Goal: Communication & Community: Connect with others

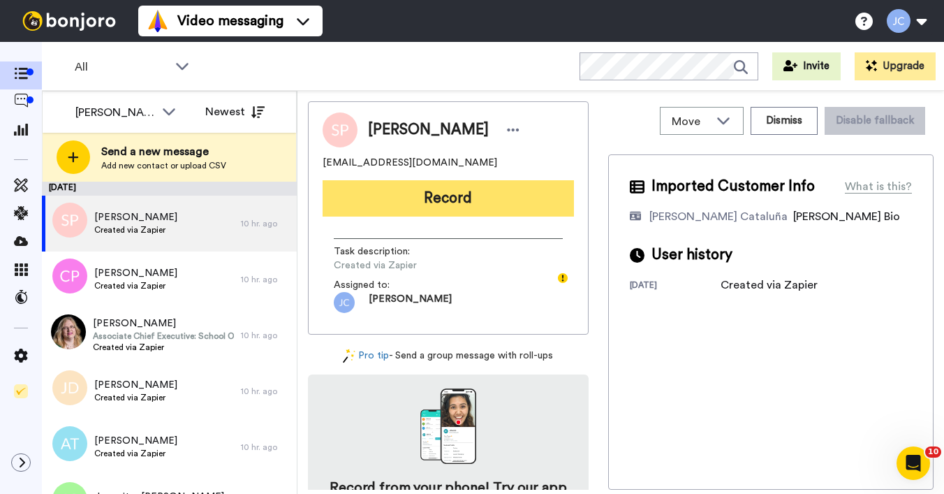
click at [439, 204] on button "Record" at bounding box center [448, 198] width 251 height 36
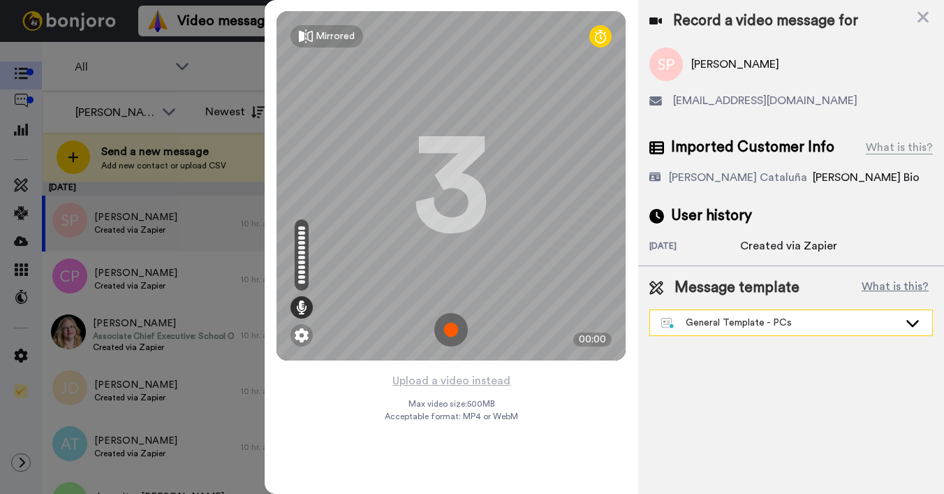
click at [736, 322] on div "General Template - PCs" at bounding box center [779, 323] width 237 height 14
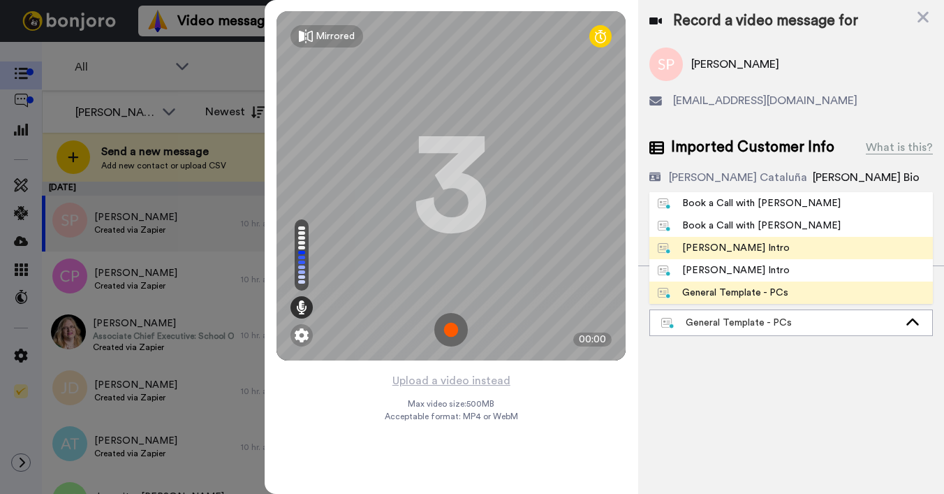
click at [718, 253] on div "[PERSON_NAME] Intro" at bounding box center [724, 248] width 132 height 14
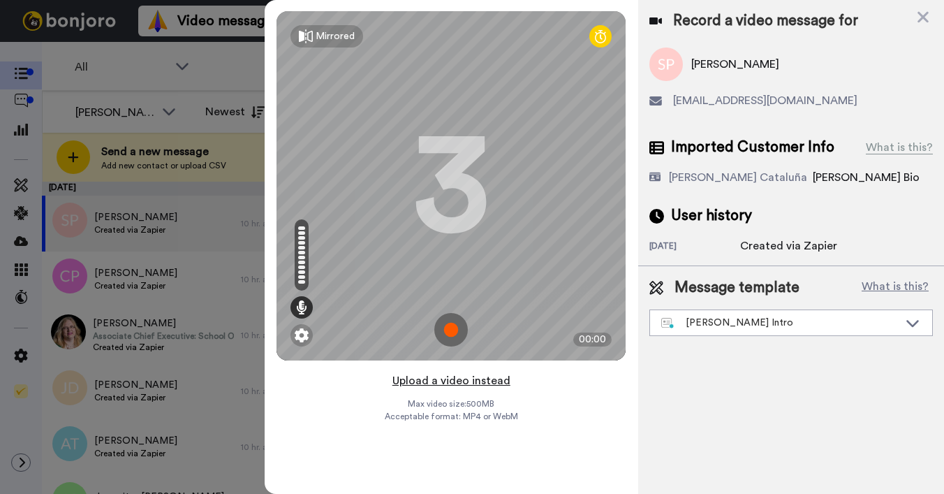
click at [459, 380] on button "Upload a video instead" at bounding box center [451, 380] width 126 height 18
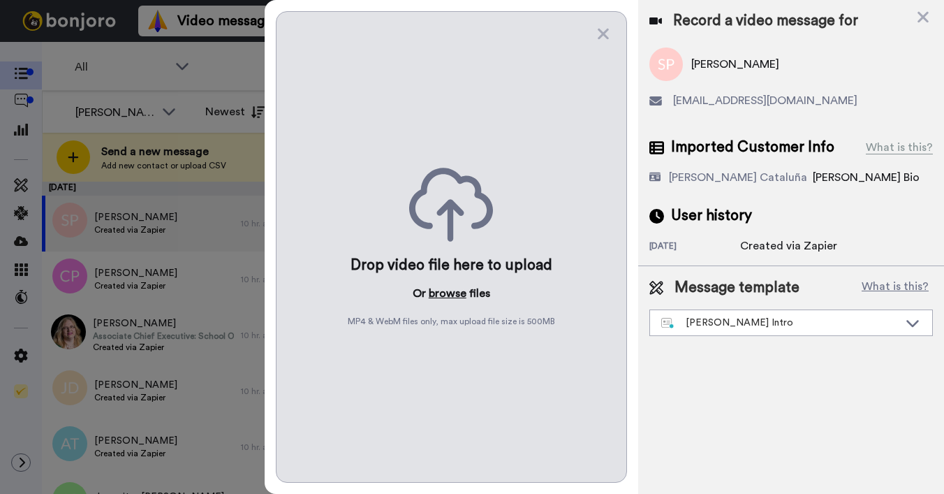
click at [436, 296] on button "browse" at bounding box center [448, 293] width 38 height 17
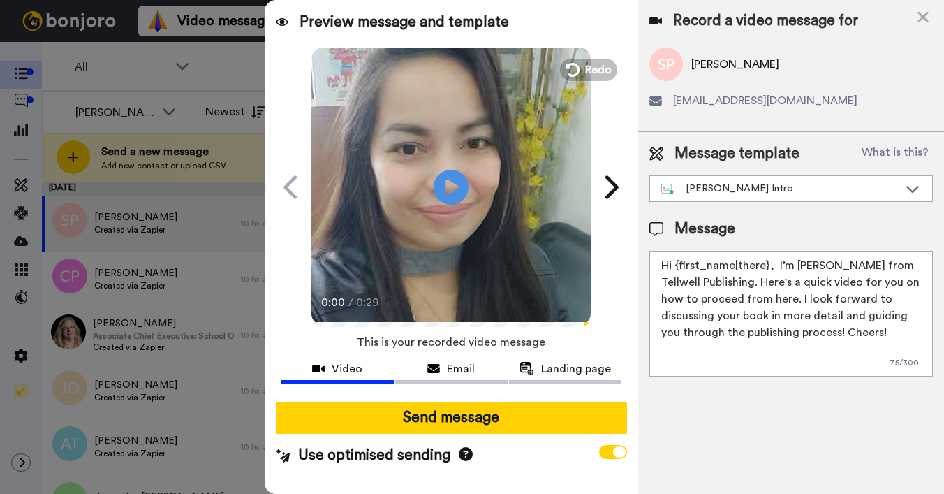
drag, startPoint x: 676, startPoint y: 266, endPoint x: 766, endPoint y: 266, distance: 90.1
click at [766, 266] on textarea "Hi {first_name|there}, I’m [PERSON_NAME] from Tellwell Publishing. Here's a qui…" at bounding box center [790, 314] width 283 height 126
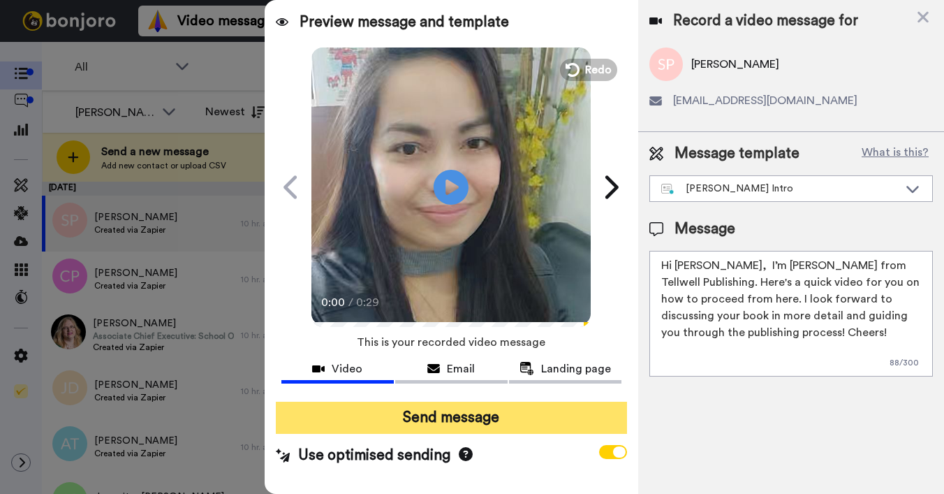
type textarea "Hi Shane, I’m Joe from Tellwell Publishing. Here's a quick video for you on how…"
click at [459, 404] on button "Send message" at bounding box center [451, 417] width 351 height 32
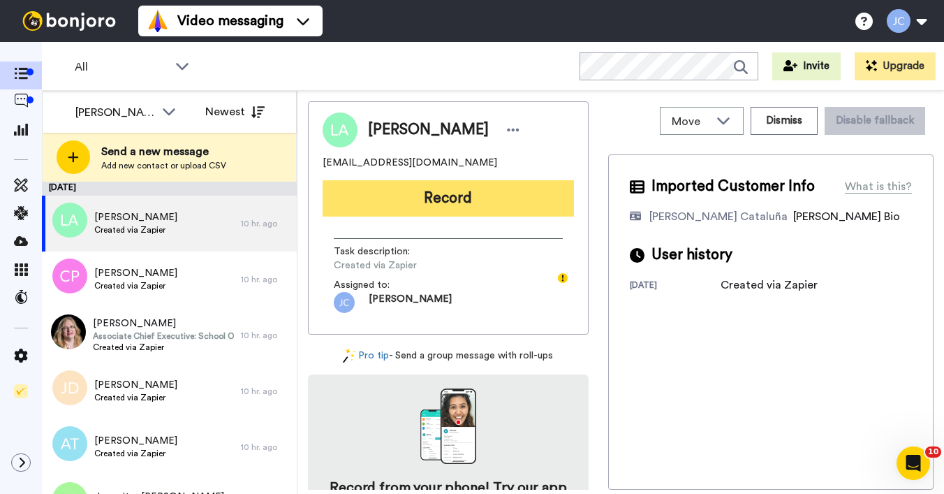
click at [438, 204] on button "Record" at bounding box center [448, 198] width 251 height 36
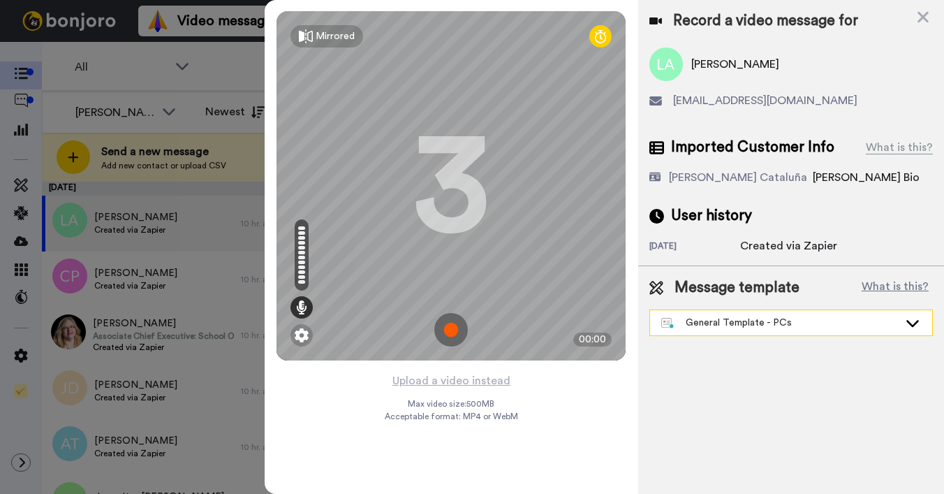
click at [725, 328] on div "General Template - PCs" at bounding box center [779, 323] width 237 height 14
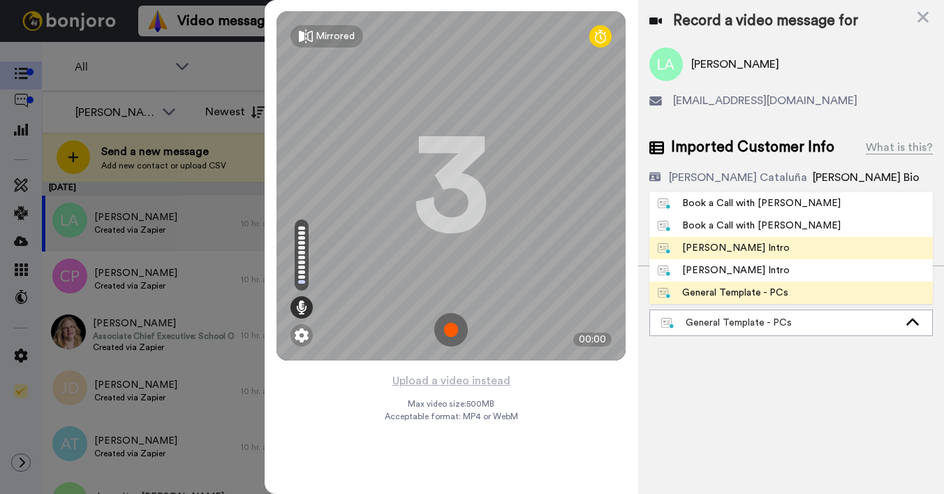
click at [703, 246] on div "[PERSON_NAME] Intro" at bounding box center [724, 248] width 132 height 14
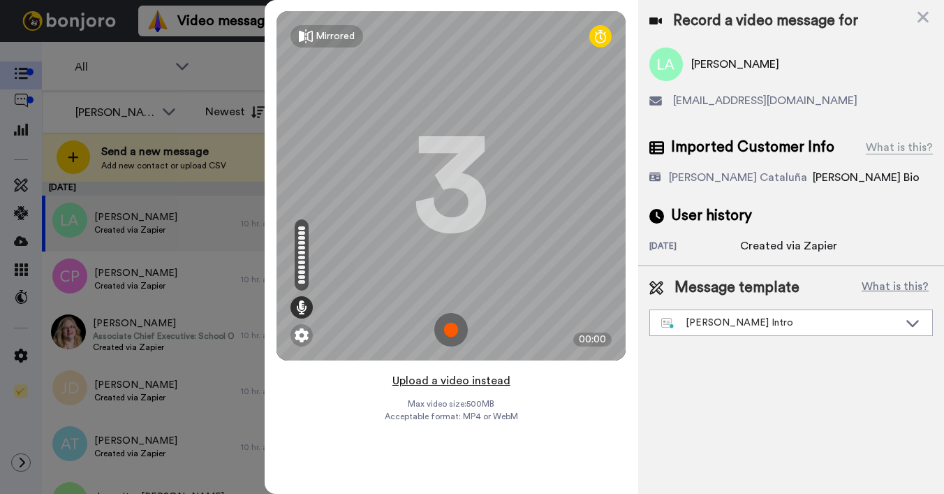
click at [447, 379] on button "Upload a video instead" at bounding box center [451, 380] width 126 height 18
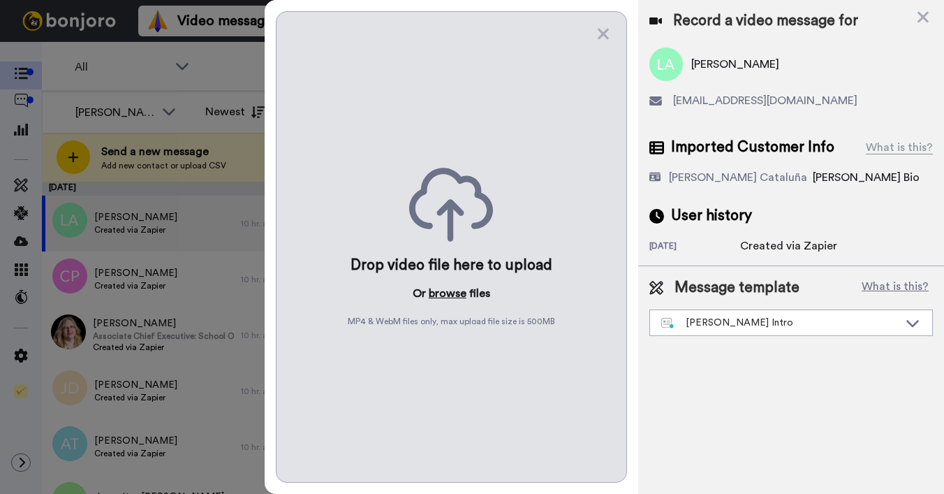
click at [443, 292] on button "browse" at bounding box center [448, 293] width 38 height 17
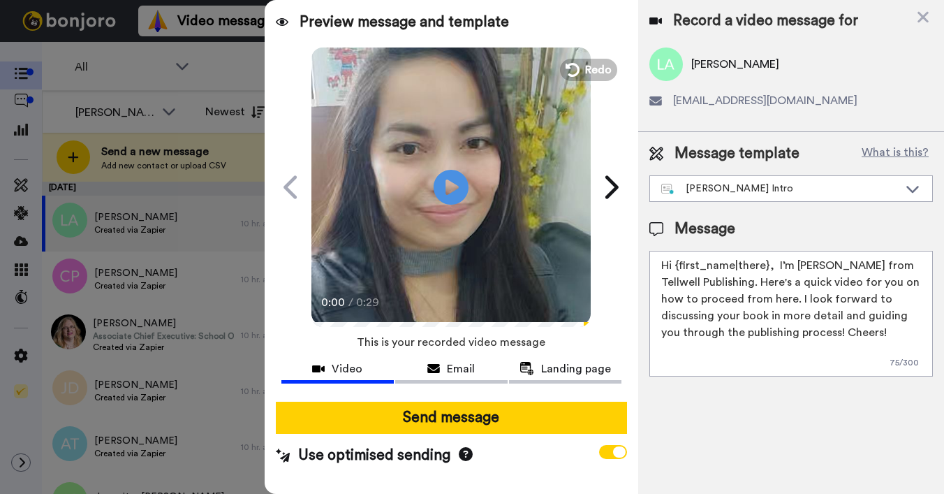
drag, startPoint x: 676, startPoint y: 265, endPoint x: 766, endPoint y: 266, distance: 90.1
click at [766, 266] on textarea "Hi {first_name|there}, I’m [PERSON_NAME] from Tellwell Publishing. Here's a qui…" at bounding box center [790, 314] width 283 height 126
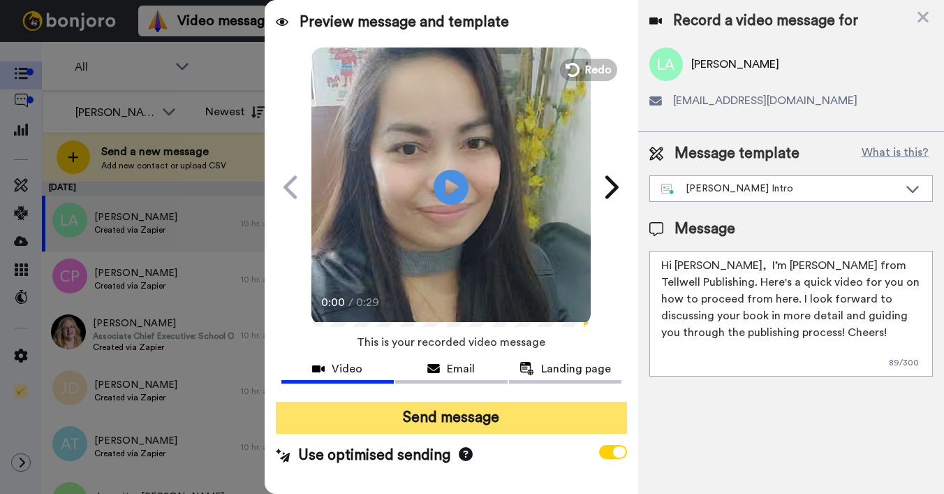
type textarea "Hi Lisa, I’m Joe from Tellwell Publishing. Here's a quick video for you on how …"
click at [533, 415] on button "Send message" at bounding box center [451, 417] width 351 height 32
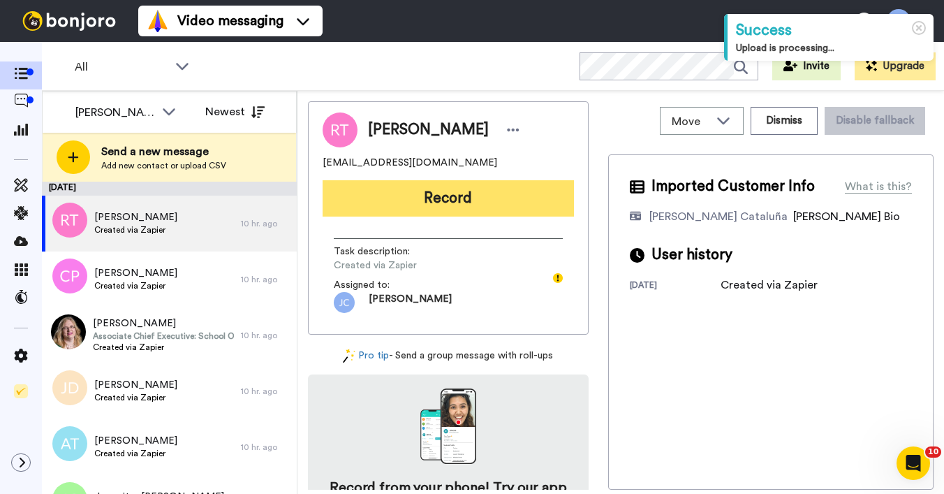
click at [392, 199] on button "Record" at bounding box center [448, 198] width 251 height 36
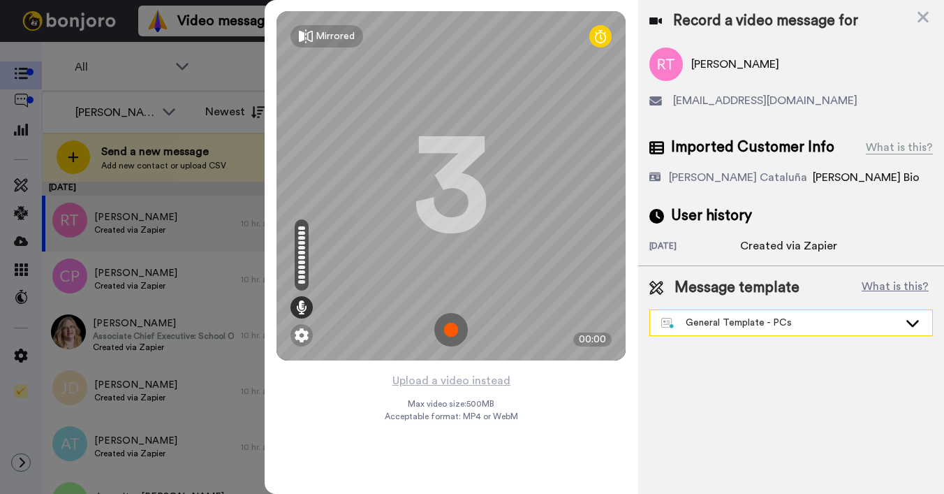
click at [731, 325] on div "General Template - PCs" at bounding box center [779, 323] width 237 height 14
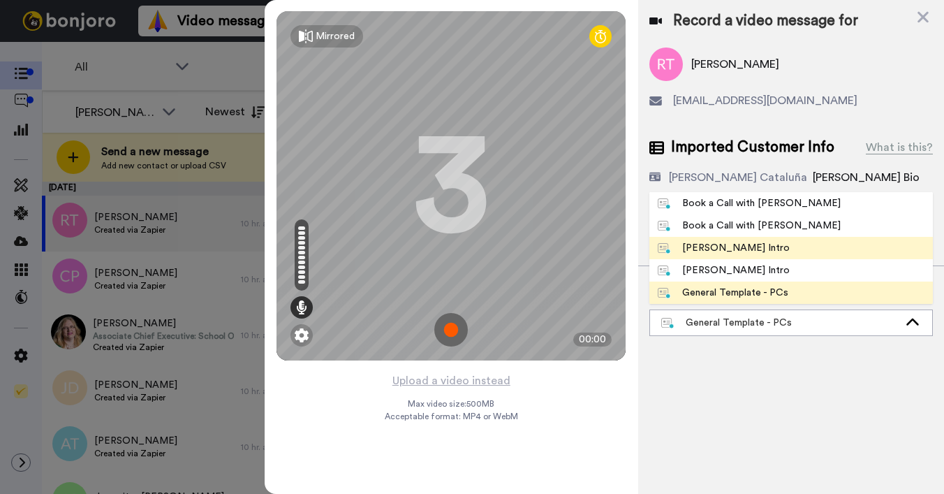
click at [720, 251] on div "[PERSON_NAME] Intro" at bounding box center [724, 248] width 132 height 14
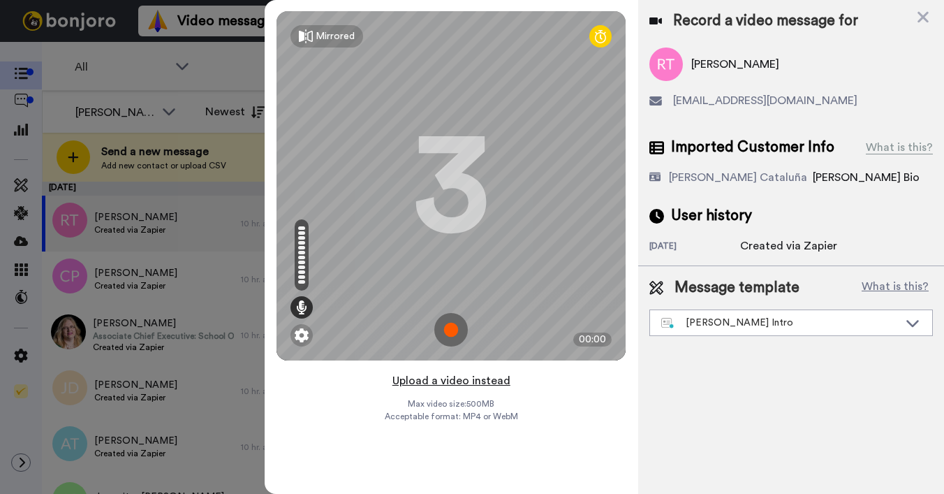
click at [431, 383] on button "Upload a video instead" at bounding box center [451, 380] width 126 height 18
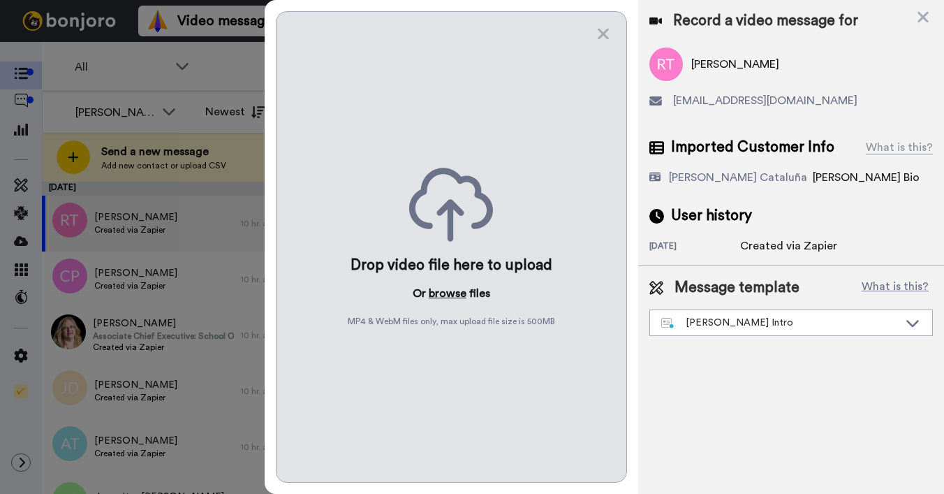
click at [439, 287] on button "browse" at bounding box center [448, 293] width 38 height 17
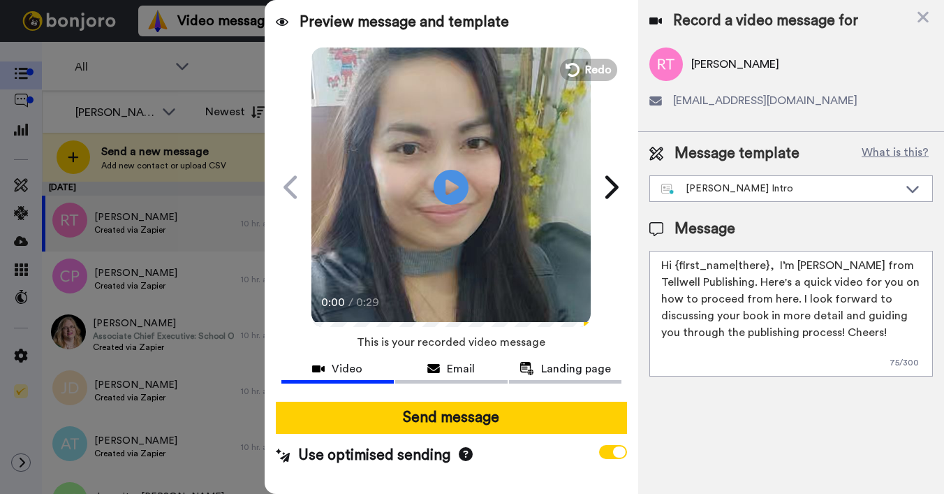
drag, startPoint x: 675, startPoint y: 266, endPoint x: 767, endPoint y: 263, distance: 91.5
click at [767, 263] on textarea "Hi {first_name|there}, I’m [PERSON_NAME] from Tellwell Publishing. Here's a qui…" at bounding box center [790, 314] width 283 height 126
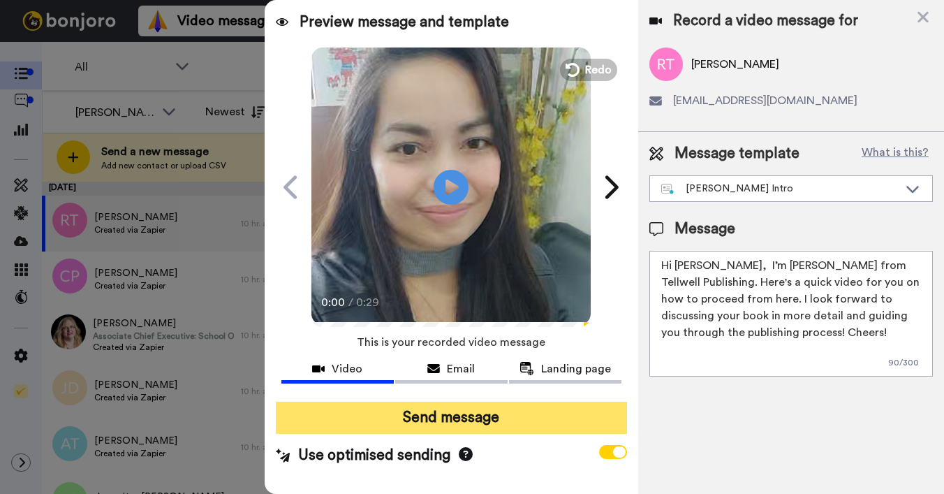
type textarea "Hi Ron, I’m Joe from Tellwell Publishing. Here's a quick video for you on how t…"
click at [531, 410] on button "Send message" at bounding box center [451, 417] width 351 height 32
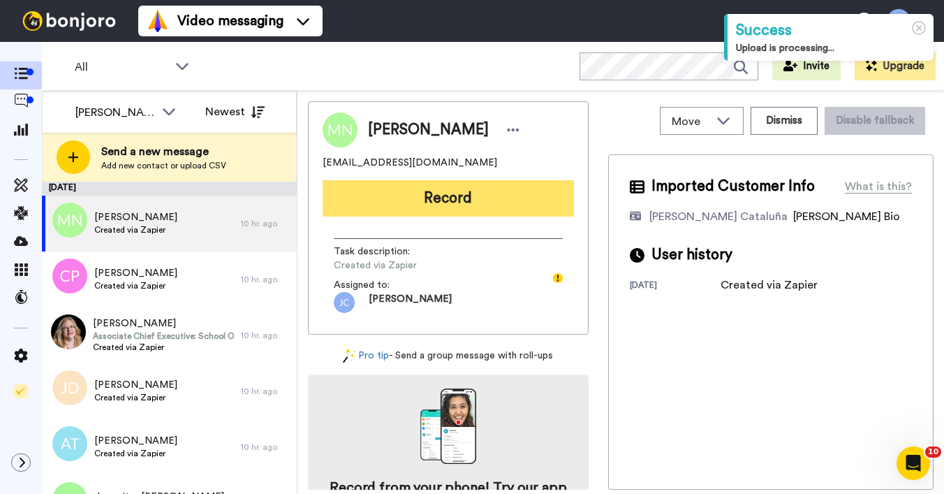
click at [512, 198] on button "Record" at bounding box center [448, 198] width 251 height 36
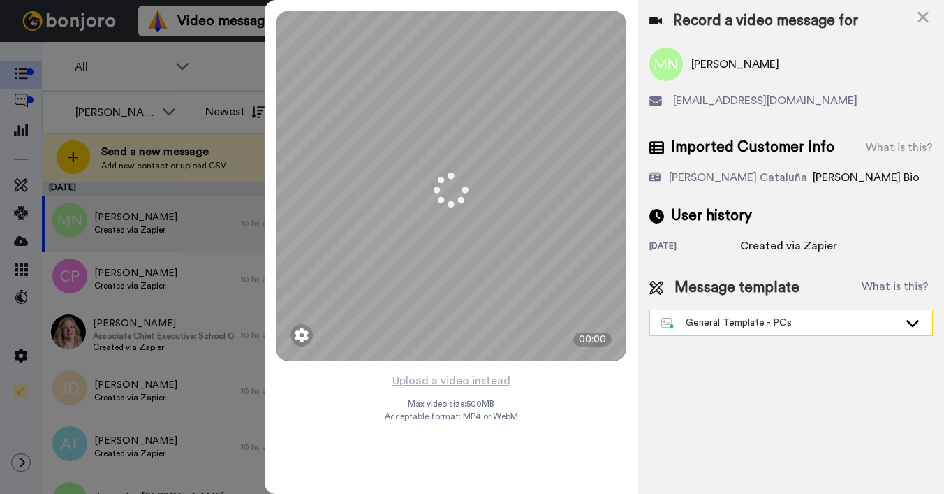
click at [737, 329] on div "General Template - PCs" at bounding box center [791, 322] width 282 height 25
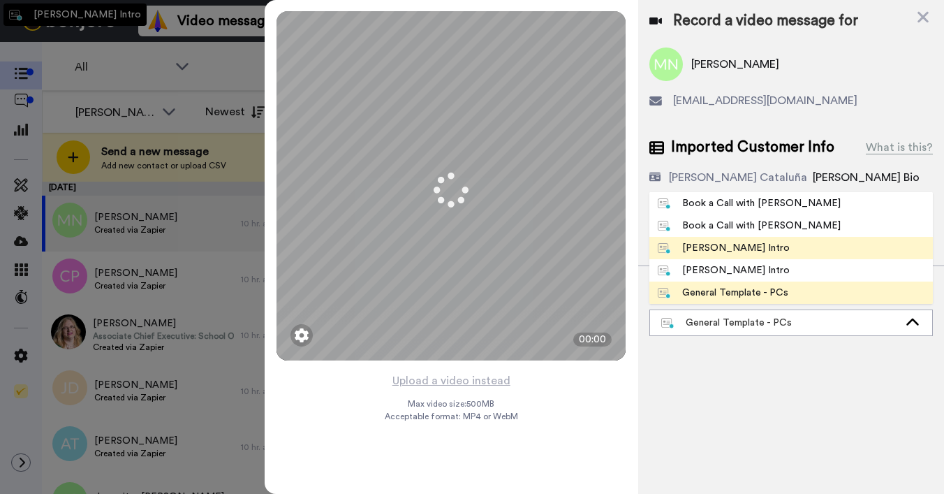
click at [729, 239] on li "[PERSON_NAME] Intro" at bounding box center [790, 248] width 283 height 22
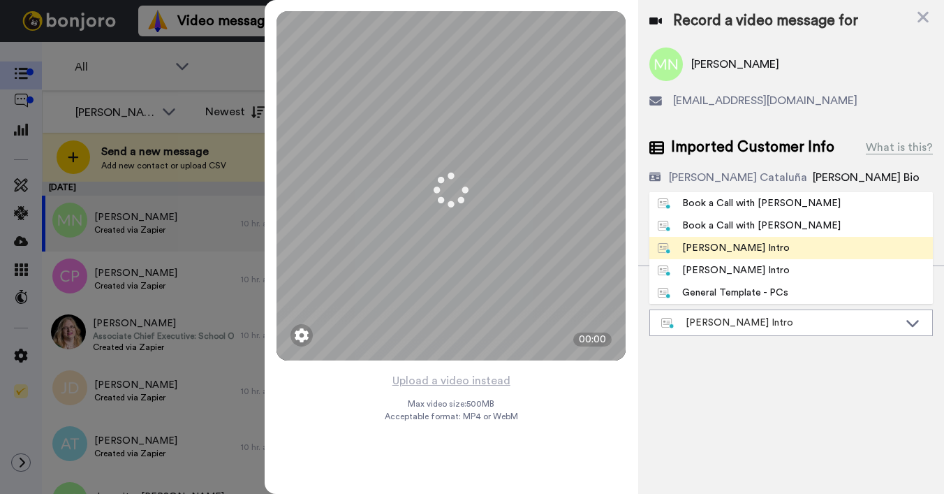
click at [724, 252] on div "[DATE]" at bounding box center [694, 247] width 91 height 14
click at [726, 252] on div "[DATE]" at bounding box center [694, 247] width 91 height 14
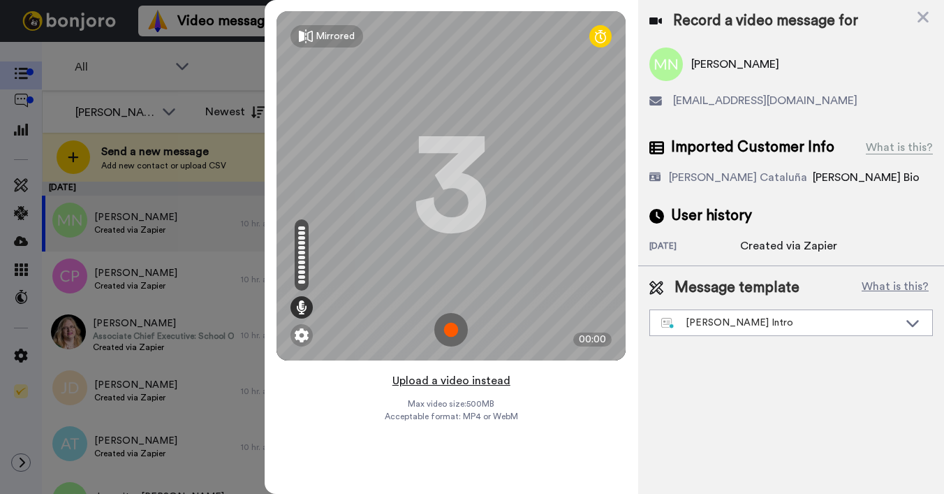
click at [428, 380] on button "Upload a video instead" at bounding box center [451, 380] width 126 height 18
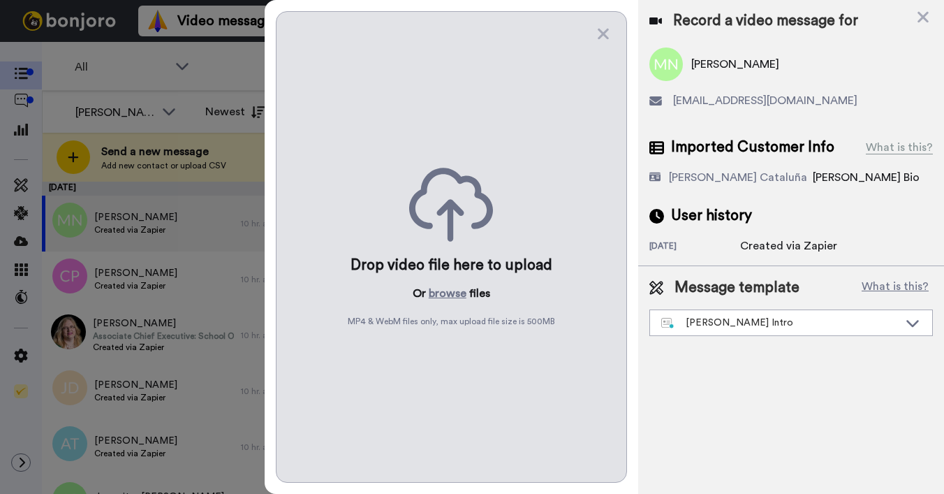
click at [438, 283] on div "Drop video file here to upload Or browse files MP4 & WebM files only, max uploa…" at bounding box center [451, 246] width 351 height 471
click at [436, 293] on button "browse" at bounding box center [448, 293] width 38 height 17
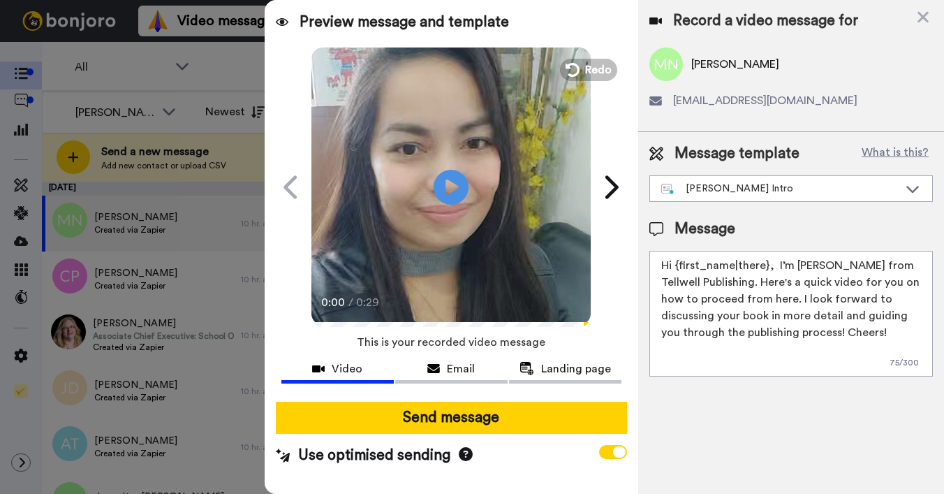
drag, startPoint x: 676, startPoint y: 267, endPoint x: 768, endPoint y: 267, distance: 91.5
click at [768, 267] on textarea "Hi {first_name|there}, I’m [PERSON_NAME] from Tellwell Publishing. Here's a qui…" at bounding box center [790, 314] width 283 height 126
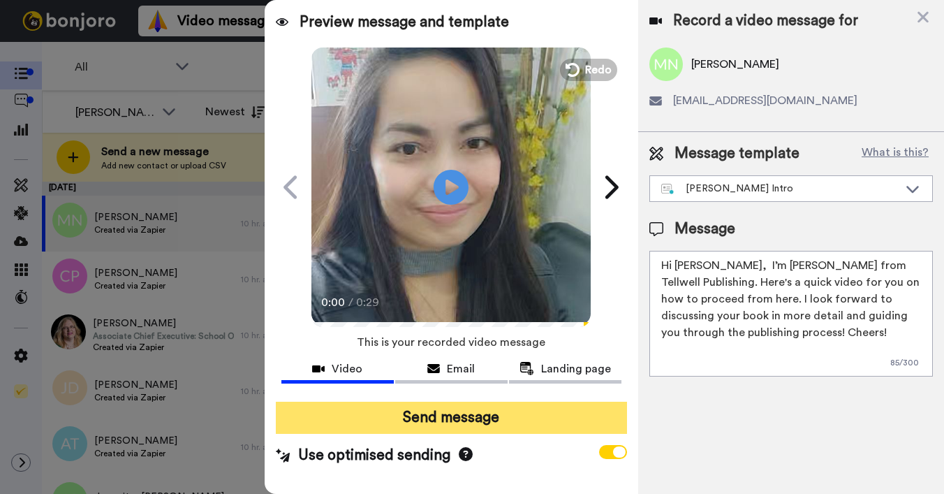
type textarea "Hi Mitchell, I’m Joe from Tellwell Publishing. Here's a quick video for you on …"
click at [526, 420] on button "Send message" at bounding box center [451, 417] width 351 height 32
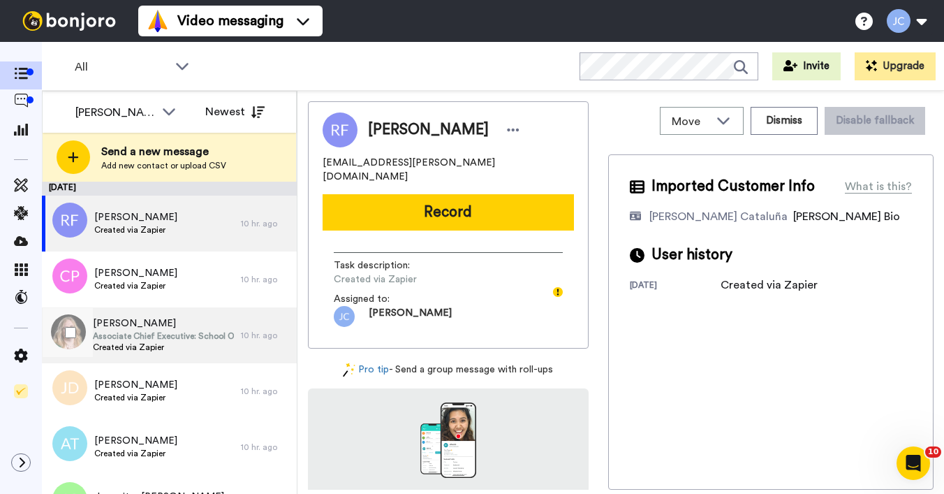
click at [150, 341] on span "Associate Chief Executive: School Operations and Governance" at bounding box center [163, 335] width 141 height 11
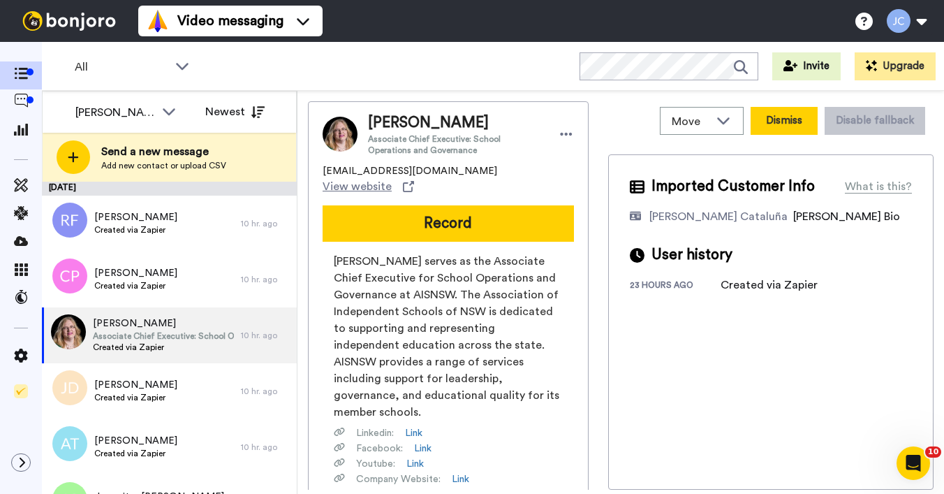
click at [762, 122] on button "Dismiss" at bounding box center [783, 121] width 67 height 28
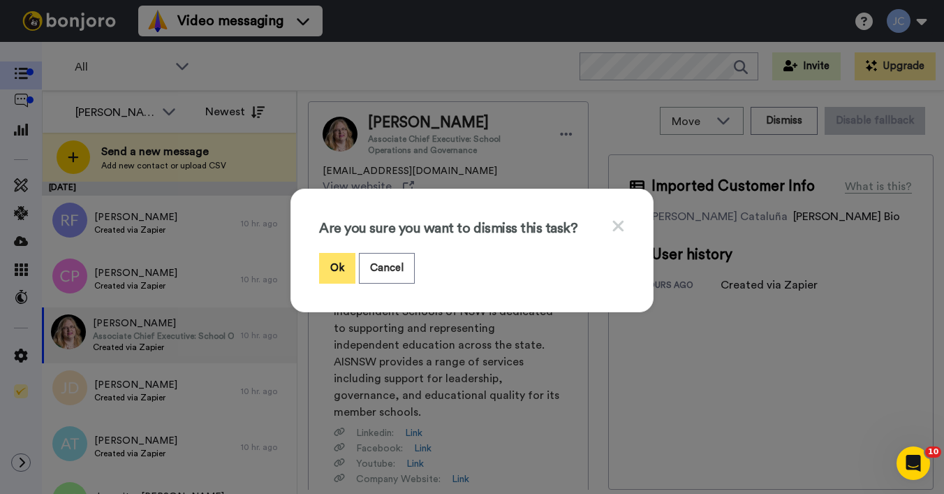
click at [328, 267] on button "Ok" at bounding box center [337, 268] width 36 height 30
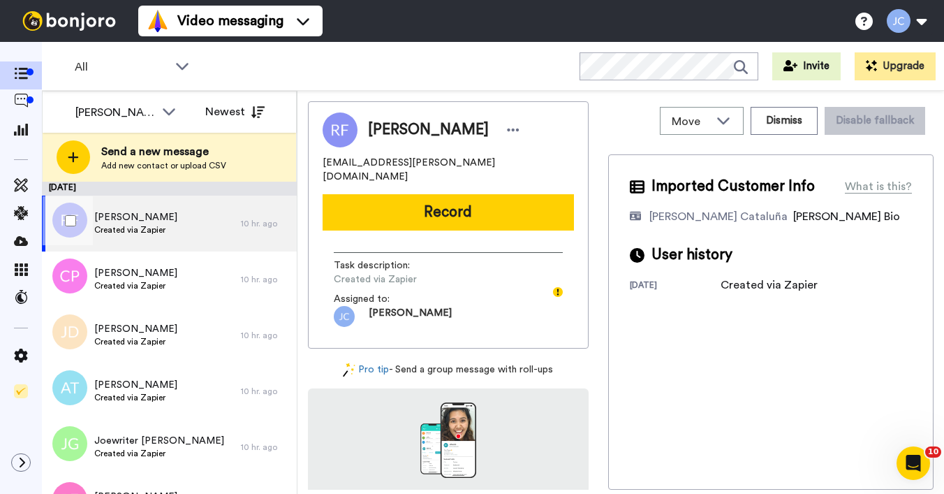
click at [182, 236] on div "Rhondell Fleming Created via Zapier" at bounding box center [141, 223] width 199 height 56
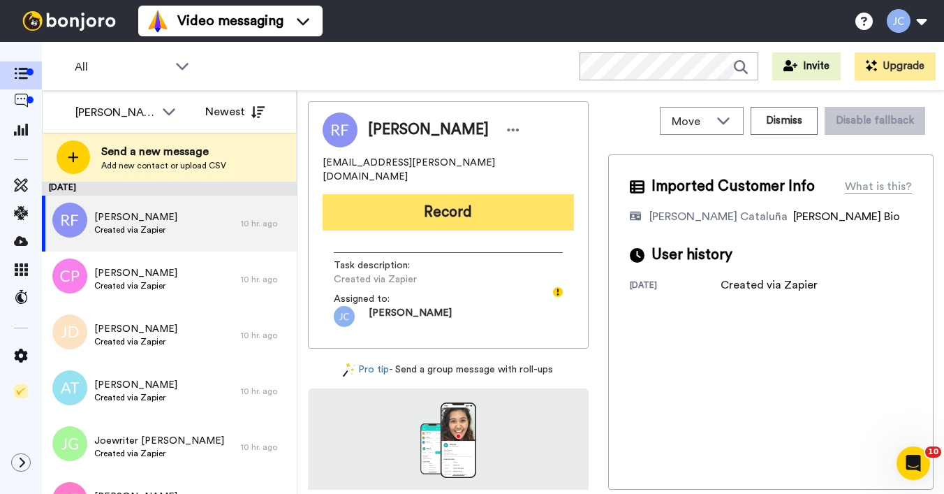
click at [424, 203] on button "Record" at bounding box center [448, 212] width 251 height 36
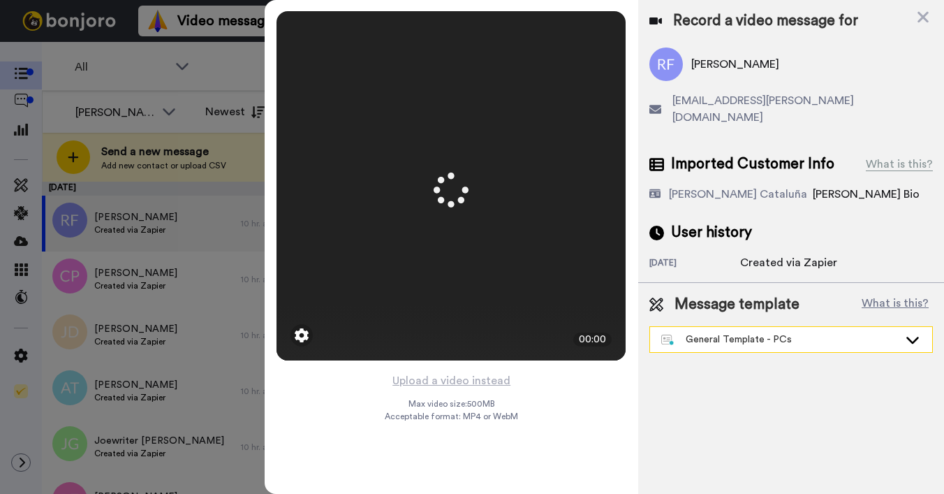
click at [714, 332] on div "General Template - PCs" at bounding box center [779, 339] width 237 height 14
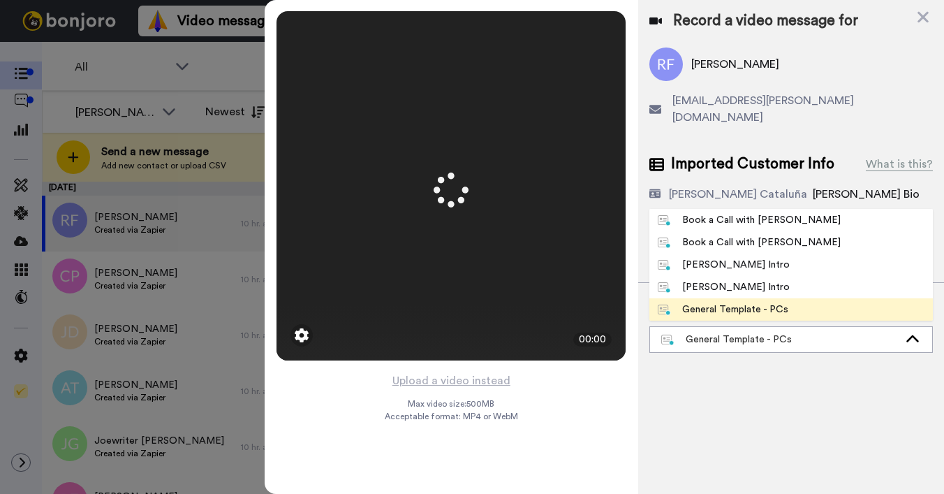
click at [699, 258] on div "[PERSON_NAME] Intro" at bounding box center [724, 265] width 132 height 14
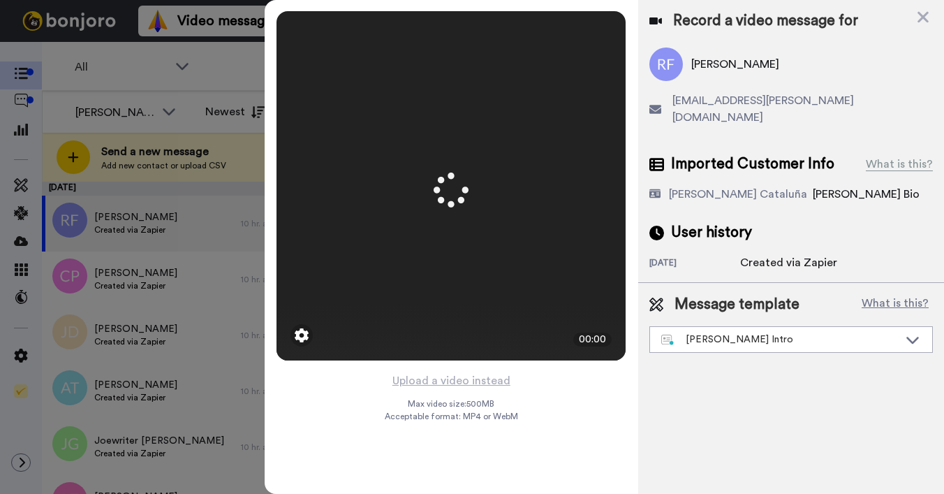
click at [924, 15] on icon at bounding box center [922, 17] width 11 height 11
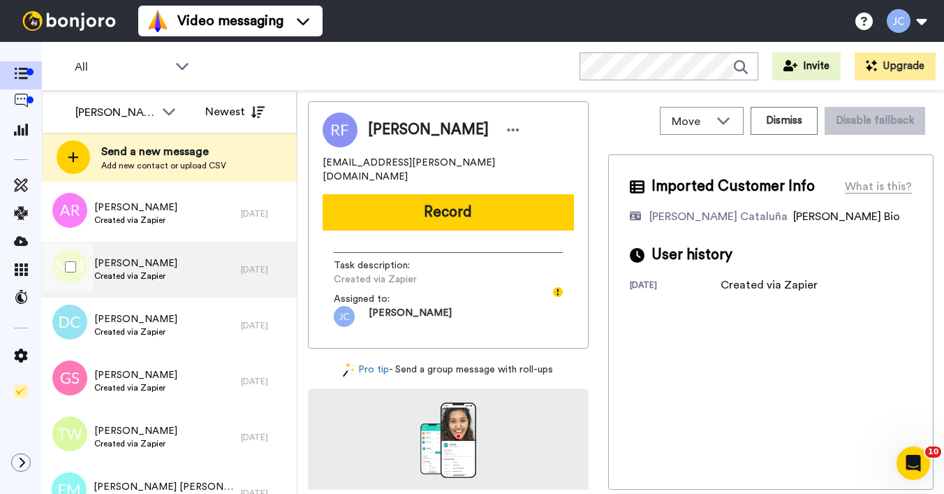
scroll to position [1182, 0]
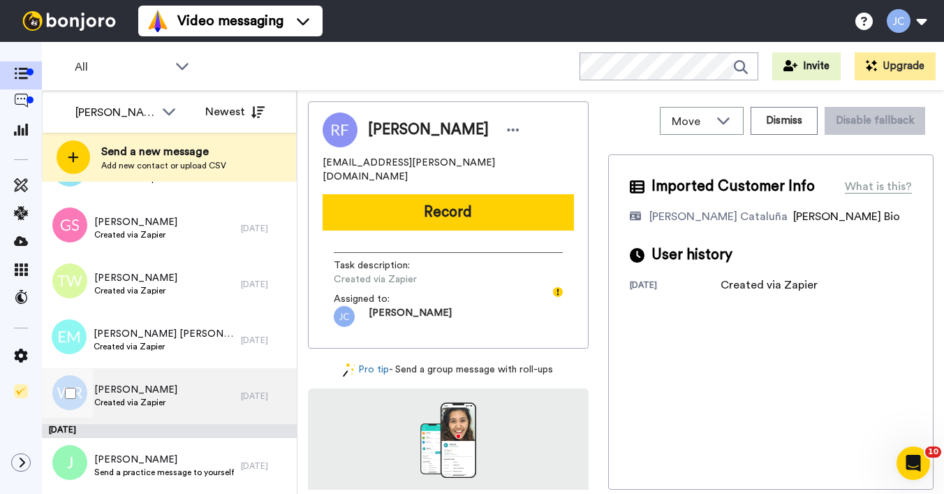
click at [164, 405] on div "Walia Rahman Created via Zapier" at bounding box center [141, 396] width 199 height 56
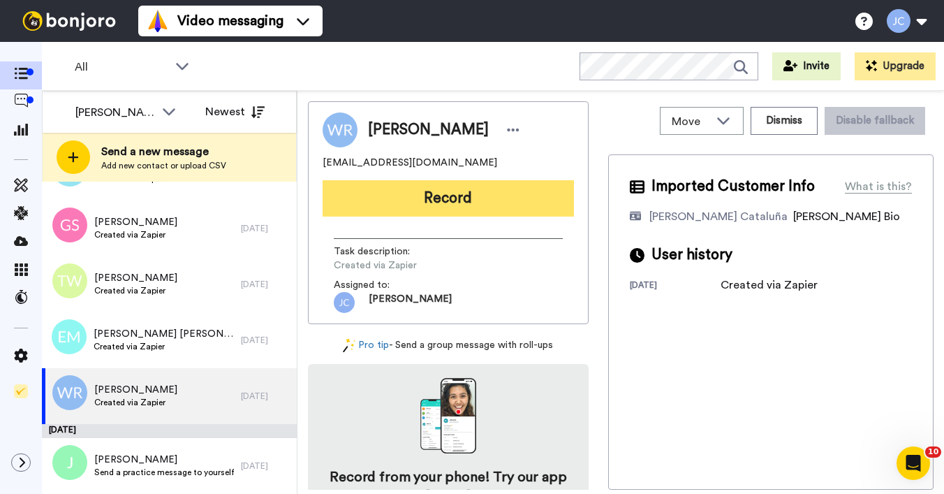
click at [418, 191] on button "Record" at bounding box center [448, 198] width 251 height 36
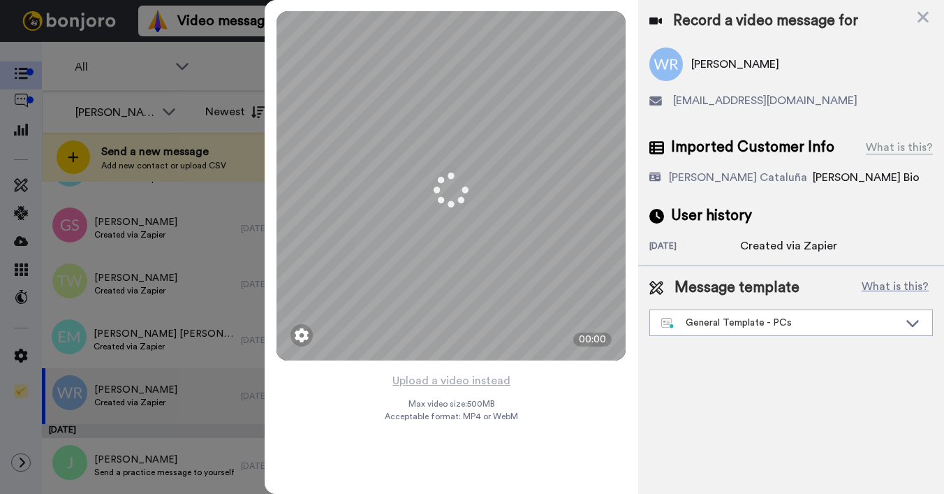
click at [744, 325] on div "General Template - PCs" at bounding box center [779, 323] width 237 height 14
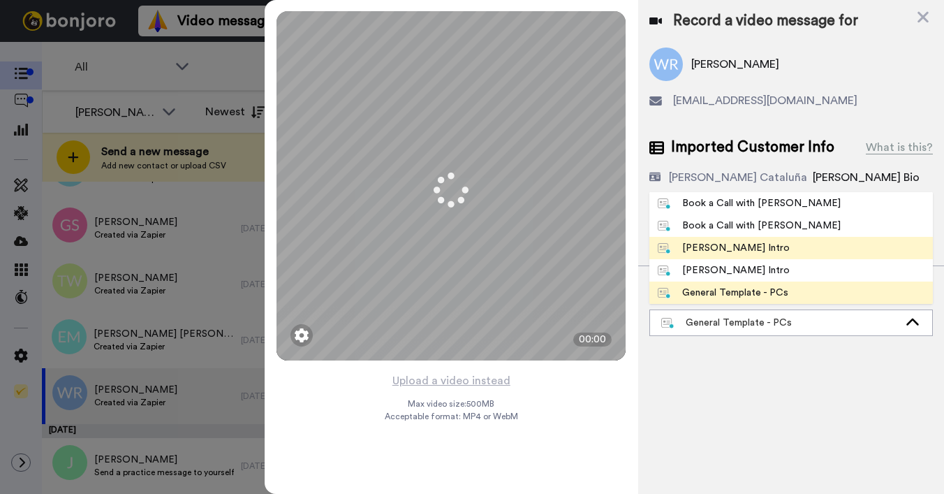
click at [693, 246] on div "[PERSON_NAME] Intro" at bounding box center [724, 248] width 132 height 14
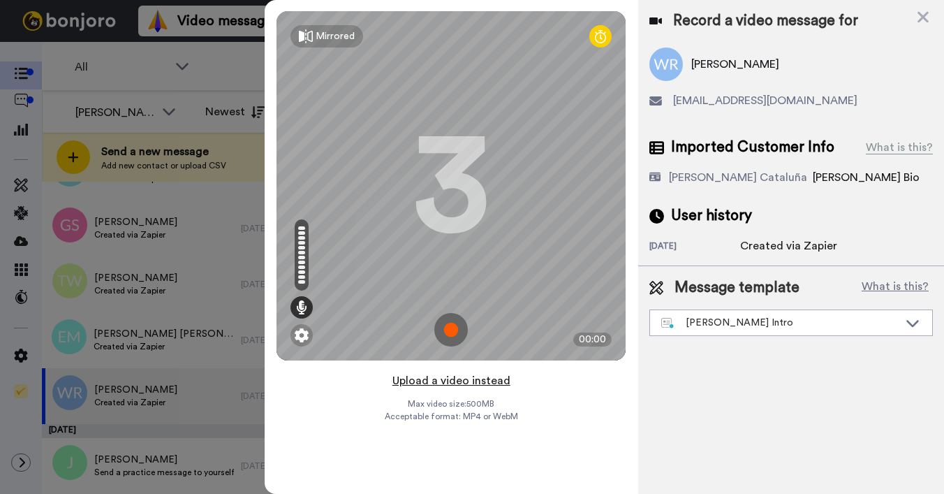
click at [443, 380] on button "Upload a video instead" at bounding box center [451, 380] width 126 height 18
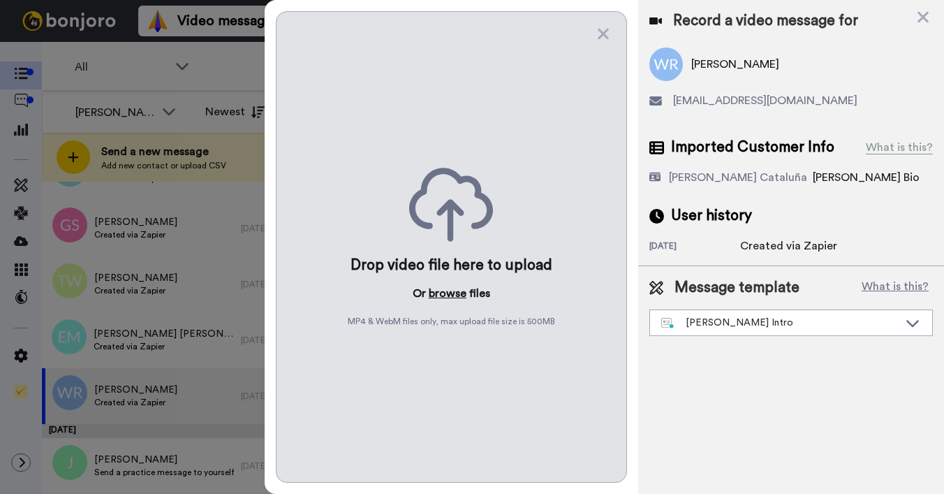
click at [438, 290] on button "browse" at bounding box center [448, 293] width 38 height 17
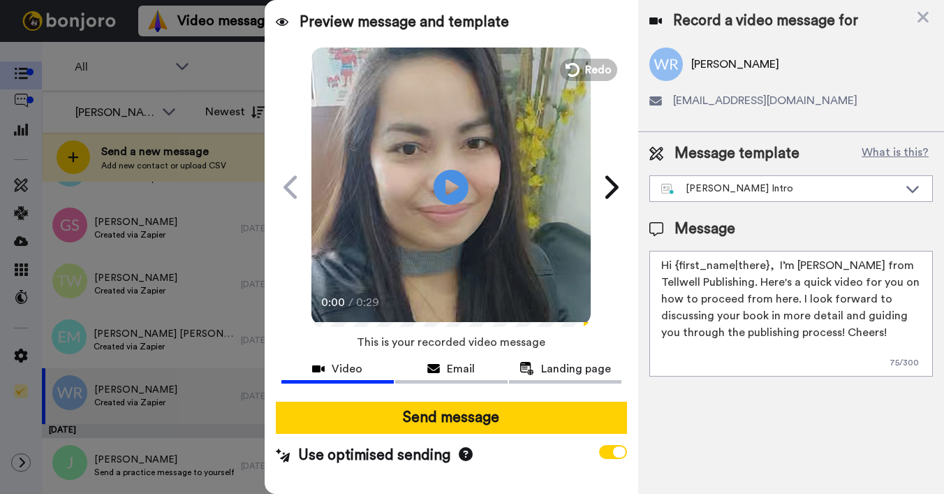
drag, startPoint x: 678, startPoint y: 266, endPoint x: 767, endPoint y: 265, distance: 88.7
click at [767, 265] on textarea "Hi {first_name|there}, I’m [PERSON_NAME] from Tellwell Publishing. Here's a qui…" at bounding box center [790, 314] width 283 height 126
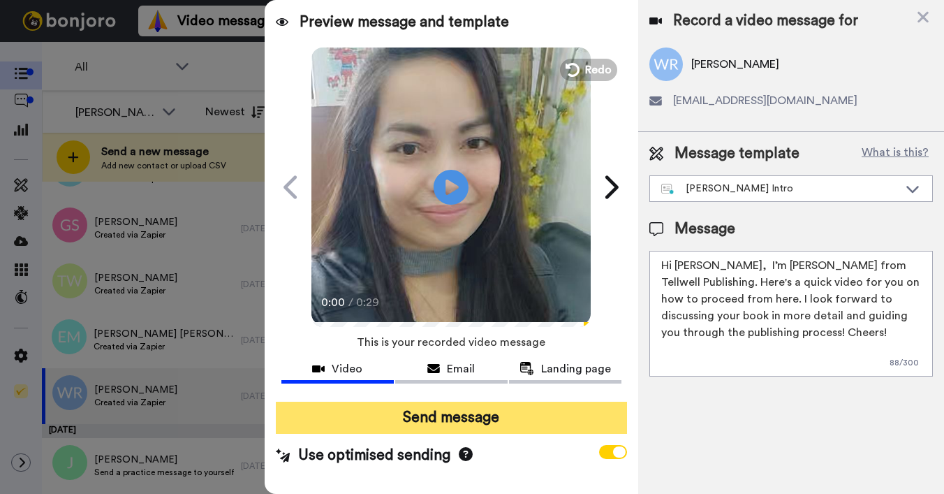
type textarea "Hi Walia, I’m Joe from Tellwell Publishing. Here's a quick video for you on how…"
click at [517, 418] on button "Send message" at bounding box center [451, 417] width 351 height 32
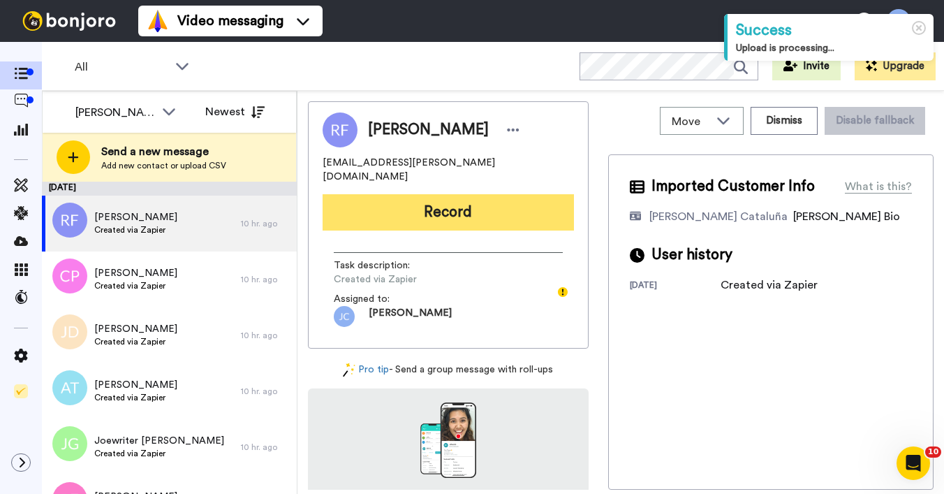
click at [422, 212] on button "Record" at bounding box center [448, 212] width 251 height 36
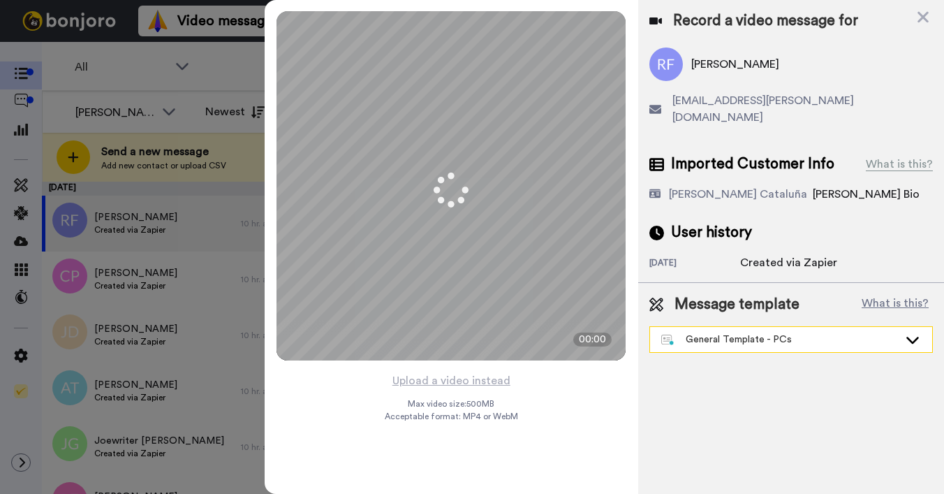
click at [706, 332] on div "General Template - PCs" at bounding box center [779, 339] width 237 height 14
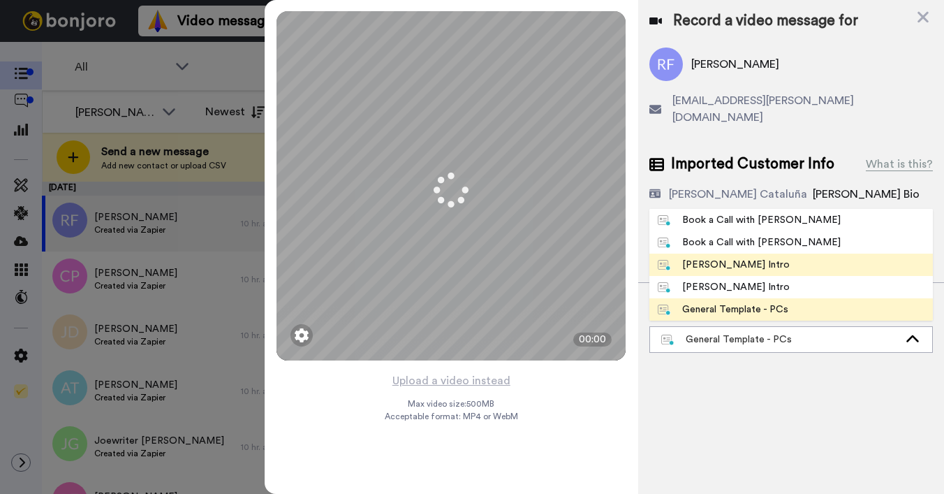
click at [700, 258] on div "[PERSON_NAME] Intro" at bounding box center [724, 265] width 132 height 14
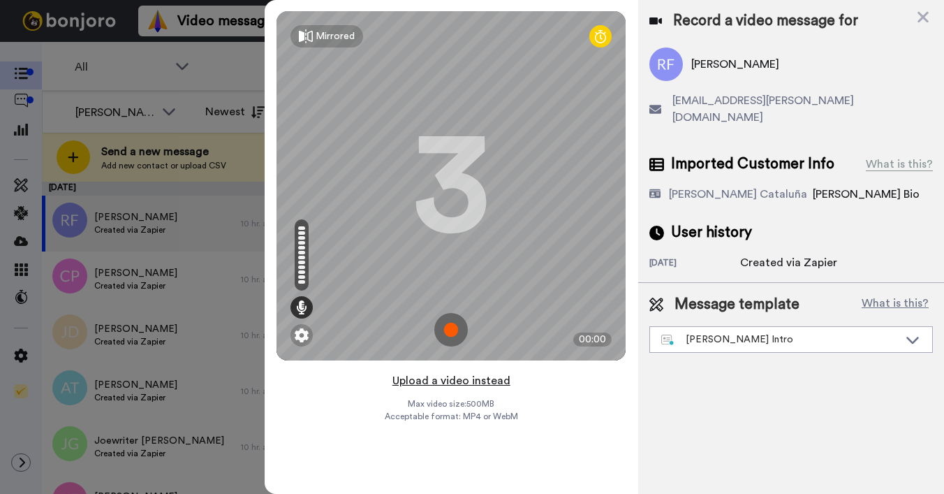
click at [429, 386] on button "Upload a video instead" at bounding box center [451, 380] width 126 height 18
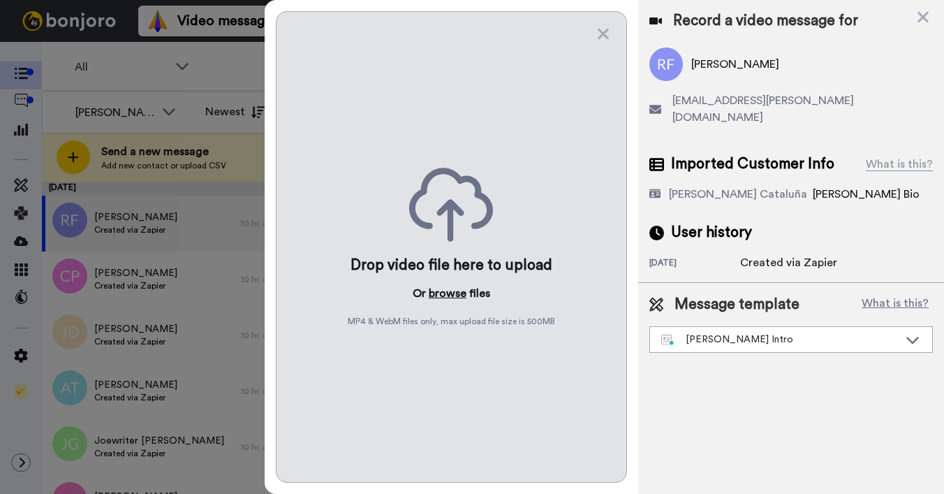
click at [441, 296] on button "browse" at bounding box center [448, 293] width 38 height 17
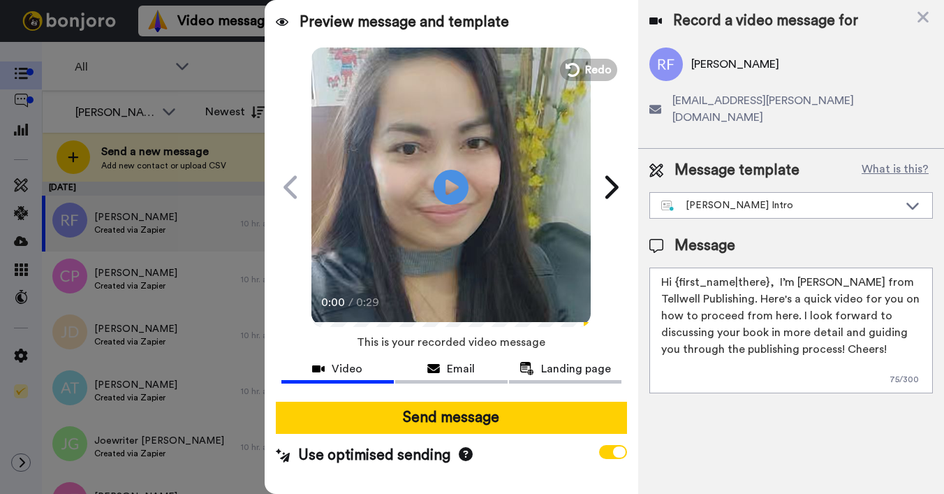
drag, startPoint x: 675, startPoint y: 266, endPoint x: 766, endPoint y: 267, distance: 90.8
click at [766, 267] on textarea "Hi {first_name|there}, I’m [PERSON_NAME] from Tellwell Publishing. Here's a qui…" at bounding box center [790, 330] width 283 height 126
click at [681, 267] on textarea "Hi [PERSON_NAME], I’m [PERSON_NAME] from Tellwell Publishing. Here's a quick vi…" at bounding box center [790, 330] width 283 height 126
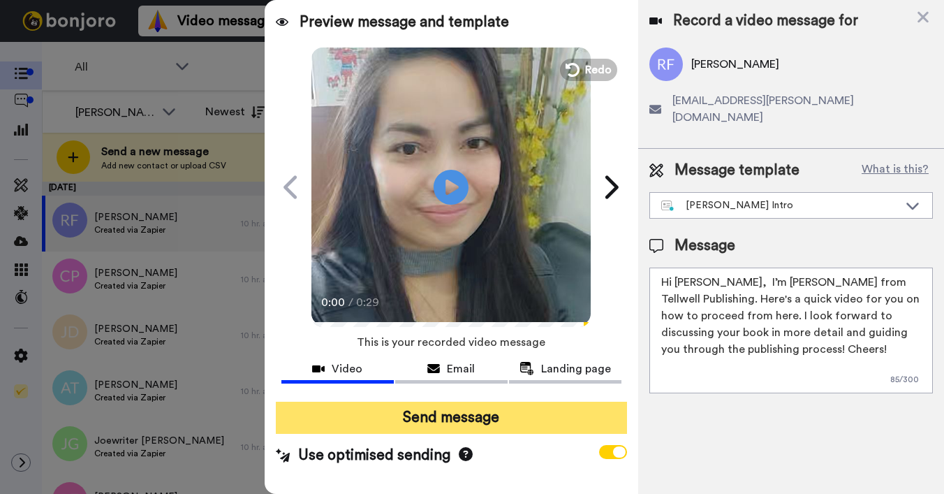
type textarea "Hi [PERSON_NAME], I’m [PERSON_NAME] from Tellwell Publishing. Here's a quick vi…"
click at [447, 417] on button "Send message" at bounding box center [451, 417] width 351 height 32
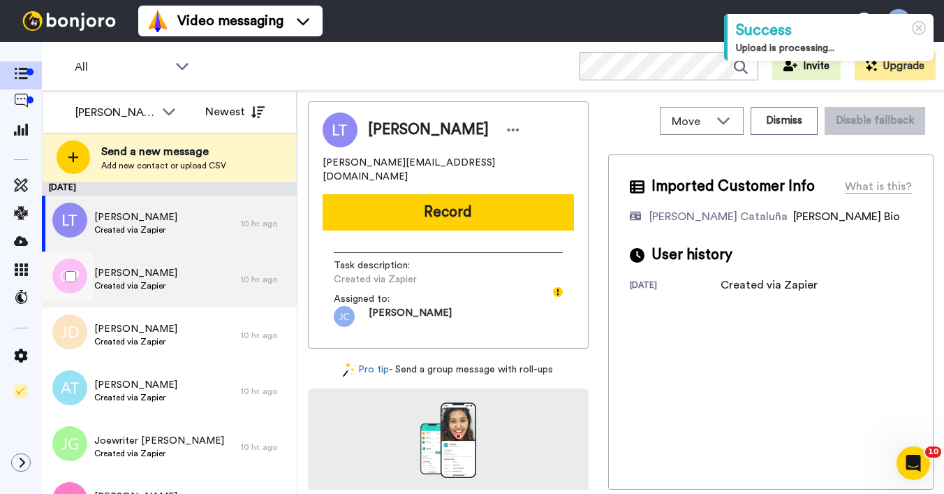
click at [153, 287] on span "Created via Zapier" at bounding box center [135, 285] width 83 height 11
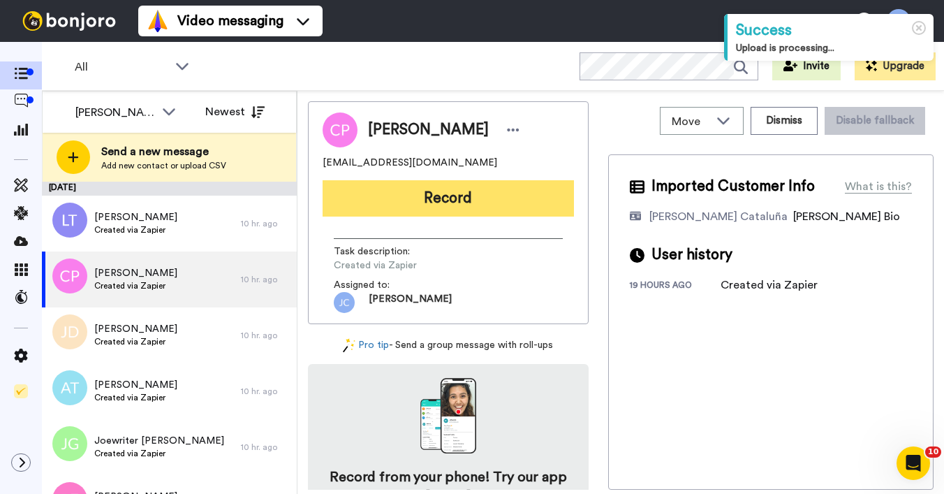
click at [386, 207] on button "Record" at bounding box center [448, 198] width 251 height 36
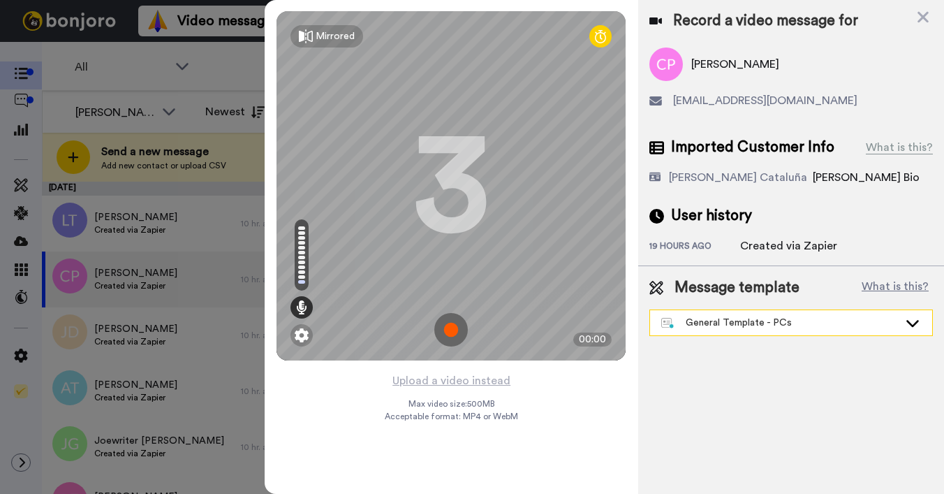
click at [759, 318] on div "General Template - PCs" at bounding box center [779, 323] width 237 height 14
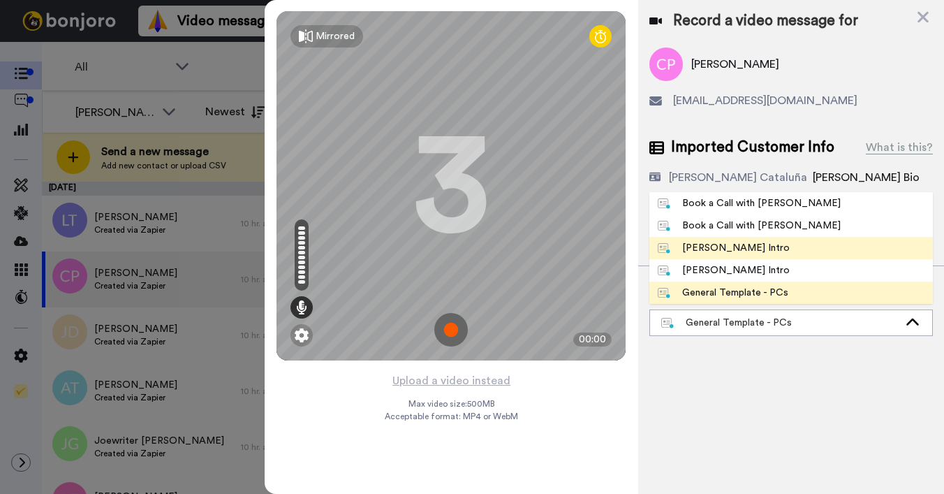
click at [733, 256] on li "[PERSON_NAME] Intro" at bounding box center [790, 248] width 283 height 22
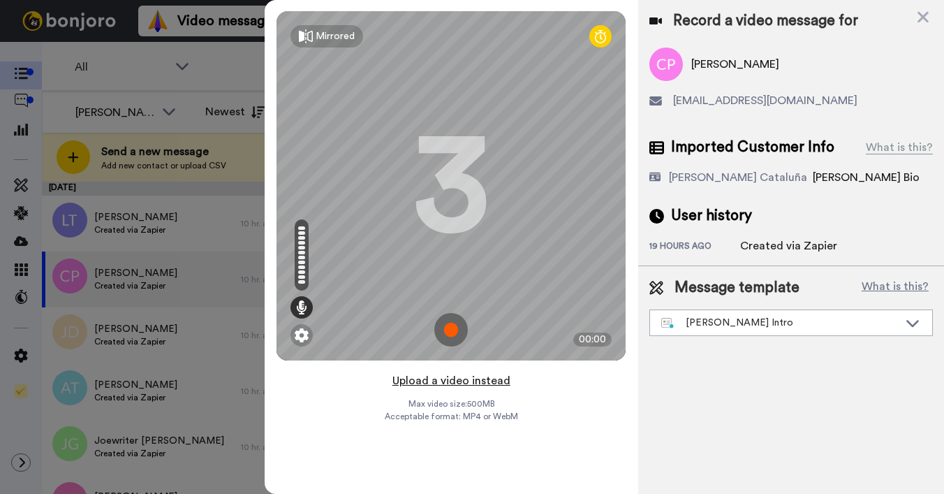
click at [425, 387] on button "Upload a video instead" at bounding box center [451, 380] width 126 height 18
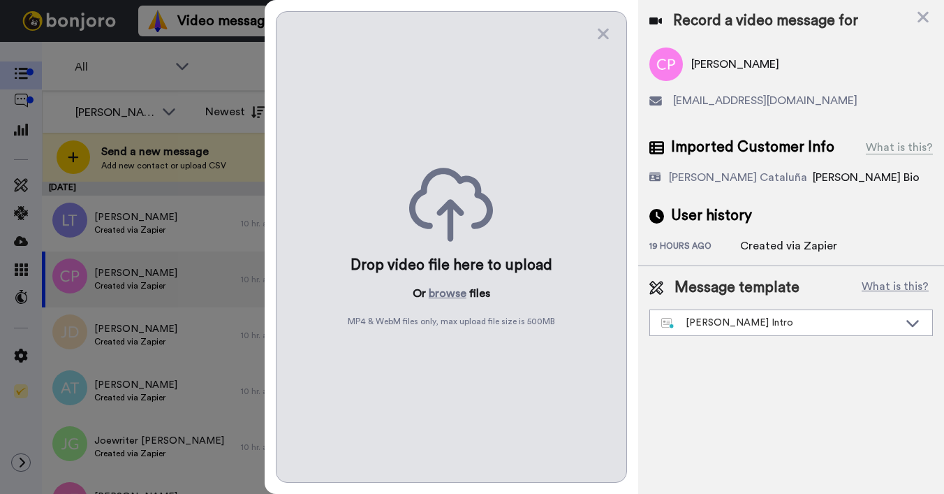
click at [440, 280] on div "Drop video file here to upload Or browse files MP4 & WebM files only, max uploa…" at bounding box center [451, 246] width 351 height 471
click at [438, 298] on button "browse" at bounding box center [448, 293] width 38 height 17
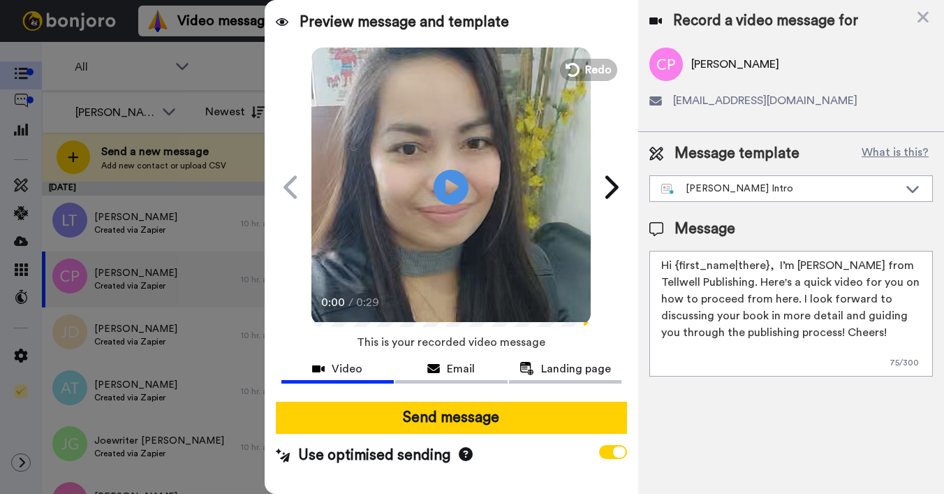
drag, startPoint x: 676, startPoint y: 266, endPoint x: 767, endPoint y: 269, distance: 91.5
click at [767, 269] on textarea "Hi {first_name|there}, I’m [PERSON_NAME] from Tellwell Publishing. Here's a qui…" at bounding box center [790, 314] width 283 height 126
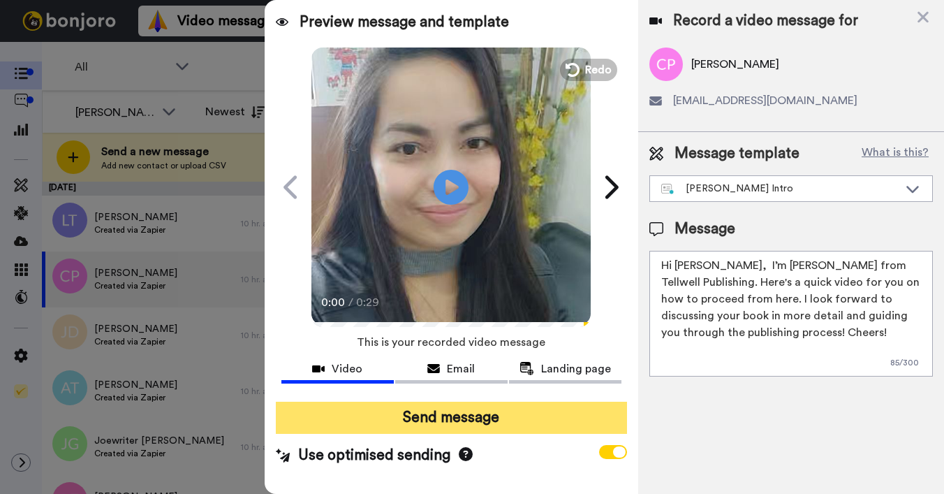
type textarea "Hi Chandani, I’m Joe from Tellwell Publishing. Here's a quick video for you on …"
click at [579, 422] on button "Send message" at bounding box center [451, 417] width 351 height 32
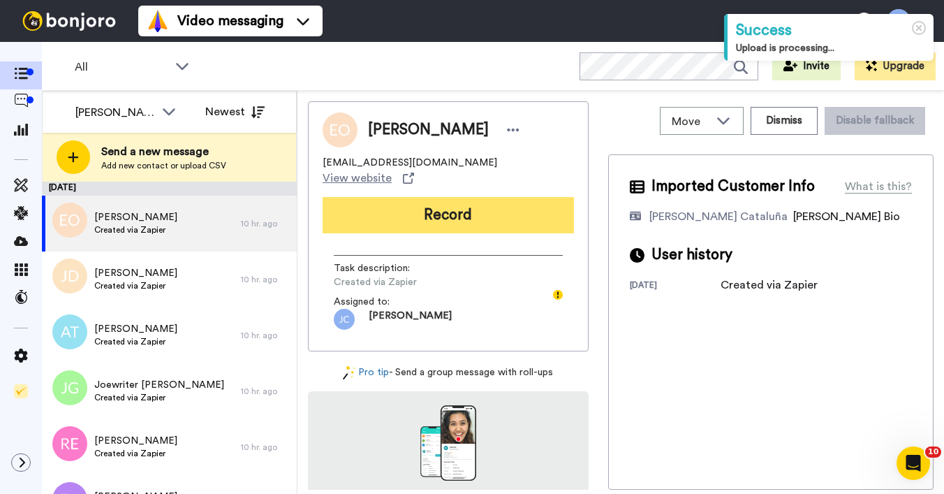
click at [503, 201] on button "Record" at bounding box center [448, 215] width 251 height 36
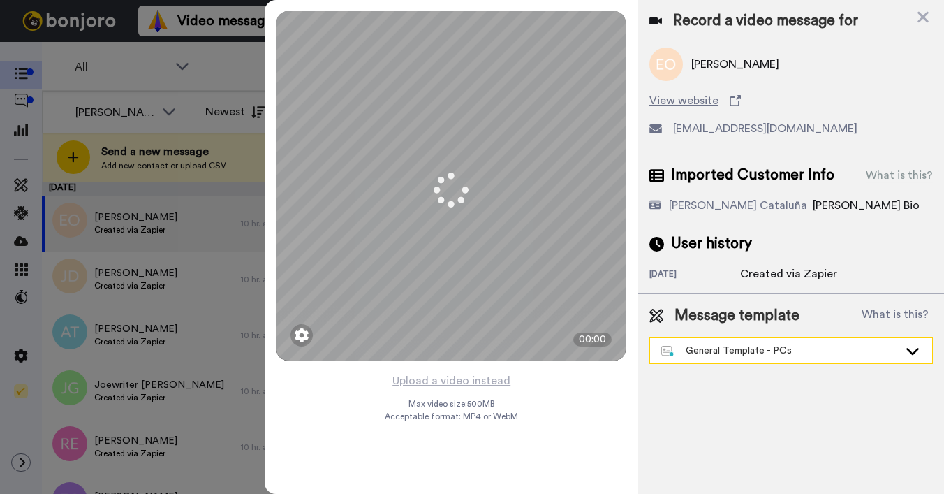
click at [712, 354] on div "General Template - PCs" at bounding box center [779, 350] width 237 height 14
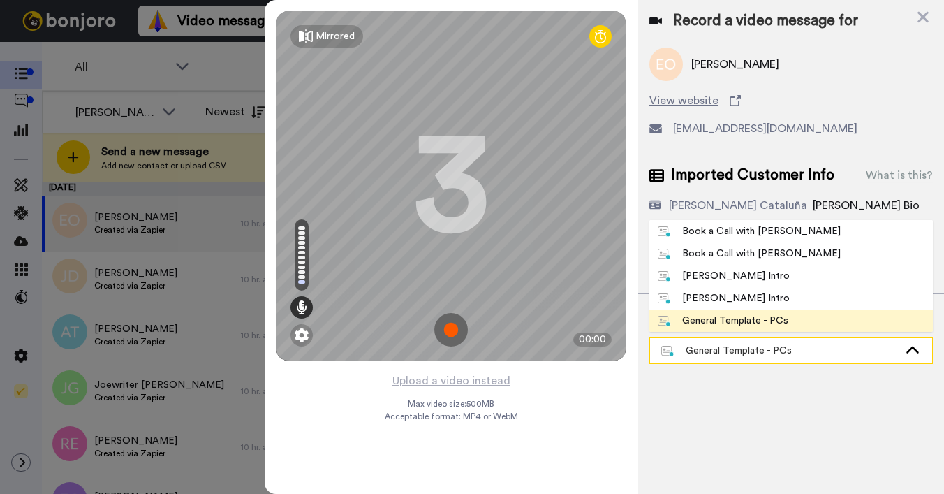
click at [712, 354] on div "General Template - PCs" at bounding box center [779, 350] width 237 height 14
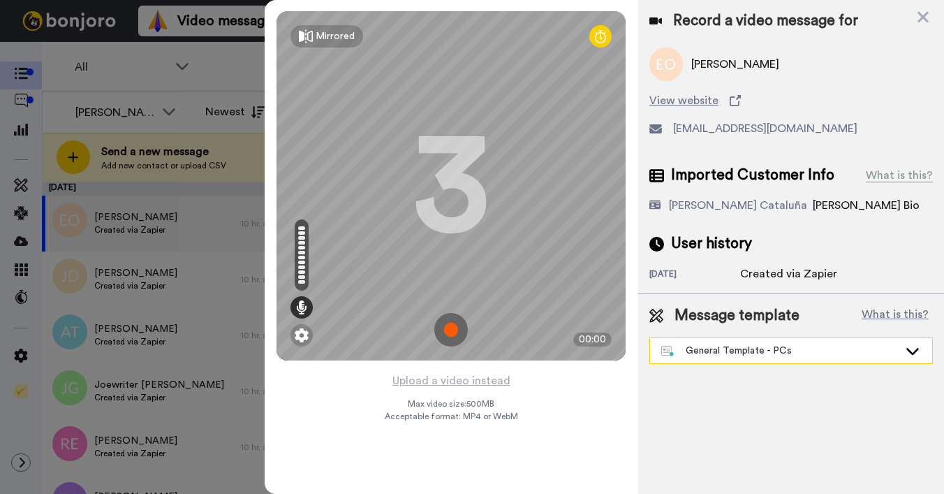
click at [712, 354] on div "General Template - PCs" at bounding box center [779, 350] width 237 height 14
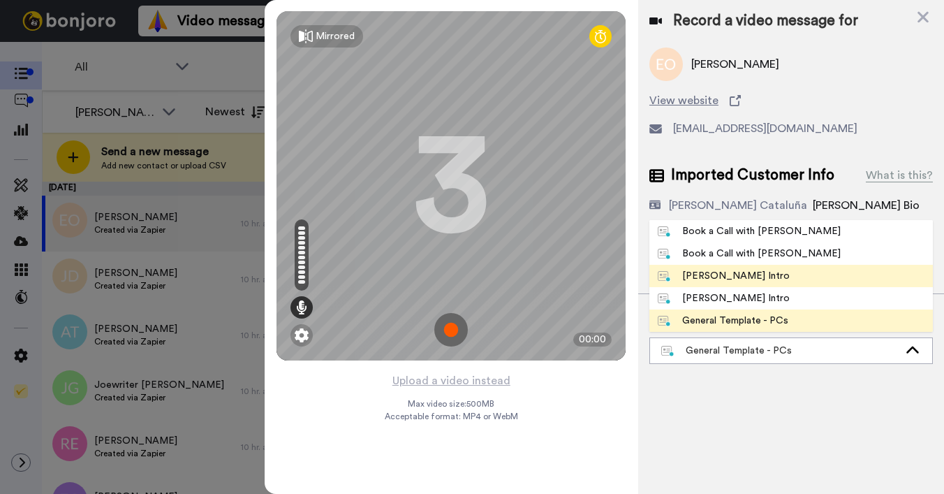
click at [708, 271] on div "[PERSON_NAME] Intro" at bounding box center [724, 276] width 132 height 14
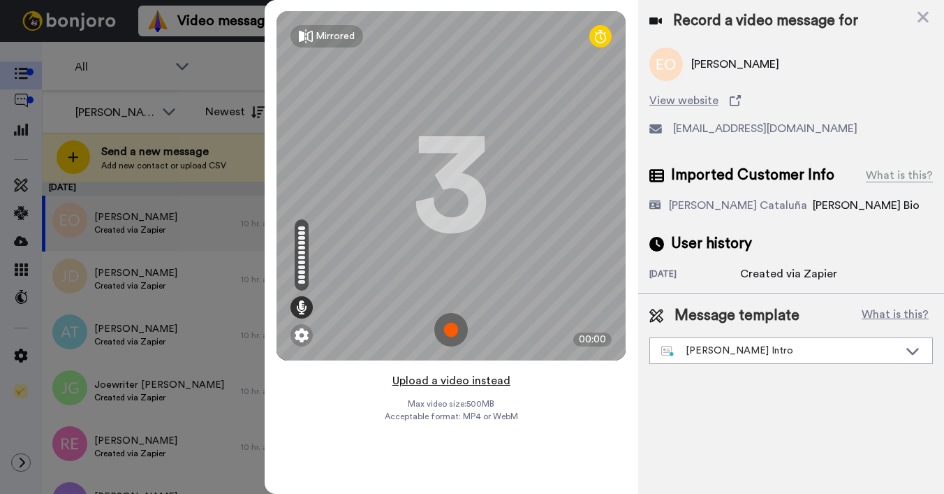
click at [464, 379] on button "Upload a video instead" at bounding box center [451, 380] width 126 height 18
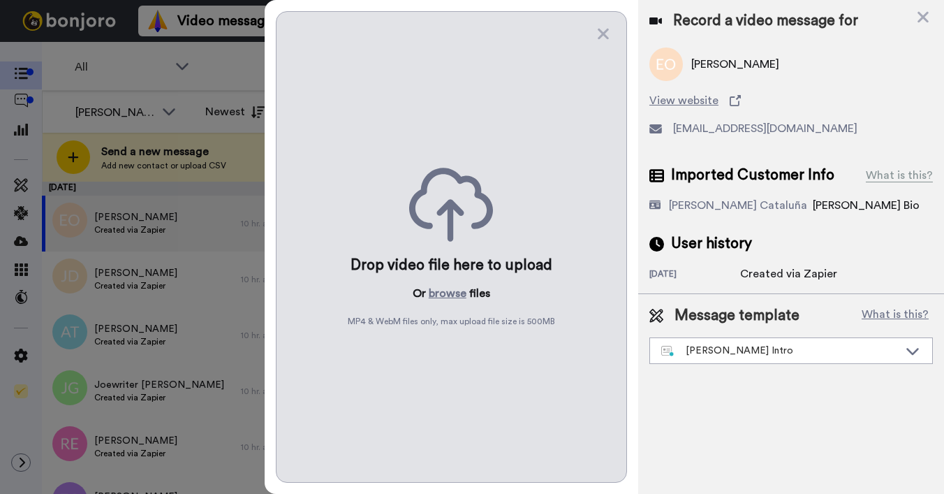
click at [450, 279] on div "Drop video file here to upload Or browse files MP4 & WebM files only, max uploa…" at bounding box center [451, 246] width 351 height 471
click at [446, 293] on button "browse" at bounding box center [448, 293] width 38 height 17
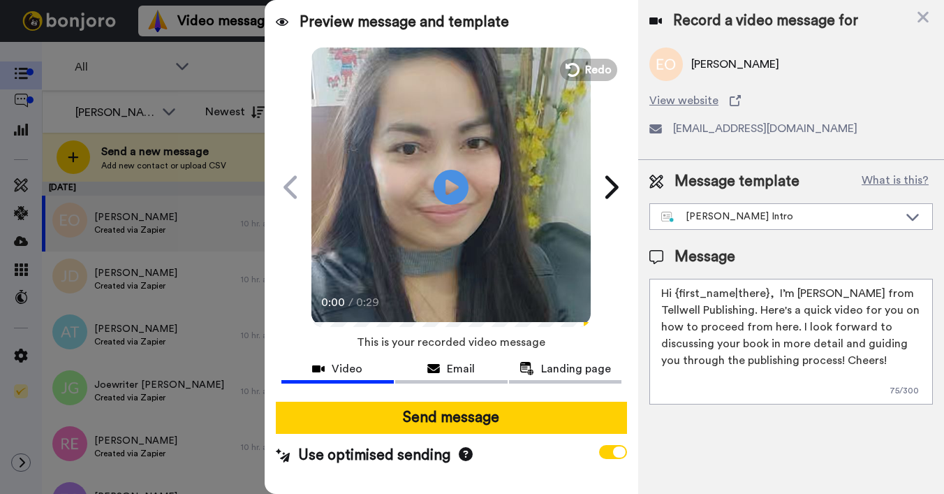
drag, startPoint x: 675, startPoint y: 299, endPoint x: 766, endPoint y: 291, distance: 91.1
click at [766, 291] on textarea "Hi {first_name|there}, I’m [PERSON_NAME] from Tellwell Publishing. Here's a qui…" at bounding box center [790, 342] width 283 height 126
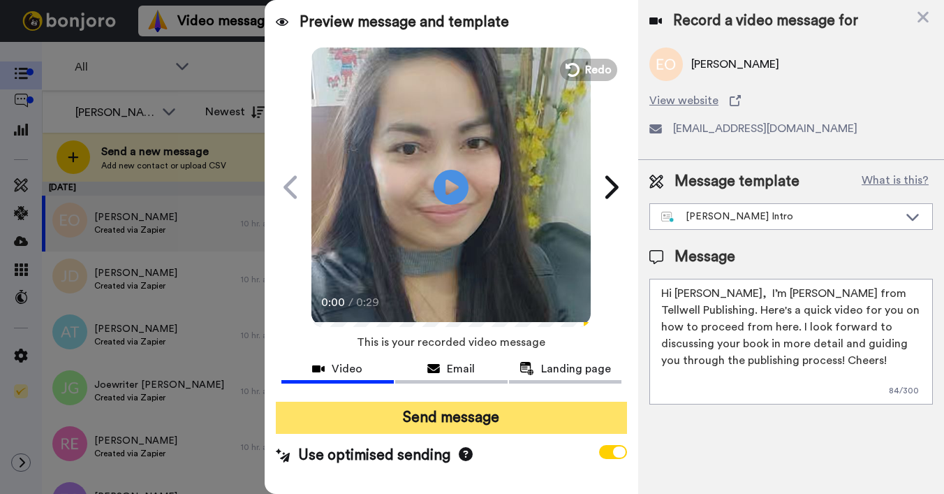
type textarea "Hi Elizabeth, I’m Joe from Tellwell Publishing. Here's a quick video for you on…"
click at [535, 417] on button "Send message" at bounding box center [451, 417] width 351 height 32
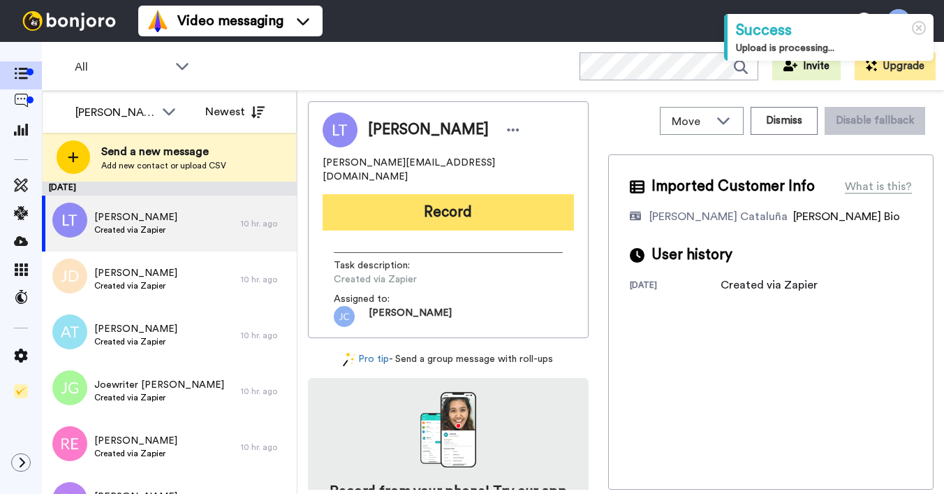
click at [417, 214] on button "Record" at bounding box center [448, 212] width 251 height 36
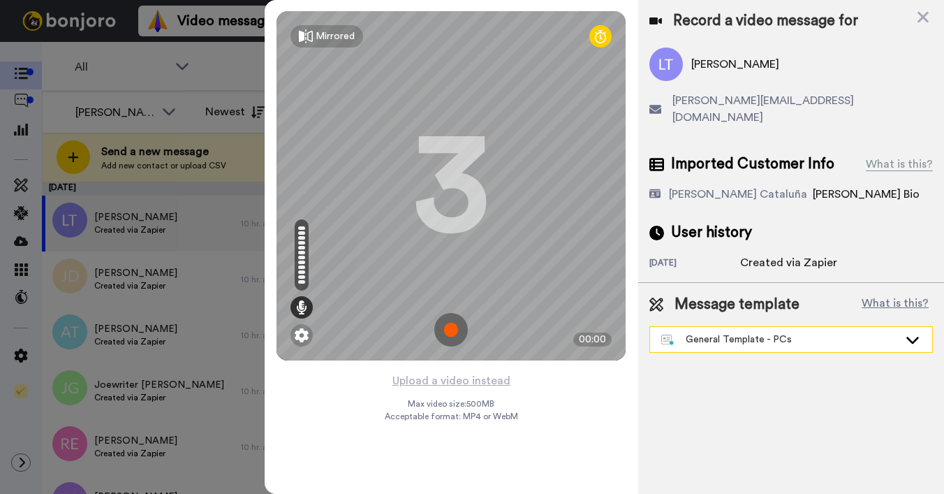
click at [716, 332] on div "General Template - PCs" at bounding box center [779, 339] width 237 height 14
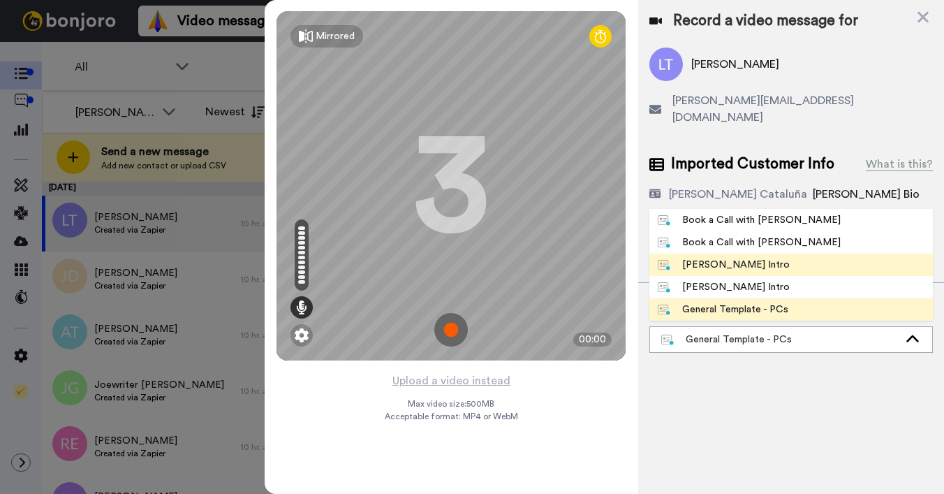
click at [714, 258] on div "[PERSON_NAME] Intro" at bounding box center [724, 265] width 132 height 14
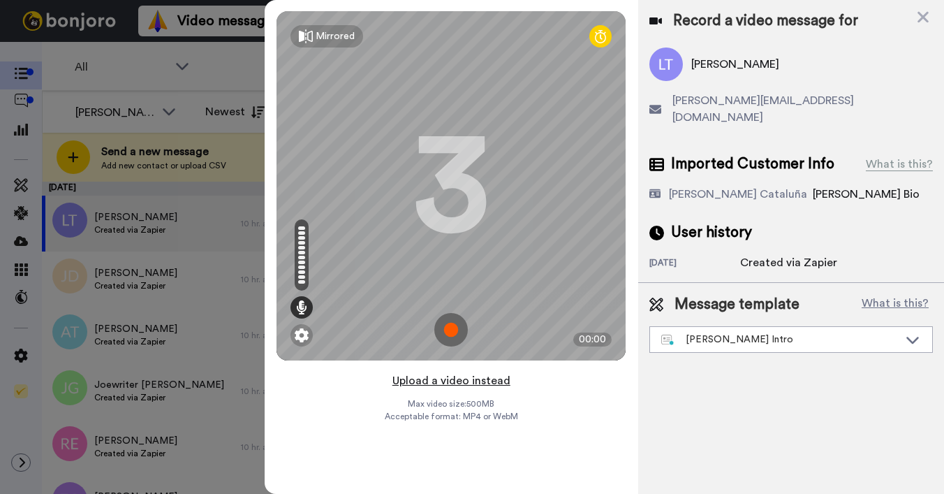
click at [429, 380] on button "Upload a video instead" at bounding box center [451, 380] width 126 height 18
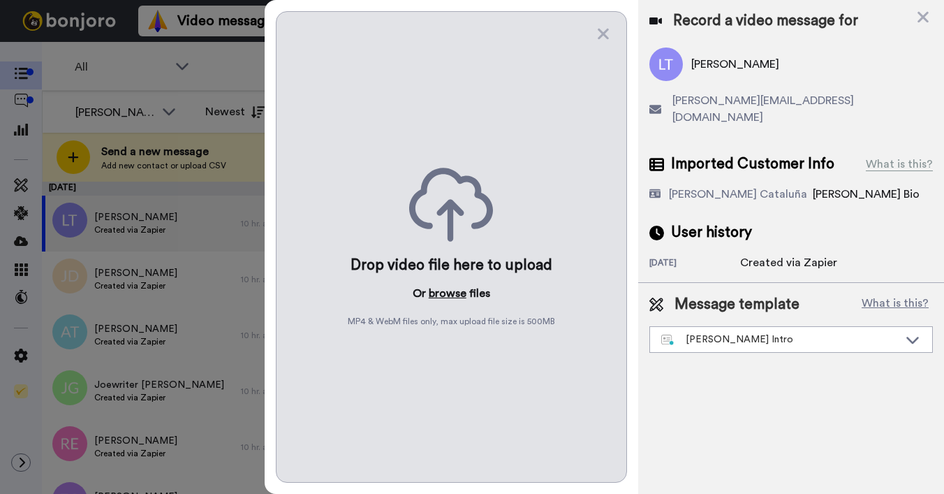
click at [445, 295] on button "browse" at bounding box center [448, 293] width 38 height 17
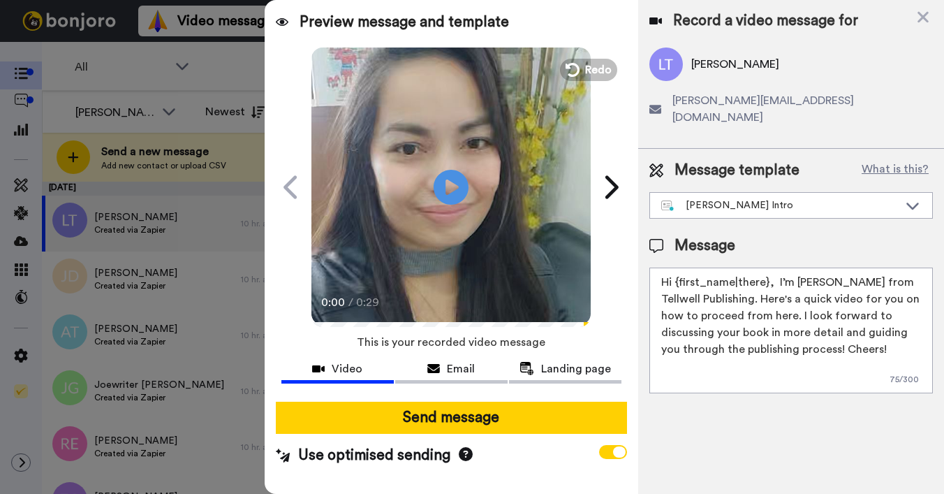
drag, startPoint x: 676, startPoint y: 265, endPoint x: 767, endPoint y: 269, distance: 91.5
click at [767, 269] on textarea "Hi {first_name|there}, I’m [PERSON_NAME] from Tellwell Publishing. Here's a qui…" at bounding box center [790, 330] width 283 height 126
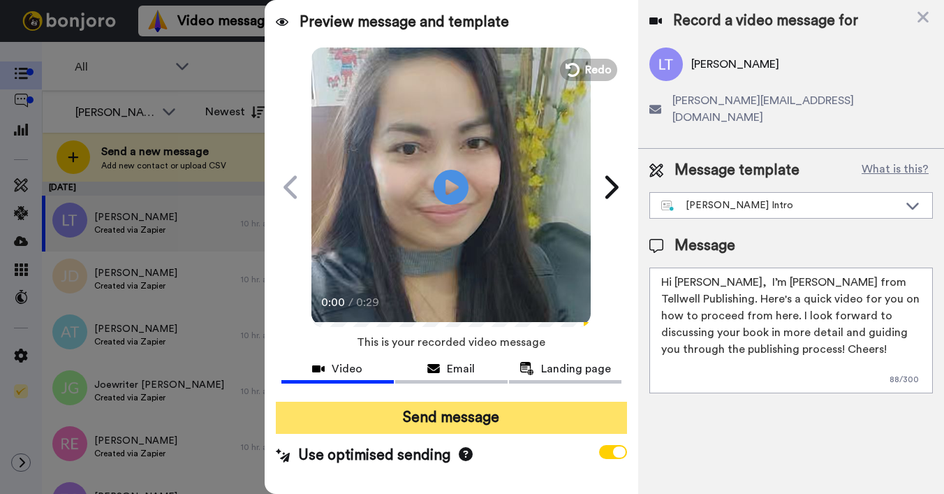
type textarea "Hi Linda, I’m Joe from Tellwell Publishing. Here's a quick video for you on how…"
click at [542, 422] on button "Send message" at bounding box center [451, 417] width 351 height 32
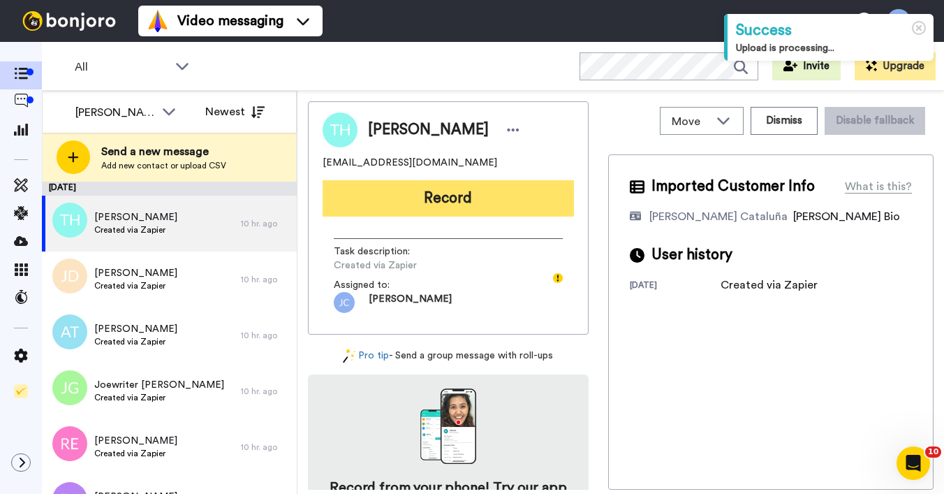
click at [457, 200] on button "Record" at bounding box center [448, 198] width 251 height 36
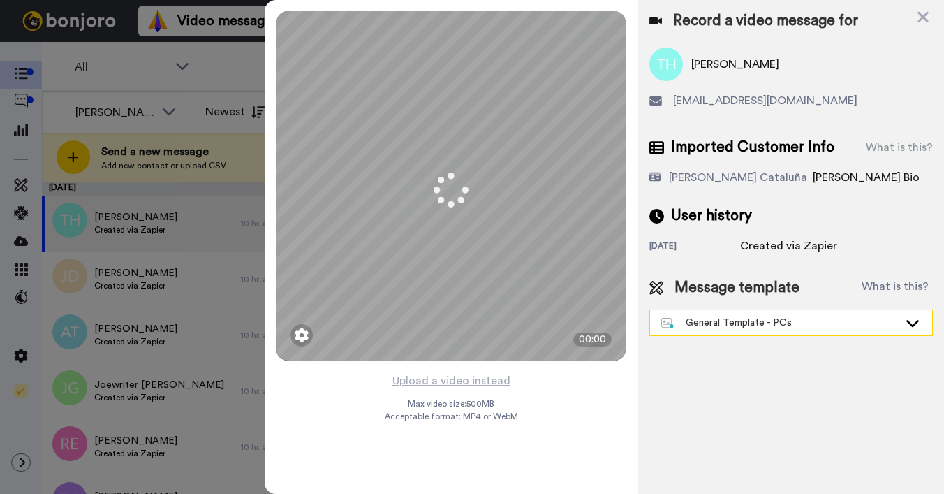
click at [743, 329] on div "General Template - PCs" at bounding box center [779, 323] width 237 height 14
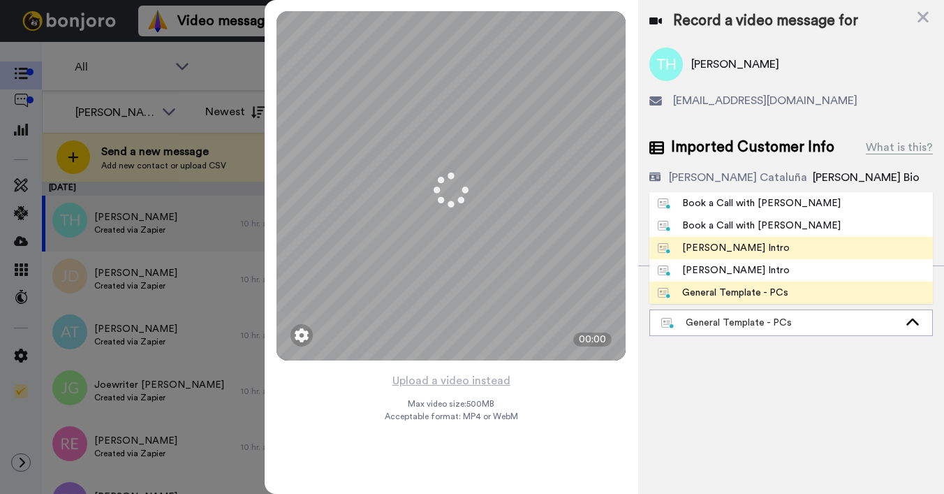
click at [695, 251] on div "[PERSON_NAME] Intro" at bounding box center [724, 248] width 132 height 14
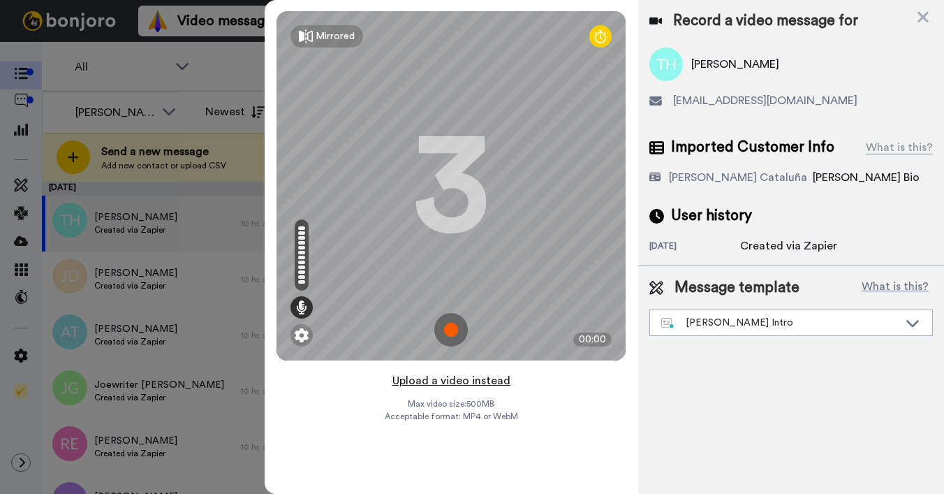
click at [425, 380] on button "Upload a video instead" at bounding box center [451, 380] width 126 height 18
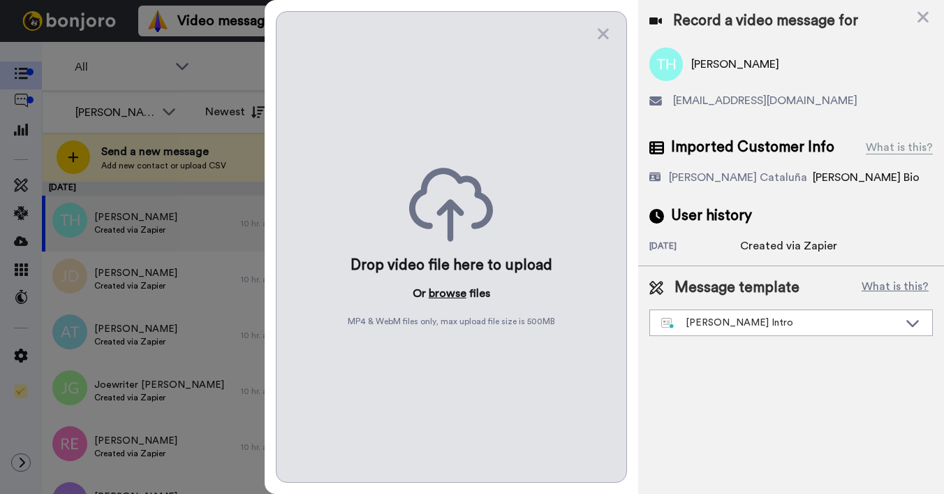
click at [439, 293] on button "browse" at bounding box center [448, 293] width 38 height 17
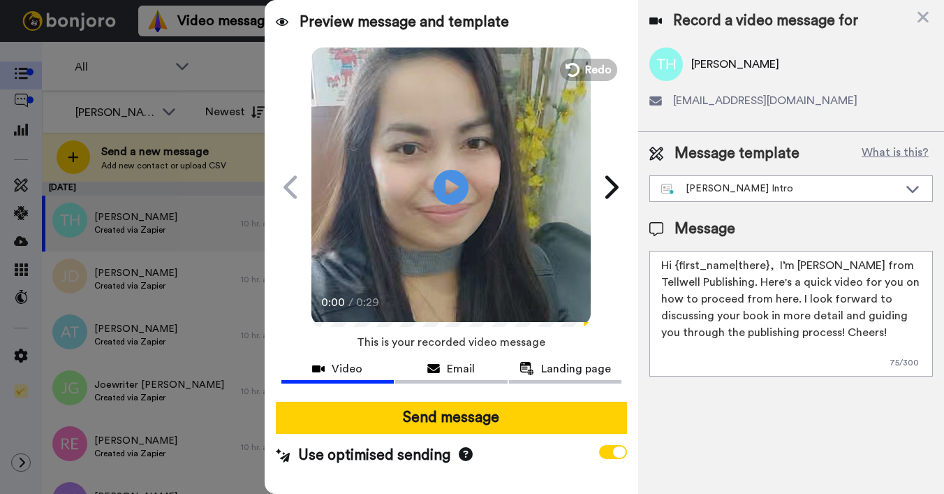
drag, startPoint x: 674, startPoint y: 267, endPoint x: 766, endPoint y: 262, distance: 92.3
click at [766, 262] on textarea "Hi {first_name|there}, I’m [PERSON_NAME] from Tellwell Publishing. Here's a qui…" at bounding box center [790, 314] width 283 height 126
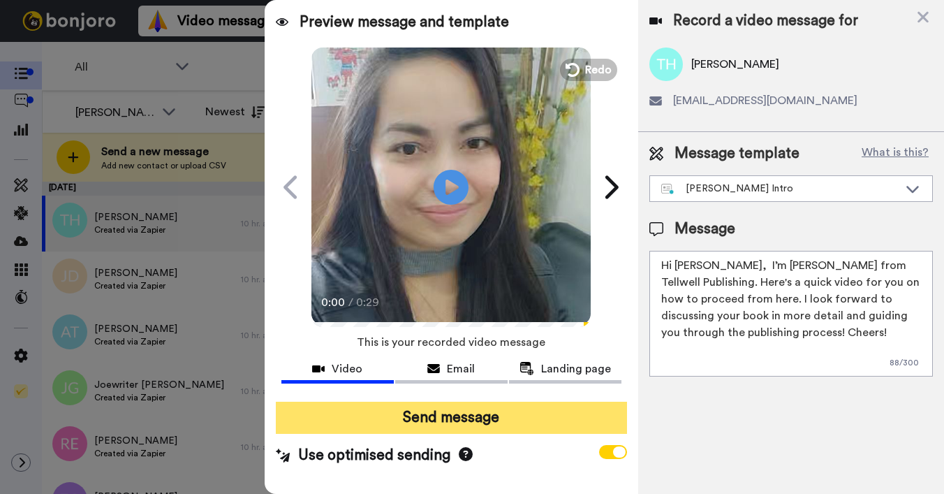
type textarea "Hi Tonya, I’m Joe from Tellwell Publishing. Here's a quick video for you on how…"
click at [524, 411] on button "Send message" at bounding box center [451, 417] width 351 height 32
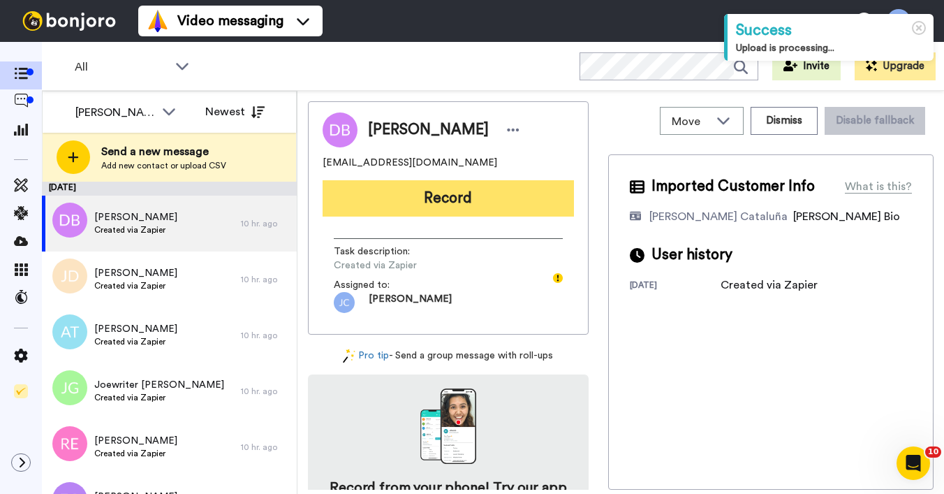
click at [412, 198] on button "Record" at bounding box center [448, 198] width 251 height 36
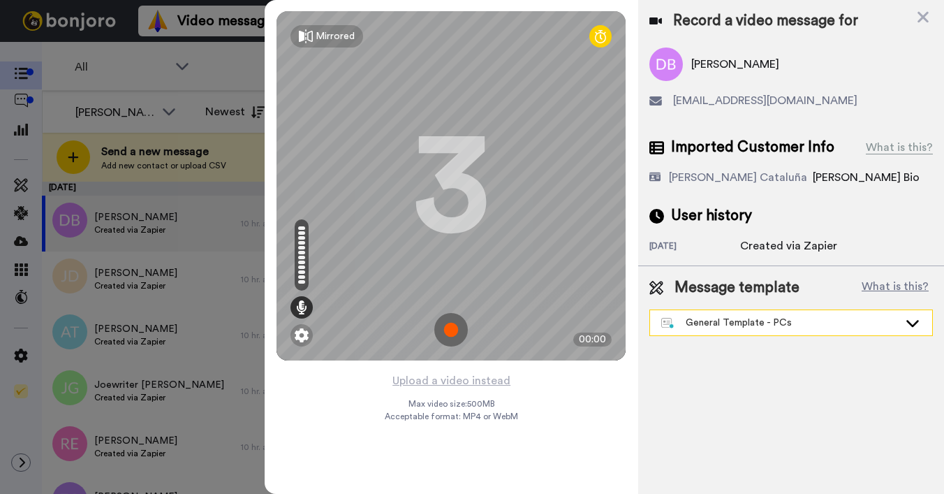
click at [741, 326] on div "General Template - PCs" at bounding box center [779, 323] width 237 height 14
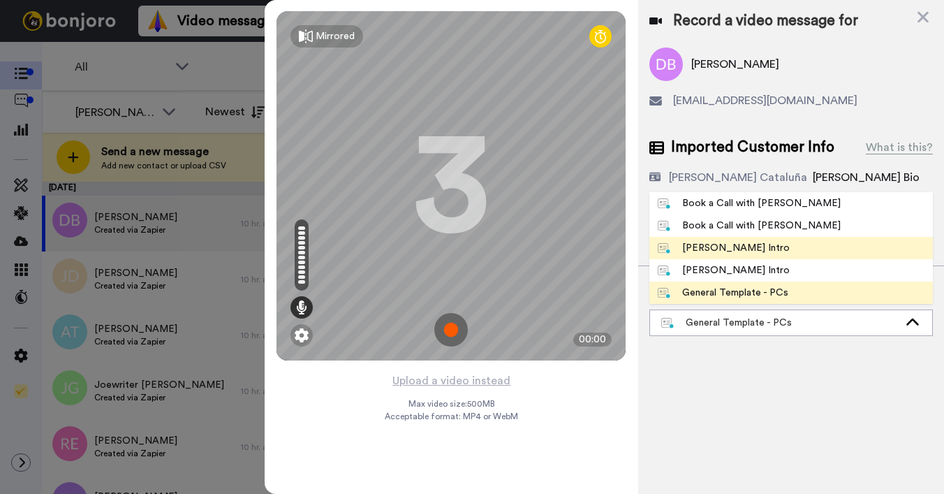
click at [702, 247] on div "[PERSON_NAME] Intro" at bounding box center [724, 248] width 132 height 14
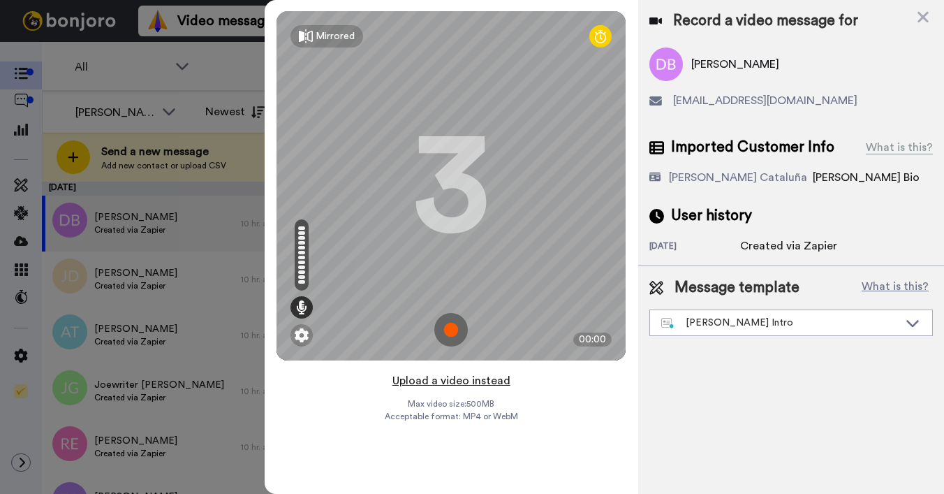
click at [447, 381] on button "Upload a video instead" at bounding box center [451, 380] width 126 height 18
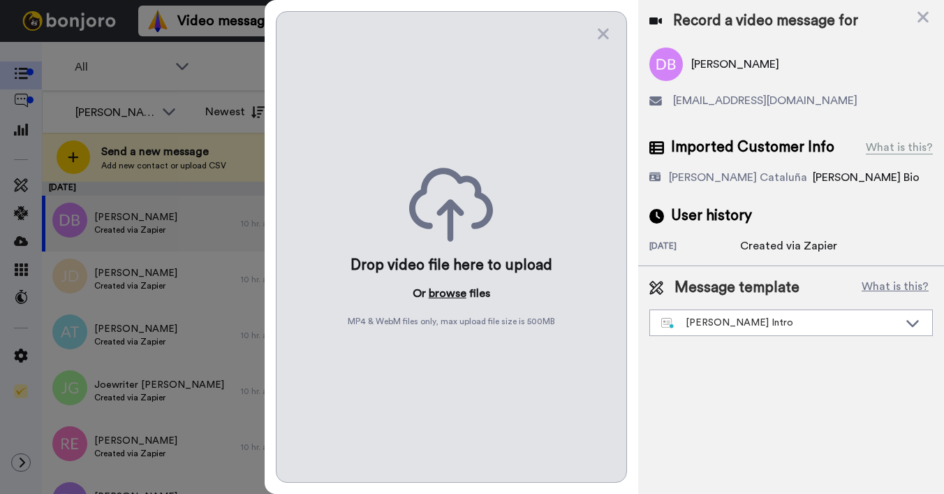
click at [436, 297] on button "browse" at bounding box center [448, 293] width 38 height 17
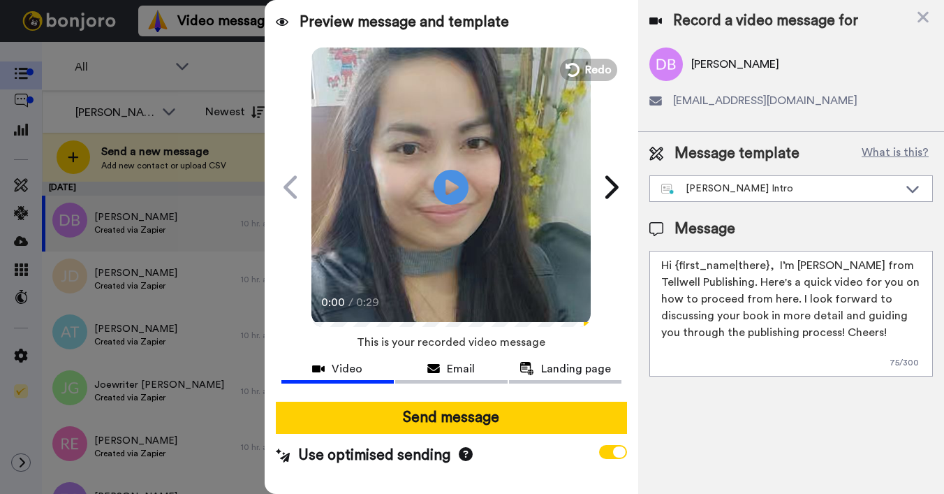
drag, startPoint x: 676, startPoint y: 265, endPoint x: 766, endPoint y: 263, distance: 90.1
click at [766, 263] on textarea "Hi {first_name|there}, I’m [PERSON_NAME] from Tellwell Publishing. Here's a qui…" at bounding box center [790, 314] width 283 height 126
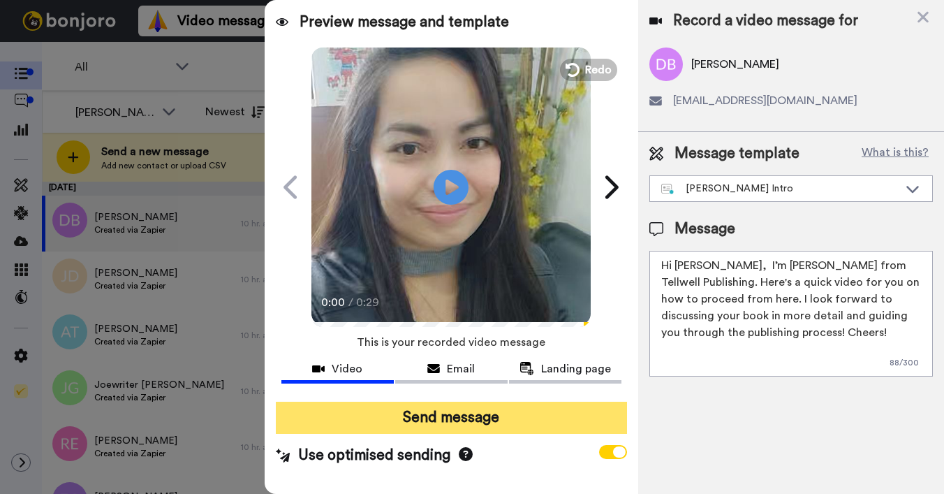
type textarea "Hi Dusan, I’m Joe from Tellwell Publishing. Here's a quick video for you on how…"
click at [522, 419] on button "Send message" at bounding box center [451, 417] width 351 height 32
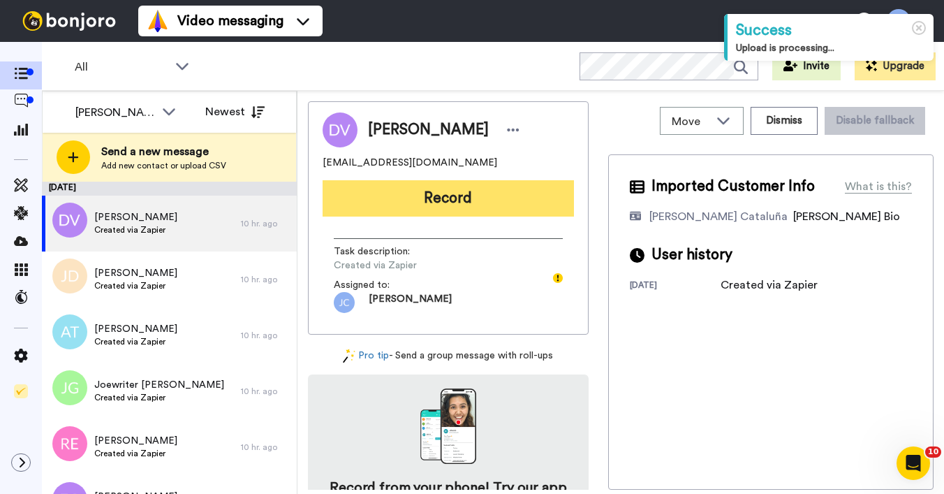
click at [381, 195] on button "Record" at bounding box center [448, 198] width 251 height 36
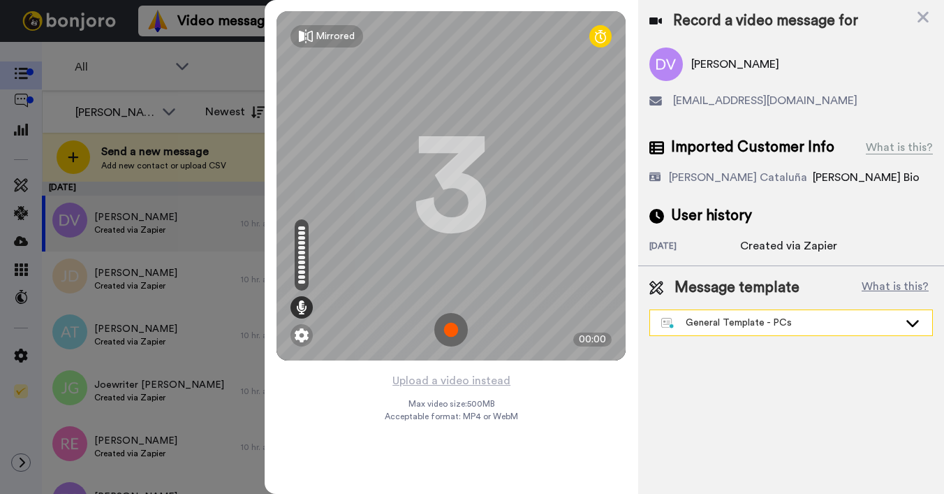
click at [709, 327] on div "General Template - PCs" at bounding box center [779, 323] width 237 height 14
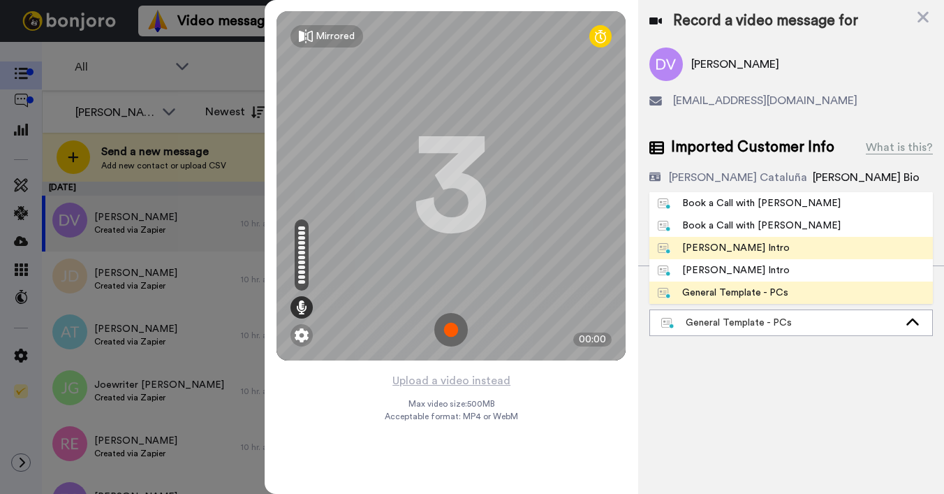
click at [696, 246] on div "[PERSON_NAME] Intro" at bounding box center [724, 248] width 132 height 14
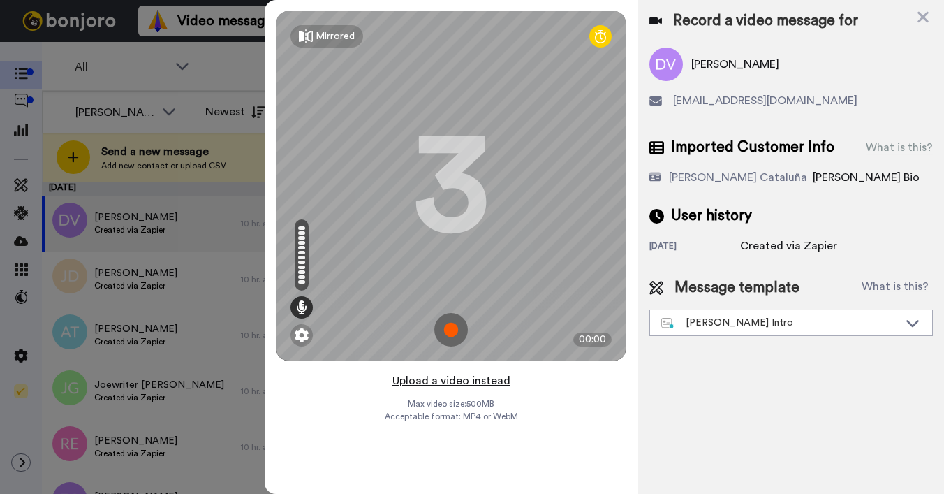
click at [453, 377] on button "Upload a video instead" at bounding box center [451, 380] width 126 height 18
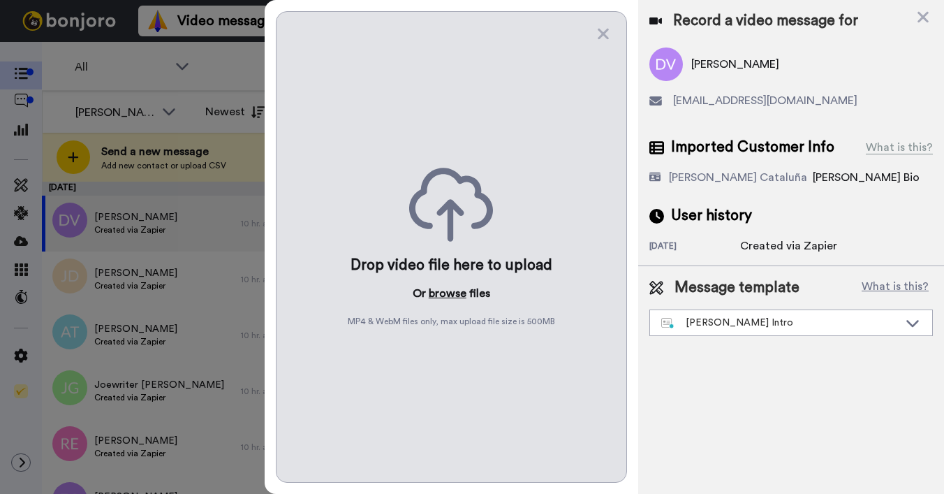
click at [438, 288] on button "browse" at bounding box center [448, 293] width 38 height 17
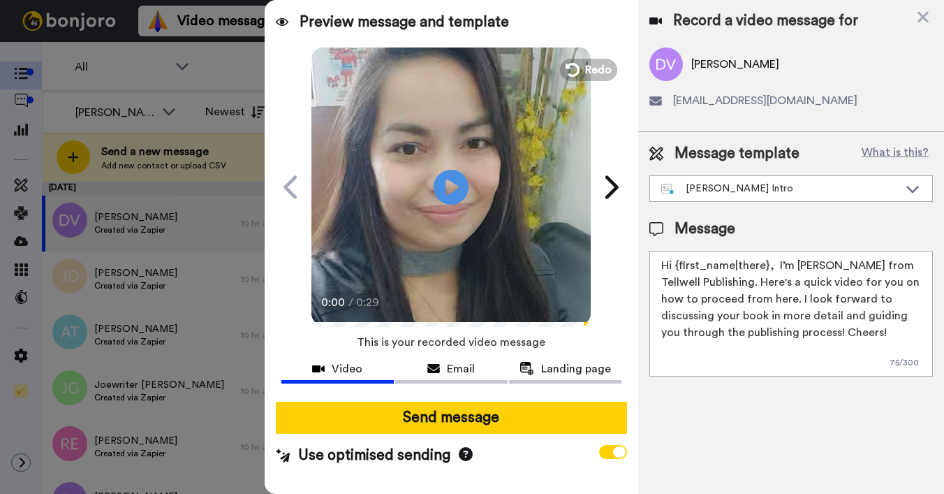
drag, startPoint x: 676, startPoint y: 264, endPoint x: 765, endPoint y: 266, distance: 89.4
click at [765, 266] on textarea "Hi {first_name|there}, I’m [PERSON_NAME] from Tellwell Publishing. Here's a qui…" at bounding box center [790, 314] width 283 height 126
type textarea "Hi Da, I’m Joe from Tellwell Publishing. Here's a quick video for you on how to…"
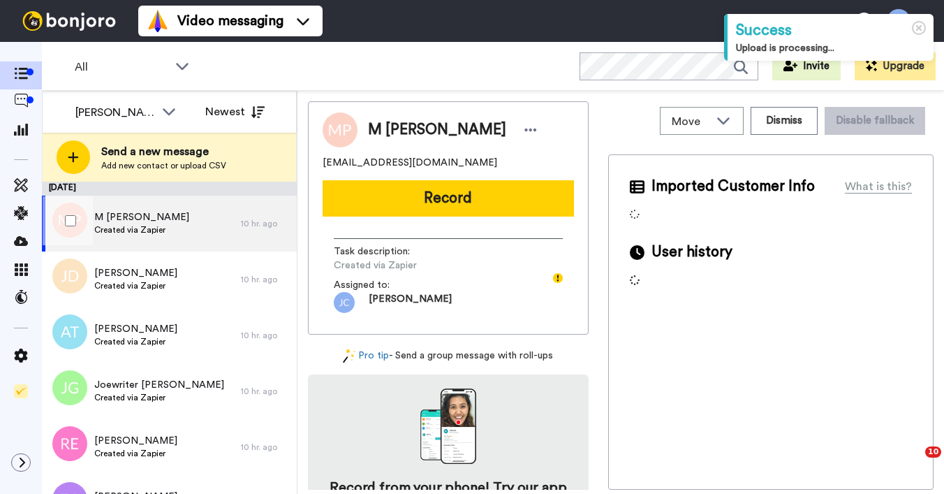
click at [161, 231] on span "Created via Zapier" at bounding box center [141, 229] width 95 height 11
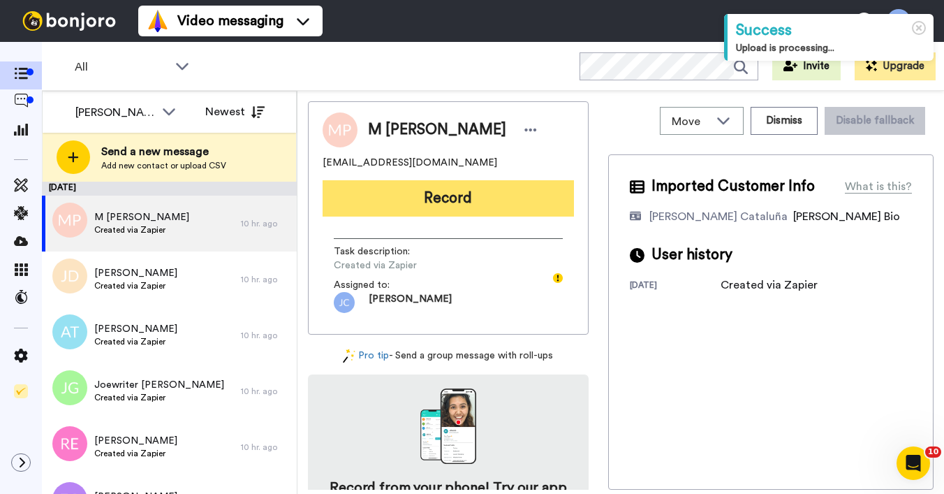
click at [387, 186] on button "Record" at bounding box center [448, 198] width 251 height 36
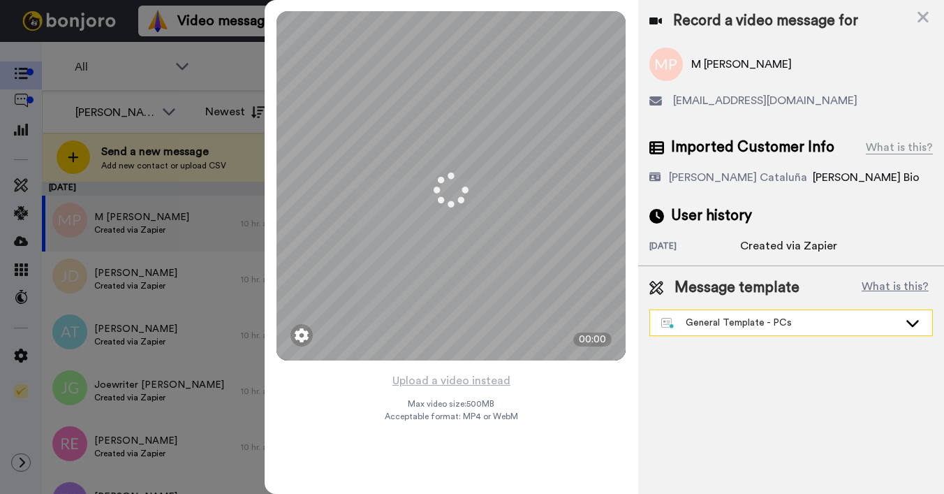
click at [729, 323] on div "General Template - PCs" at bounding box center [779, 323] width 237 height 14
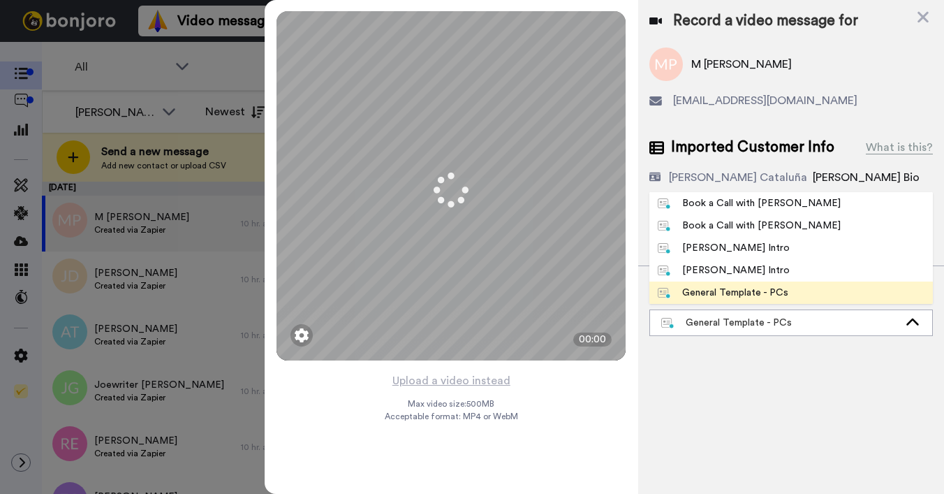
click at [724, 247] on div "[PERSON_NAME] Intro" at bounding box center [724, 248] width 132 height 14
click at [724, 247] on div "Record a video message for M Pinchback mossyp@hotmail.com Imported Customer Inf…" at bounding box center [791, 247] width 306 height 494
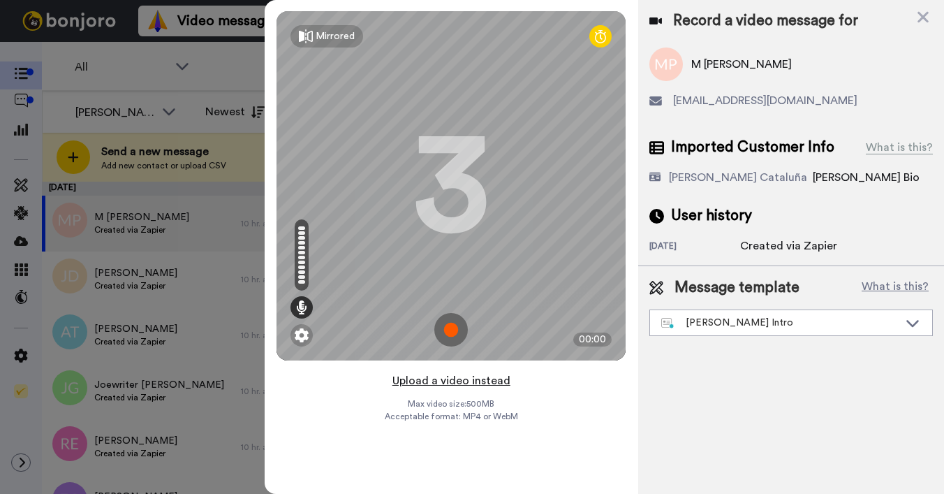
click at [436, 378] on button "Upload a video instead" at bounding box center [451, 380] width 126 height 18
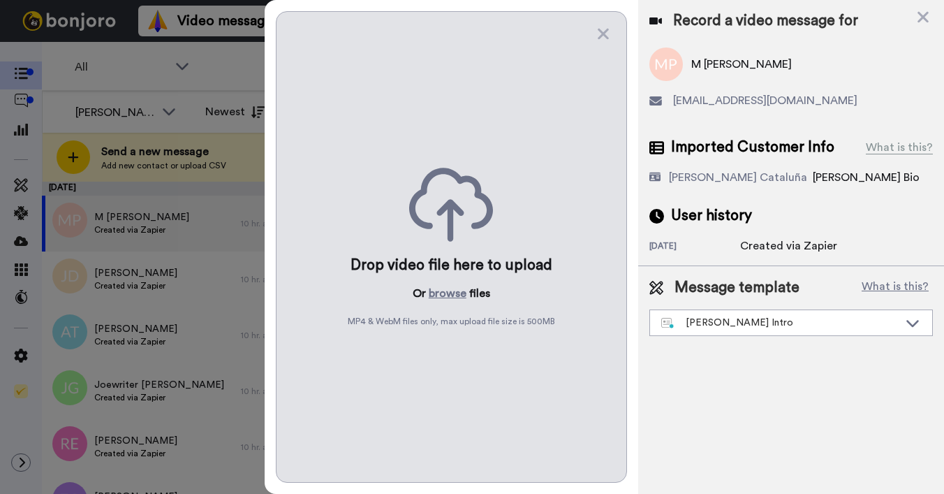
click at [456, 280] on div "Drop video file here to upload Or browse files MP4 & WebM files only, max uploa…" at bounding box center [451, 246] width 351 height 471
click at [451, 291] on button "browse" at bounding box center [448, 293] width 38 height 17
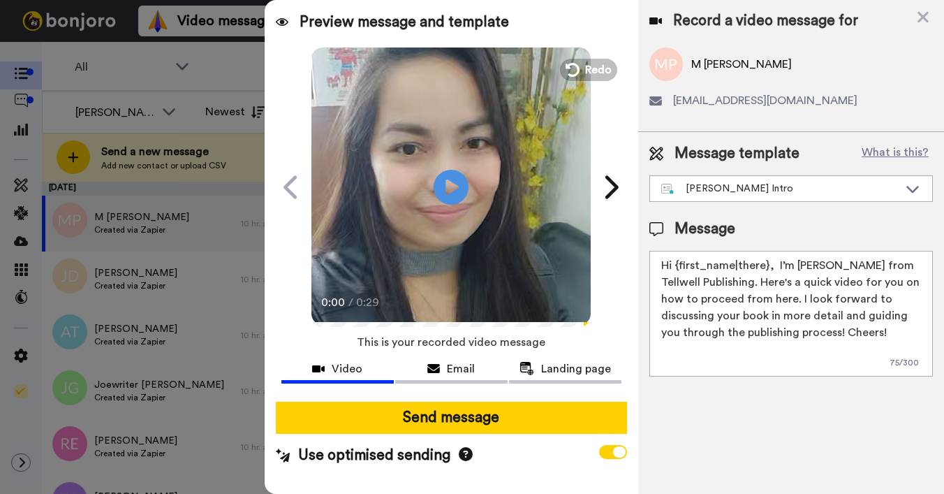
drag, startPoint x: 676, startPoint y: 263, endPoint x: 768, endPoint y: 263, distance: 91.4
click at [768, 263] on textarea "Hi {first_name|there}, I’m [PERSON_NAME] from Tellwell Publishing. Here's a qui…" at bounding box center [790, 314] width 283 height 126
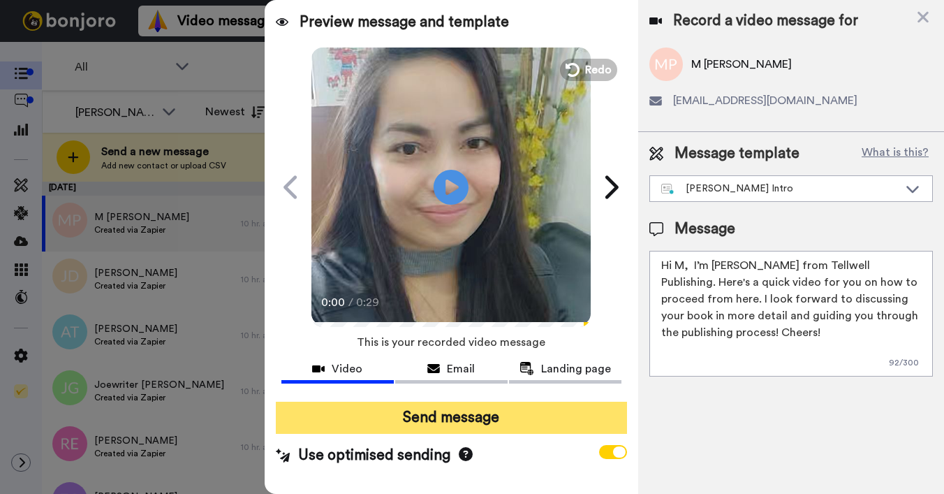
type textarea "Hi M, I’m Joe from Tellwell Publishing. Here's a quick video for you on how to …"
click at [536, 415] on button "Send message" at bounding box center [451, 417] width 351 height 32
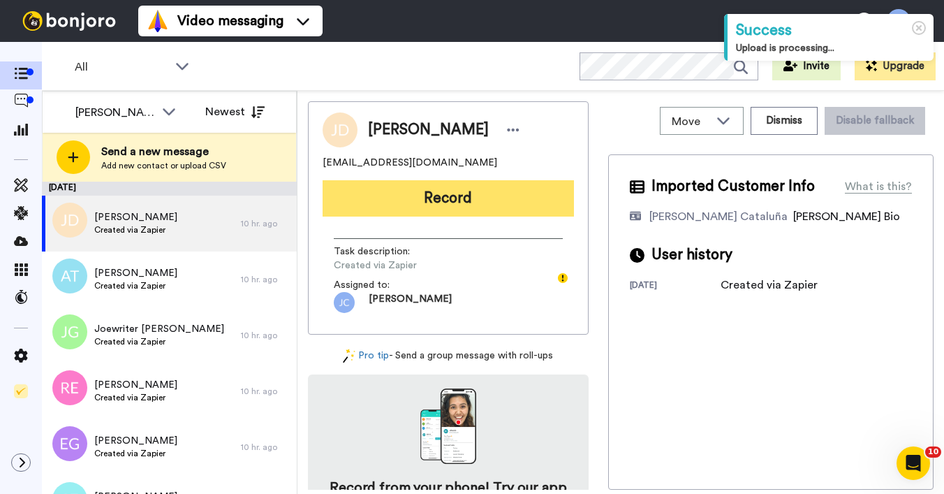
click at [431, 209] on button "Record" at bounding box center [448, 198] width 251 height 36
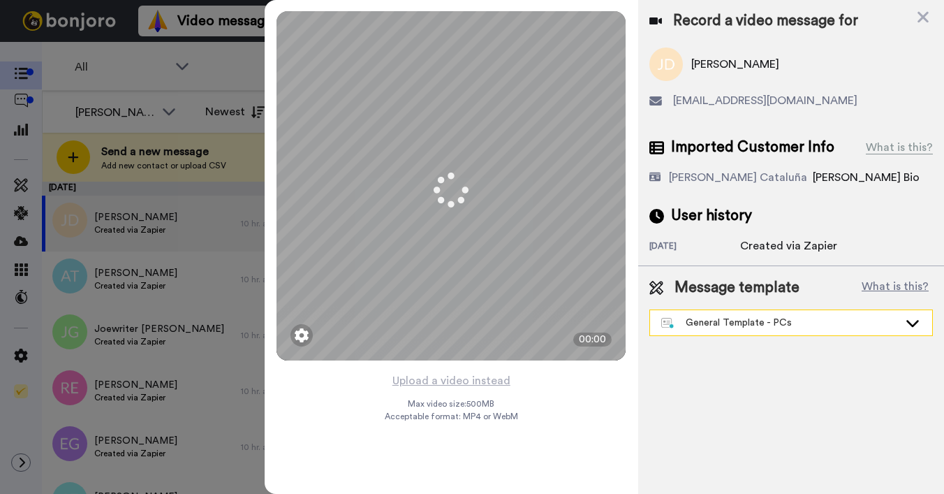
click at [696, 323] on div "General Template - PCs" at bounding box center [779, 323] width 237 height 14
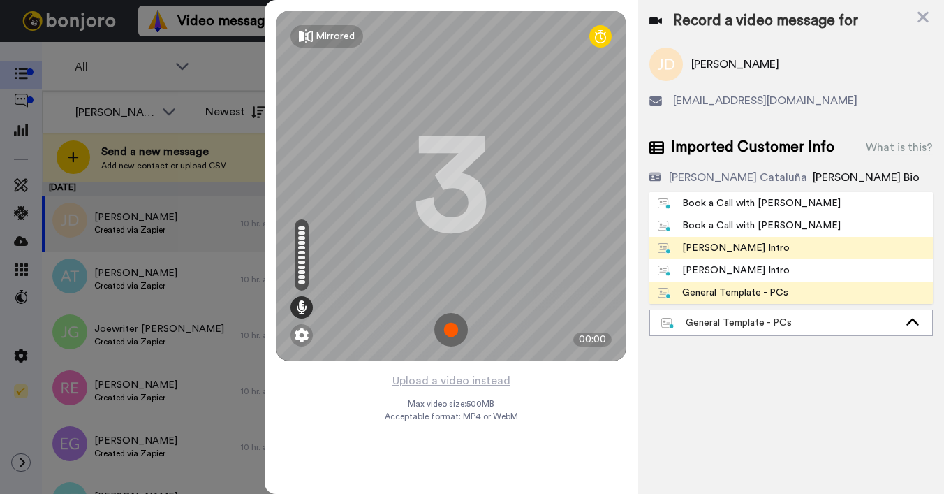
click at [690, 239] on li "[PERSON_NAME] Intro" at bounding box center [790, 248] width 283 height 22
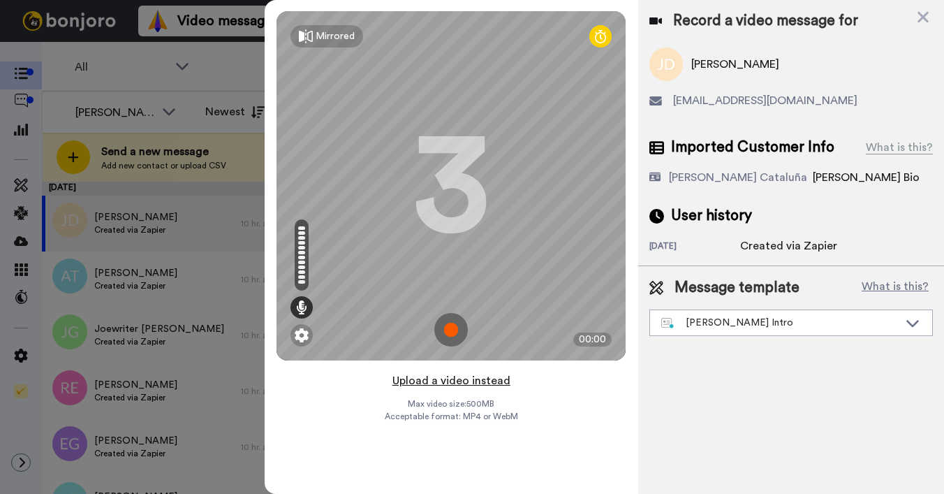
click at [428, 376] on button "Upload a video instead" at bounding box center [451, 380] width 126 height 18
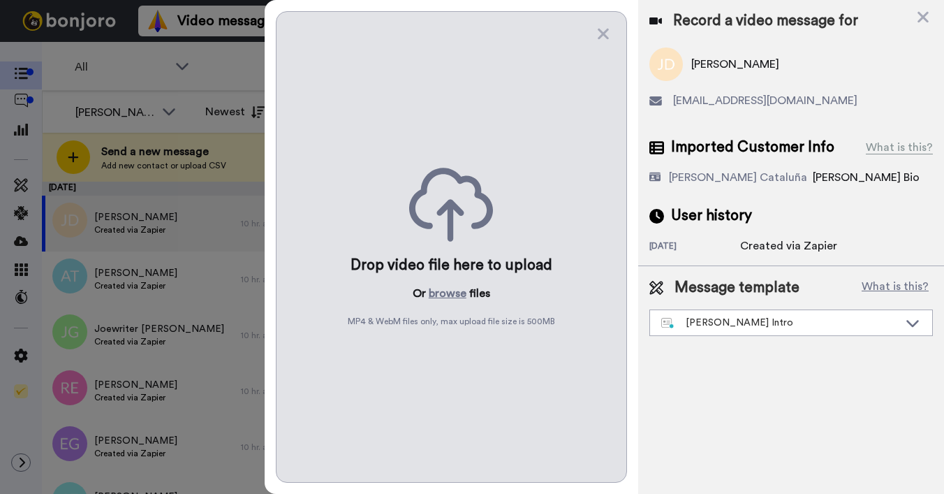
click at [424, 291] on p "Or browse files" at bounding box center [451, 293] width 77 height 17
click at [442, 290] on button "browse" at bounding box center [448, 293] width 38 height 17
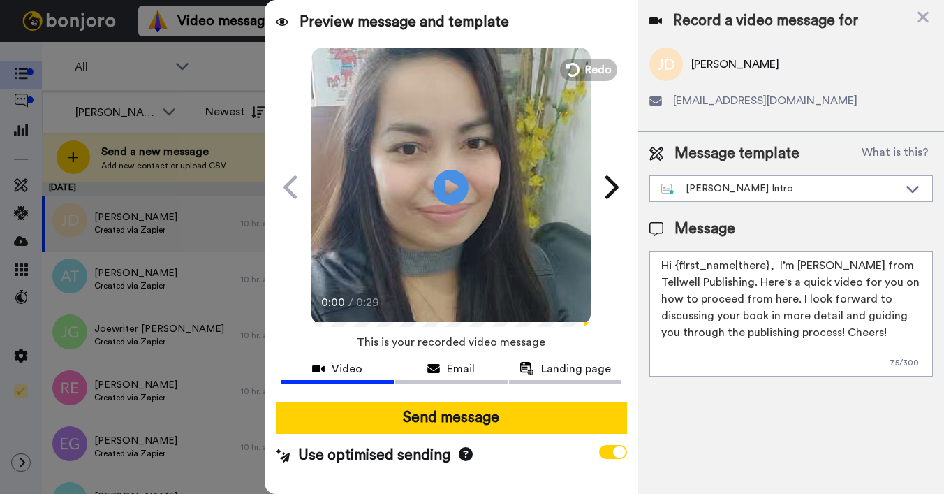
drag, startPoint x: 676, startPoint y: 264, endPoint x: 767, endPoint y: 260, distance: 90.2
click at [767, 260] on textarea "Hi {first_name|there}, I’m [PERSON_NAME] from Tellwell Publishing. Here's a qui…" at bounding box center [790, 314] width 283 height 126
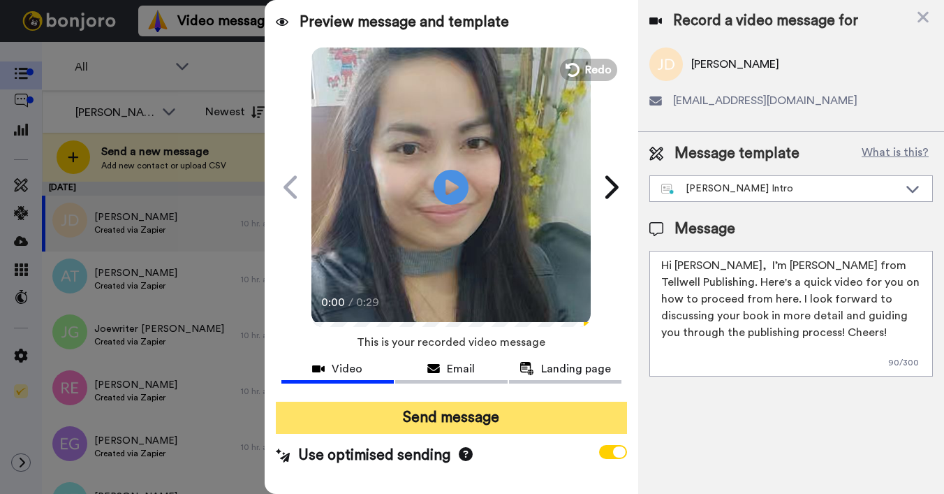
type textarea "Hi Jim, I’m Joe from Tellwell Publishing. Here's a quick video for you on how t…"
click at [568, 421] on button "Send message" at bounding box center [451, 417] width 351 height 32
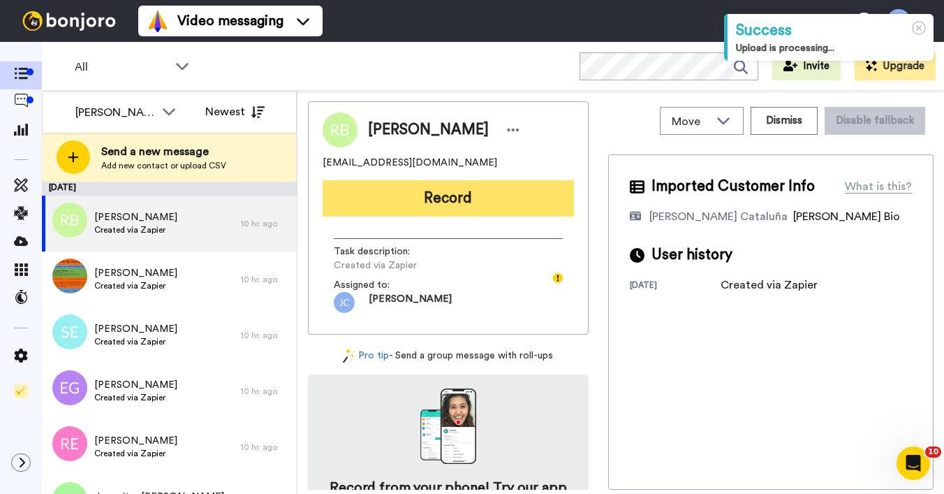
click at [442, 200] on button "Record" at bounding box center [448, 198] width 251 height 36
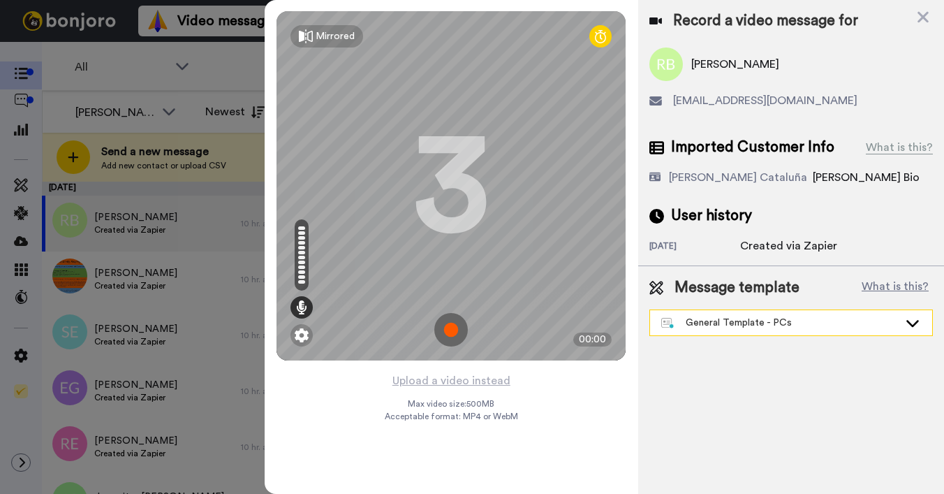
click at [733, 326] on div "General Template - PCs" at bounding box center [779, 323] width 237 height 14
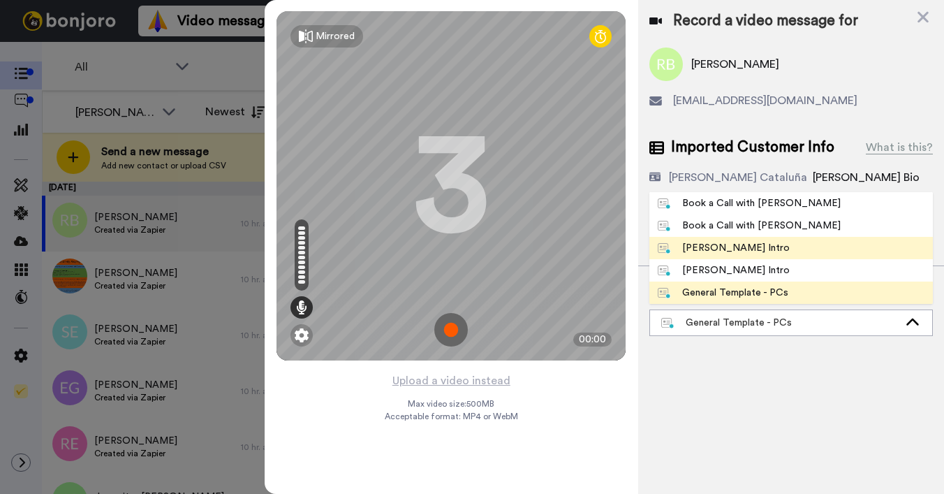
click at [713, 252] on div "[PERSON_NAME] Intro" at bounding box center [724, 248] width 132 height 14
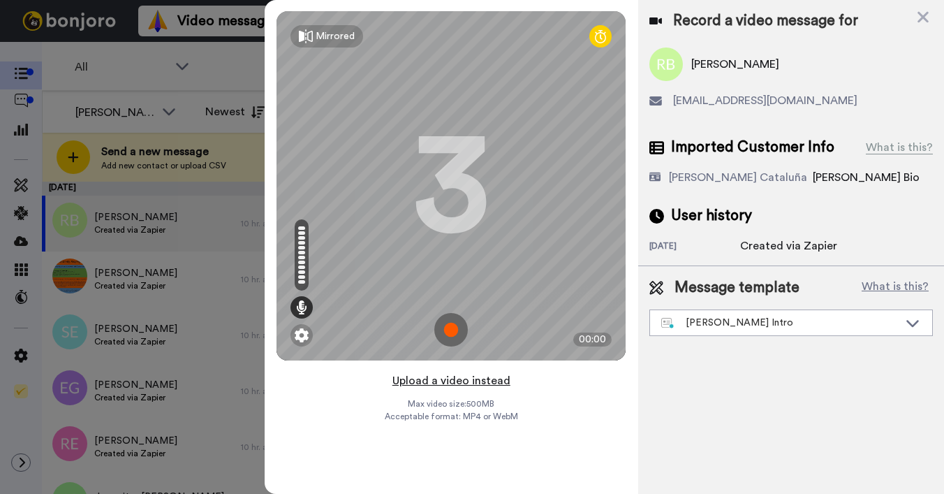
click at [479, 378] on button "Upload a video instead" at bounding box center [451, 380] width 126 height 18
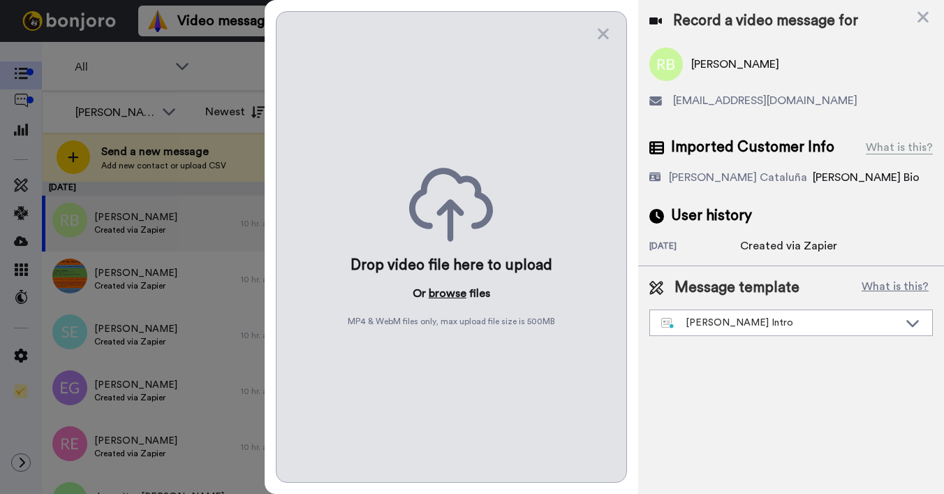
click at [453, 290] on button "browse" at bounding box center [448, 293] width 38 height 17
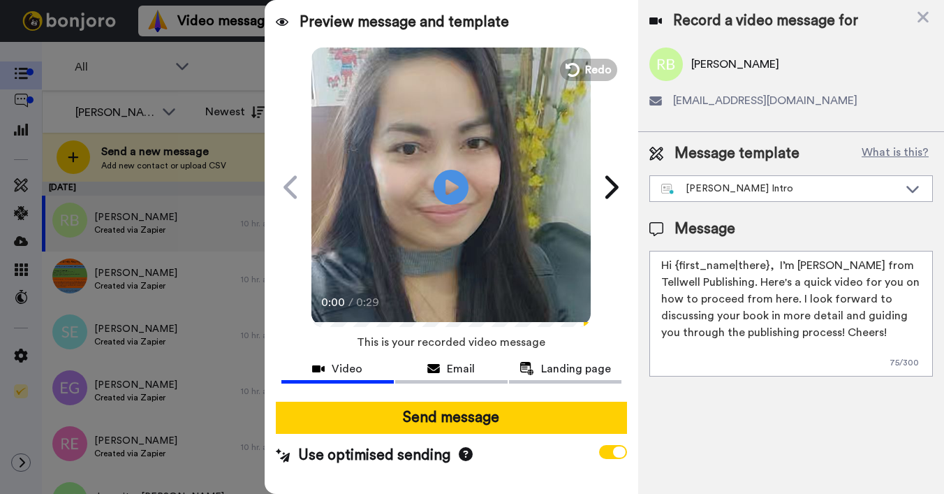
drag, startPoint x: 676, startPoint y: 262, endPoint x: 765, endPoint y: 261, distance: 88.7
click at [765, 261] on textarea "Hi {first_name|there}, I’m [PERSON_NAME] from Tellwell Publishing. Here's a qui…" at bounding box center [790, 314] width 283 height 126
type textarea "Hi [PERSON_NAME], I’m [PERSON_NAME] from Tellwell Publishing. Here's a quick vi…"
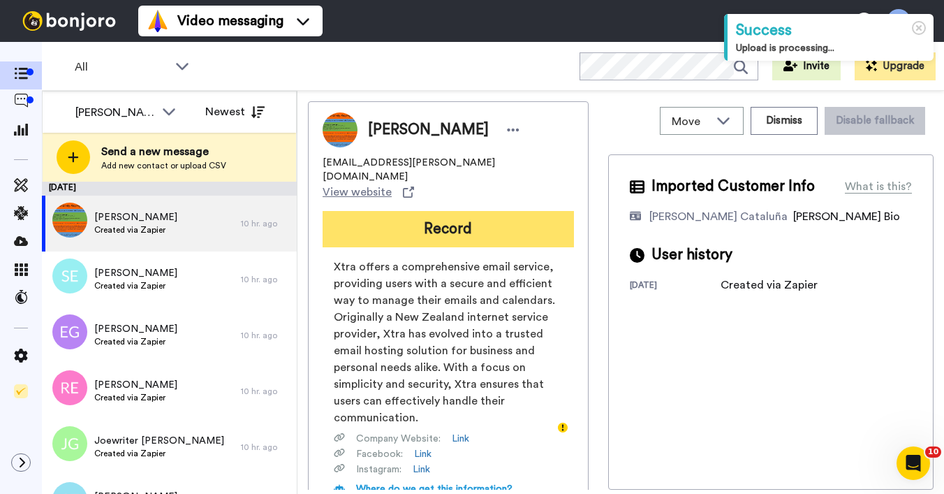
click at [422, 211] on button "Record" at bounding box center [448, 229] width 251 height 36
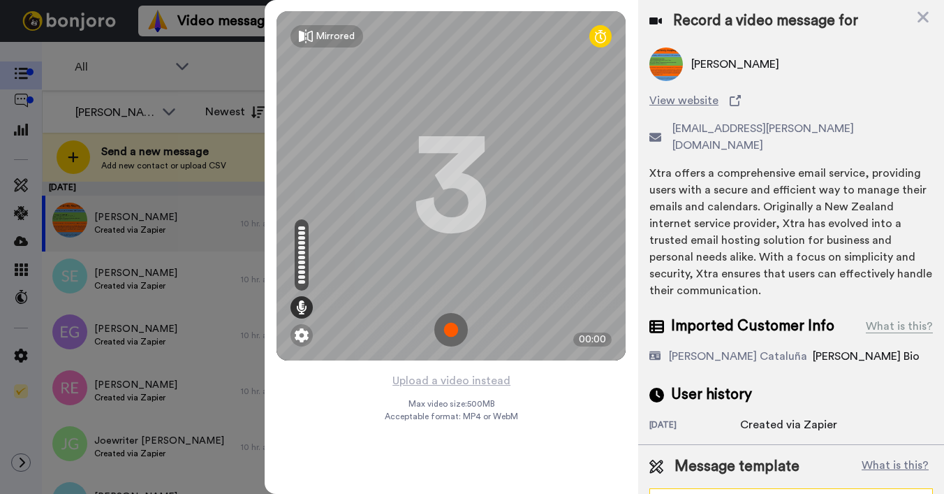
click at [775, 493] on div "General Template - PCs" at bounding box center [779, 501] width 237 height 14
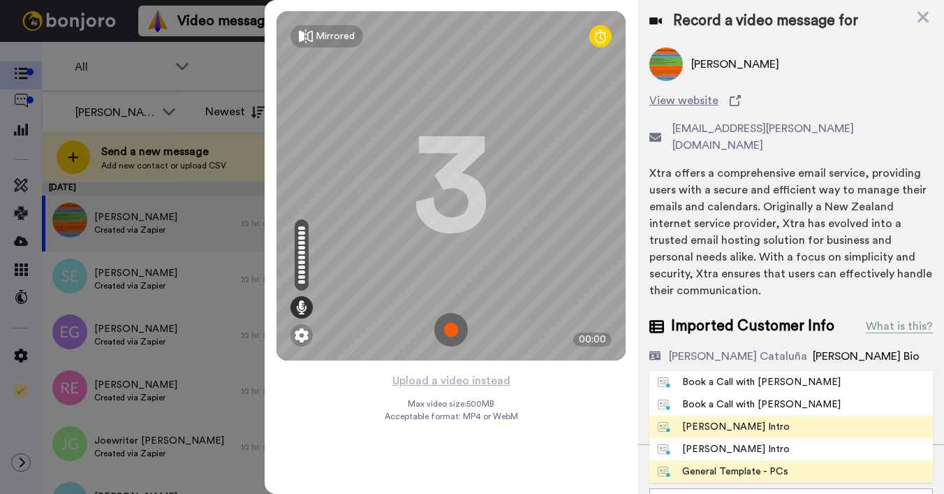
click at [739, 420] on div "[PERSON_NAME] Intro" at bounding box center [724, 427] width 132 height 14
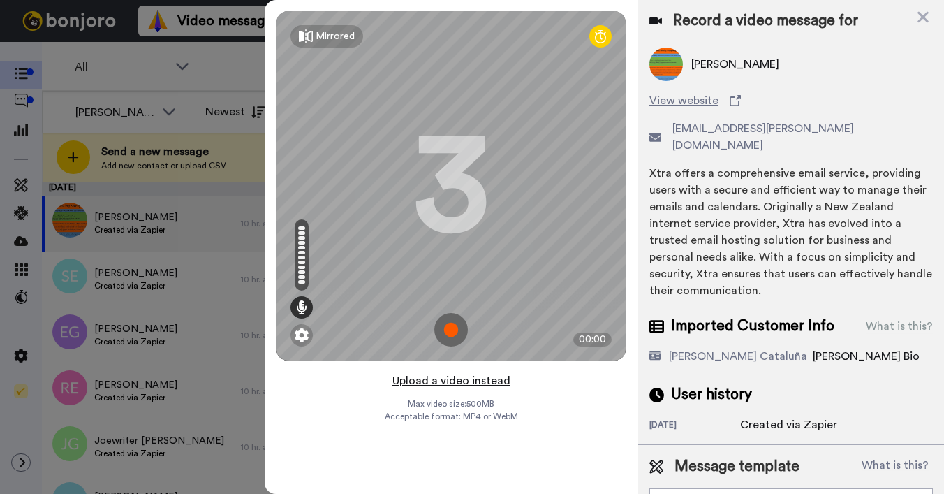
click at [468, 378] on button "Upload a video instead" at bounding box center [451, 380] width 126 height 18
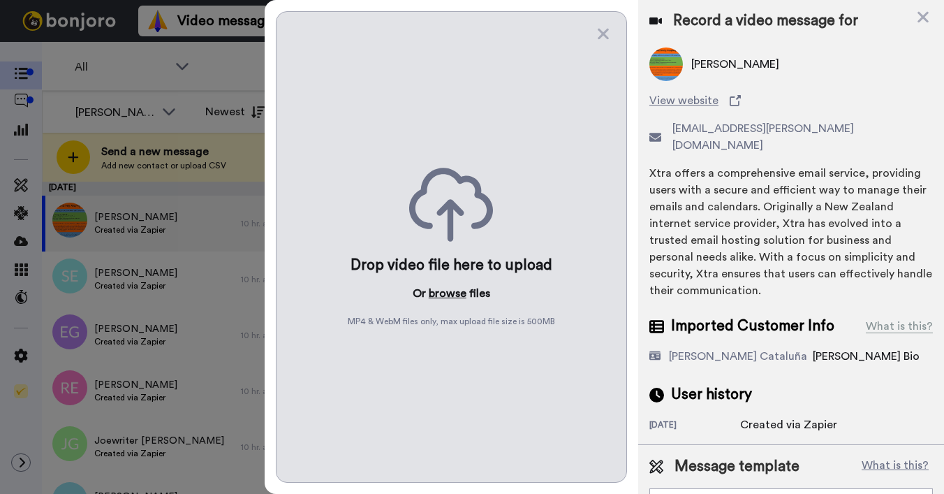
click at [436, 296] on button "browse" at bounding box center [448, 293] width 38 height 17
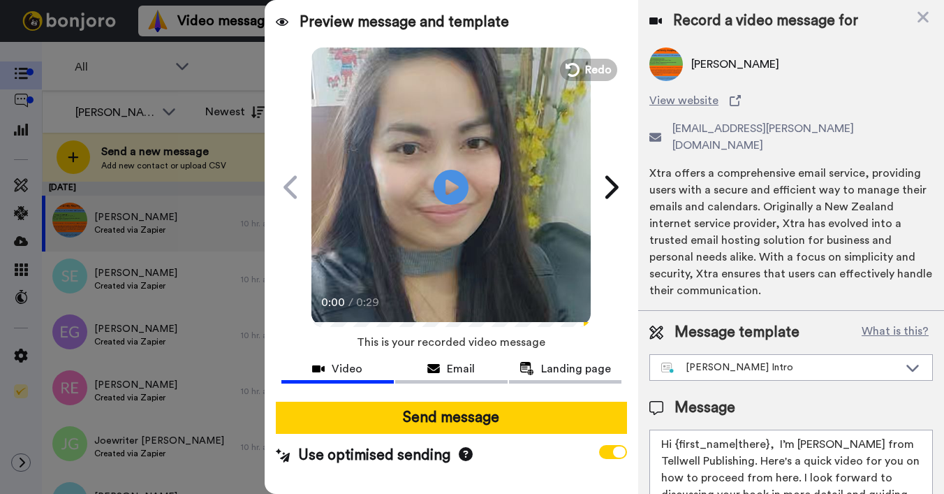
drag, startPoint x: 675, startPoint y: 428, endPoint x: 766, endPoint y: 429, distance: 90.8
click at [766, 429] on textarea "Hi {first_name|there}, I’m [PERSON_NAME] from Tellwell Publishing. Here's a qui…" at bounding box center [790, 492] width 283 height 126
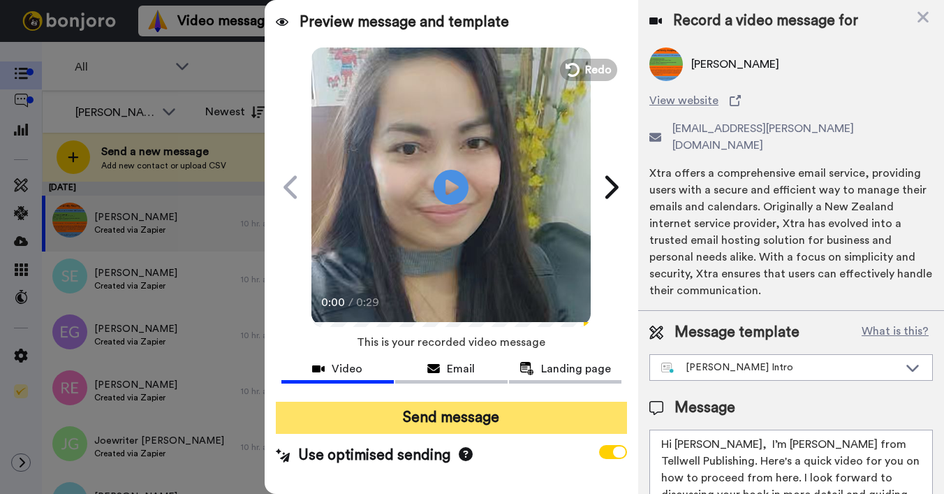
type textarea "Hi Hayley, I’m Joe from Tellwell Publishing. Here's a quick video for you on ho…"
click at [493, 415] on button "Send message" at bounding box center [451, 417] width 351 height 32
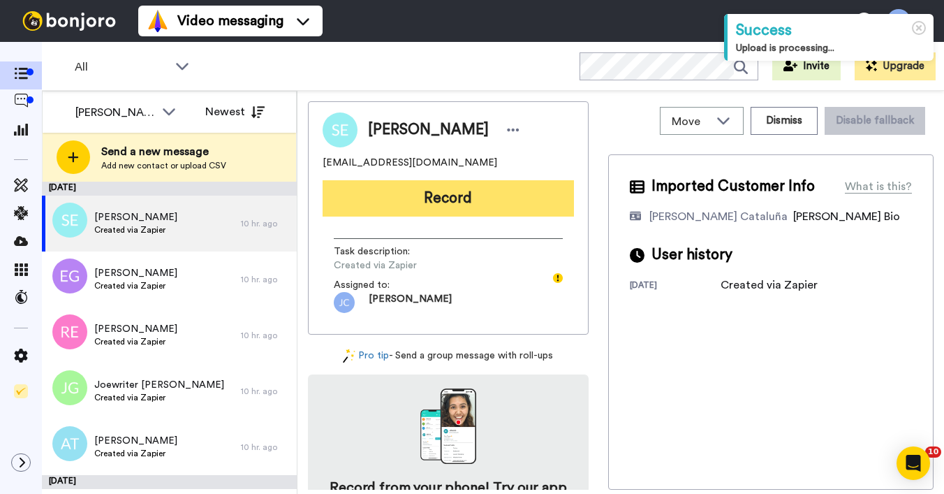
click at [430, 196] on button "Record" at bounding box center [448, 198] width 251 height 36
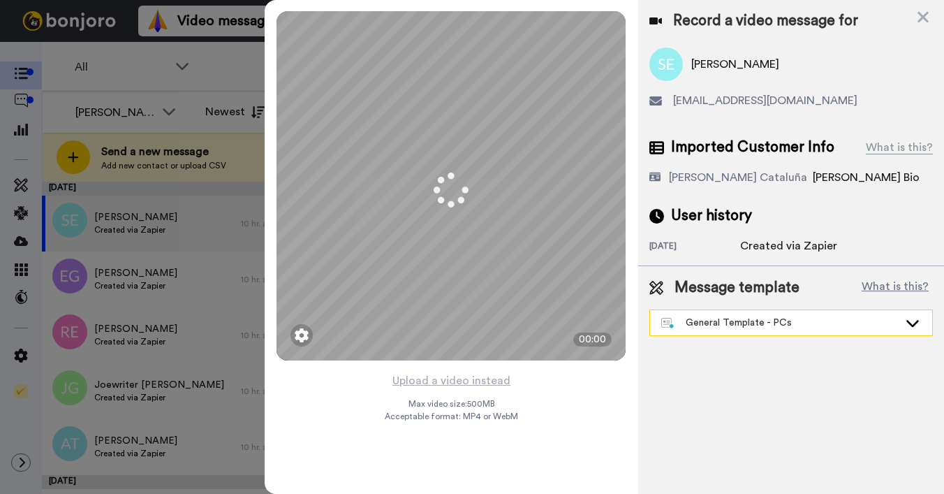
click at [727, 323] on div "General Template - PCs" at bounding box center [779, 323] width 237 height 14
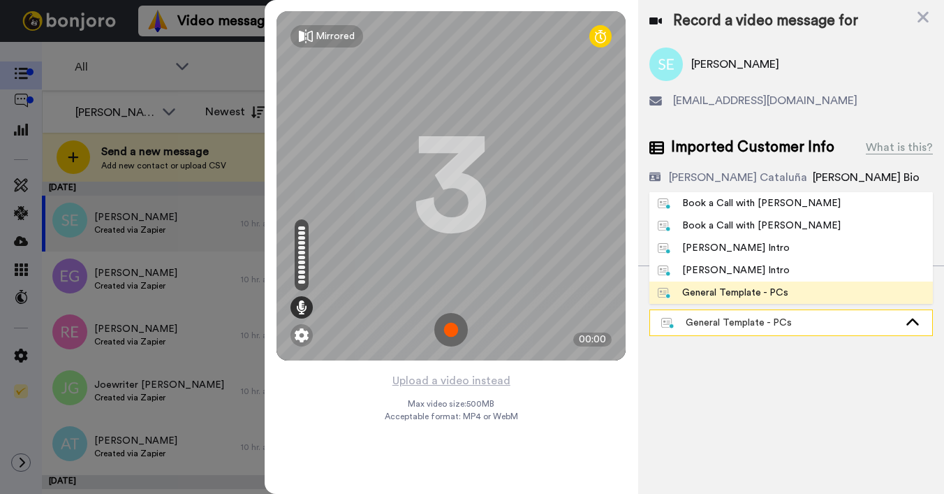
click at [727, 323] on div "General Template - PCs" at bounding box center [779, 323] width 237 height 14
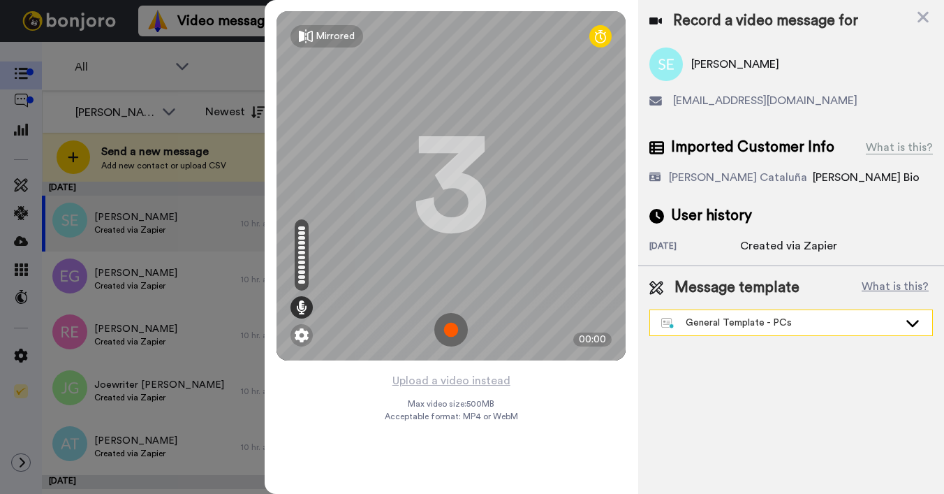
click at [725, 322] on div "General Template - PCs" at bounding box center [779, 323] width 237 height 14
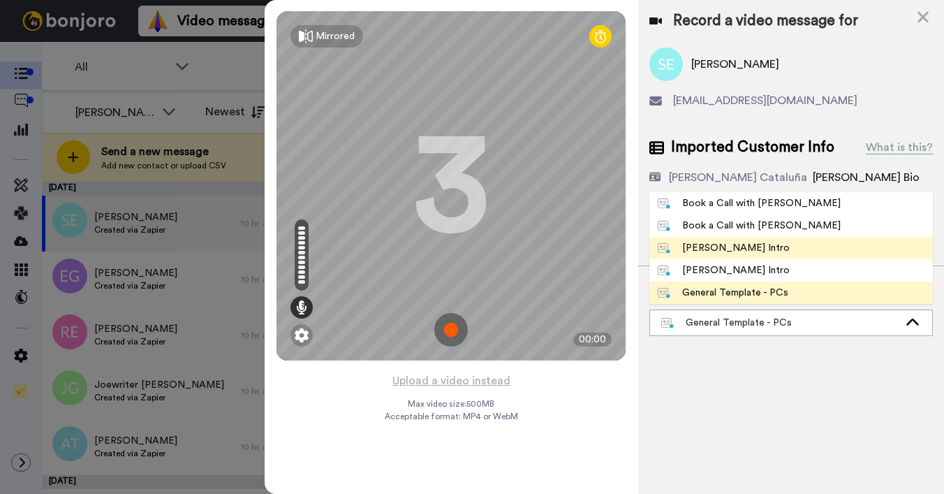
click at [700, 251] on div "[PERSON_NAME] Intro" at bounding box center [724, 248] width 132 height 14
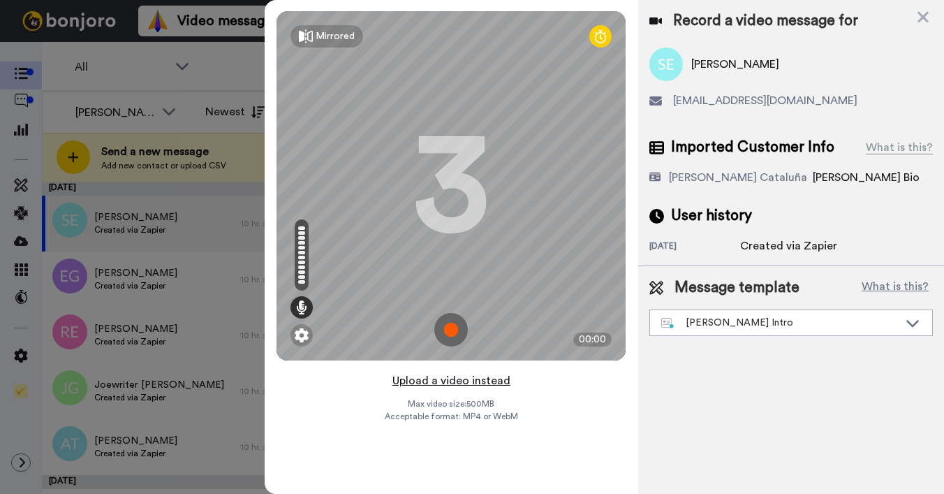
click at [461, 381] on button "Upload a video instead" at bounding box center [451, 380] width 126 height 18
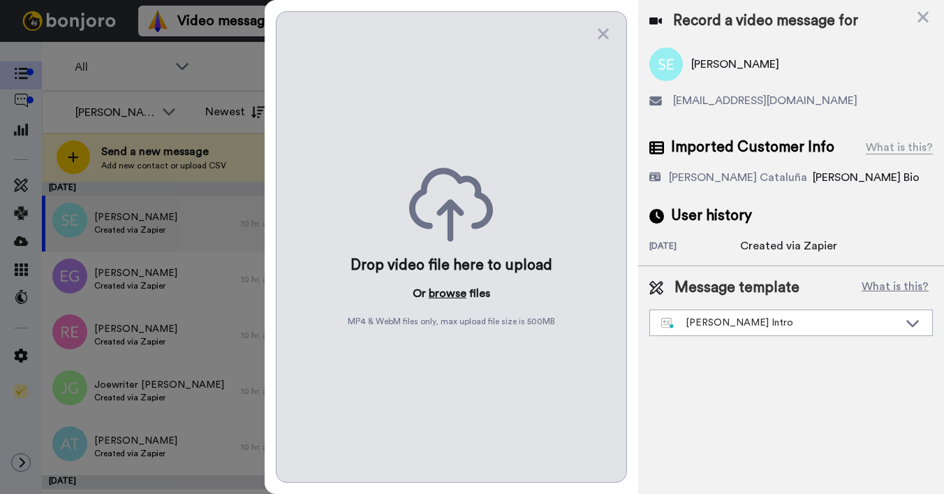
click at [450, 291] on button "browse" at bounding box center [448, 293] width 38 height 17
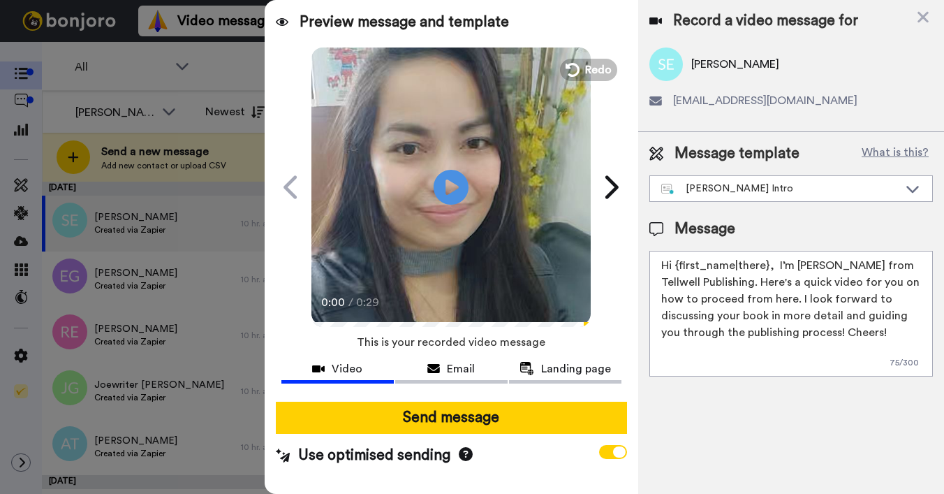
drag, startPoint x: 674, startPoint y: 268, endPoint x: 766, endPoint y: 267, distance: 91.5
click at [766, 267] on textarea "Hi {first_name|there}, I’m [PERSON_NAME] from Tellwell Publishing. Here's a qui…" at bounding box center [790, 314] width 283 height 126
type textarea "Hi [PERSON_NAME], I’m [PERSON_NAME] from Tellwell Publishing. Here's a quick vi…"
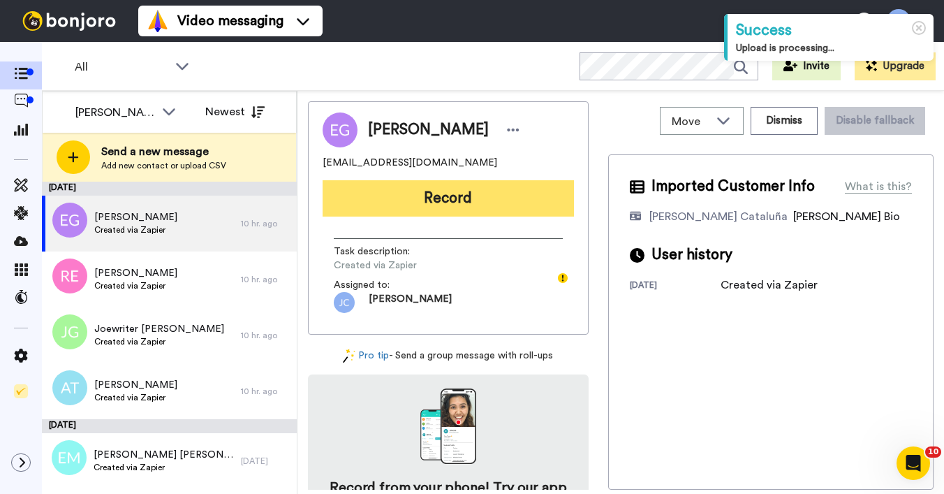
click at [415, 193] on button "Record" at bounding box center [448, 198] width 251 height 36
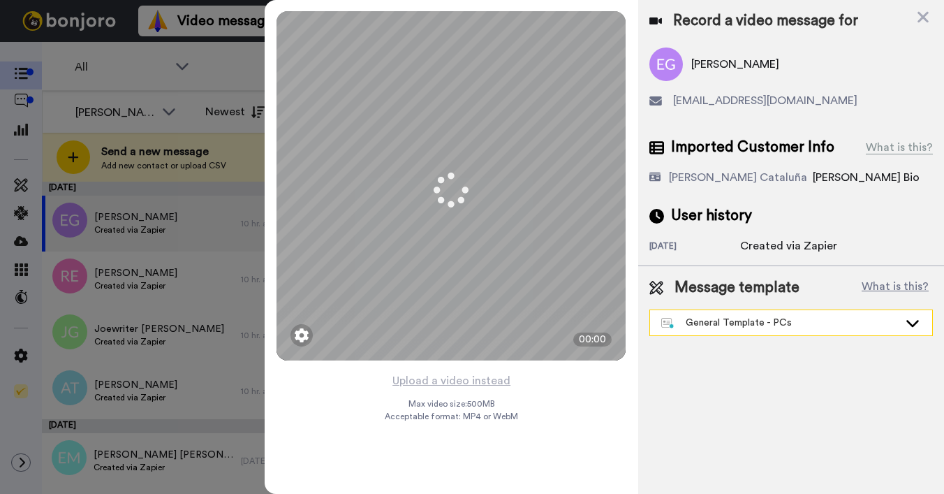
click at [684, 320] on div "General Template - PCs" at bounding box center [779, 323] width 237 height 14
click at [690, 324] on div "General Template - PCs" at bounding box center [779, 323] width 237 height 14
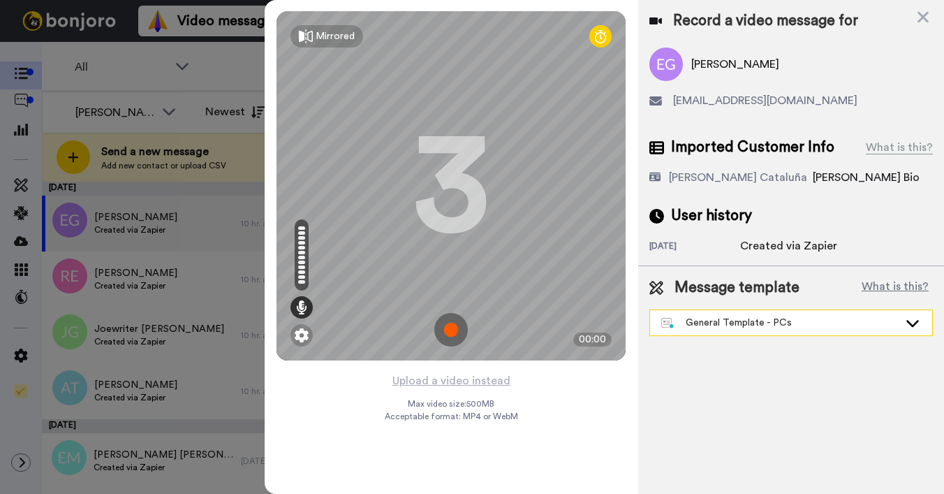
click at [733, 325] on div "General Template - PCs" at bounding box center [779, 323] width 237 height 14
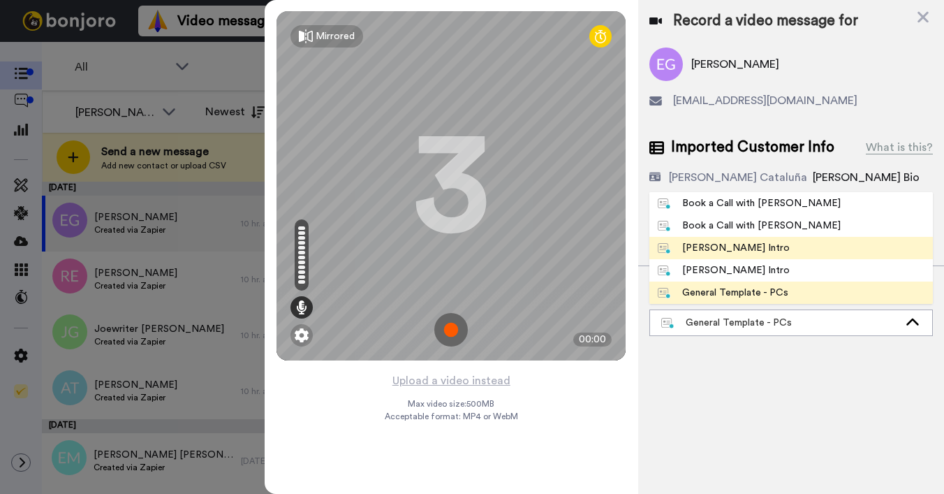
click at [709, 249] on div "[PERSON_NAME] Intro" at bounding box center [724, 248] width 132 height 14
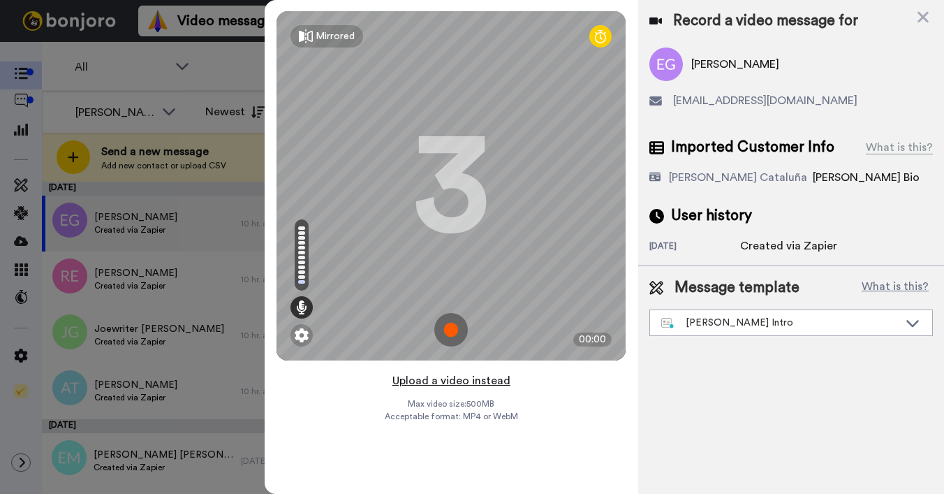
click at [422, 383] on button "Upload a video instead" at bounding box center [451, 380] width 126 height 18
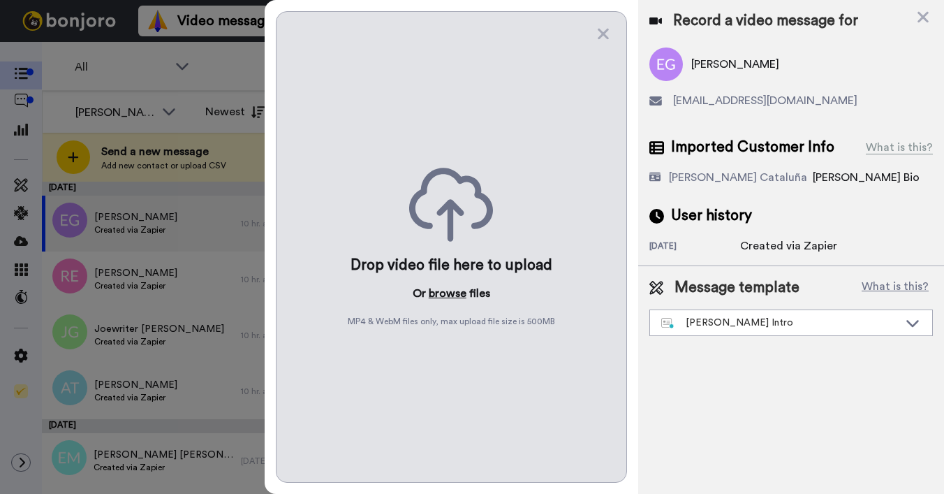
click at [450, 290] on button "browse" at bounding box center [448, 293] width 38 height 17
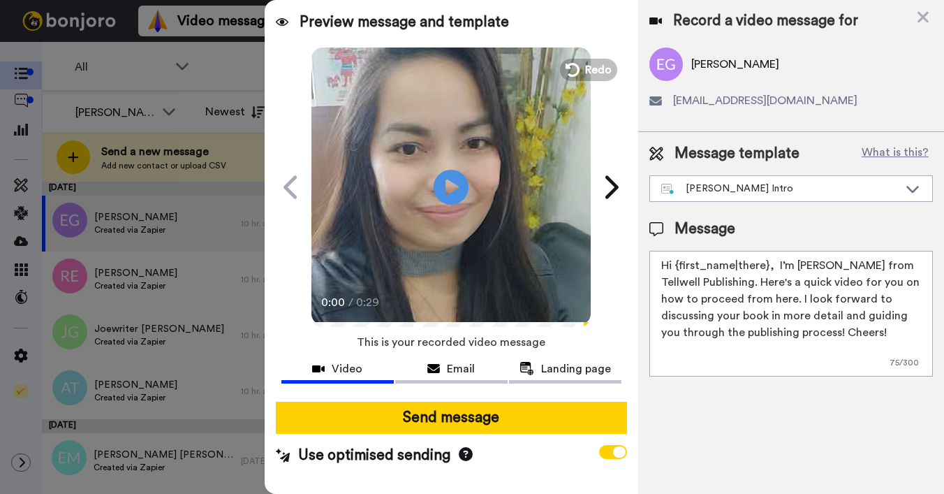
drag, startPoint x: 674, startPoint y: 264, endPoint x: 765, endPoint y: 264, distance: 90.8
click at [765, 264] on textarea "Hi {first_name|there}, I’m [PERSON_NAME] from Tellwell Publishing. Here's a qui…" at bounding box center [790, 314] width 283 height 126
click at [679, 265] on textarea "Hi esther, I’m Joe from Tellwell Publishing. Here's a quick video for you on ho…" at bounding box center [790, 314] width 283 height 126
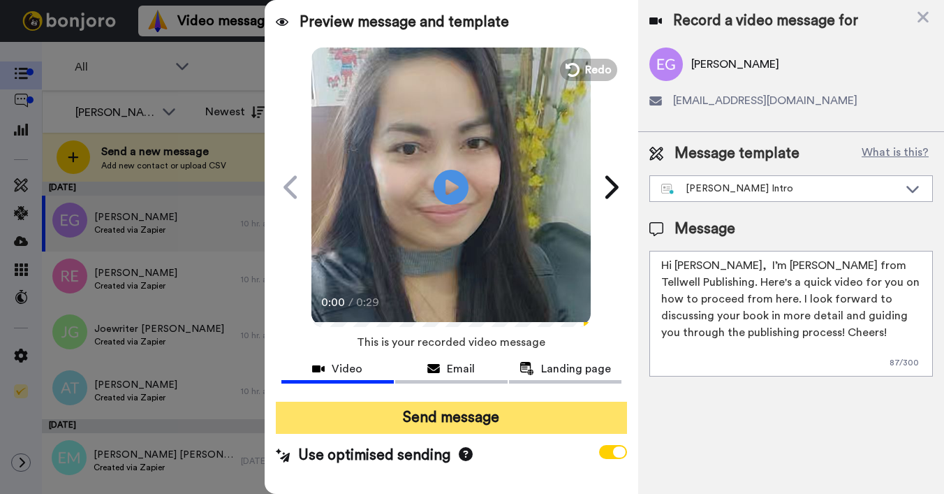
type textarea "Hi Esther, I’m Joe from Tellwell Publishing. Here's a quick video for you on ho…"
click at [496, 416] on button "Send message" at bounding box center [451, 417] width 351 height 32
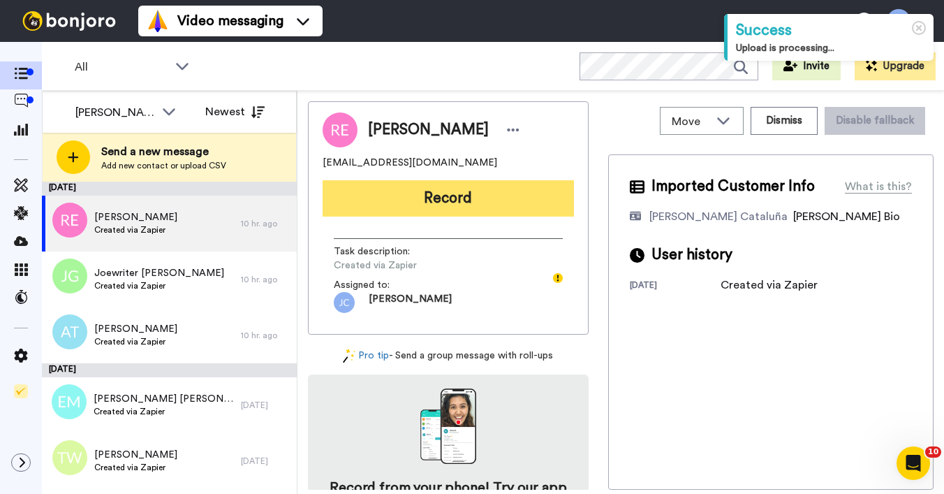
click at [463, 212] on button "Record" at bounding box center [448, 198] width 251 height 36
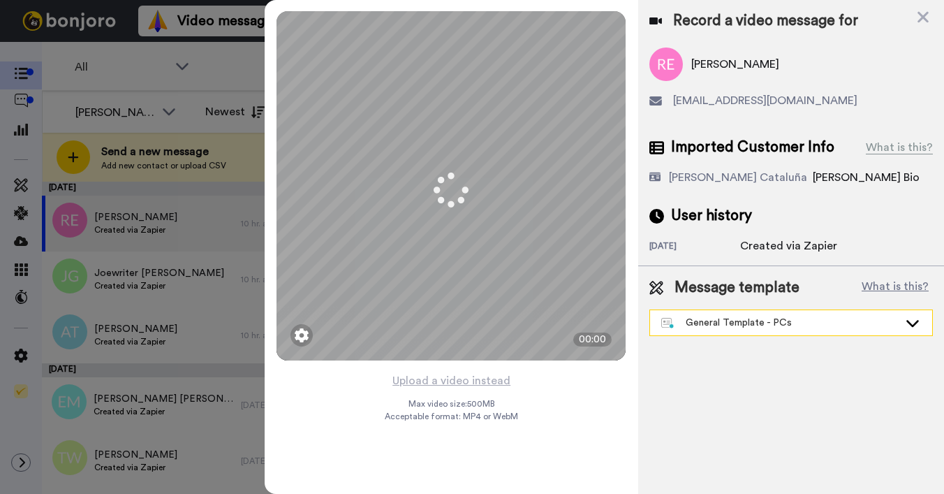
click at [700, 330] on div "General Template - PCs" at bounding box center [791, 322] width 282 height 25
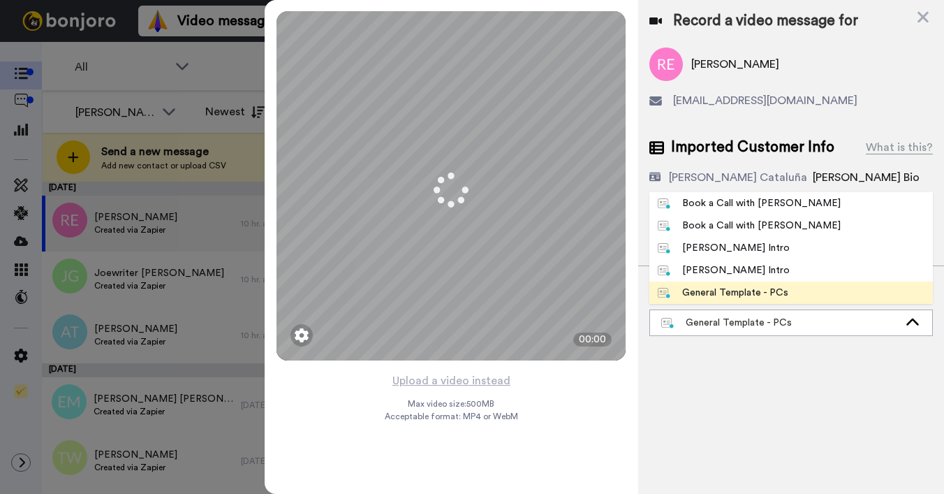
click at [690, 249] on div "[PERSON_NAME] Intro" at bounding box center [724, 248] width 132 height 14
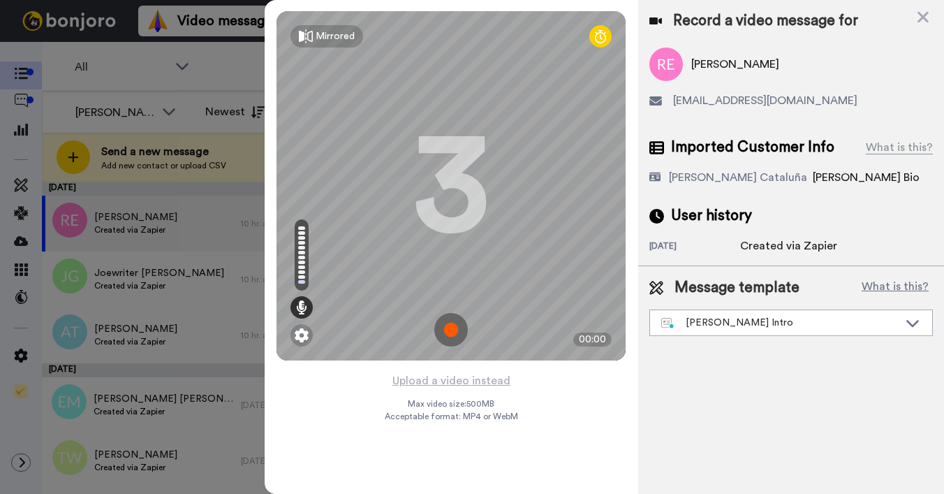
click at [470, 382] on button "Upload a video instead" at bounding box center [451, 380] width 126 height 18
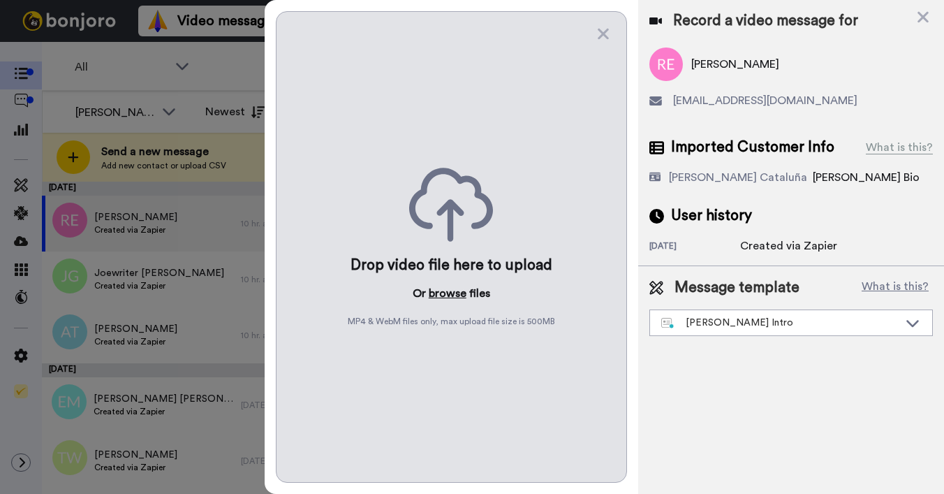
click at [451, 290] on button "browse" at bounding box center [448, 293] width 38 height 17
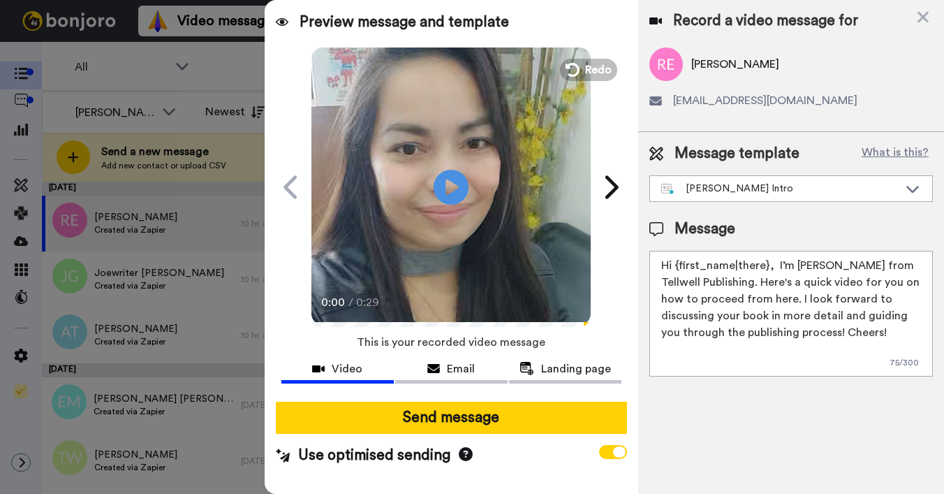
drag, startPoint x: 674, startPoint y: 265, endPoint x: 775, endPoint y: 268, distance: 101.3
click at [775, 268] on textarea "Hi {first_name|there}, I’m [PERSON_NAME] from Tellwell Publishing. Here's a qui…" at bounding box center [790, 314] width 283 height 126
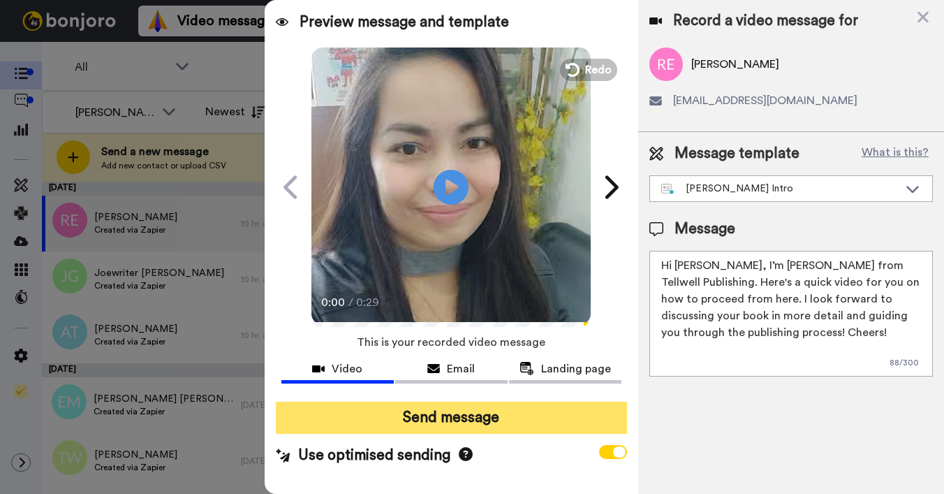
type textarea "Hi Robert, I’m Joe from Tellwell Publishing. Here's a quick video for you on ho…"
click at [468, 415] on button "Send message" at bounding box center [451, 417] width 351 height 32
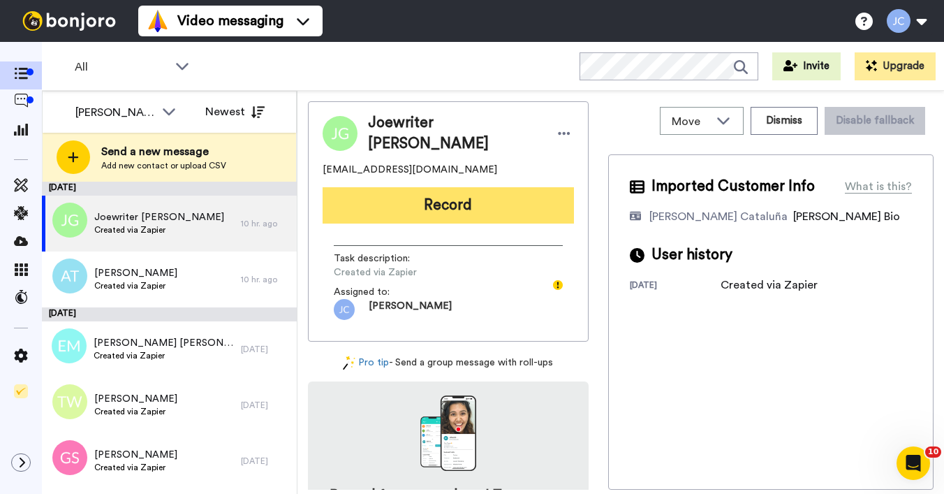
click at [390, 202] on button "Record" at bounding box center [448, 205] width 251 height 36
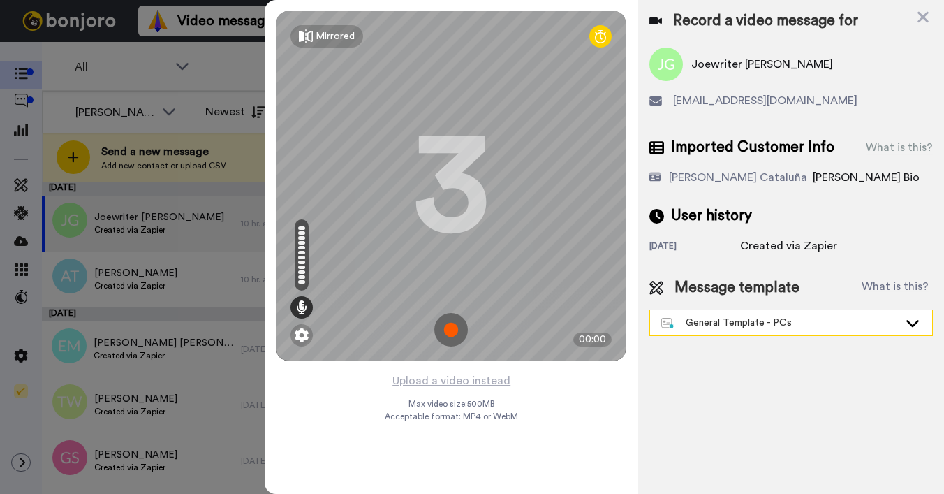
click at [720, 323] on div "General Template - PCs" at bounding box center [779, 323] width 237 height 14
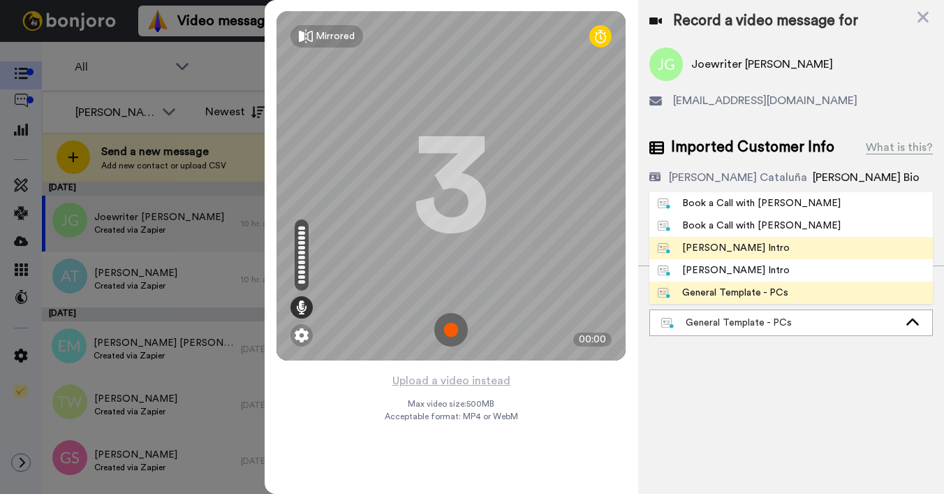
click at [704, 252] on div "[PERSON_NAME] Intro" at bounding box center [724, 248] width 132 height 14
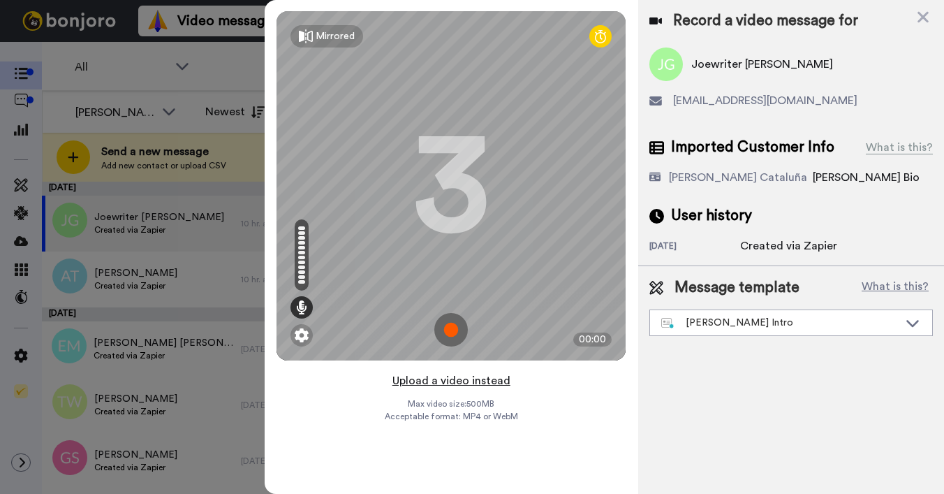
click at [440, 383] on button "Upload a video instead" at bounding box center [451, 380] width 126 height 18
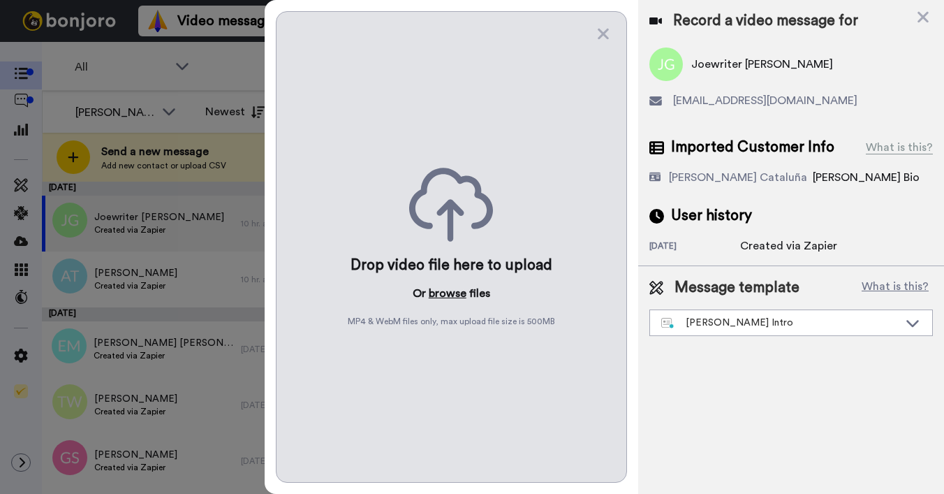
click at [440, 291] on button "browse" at bounding box center [448, 293] width 38 height 17
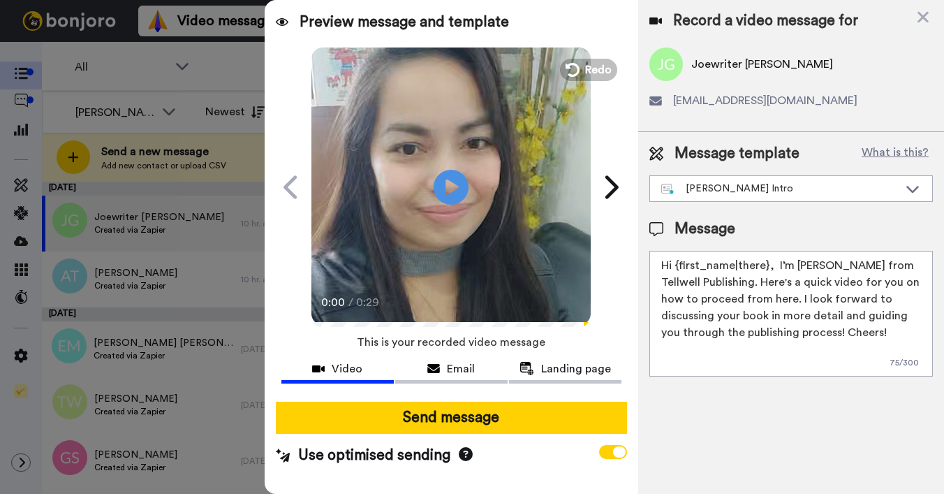
drag, startPoint x: 675, startPoint y: 268, endPoint x: 767, endPoint y: 263, distance: 91.6
click at [767, 263] on textarea "Hi {first_name|there}, I’m [PERSON_NAME] from Tellwell Publishing. Here's a qui…" at bounding box center [790, 314] width 283 height 126
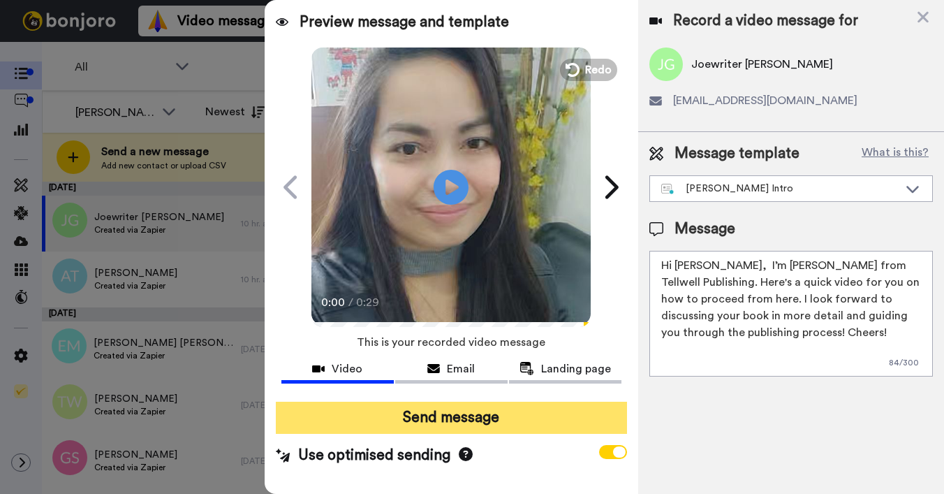
type textarea "Hi Joewriter, I’m Joe from Tellwell Publishing. Here's a quick video for you on…"
click at [518, 419] on button "Send message" at bounding box center [451, 417] width 351 height 32
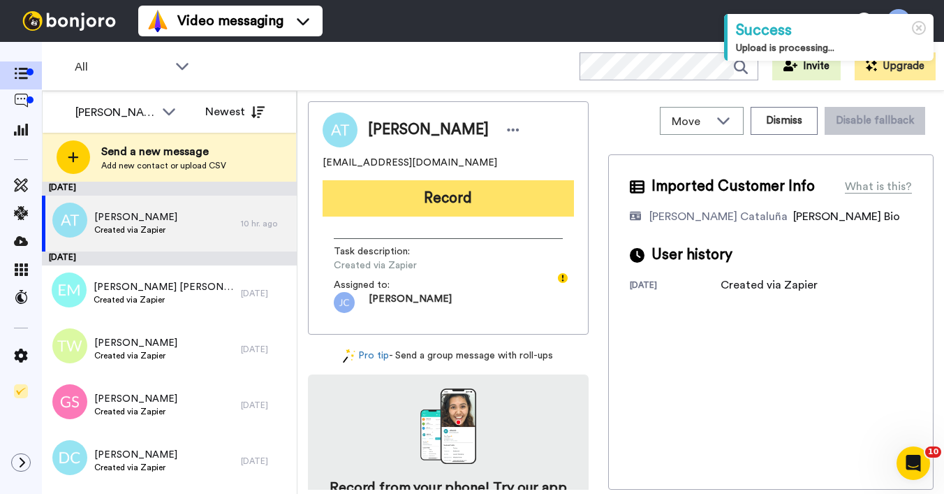
click at [449, 205] on button "Record" at bounding box center [448, 198] width 251 height 36
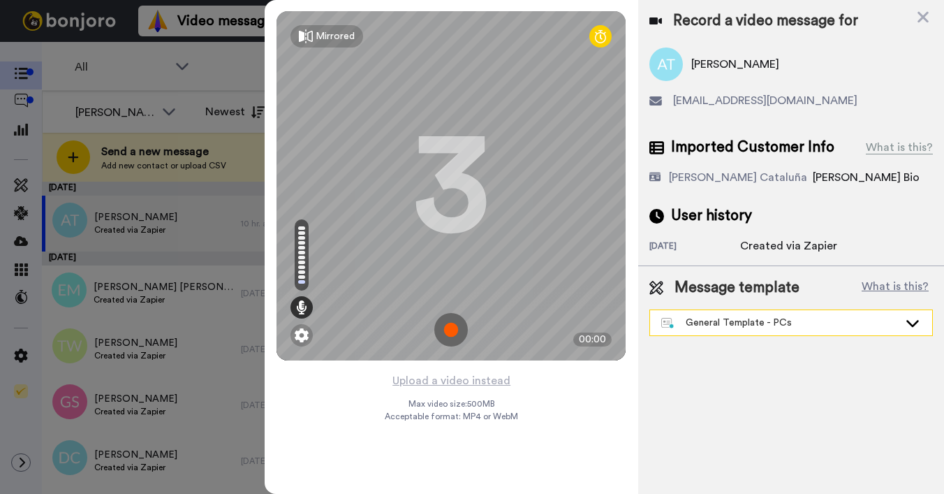
click at [725, 325] on div "General Template - PCs" at bounding box center [779, 323] width 237 height 14
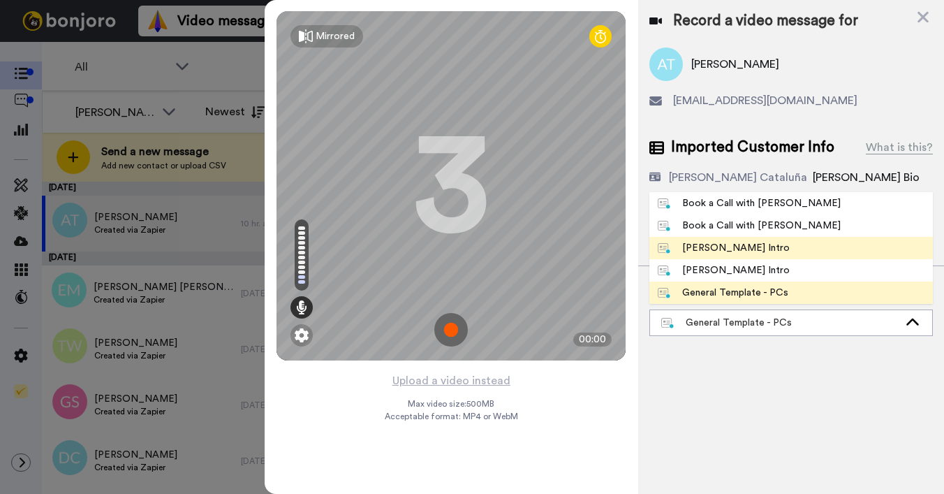
click at [711, 246] on div "[PERSON_NAME] Intro" at bounding box center [724, 248] width 132 height 14
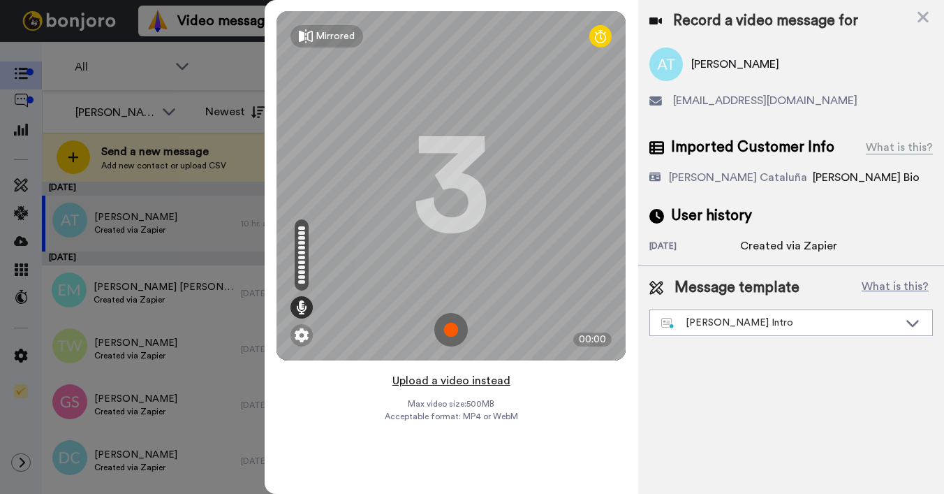
click at [442, 378] on button "Upload a video instead" at bounding box center [451, 380] width 126 height 18
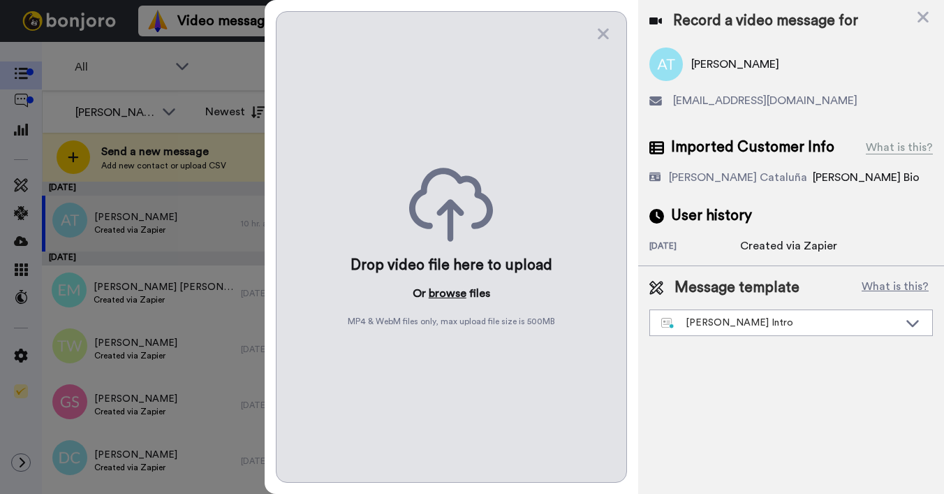
click at [447, 294] on button "browse" at bounding box center [448, 293] width 38 height 17
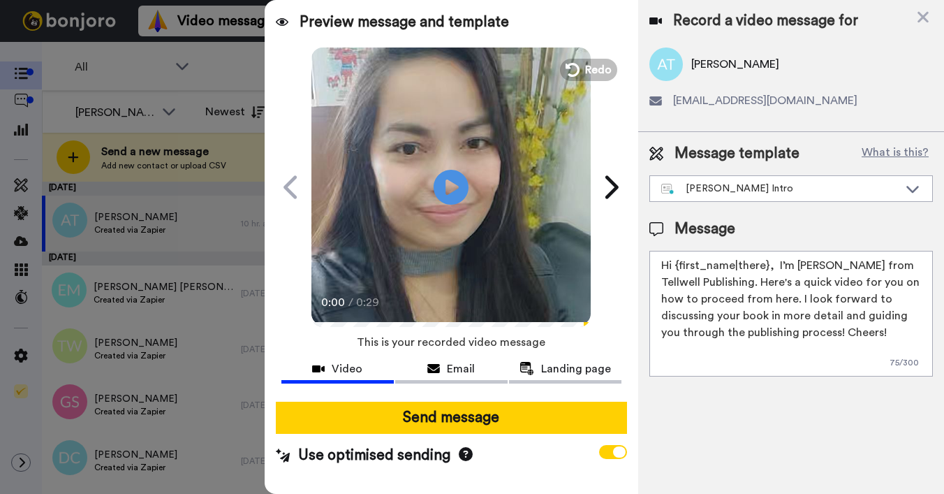
drag, startPoint x: 676, startPoint y: 265, endPoint x: 766, endPoint y: 265, distance: 89.4
click at [766, 265] on textarea "Hi {first_name|there}, I’m [PERSON_NAME] from Tellwell Publishing. Here's a qui…" at bounding box center [790, 314] width 283 height 126
type textarea "Hi Ashleigh, I’m Joe from Tellwell Publishing. Here's a quick video for you on …"
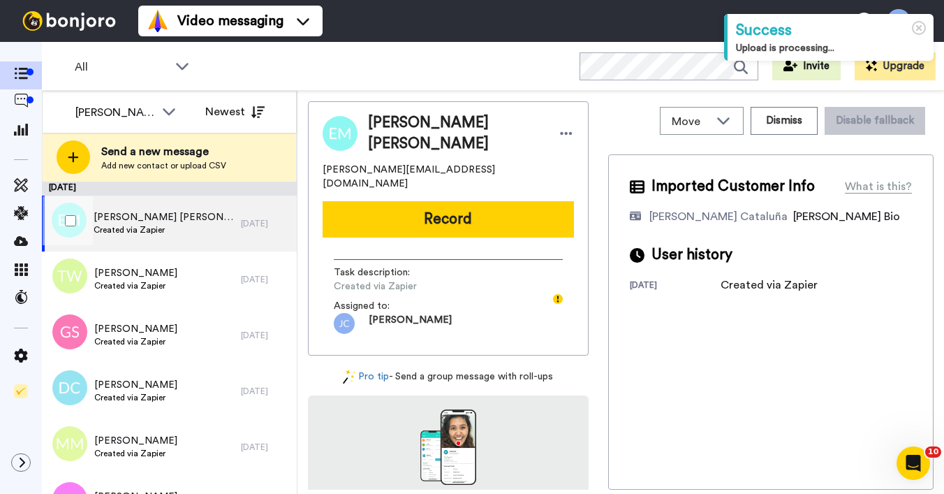
click at [131, 220] on span "Elaina Manoj" at bounding box center [164, 217] width 140 height 14
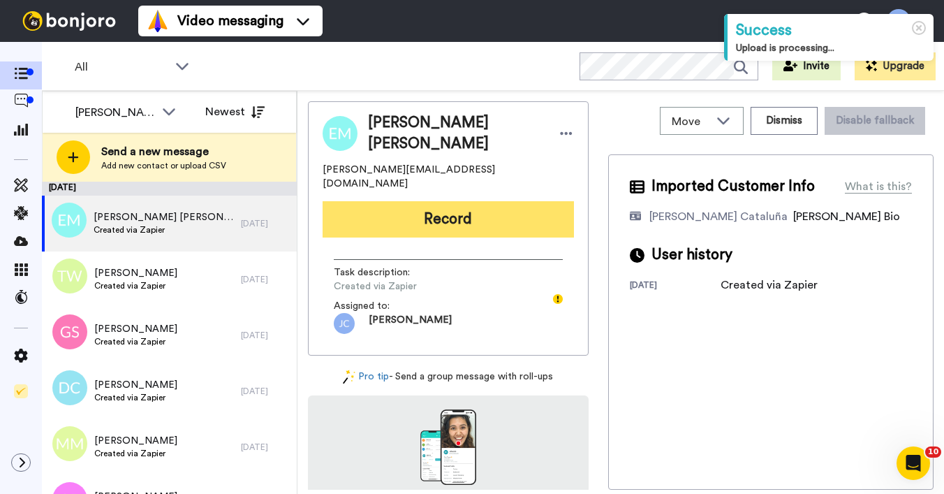
click at [424, 202] on button "Record" at bounding box center [448, 219] width 251 height 36
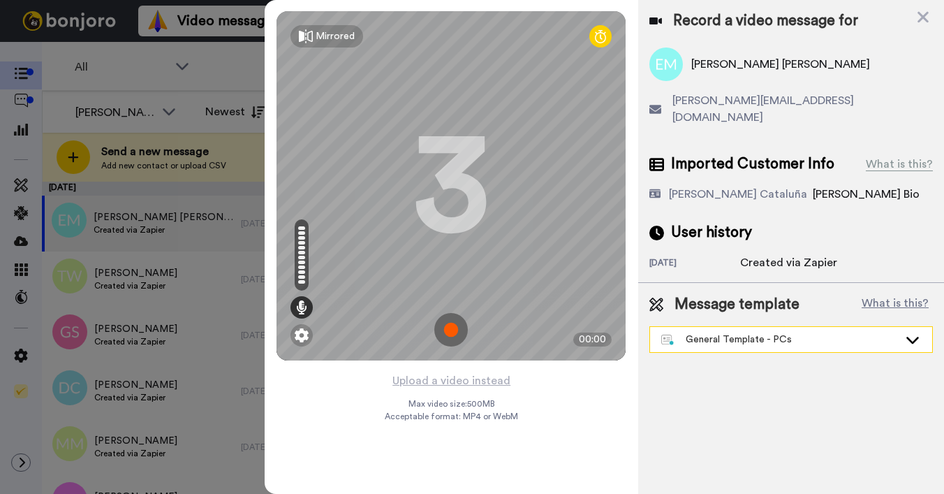
click at [756, 332] on div "General Template - PCs" at bounding box center [779, 339] width 237 height 14
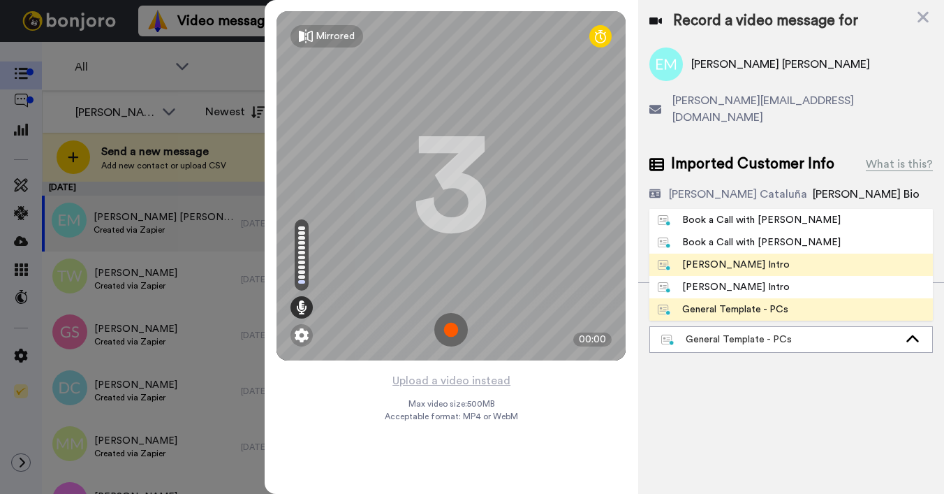
click at [713, 258] on div "[PERSON_NAME] Intro" at bounding box center [724, 265] width 132 height 14
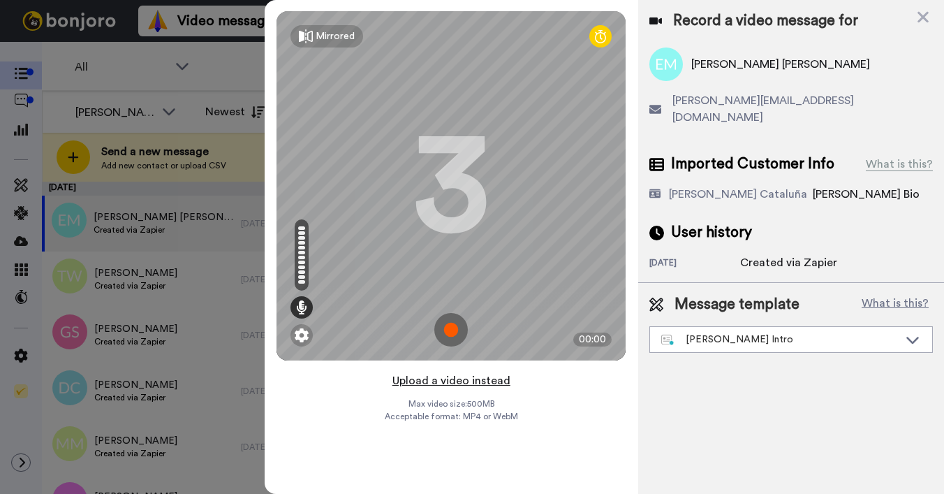
click at [427, 382] on button "Upload a video instead" at bounding box center [451, 380] width 126 height 18
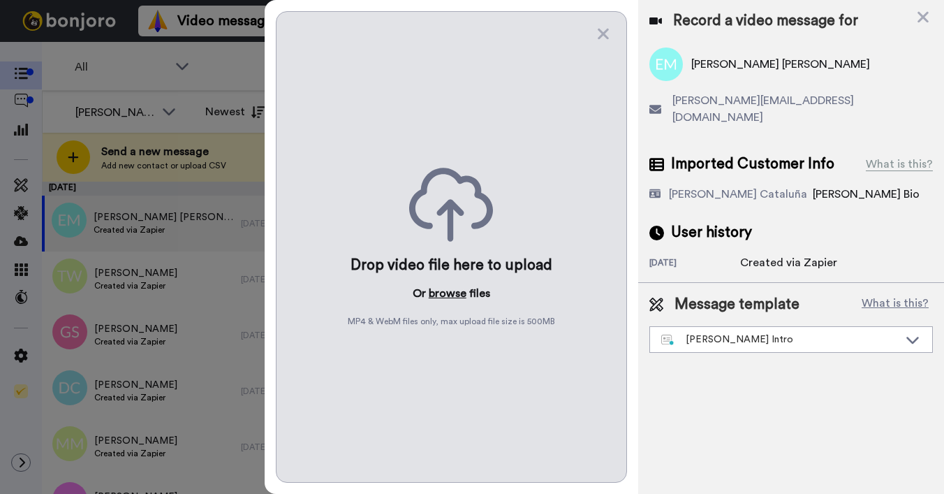
click at [445, 294] on button "browse" at bounding box center [448, 293] width 38 height 17
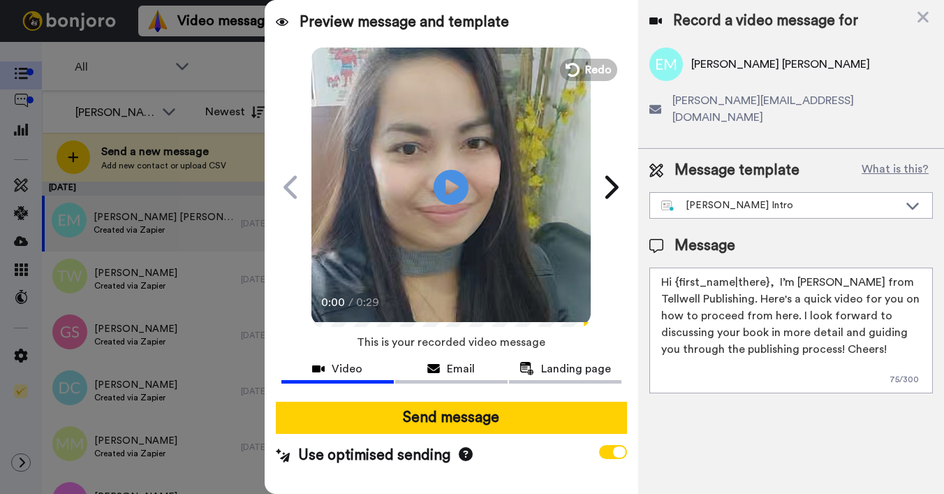
drag, startPoint x: 676, startPoint y: 266, endPoint x: 769, endPoint y: 263, distance: 93.6
click at [769, 267] on textarea "Hi {first_name|there}, I’m [PERSON_NAME] from Tellwell Publishing. Here's a qui…" at bounding box center [790, 330] width 283 height 126
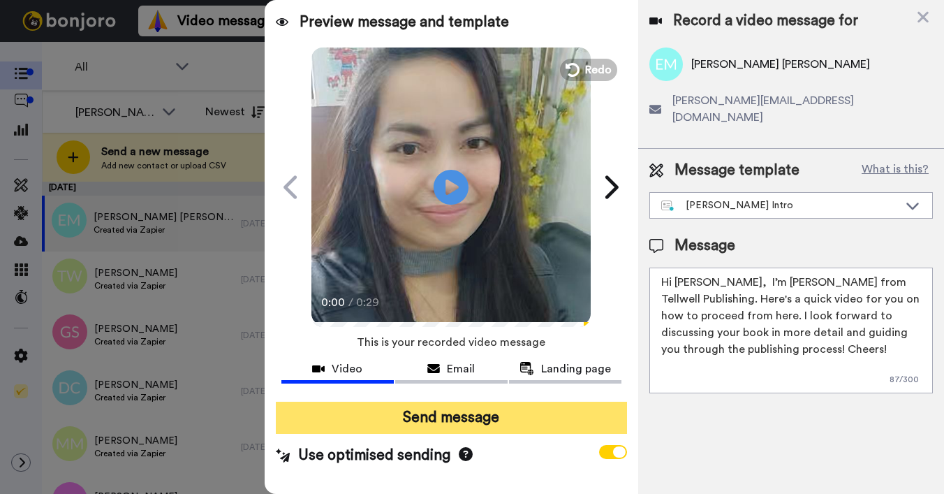
type textarea "Hi Elaina, I’m Joe from Tellwell Publishing. Here's a quick video for you on ho…"
click at [504, 417] on button "Send message" at bounding box center [451, 417] width 351 height 32
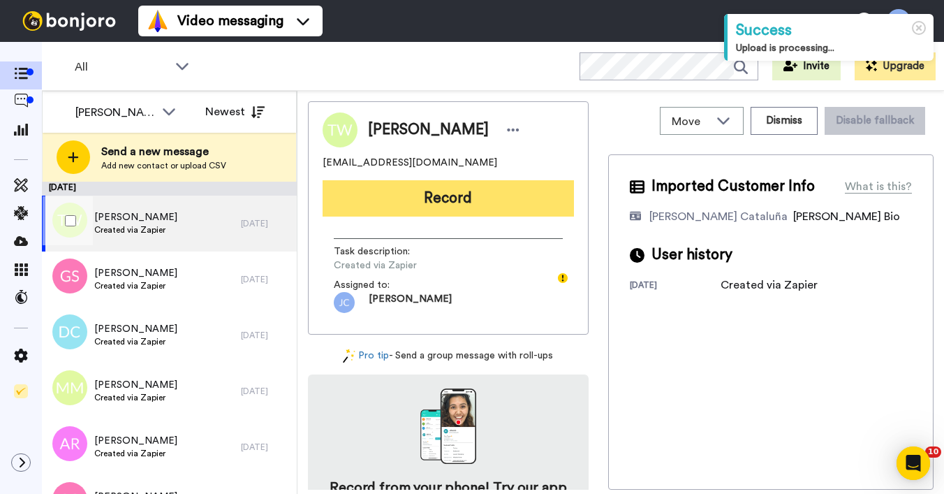
click at [436, 205] on button "Record" at bounding box center [448, 198] width 251 height 36
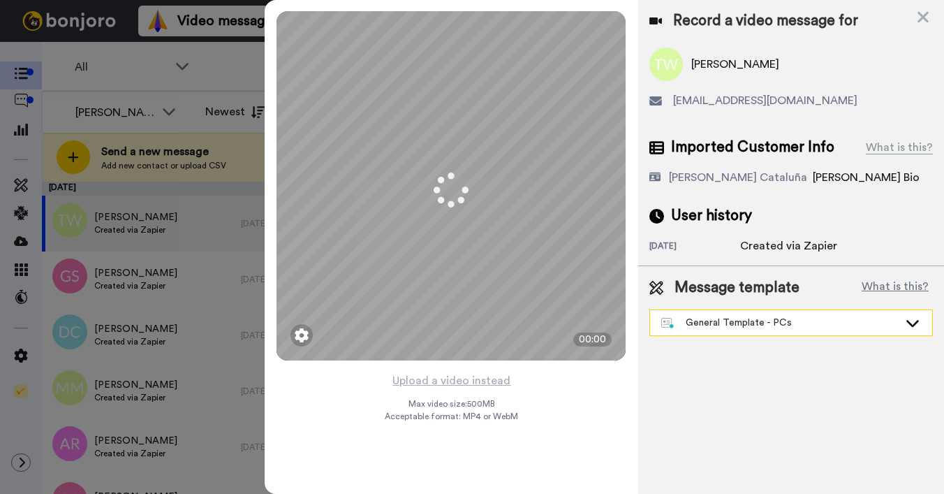
click at [730, 327] on div "General Template - PCs" at bounding box center [779, 323] width 237 height 14
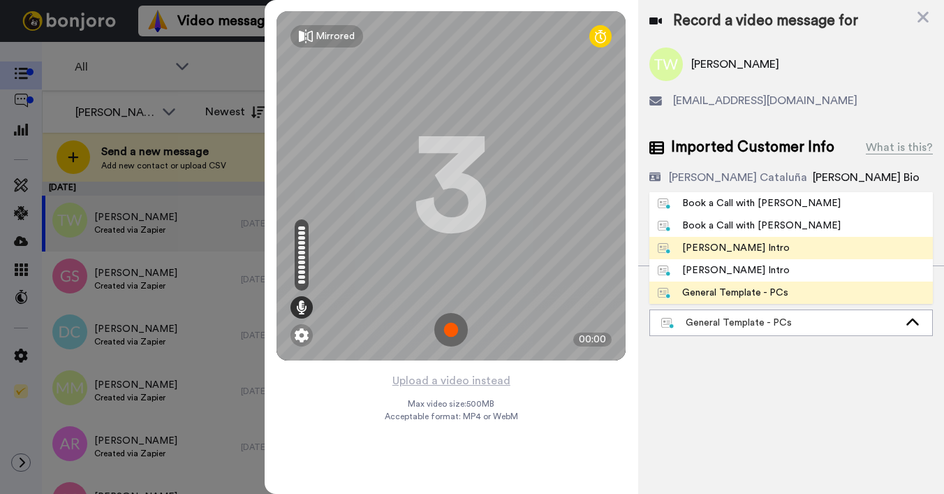
click at [697, 241] on div "[PERSON_NAME] Intro" at bounding box center [724, 248] width 132 height 14
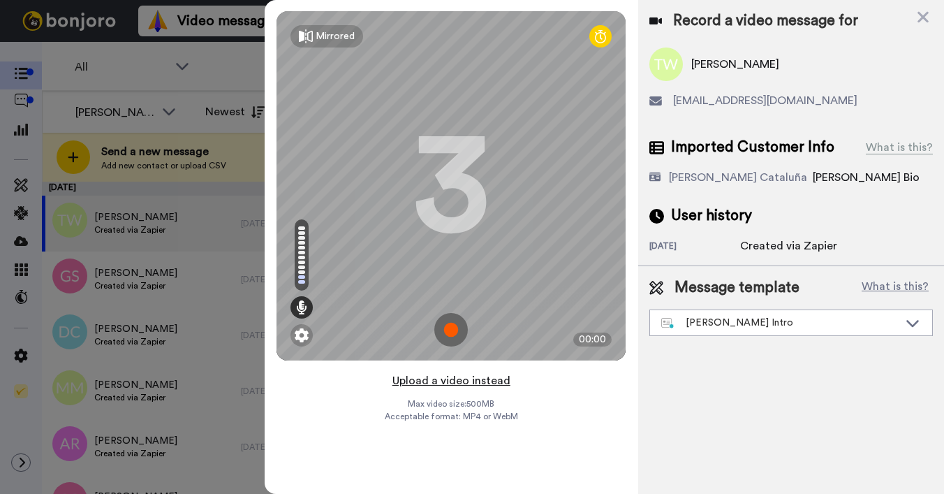
click at [447, 380] on button "Upload a video instead" at bounding box center [451, 380] width 126 height 18
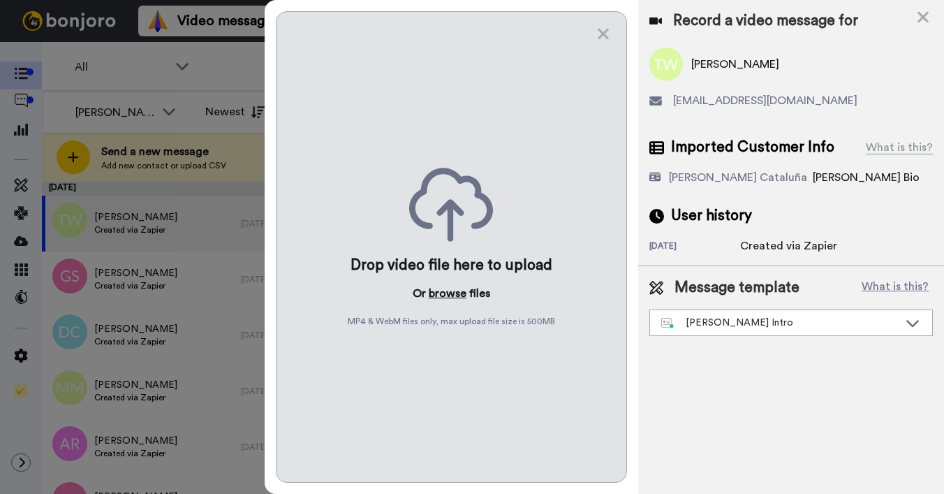
click at [443, 287] on button "browse" at bounding box center [448, 293] width 38 height 17
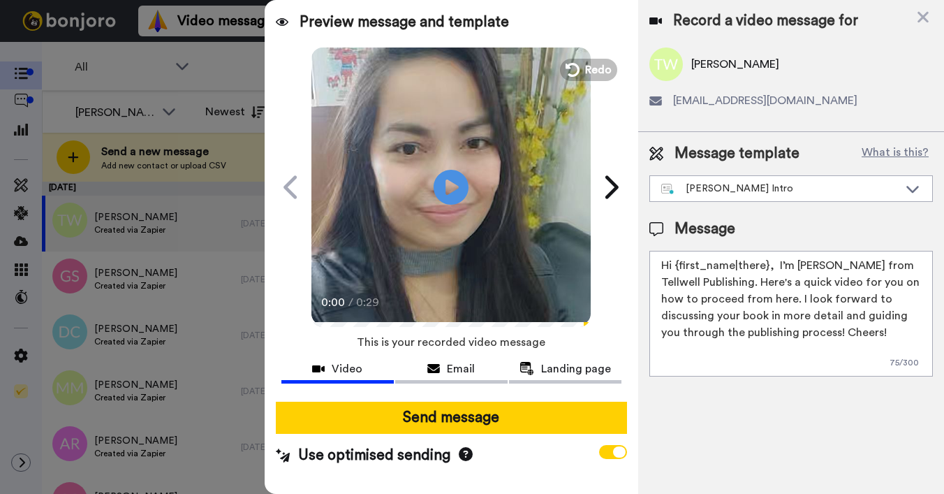
drag, startPoint x: 674, startPoint y: 269, endPoint x: 764, endPoint y: 267, distance: 90.1
click at [764, 267] on textarea "Hi {first_name|there}, I’m [PERSON_NAME] from Tellwell Publishing. Here's a qui…" at bounding box center [790, 314] width 283 height 126
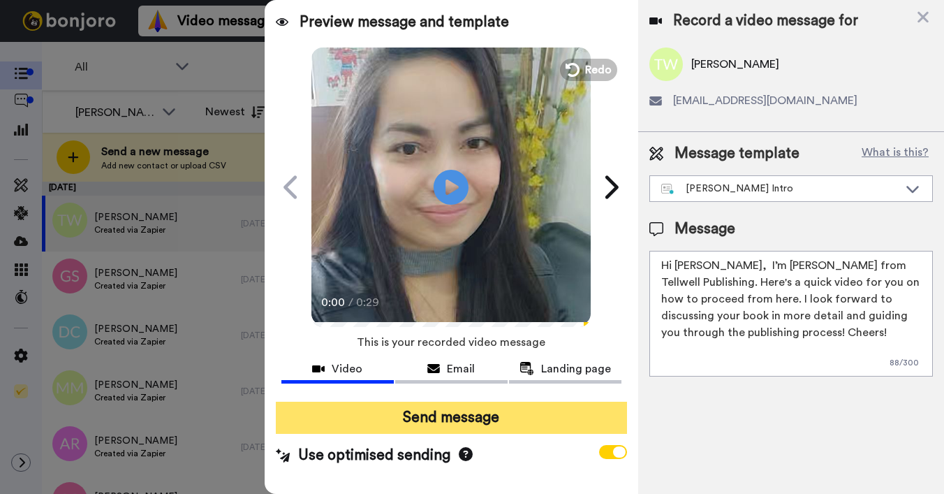
type textarea "Hi Tammy, I’m Joe from Tellwell Publishing. Here's a quick video for you on how…"
click at [507, 418] on button "Send message" at bounding box center [451, 417] width 351 height 32
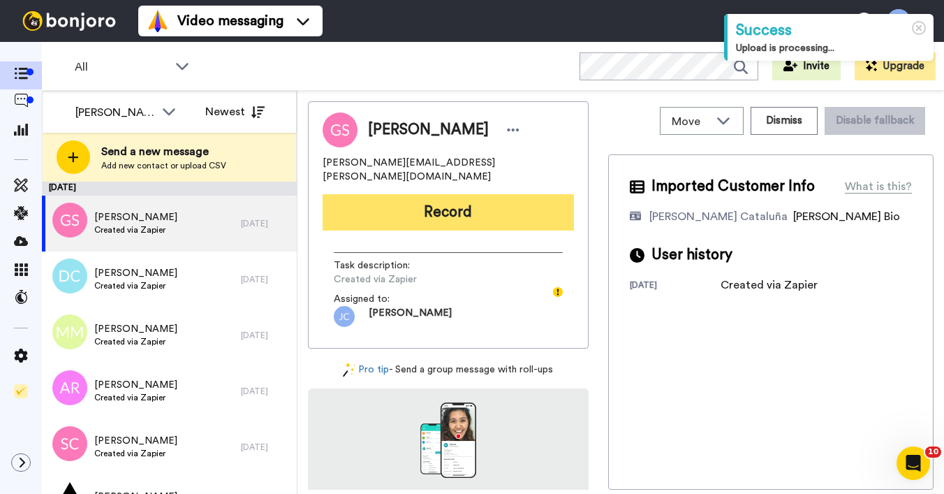
click at [442, 194] on button "Record" at bounding box center [448, 212] width 251 height 36
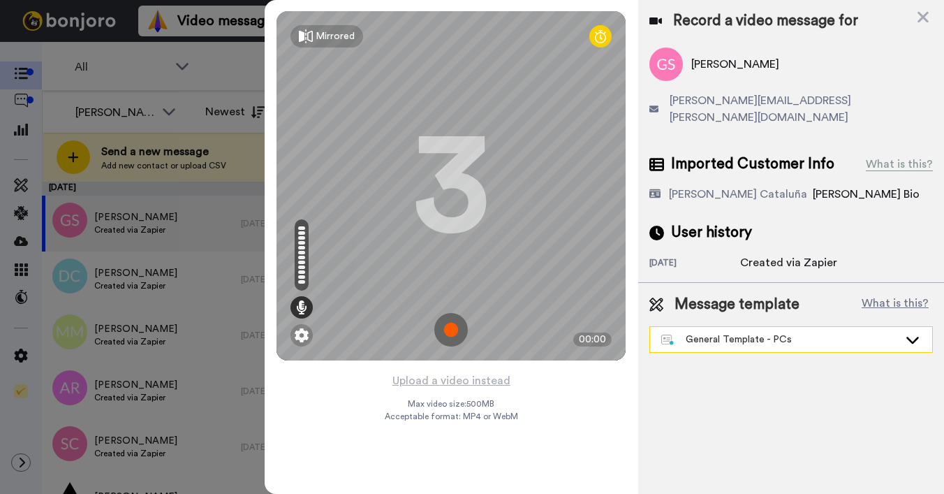
click at [714, 332] on div "General Template - PCs" at bounding box center [779, 339] width 237 height 14
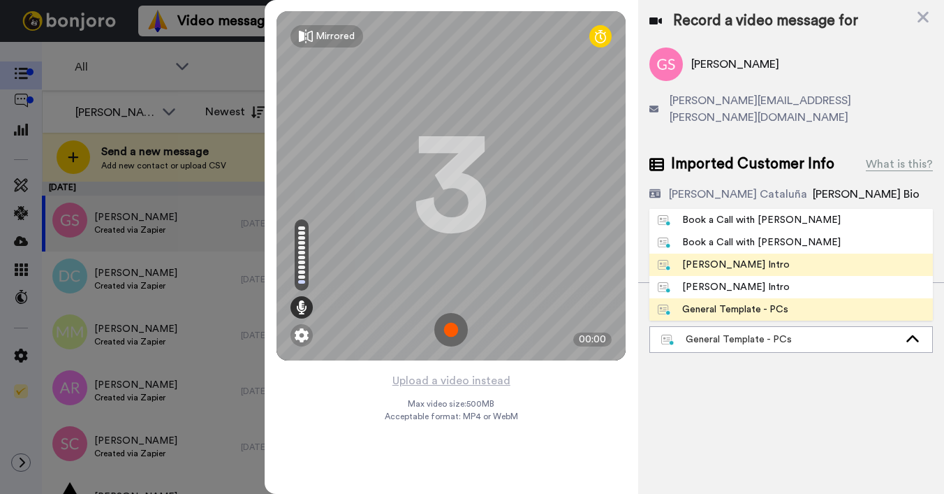
click at [698, 258] on div "[PERSON_NAME] Intro" at bounding box center [724, 265] width 132 height 14
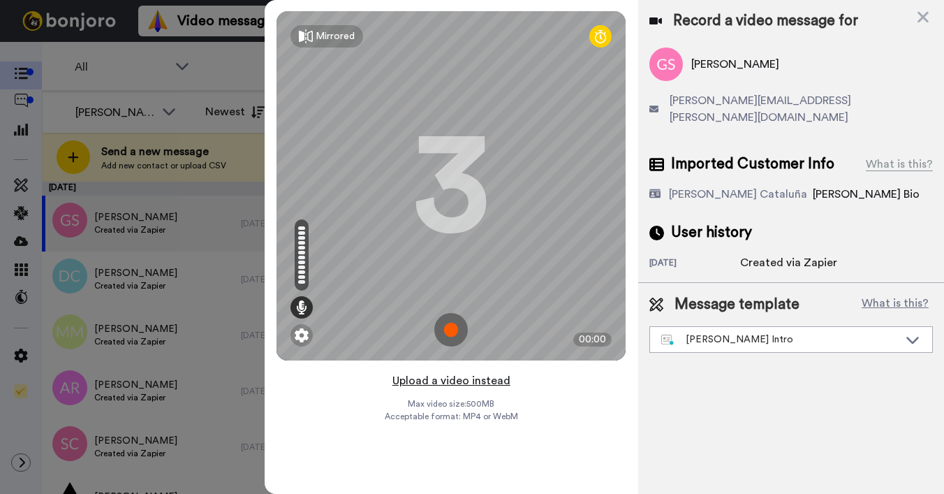
click at [466, 385] on button "Upload a video instead" at bounding box center [451, 380] width 126 height 18
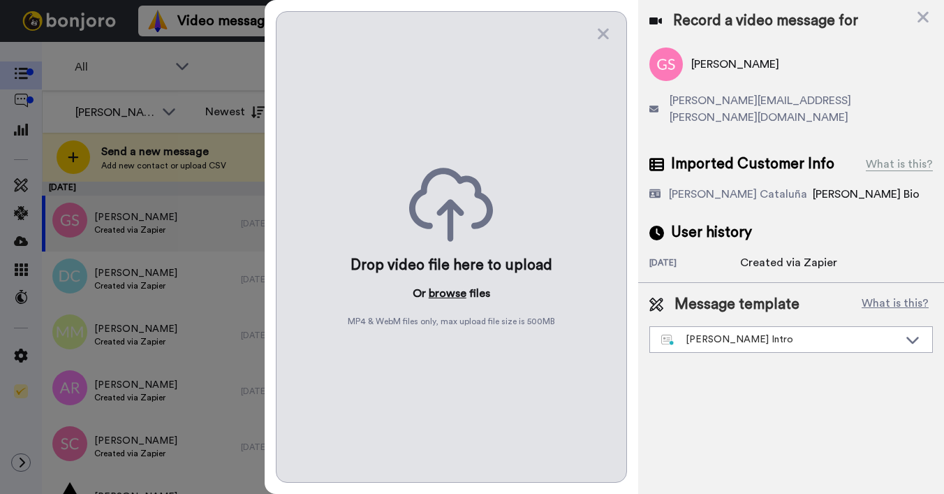
click at [439, 296] on button "browse" at bounding box center [448, 293] width 38 height 17
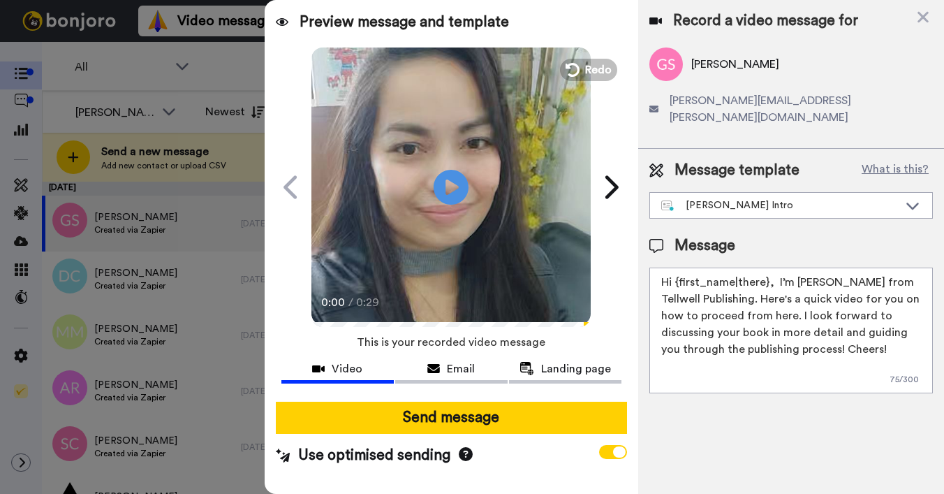
drag, startPoint x: 676, startPoint y: 266, endPoint x: 766, endPoint y: 265, distance: 89.4
click at [766, 267] on textarea "Hi {first_name|there}, I’m [PERSON_NAME] from Tellwell Publishing. Here's a qui…" at bounding box center [790, 330] width 283 height 126
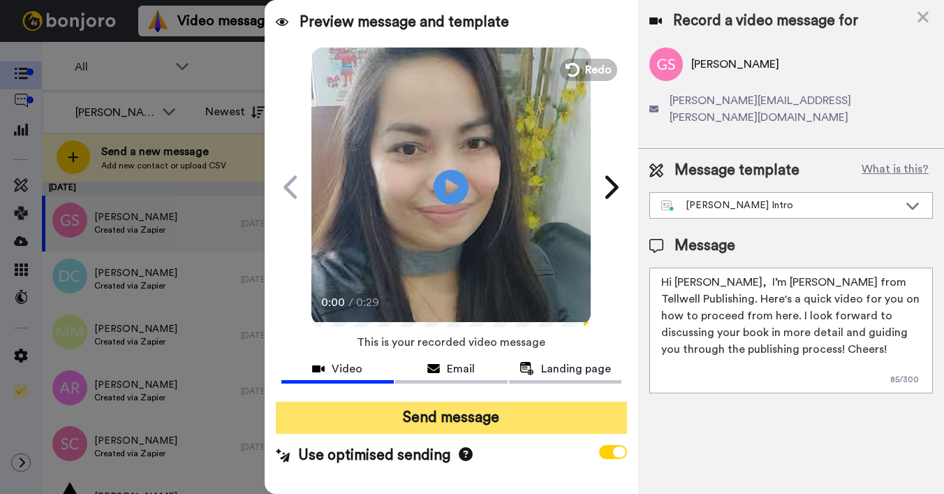
type textarea "Hi Giovanna, I’m Joe from Tellwell Publishing. Here's a quick video for you on …"
click at [565, 419] on button "Send message" at bounding box center [451, 417] width 351 height 32
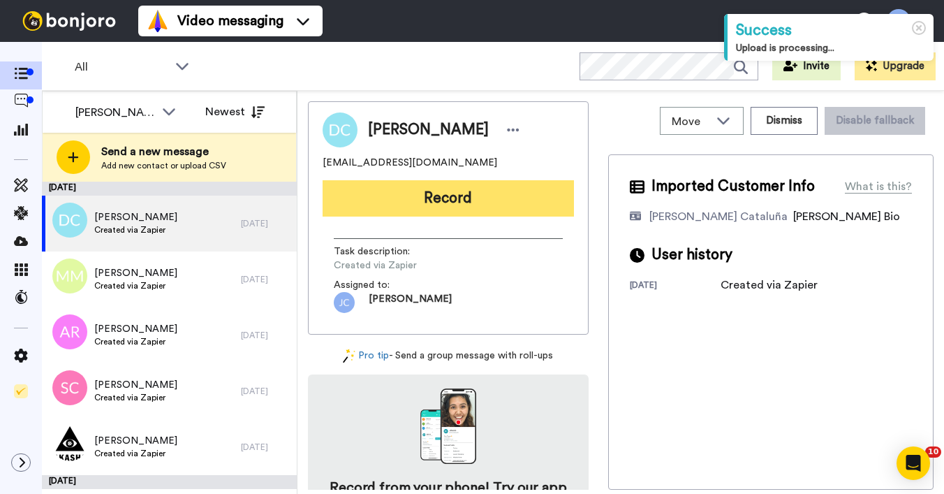
click at [510, 205] on button "Record" at bounding box center [448, 198] width 251 height 36
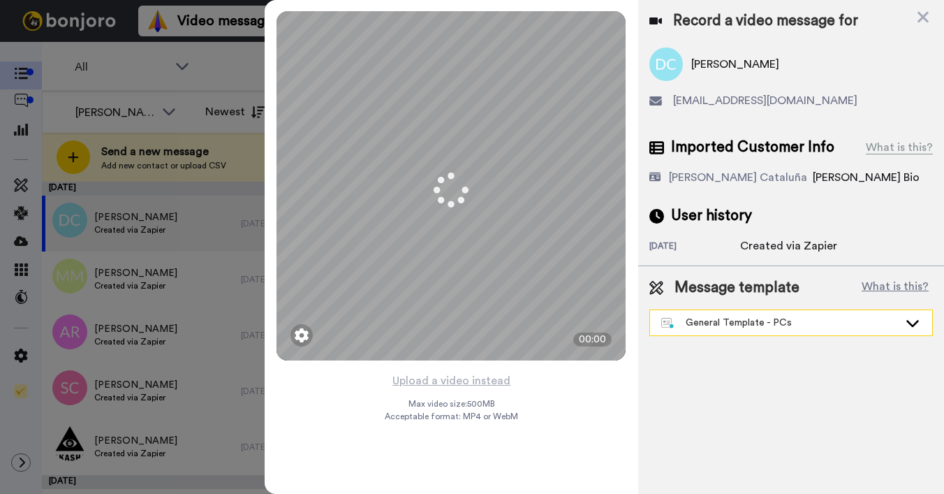
click at [717, 323] on div "General Template - PCs" at bounding box center [779, 323] width 237 height 14
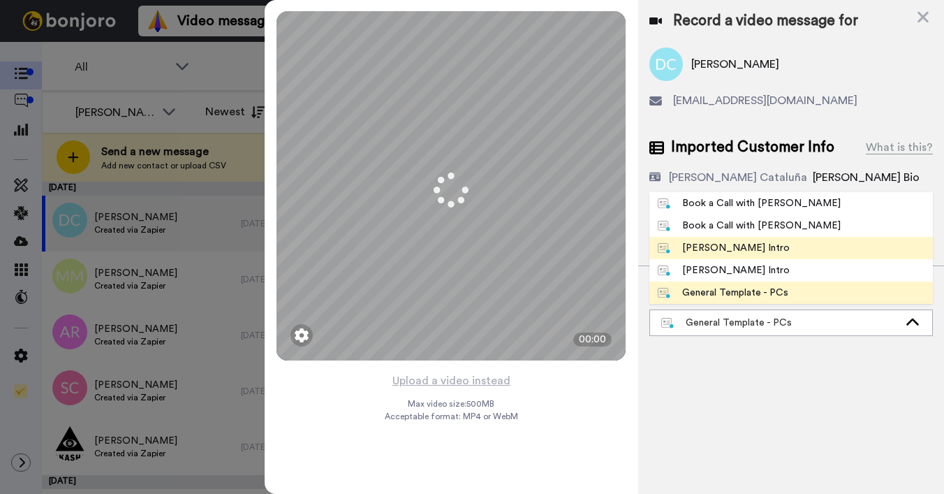
click at [711, 249] on div "[PERSON_NAME] Intro" at bounding box center [724, 248] width 132 height 14
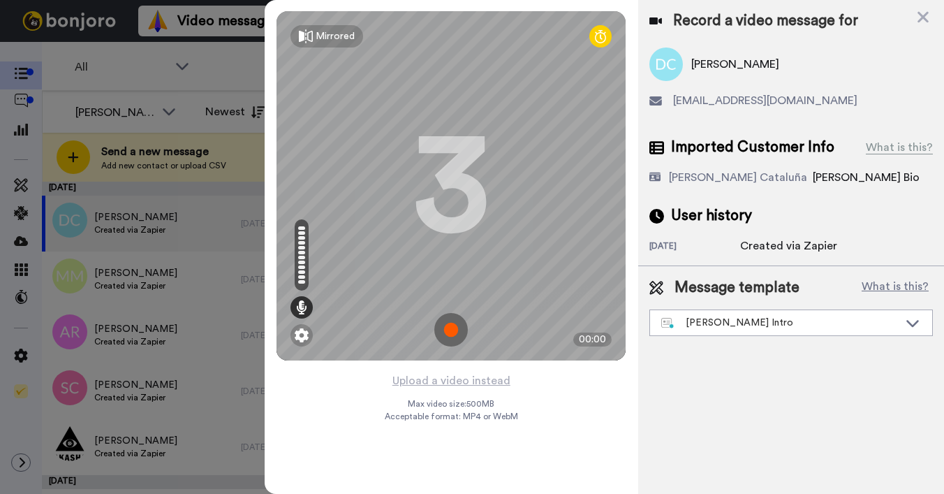
click at [711, 250] on div "[DATE]" at bounding box center [694, 247] width 91 height 14
click at [454, 378] on button "Upload a video instead" at bounding box center [451, 380] width 126 height 18
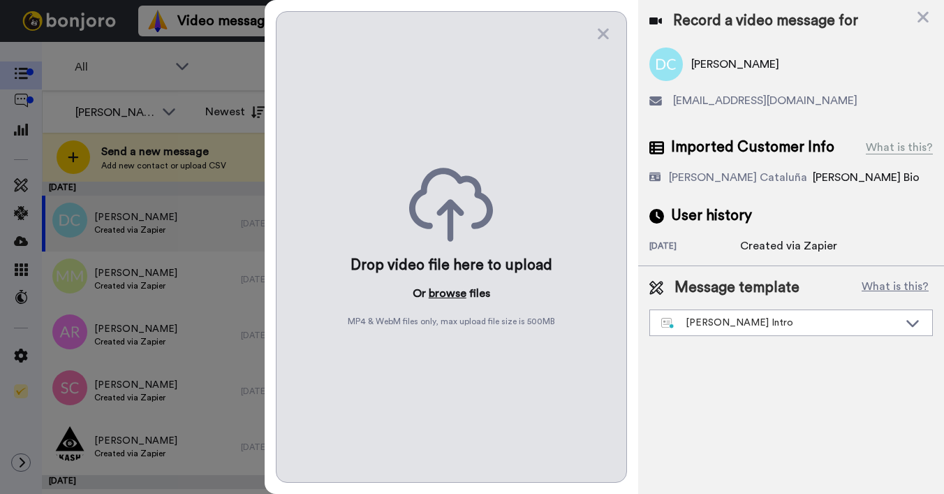
click at [452, 295] on button "browse" at bounding box center [448, 293] width 38 height 17
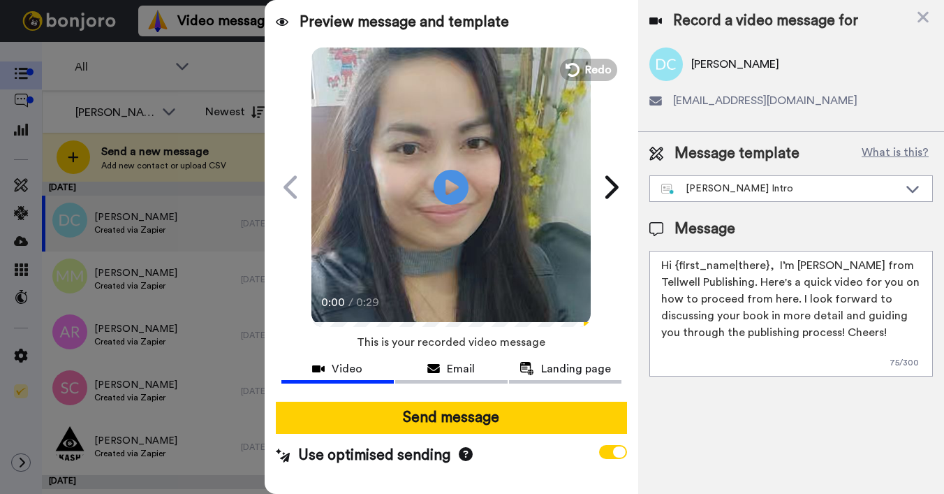
drag, startPoint x: 675, startPoint y: 269, endPoint x: 767, endPoint y: 265, distance: 91.6
click at [767, 265] on textarea "Hi {first_name|there}, I’m [PERSON_NAME] from Tellwell Publishing. Here's a qui…" at bounding box center [790, 314] width 283 height 126
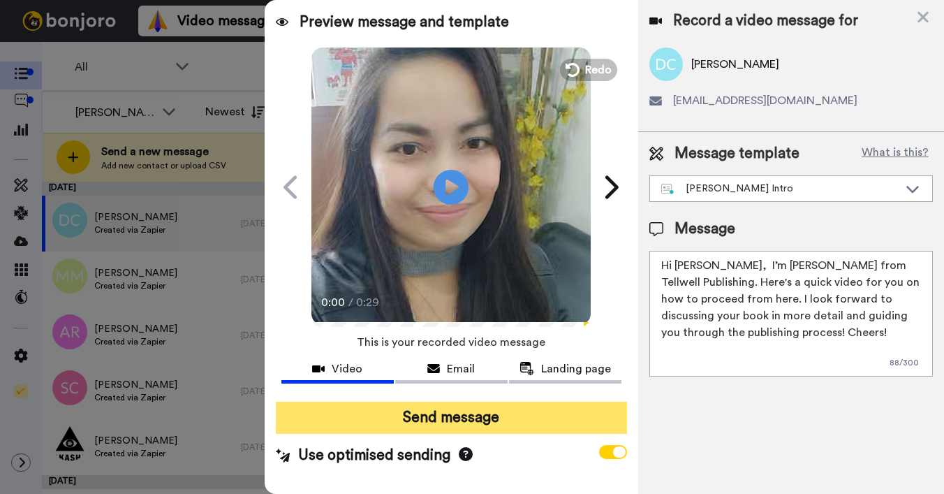
type textarea "Hi Derek, I’m Joe from Tellwell Publishing. Here's a quick video for you on how…"
click at [473, 415] on button "Send message" at bounding box center [451, 417] width 351 height 32
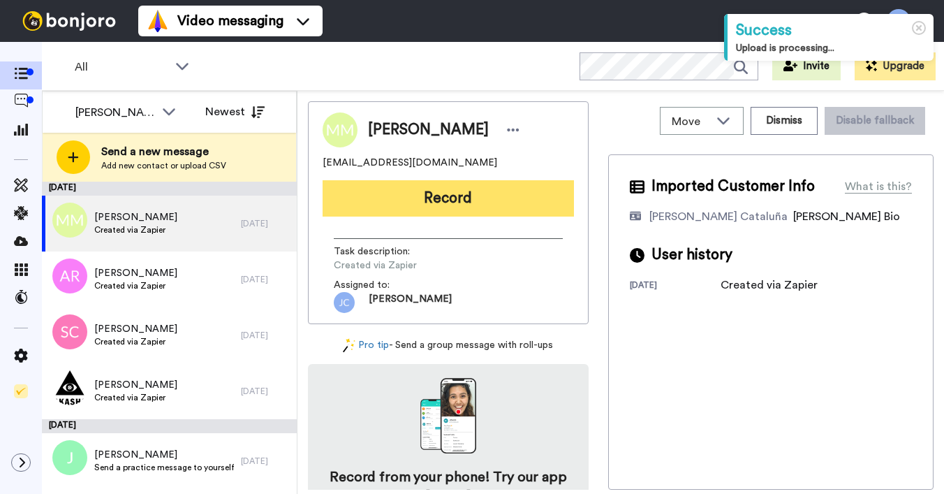
click at [427, 204] on button "Record" at bounding box center [448, 198] width 251 height 36
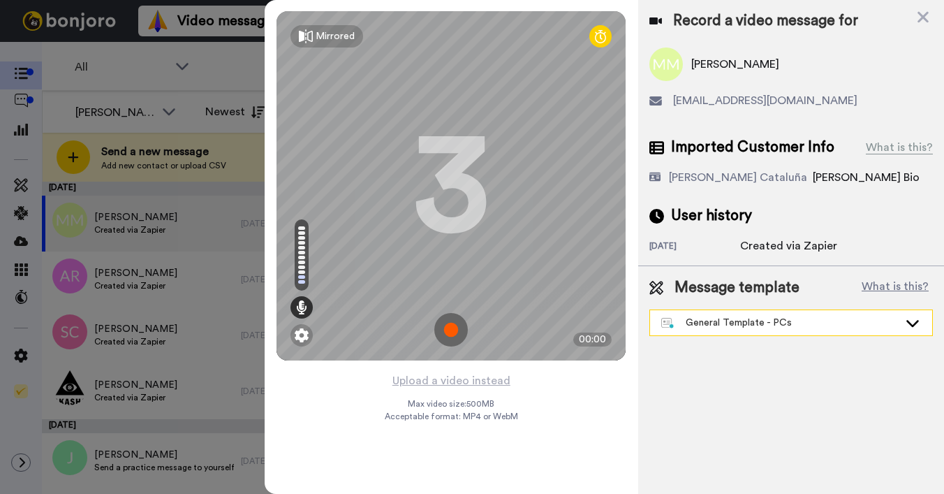
click at [705, 319] on div "General Template - PCs" at bounding box center [779, 323] width 237 height 14
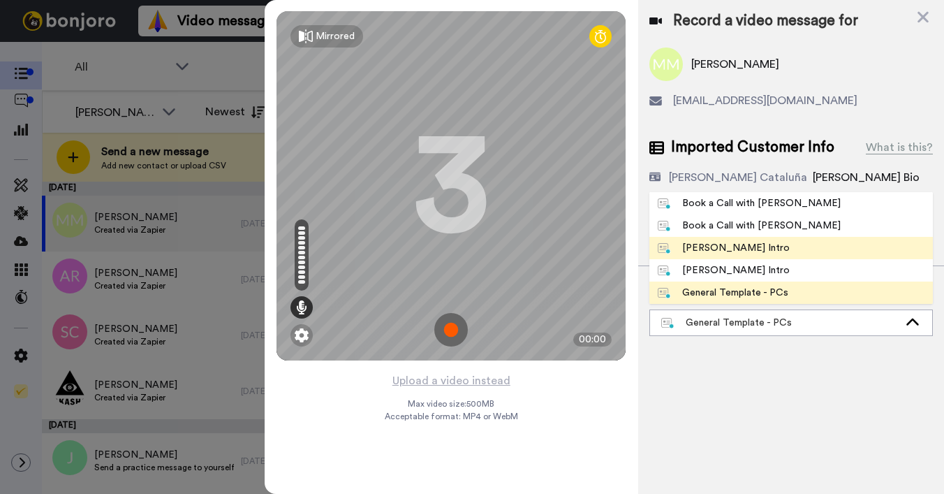
click at [762, 249] on div "[PERSON_NAME] Intro" at bounding box center [724, 248] width 132 height 14
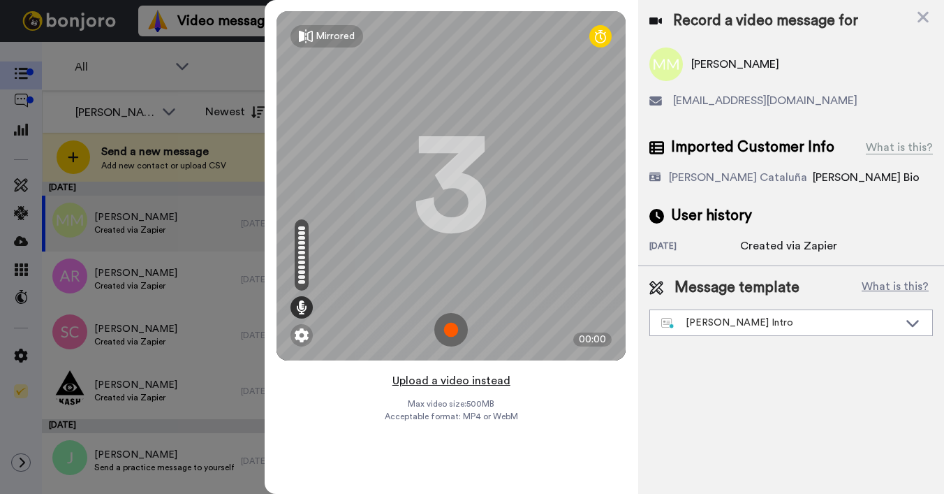
click at [440, 381] on button "Upload a video instead" at bounding box center [451, 380] width 126 height 18
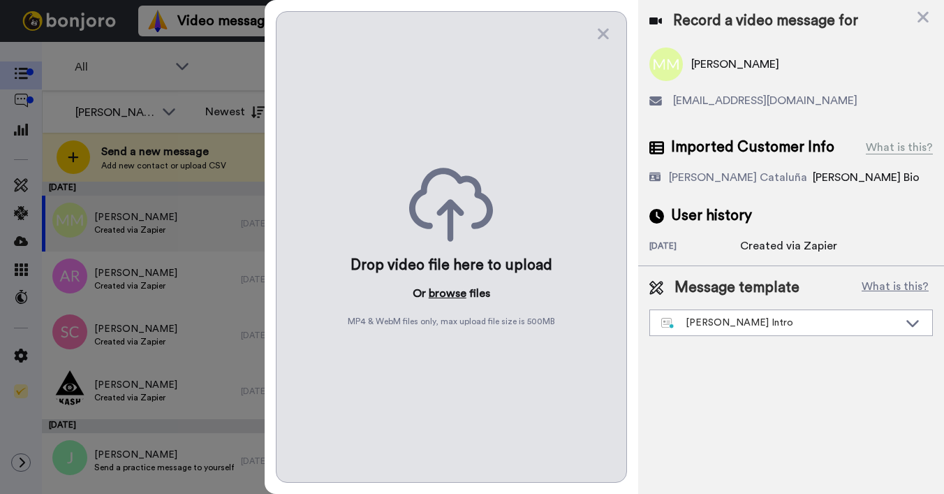
click at [446, 296] on button "browse" at bounding box center [448, 293] width 38 height 17
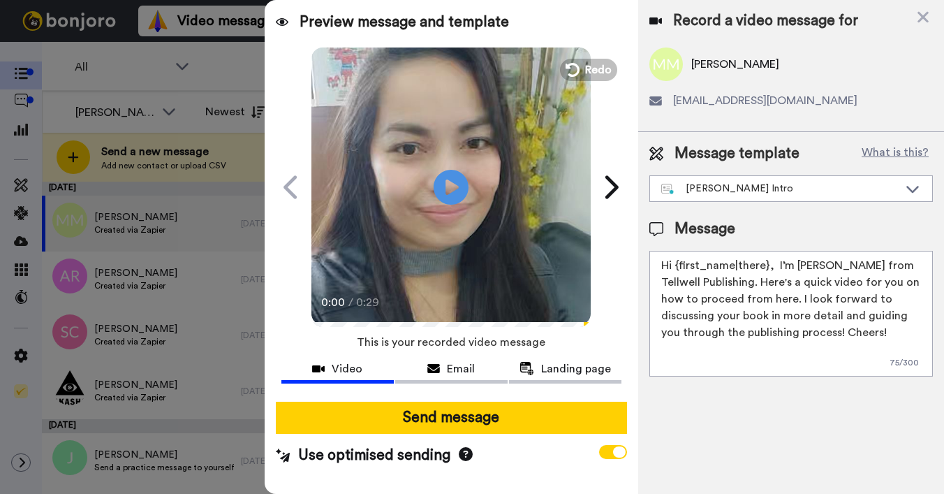
drag, startPoint x: 676, startPoint y: 266, endPoint x: 767, endPoint y: 267, distance: 90.8
click at [767, 267] on textarea "Hi {first_name|there}, I’m [PERSON_NAME] from Tellwell Publishing. Here's a qui…" at bounding box center [790, 314] width 283 height 126
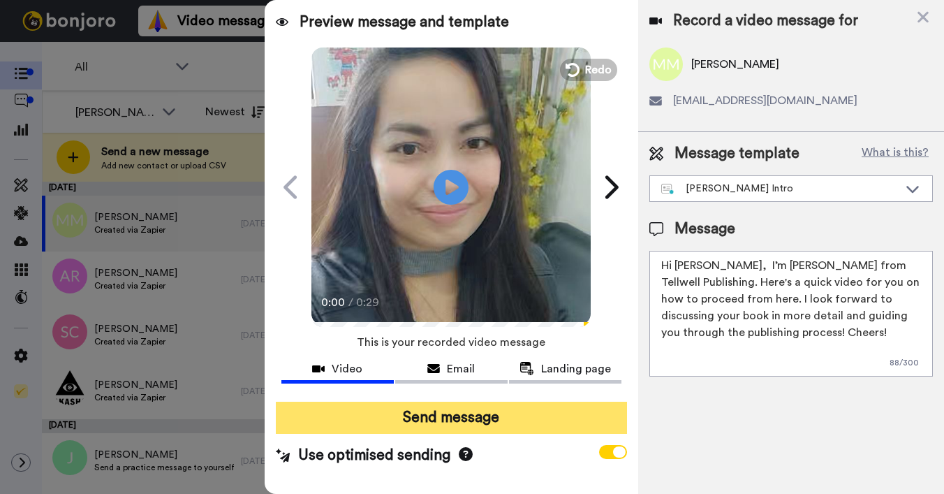
type textarea "Hi [PERSON_NAME], I’m [PERSON_NAME] from Tellwell Publishing. Here's a quick vi…"
click at [549, 419] on button "Send message" at bounding box center [451, 417] width 351 height 32
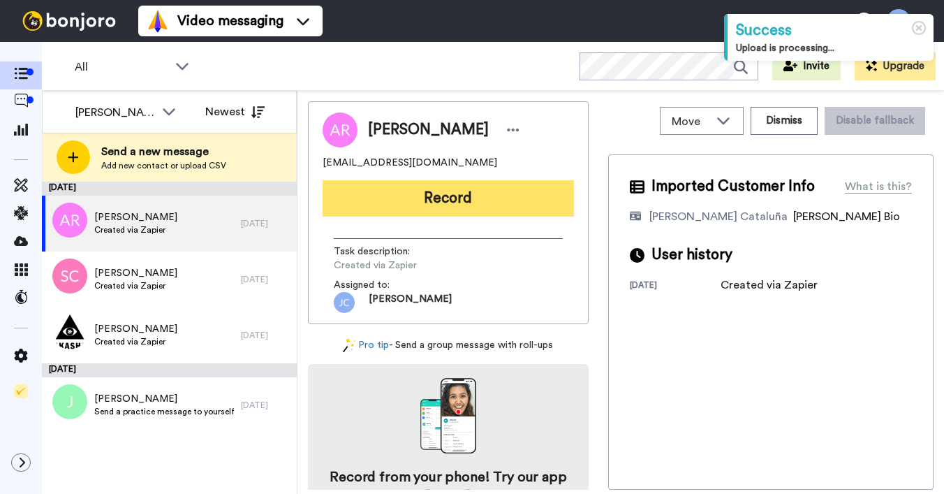
click at [400, 205] on button "Record" at bounding box center [448, 198] width 251 height 36
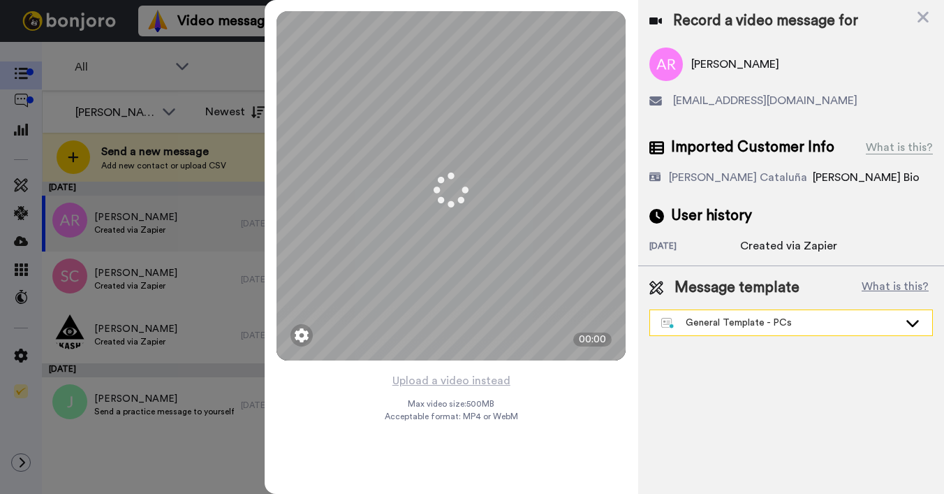
click at [699, 325] on div "General Template - PCs" at bounding box center [779, 323] width 237 height 14
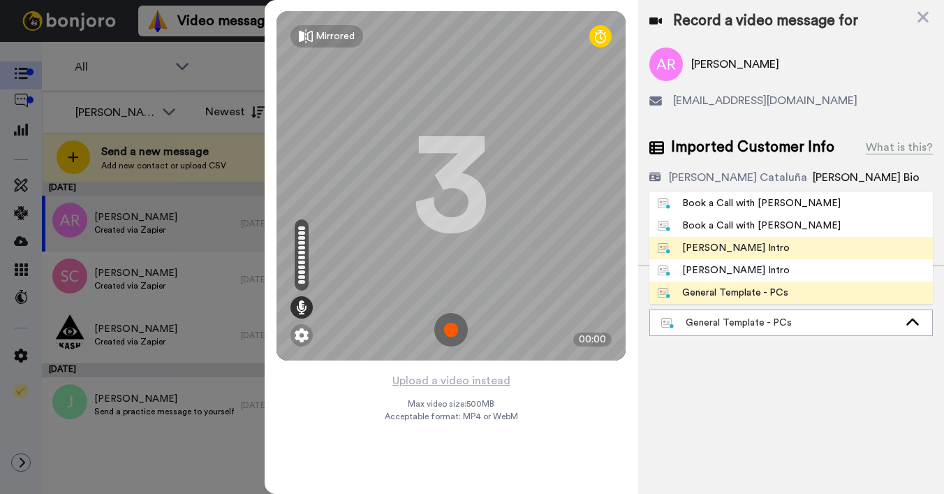
click at [699, 249] on div "[PERSON_NAME] Intro" at bounding box center [724, 248] width 132 height 14
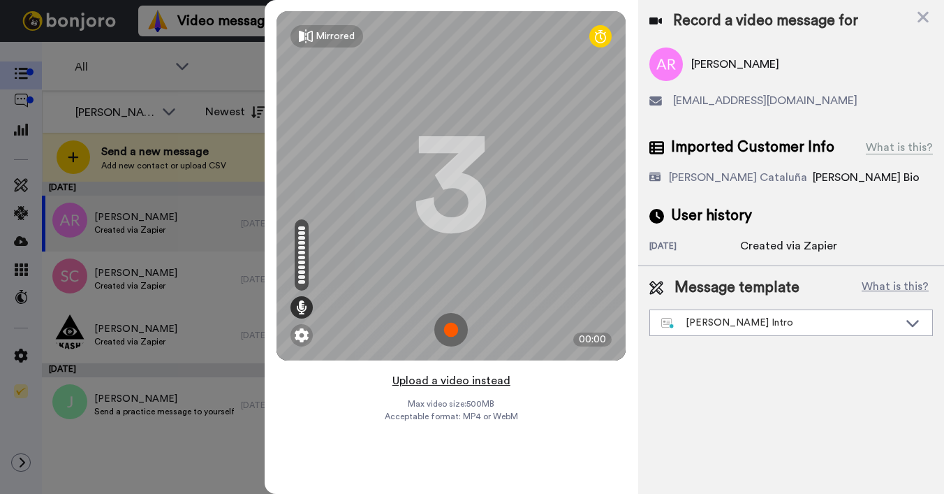
click at [461, 381] on button "Upload a video instead" at bounding box center [451, 380] width 126 height 18
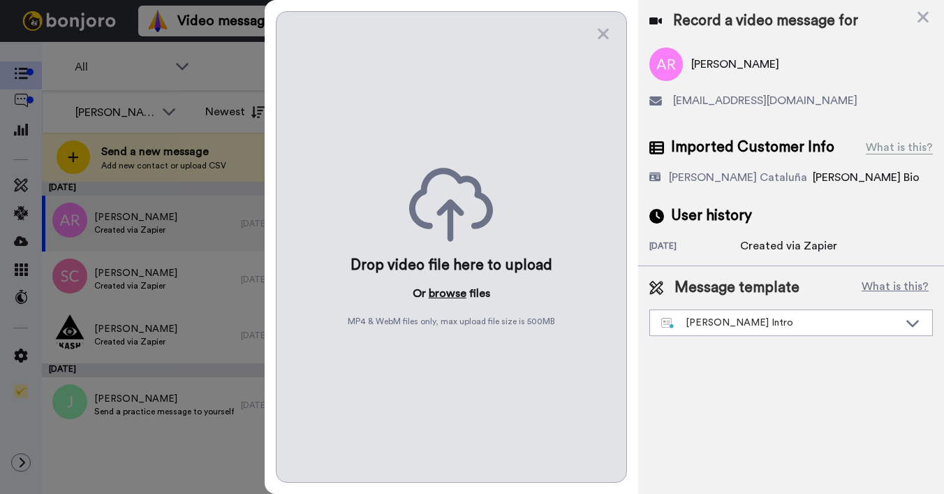
click at [443, 292] on button "browse" at bounding box center [448, 293] width 38 height 17
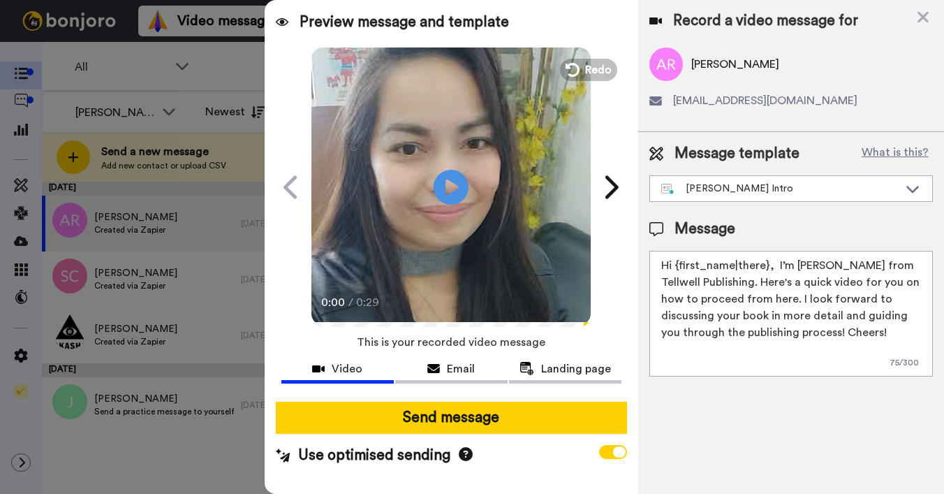
drag, startPoint x: 675, startPoint y: 264, endPoint x: 768, endPoint y: 265, distance: 92.9
click at [768, 265] on textarea "Hi {first_name|there}, I’m [PERSON_NAME] from Tellwell Publishing. Here's a qui…" at bounding box center [790, 314] width 283 height 126
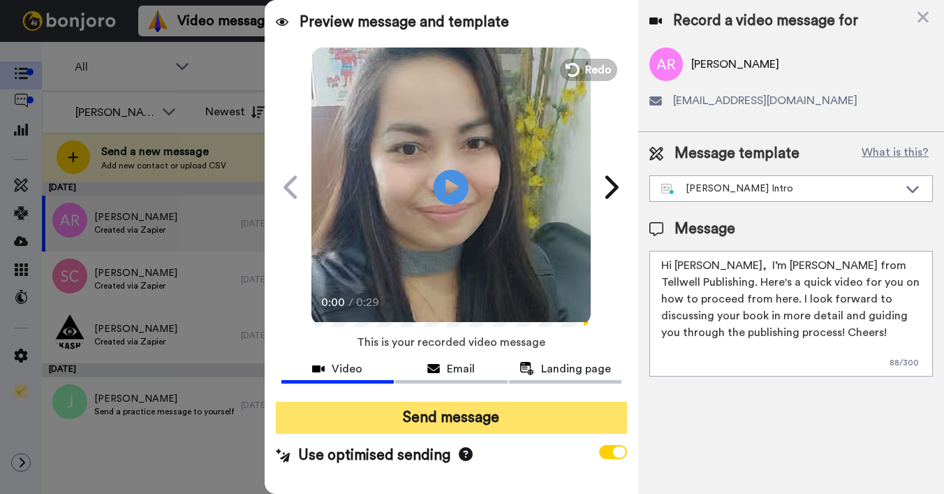
type textarea "Hi Annie, I’m Joe from Tellwell Publishing. Here's a quick video for you on how…"
click at [544, 417] on button "Send message" at bounding box center [451, 417] width 351 height 32
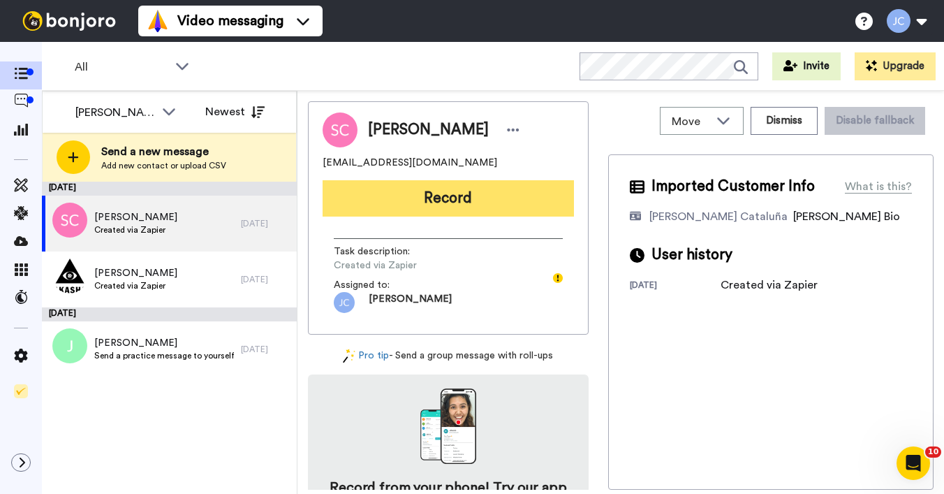
click at [434, 198] on button "Record" at bounding box center [448, 198] width 251 height 36
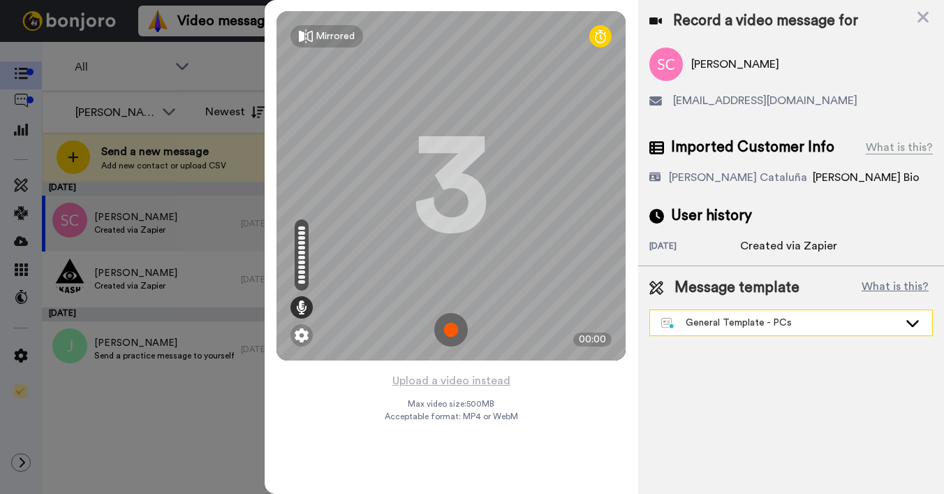
click at [797, 326] on div "General Template - PCs" at bounding box center [779, 323] width 237 height 14
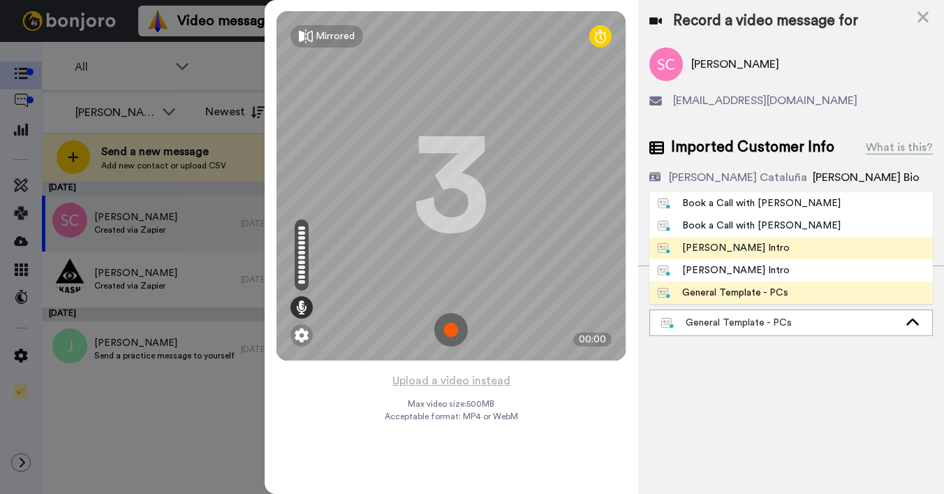
click at [712, 245] on div "[PERSON_NAME] Intro" at bounding box center [724, 248] width 132 height 14
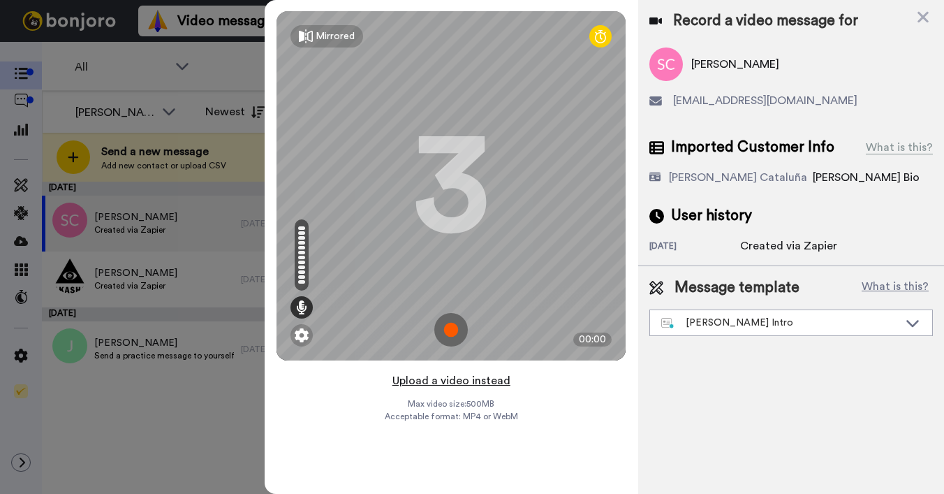
click at [442, 381] on button "Upload a video instead" at bounding box center [451, 380] width 126 height 18
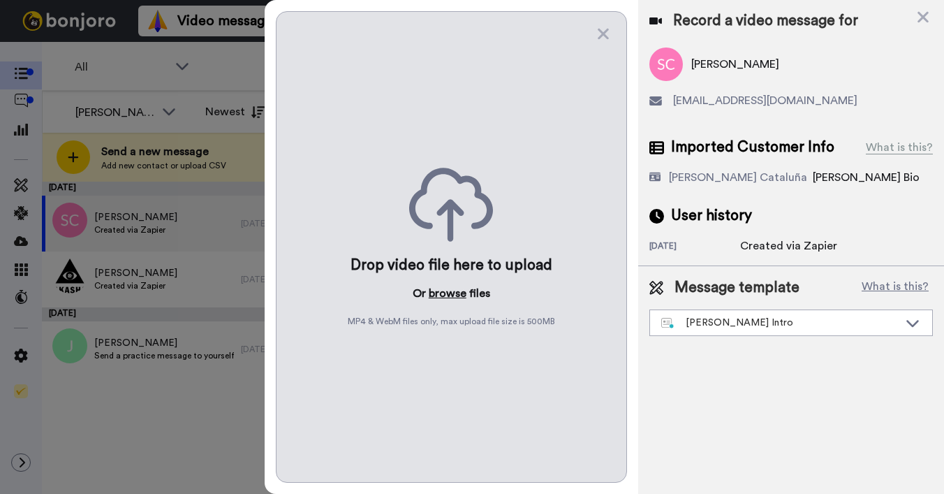
click at [439, 290] on button "browse" at bounding box center [448, 293] width 38 height 17
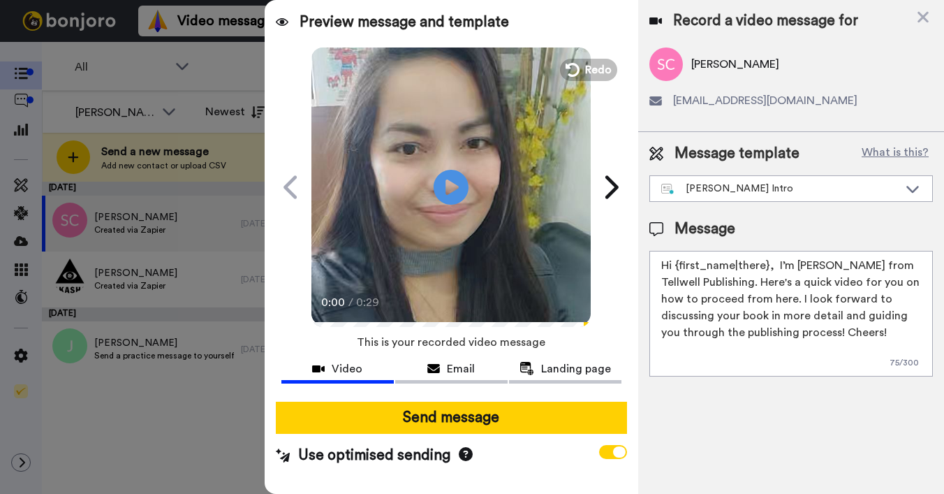
drag, startPoint x: 676, startPoint y: 267, endPoint x: 767, endPoint y: 265, distance: 90.8
click at [766, 265] on textarea "Hi {first_name|there}, I’m [PERSON_NAME] from Tellwell Publishing. Here's a qui…" at bounding box center [790, 314] width 283 height 126
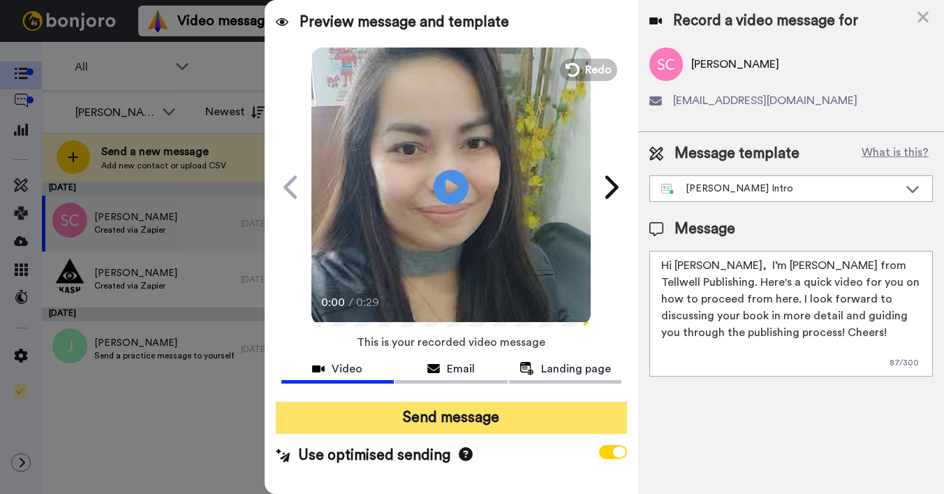
type textarea "Hi Sallie, I’m Joe from Tellwell Publishing. Here's a quick video for you on ho…"
click at [558, 414] on button "Send message" at bounding box center [451, 417] width 351 height 32
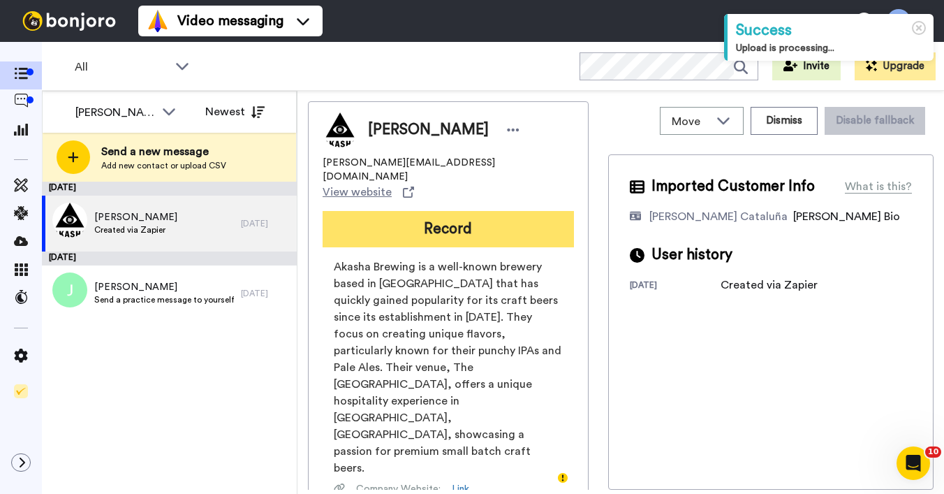
click at [511, 211] on button "Record" at bounding box center [448, 229] width 251 height 36
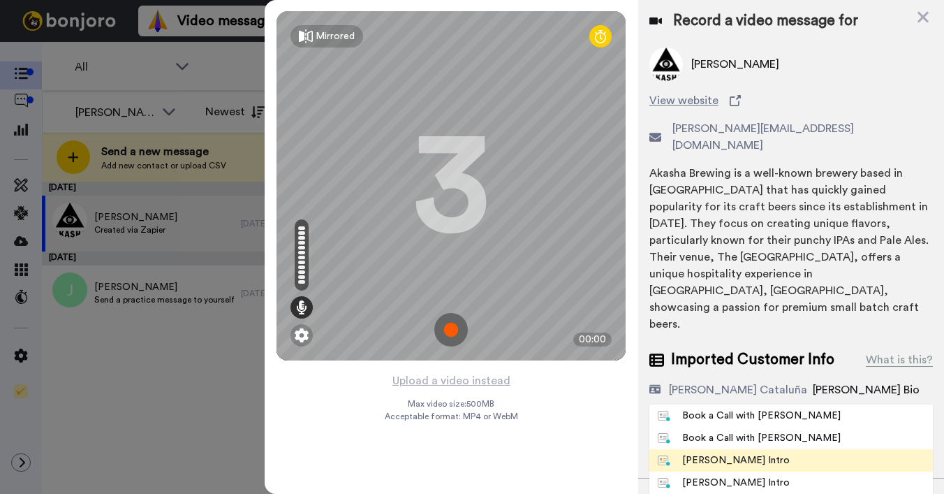
click at [708, 453] on div "[PERSON_NAME] Intro" at bounding box center [724, 460] width 132 height 14
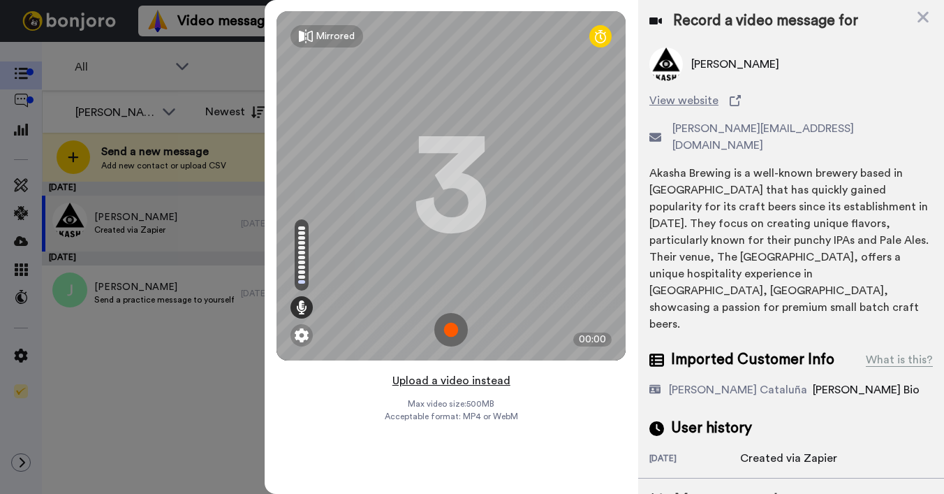
click at [480, 381] on button "Upload a video instead" at bounding box center [451, 380] width 126 height 18
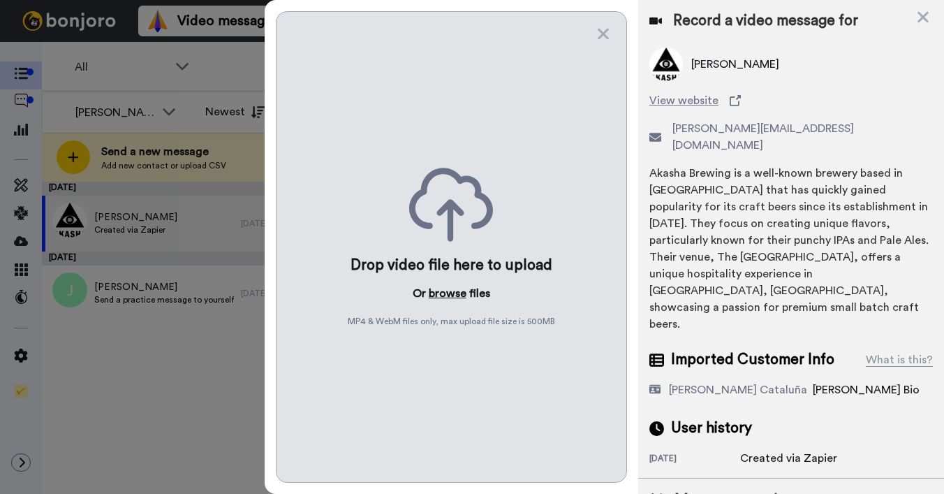
click at [453, 287] on button "browse" at bounding box center [448, 293] width 38 height 17
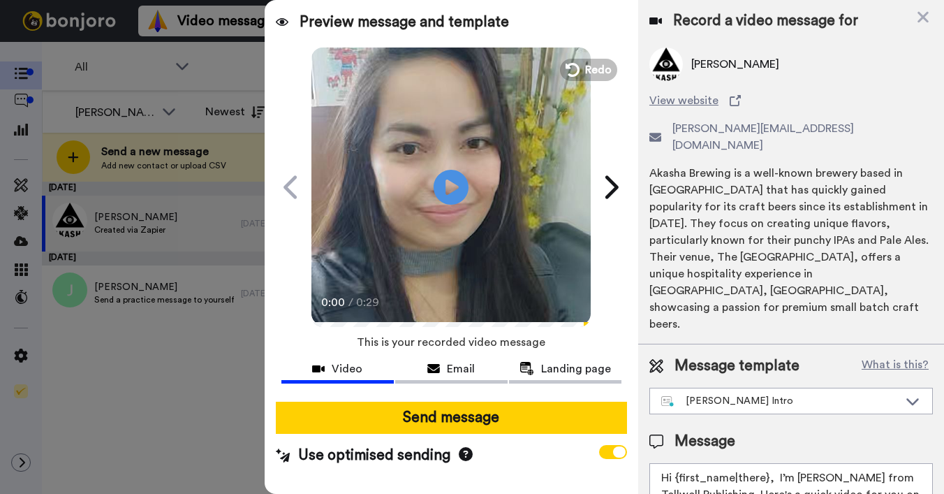
drag, startPoint x: 675, startPoint y: 429, endPoint x: 767, endPoint y: 422, distance: 92.5
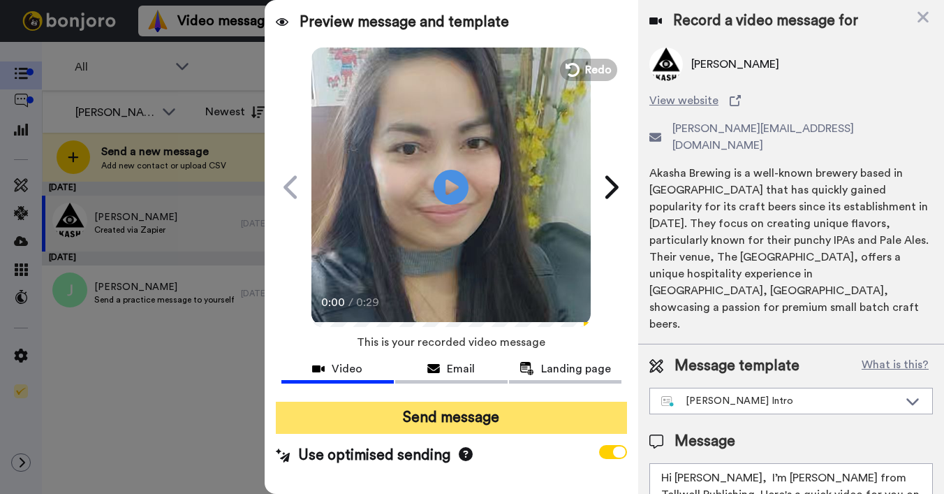
type textarea "Hi Peter, I’m Joe from Tellwell Publishing. Here's a quick video for you on how…"
click at [511, 413] on button "Send message" at bounding box center [451, 417] width 351 height 32
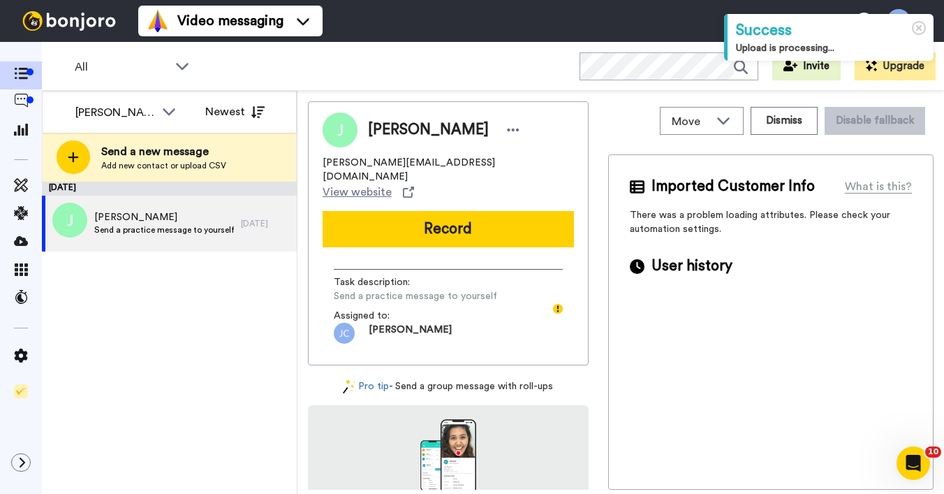
click at [191, 280] on div "[DATE] [PERSON_NAME] a practice message to yourself [DATE]" at bounding box center [169, 338] width 255 height 312
click at [144, 113] on div "[PERSON_NAME] Cataluña" at bounding box center [115, 112] width 80 height 17
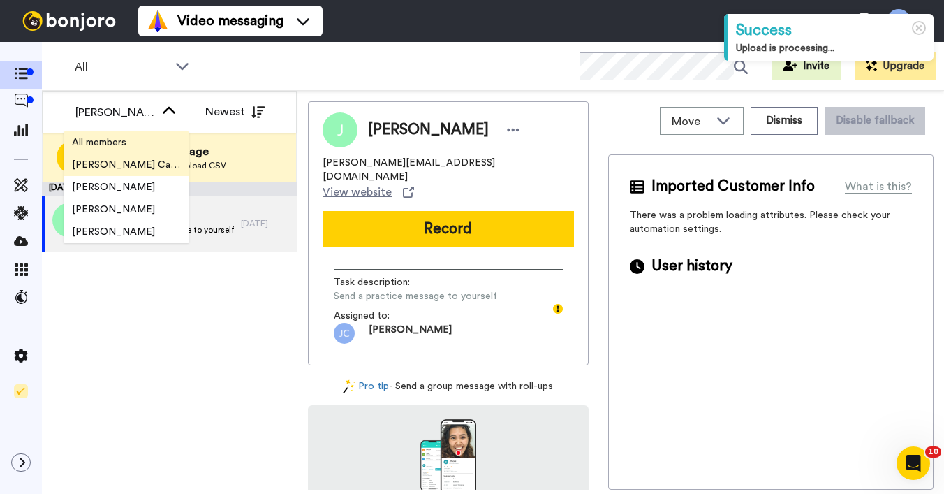
click at [131, 143] on span "All members" at bounding box center [99, 142] width 71 height 14
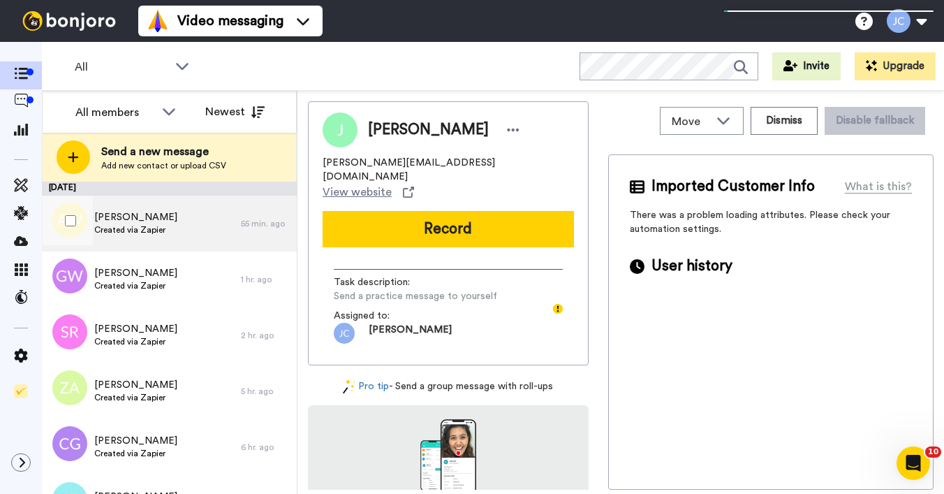
click at [163, 225] on span "Created via Zapier" at bounding box center [135, 229] width 83 height 11
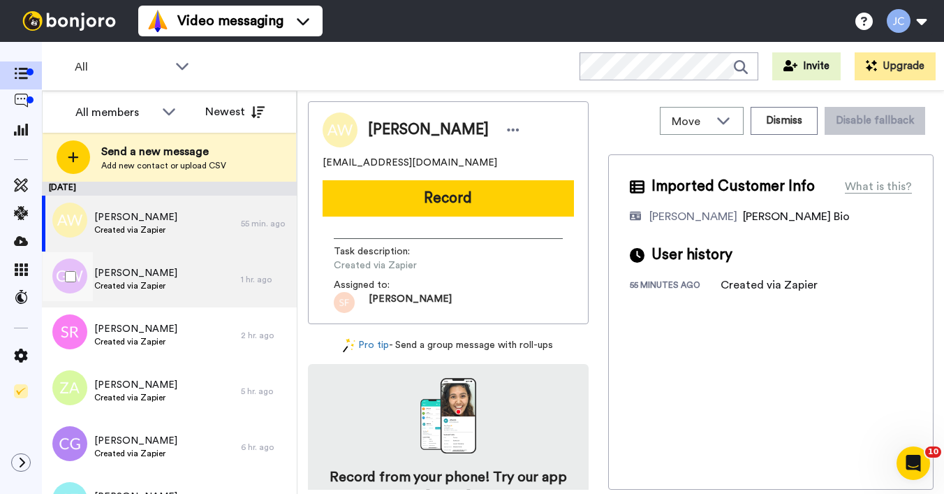
click at [162, 259] on div "[PERSON_NAME] Created via Zapier" at bounding box center [141, 279] width 199 height 56
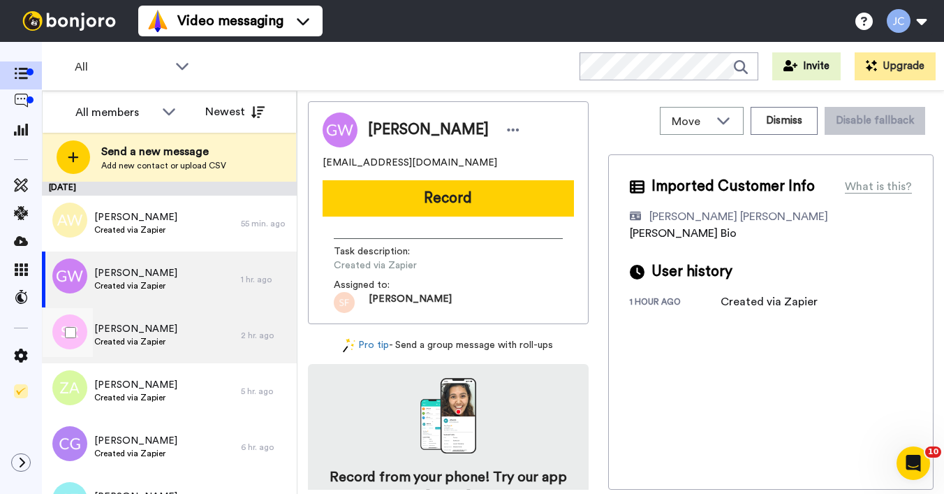
click at [151, 326] on span "[PERSON_NAME]" at bounding box center [135, 329] width 83 height 14
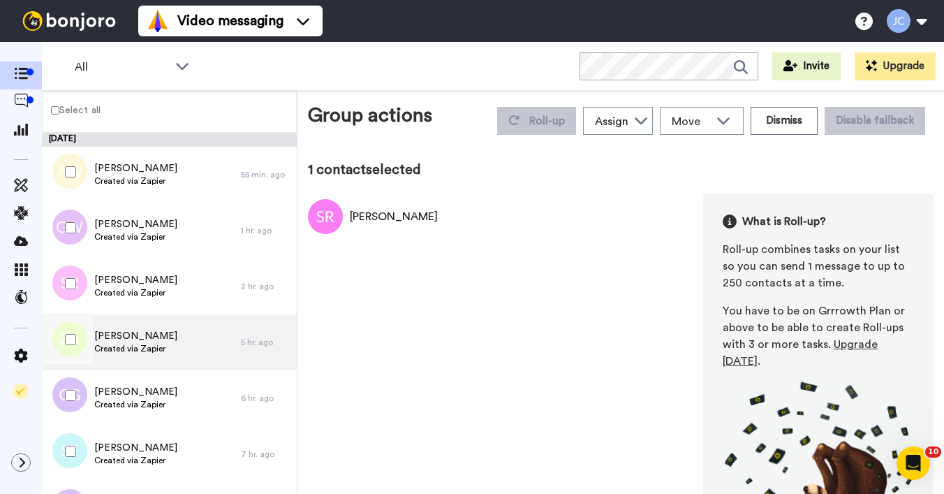
click at [142, 348] on span "Created via Zapier" at bounding box center [135, 348] width 83 height 11
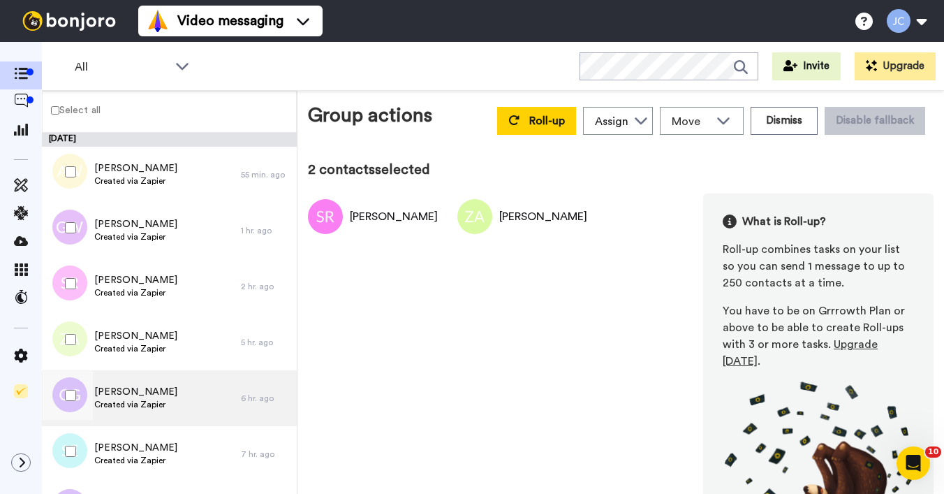
click at [147, 391] on span "[PERSON_NAME]" at bounding box center [135, 392] width 83 height 14
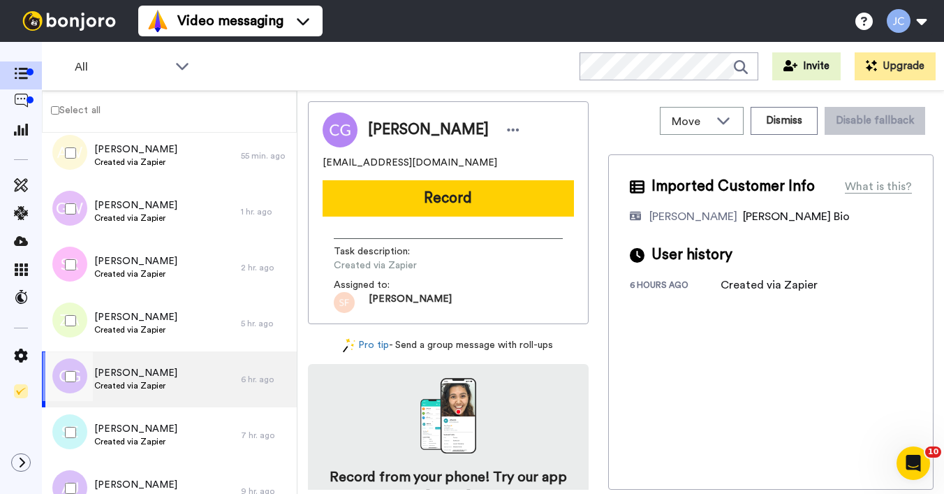
scroll to position [54, 0]
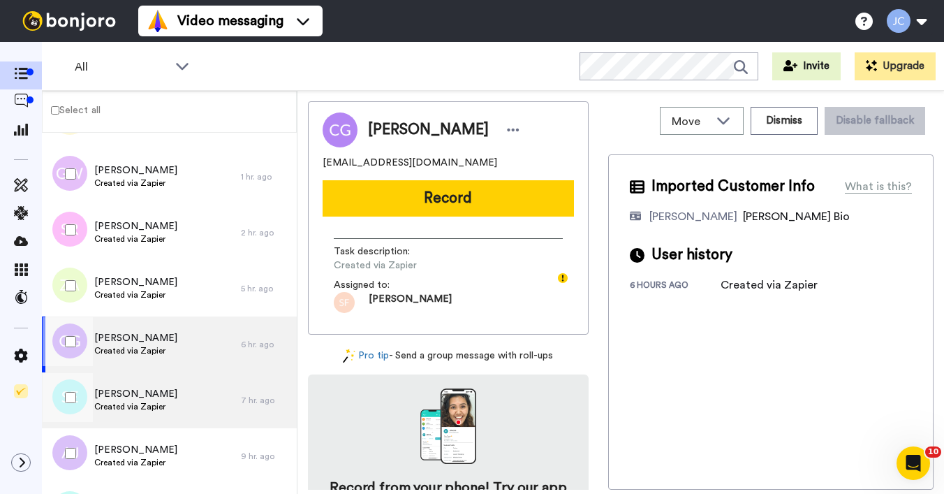
click at [147, 390] on span "[PERSON_NAME]" at bounding box center [135, 394] width 83 height 14
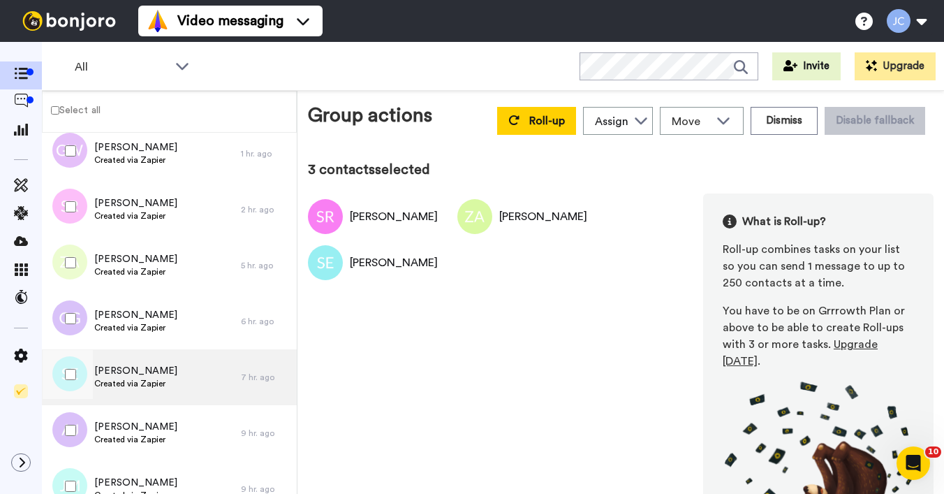
scroll to position [112, 0]
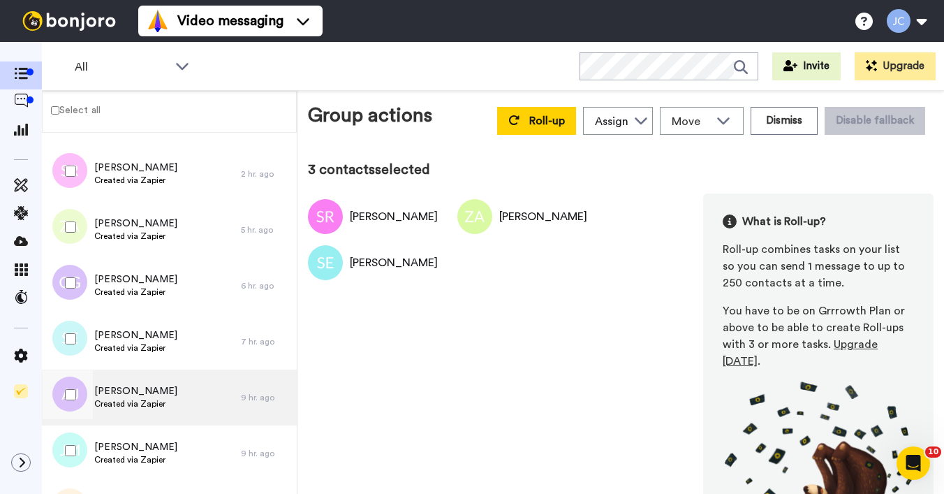
click at [148, 399] on span "Created via Zapier" at bounding box center [135, 403] width 83 height 11
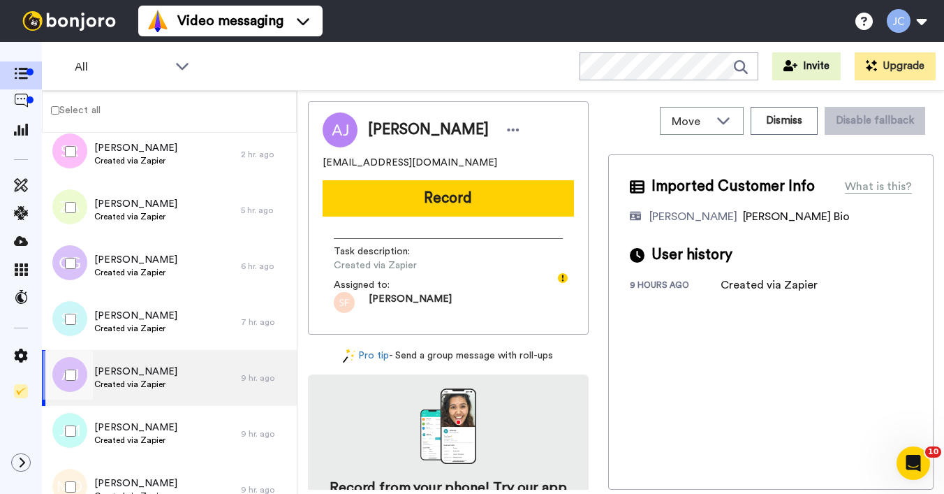
scroll to position [138, 0]
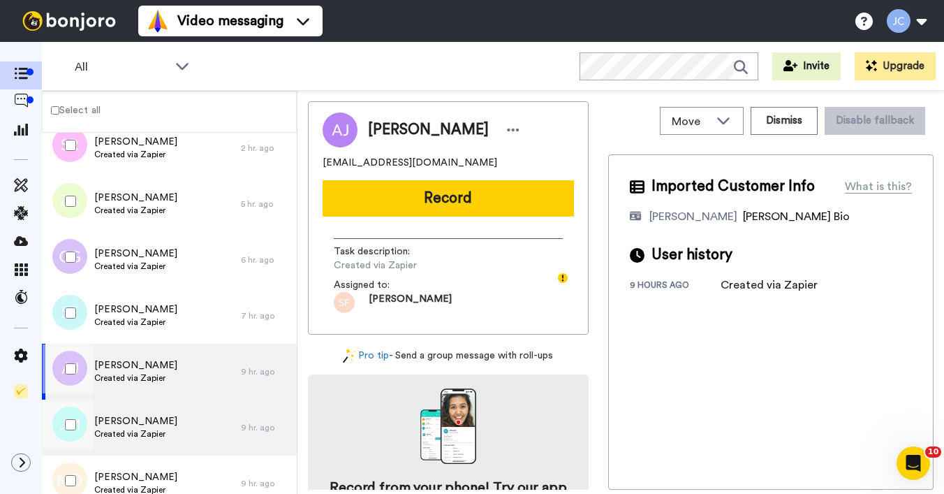
click at [148, 417] on span "[PERSON_NAME]" at bounding box center [135, 421] width 83 height 14
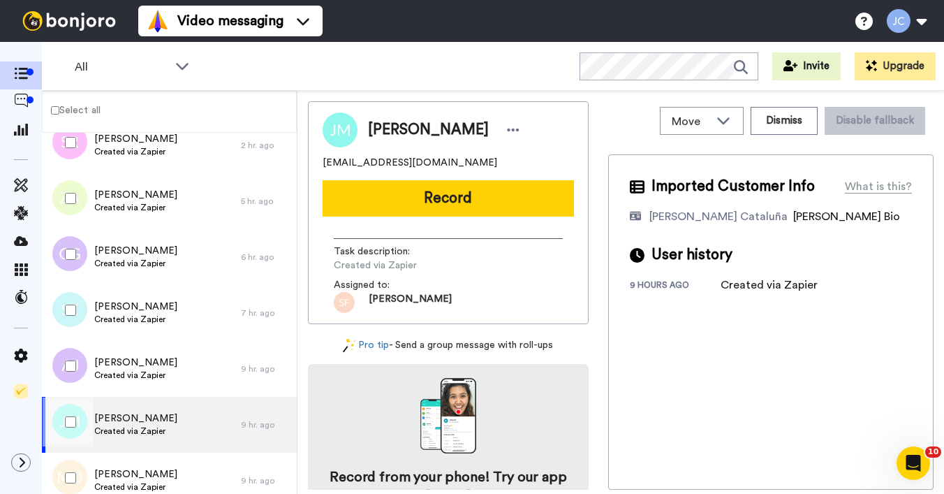
scroll to position [144, 0]
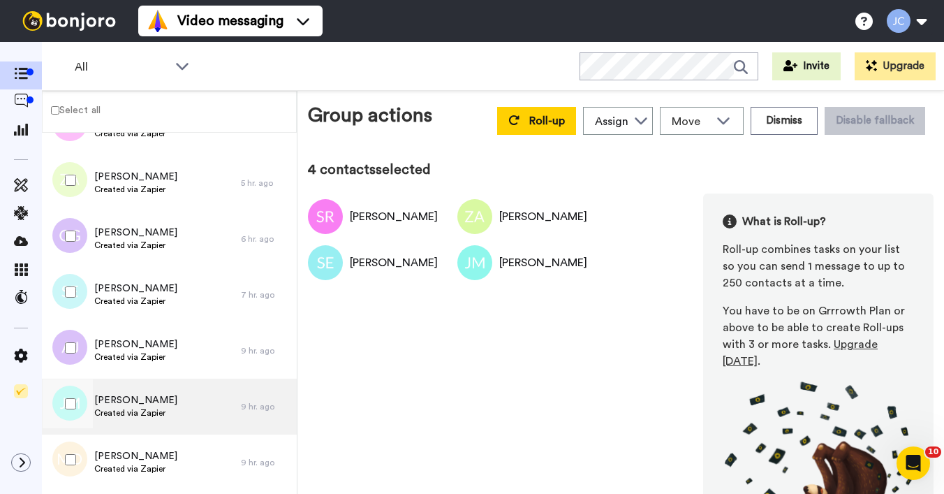
scroll to position [222, 0]
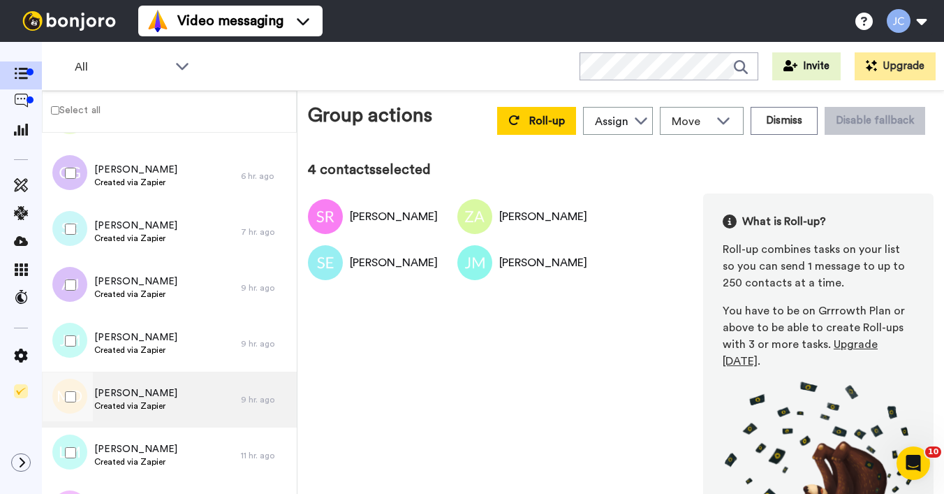
click at [156, 395] on span "[PERSON_NAME]" at bounding box center [135, 393] width 83 height 14
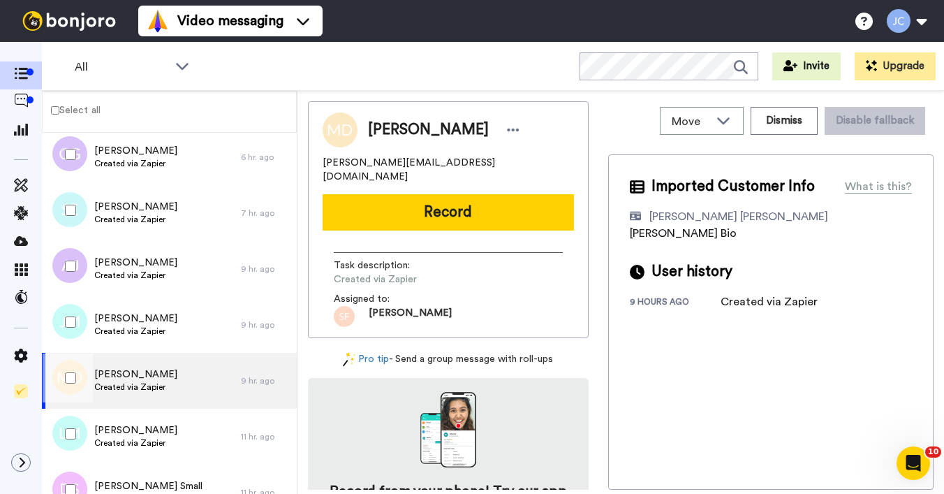
scroll to position [285, 0]
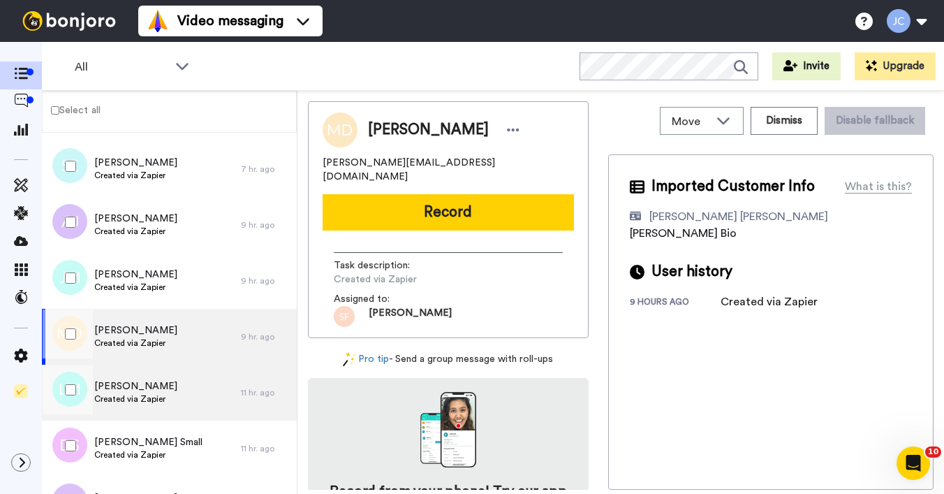
click at [155, 395] on span "Created via Zapier" at bounding box center [135, 398] width 83 height 11
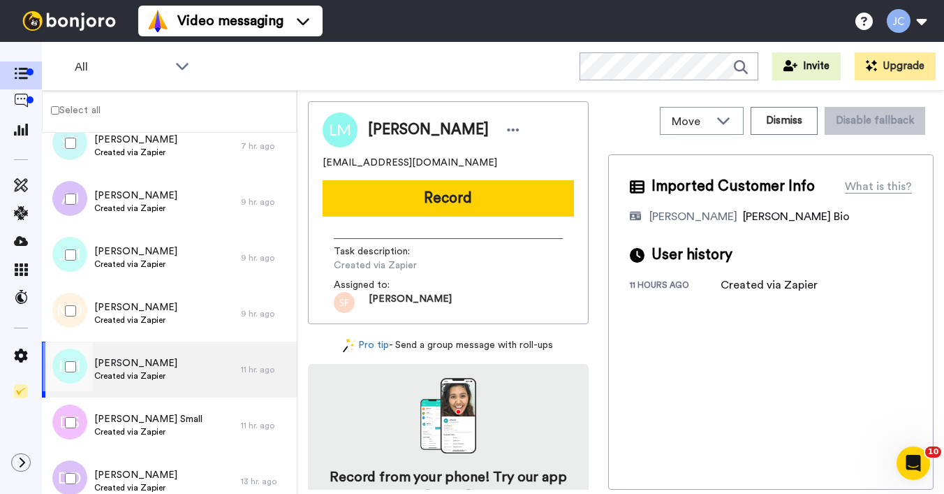
scroll to position [343, 0]
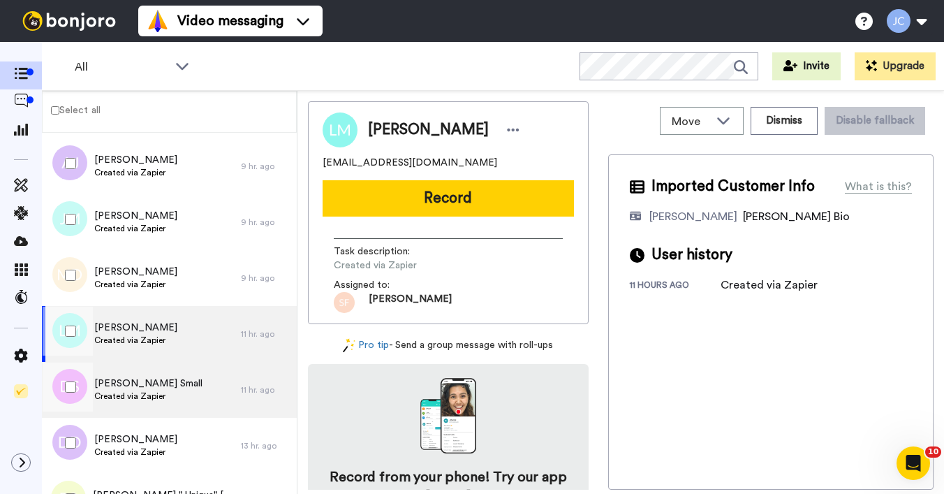
click at [152, 383] on span "[PERSON_NAME] Small" at bounding box center [148, 383] width 108 height 14
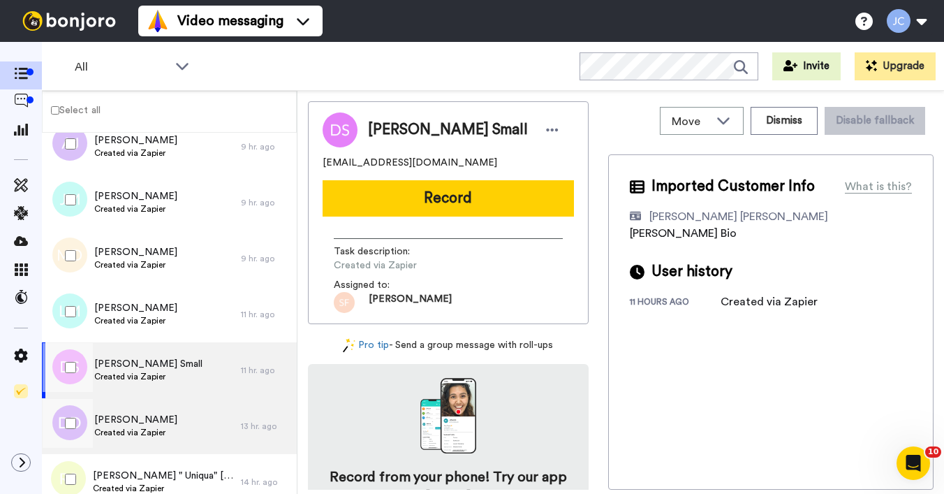
scroll to position [416, 0]
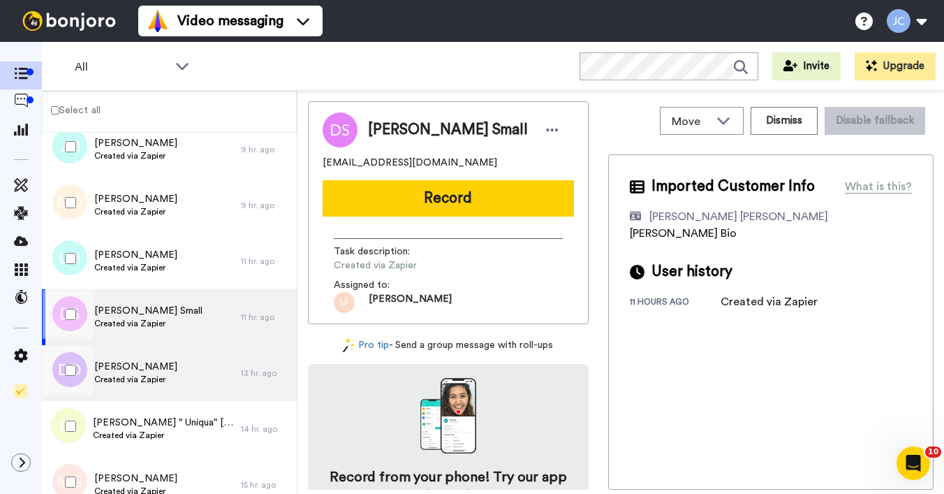
click at [153, 384] on span "Created via Zapier" at bounding box center [135, 378] width 83 height 11
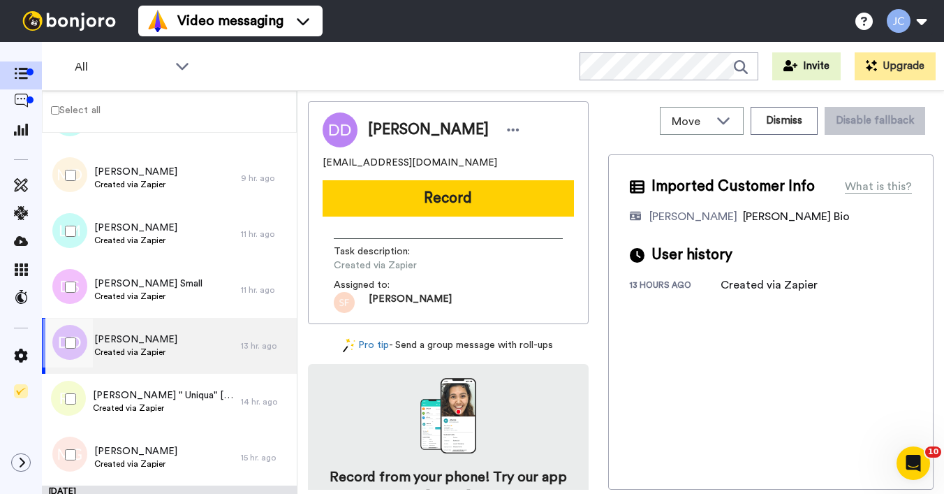
scroll to position [446, 0]
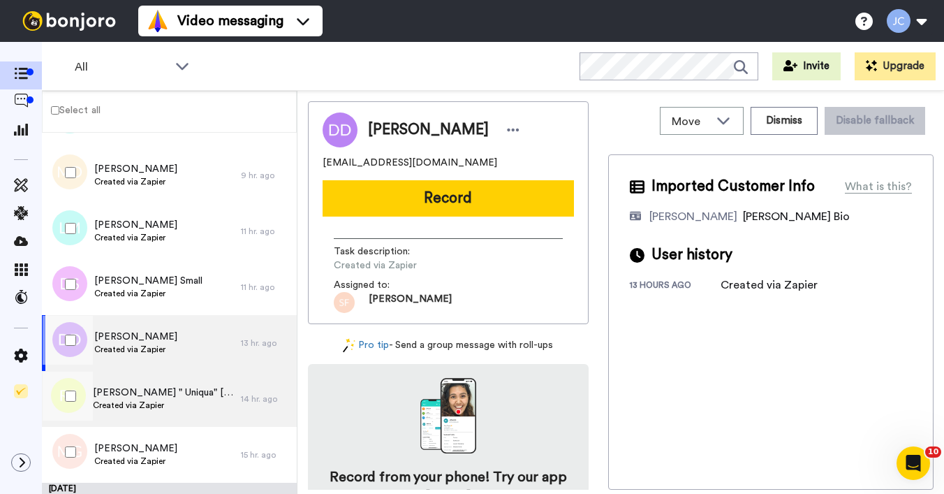
click at [152, 383] on div "Robin " Uniqua" Simmons Created via Zapier" at bounding box center [141, 399] width 199 height 56
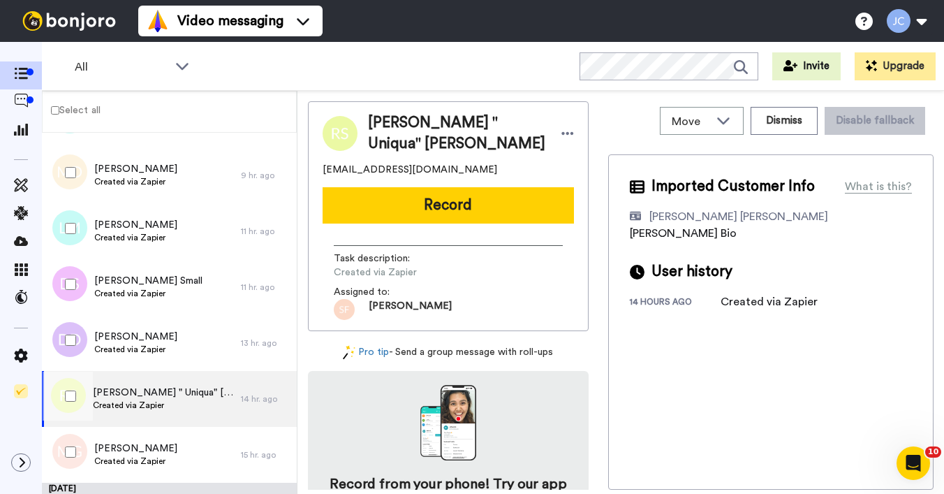
scroll to position [455, 0]
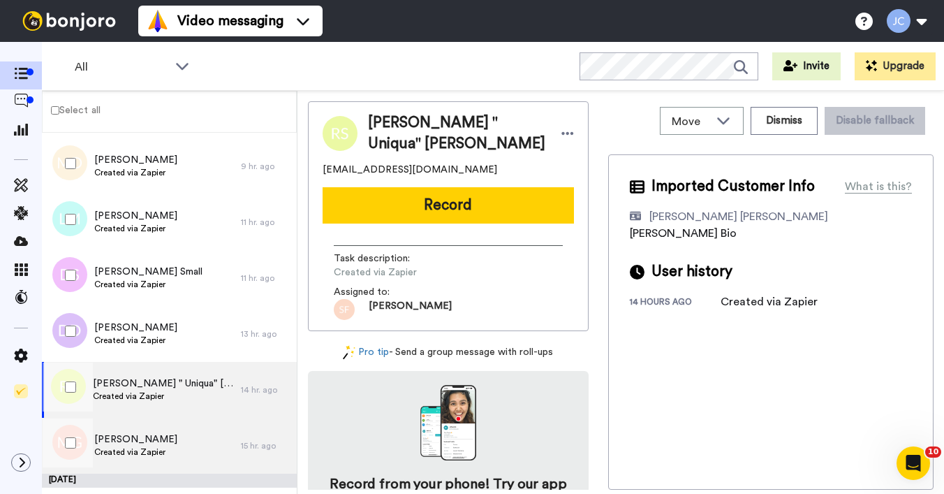
click at [134, 436] on span "Michele Gipson" at bounding box center [135, 439] width 83 height 14
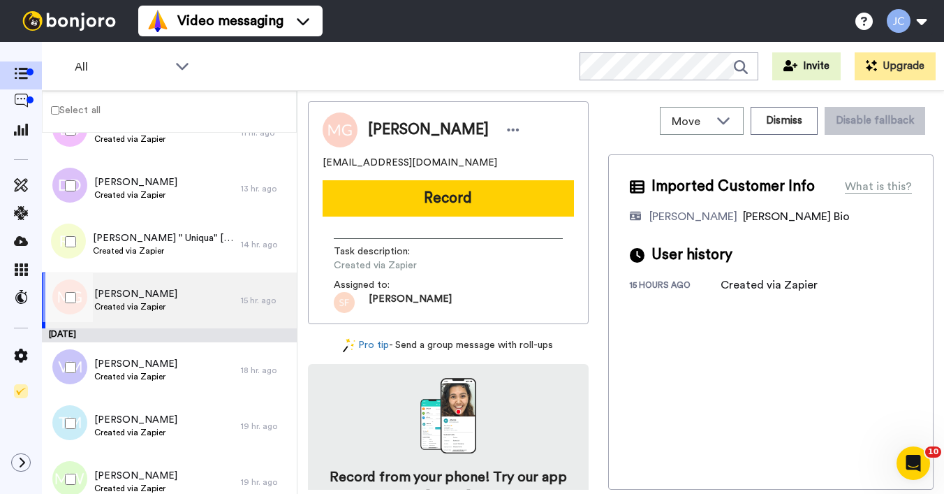
scroll to position [659, 0]
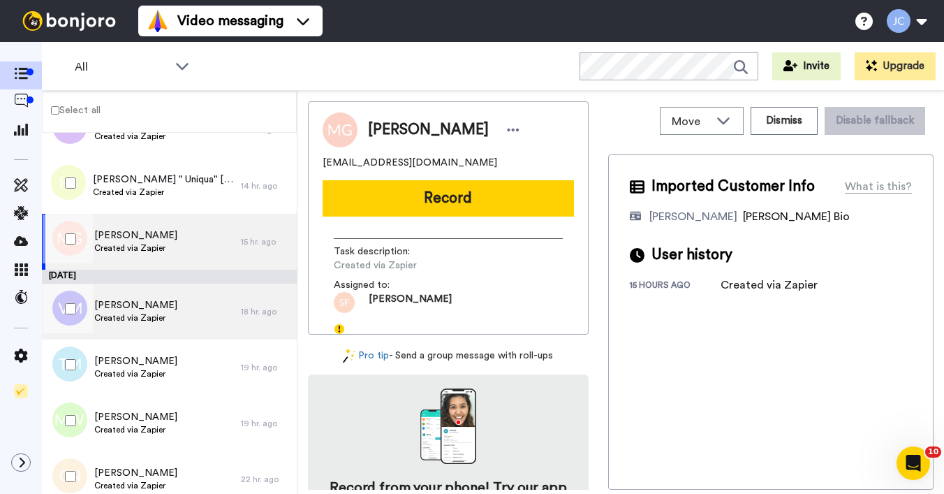
click at [133, 305] on span "Victoria Moore-McBroom" at bounding box center [135, 305] width 83 height 14
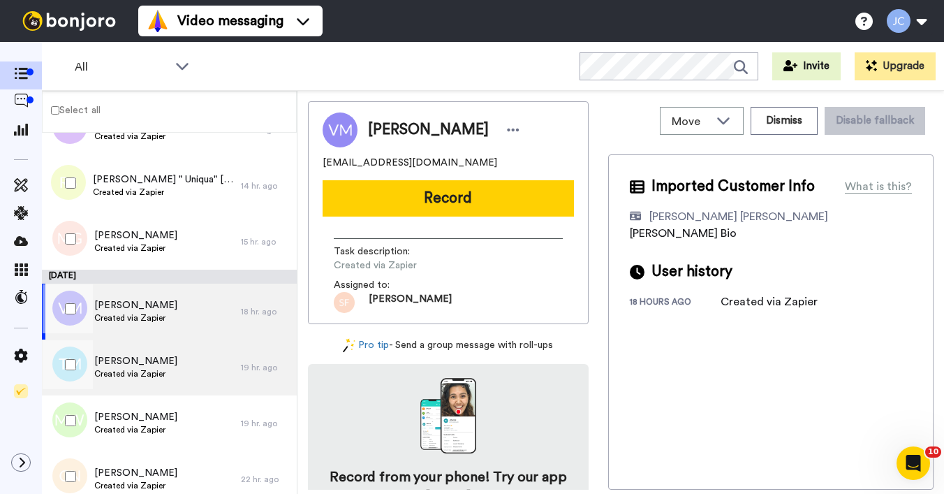
click at [128, 356] on span "Taiasha Mathis" at bounding box center [135, 361] width 83 height 14
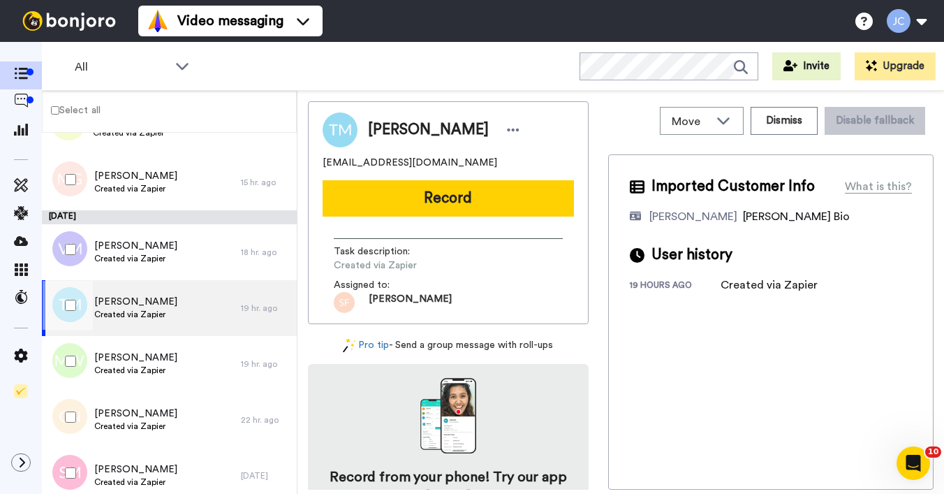
scroll to position [762, 0]
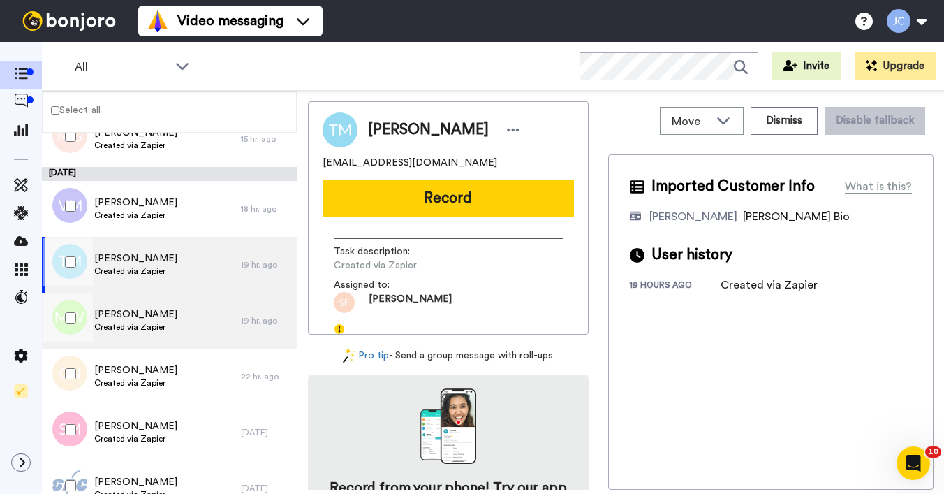
click at [133, 319] on span "Melissa Webb" at bounding box center [135, 314] width 83 height 14
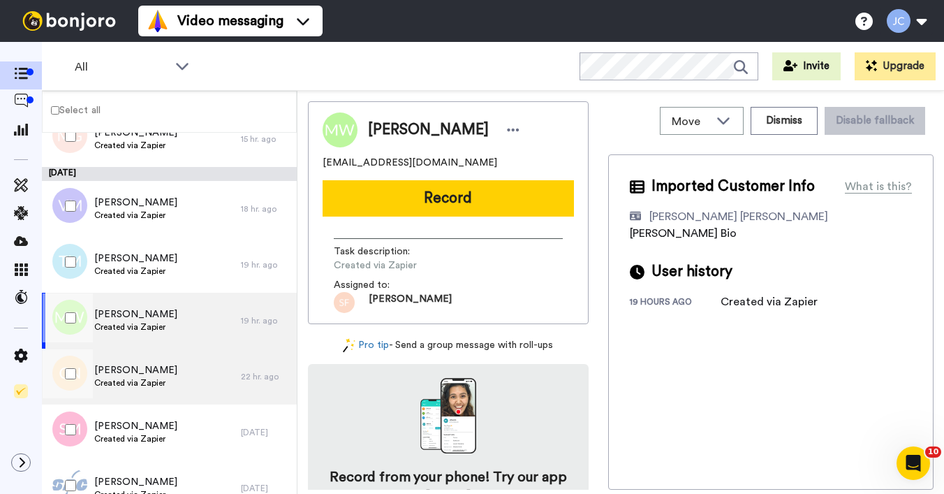
click at [135, 366] on span "Cynthia Neal" at bounding box center [135, 370] width 83 height 14
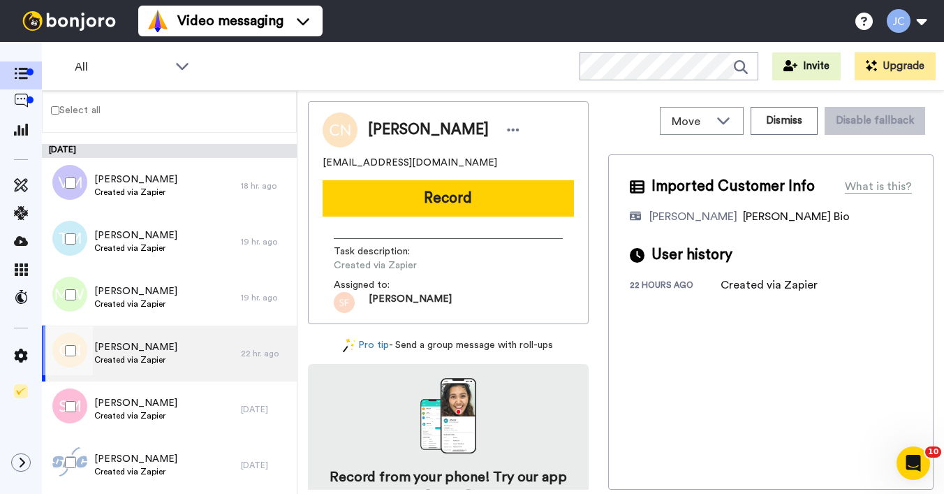
scroll to position [815, 0]
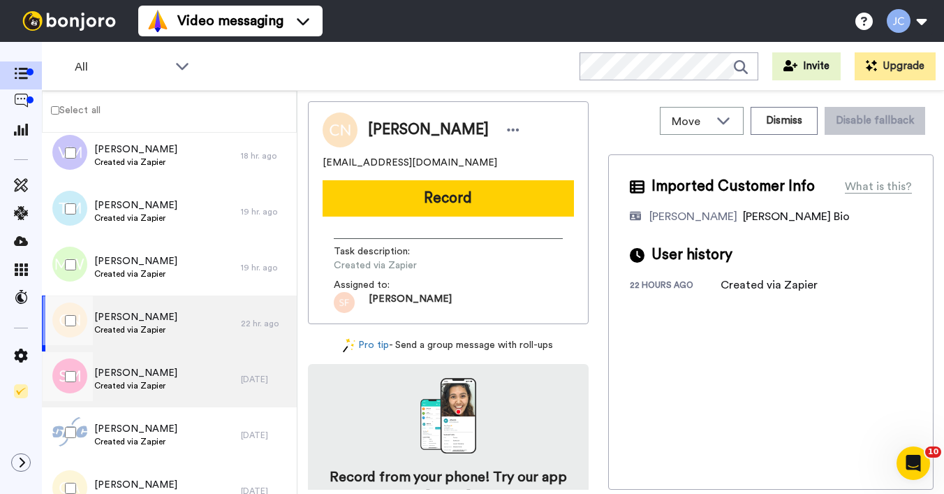
click at [137, 370] on span "Samar Moseley" at bounding box center [135, 373] width 83 height 14
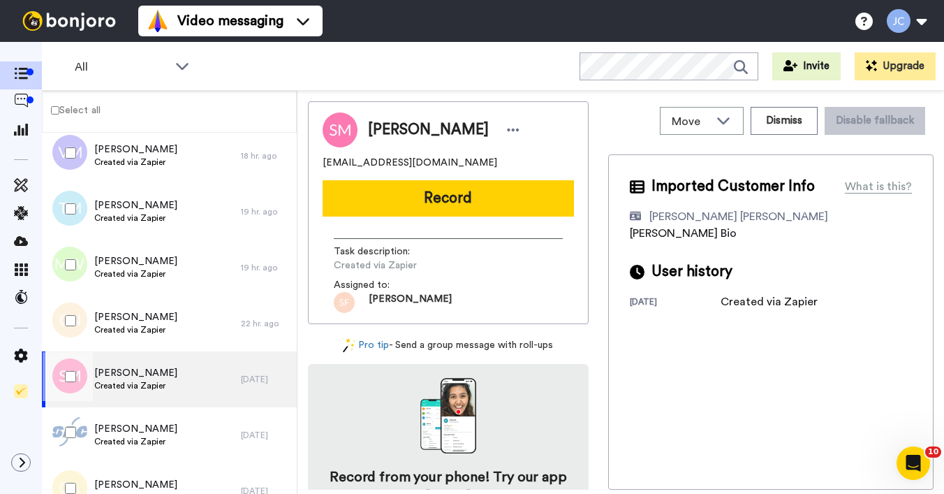
scroll to position [890, 0]
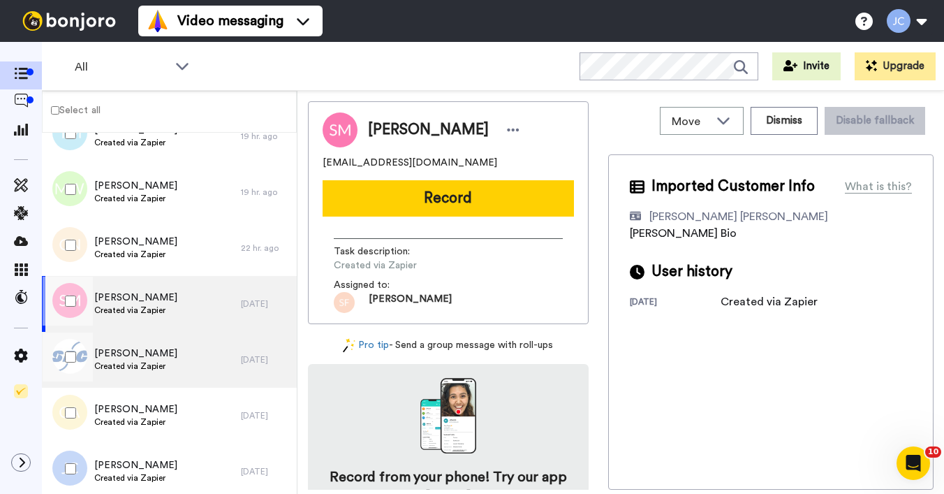
click at [138, 368] on span "Created via Zapier" at bounding box center [135, 365] width 83 height 11
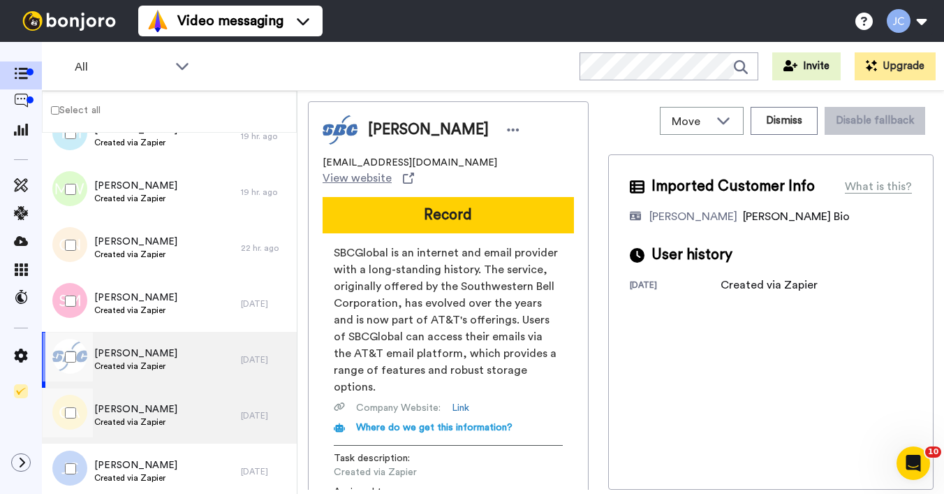
click at [140, 401] on div "Cynthia Allen Created via Zapier" at bounding box center [141, 415] width 199 height 56
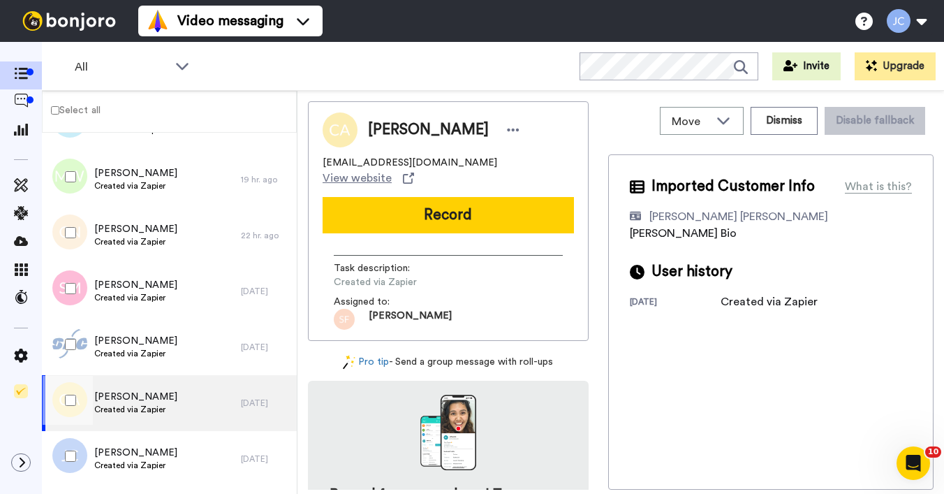
scroll to position [905, 0]
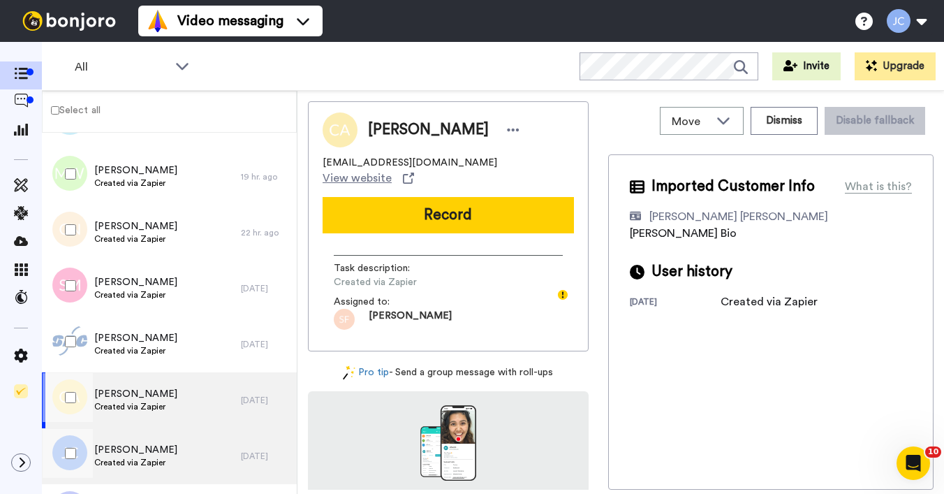
click at [132, 435] on div "John Cisneros Created via Zapier" at bounding box center [141, 456] width 199 height 56
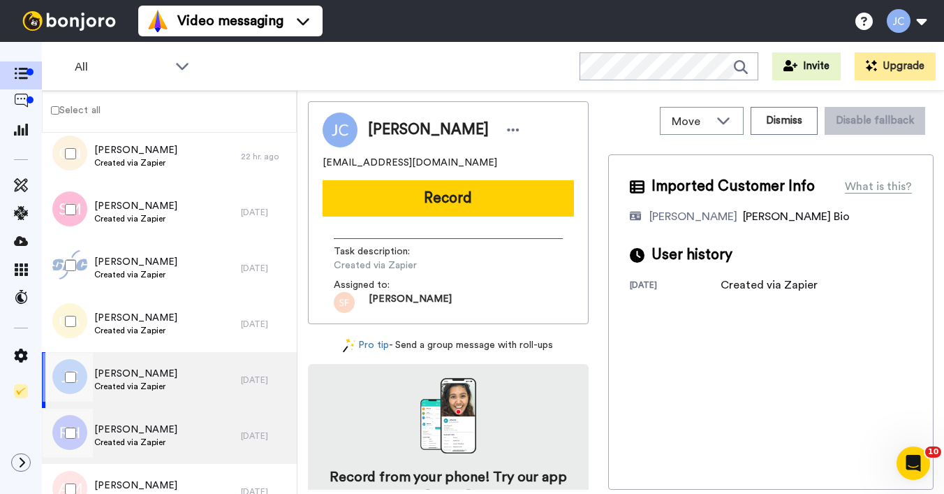
scroll to position [1005, 0]
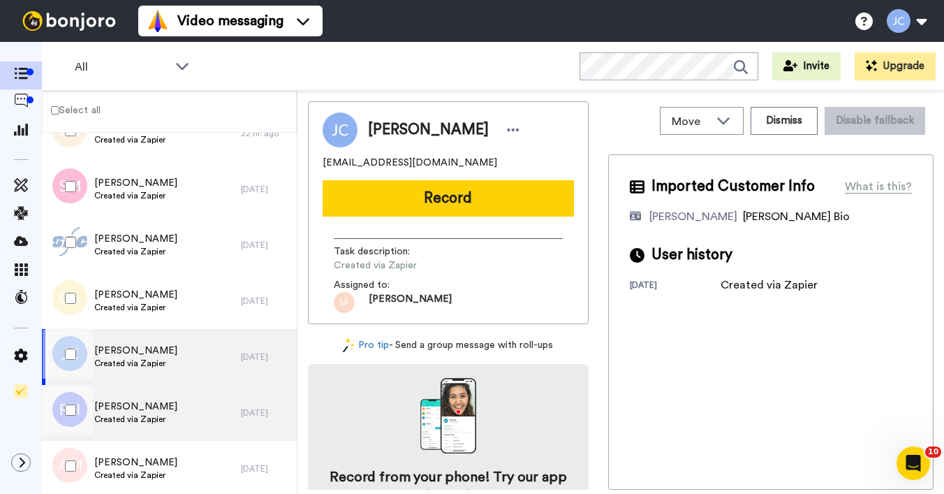
click at [126, 416] on span "Created via Zapier" at bounding box center [135, 418] width 83 height 11
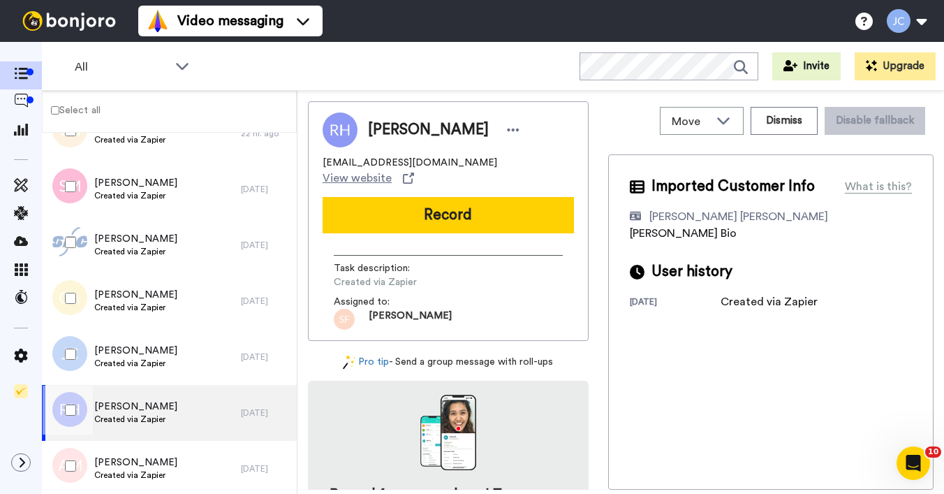
scroll to position [1117, 0]
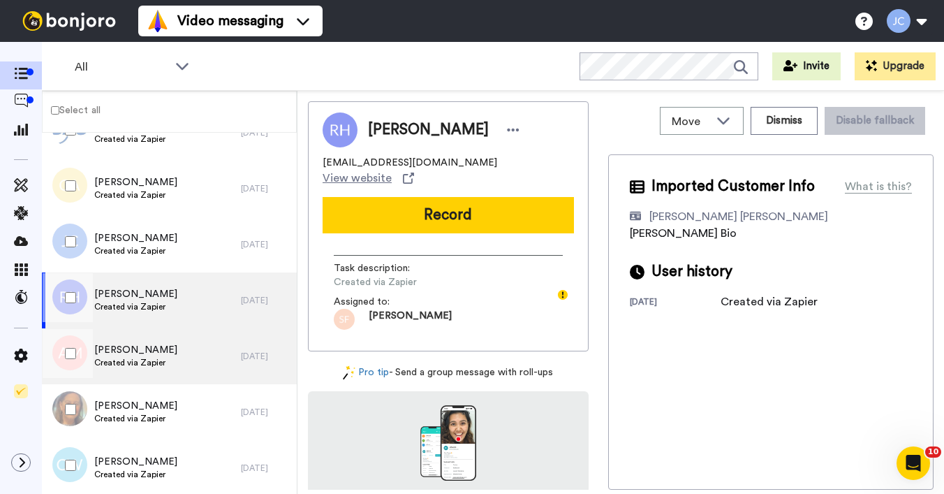
click at [127, 352] on span "Akenna Mccord" at bounding box center [135, 350] width 83 height 14
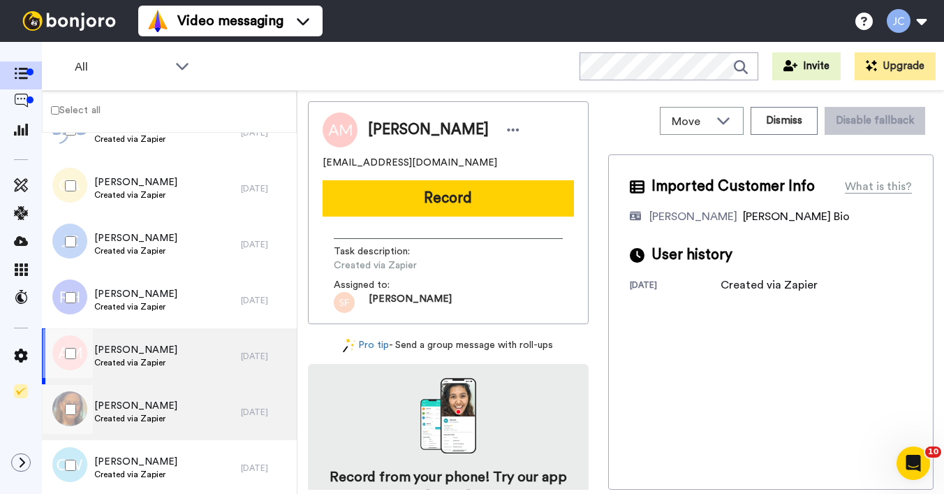
click at [124, 415] on span "Created via Zapier" at bounding box center [135, 418] width 83 height 11
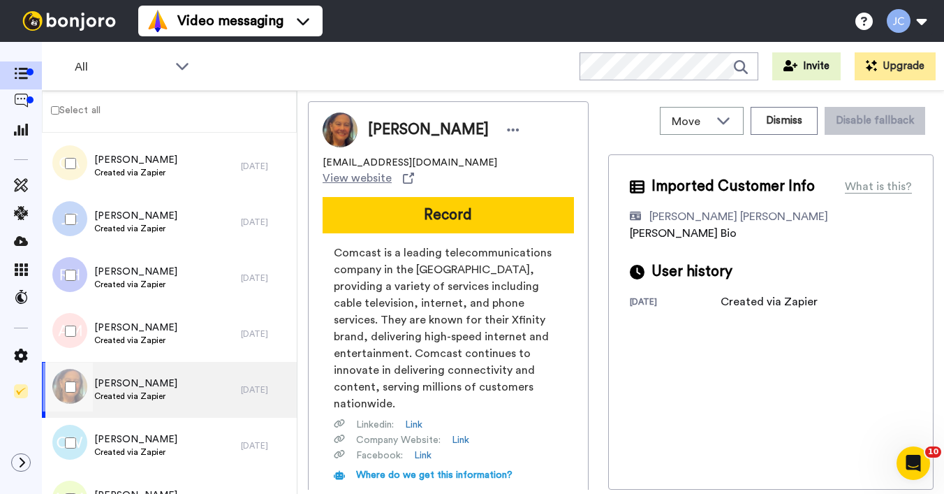
scroll to position [1157, 0]
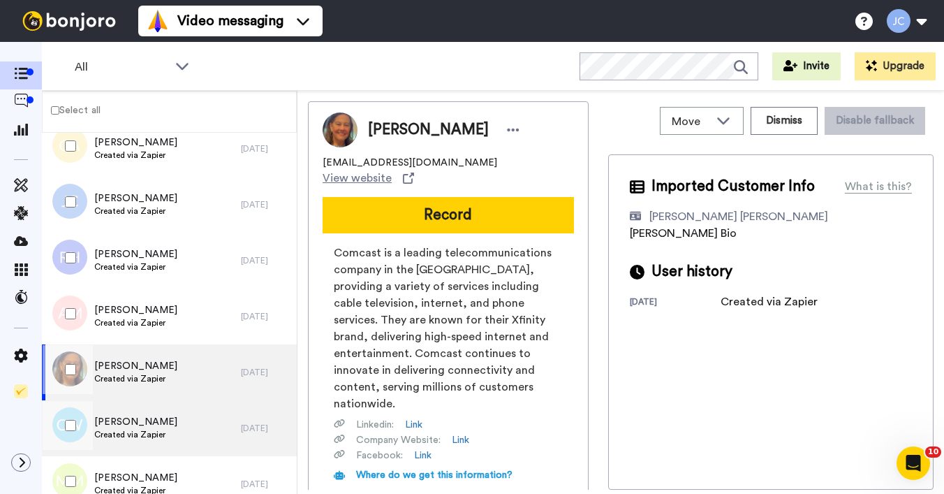
click at [126, 410] on div "Charles Wills Created via Zapier" at bounding box center [141, 428] width 199 height 56
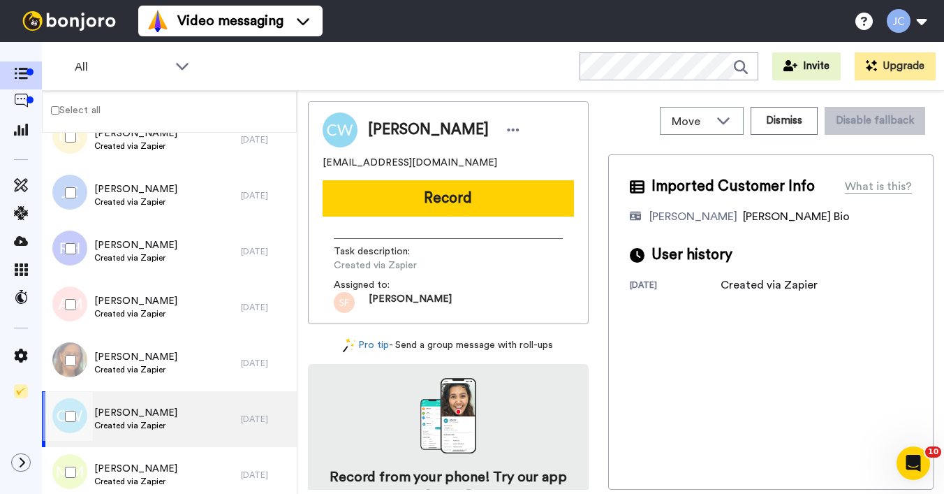
scroll to position [1210, 0]
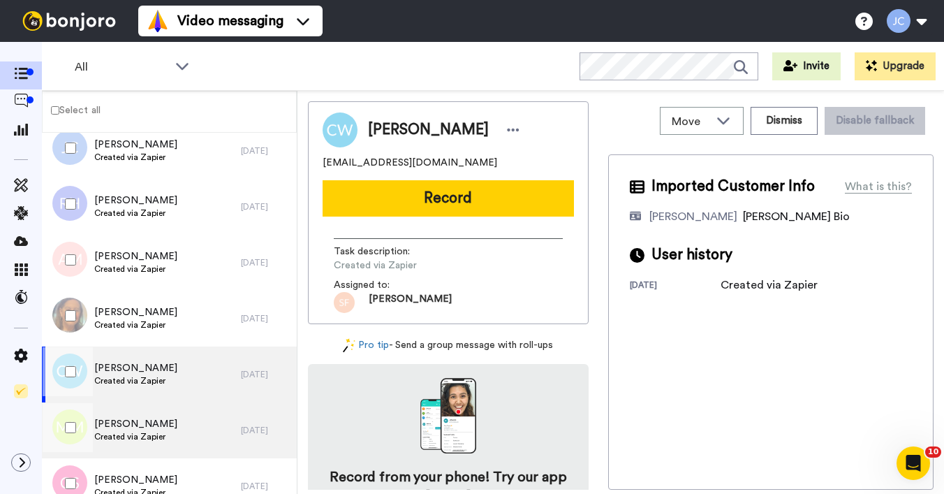
click at [124, 424] on span "Mayli Meredith" at bounding box center [135, 424] width 83 height 14
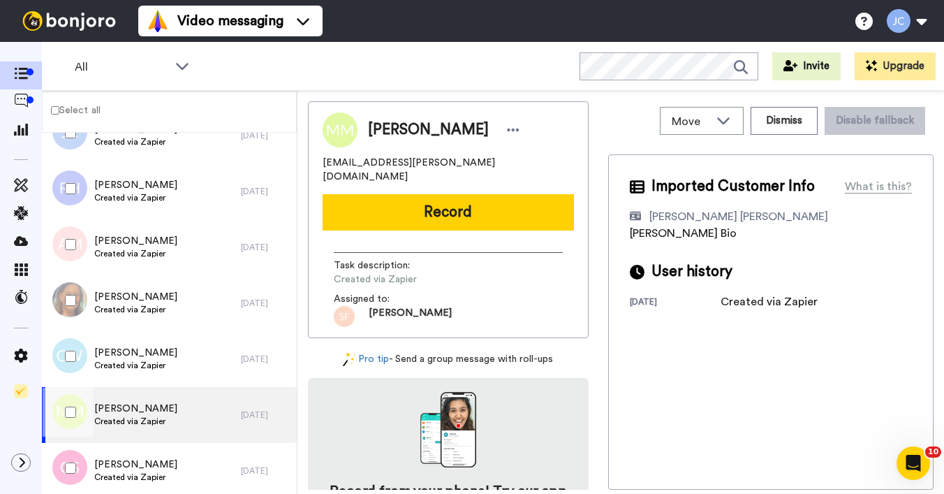
scroll to position [1299, 0]
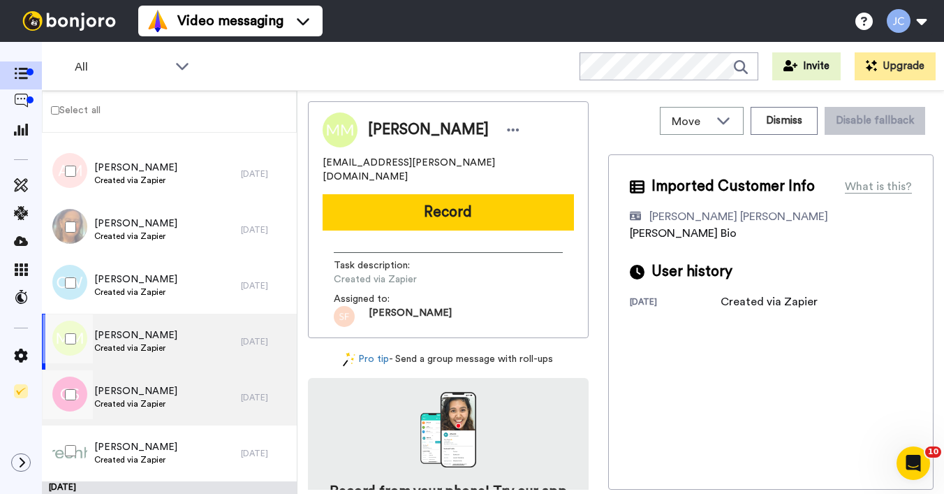
click at [127, 398] on span "Created via Zapier" at bounding box center [135, 403] width 83 height 11
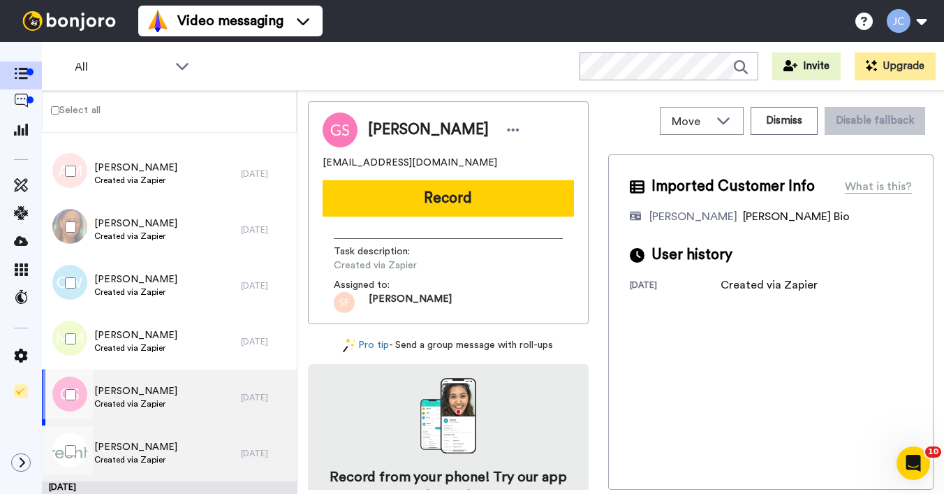
click at [132, 449] on span "Peter Bennett" at bounding box center [135, 447] width 83 height 14
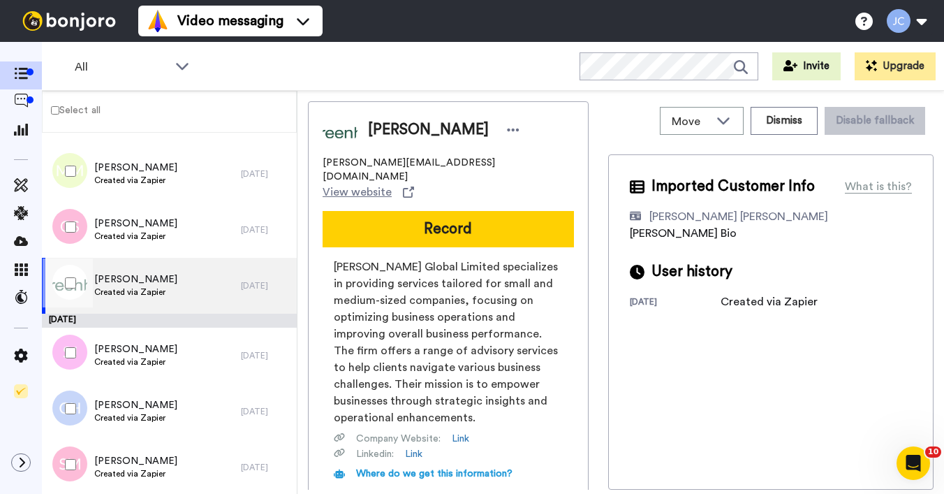
scroll to position [1538, 0]
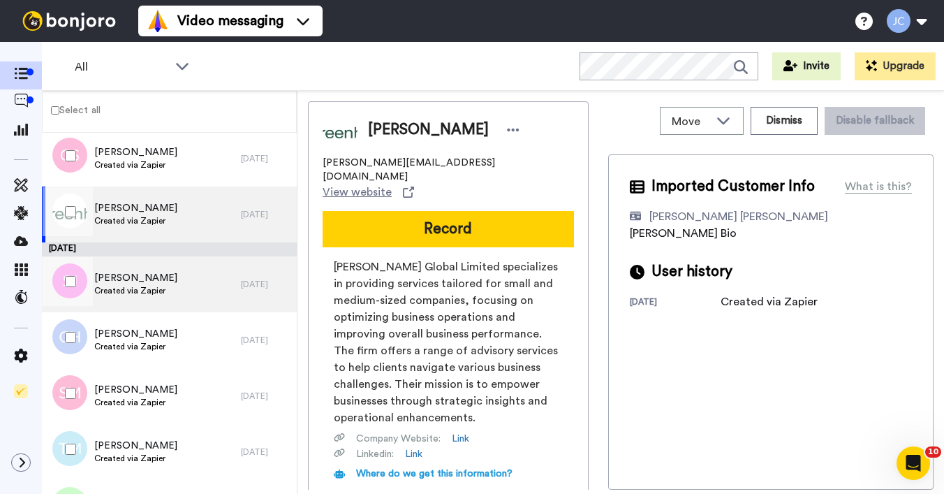
click at [144, 286] on span "Created via Zapier" at bounding box center [135, 290] width 83 height 11
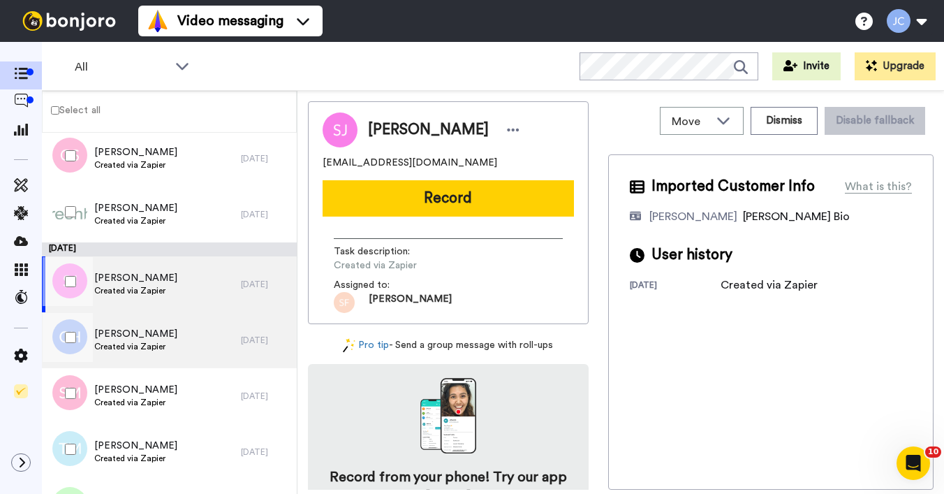
click at [143, 330] on span "Courtney Harris" at bounding box center [135, 334] width 83 height 14
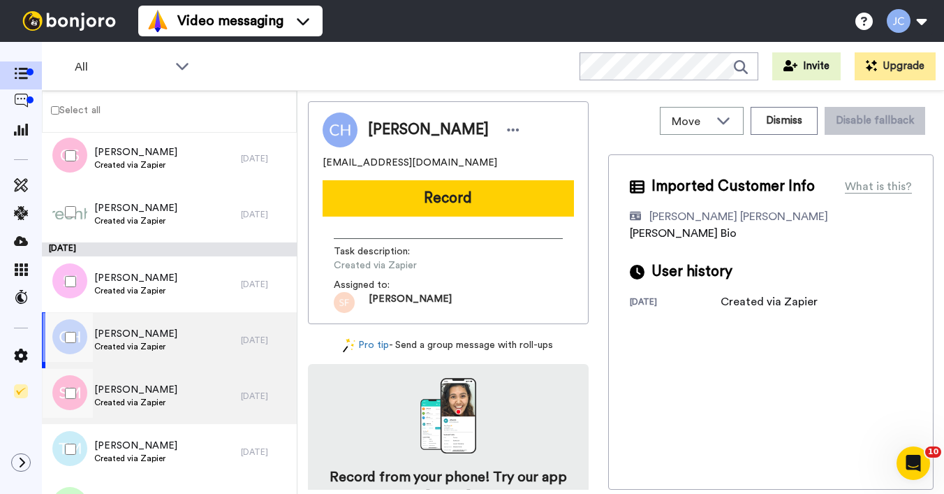
click at [131, 395] on span "Sterling Mason" at bounding box center [135, 390] width 83 height 14
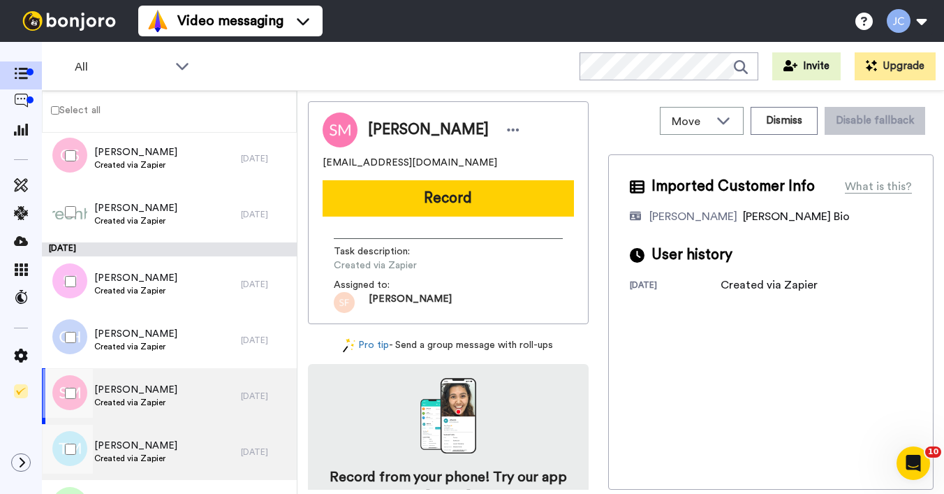
click at [133, 452] on span "Tonya Michaels" at bounding box center [135, 445] width 83 height 14
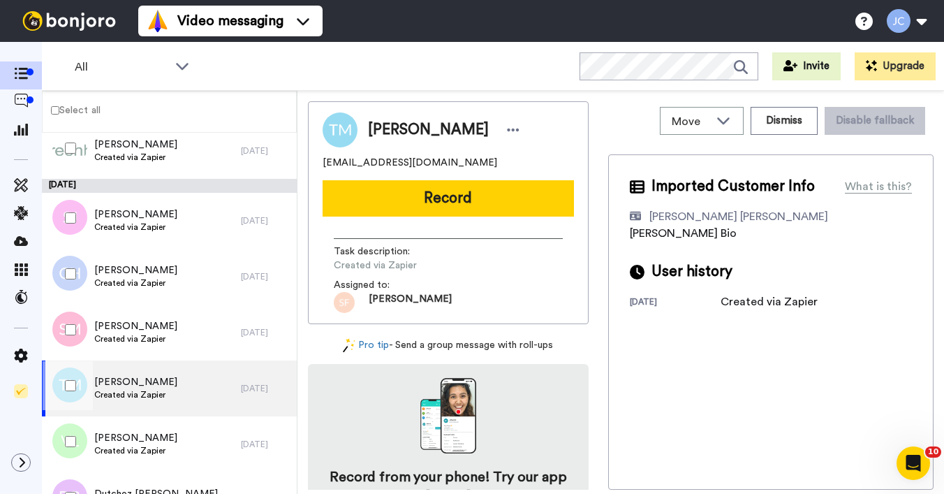
scroll to position [1669, 0]
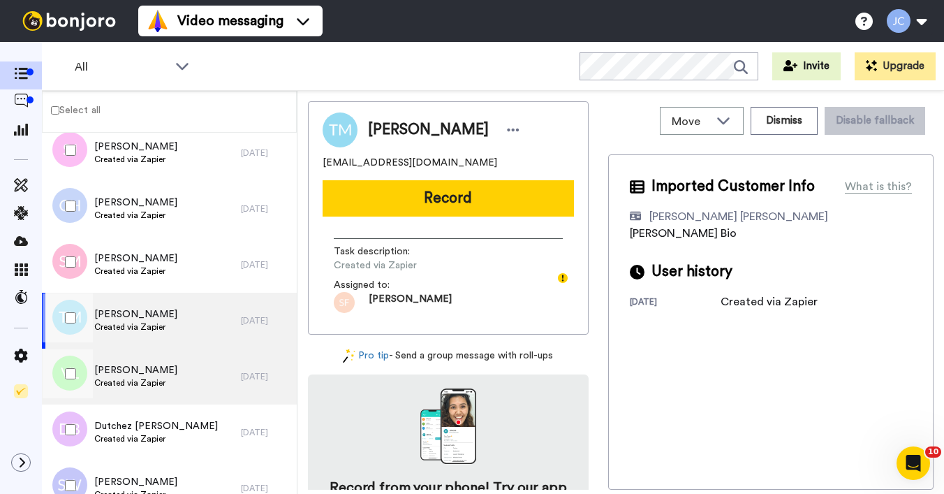
click at [136, 353] on div "Victoria Lechuga Created via Zapier" at bounding box center [141, 376] width 199 height 56
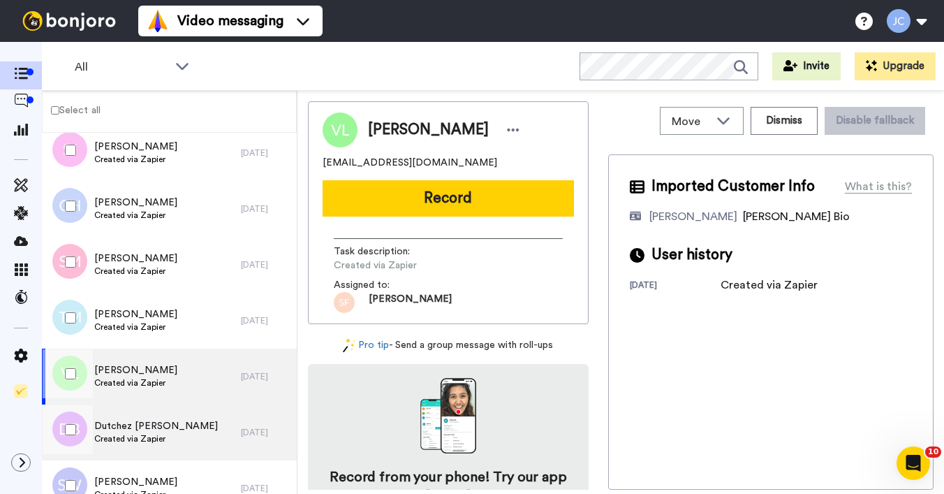
click at [133, 415] on div "Dutchez BRAZZLE Created via Zapier" at bounding box center [141, 432] width 199 height 56
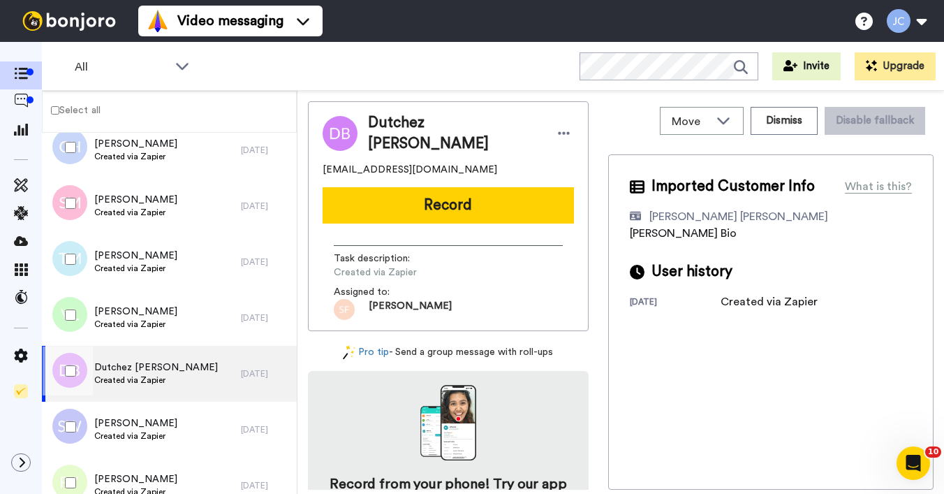
scroll to position [1767, 0]
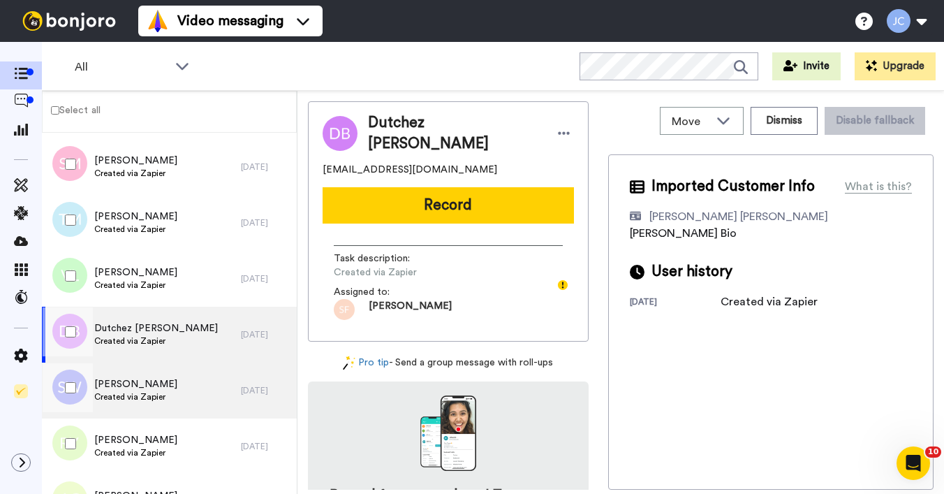
click at [130, 387] on span "Steve Watson" at bounding box center [135, 384] width 83 height 14
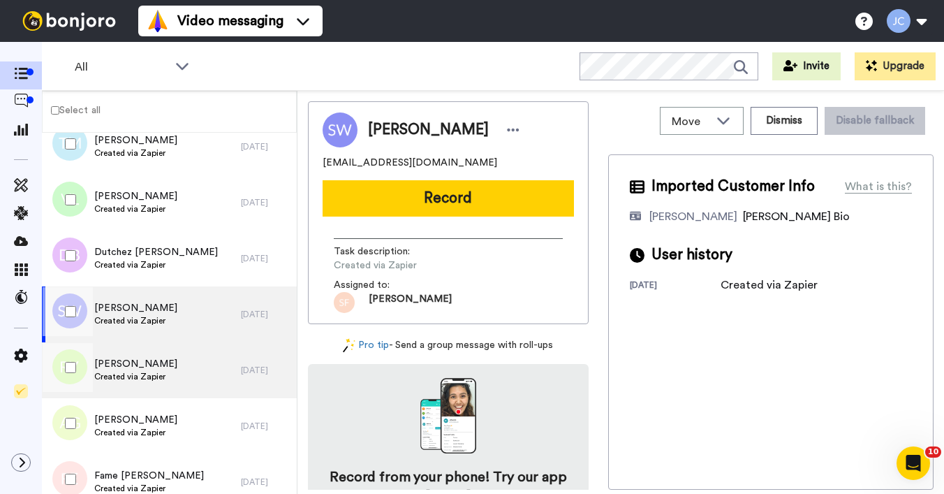
scroll to position [1910, 0]
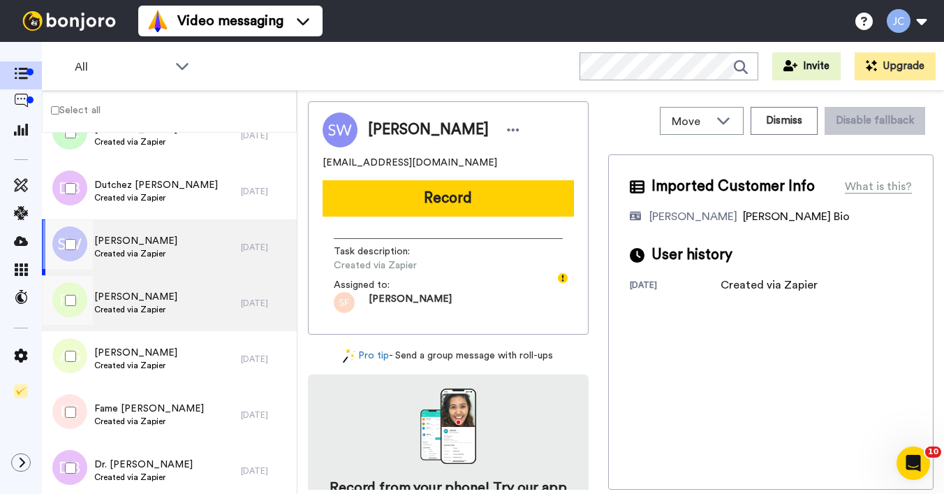
click at [137, 315] on div "Robert Young Created via Zapier" at bounding box center [135, 303] width 83 height 27
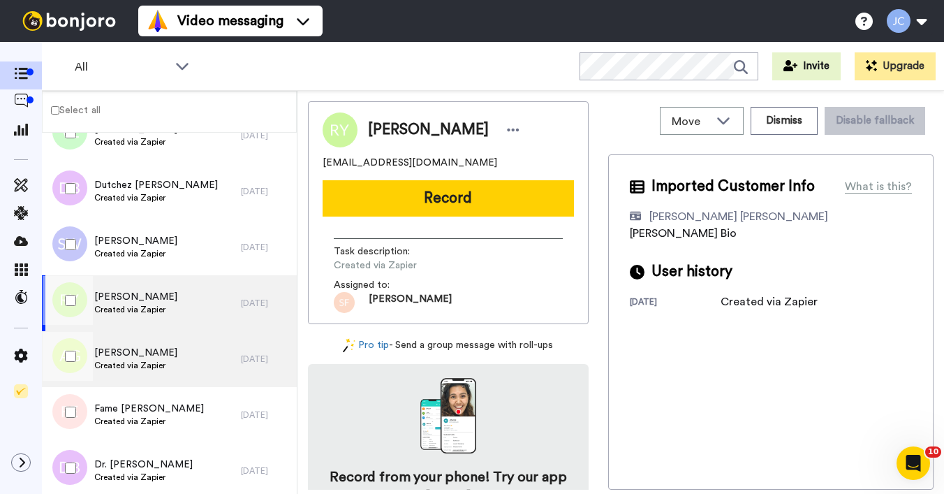
click at [139, 362] on span "Created via Zapier" at bounding box center [135, 365] width 83 height 11
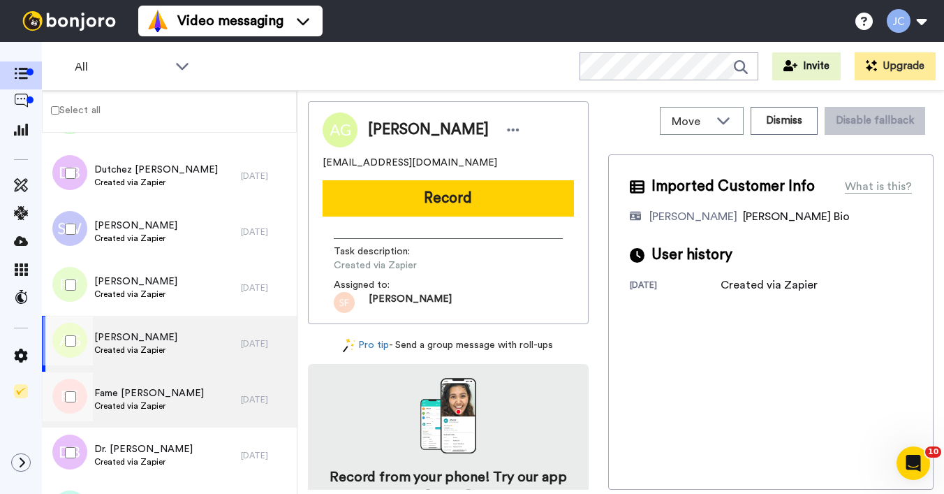
scroll to position [1961, 0]
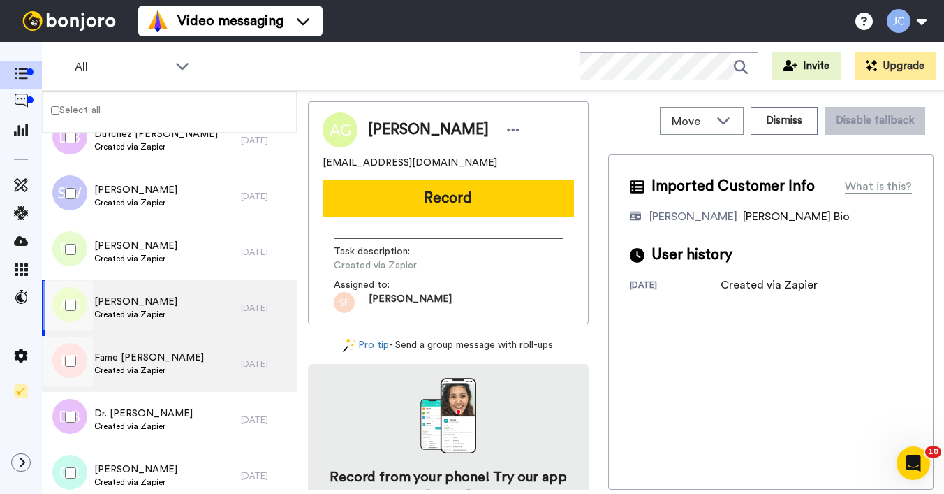
click at [142, 378] on div "Fame Ennist Created via Zapier" at bounding box center [141, 364] width 199 height 56
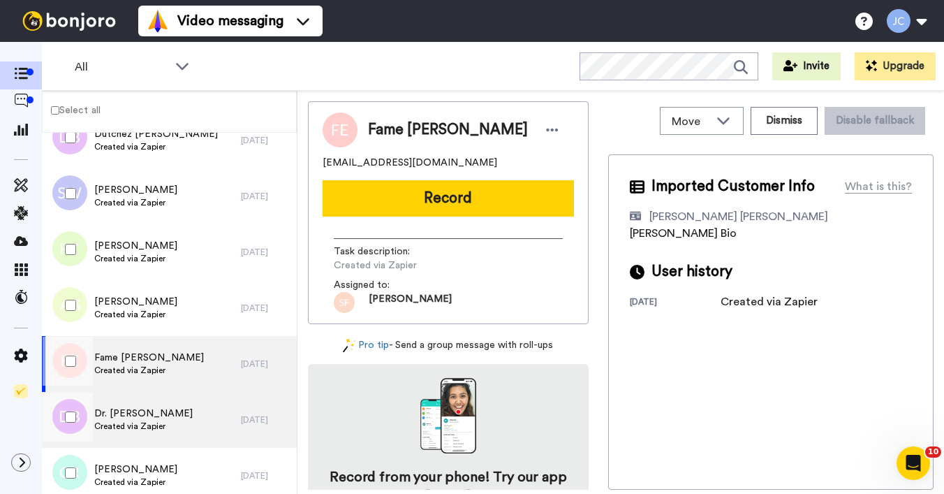
click at [130, 413] on span "Dr. Andrea Blue" at bounding box center [143, 413] width 98 height 14
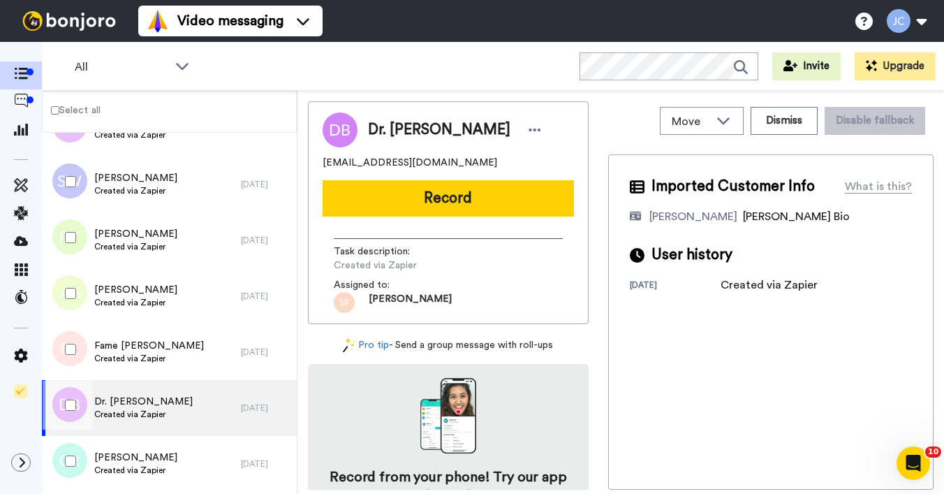
scroll to position [1983, 0]
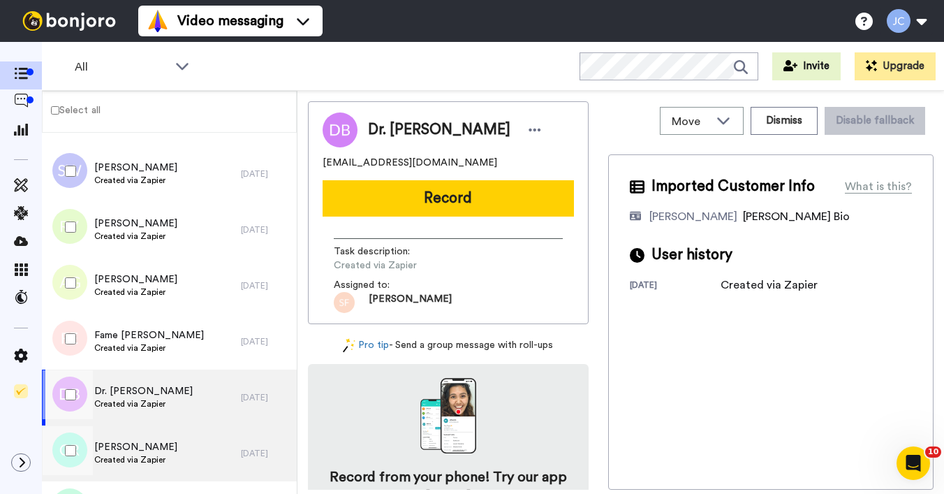
click at [122, 438] on div "Charles Rentz Created via Zapier" at bounding box center [141, 453] width 199 height 56
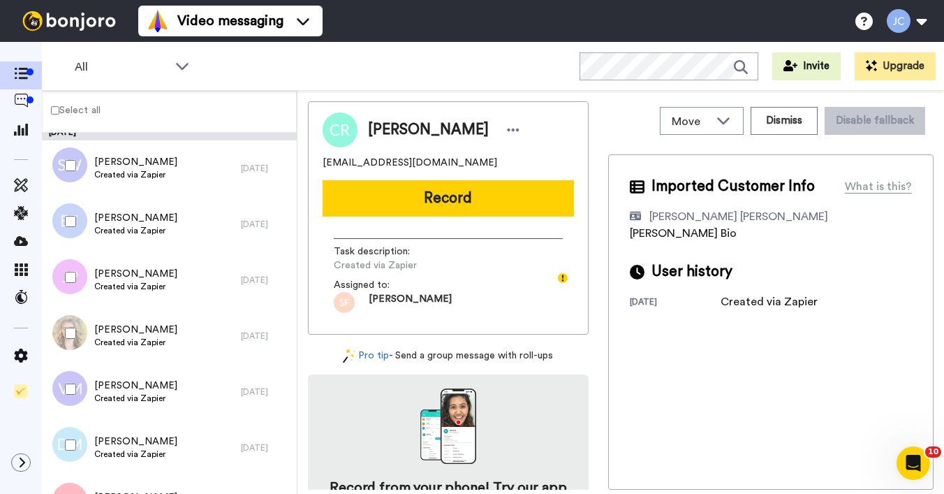
scroll to position [9440, 0]
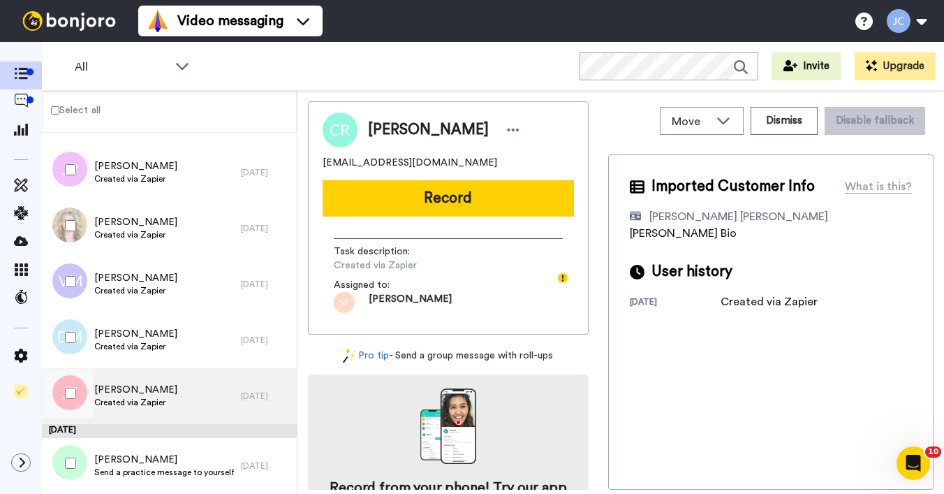
click at [148, 397] on span "Created via Zapier" at bounding box center [135, 402] width 83 height 11
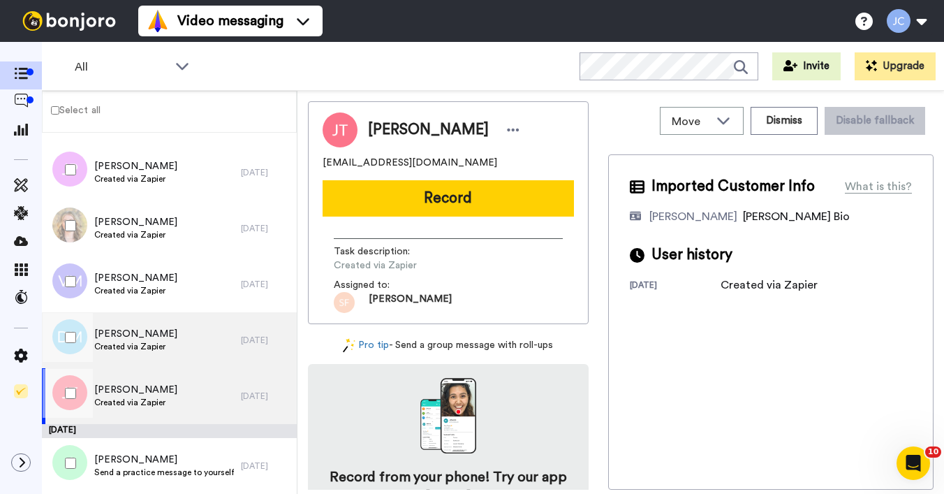
click at [142, 357] on div "David Macknay Created via Zapier" at bounding box center [141, 340] width 199 height 56
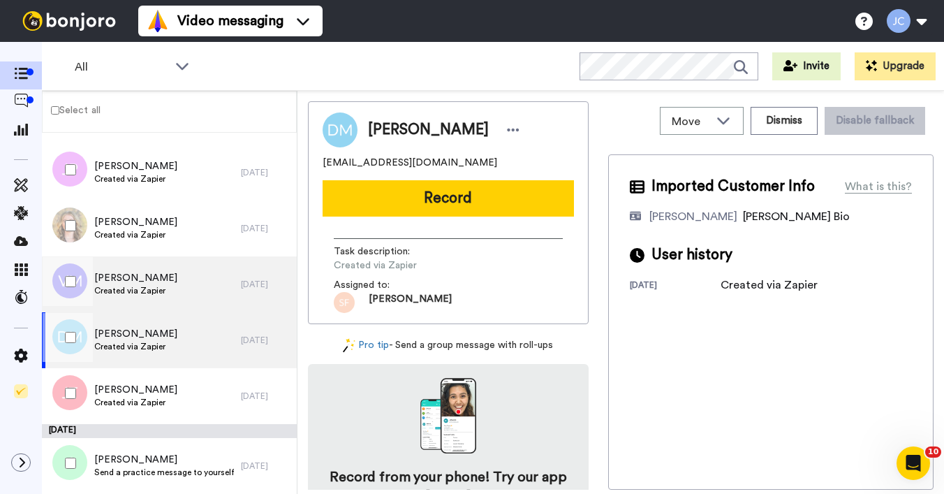
click at [151, 297] on div "Vera Macauley Created via Zapier" at bounding box center [135, 284] width 83 height 27
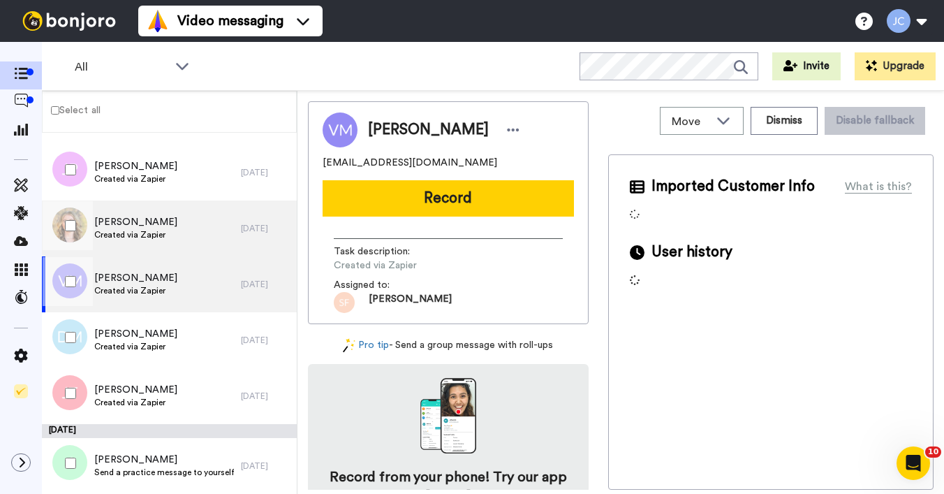
click at [158, 238] on span "Created via Zapier" at bounding box center [135, 234] width 83 height 11
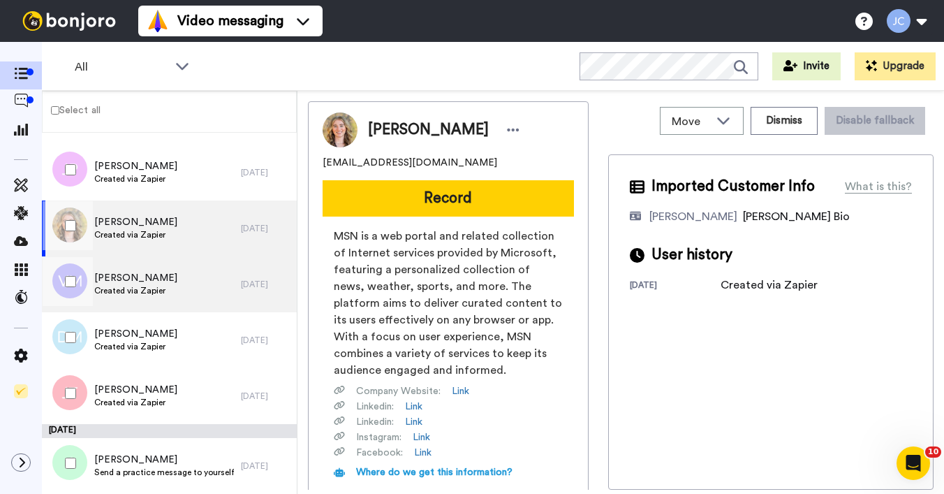
click at [141, 283] on span "Vera Macauley" at bounding box center [135, 278] width 83 height 14
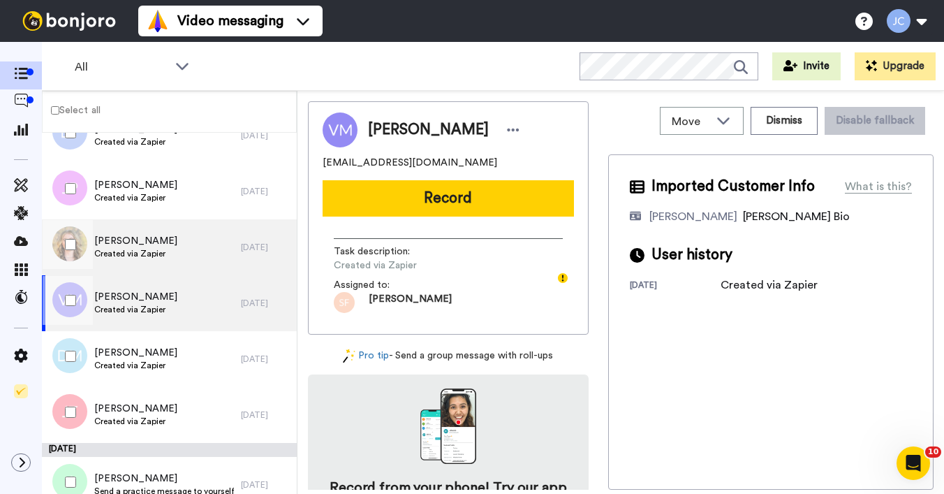
scroll to position [9377, 0]
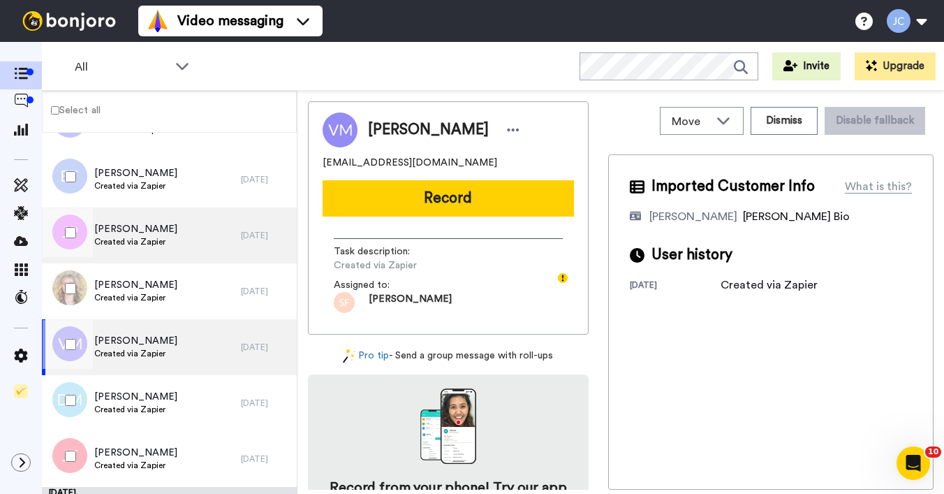
click at [142, 230] on span "Jaime Pattison" at bounding box center [135, 229] width 83 height 14
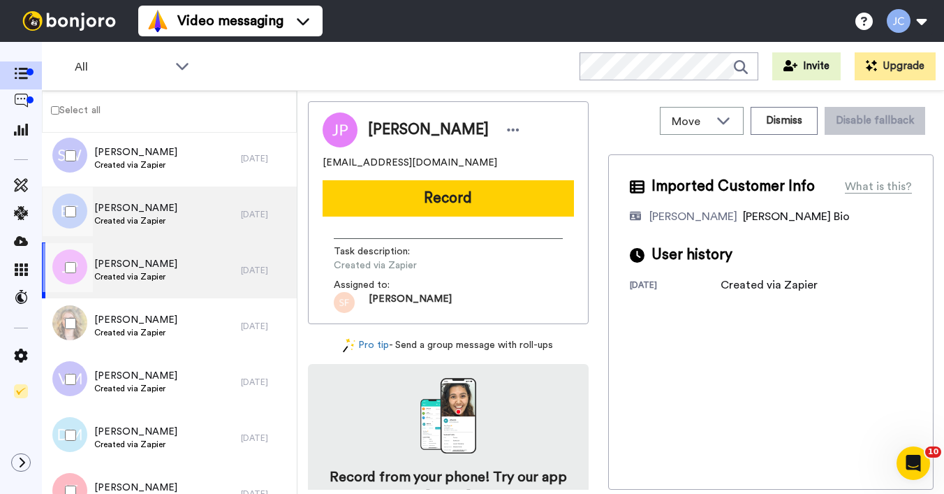
scroll to position [9318, 0]
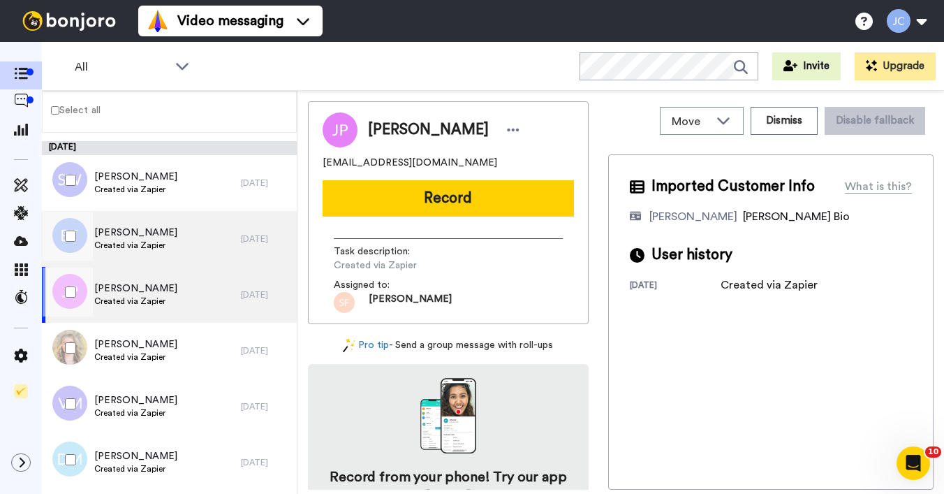
click at [143, 246] on span "Created via Zapier" at bounding box center [135, 244] width 83 height 11
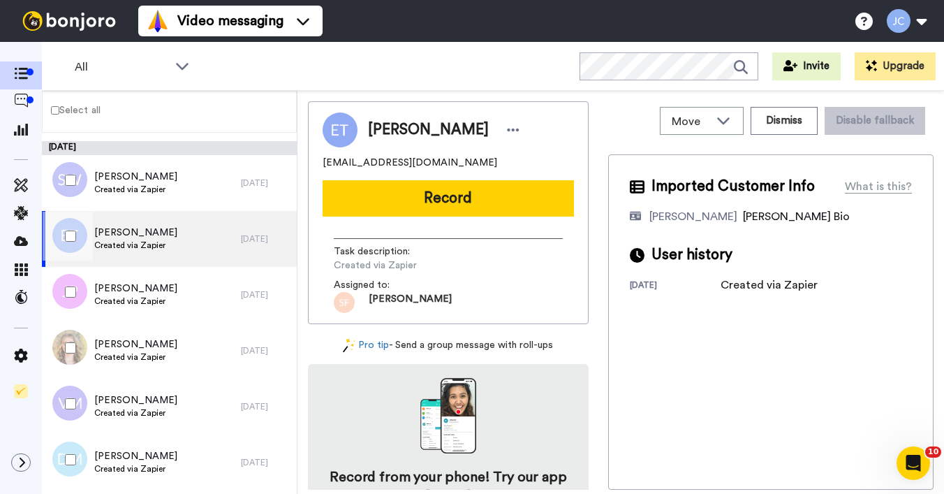
scroll to position [9299, 0]
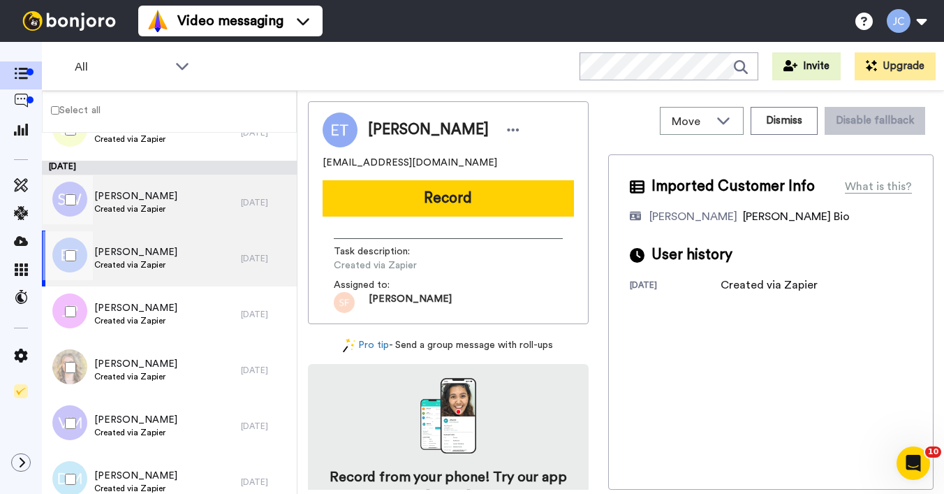
click at [144, 215] on div "Sarah Walsh Created via Zapier" at bounding box center [141, 203] width 199 height 56
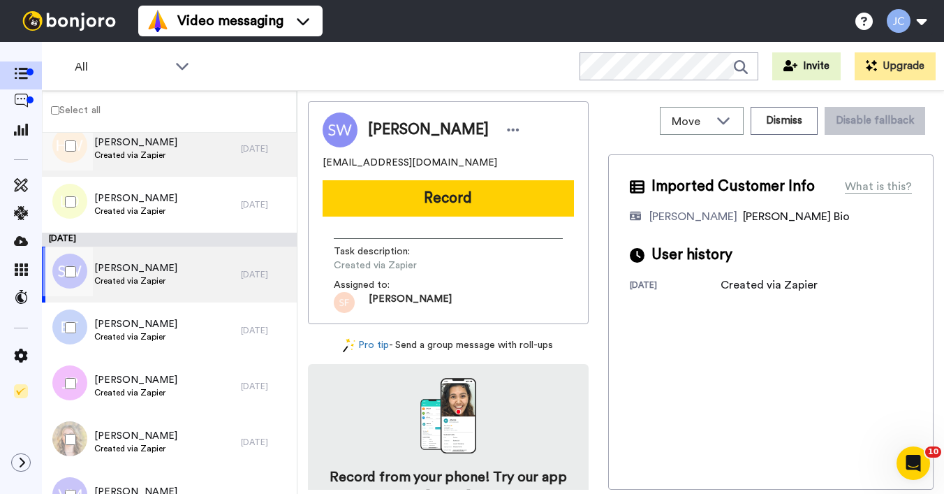
scroll to position [9152, 0]
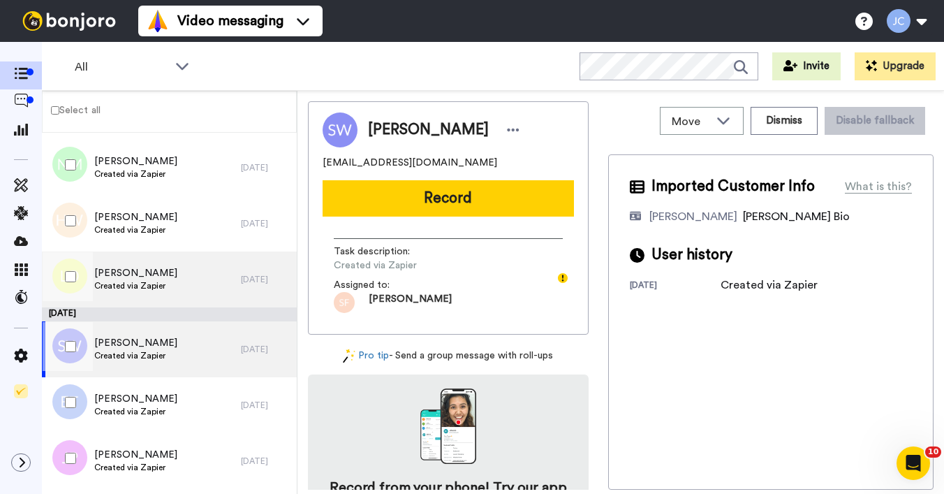
click at [147, 261] on div "Louise Vicky O'Leary Created via Zapier" at bounding box center [141, 279] width 199 height 56
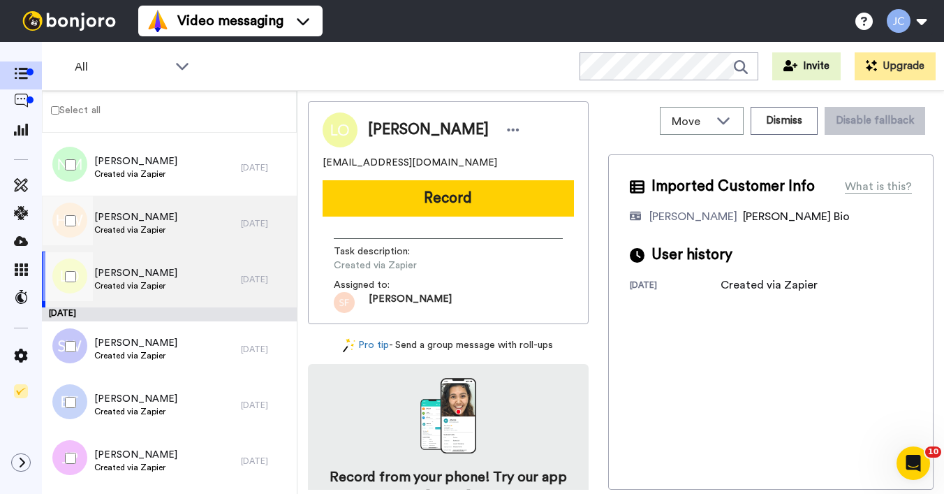
click at [150, 227] on span "Created via Zapier" at bounding box center [135, 229] width 83 height 11
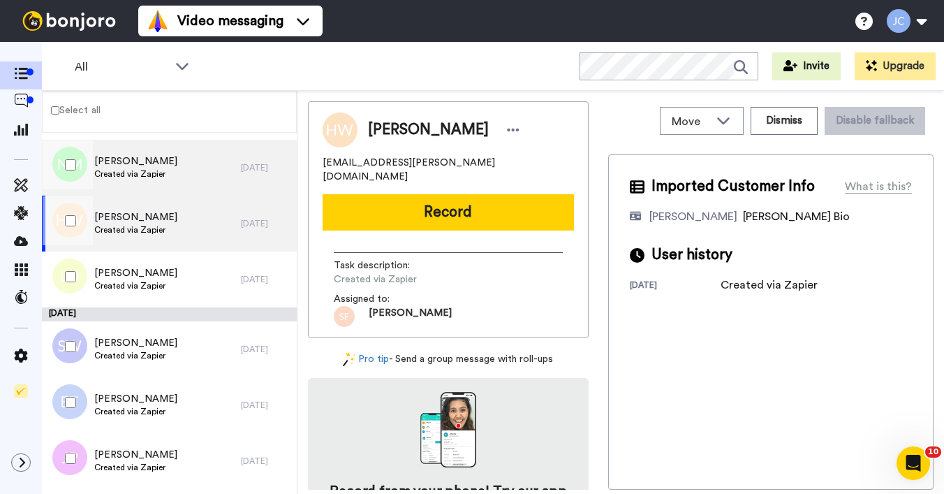
click at [151, 178] on span "Created via Zapier" at bounding box center [135, 173] width 83 height 11
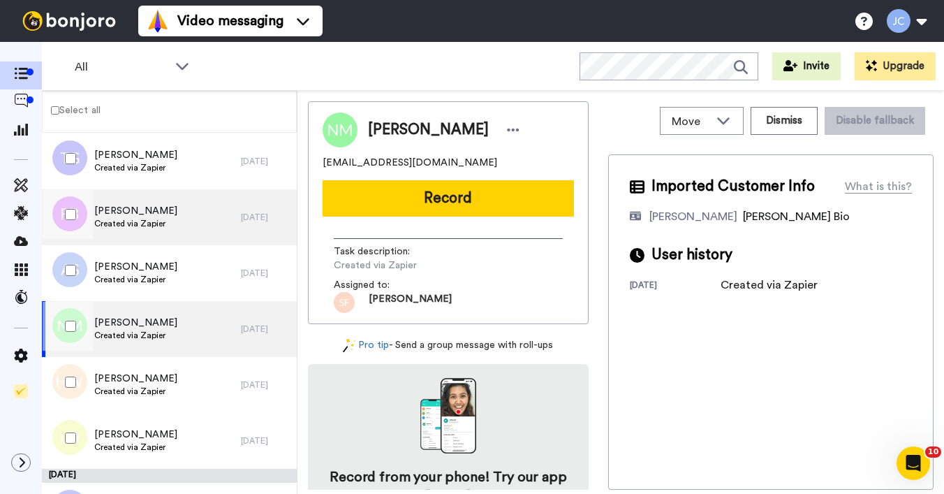
scroll to position [8988, 0]
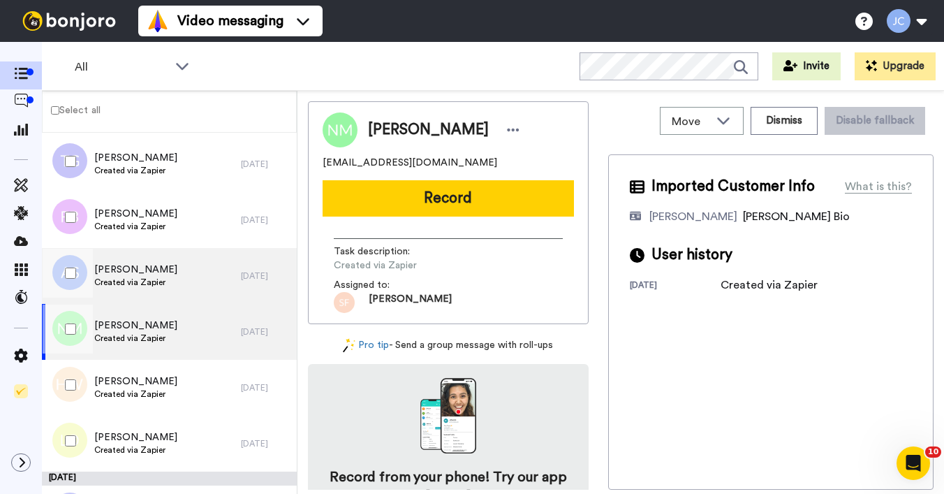
click at [155, 286] on span "Created via Zapier" at bounding box center [135, 281] width 83 height 11
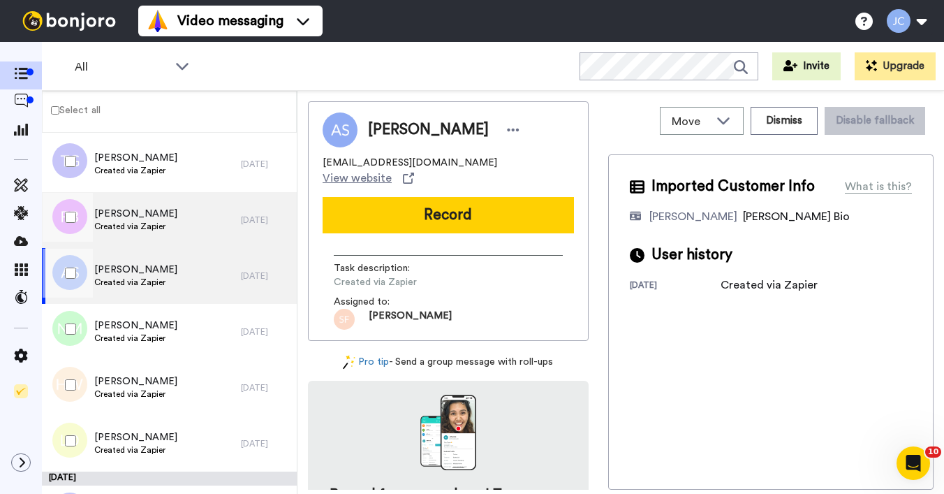
click at [150, 227] on span "Created via Zapier" at bounding box center [135, 226] width 83 height 11
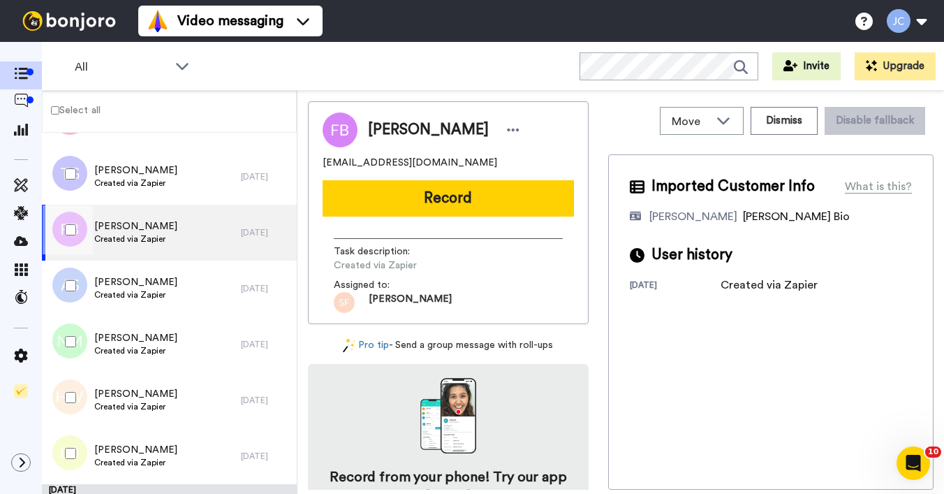
scroll to position [8949, 0]
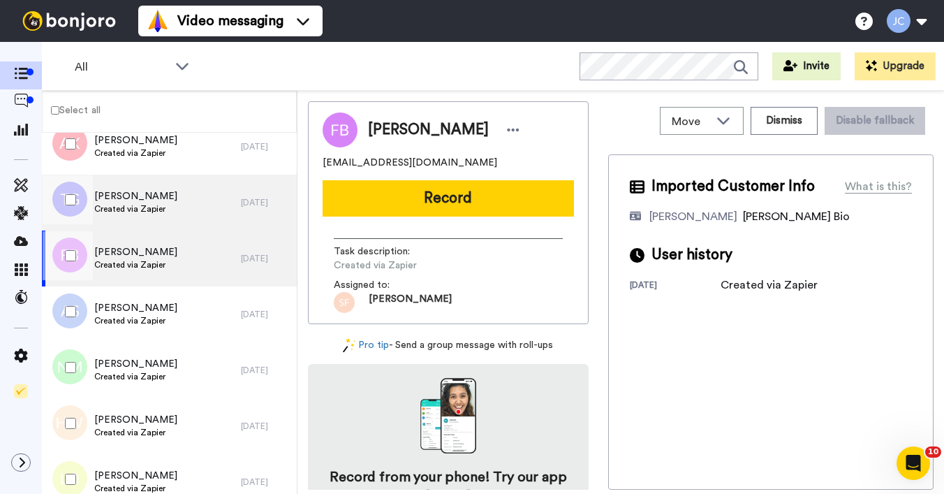
click at [149, 209] on span "Created via Zapier" at bounding box center [135, 208] width 83 height 11
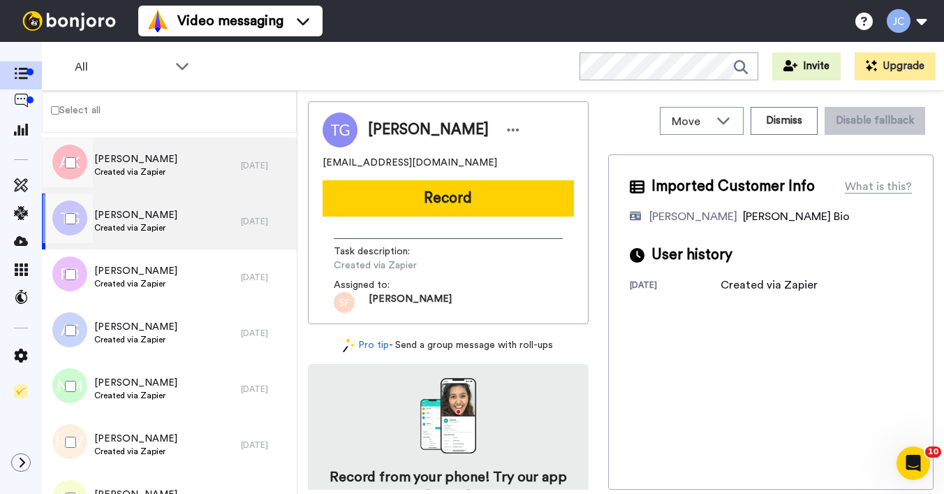
scroll to position [8887, 0]
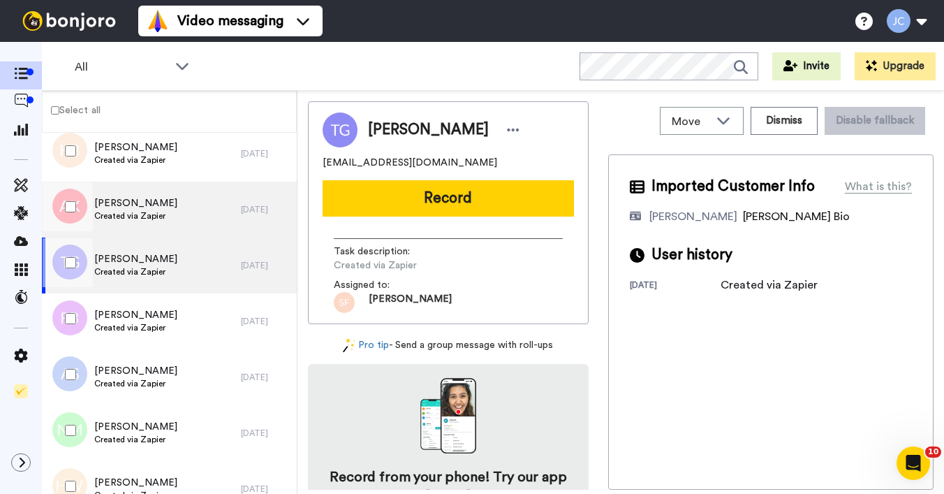
click at [149, 216] on span "Created via Zapier" at bounding box center [135, 215] width 83 height 11
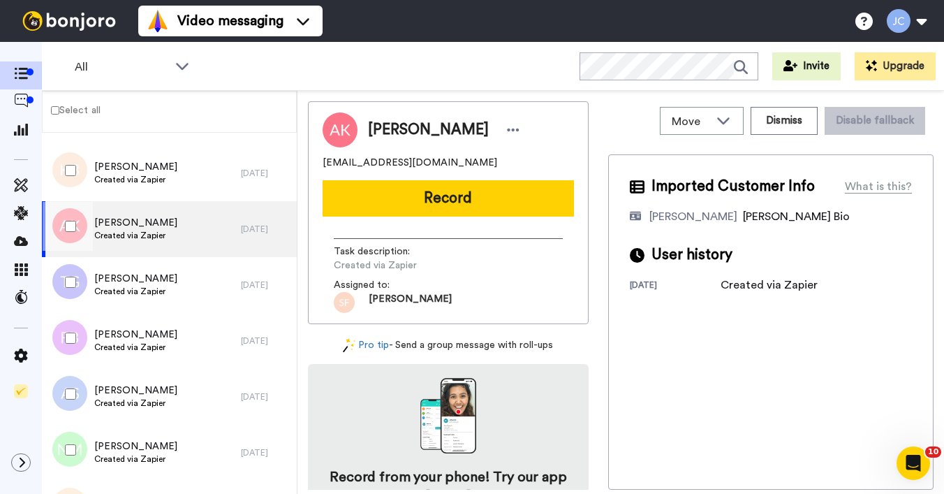
scroll to position [8864, 0]
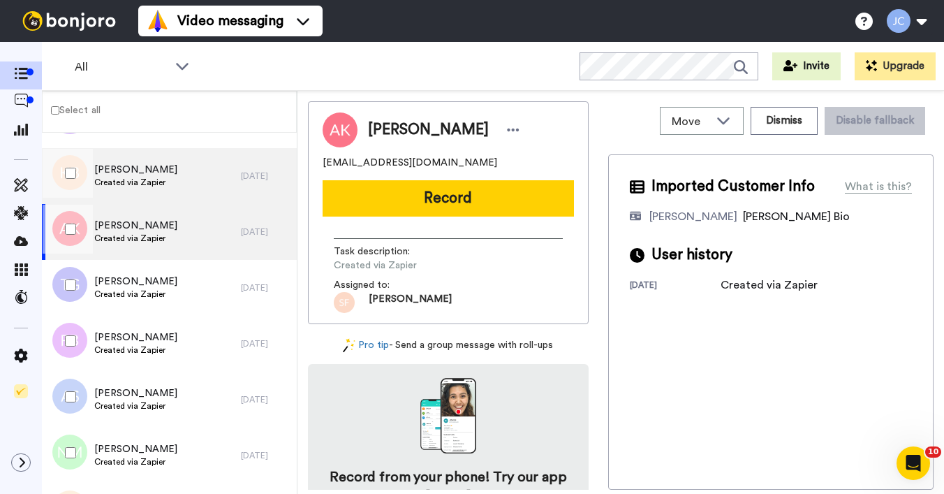
click at [149, 184] on span "Created via Zapier" at bounding box center [135, 182] width 83 height 11
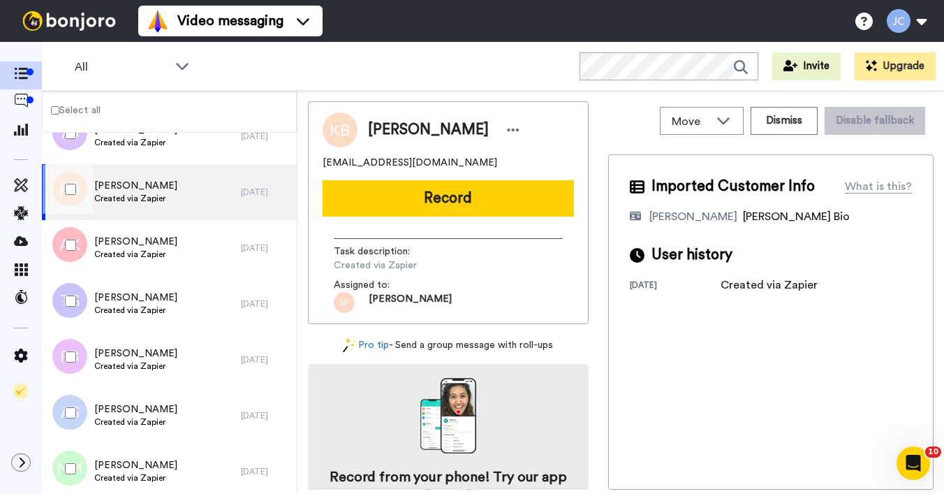
scroll to position [8831, 0]
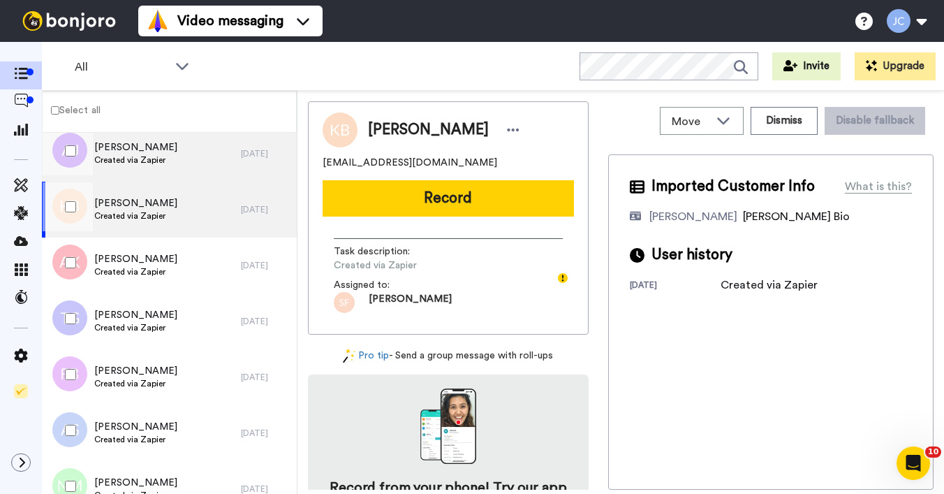
click at [165, 156] on div "Allison James Created via Zapier" at bounding box center [141, 154] width 199 height 56
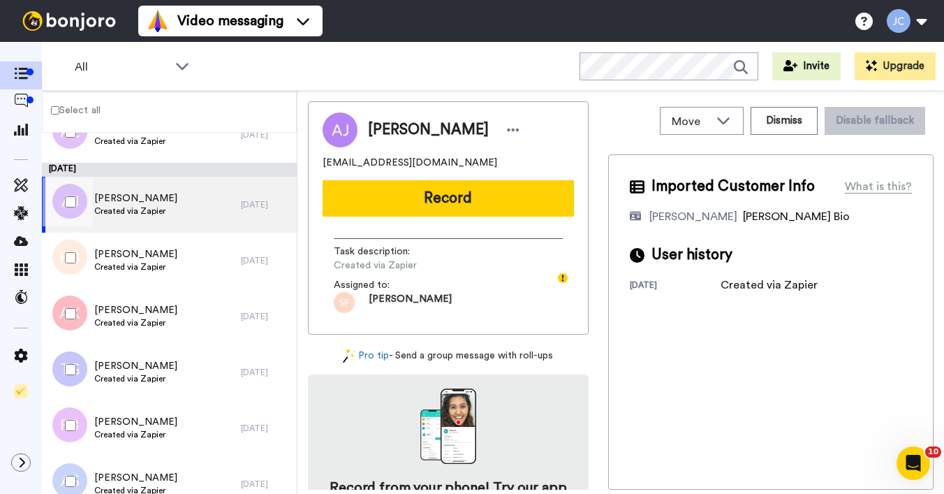
scroll to position [8777, 0]
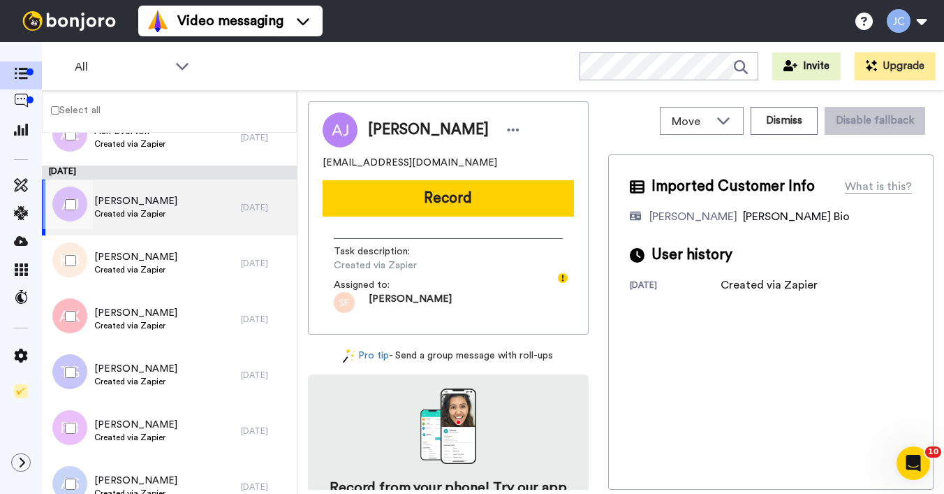
click at [153, 219] on span "Created via Zapier" at bounding box center [135, 213] width 83 height 11
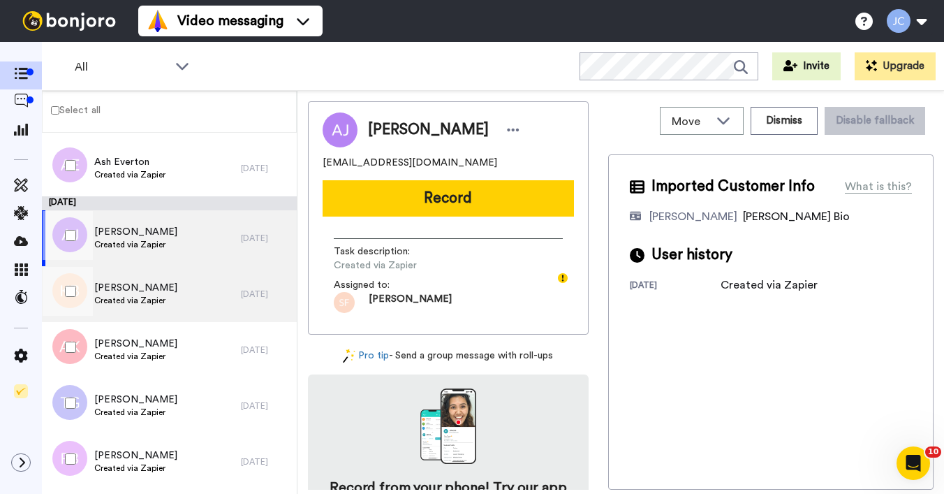
scroll to position [8744, 0]
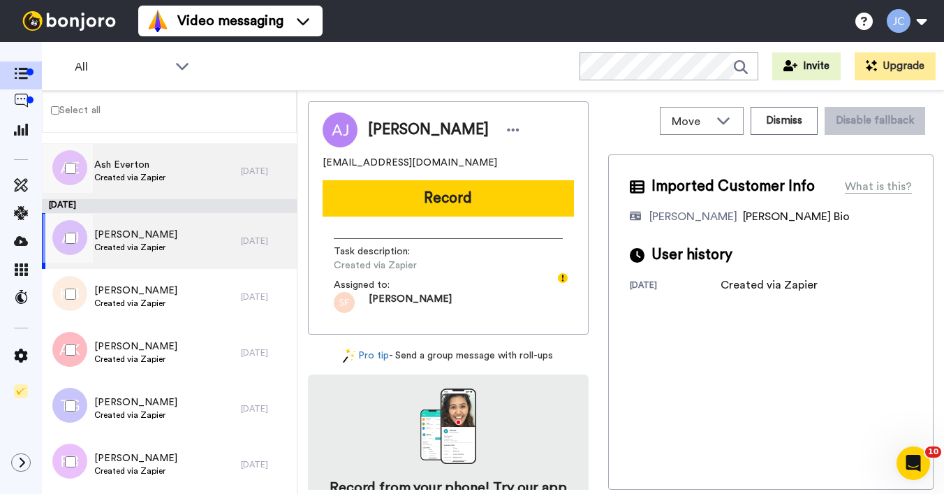
click at [149, 164] on span "Ash Everton" at bounding box center [129, 165] width 71 height 14
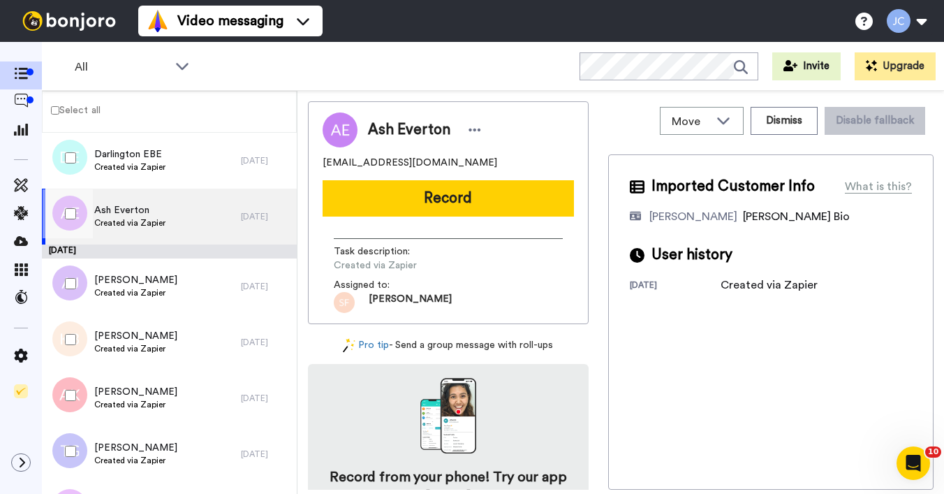
scroll to position [8683, 0]
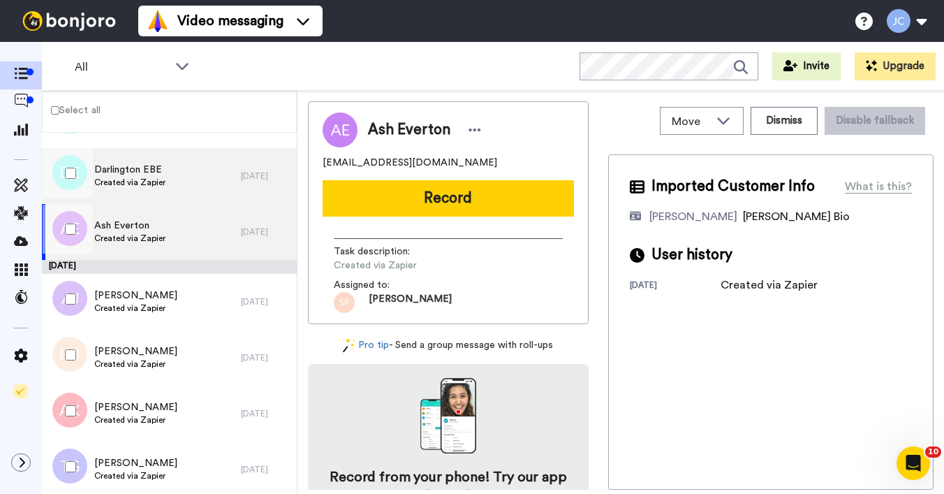
click at [151, 191] on div "Darlington EBE Created via Zapier" at bounding box center [141, 176] width 199 height 56
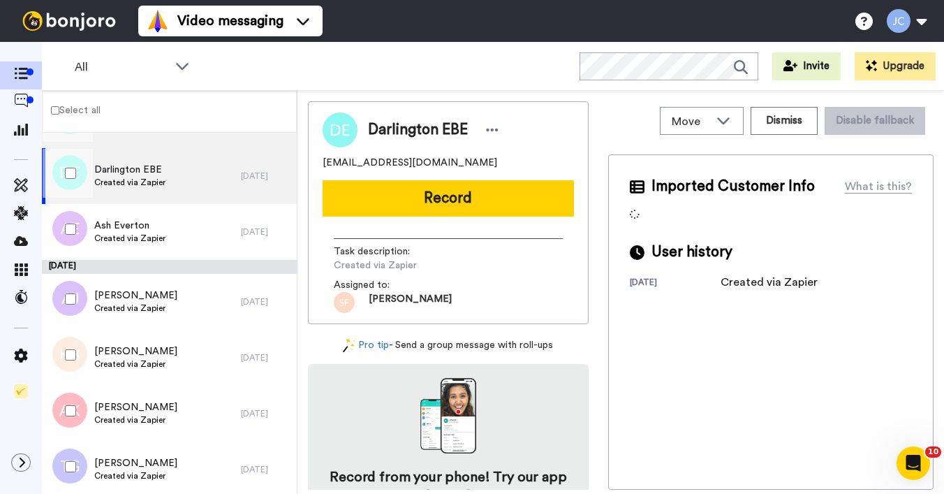
scroll to position [8593, 0]
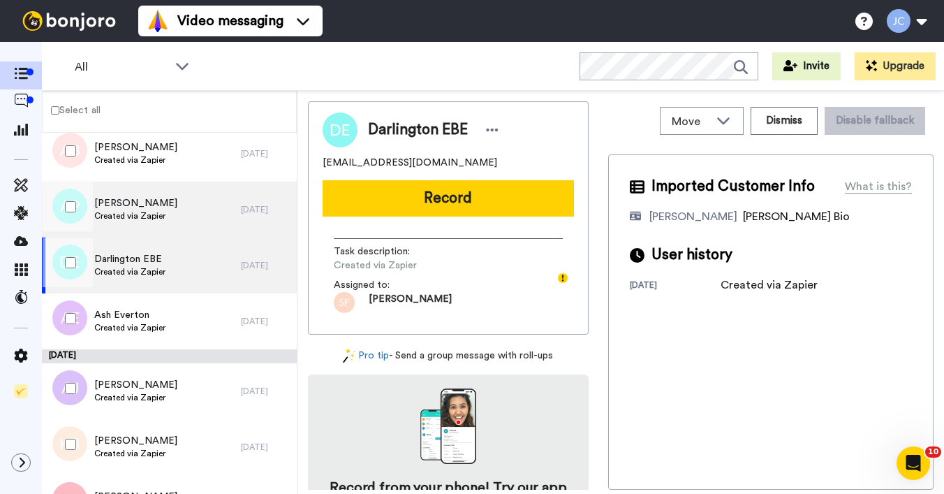
click at [128, 216] on span "Created via Zapier" at bounding box center [135, 215] width 83 height 11
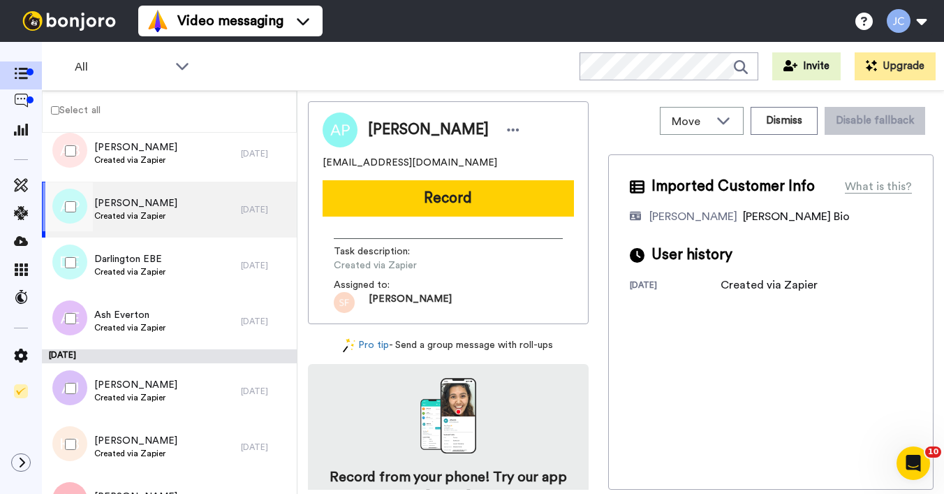
scroll to position [8570, 0]
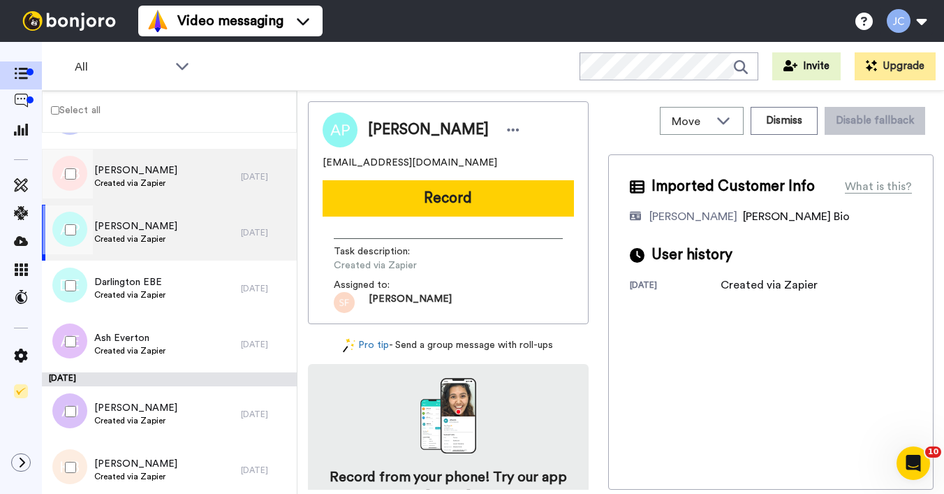
click at [142, 180] on span "Created via Zapier" at bounding box center [135, 182] width 83 height 11
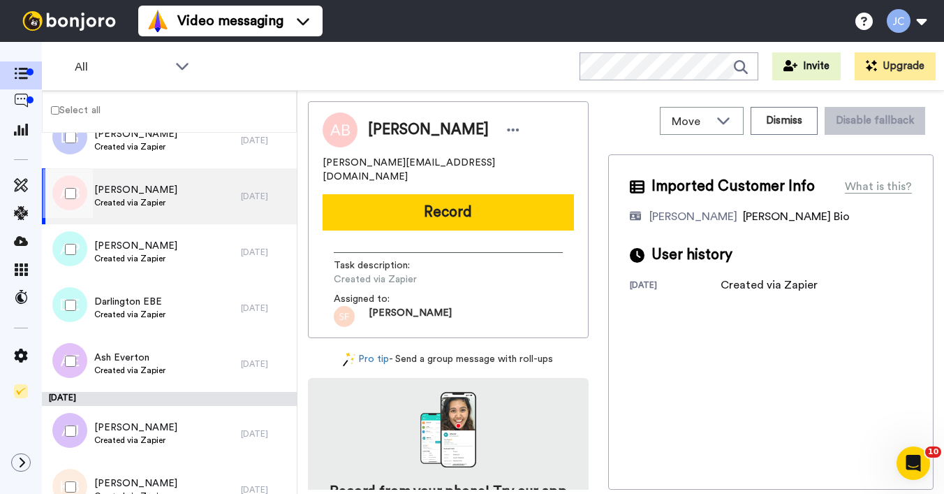
scroll to position [8489, 0]
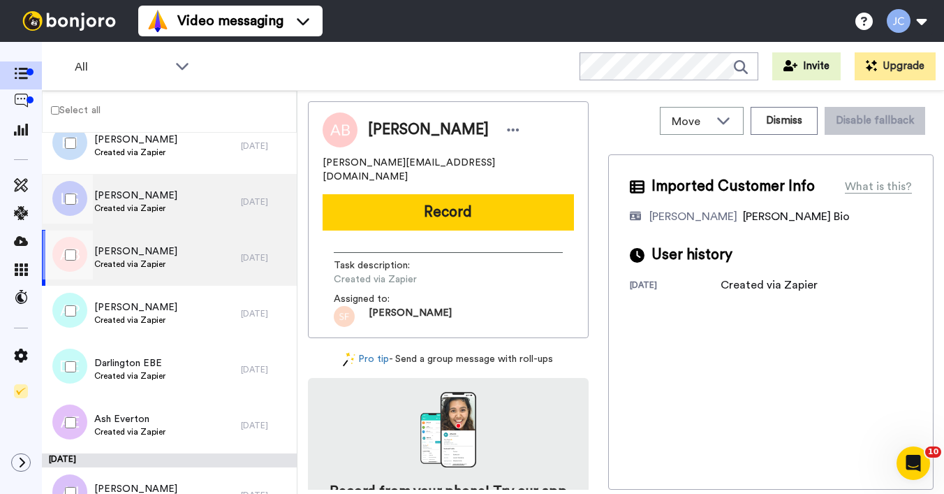
click at [145, 212] on span "Created via Zapier" at bounding box center [135, 207] width 83 height 11
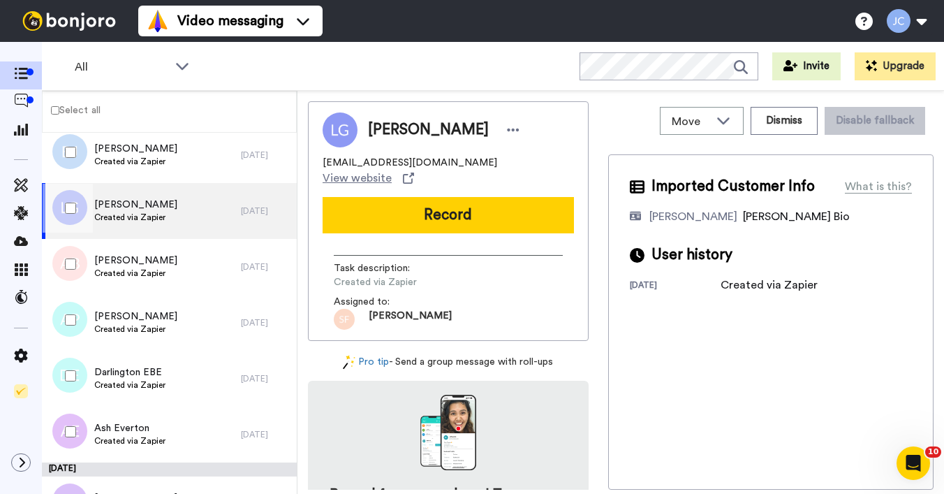
scroll to position [8450, 0]
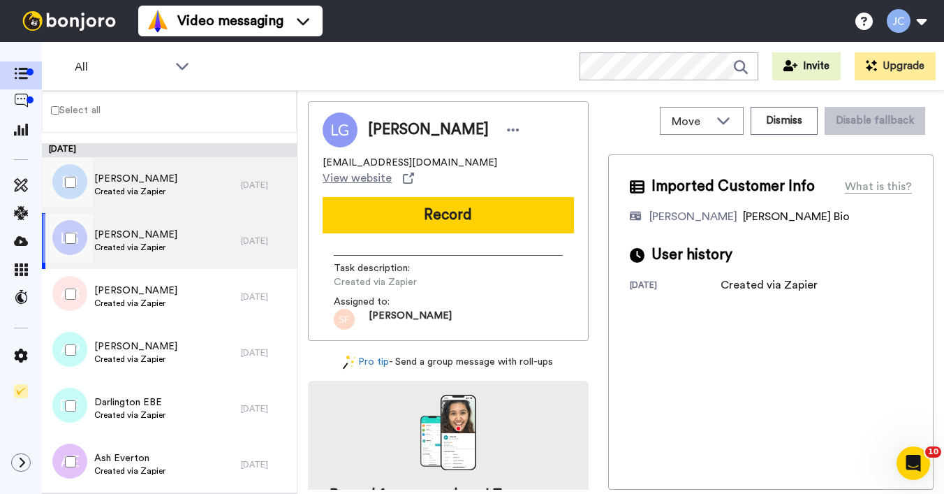
click at [149, 192] on span "Created via Zapier" at bounding box center [135, 191] width 83 height 11
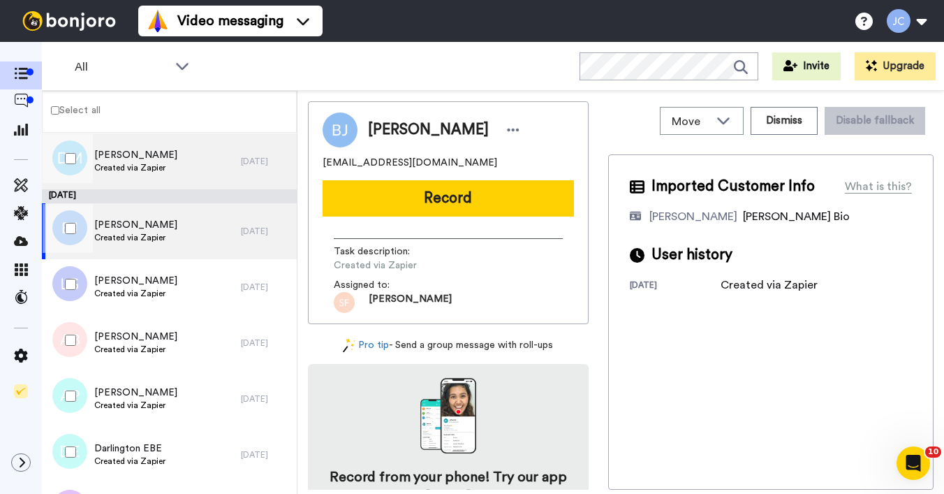
scroll to position [8376, 0]
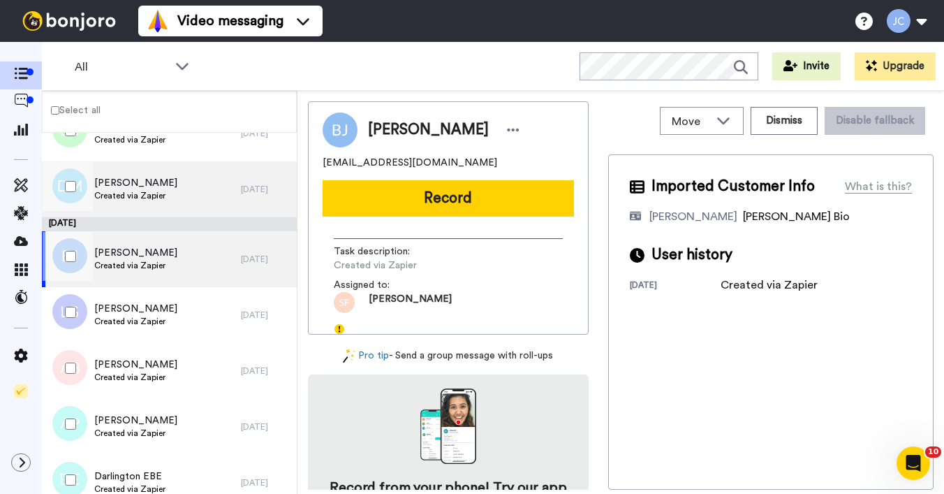
click at [148, 197] on span "Created via Zapier" at bounding box center [135, 195] width 83 height 11
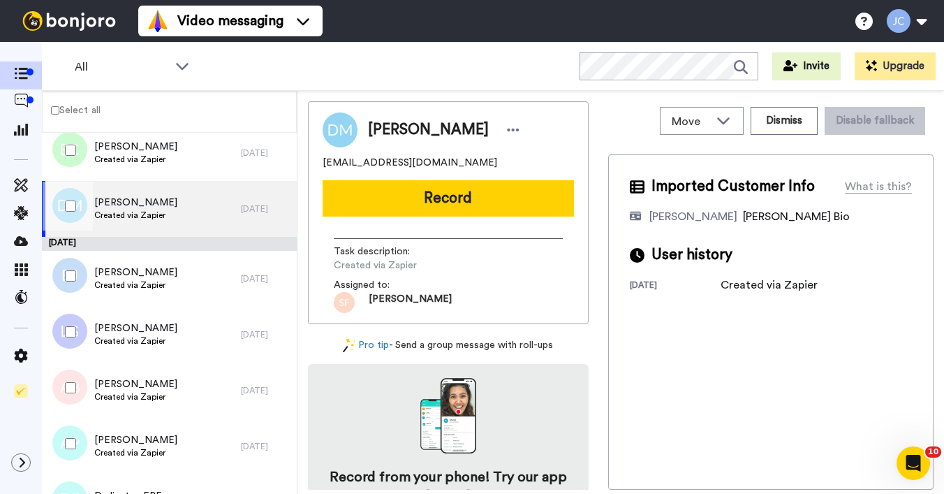
scroll to position [8321, 0]
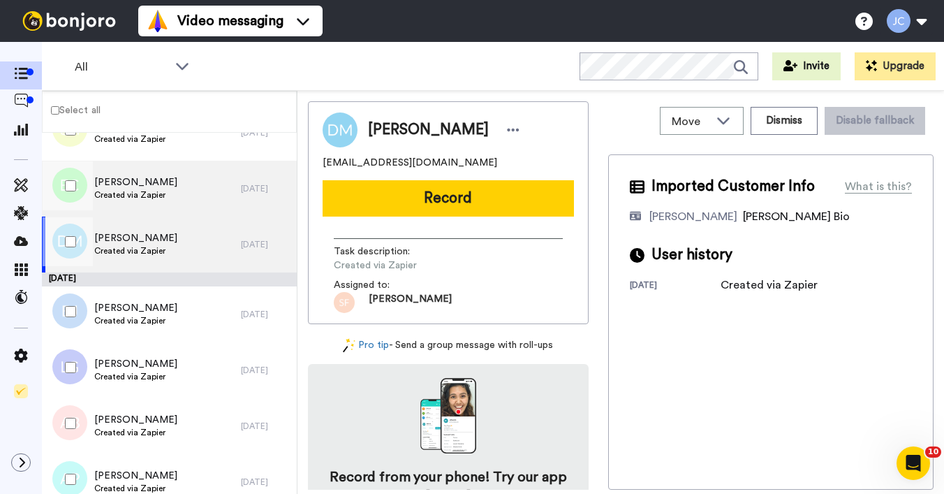
click at [149, 195] on span "Created via Zapier" at bounding box center [135, 194] width 83 height 11
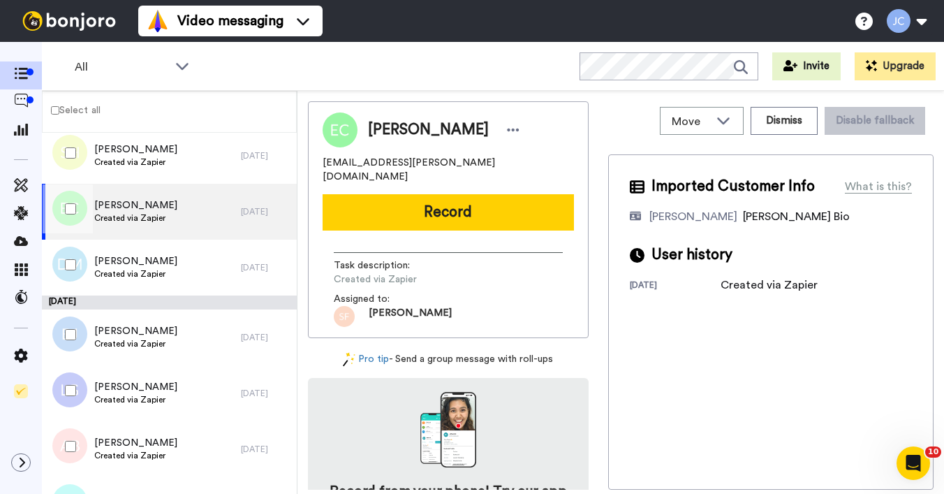
scroll to position [8262, 0]
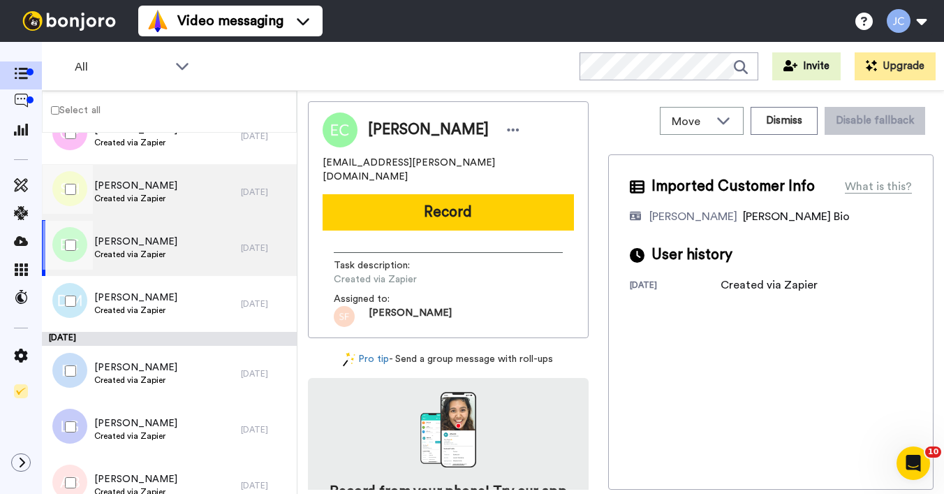
click at [149, 198] on span "Created via Zapier" at bounding box center [135, 198] width 83 height 11
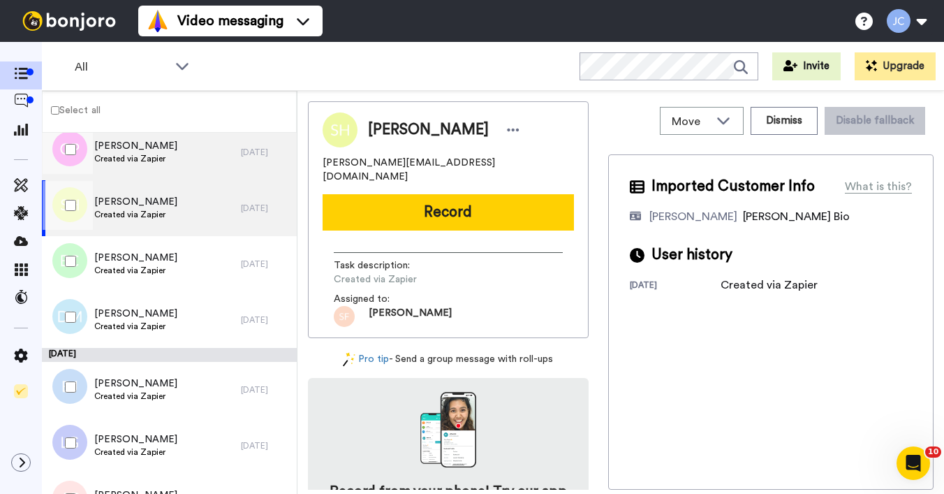
scroll to position [8193, 0]
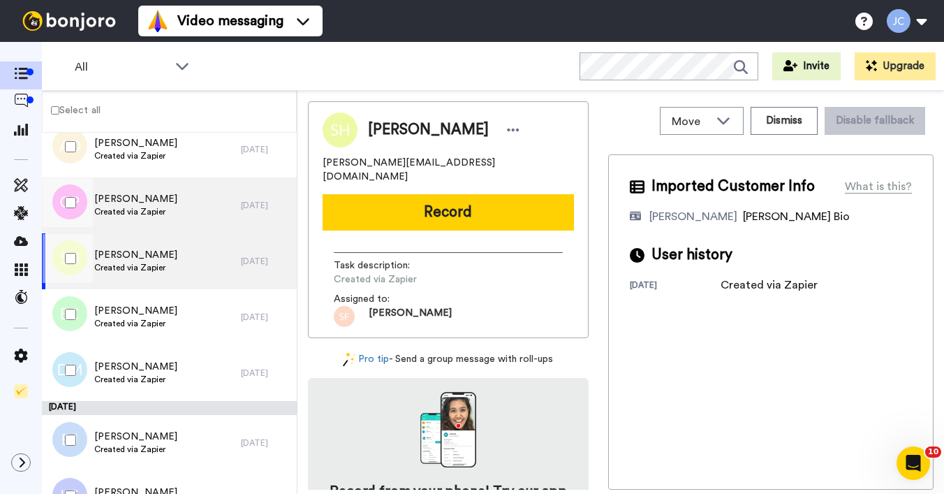
click at [147, 215] on span "Created via Zapier" at bounding box center [135, 211] width 83 height 11
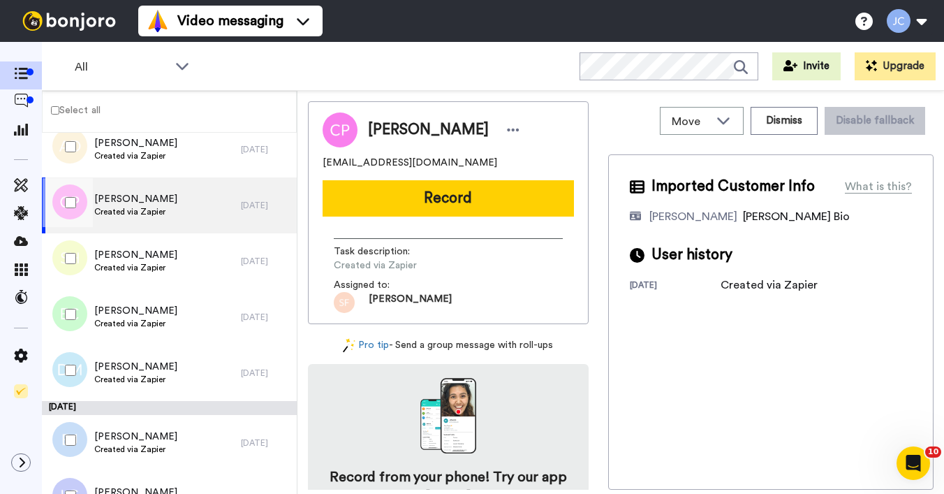
scroll to position [8170, 0]
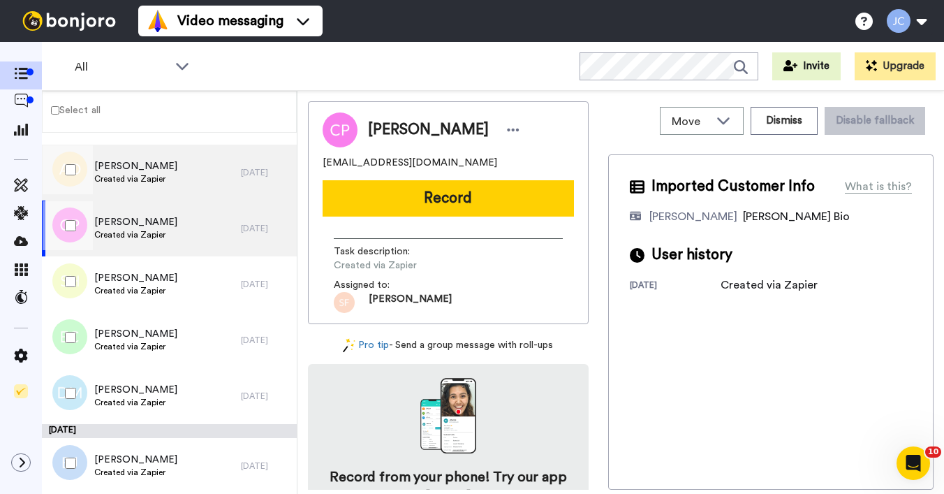
click at [146, 182] on span "Created via Zapier" at bounding box center [135, 178] width 83 height 11
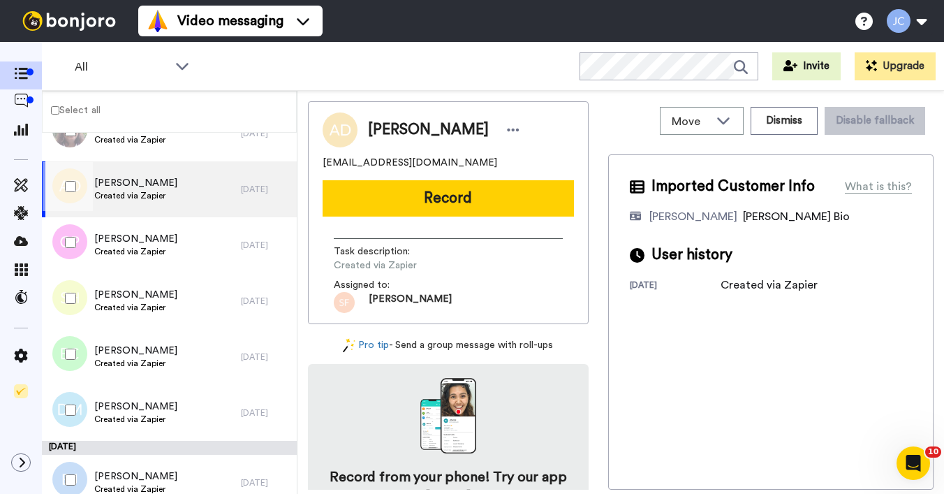
scroll to position [8132, 0]
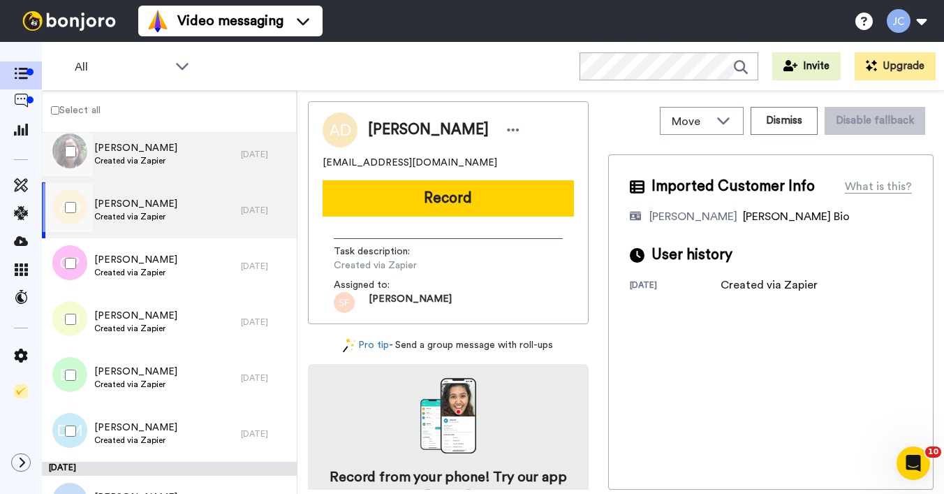
click at [146, 164] on span "Created via Zapier" at bounding box center [135, 160] width 83 height 11
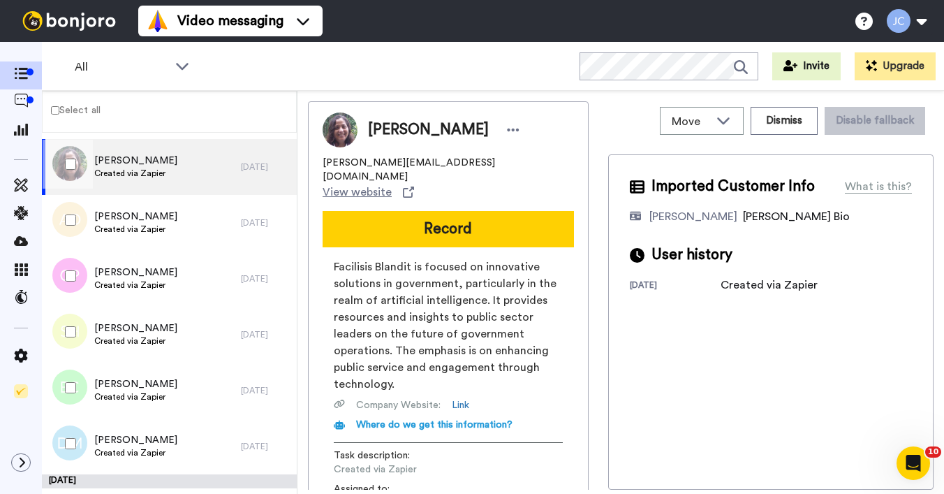
scroll to position [8038, 0]
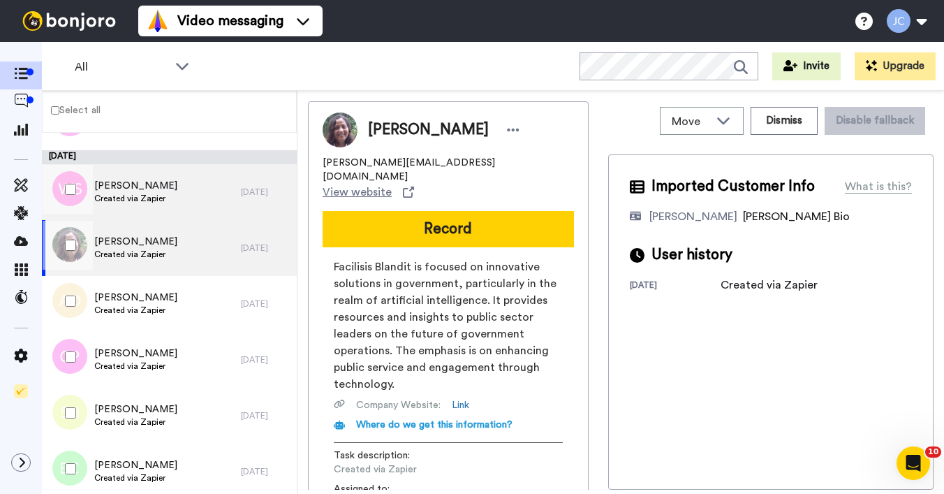
click at [146, 203] on span "Created via Zapier" at bounding box center [135, 198] width 83 height 11
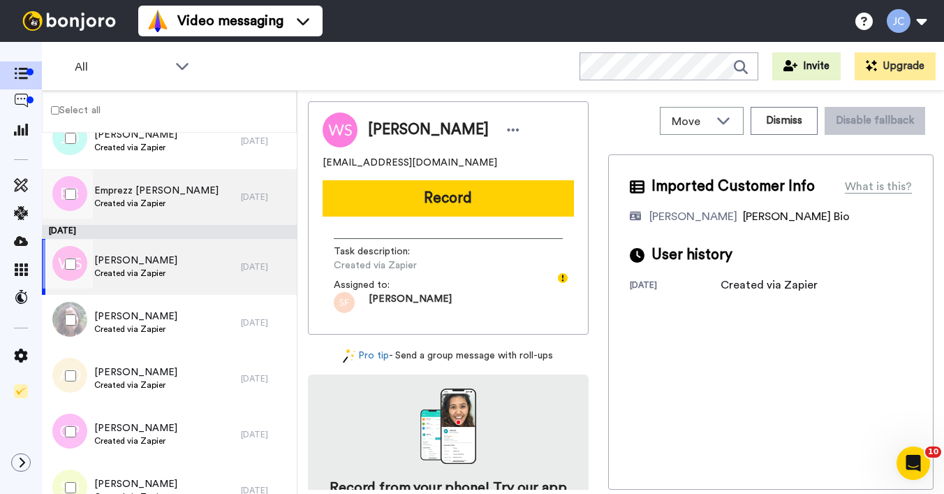
scroll to position [7900, 0]
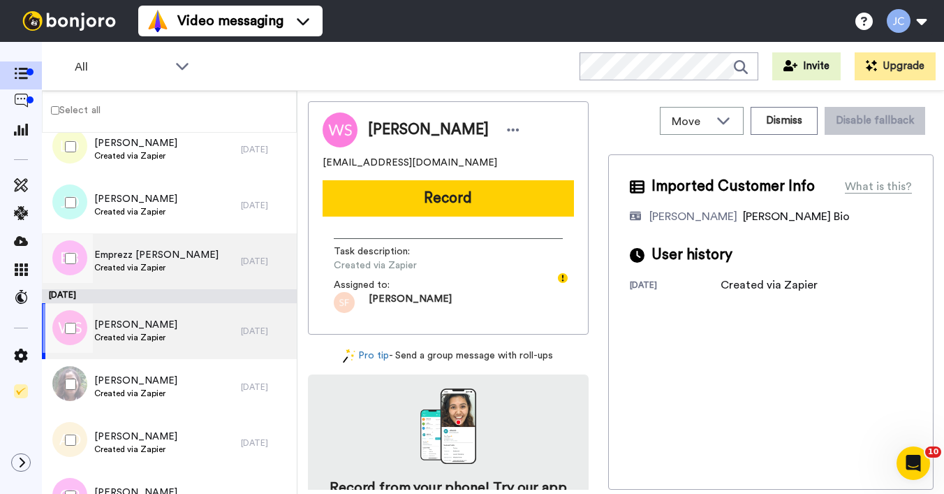
click at [142, 271] on span "Created via Zapier" at bounding box center [156, 267] width 124 height 11
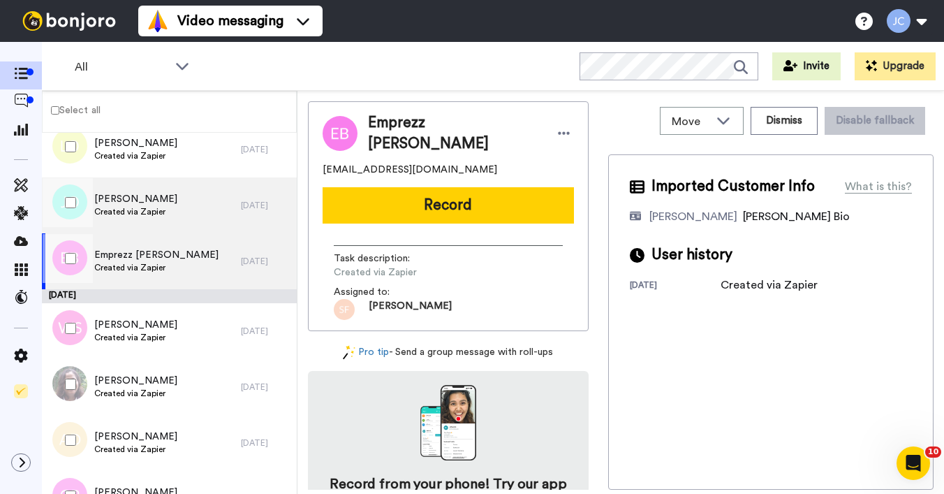
click at [146, 211] on span "Created via Zapier" at bounding box center [135, 211] width 83 height 11
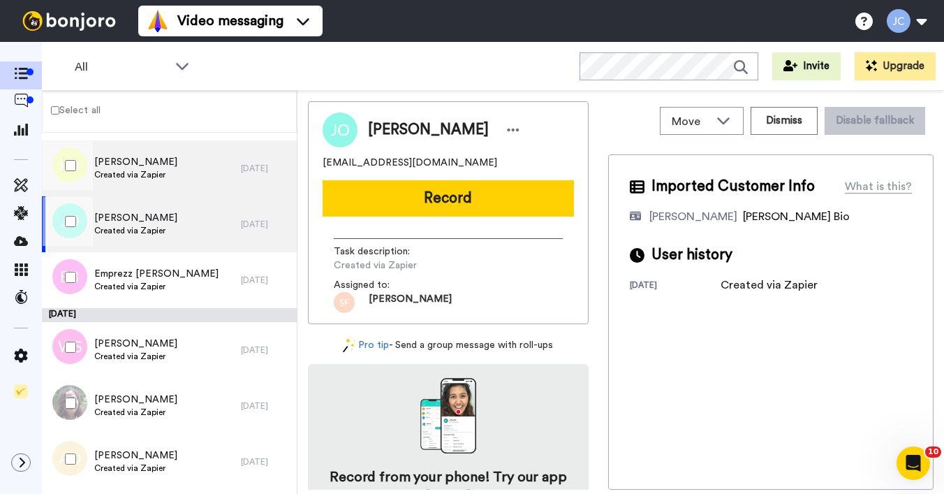
scroll to position [7819, 0]
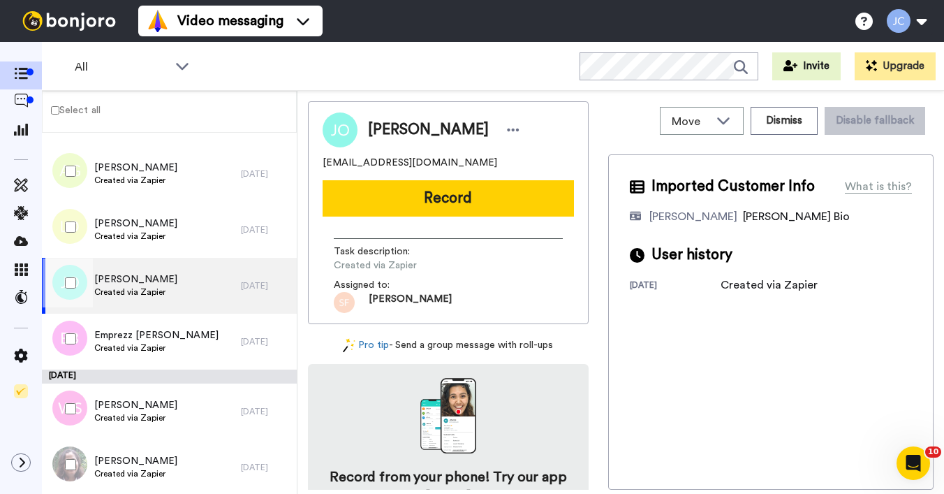
click at [138, 286] on span "Jamie O’Hanlon" at bounding box center [135, 279] width 83 height 14
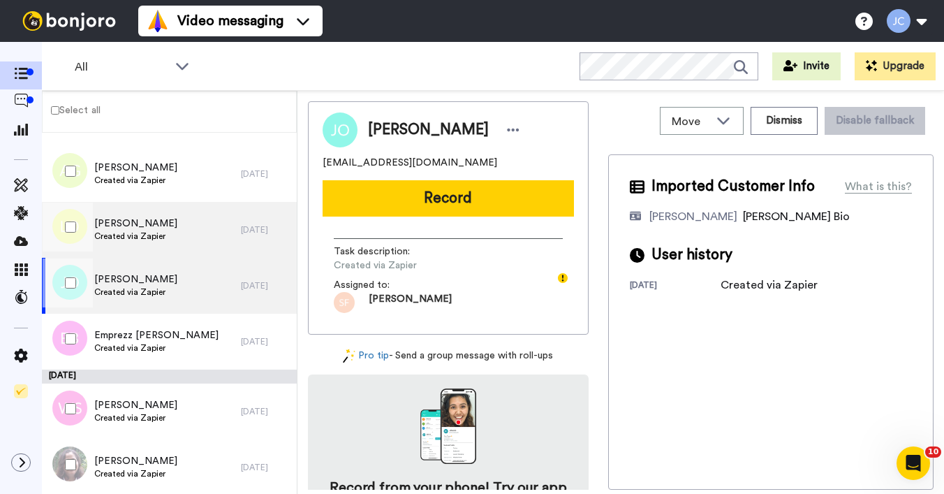
click at [141, 241] on span "Created via Zapier" at bounding box center [135, 235] width 83 height 11
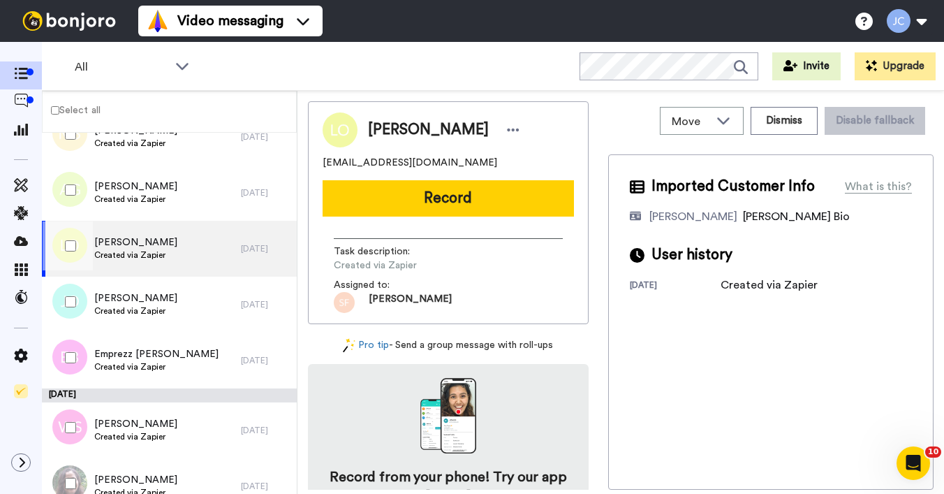
scroll to position [7756, 0]
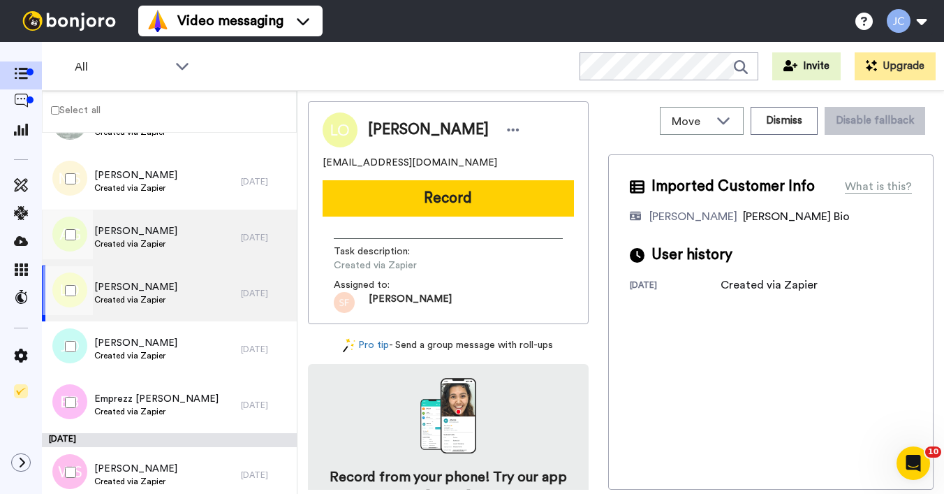
click at [141, 252] on div "Arthur Golden Created via Zapier" at bounding box center [141, 237] width 199 height 56
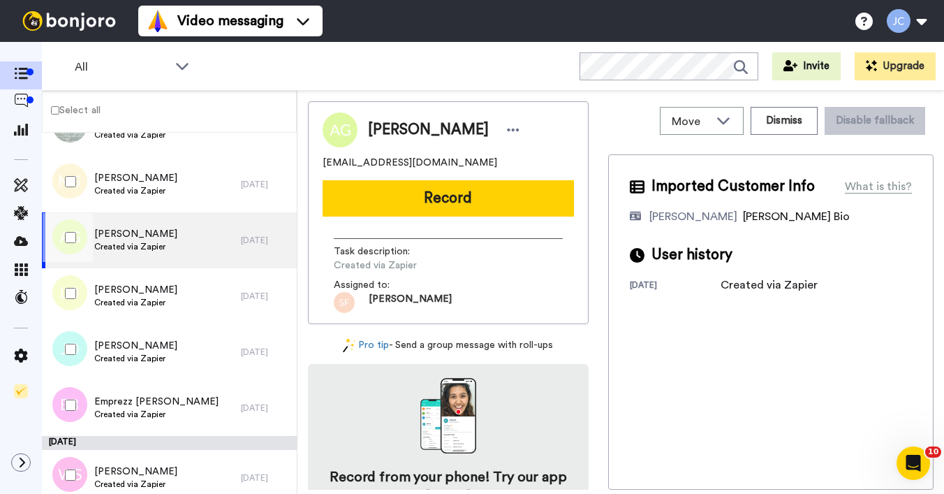
scroll to position [7732, 0]
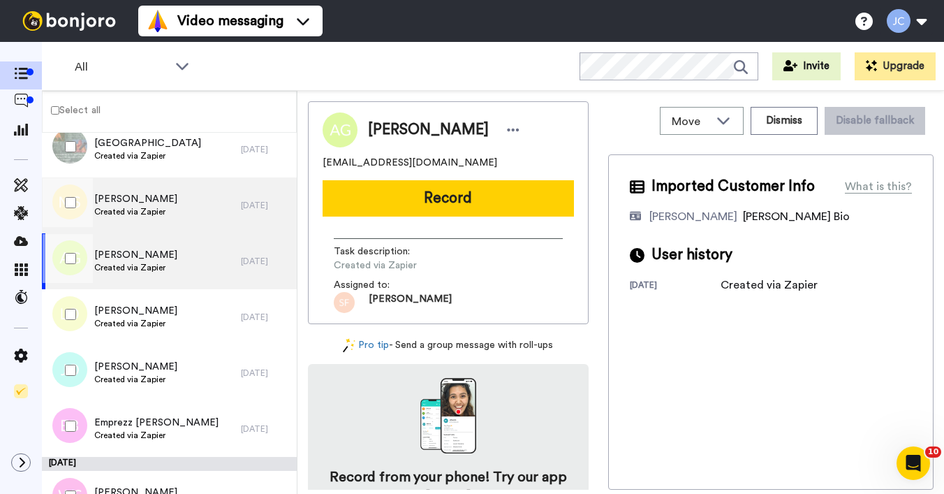
click at [155, 204] on span "Meredith Stewart" at bounding box center [135, 199] width 83 height 14
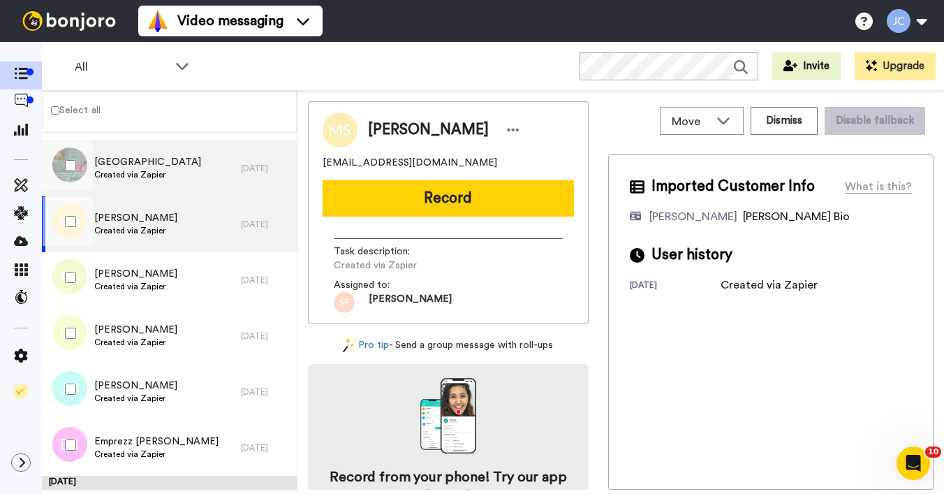
scroll to position [7670, 0]
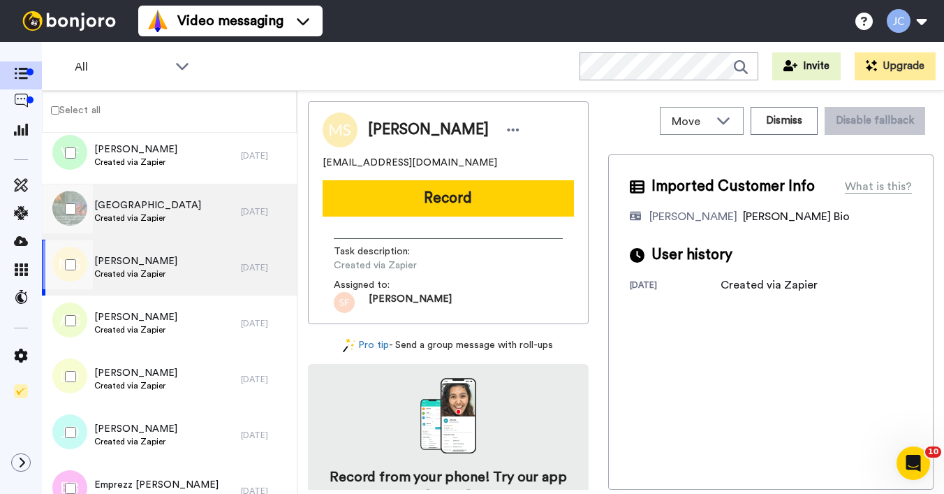
click at [152, 229] on div "Arius Manor Created via Zapier" at bounding box center [141, 212] width 199 height 56
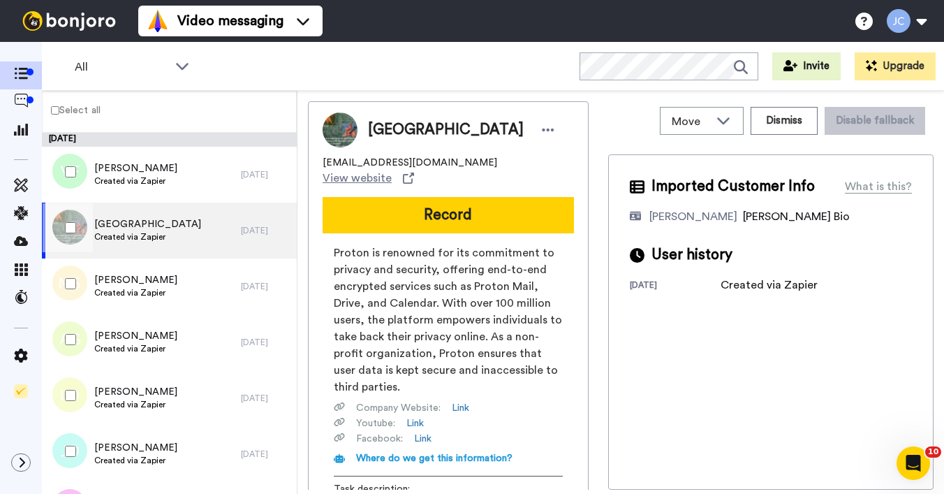
scroll to position [7637, 0]
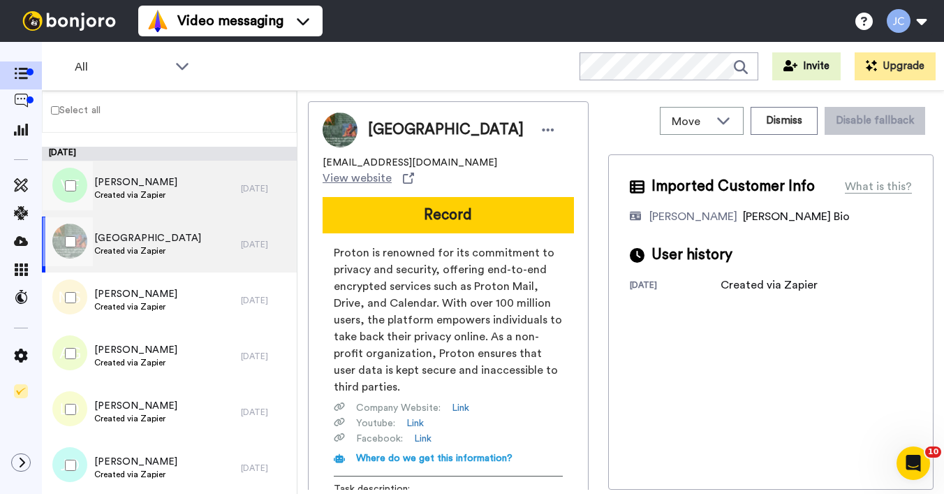
click at [158, 198] on span "Created via Zapier" at bounding box center [135, 194] width 83 height 11
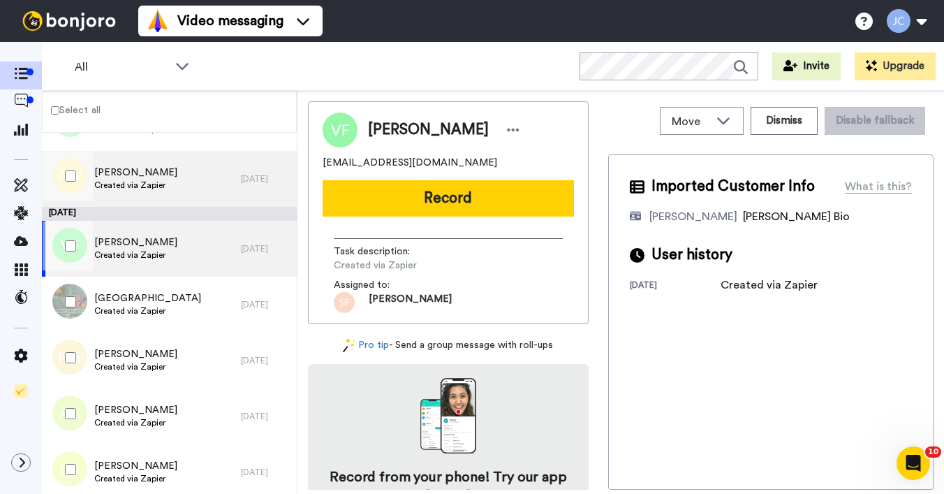
scroll to position [7554, 0]
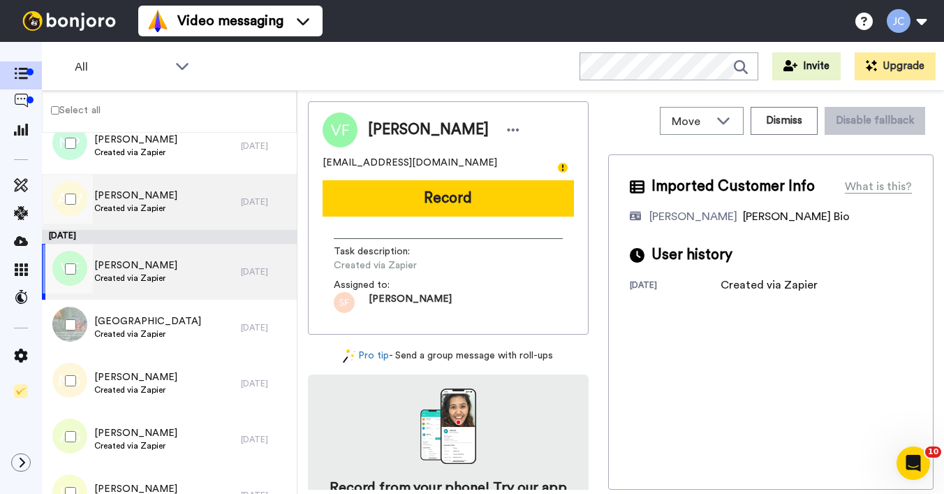
click at [156, 224] on div "Andrea Wright Created via Zapier" at bounding box center [141, 202] width 199 height 56
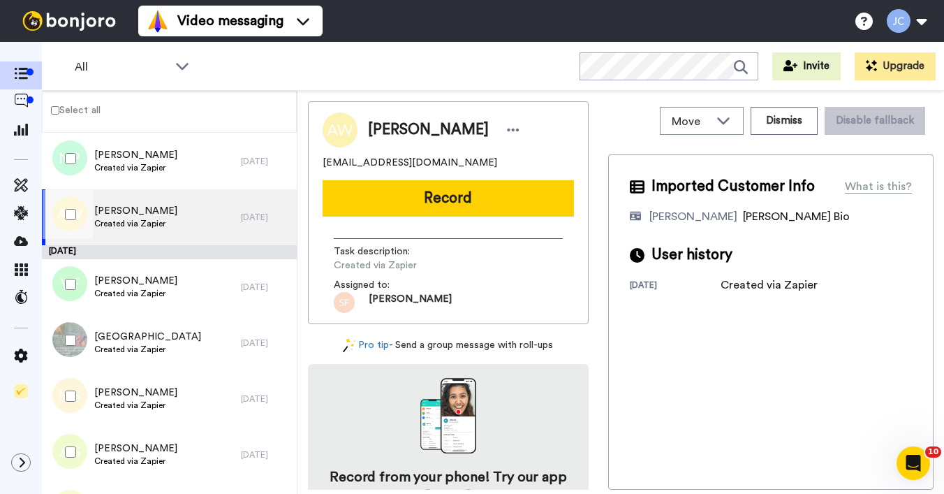
scroll to position [7521, 0]
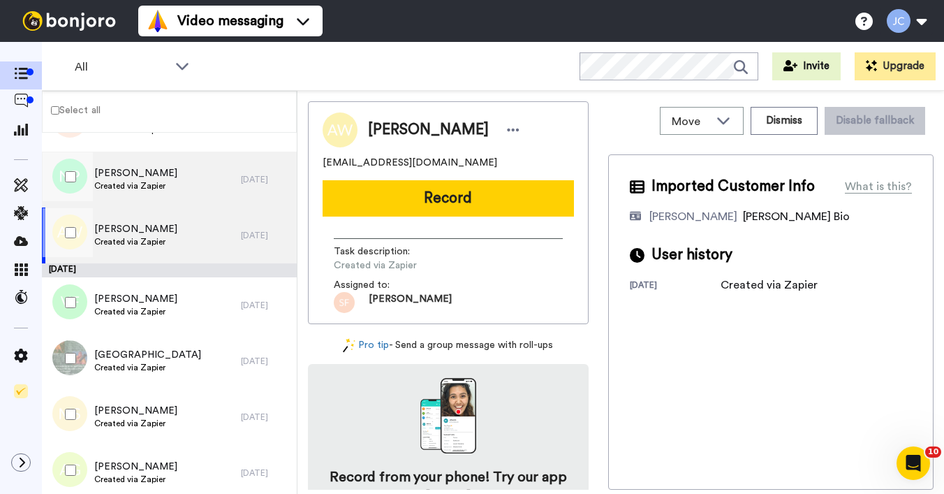
click at [160, 191] on span "Created via Zapier" at bounding box center [135, 185] width 83 height 11
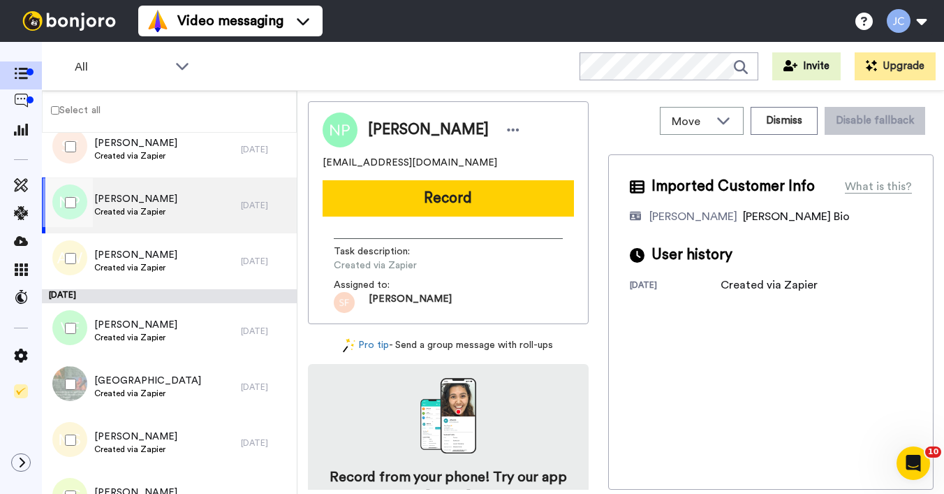
scroll to position [7465, 0]
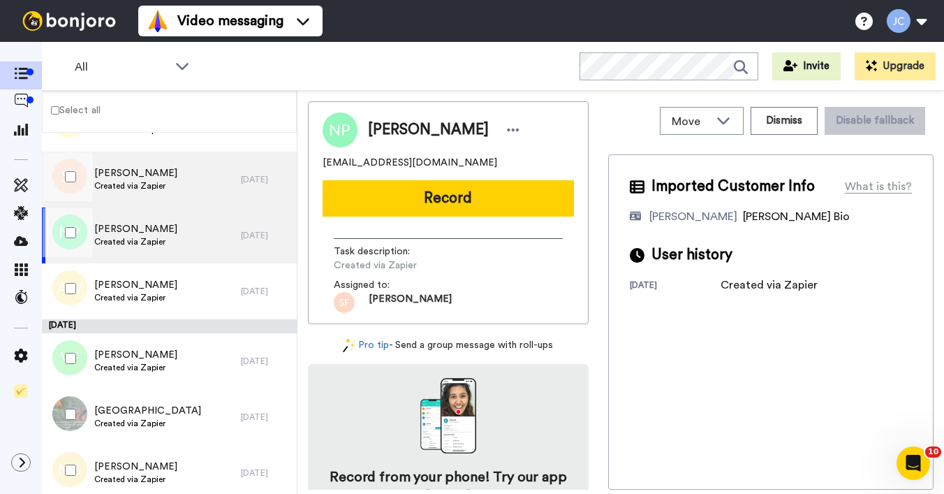
click at [161, 184] on span "Created via Zapier" at bounding box center [135, 185] width 83 height 11
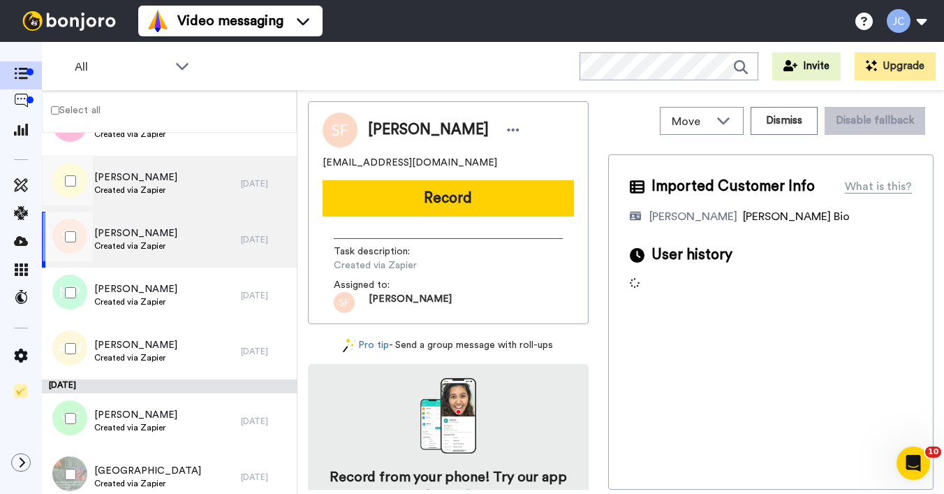
scroll to position [7389, 0]
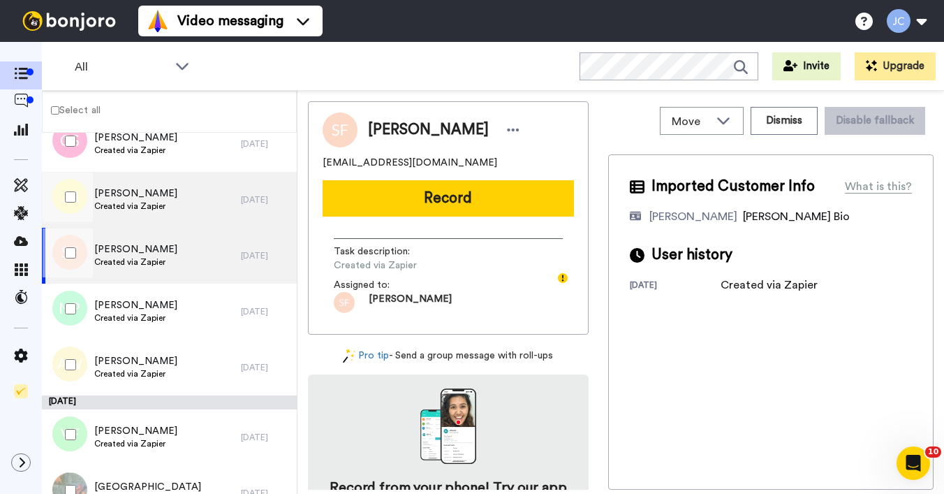
click at [151, 201] on span "Created via Zapier" at bounding box center [135, 205] width 83 height 11
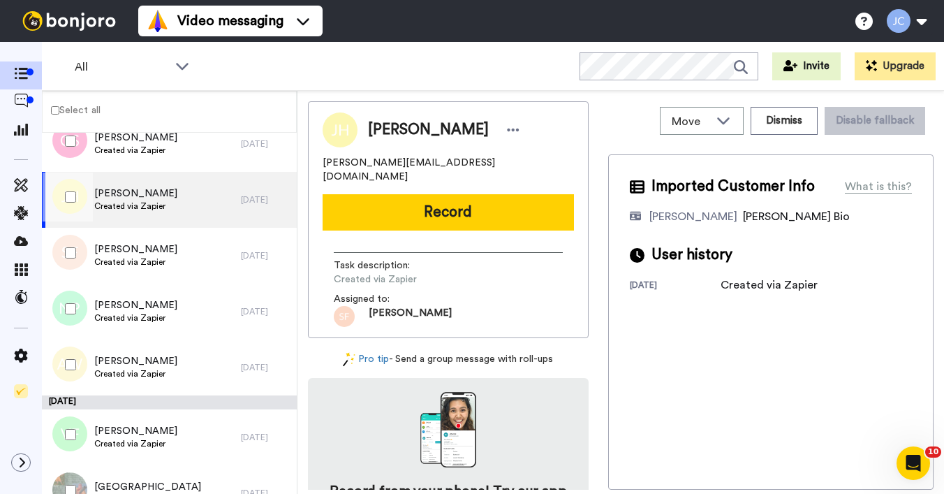
scroll to position [7300, 0]
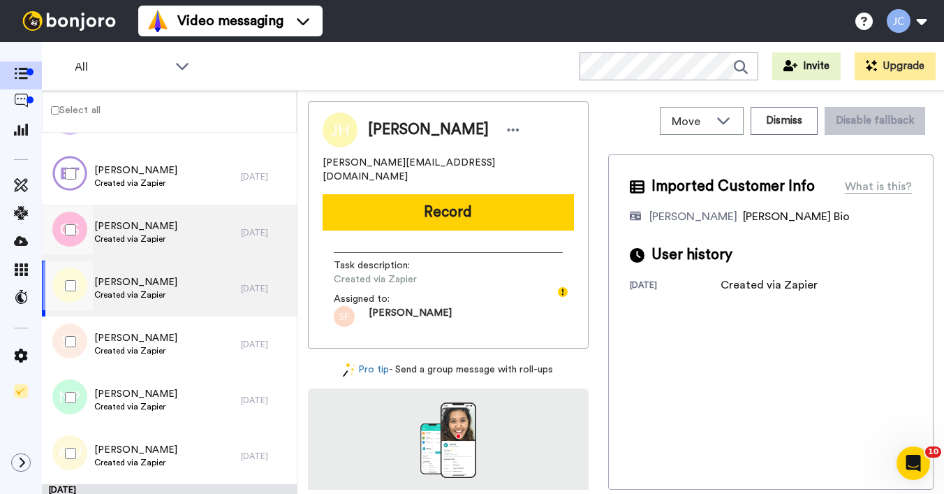
click at [147, 236] on span "Created via Zapier" at bounding box center [135, 238] width 83 height 11
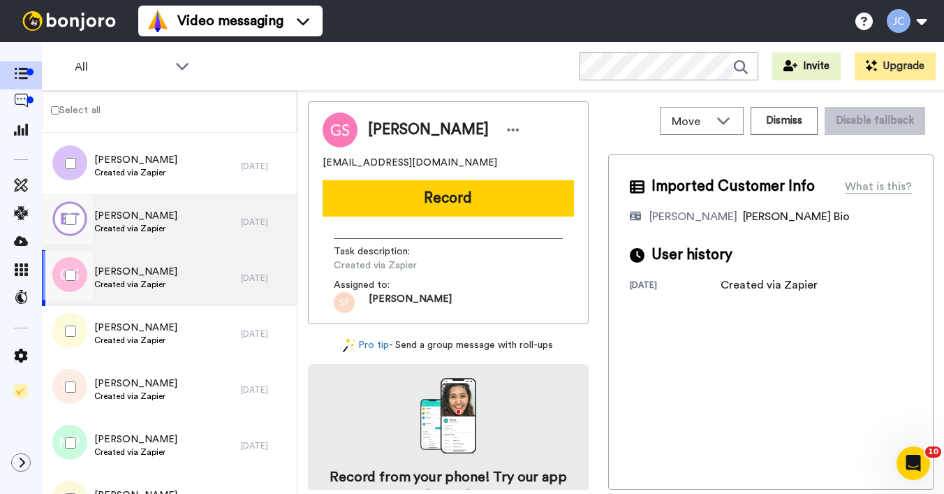
scroll to position [7252, 0]
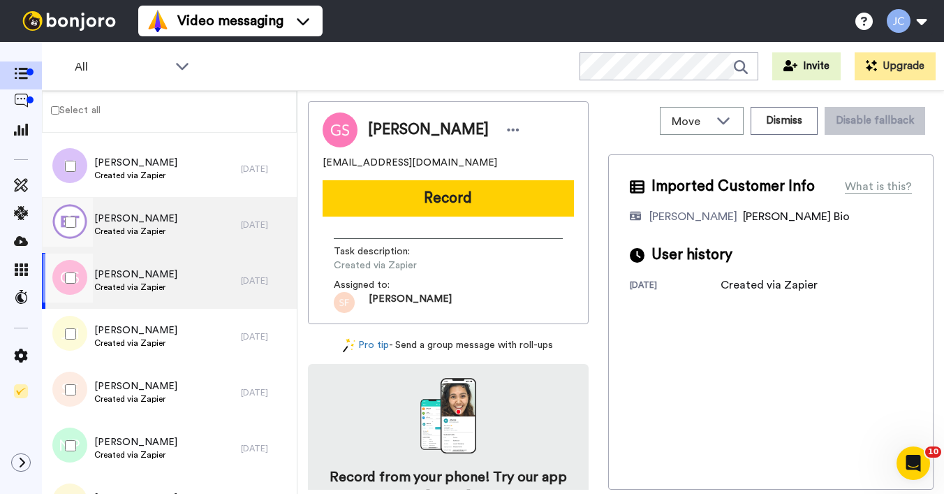
click at [147, 232] on span "Created via Zapier" at bounding box center [135, 230] width 83 height 11
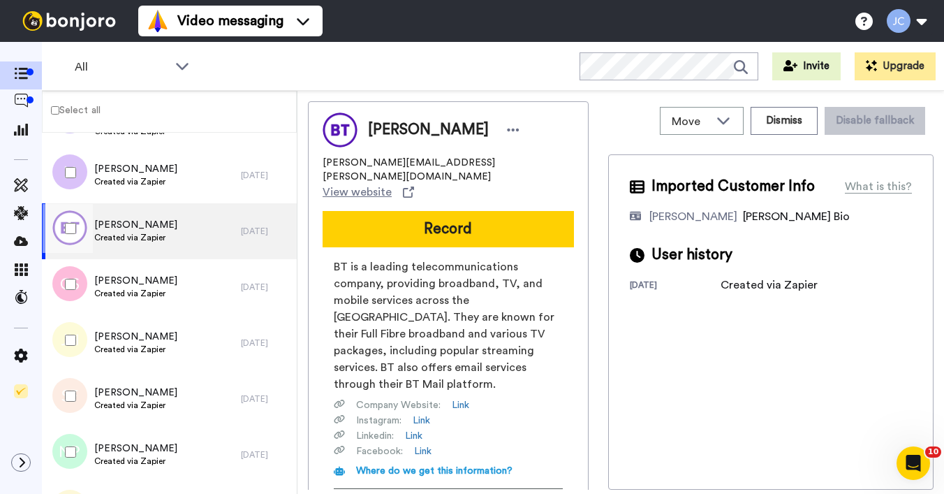
scroll to position [7228, 0]
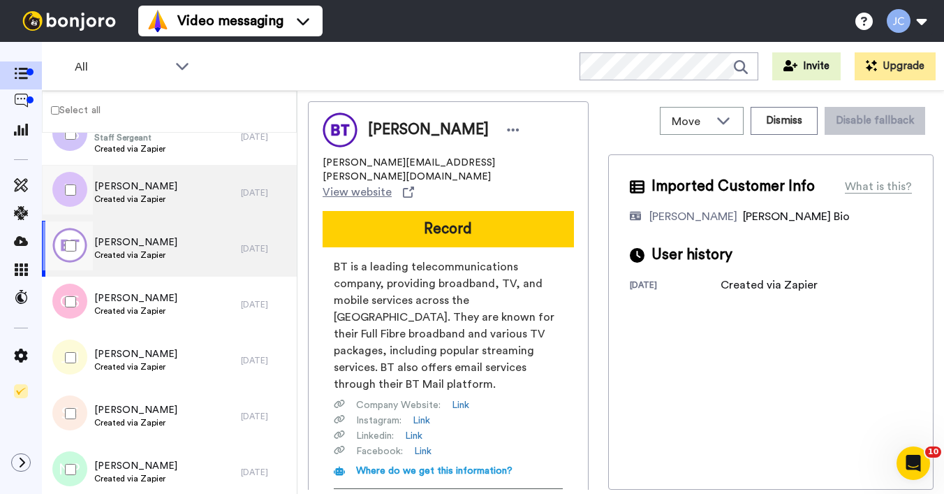
click at [149, 205] on div "Lisa Irvine Created via Zapier" at bounding box center [135, 192] width 83 height 27
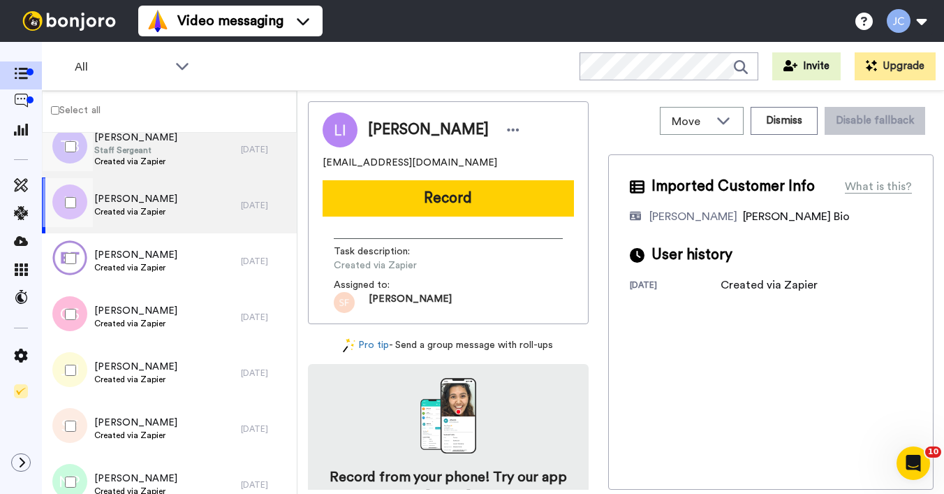
scroll to position [7163, 0]
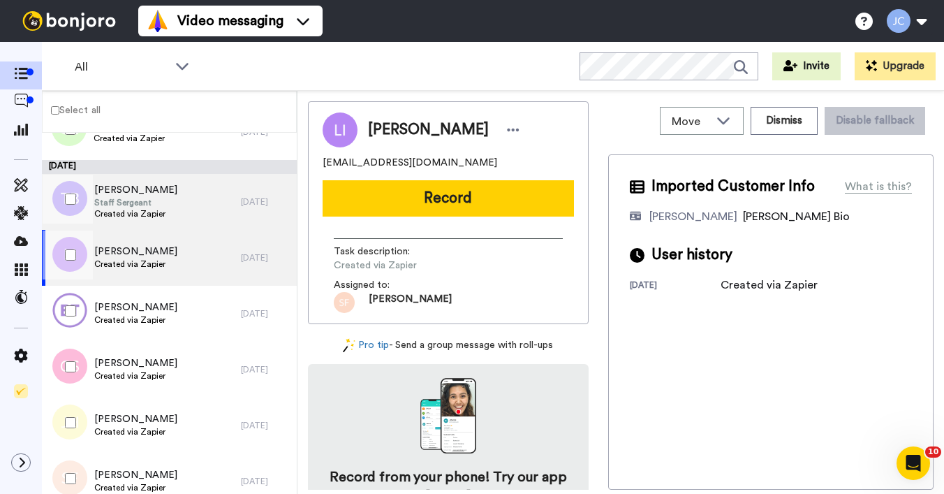
click at [149, 210] on span "Created via Zapier" at bounding box center [135, 213] width 83 height 11
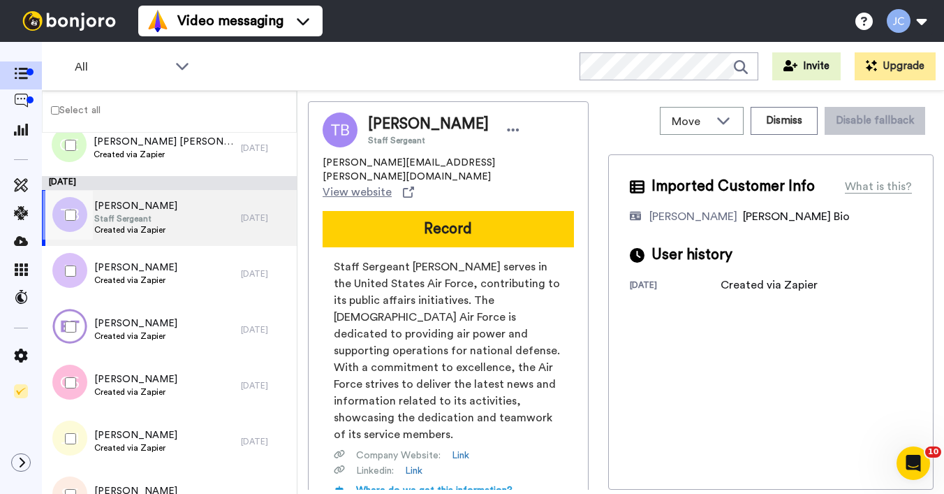
scroll to position [7028, 0]
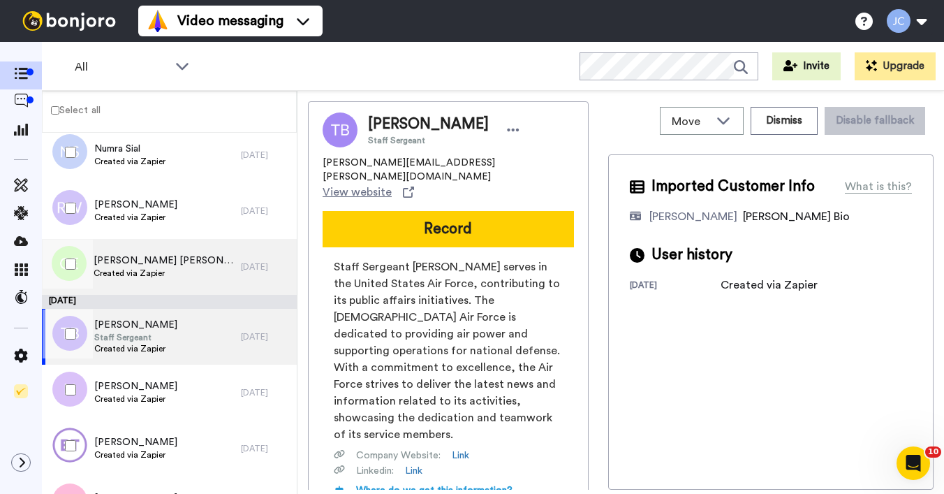
click at [145, 258] on span "Christine Eva" at bounding box center [164, 260] width 140 height 14
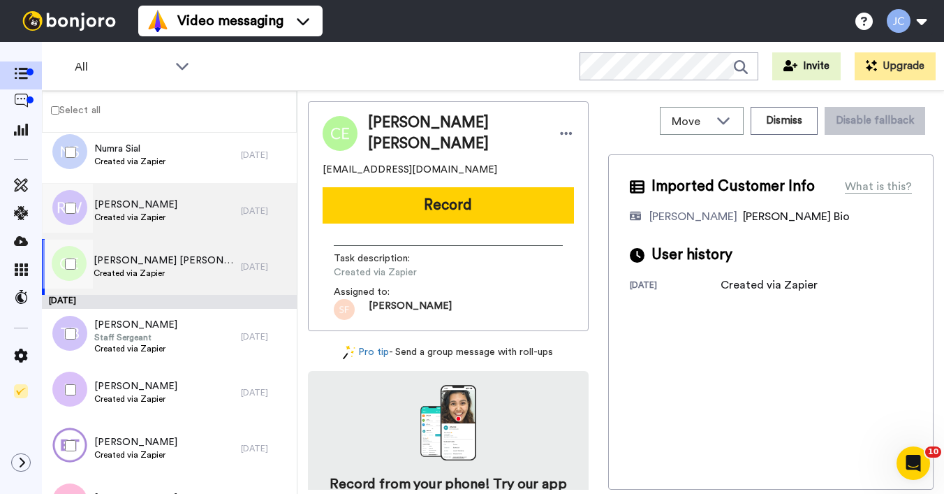
click at [145, 218] on span "Created via Zapier" at bounding box center [135, 217] width 83 height 11
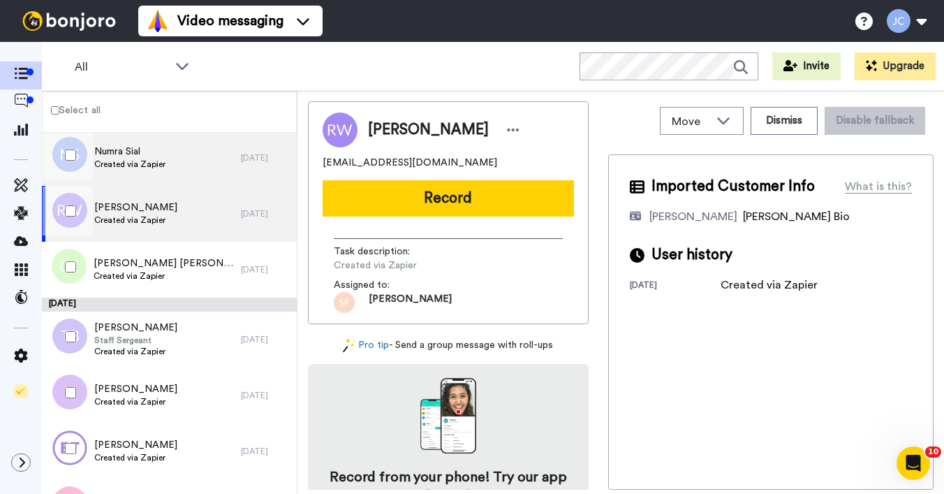
scroll to position [6968, 0]
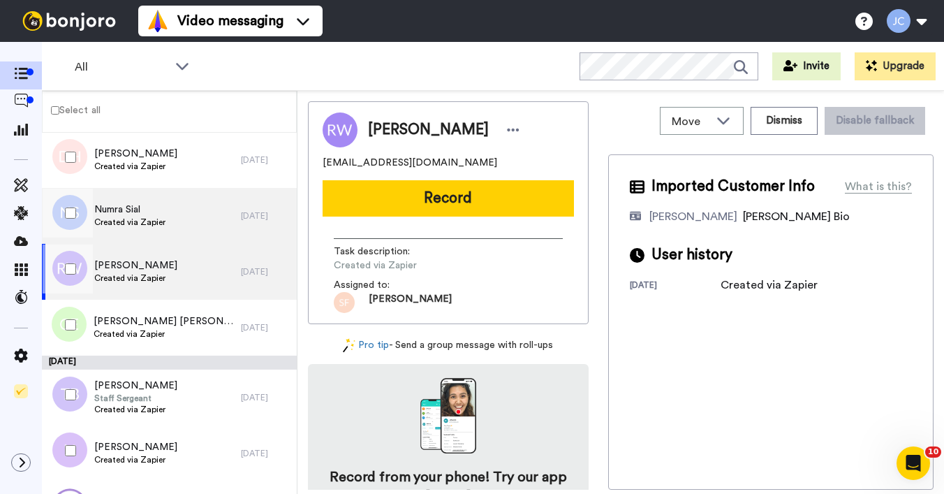
click at [147, 231] on div "Numra Sial Created via Zapier" at bounding box center [141, 216] width 199 height 56
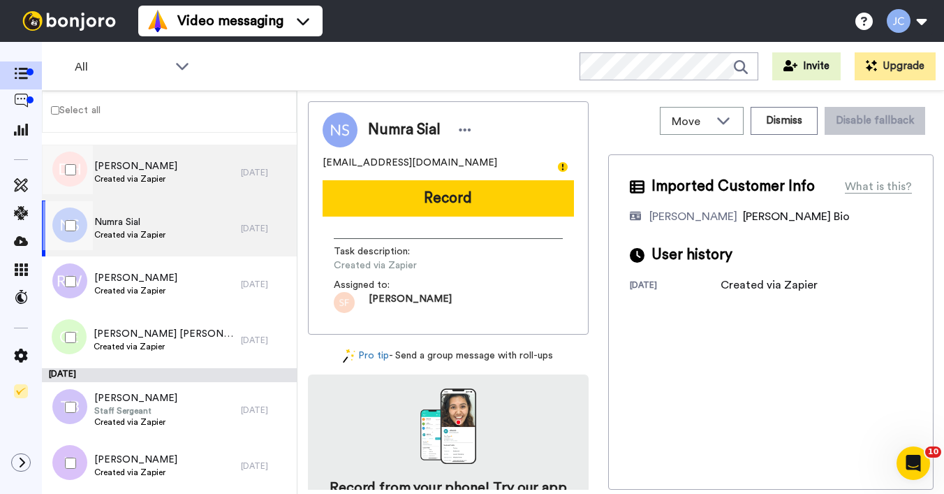
scroll to position [6897, 0]
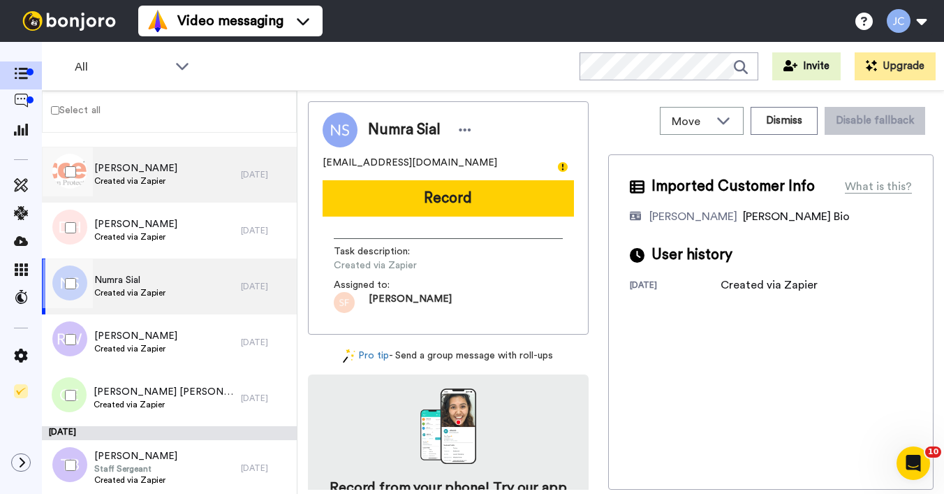
click at [152, 176] on span "Created via Zapier" at bounding box center [135, 180] width 83 height 11
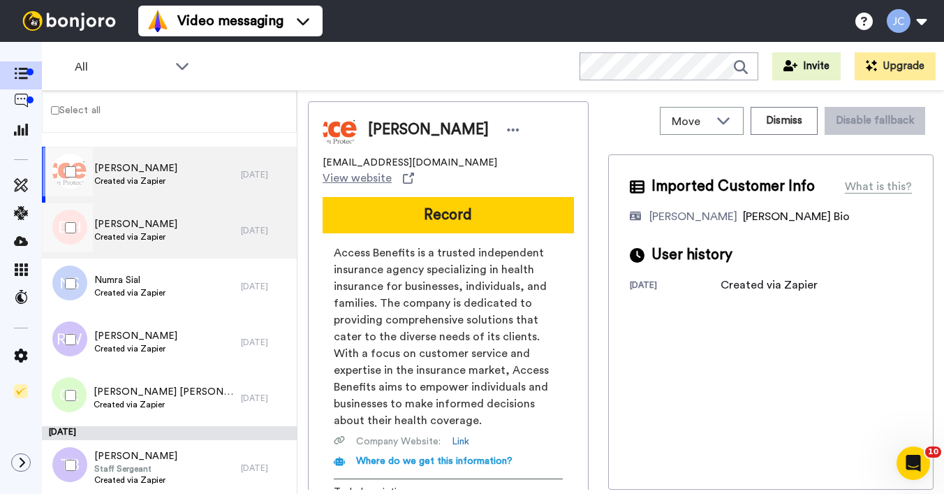
click at [147, 236] on span "Created via Zapier" at bounding box center [135, 236] width 83 height 11
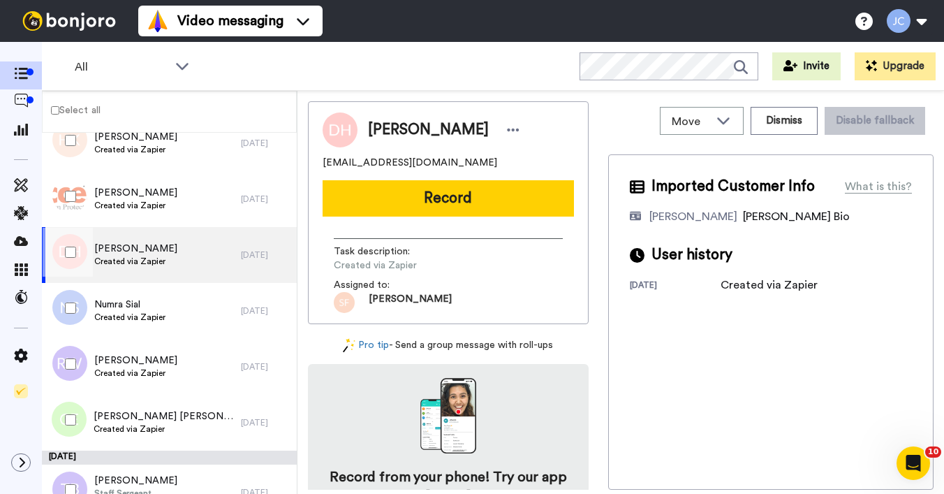
scroll to position [6852, 0]
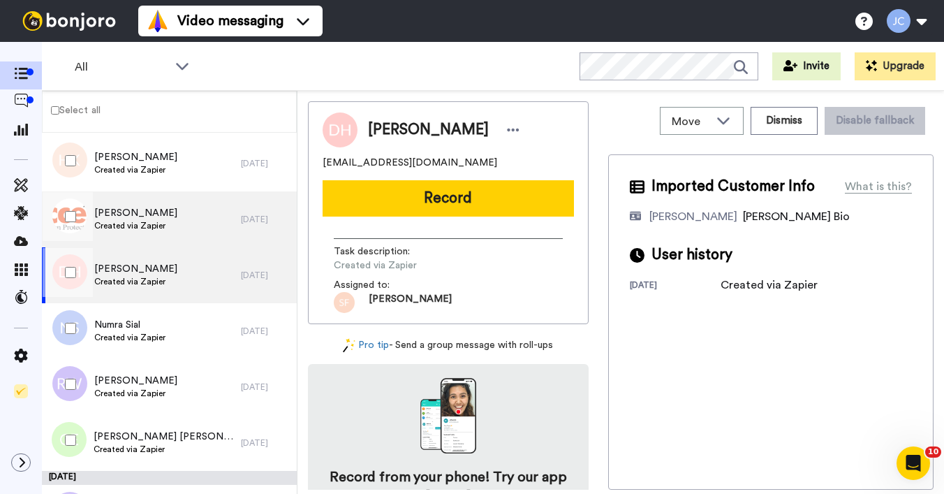
click at [147, 225] on span "Created via Zapier" at bounding box center [135, 225] width 83 height 11
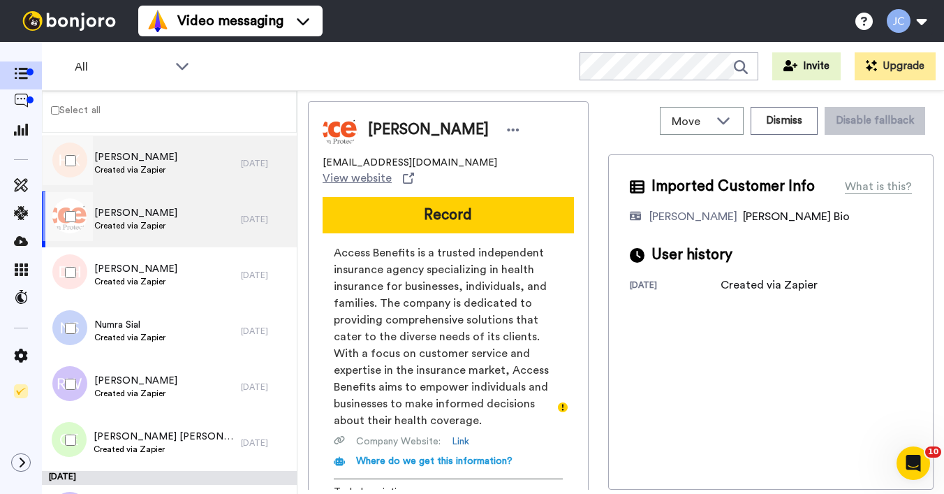
click at [156, 169] on span "Created via Zapier" at bounding box center [135, 169] width 83 height 11
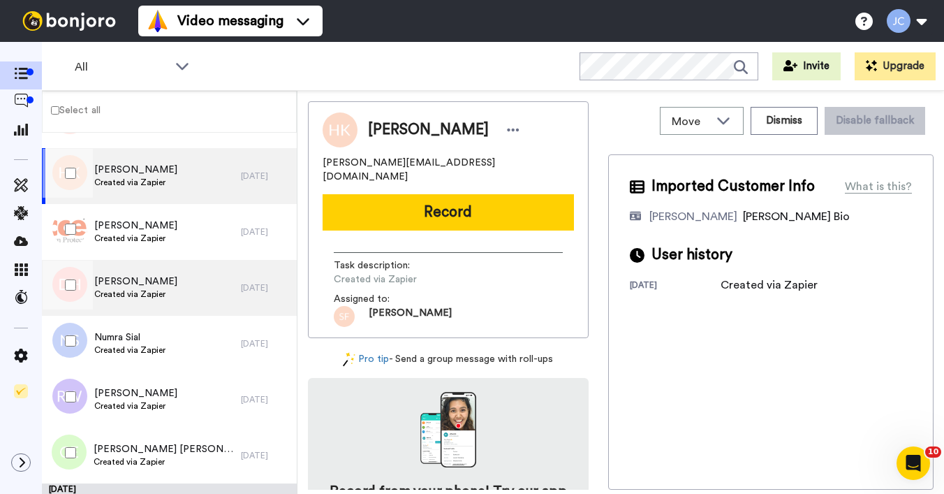
scroll to position [6794, 0]
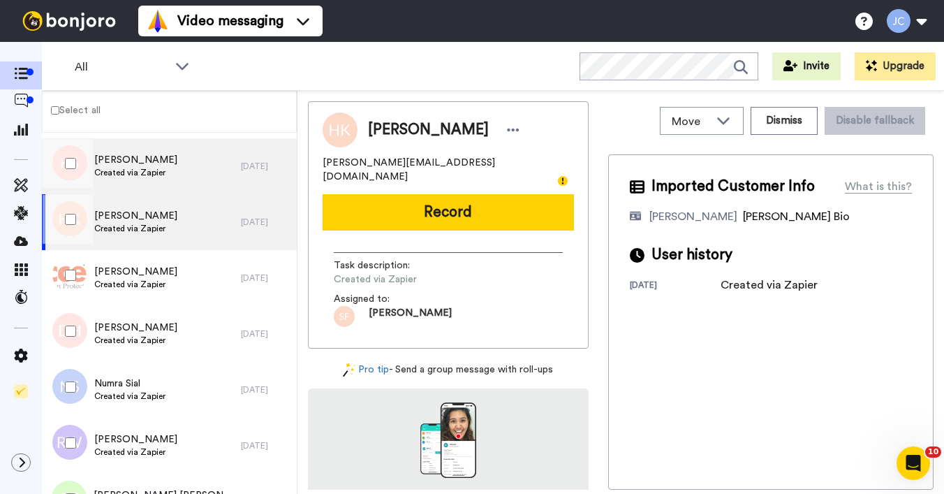
click at [154, 173] on span "Created via Zapier" at bounding box center [135, 172] width 83 height 11
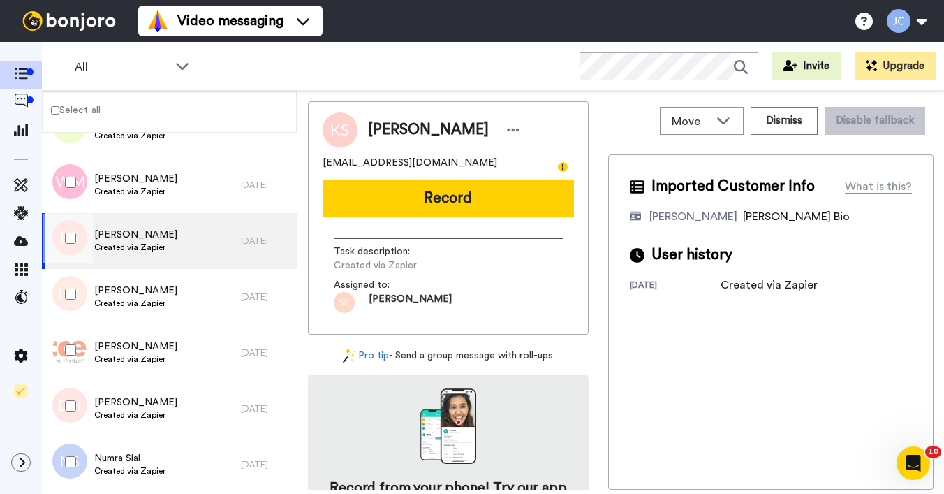
scroll to position [6716, 0]
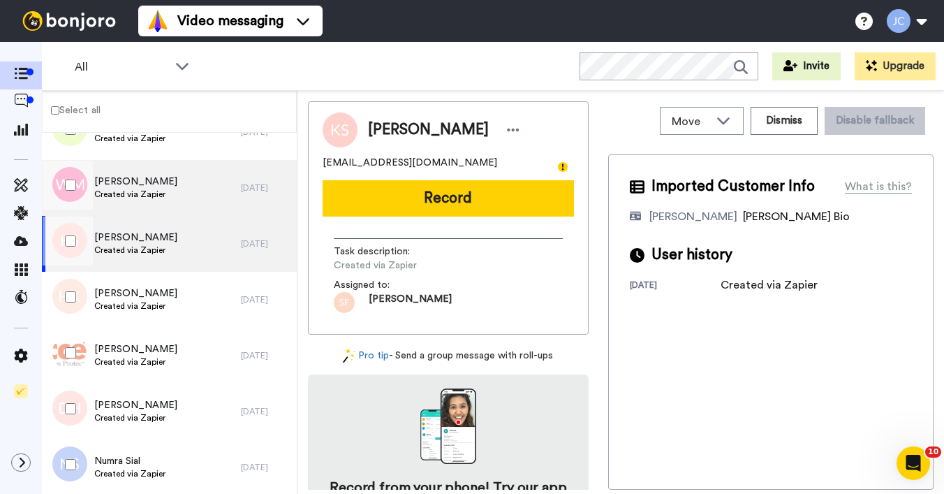
click at [156, 186] on span "Wilhelmina Murray-Davis" at bounding box center [135, 182] width 83 height 14
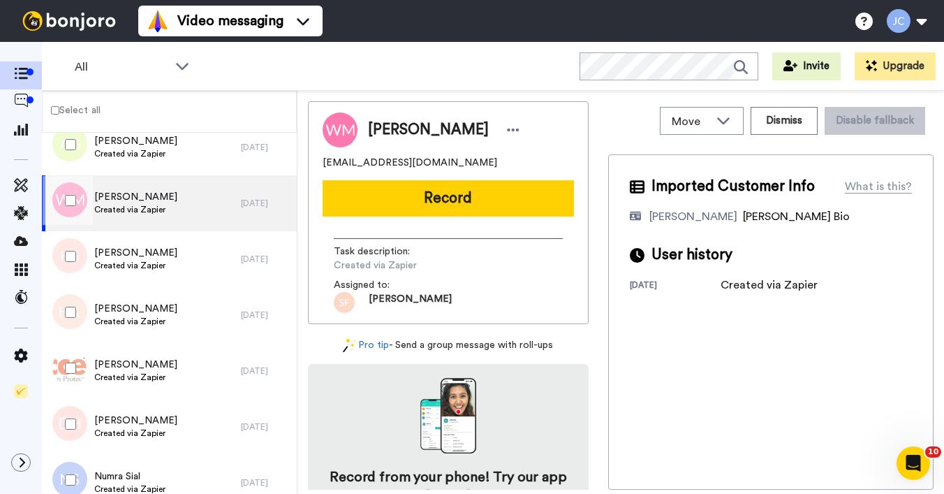
scroll to position [6675, 0]
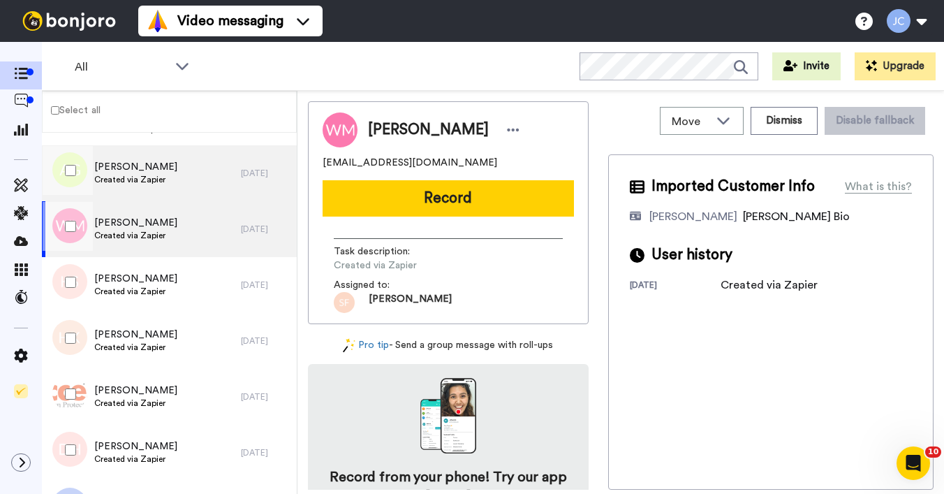
click at [152, 178] on span "Created via Zapier" at bounding box center [135, 179] width 83 height 11
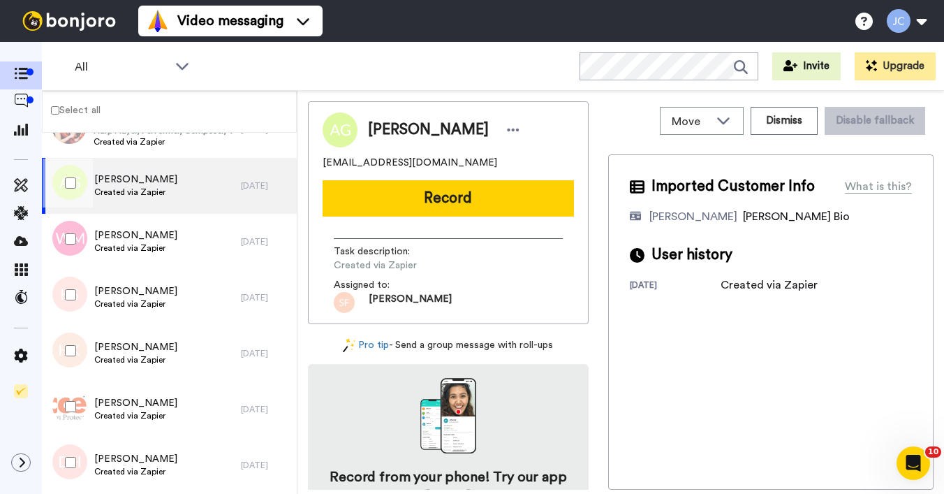
scroll to position [6574, 0]
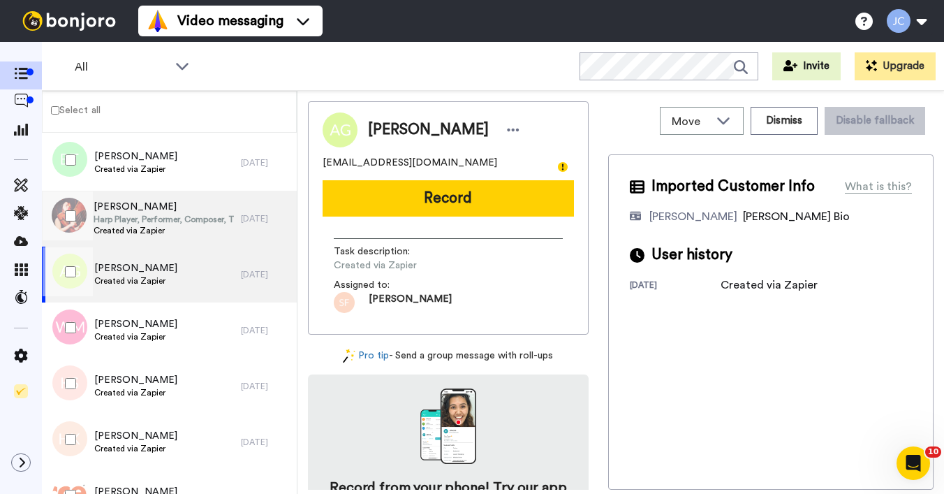
click at [145, 216] on span "Harp Player, Performer, Composer, Teacher" at bounding box center [164, 219] width 140 height 11
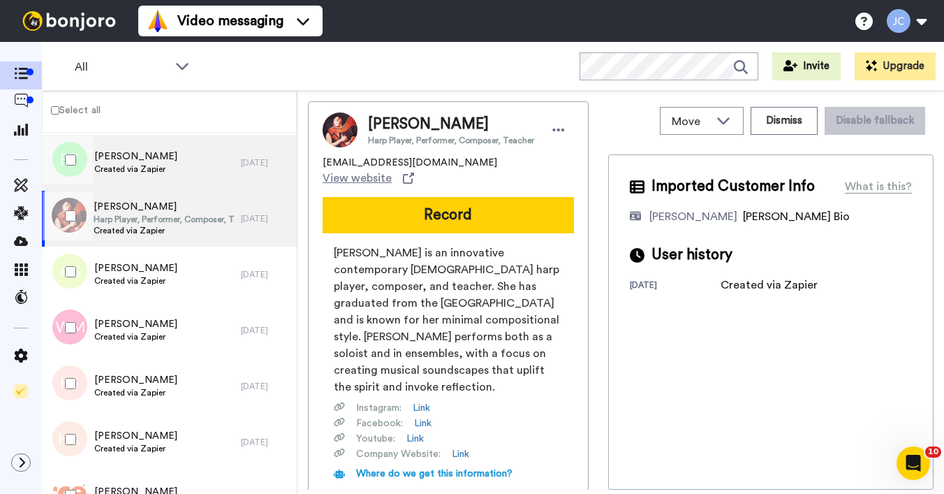
click at [153, 165] on span "Created via Zapier" at bounding box center [135, 168] width 83 height 11
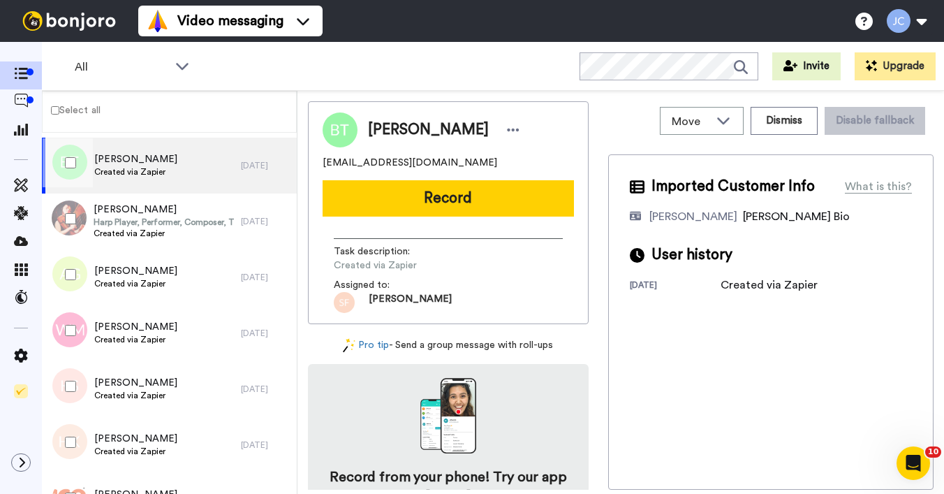
scroll to position [6457, 0]
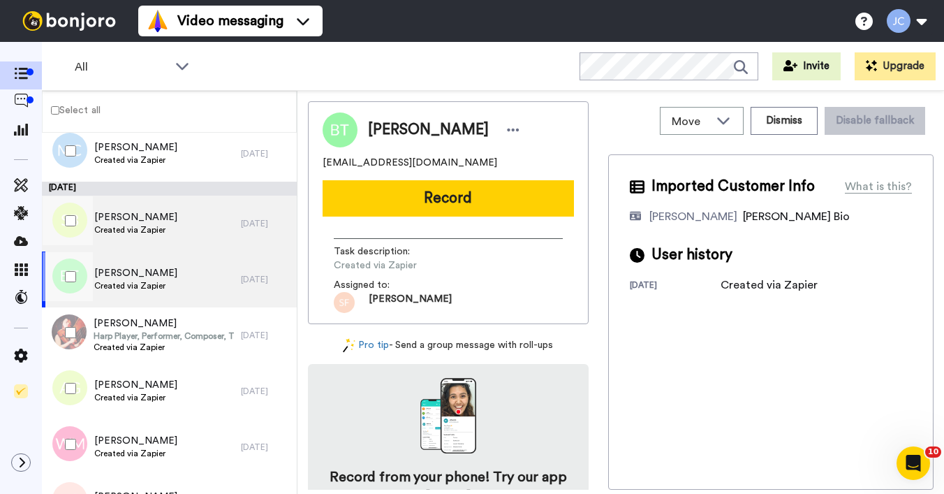
click at [142, 214] on span "Sadisha Blackwood" at bounding box center [135, 217] width 83 height 14
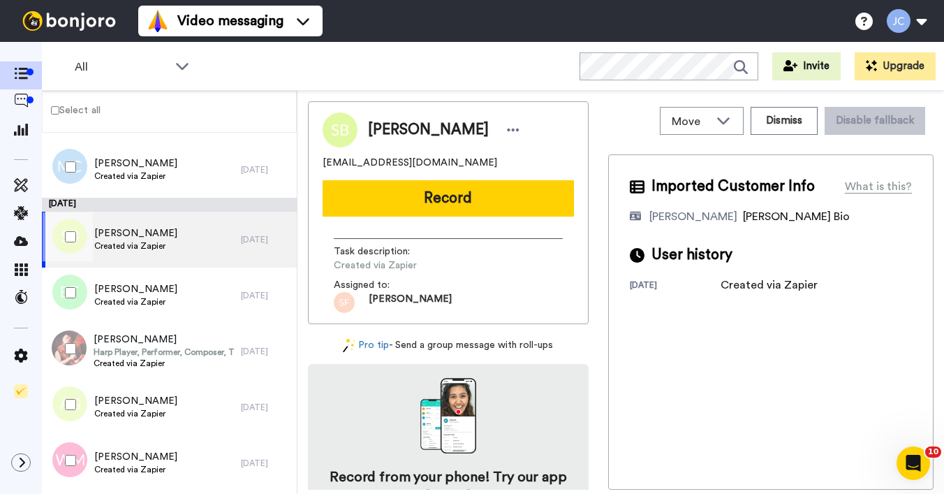
scroll to position [6397, 0]
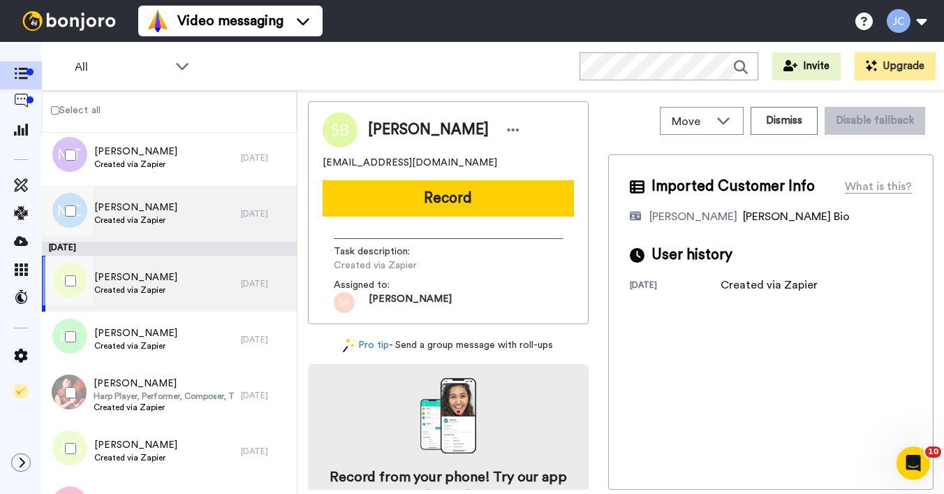
click at [142, 212] on span "Michelle Collins" at bounding box center [135, 207] width 83 height 14
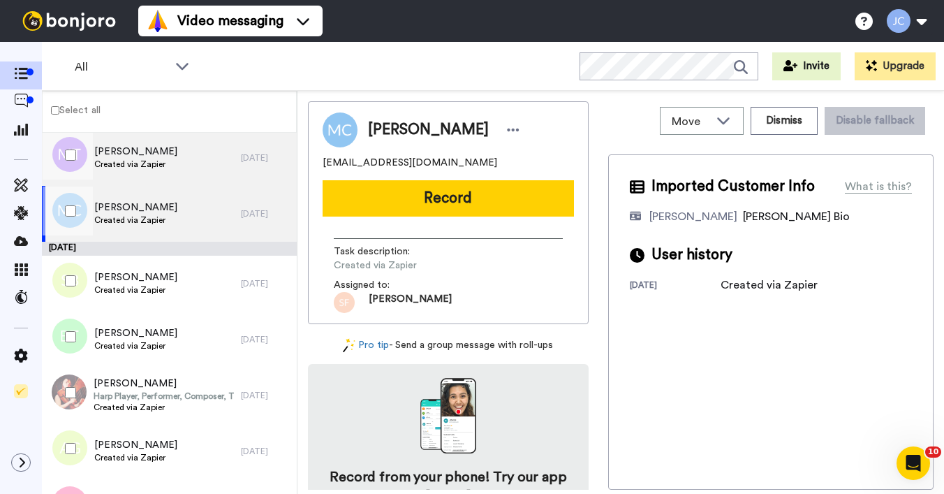
click at [140, 162] on span "Created via Zapier" at bounding box center [135, 163] width 83 height 11
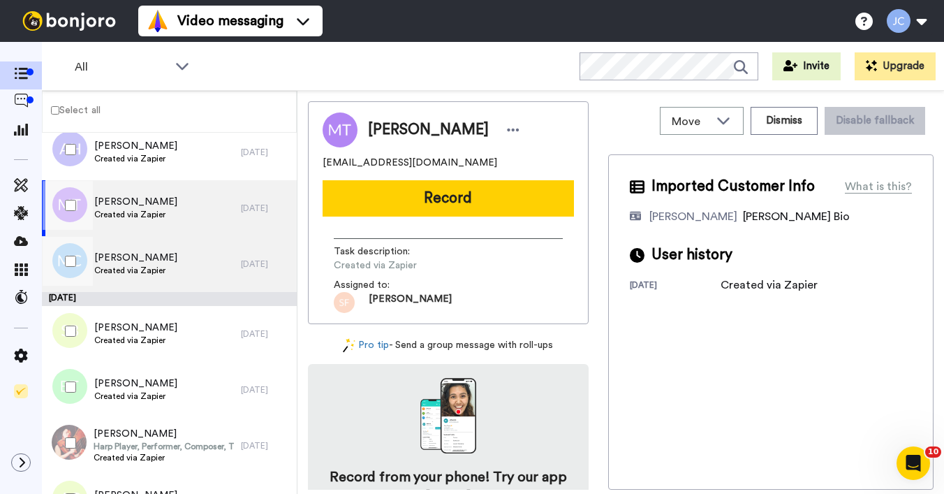
scroll to position [6344, 0]
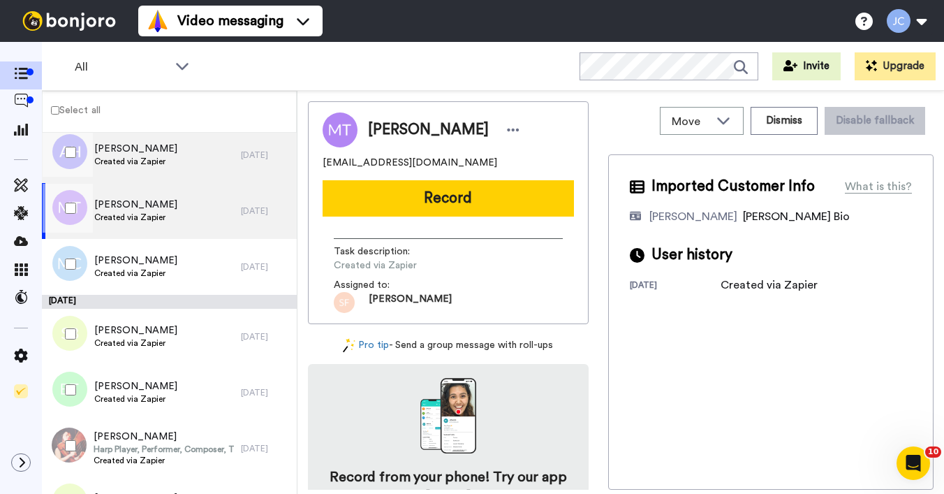
click at [145, 171] on div "Andrew Hayward Created via Zapier" at bounding box center [141, 155] width 199 height 56
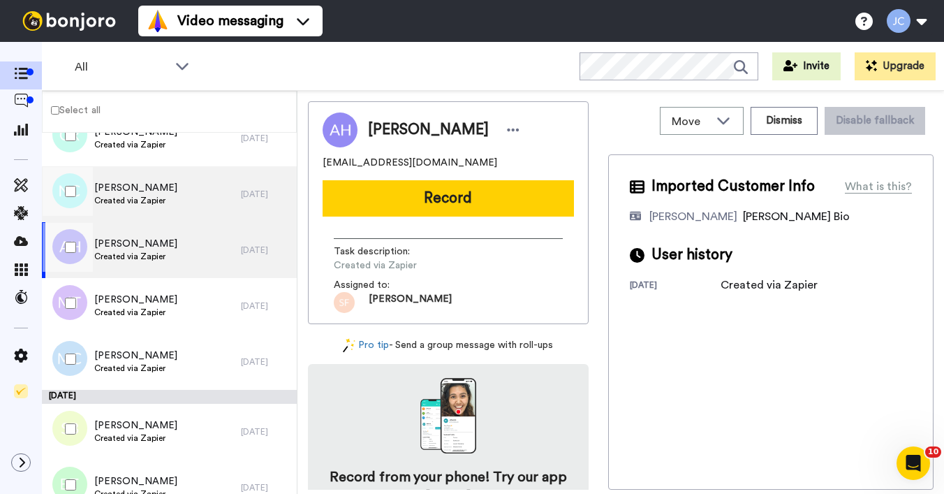
scroll to position [6197, 0]
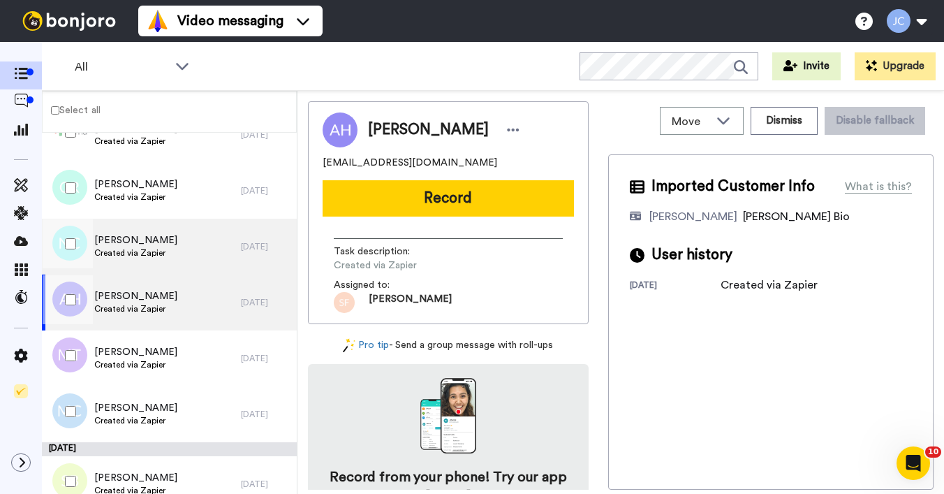
click at [139, 260] on div "NaToyia Claytor Created via Zapier" at bounding box center [141, 247] width 199 height 56
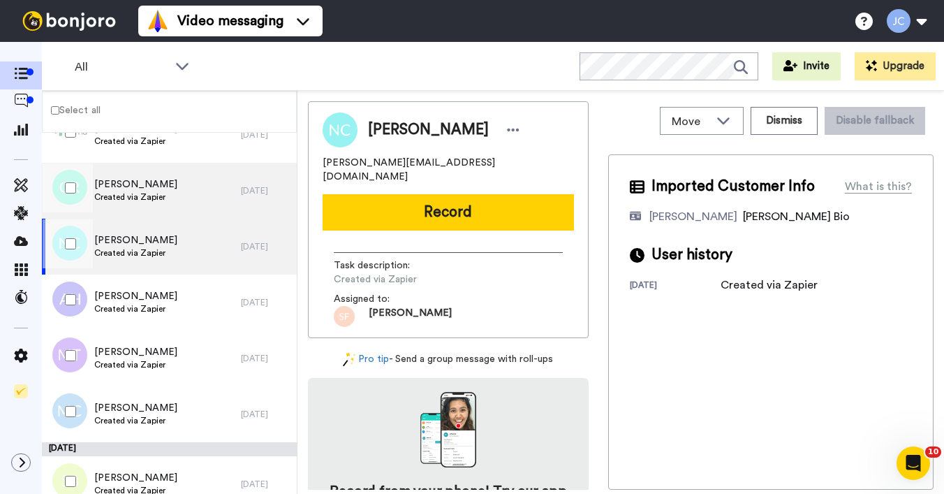
click at [142, 192] on span "Created via Zapier" at bounding box center [135, 196] width 83 height 11
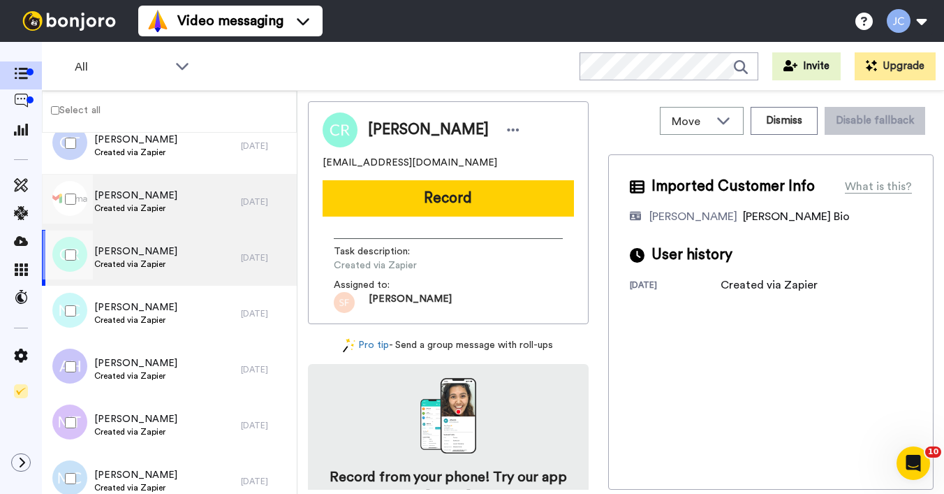
scroll to position [6056, 0]
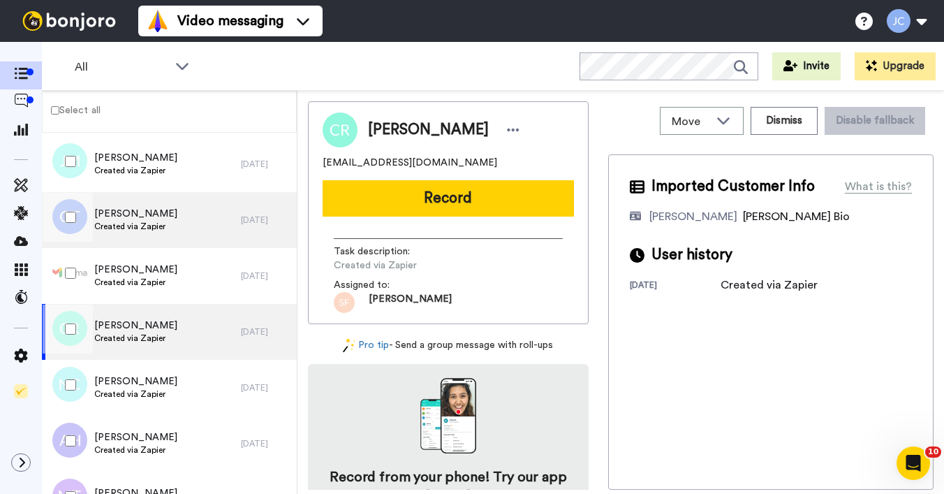
drag, startPoint x: 135, startPoint y: 267, endPoint x: 138, endPoint y: 219, distance: 48.2
click at [135, 266] on span "Magda Leszczynska" at bounding box center [135, 269] width 83 height 14
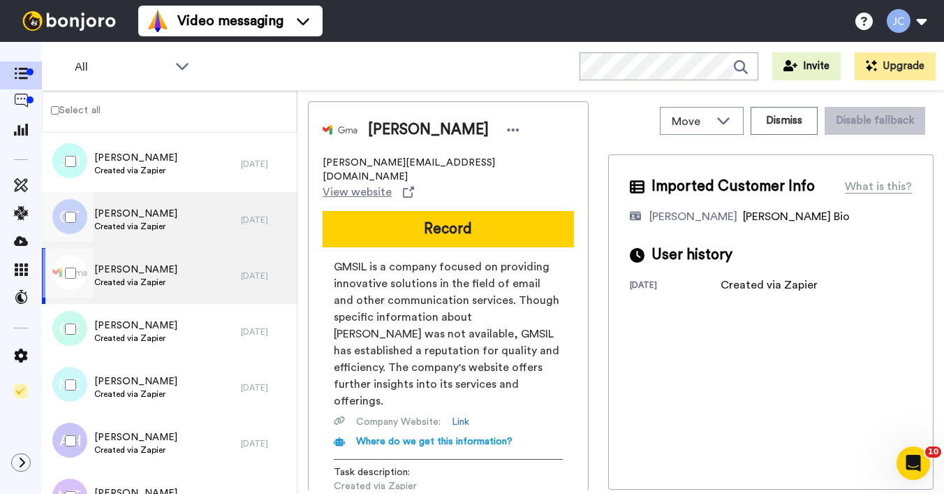
click at [138, 218] on span "Gerry Taylor" at bounding box center [135, 214] width 83 height 14
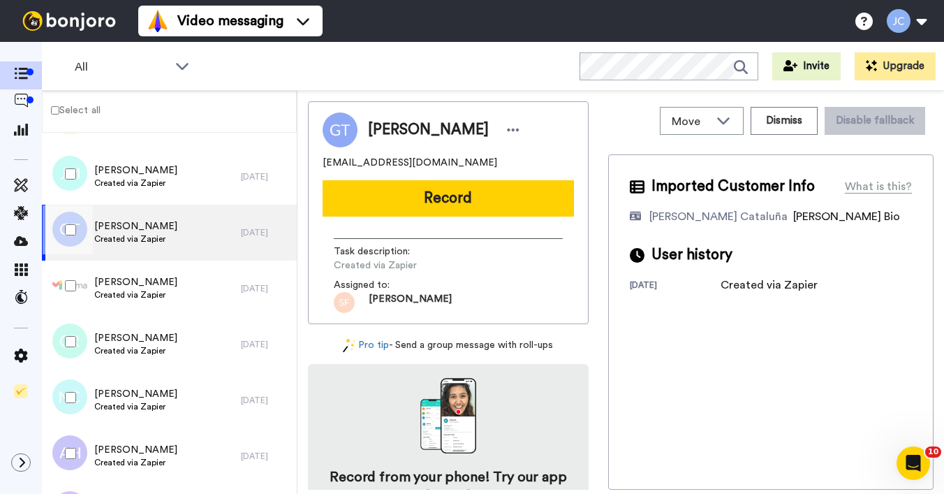
scroll to position [6002, 0]
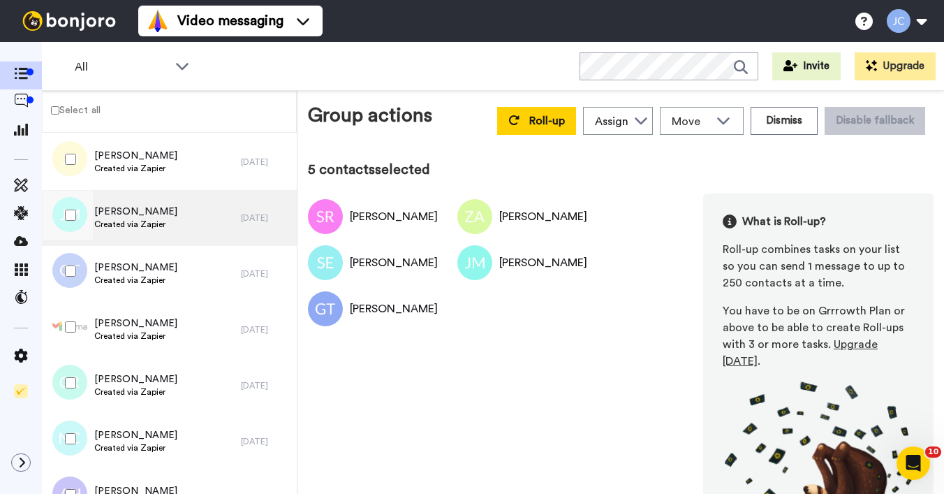
click at [146, 229] on span "Created via Zapier" at bounding box center [135, 224] width 83 height 11
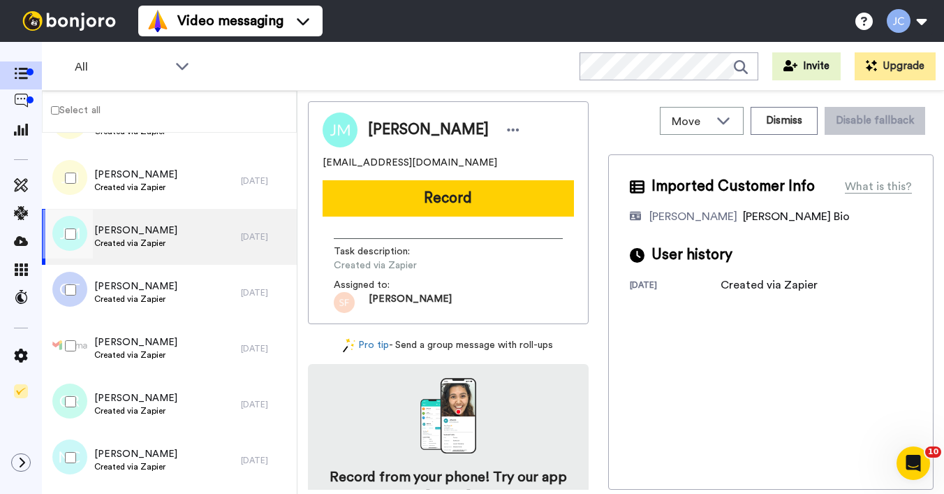
scroll to position [5948, 0]
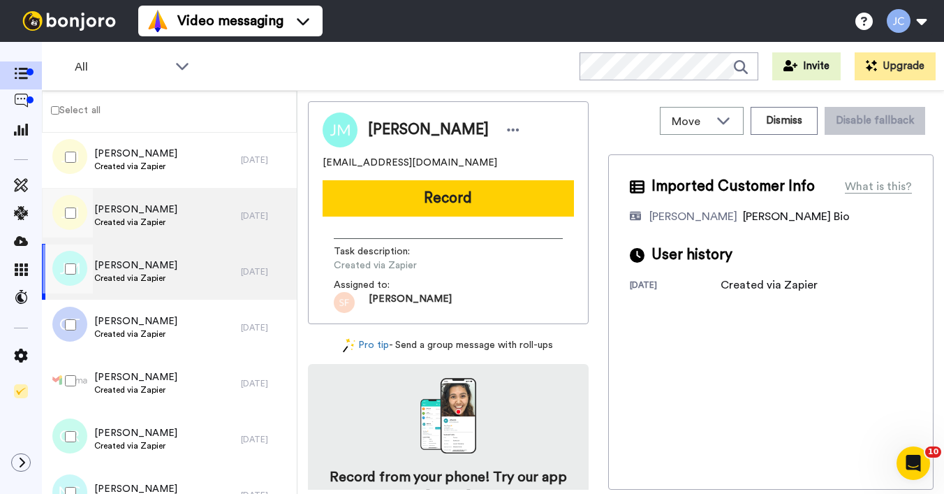
click at [146, 229] on div "Jennifer Hampton Created via Zapier" at bounding box center [141, 216] width 199 height 56
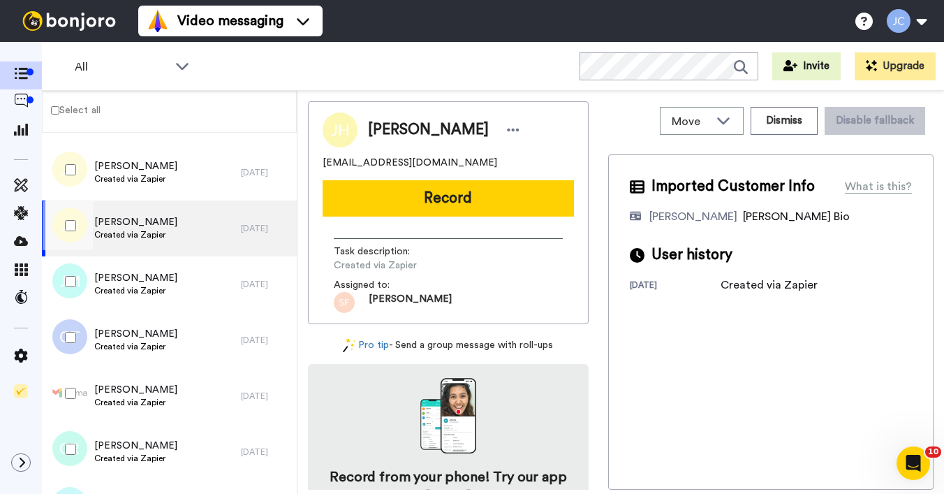
scroll to position [5900, 0]
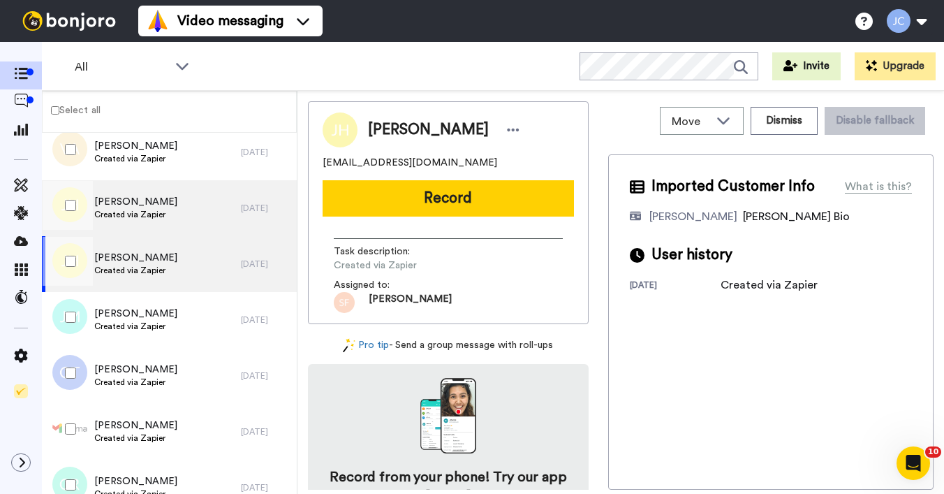
click at [150, 209] on span "Created via Zapier" at bounding box center [135, 214] width 83 height 11
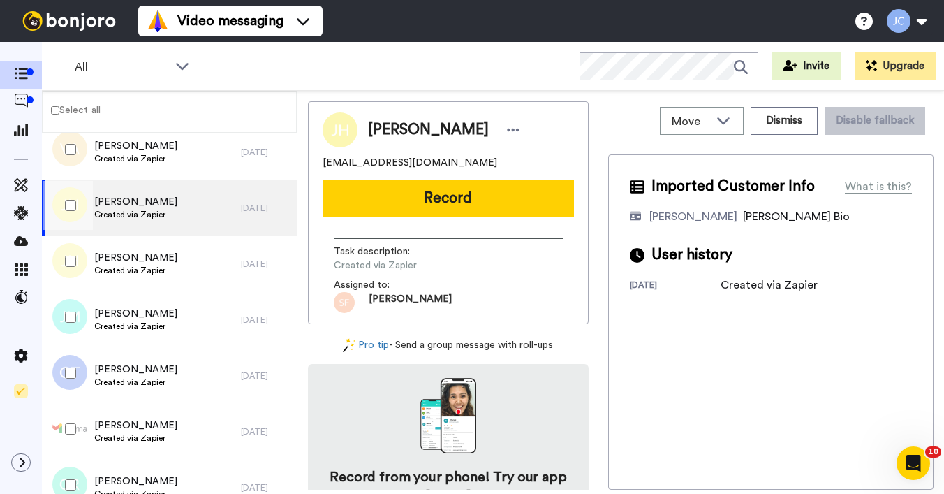
scroll to position [5850, 0]
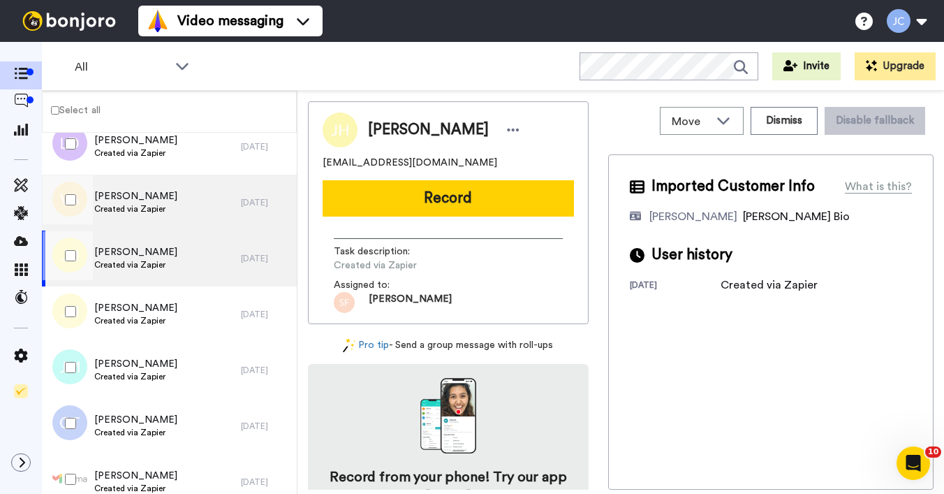
click at [150, 208] on span "Created via Zapier" at bounding box center [135, 208] width 83 height 11
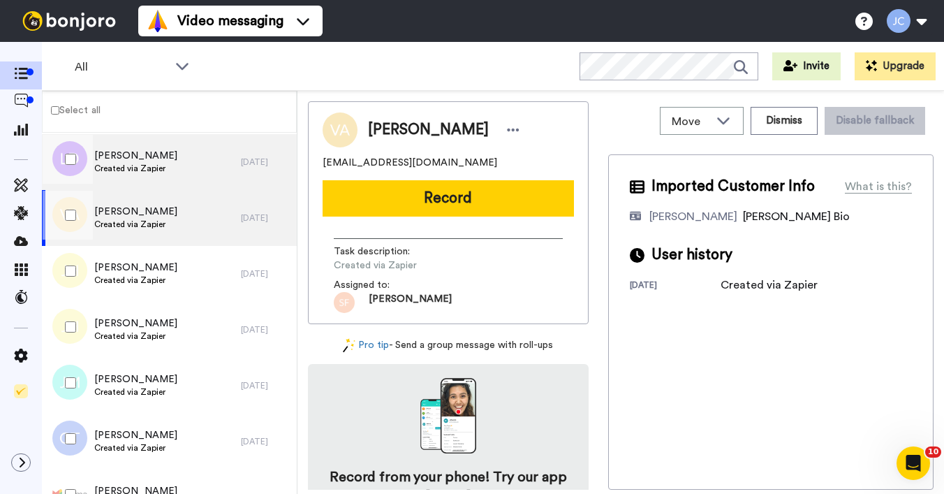
scroll to position [5809, 0]
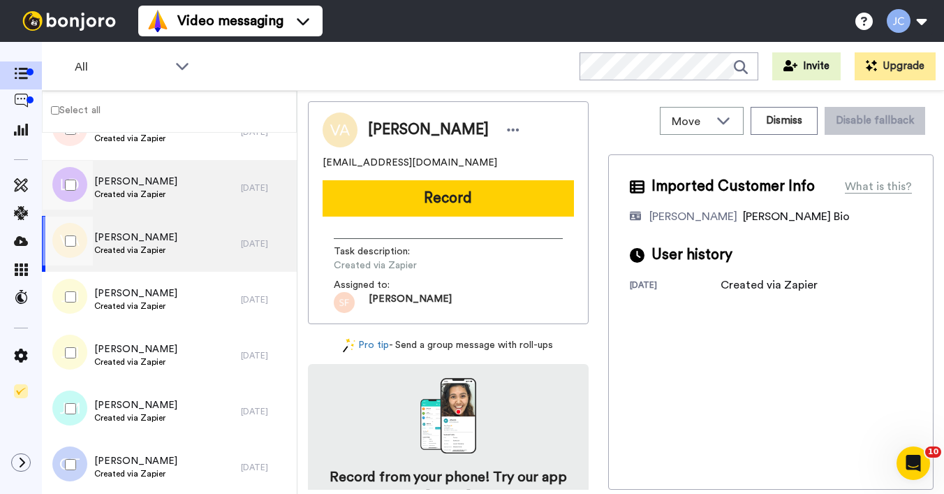
click at [149, 208] on div "Louise DiPaolo Created via Zapier" at bounding box center [141, 188] width 199 height 56
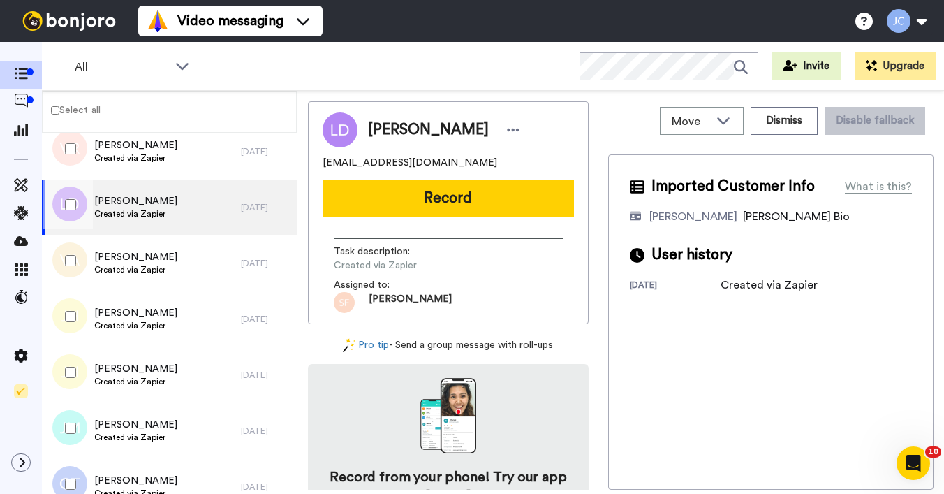
scroll to position [5726, 0]
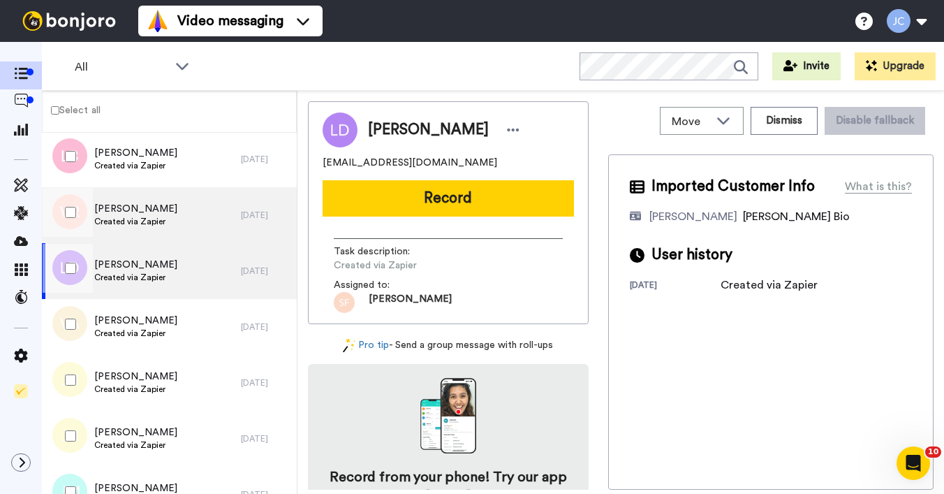
click at [149, 209] on span "Victoria Rice" at bounding box center [135, 209] width 83 height 14
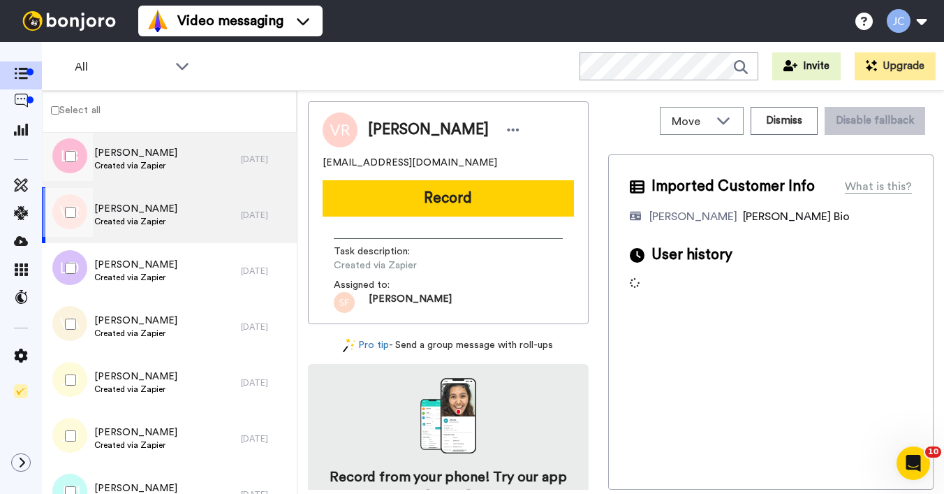
click at [147, 176] on div "LaCole Benton Created via Zapier" at bounding box center [141, 159] width 199 height 56
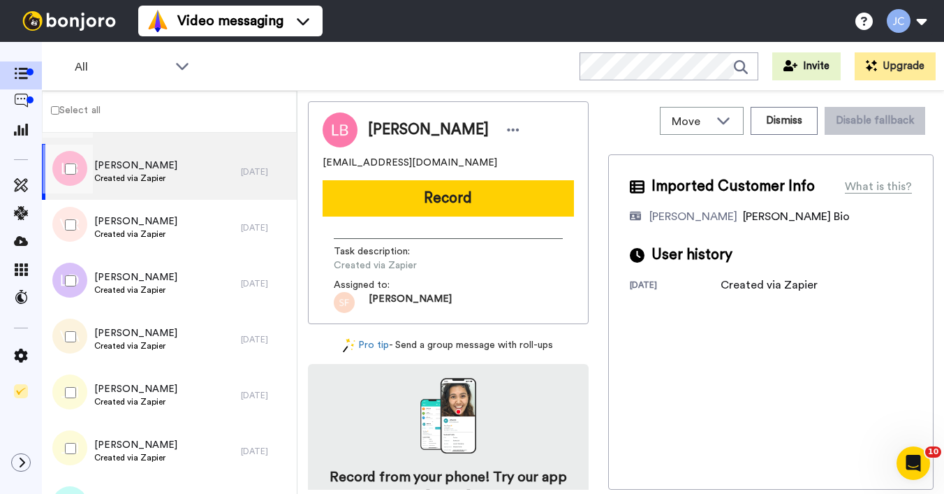
scroll to position [5626, 0]
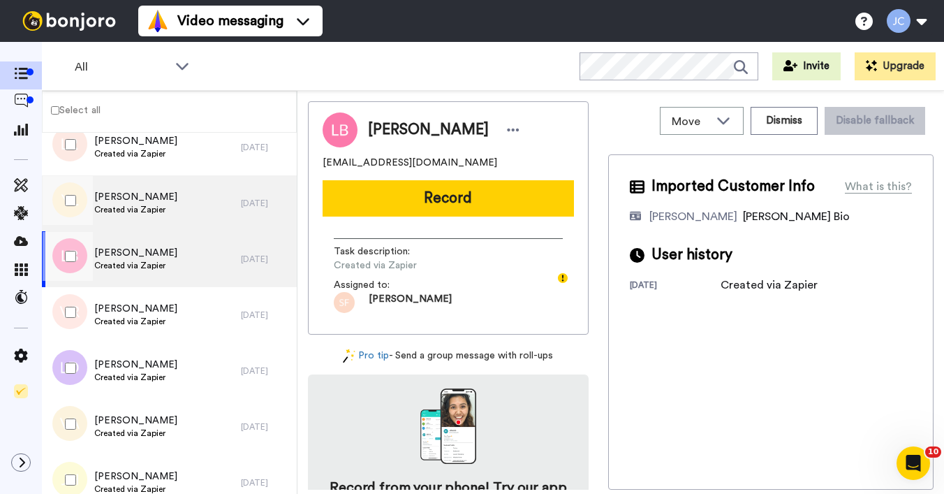
click at [149, 227] on div "Yvonne Legister Created via Zapier" at bounding box center [141, 203] width 199 height 56
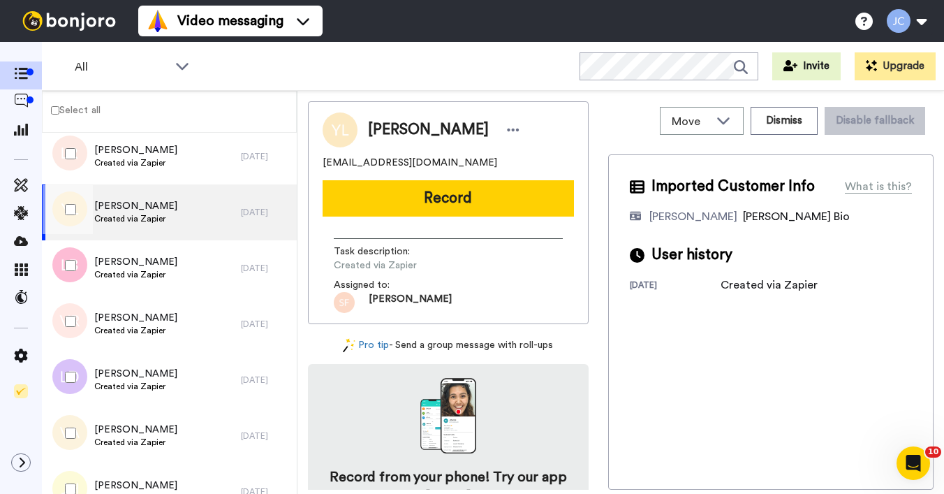
scroll to position [5606, 0]
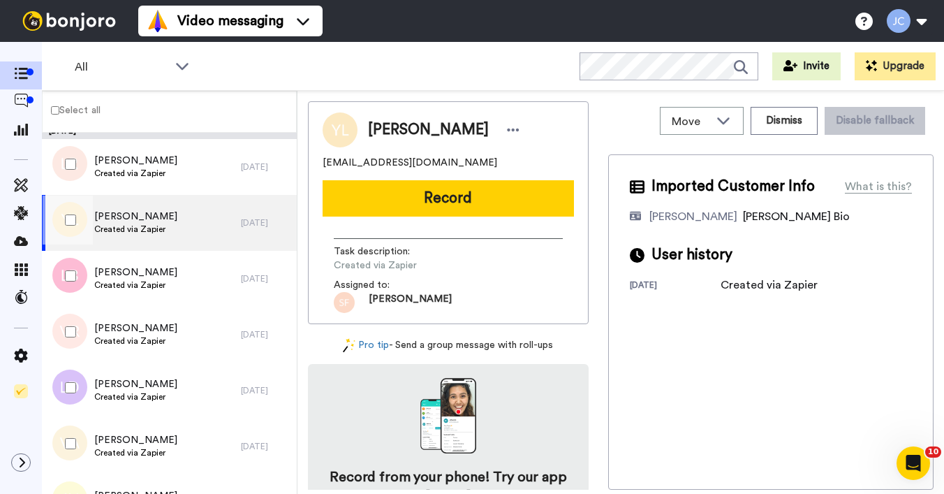
click at [148, 223] on span "Created via Zapier" at bounding box center [135, 228] width 83 height 11
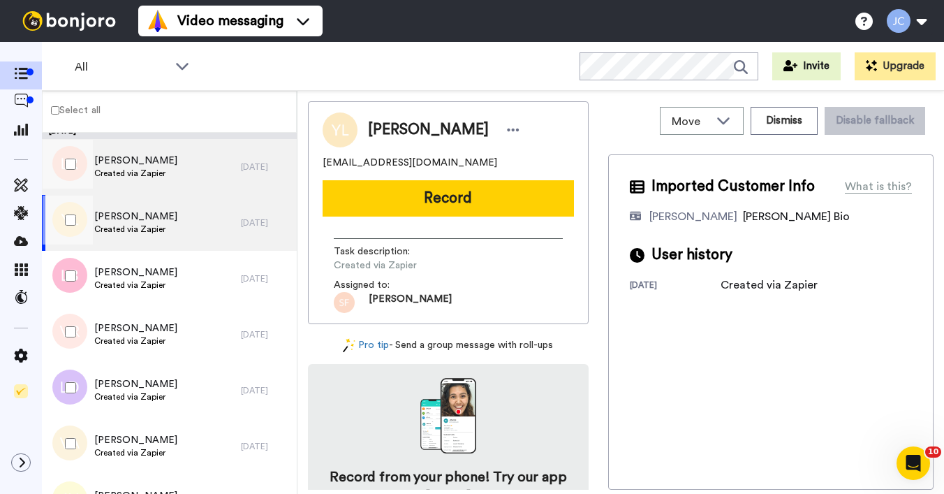
click at [154, 177] on span "Created via Zapier" at bounding box center [135, 173] width 83 height 11
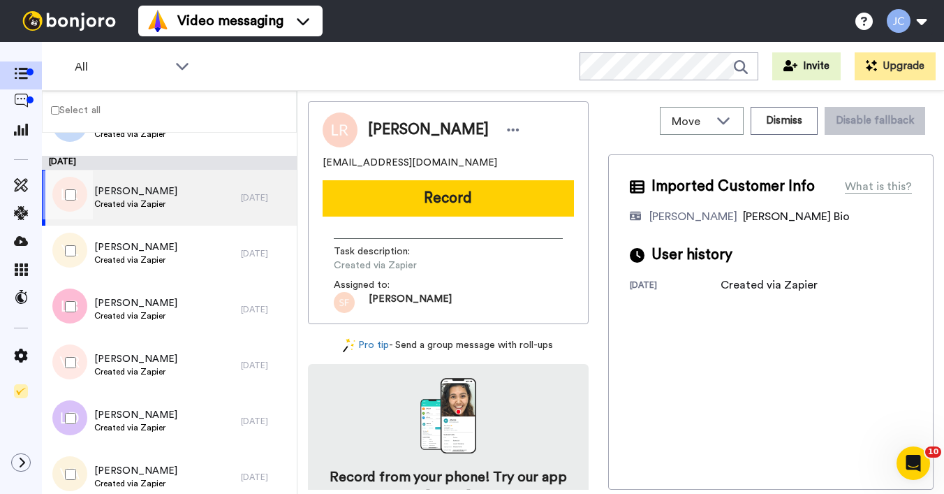
scroll to position [5505, 0]
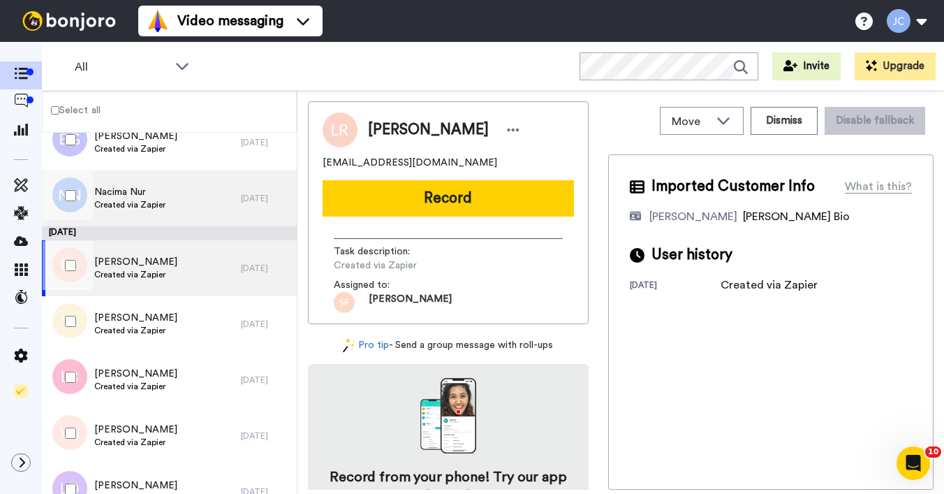
click at [149, 215] on div "Nacima Nur Created via Zapier" at bounding box center [141, 198] width 199 height 56
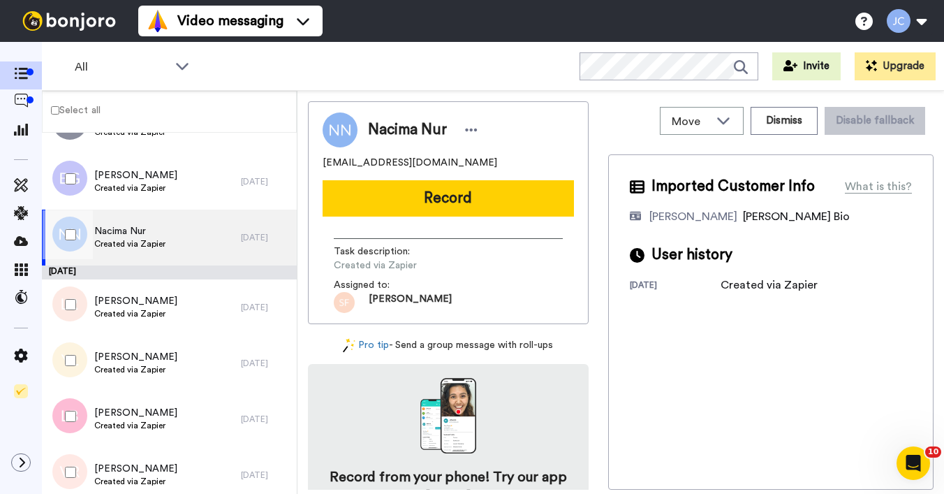
scroll to position [5431, 0]
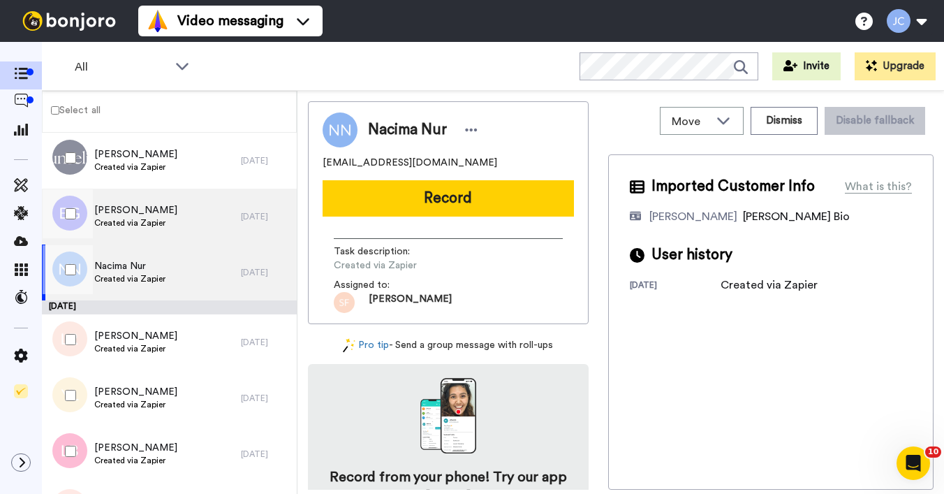
click at [148, 219] on span "Created via Zapier" at bounding box center [135, 222] width 83 height 11
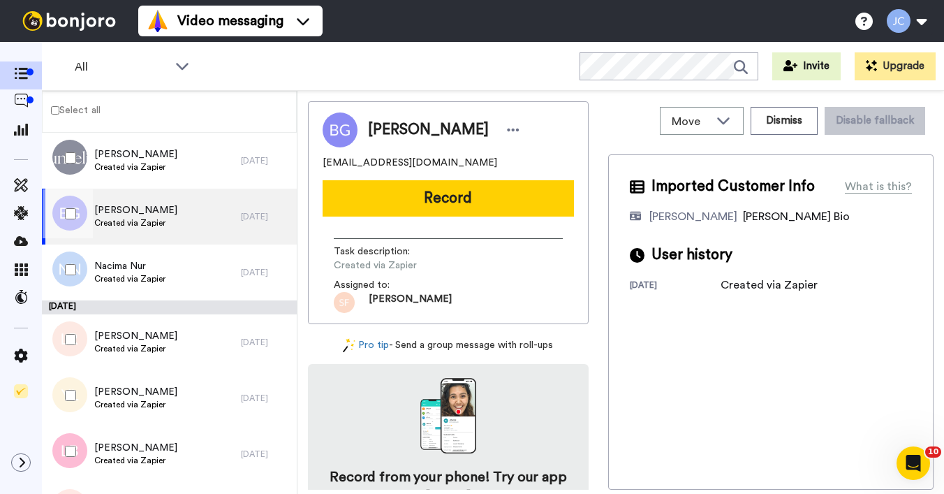
scroll to position [5333, 0]
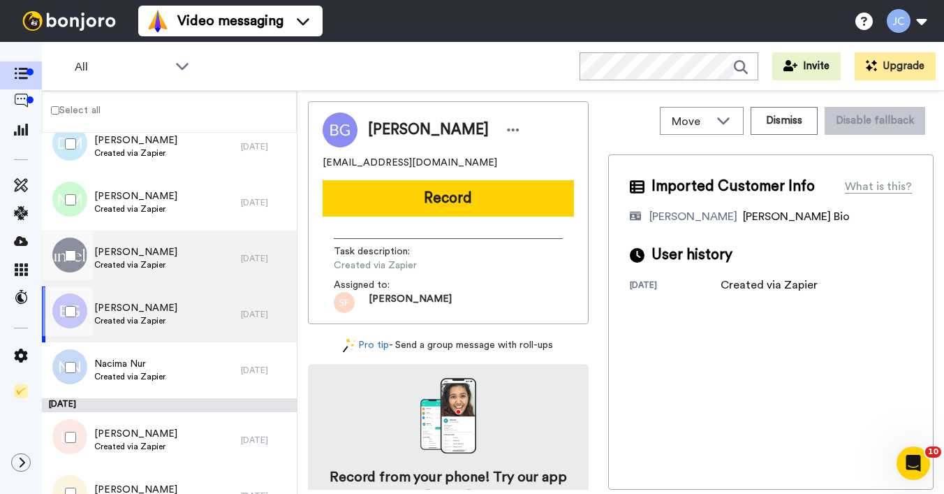
click at [143, 256] on span "Jennifer Gabriel" at bounding box center [135, 252] width 83 height 14
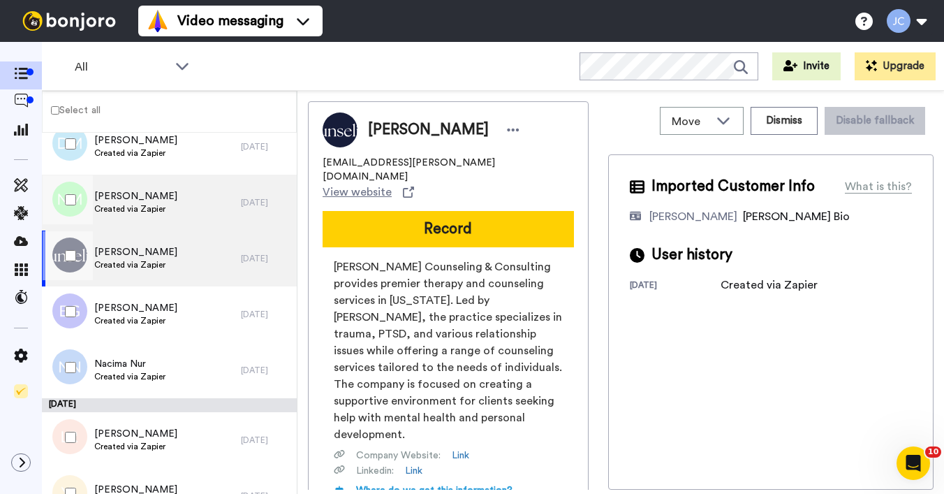
click at [149, 212] on span "Created via Zapier" at bounding box center [135, 208] width 83 height 11
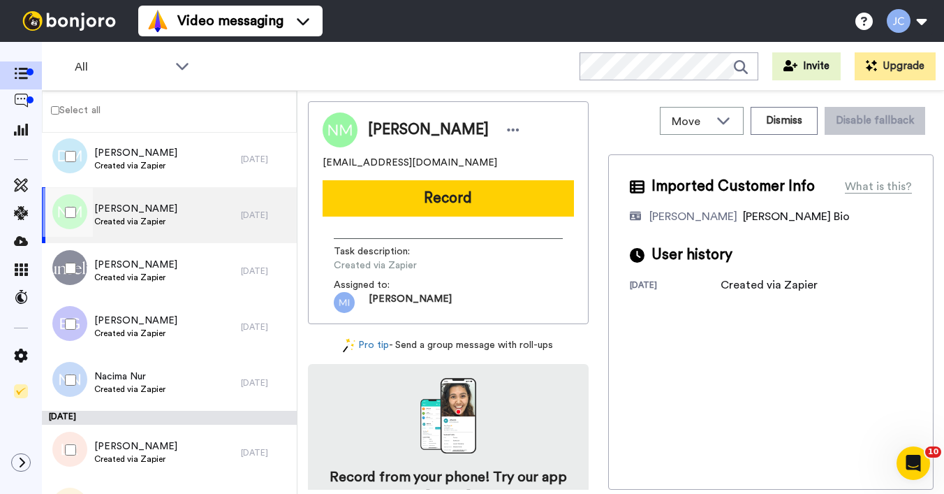
scroll to position [5267, 0]
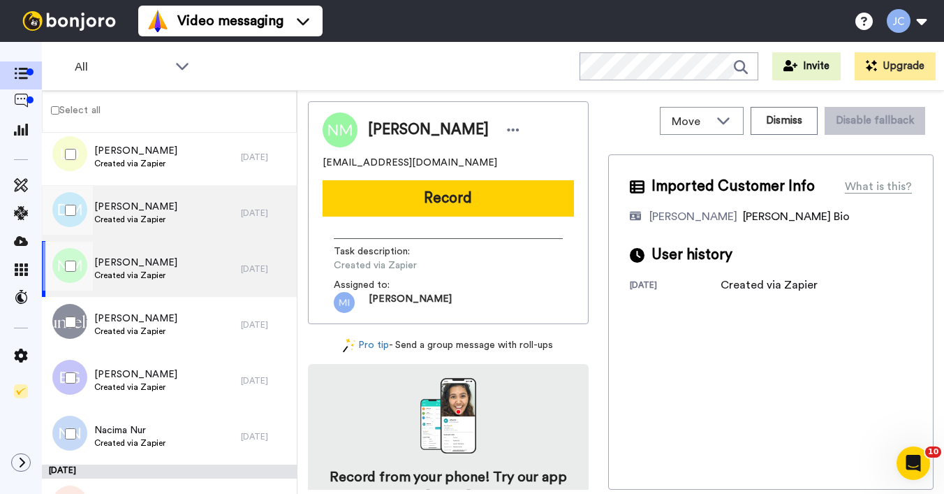
click at [151, 199] on div "Diana Melian Created via Zapier" at bounding box center [141, 213] width 199 height 56
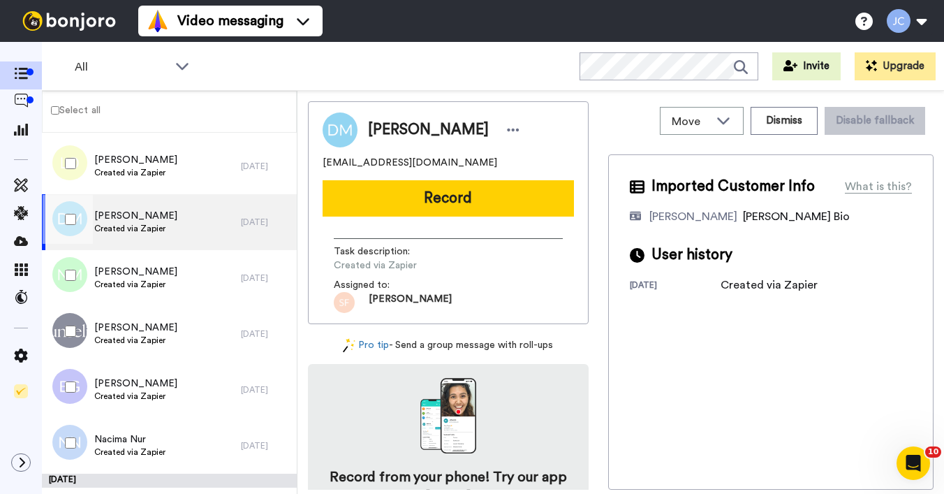
scroll to position [5255, 0]
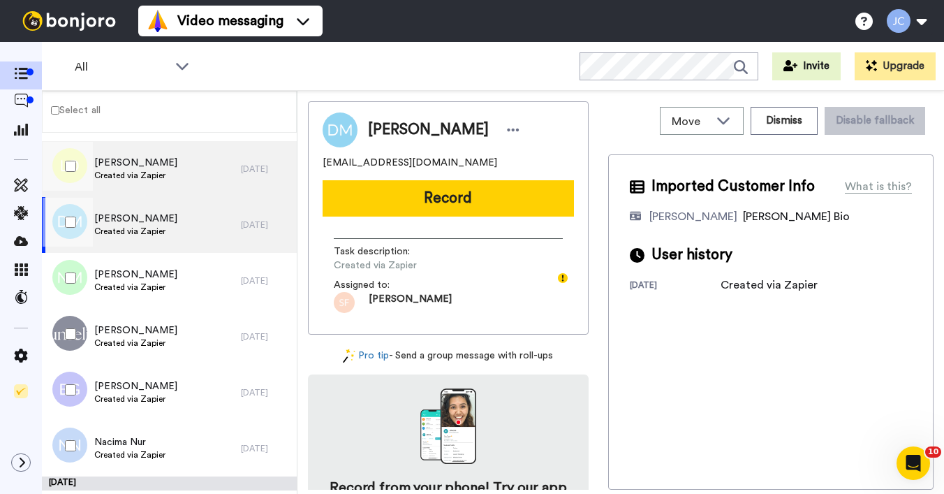
click at [147, 175] on span "Created via Zapier" at bounding box center [135, 175] width 83 height 11
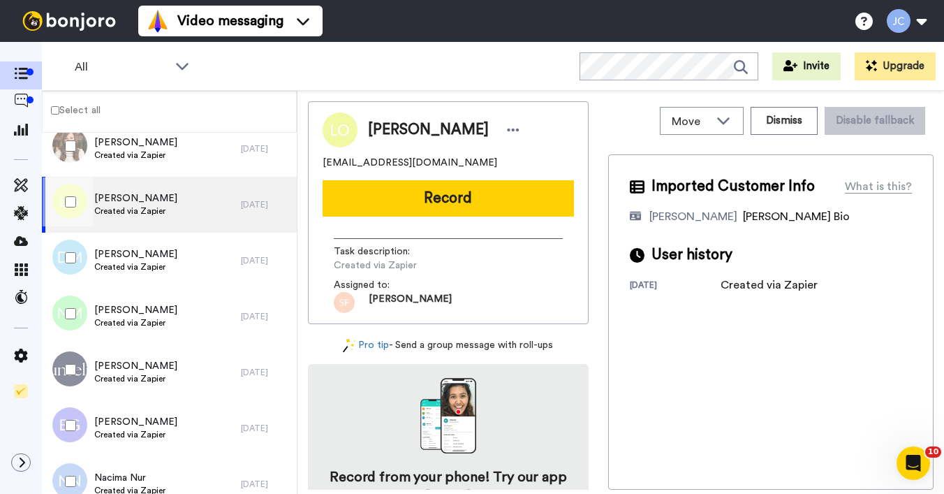
scroll to position [5217, 0]
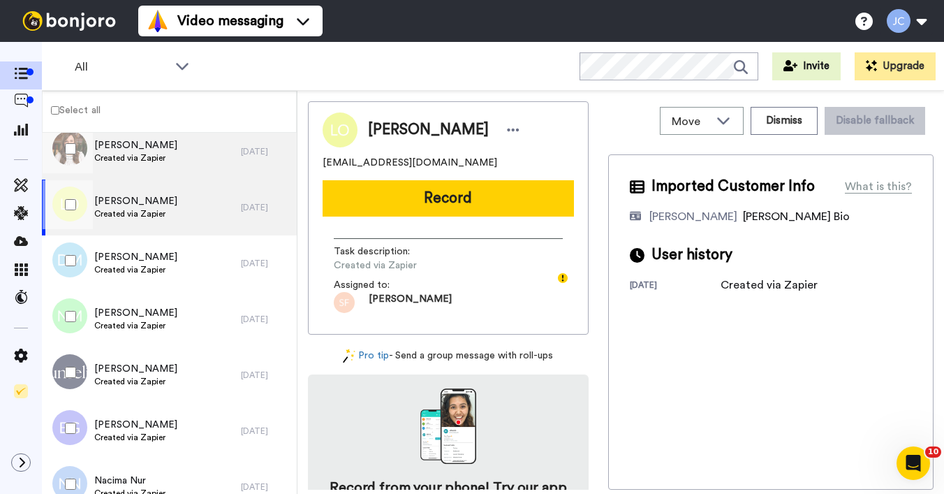
click at [142, 170] on div "Adrienne Comstock Created via Zapier" at bounding box center [141, 152] width 199 height 56
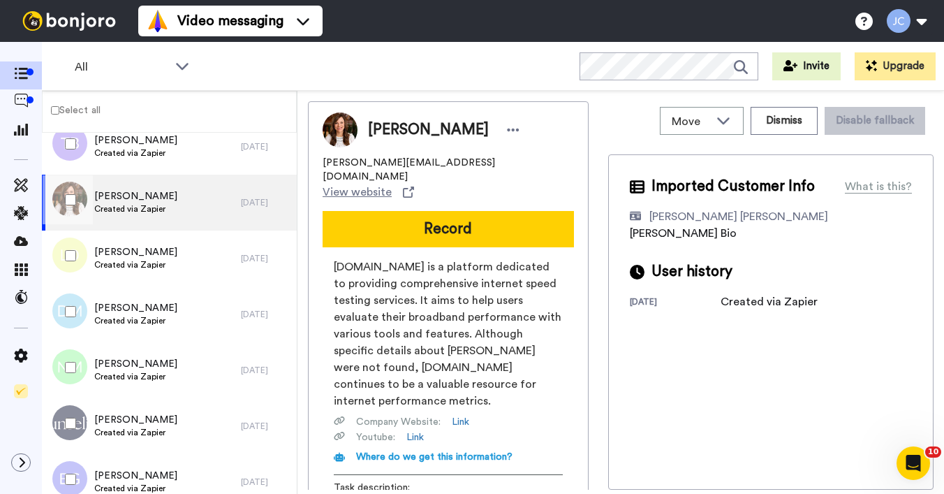
scroll to position [5163, 0]
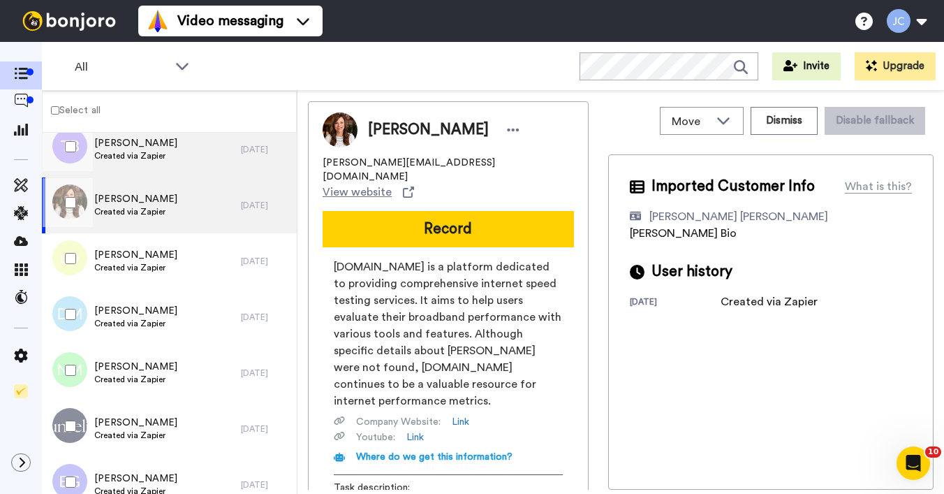
click at [146, 168] on div "Tony Betts Created via Zapier" at bounding box center [141, 149] width 199 height 56
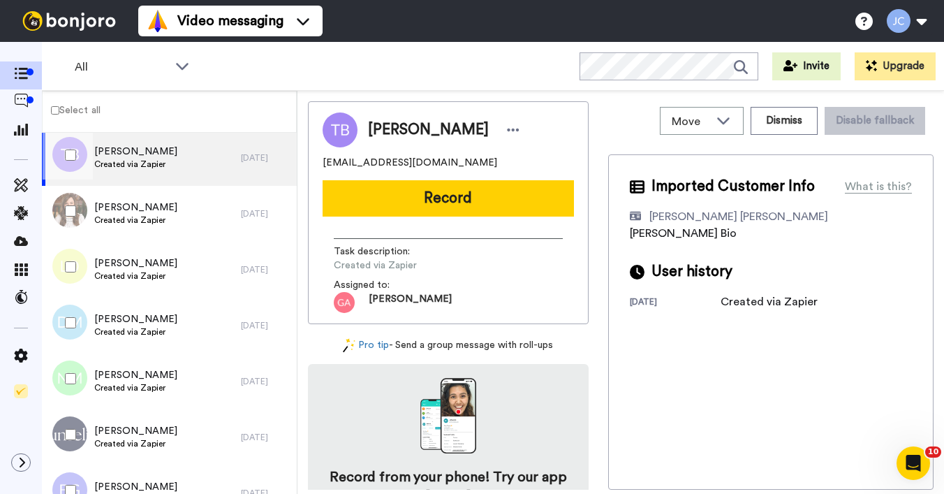
scroll to position [4947, 0]
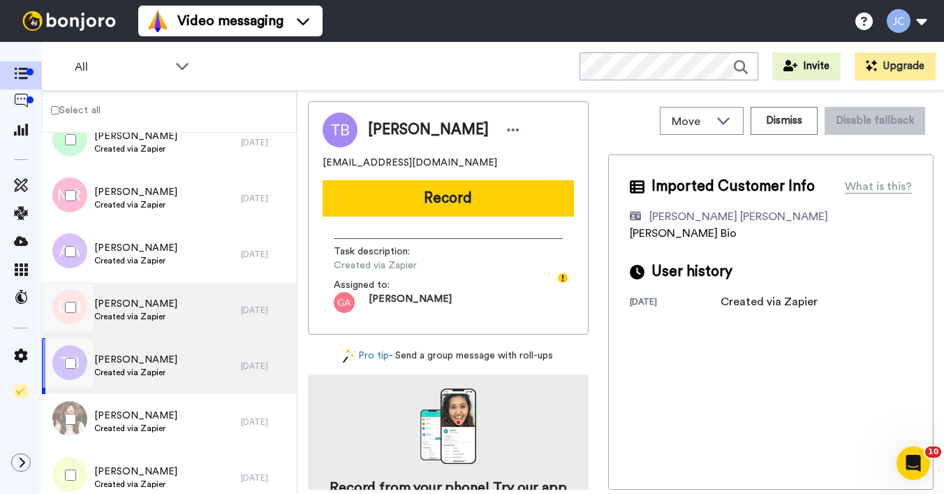
click at [147, 310] on div "Darin Hannan Created via Zapier" at bounding box center [135, 310] width 83 height 27
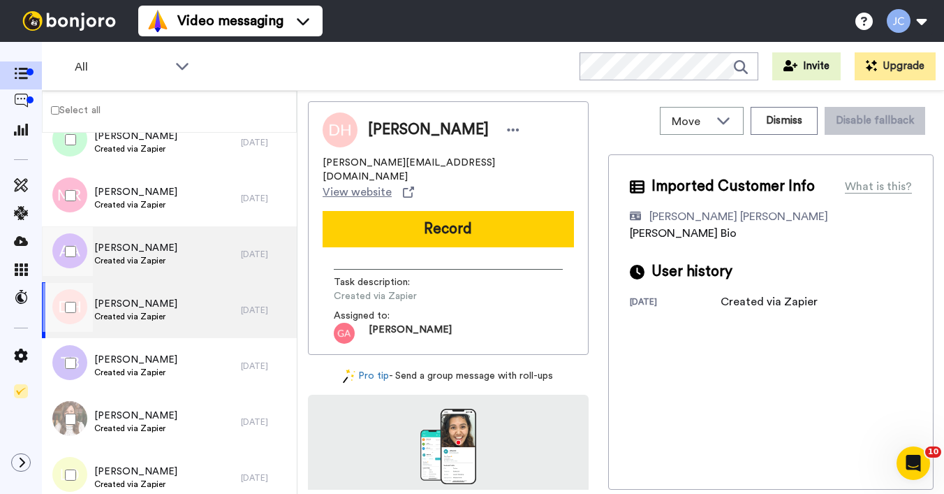
click at [135, 265] on span "Created via Zapier" at bounding box center [135, 260] width 83 height 11
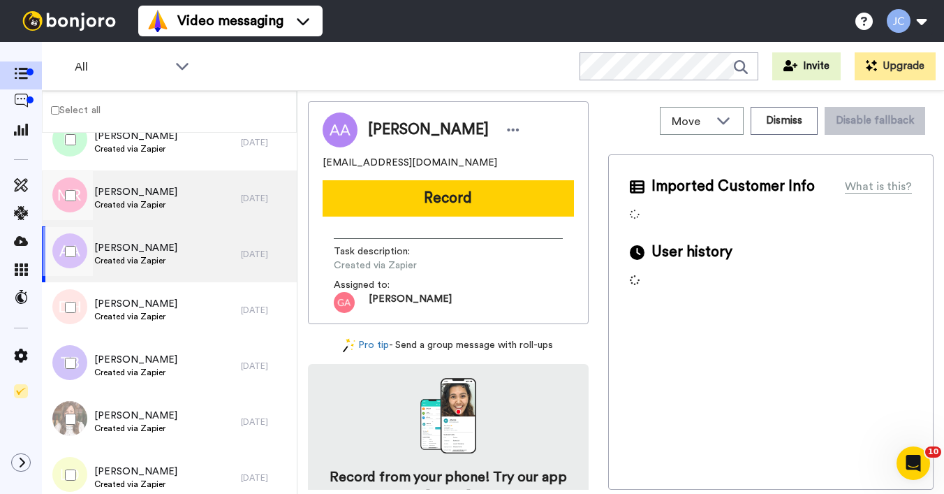
click at [133, 212] on div "Marco Rossi Created via Zapier" at bounding box center [141, 198] width 199 height 56
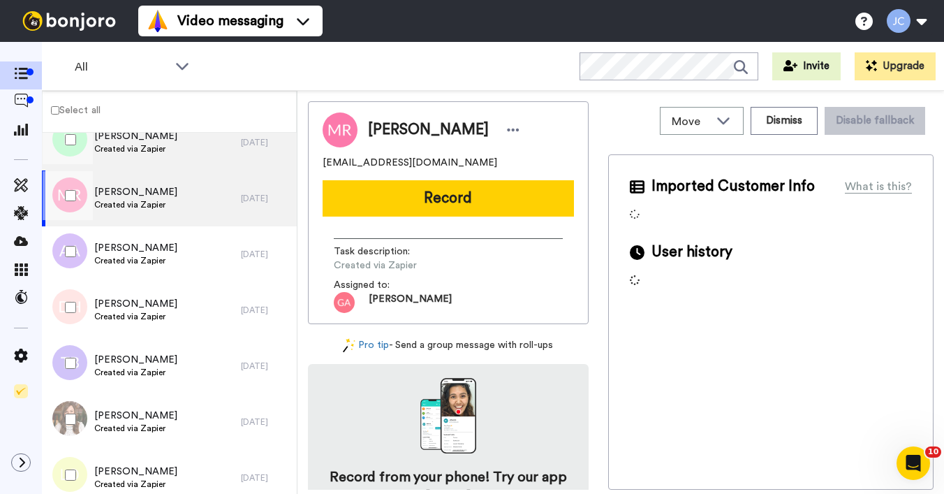
click at [140, 157] on div "Isaiah Spencer Created via Zapier" at bounding box center [141, 142] width 199 height 56
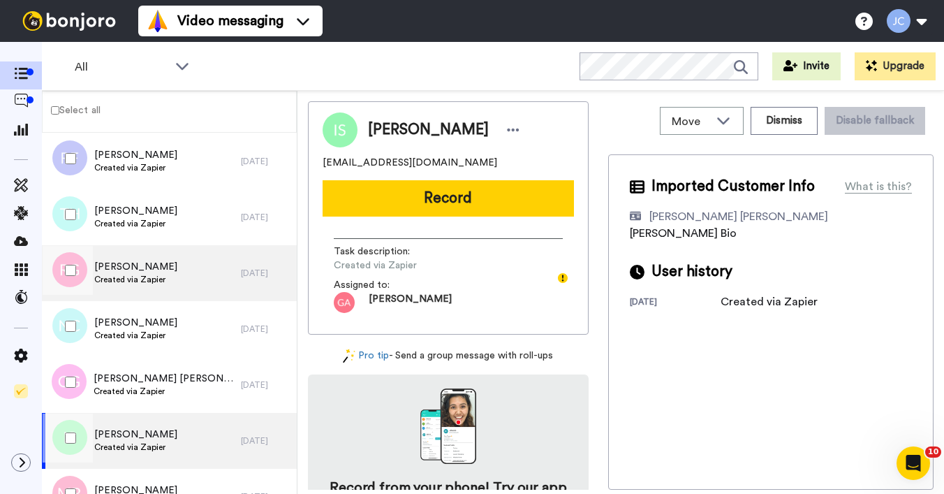
scroll to position [4643, 0]
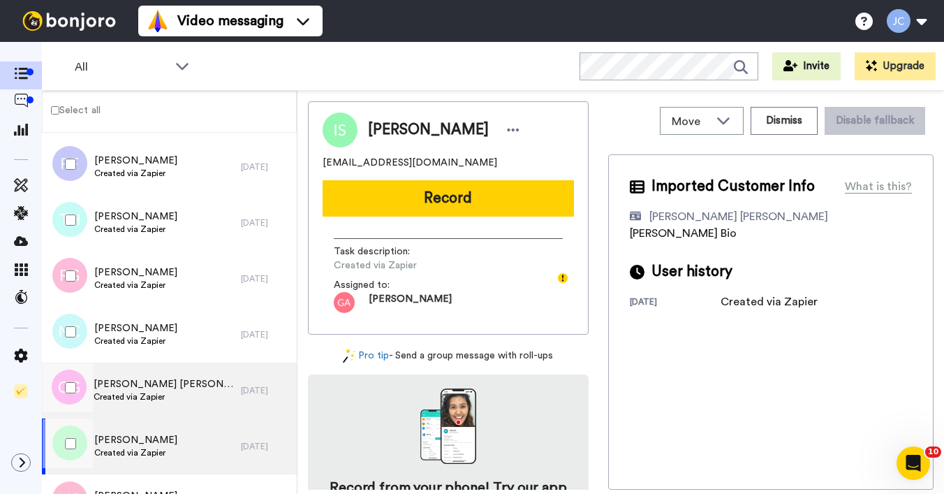
click at [126, 384] on span "Gina Garrison Benjamin" at bounding box center [164, 384] width 140 height 14
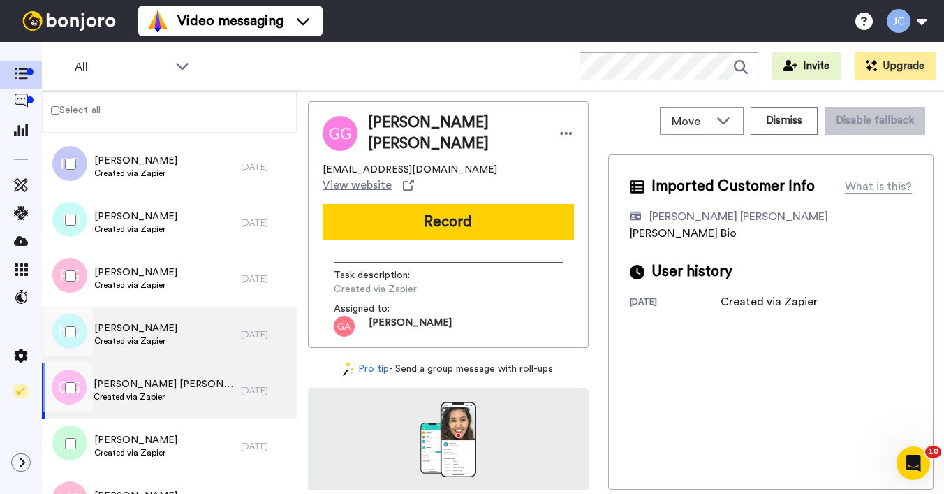
click at [134, 331] on span "Norma Jean Chang-Gottschalk" at bounding box center [135, 328] width 83 height 14
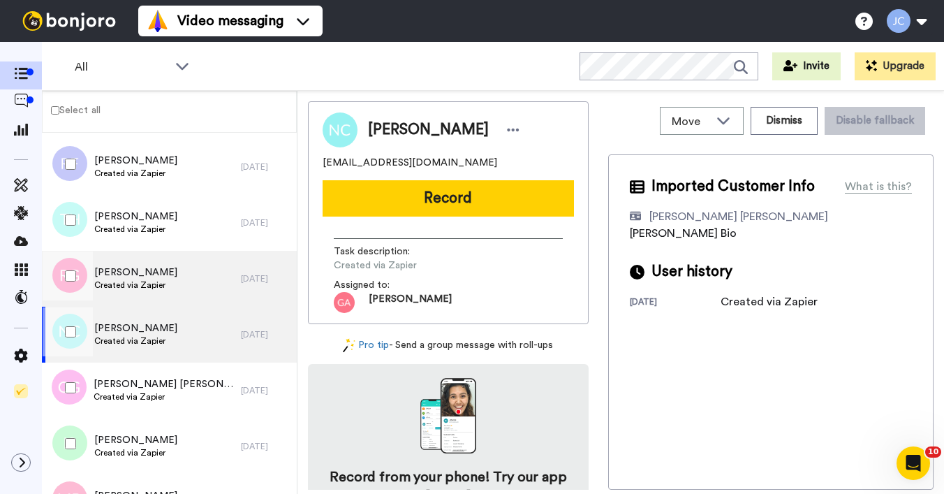
click at [138, 289] on span "Created via Zapier" at bounding box center [135, 284] width 83 height 11
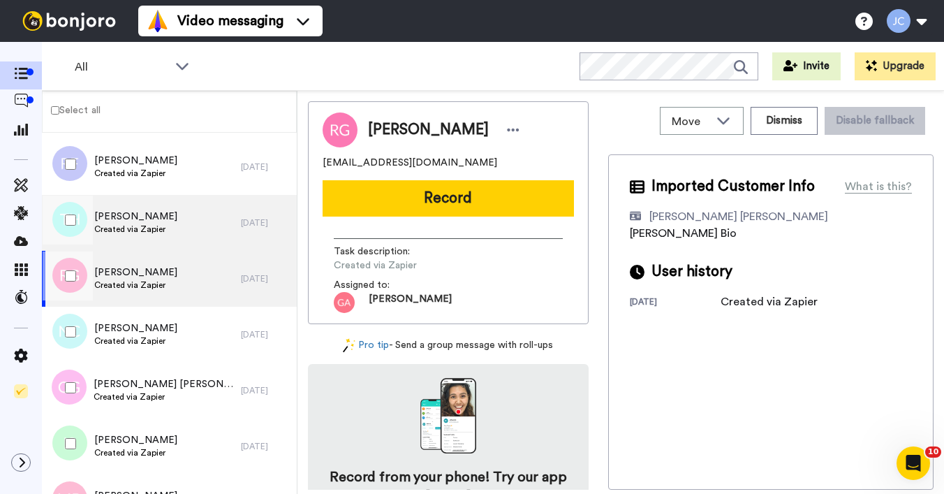
click at [143, 231] on span "Created via Zapier" at bounding box center [135, 228] width 83 height 11
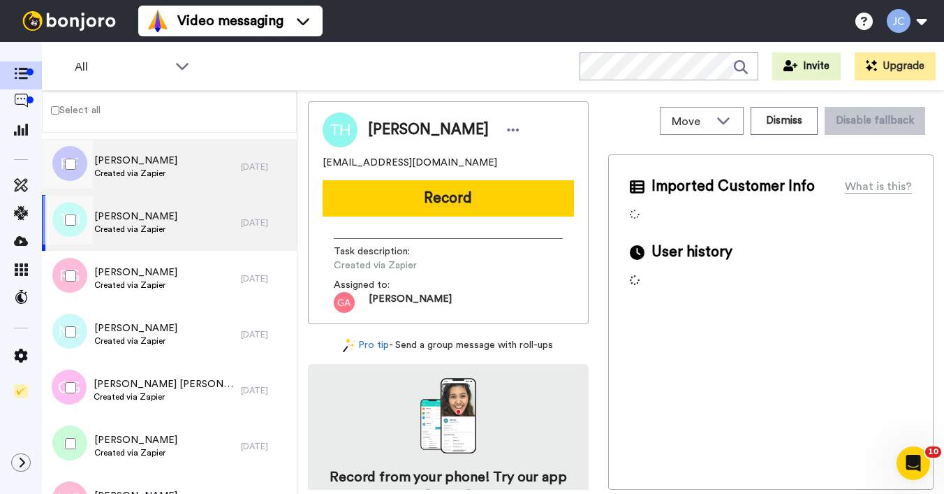
click at [146, 175] on span "Created via Zapier" at bounding box center [135, 173] width 83 height 11
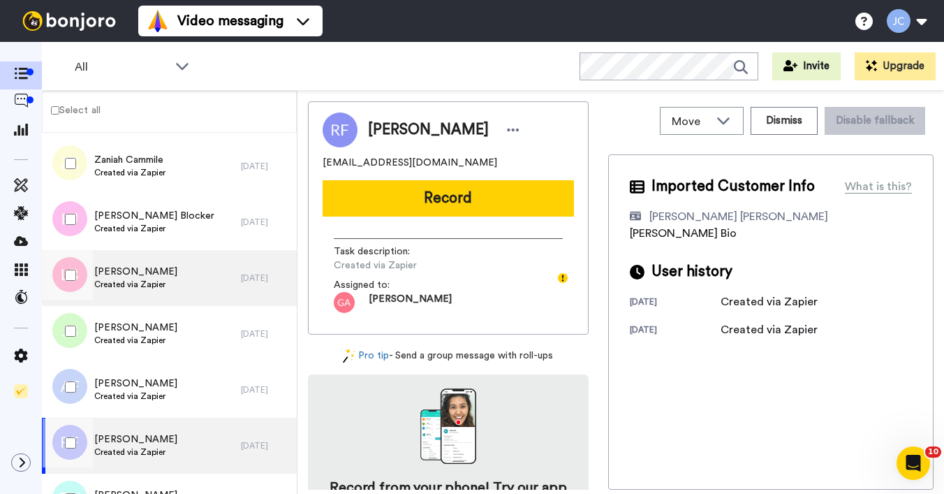
scroll to position [4339, 0]
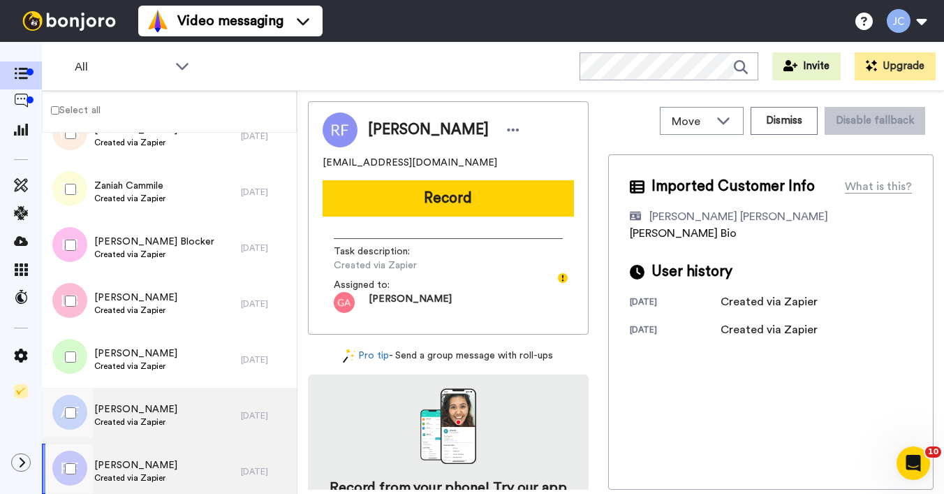
click at [116, 415] on span "Andres Ferrari" at bounding box center [135, 409] width 83 height 14
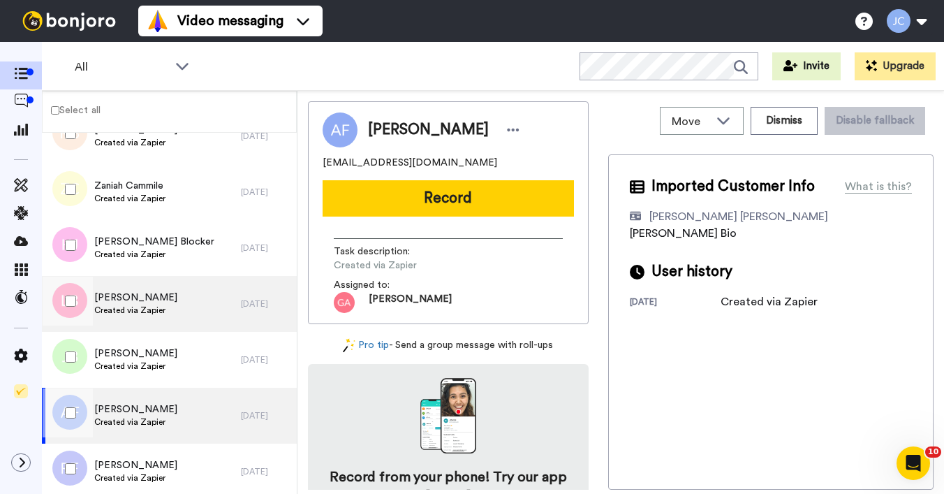
click at [120, 359] on span "JOSEPH BUCCI" at bounding box center [135, 353] width 83 height 14
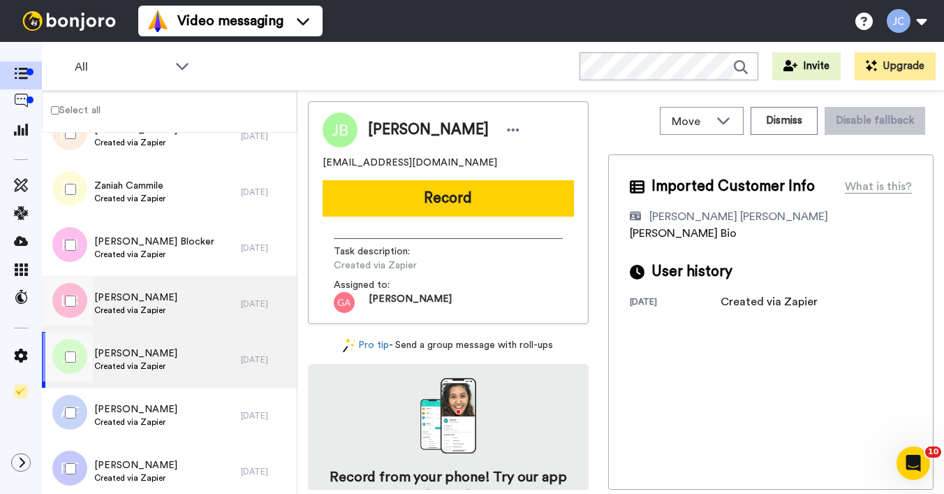
click at [125, 302] on span "Latoya Blake" at bounding box center [135, 297] width 83 height 14
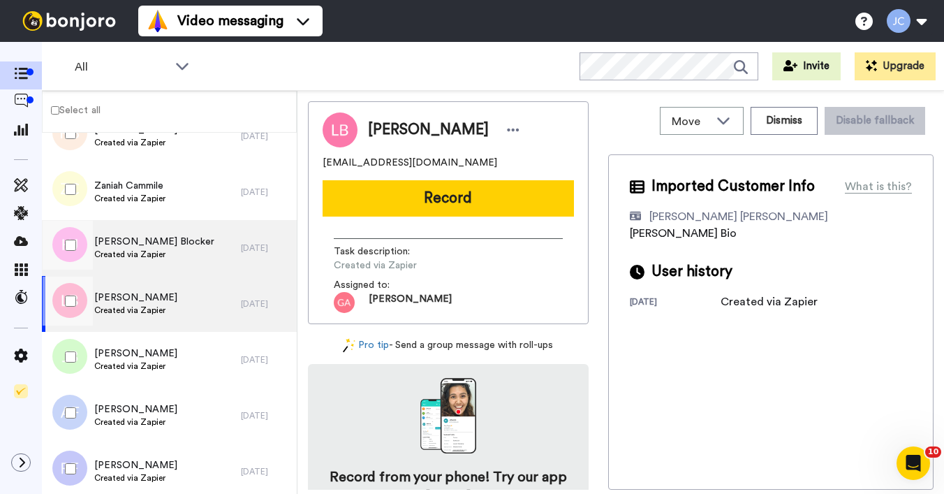
click at [129, 256] on span "Created via Zapier" at bounding box center [154, 254] width 120 height 11
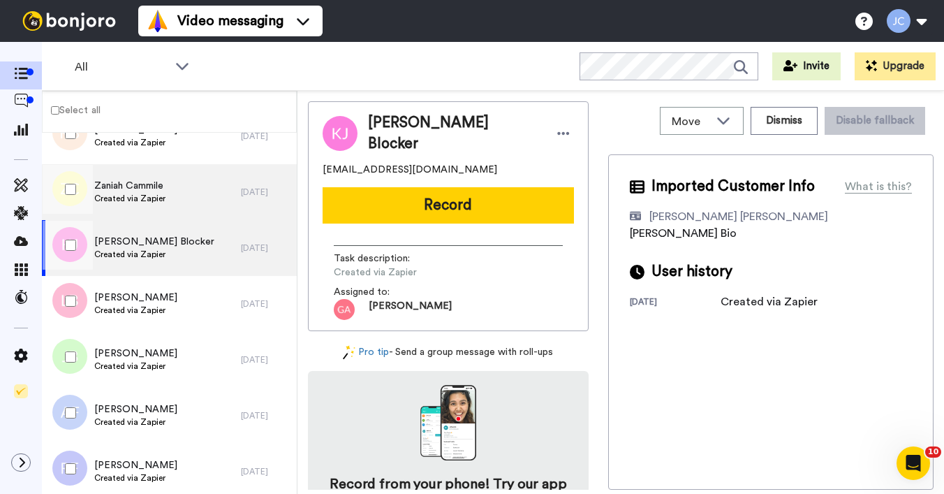
click at [137, 193] on span "Created via Zapier" at bounding box center [129, 198] width 71 height 11
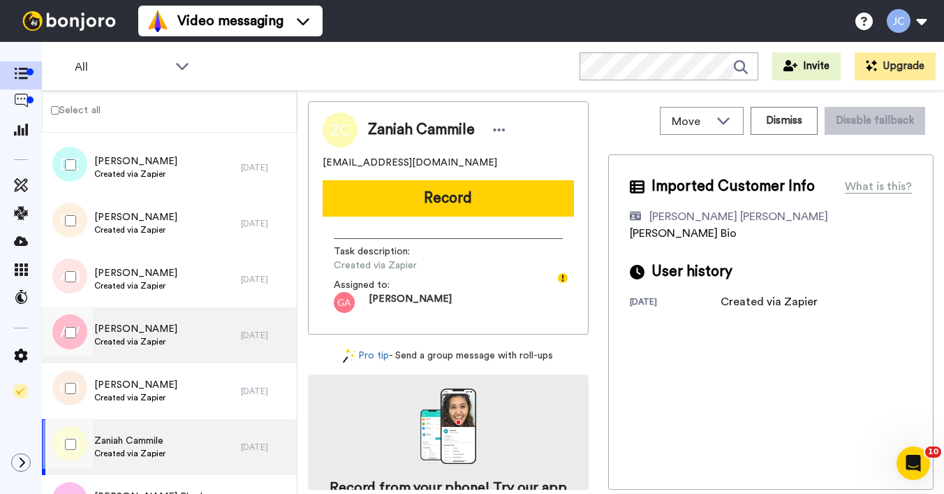
scroll to position [4081, 0]
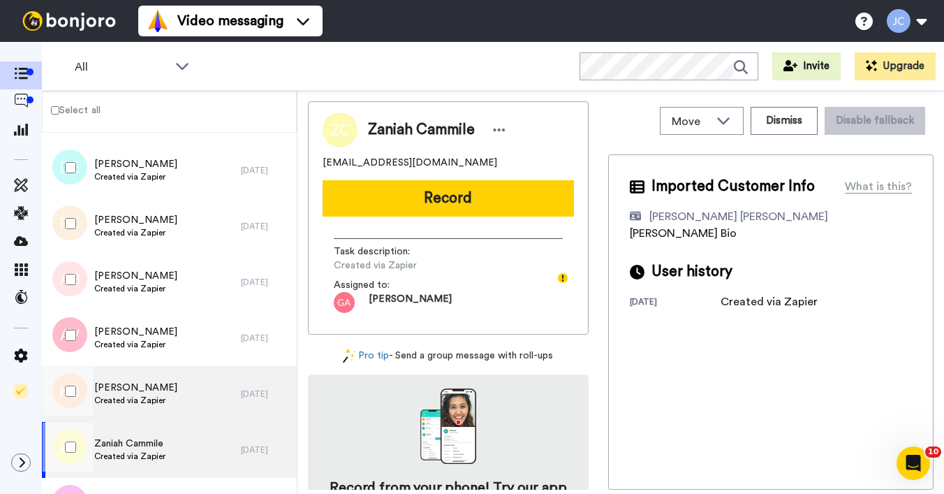
click at [125, 394] on span "Created via Zapier" at bounding box center [135, 399] width 83 height 11
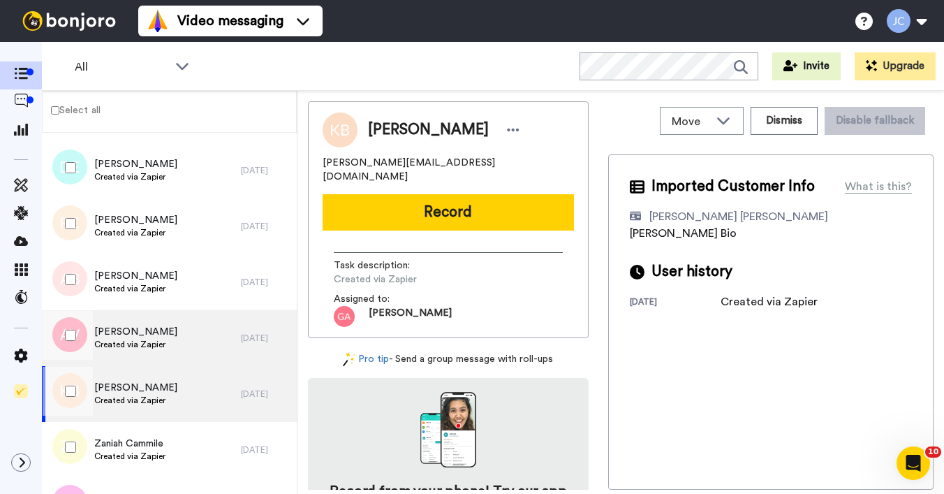
click at [127, 345] on span "Created via Zapier" at bounding box center [135, 344] width 83 height 11
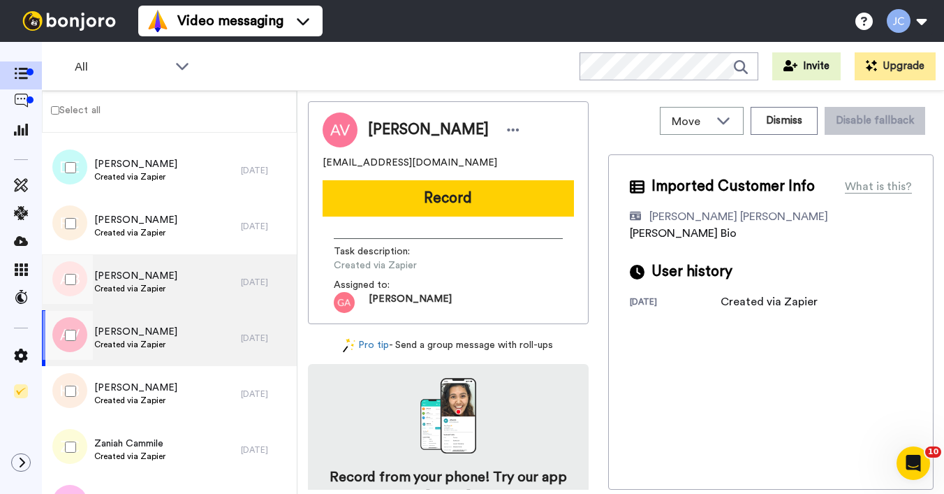
click at [127, 294] on div "Arleatha Bailey Created via Zapier" at bounding box center [135, 282] width 83 height 27
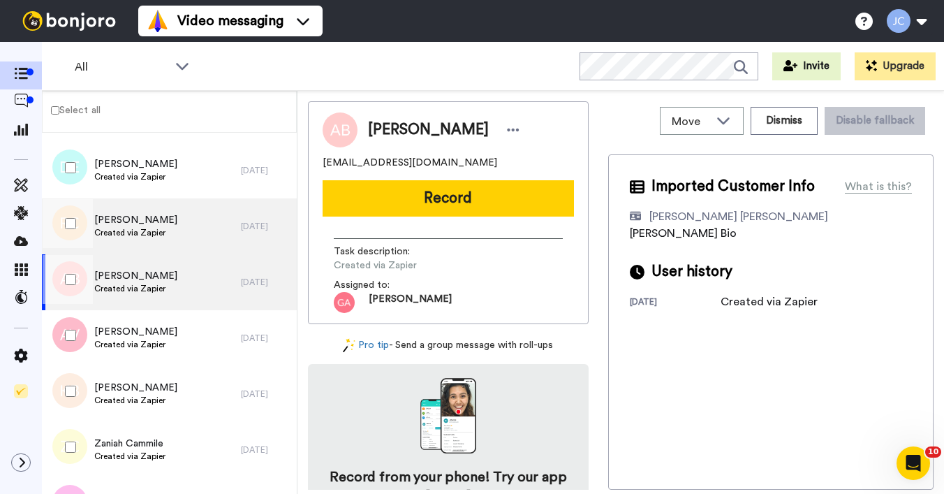
click at [132, 239] on div "Raymond Craven Created via Zapier" at bounding box center [135, 226] width 83 height 27
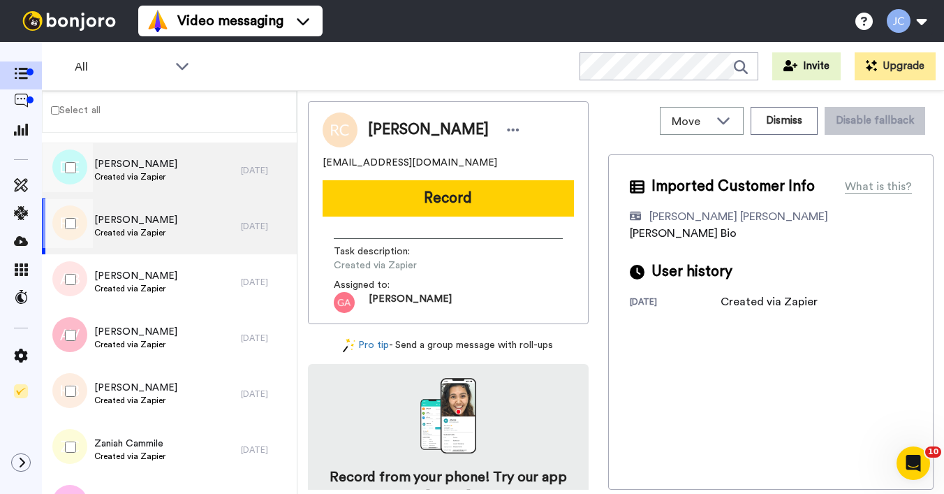
click at [135, 177] on span "Created via Zapier" at bounding box center [135, 176] width 83 height 11
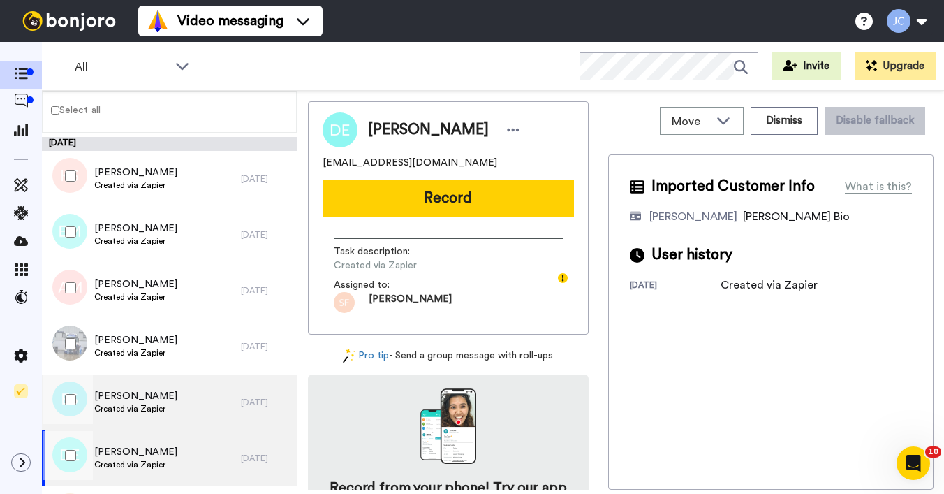
scroll to position [3791, 0]
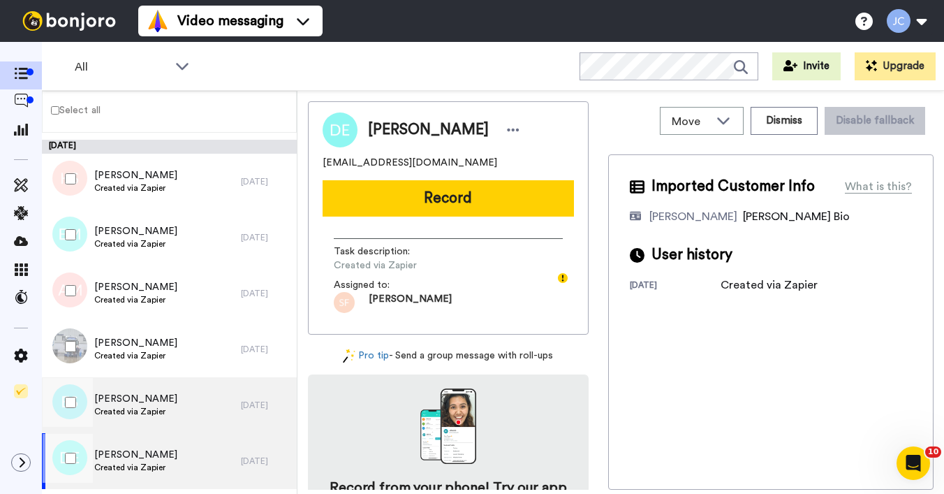
click at [126, 417] on div "Ernest Scott ,Jr Created via Zapier" at bounding box center [135, 405] width 83 height 27
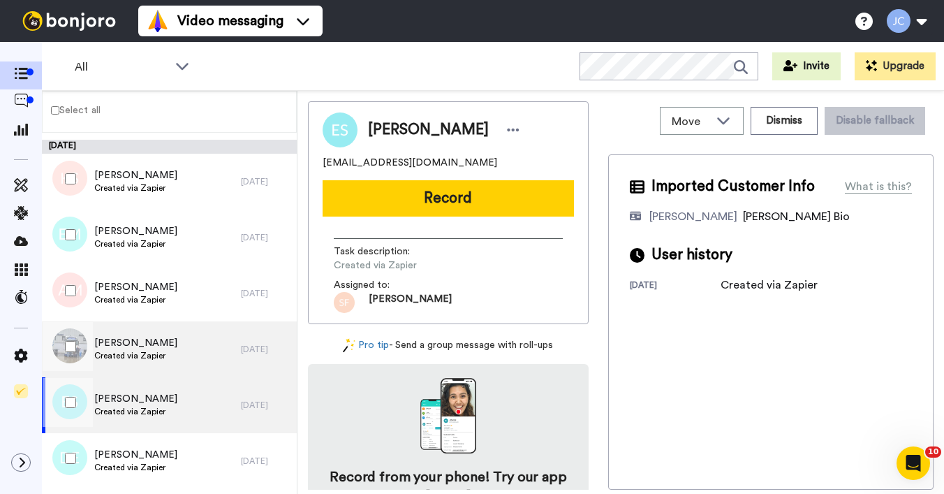
click at [129, 348] on span "Eoin Gavin" at bounding box center [135, 343] width 83 height 14
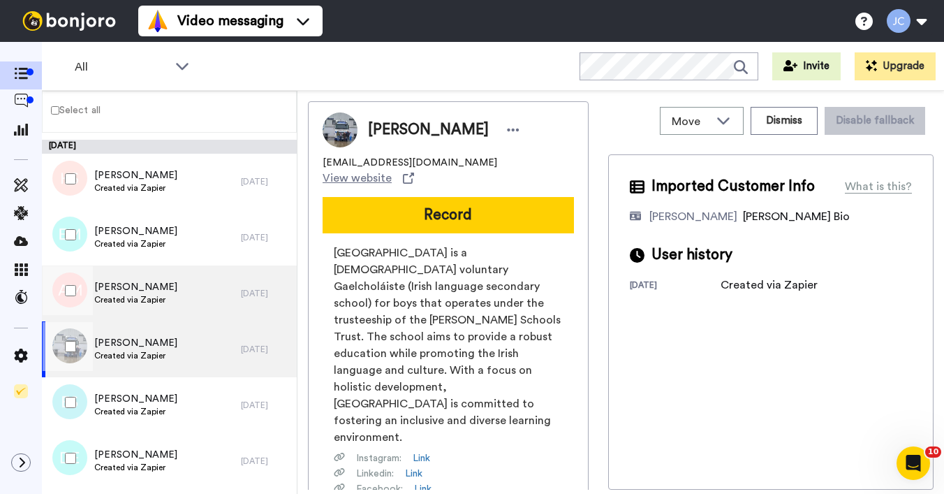
click at [126, 300] on span "Created via Zapier" at bounding box center [135, 299] width 83 height 11
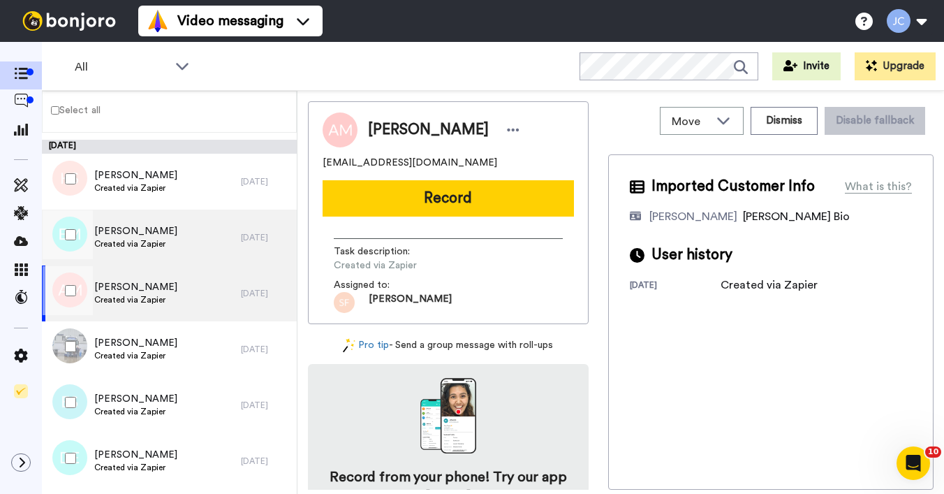
click at [131, 248] on span "Created via Zapier" at bounding box center [135, 243] width 83 height 11
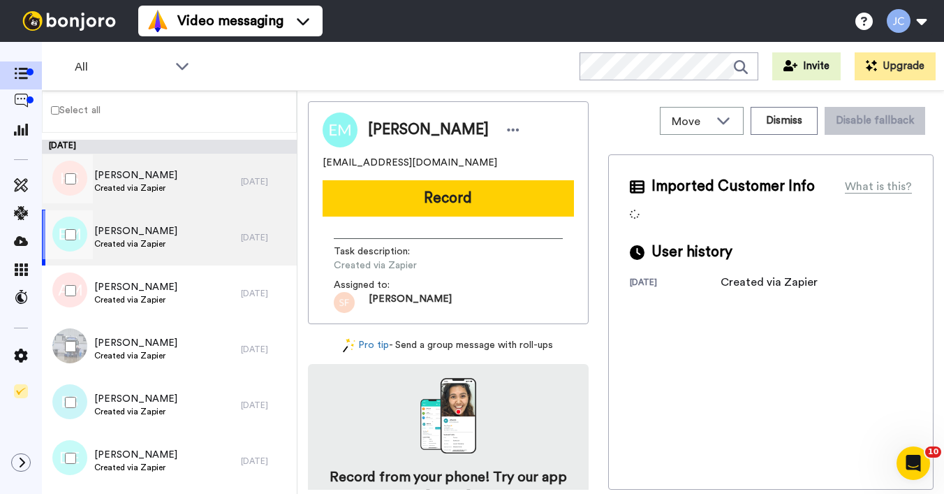
click at [138, 185] on span "Created via Zapier" at bounding box center [135, 187] width 83 height 11
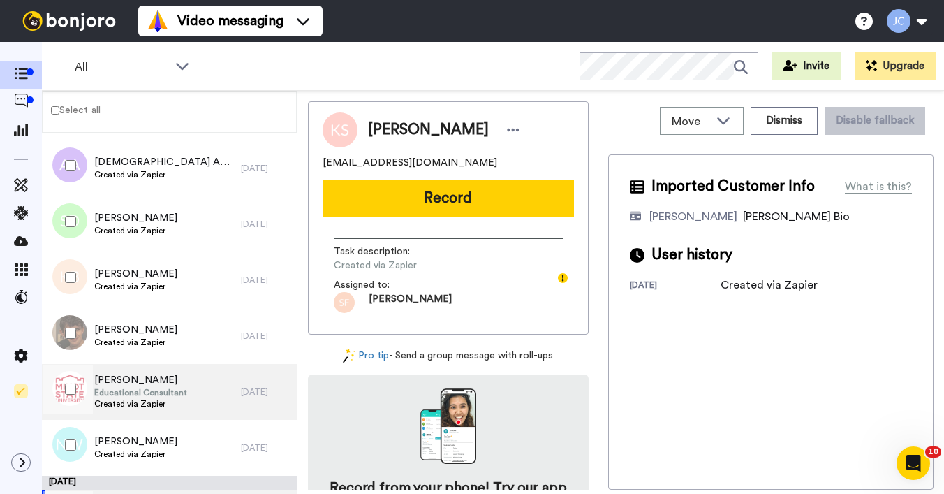
scroll to position [3452, 0]
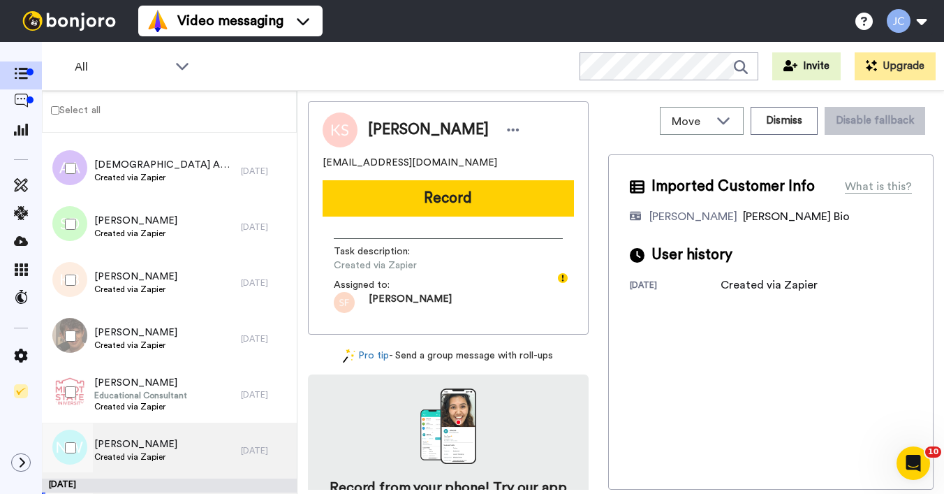
click at [138, 452] on span "Created via Zapier" at bounding box center [135, 456] width 83 height 11
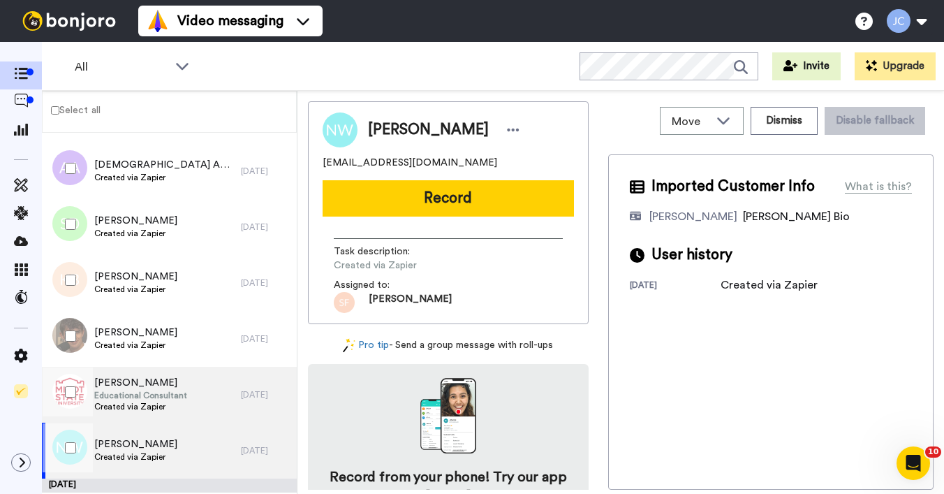
click at [127, 392] on span "Educational Consultant" at bounding box center [140, 395] width 93 height 11
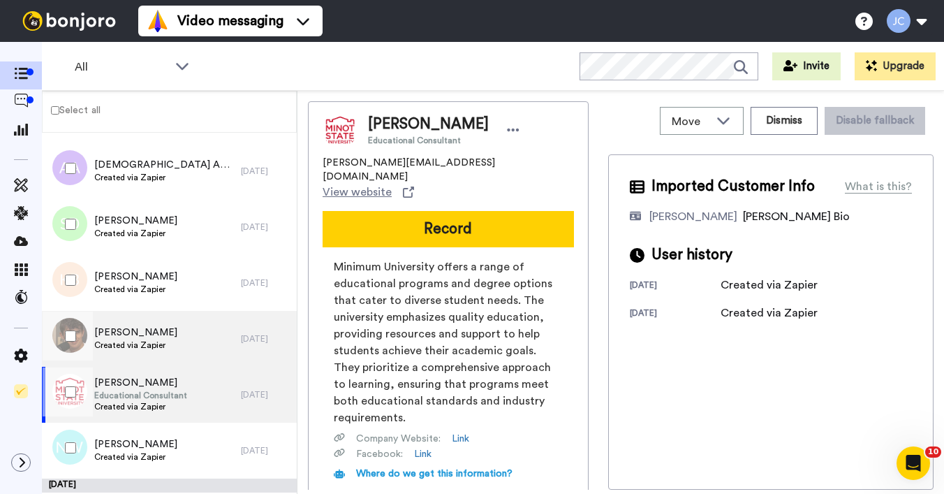
click at [140, 343] on span "Created via Zapier" at bounding box center [135, 344] width 83 height 11
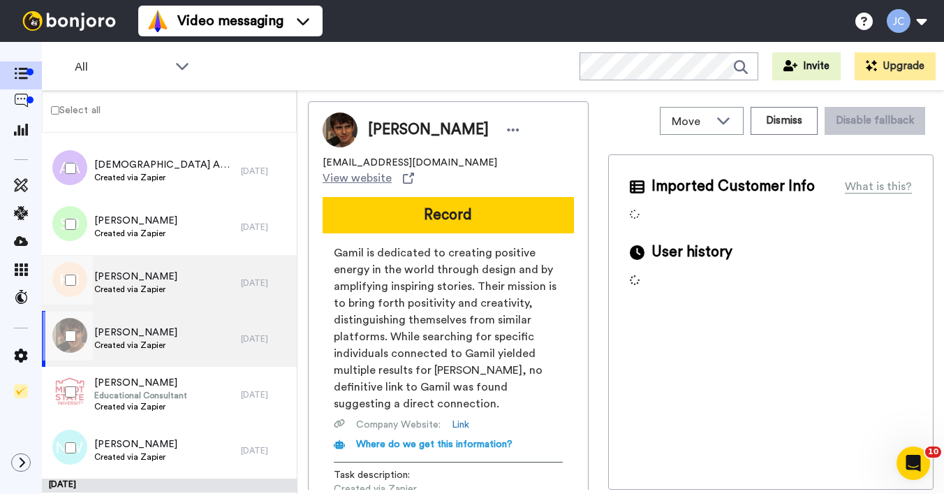
click at [147, 295] on div "Karen Brown Created via Zapier" at bounding box center [135, 282] width 83 height 27
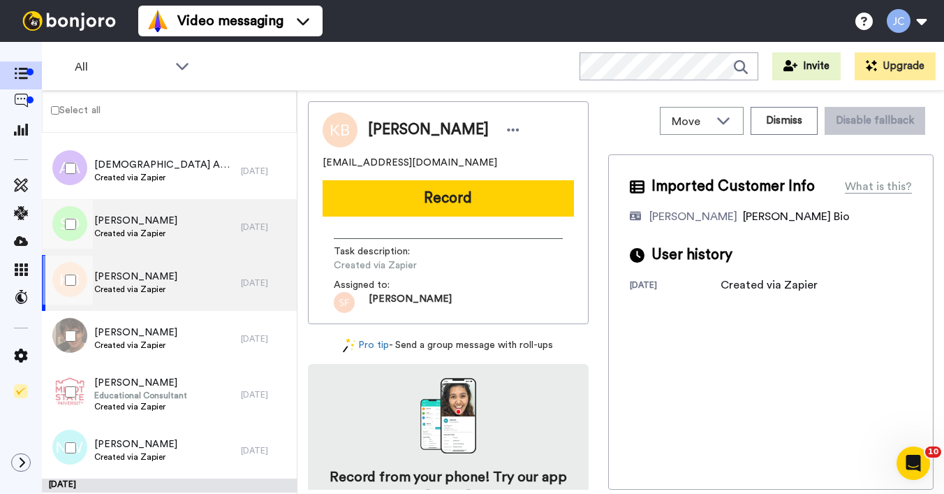
click at [149, 235] on span "Created via Zapier" at bounding box center [135, 233] width 83 height 11
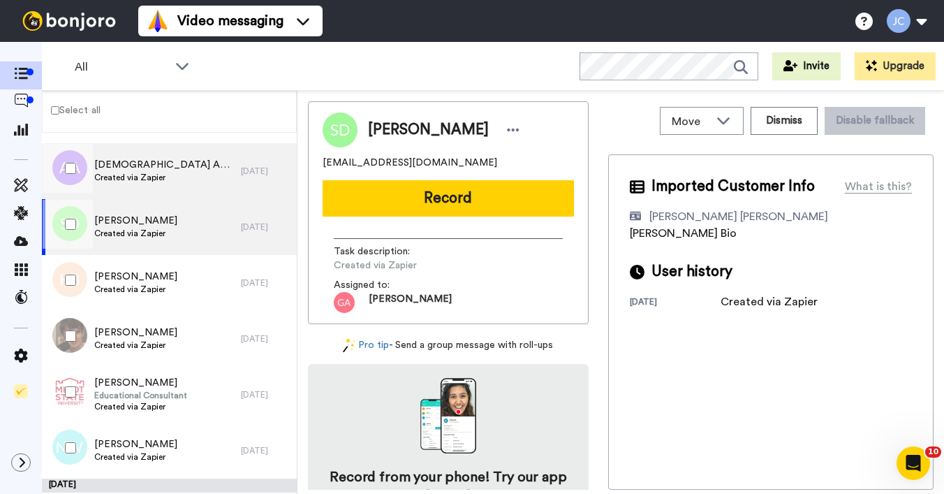
click at [139, 179] on span "Created via Zapier" at bounding box center [164, 177] width 140 height 11
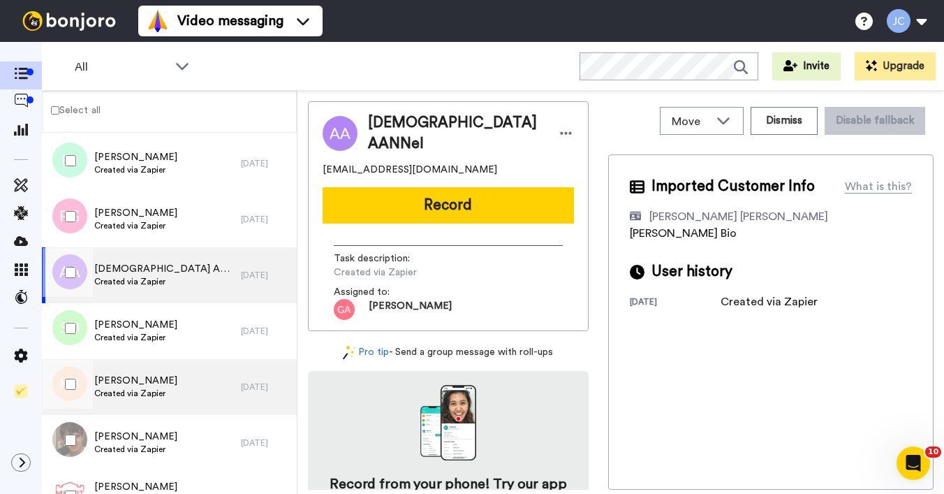
scroll to position [3230, 0]
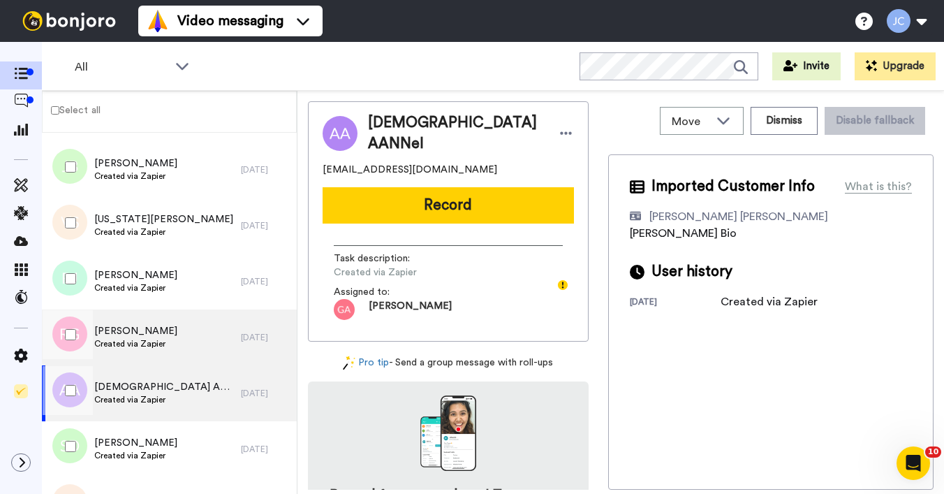
click at [146, 343] on span "Created via Zapier" at bounding box center [135, 343] width 83 height 11
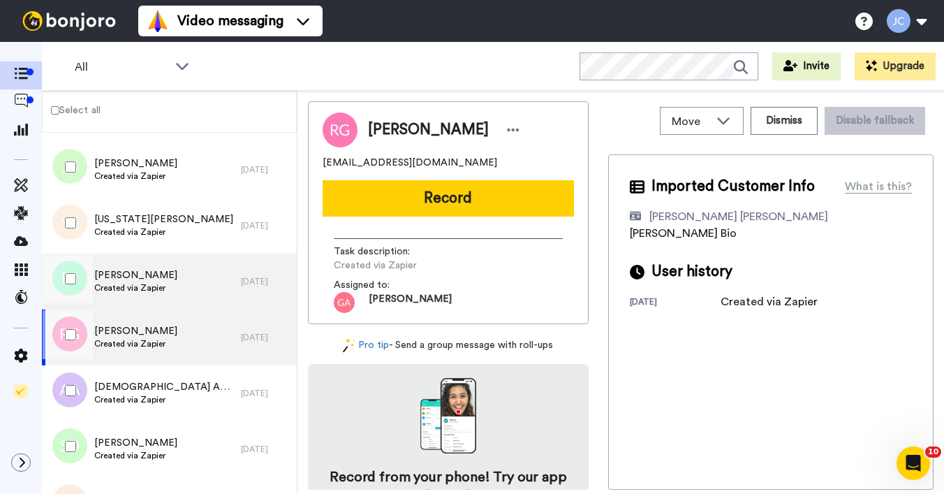
click at [138, 292] on span "Created via Zapier" at bounding box center [135, 287] width 83 height 11
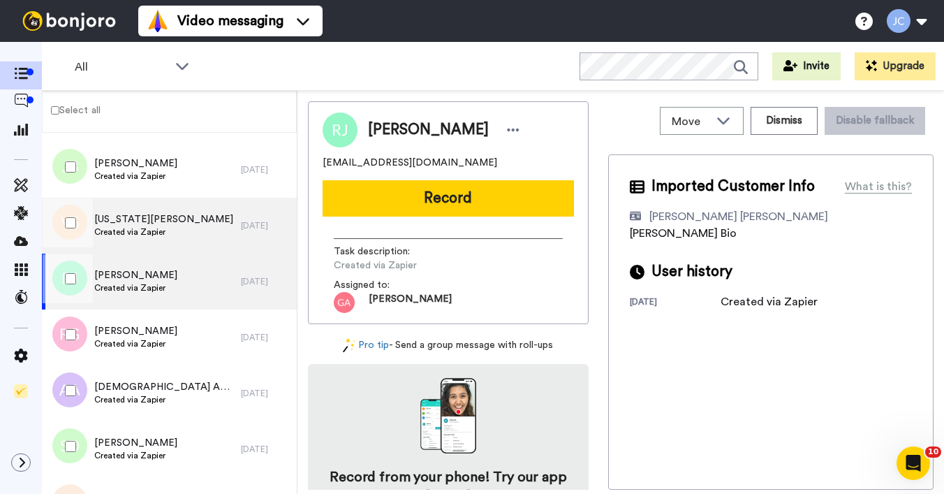
click at [131, 225] on span "Virginia Salvador Mallon" at bounding box center [163, 219] width 139 height 14
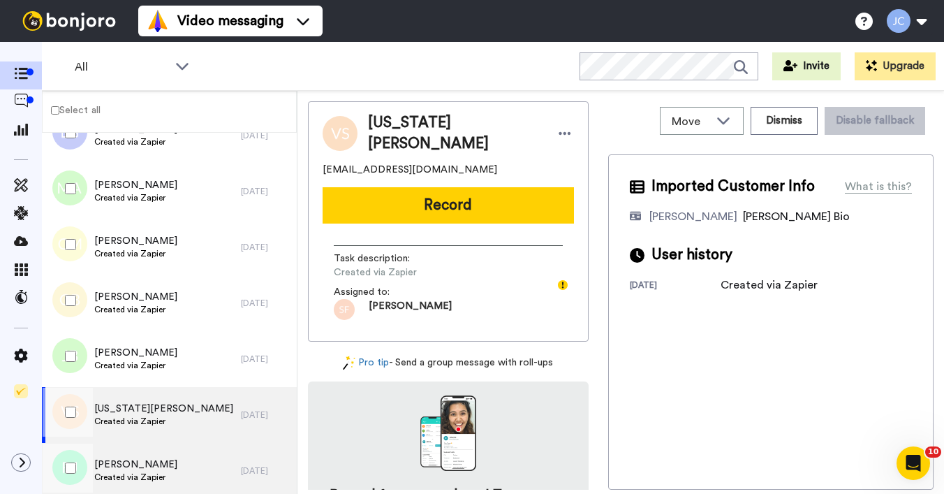
scroll to position [3038, 0]
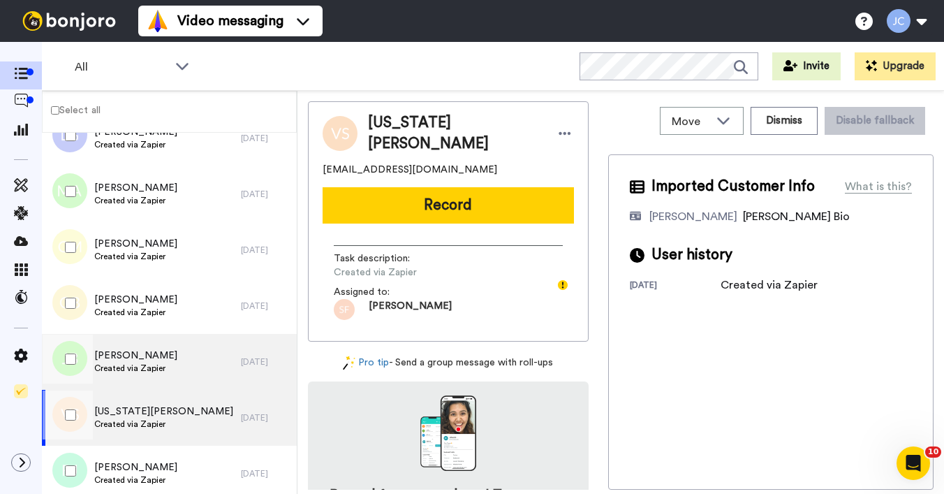
click at [137, 357] on span "José Bell" at bounding box center [135, 355] width 83 height 14
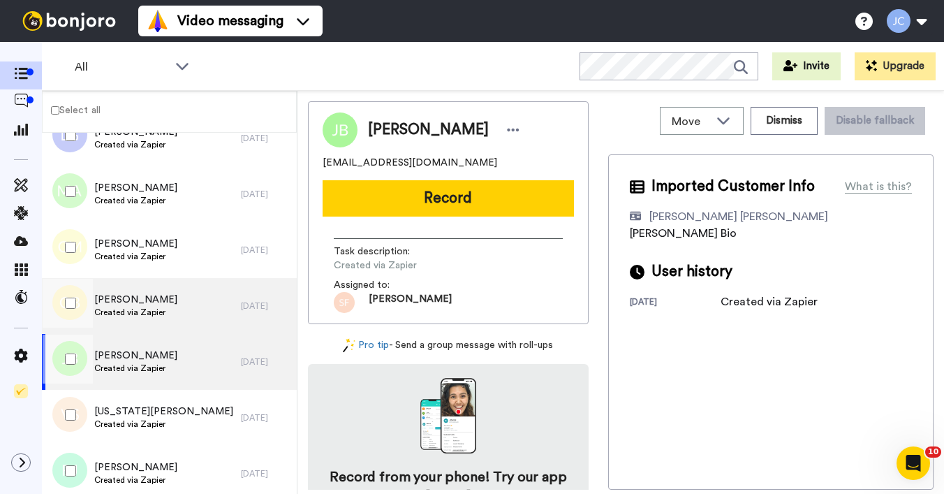
click at [134, 311] on span "Created via Zapier" at bounding box center [135, 311] width 83 height 11
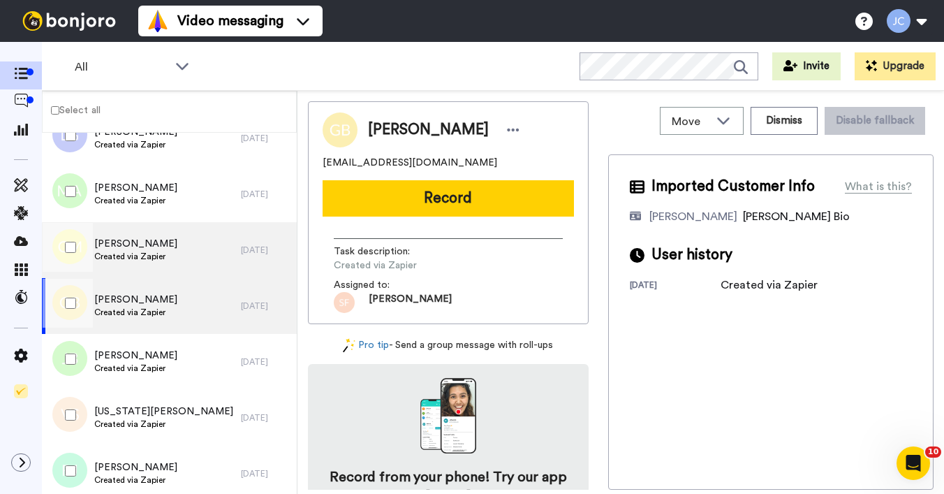
click at [138, 258] on span "Created via Zapier" at bounding box center [135, 256] width 83 height 11
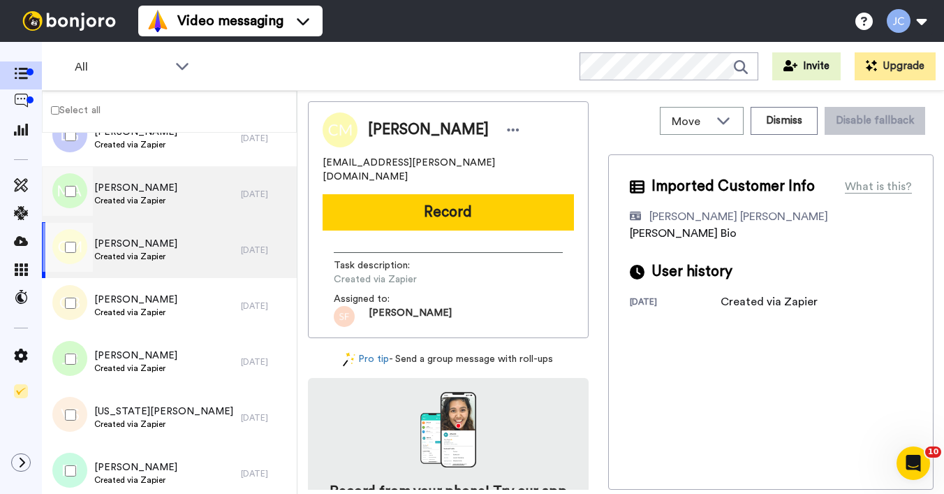
click at [152, 196] on span "Created via Zapier" at bounding box center [135, 200] width 83 height 11
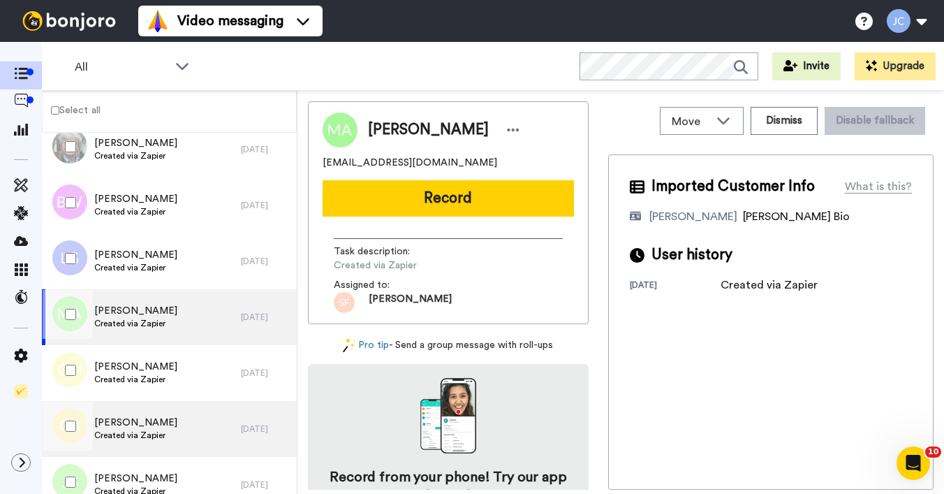
scroll to position [2861, 0]
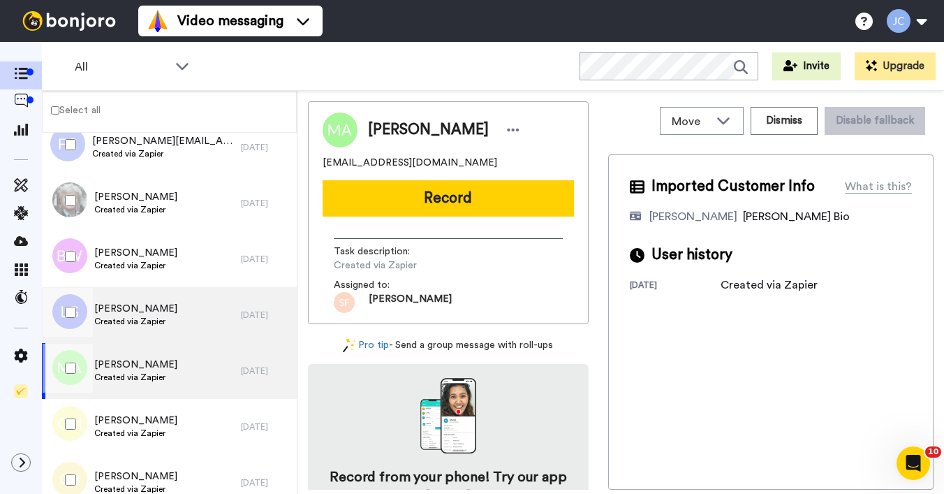
click at [138, 313] on span "Lyle Gaines" at bounding box center [135, 309] width 83 height 14
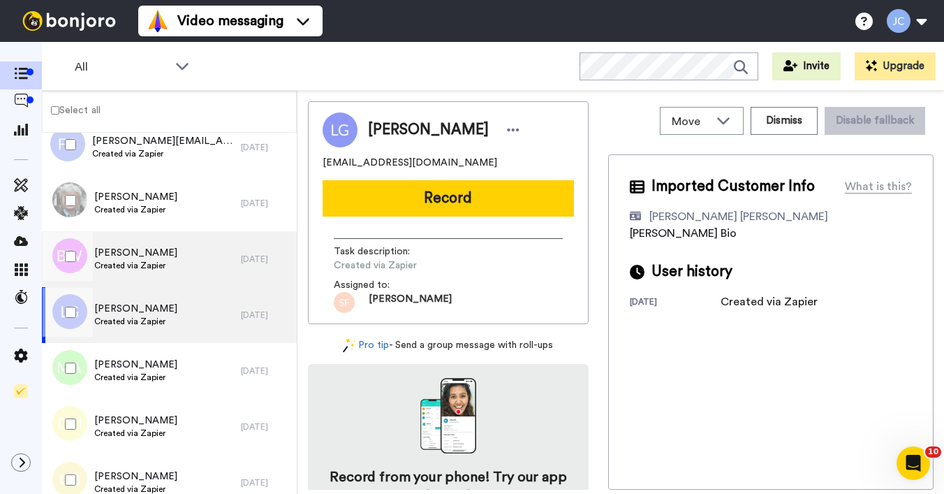
click at [138, 263] on span "Created via Zapier" at bounding box center [135, 265] width 83 height 11
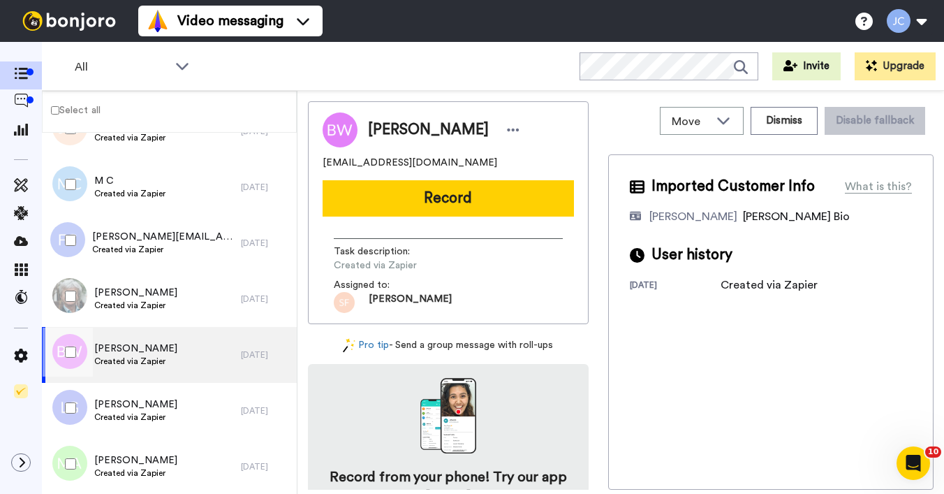
scroll to position [2750, 0]
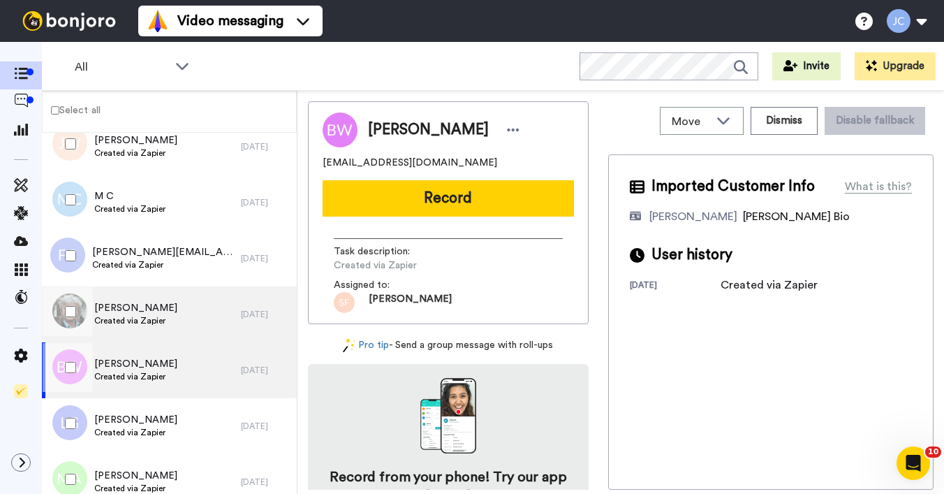
click at [139, 325] on div "Peter Field Created via Zapier" at bounding box center [135, 314] width 83 height 27
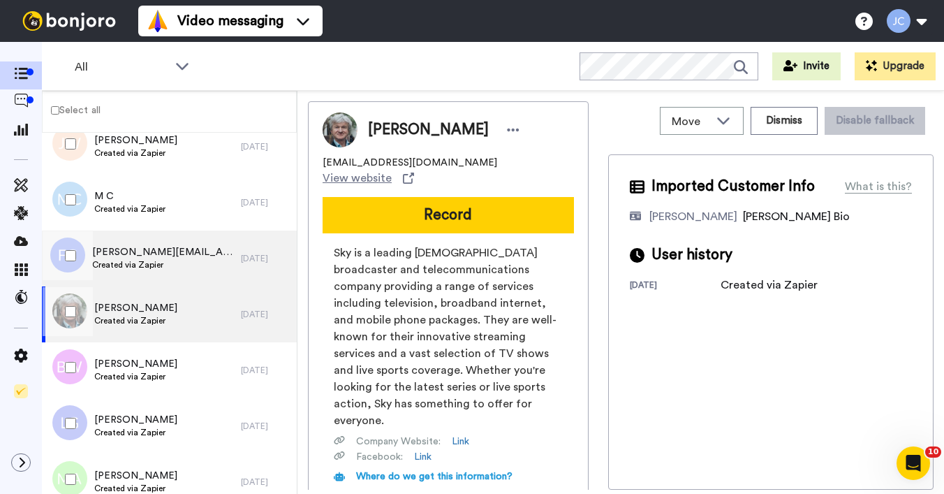
click at [135, 265] on span "Created via Zapier" at bounding box center [163, 264] width 142 height 11
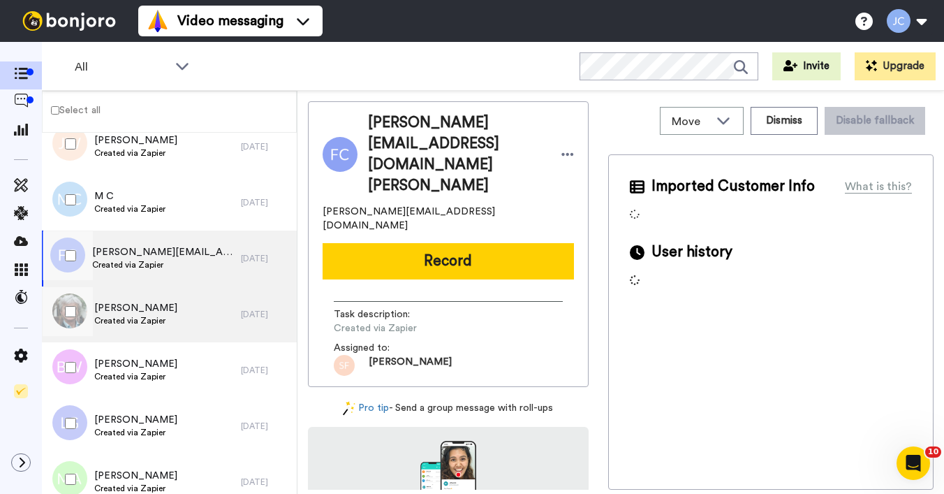
scroll to position [2565, 0]
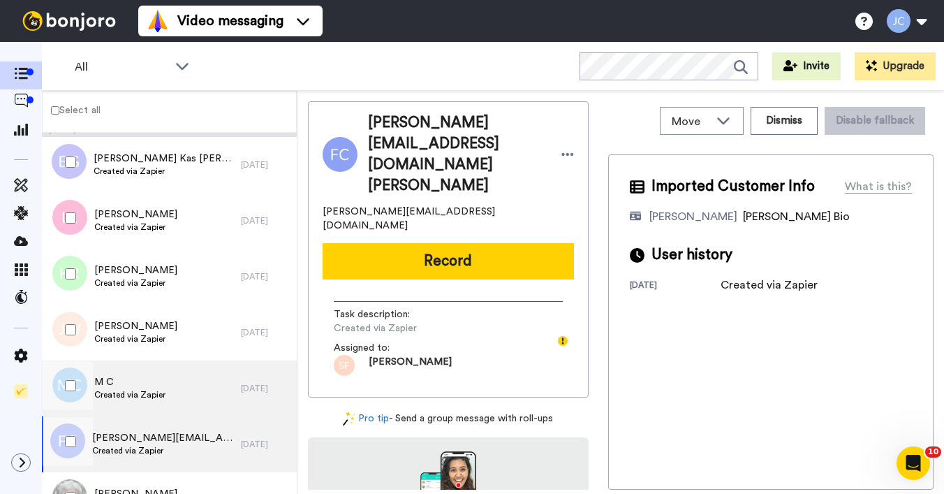
click at [128, 392] on span "Created via Zapier" at bounding box center [129, 394] width 71 height 11
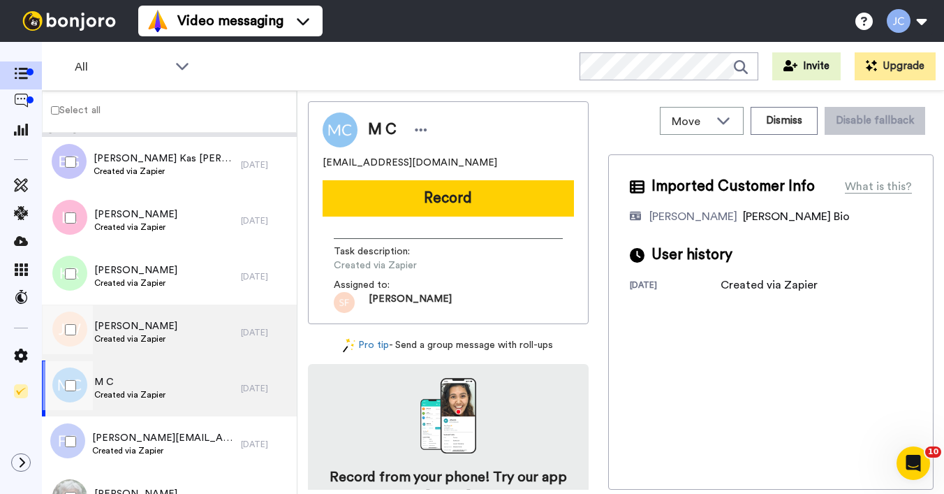
click at [119, 323] on span "Janiese Wesley" at bounding box center [135, 326] width 83 height 14
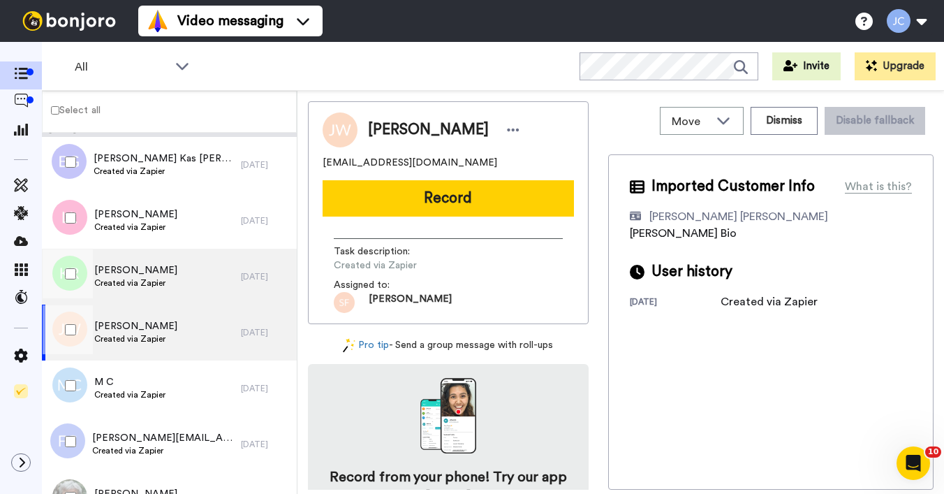
click at [126, 283] on span "Created via Zapier" at bounding box center [135, 282] width 83 height 11
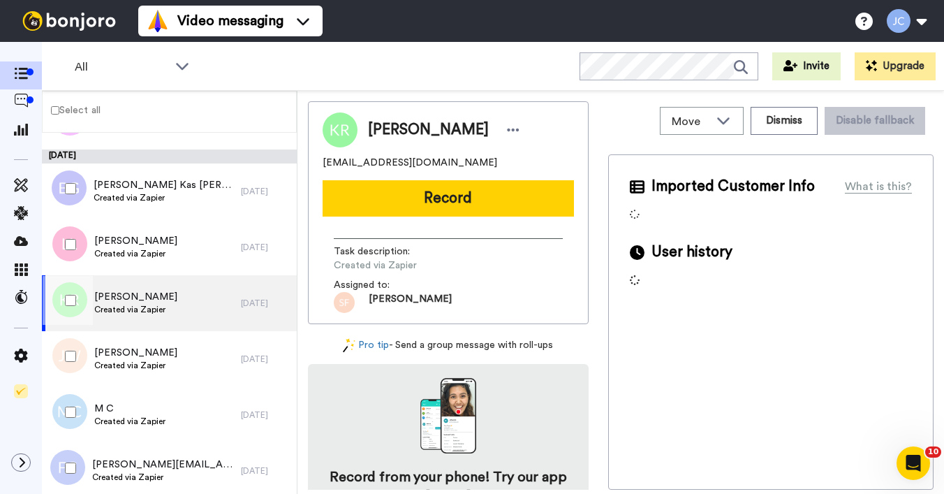
scroll to position [2433, 0]
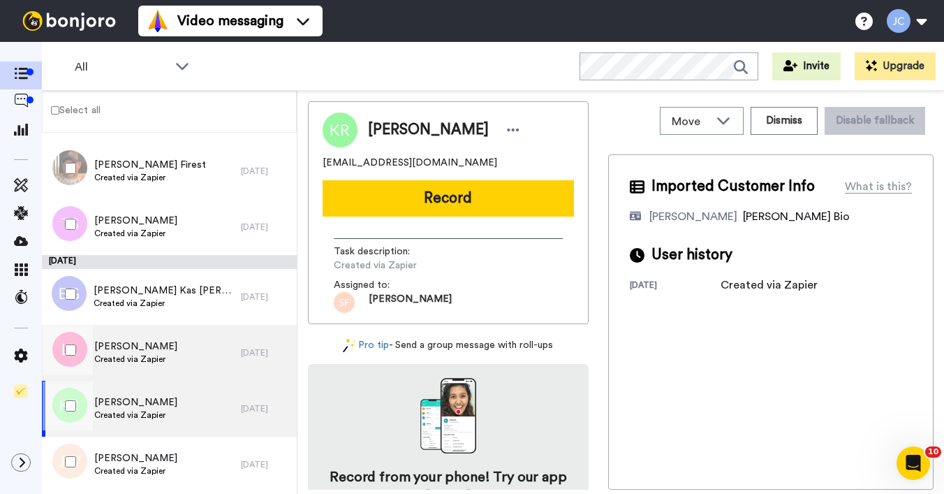
click at [133, 360] on span "Created via Zapier" at bounding box center [135, 358] width 83 height 11
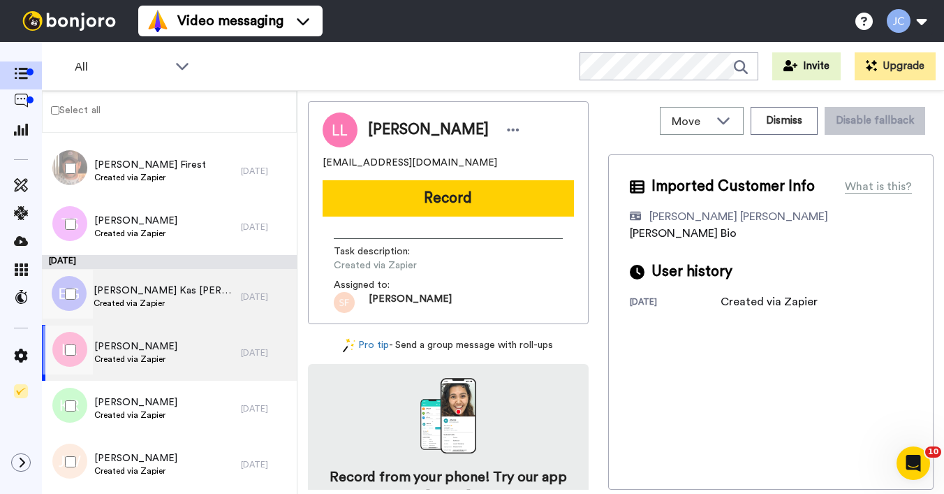
click at [133, 289] on span "Brynda Kas Griffieth" at bounding box center [164, 290] width 140 height 14
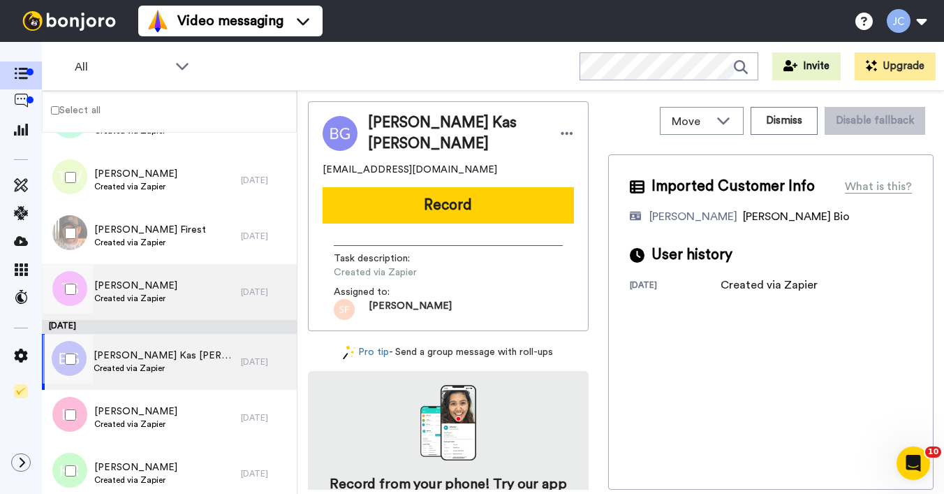
scroll to position [2339, 0]
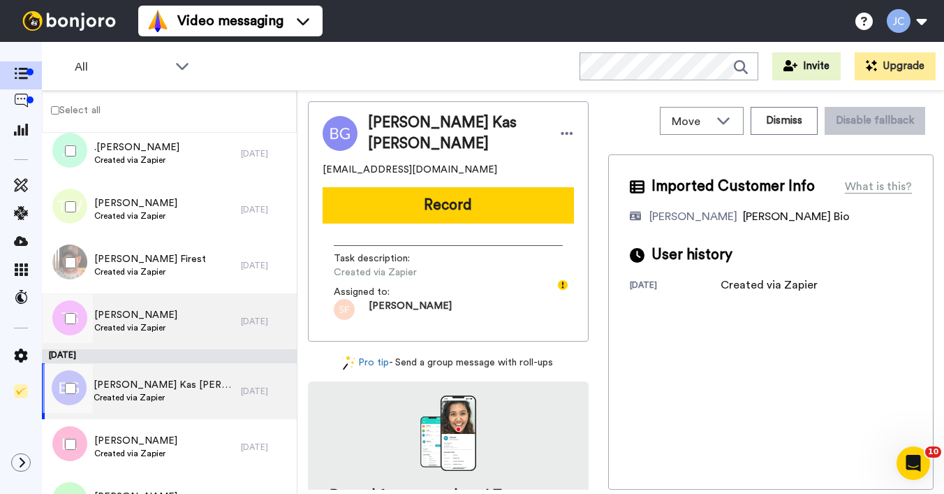
click at [135, 325] on span "Created via Zapier" at bounding box center [135, 327] width 83 height 11
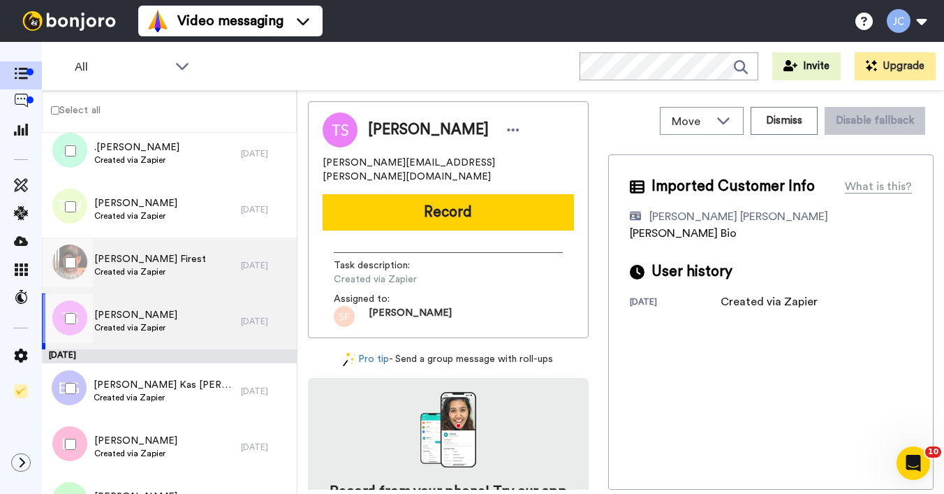
click at [145, 267] on span "Created via Zapier" at bounding box center [150, 271] width 112 height 11
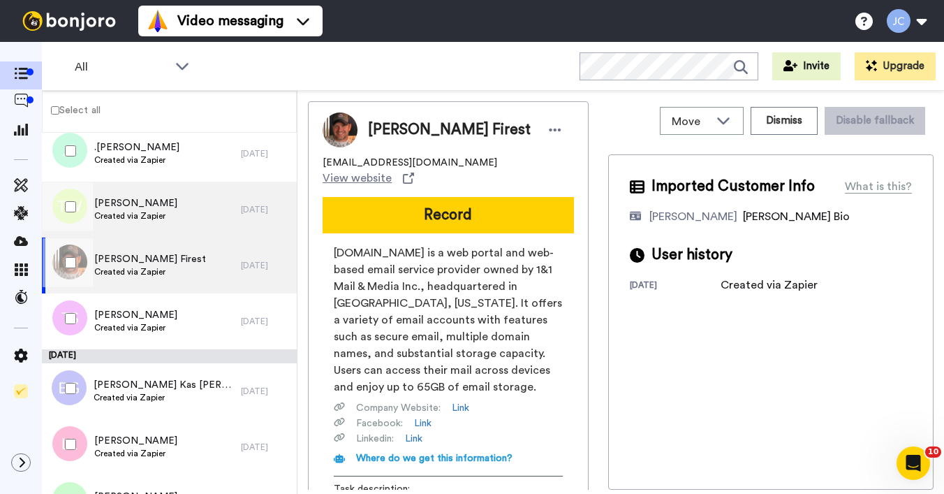
click at [148, 215] on span "Created via Zapier" at bounding box center [135, 215] width 83 height 11
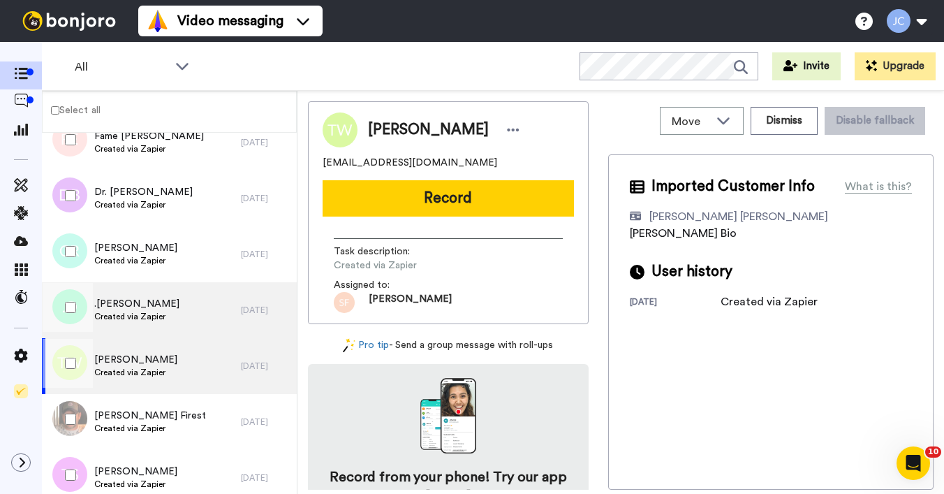
scroll to position [2134, 0]
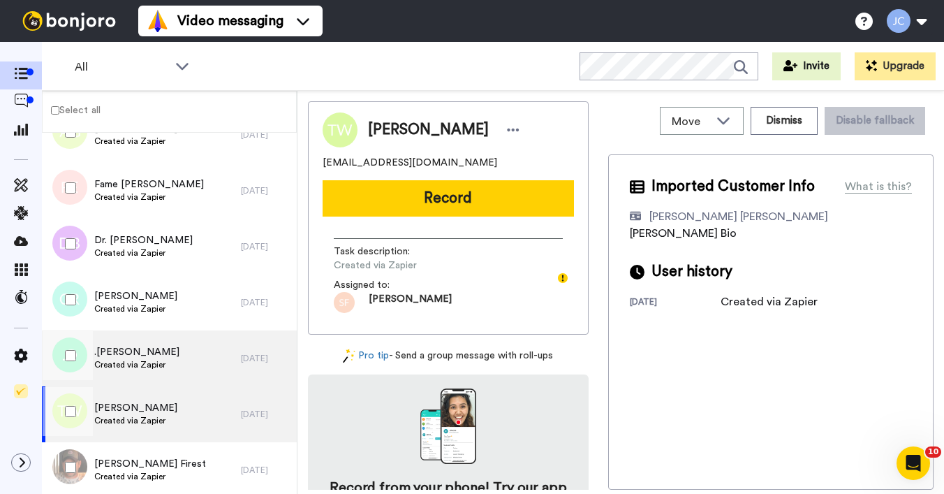
click at [126, 373] on div ".Jennifer O Created via Zapier" at bounding box center [141, 358] width 199 height 56
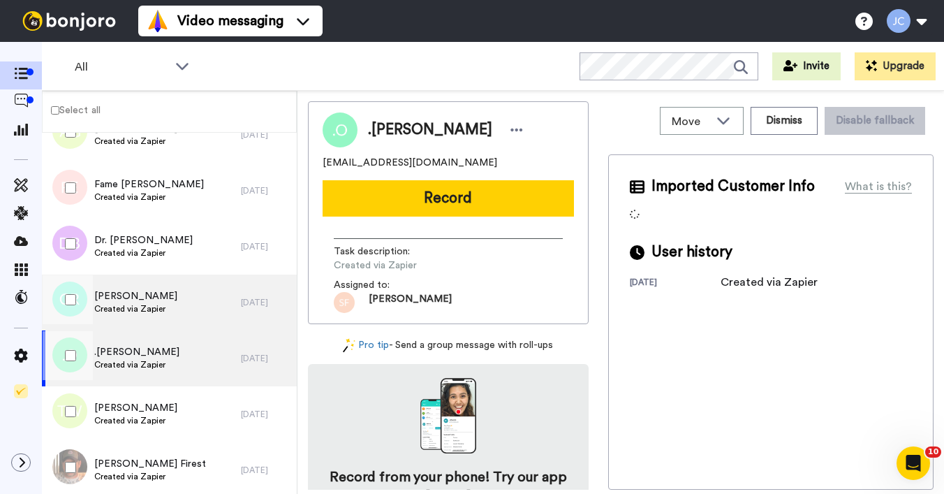
click at [136, 298] on span "Charles Rentz" at bounding box center [135, 296] width 83 height 14
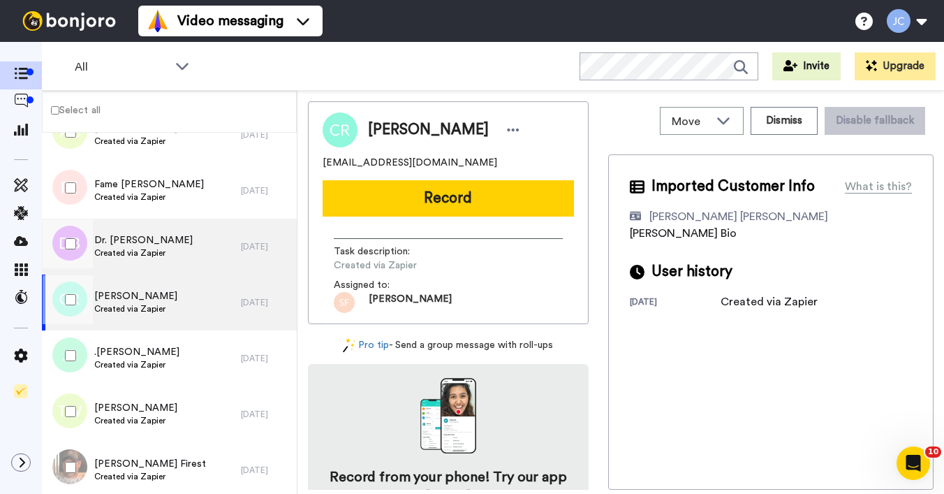
click at [139, 258] on div "Dr. Andrea Blue Created via Zapier" at bounding box center [143, 246] width 98 height 27
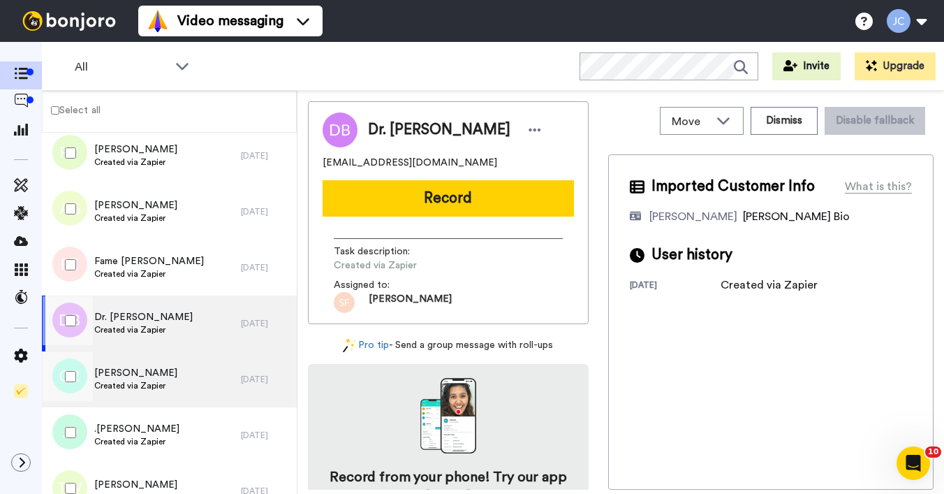
scroll to position [2042, 0]
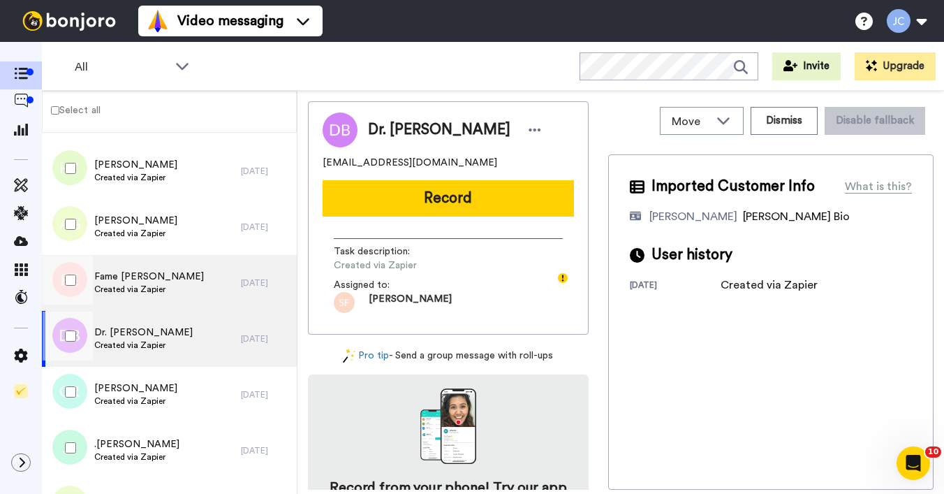
click at [154, 283] on span "Fame Ennist" at bounding box center [149, 276] width 110 height 14
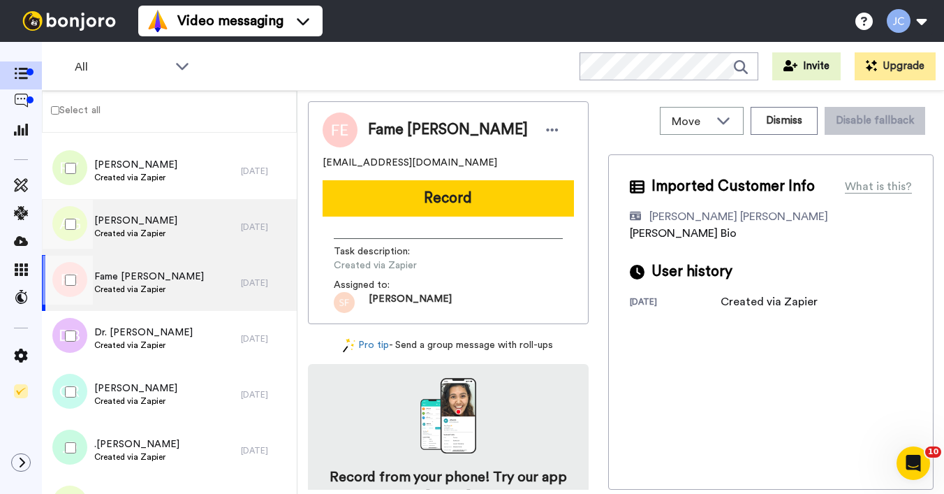
click at [148, 235] on span "Created via Zapier" at bounding box center [135, 233] width 83 height 11
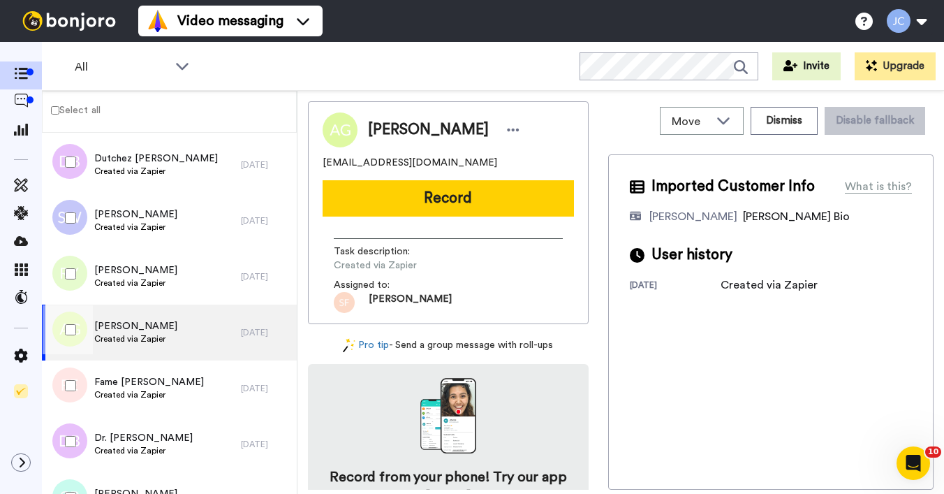
scroll to position [1899, 0]
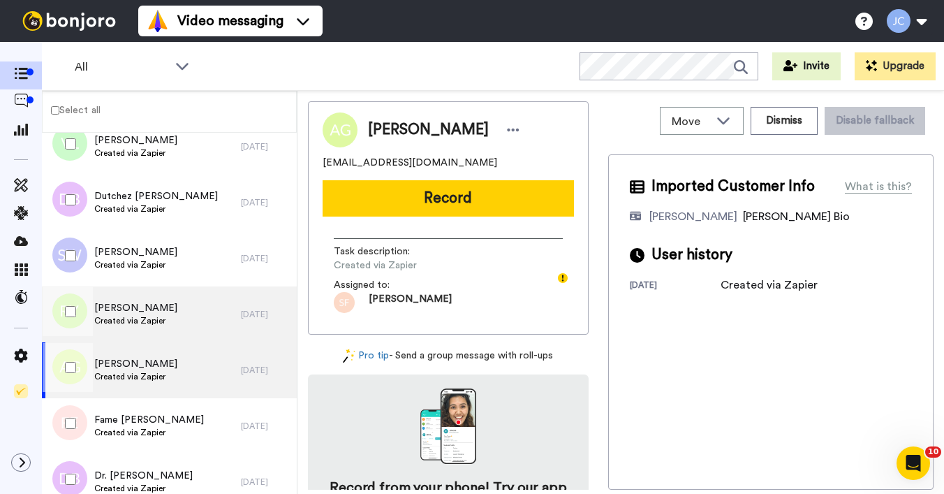
click at [140, 296] on div "Robert Young Created via Zapier" at bounding box center [141, 314] width 199 height 56
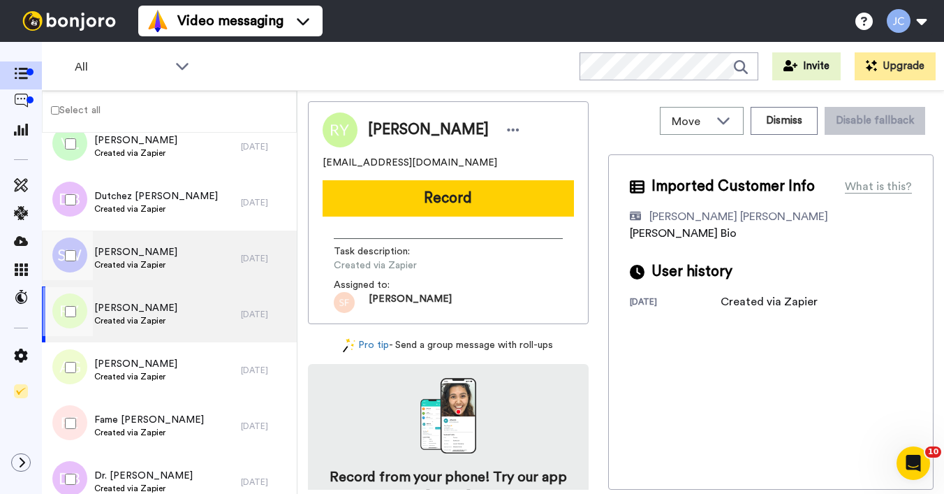
click at [141, 265] on span "Created via Zapier" at bounding box center [135, 264] width 83 height 11
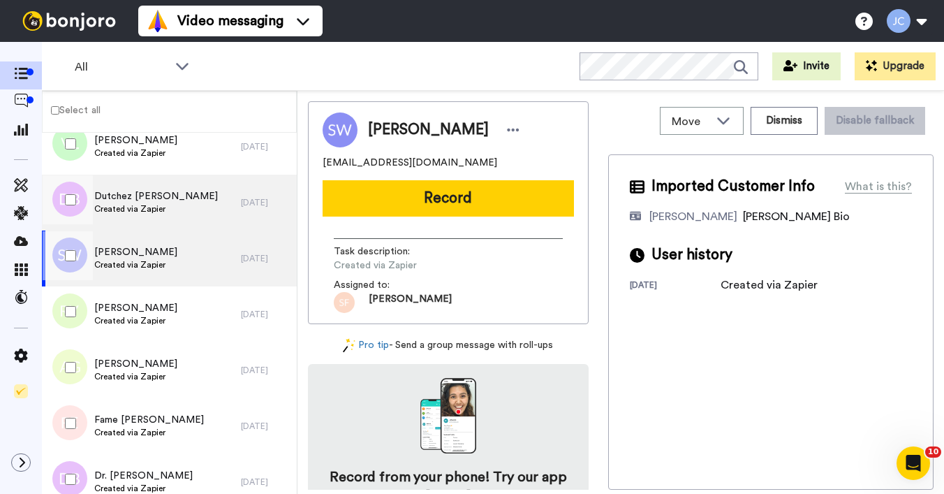
click at [155, 205] on span "Created via Zapier" at bounding box center [156, 208] width 124 height 11
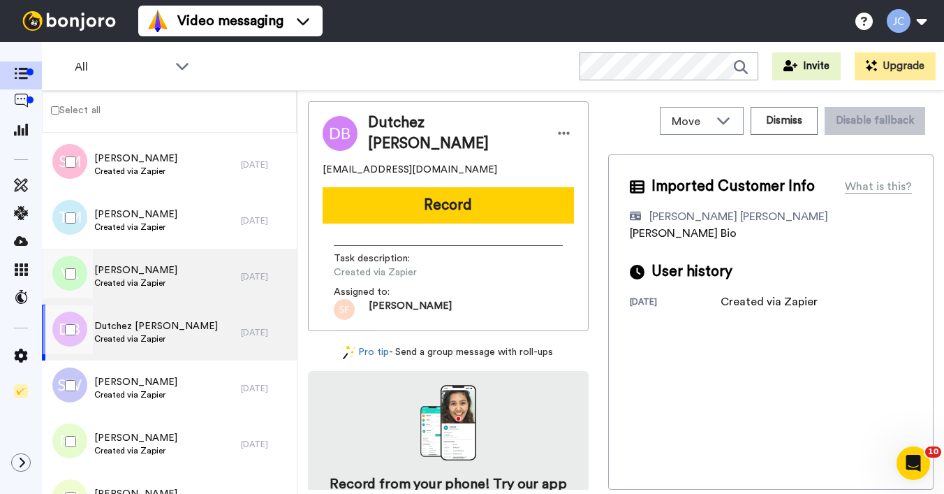
scroll to position [1684, 0]
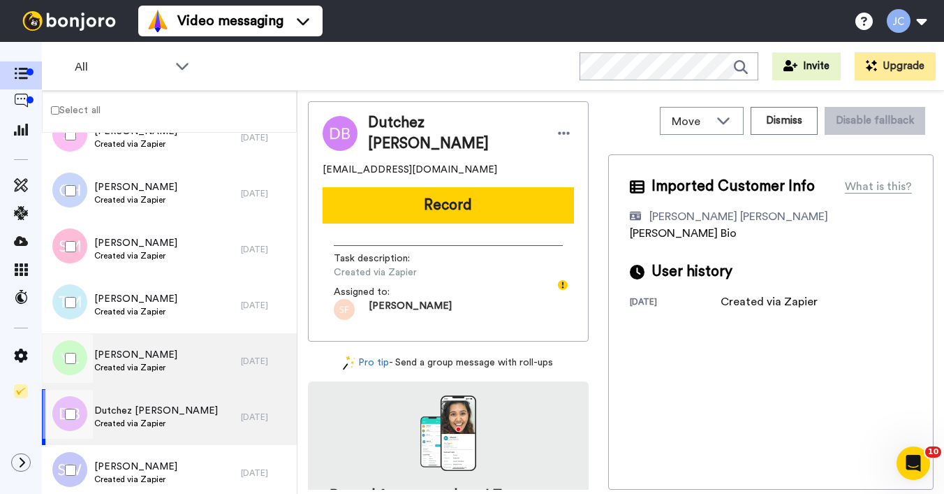
click at [149, 369] on span "Created via Zapier" at bounding box center [135, 367] width 83 height 11
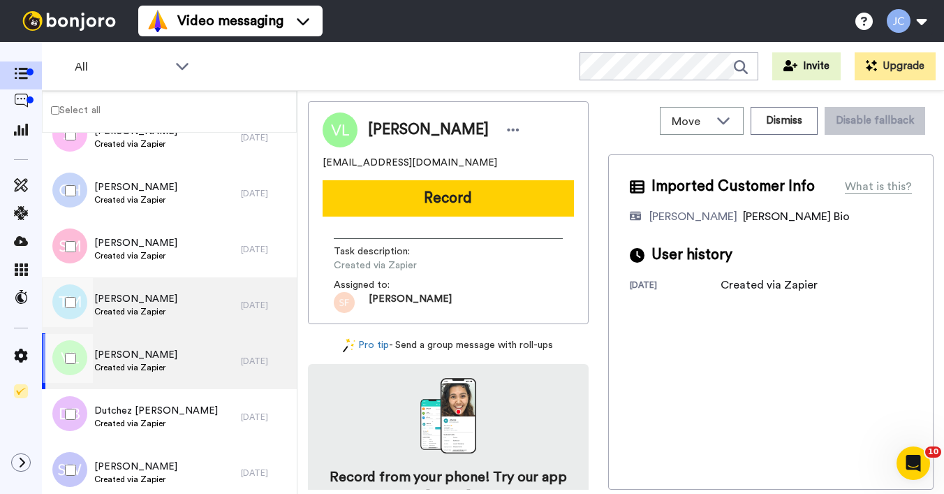
click at [142, 298] on span "Tonya Michaels" at bounding box center [135, 299] width 83 height 14
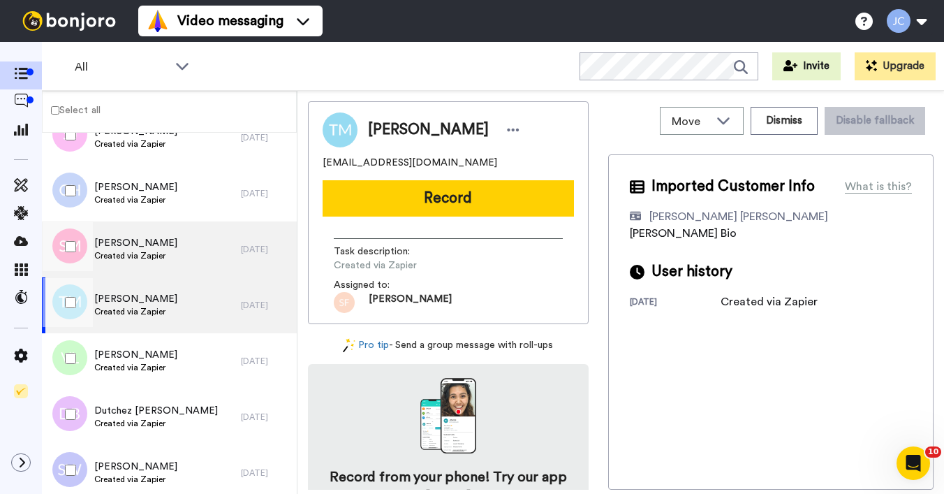
click at [135, 253] on span "Created via Zapier" at bounding box center [135, 255] width 83 height 11
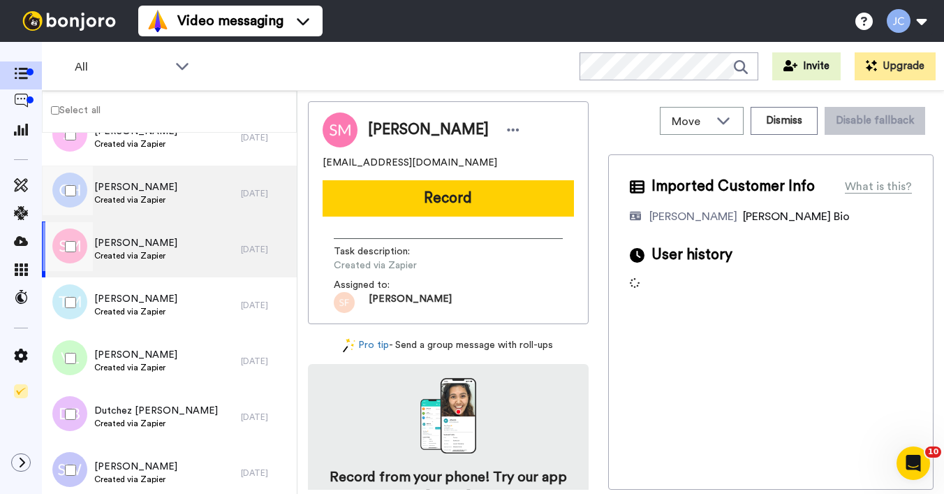
click at [140, 202] on span "Created via Zapier" at bounding box center [135, 199] width 83 height 11
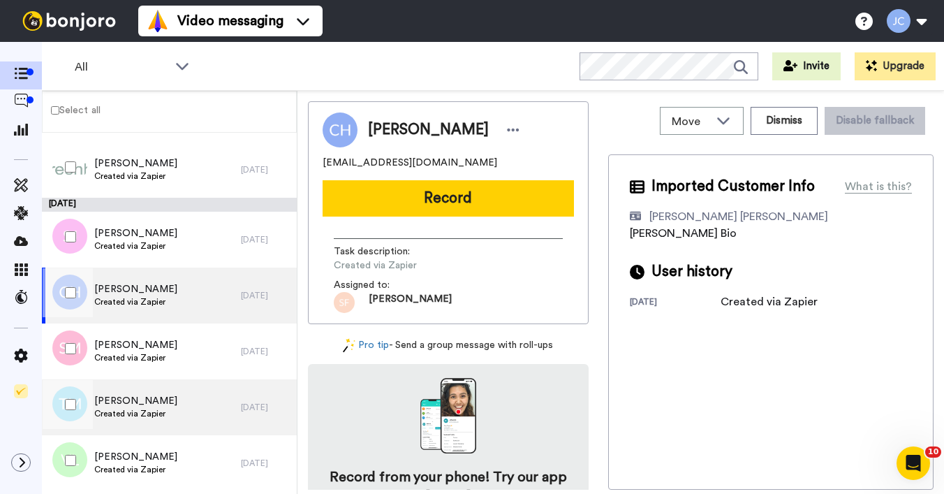
scroll to position [1560, 0]
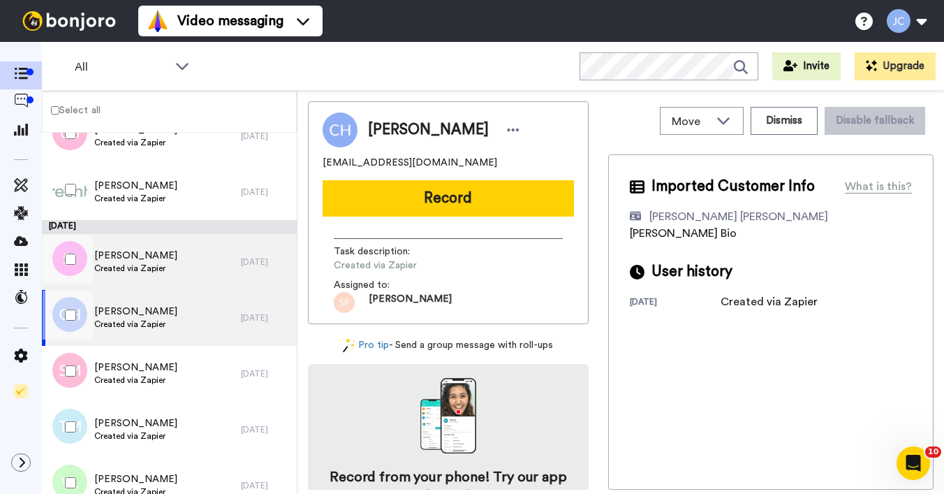
click at [140, 274] on div "Susan Johnson Created via Zapier" at bounding box center [135, 262] width 83 height 27
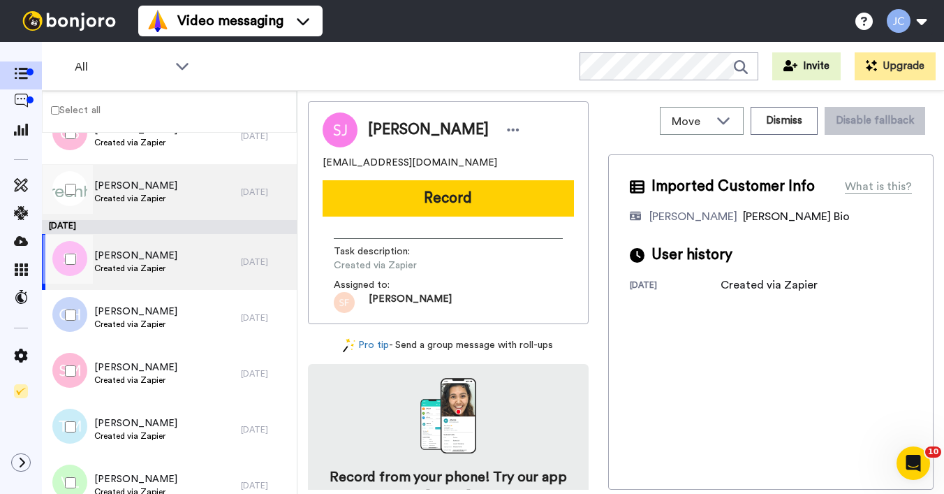
click at [134, 196] on span "Created via Zapier" at bounding box center [135, 198] width 83 height 11
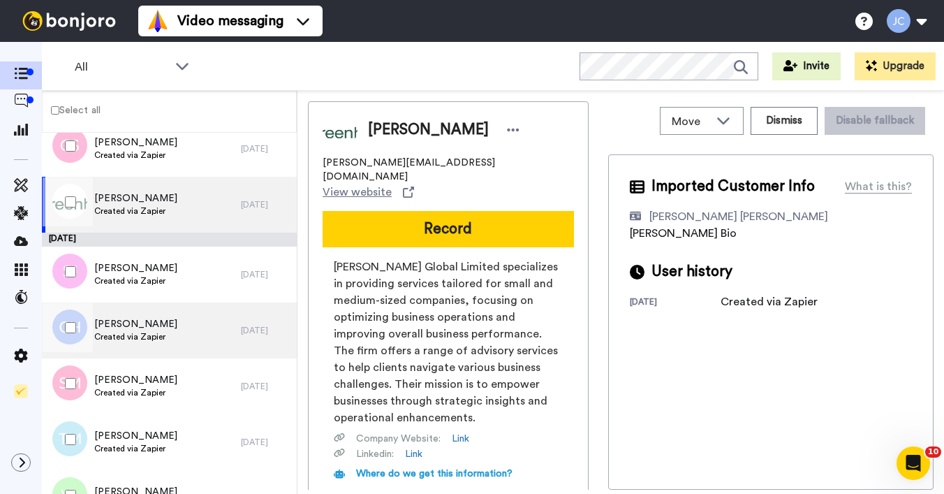
scroll to position [1460, 0]
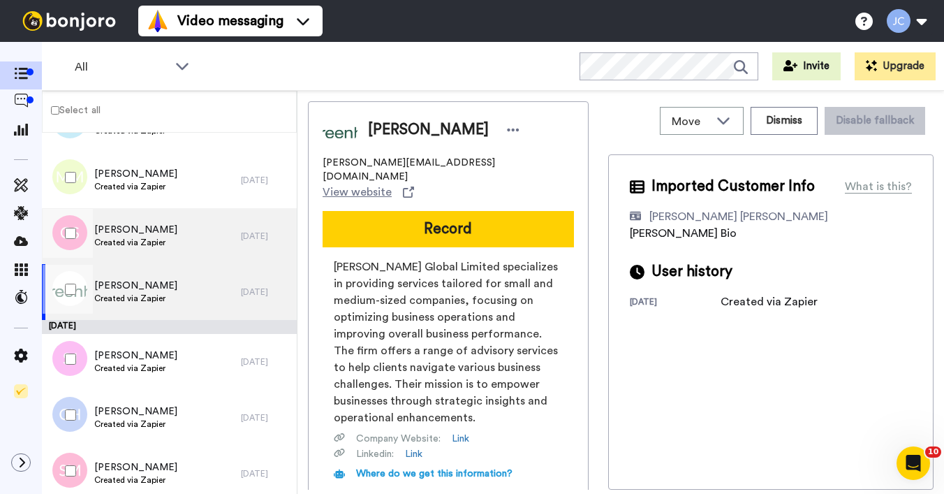
click at [159, 249] on div "Gerrard Singleton Created via Zapier" at bounding box center [141, 236] width 199 height 56
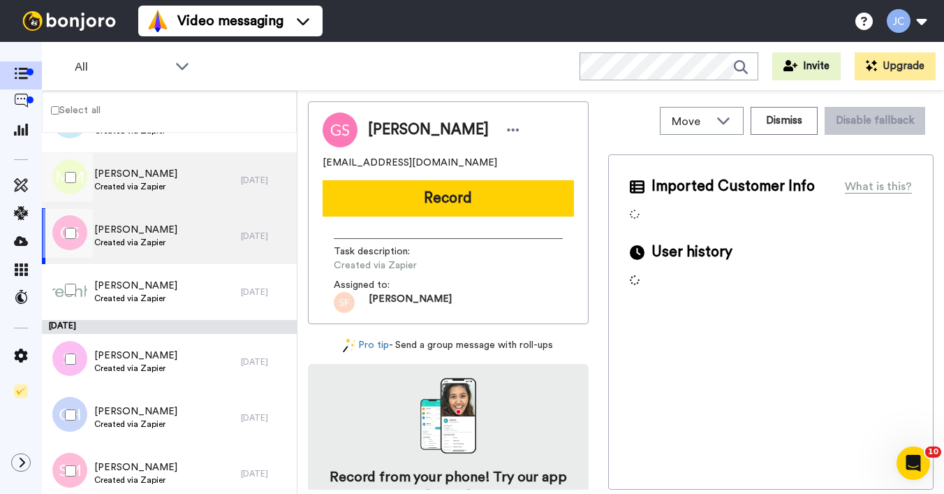
click at [155, 190] on span "Created via Zapier" at bounding box center [135, 186] width 83 height 11
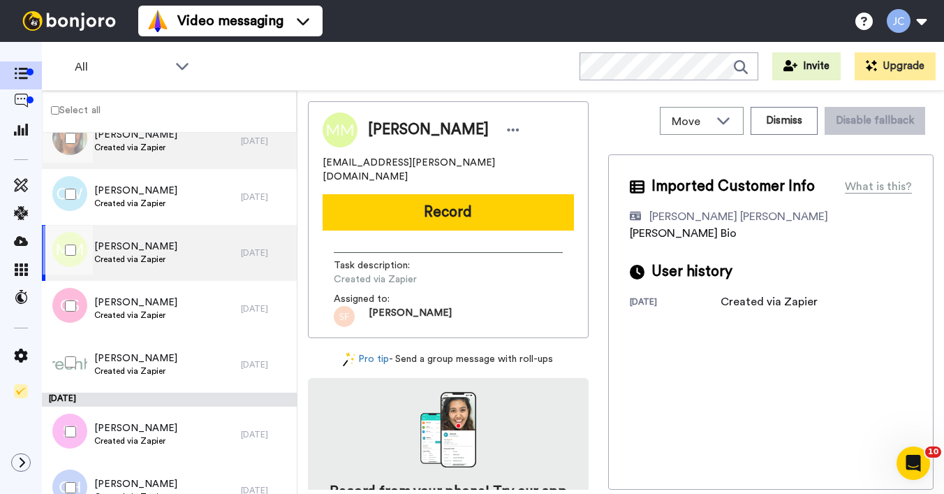
scroll to position [1264, 0]
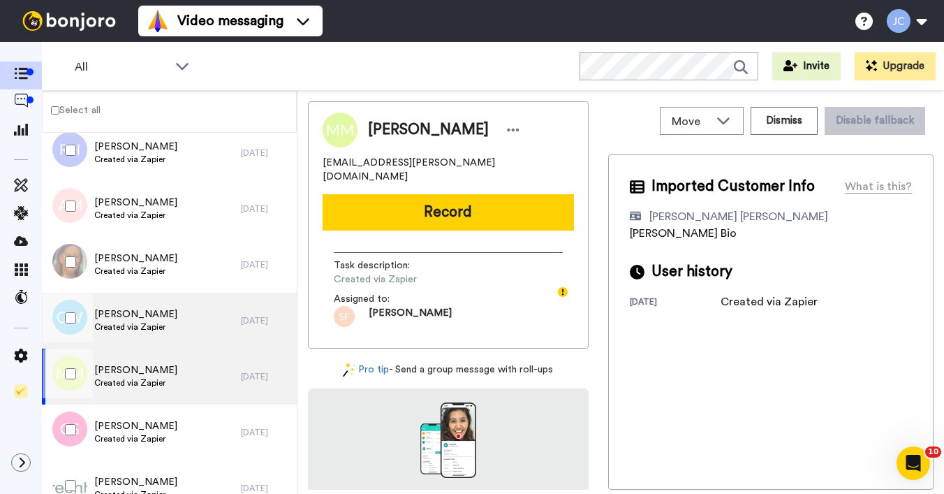
click at [131, 336] on div "Charles Wills Created via Zapier" at bounding box center [141, 320] width 199 height 56
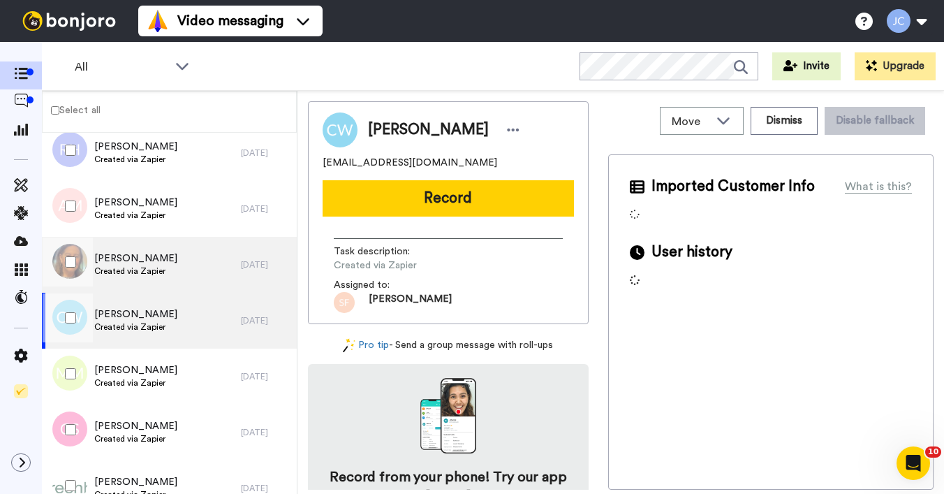
click at [140, 265] on span "[PERSON_NAME]" at bounding box center [135, 258] width 83 height 14
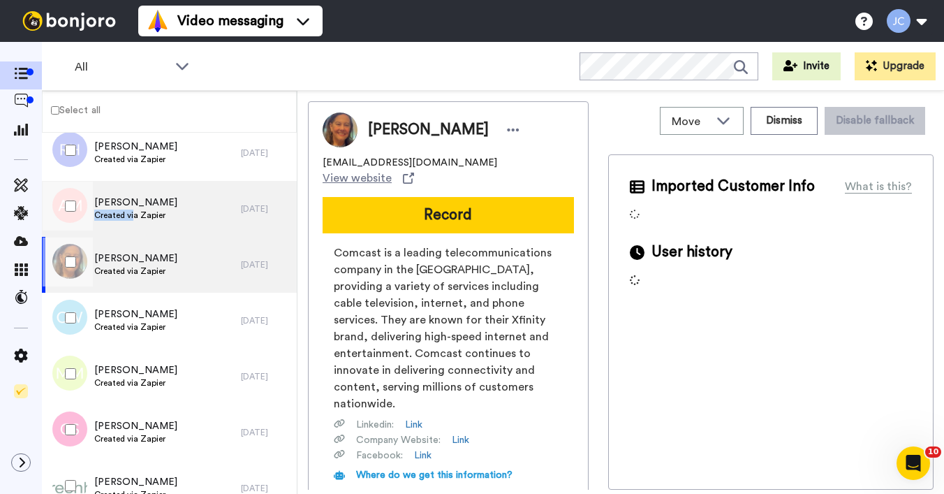
click at [135, 209] on div "Akenna Mccord Created via Zapier" at bounding box center [135, 208] width 83 height 27
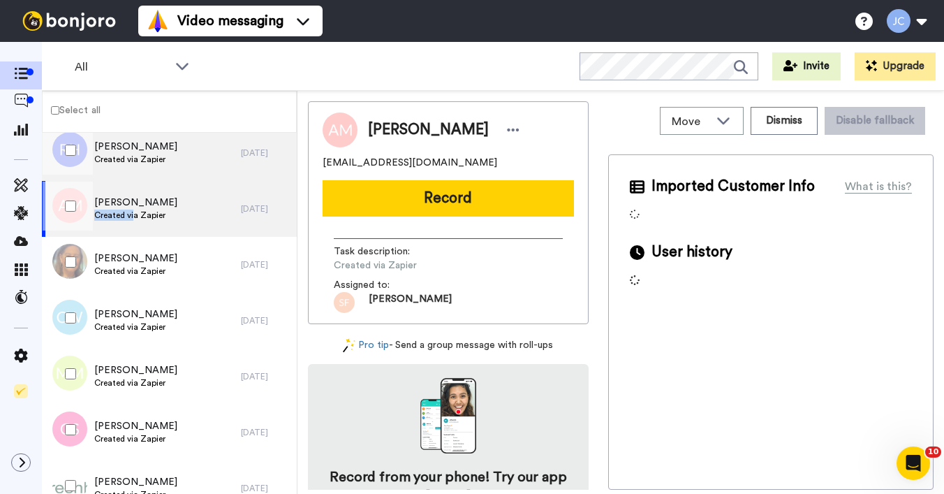
scroll to position [1028, 0]
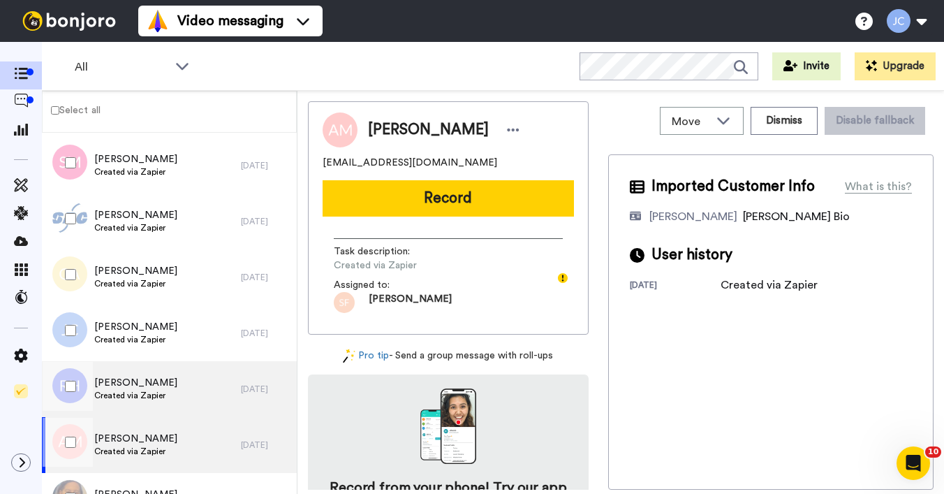
click at [128, 402] on div "Rebekah Holmes Created via Zapier" at bounding box center [141, 389] width 199 height 56
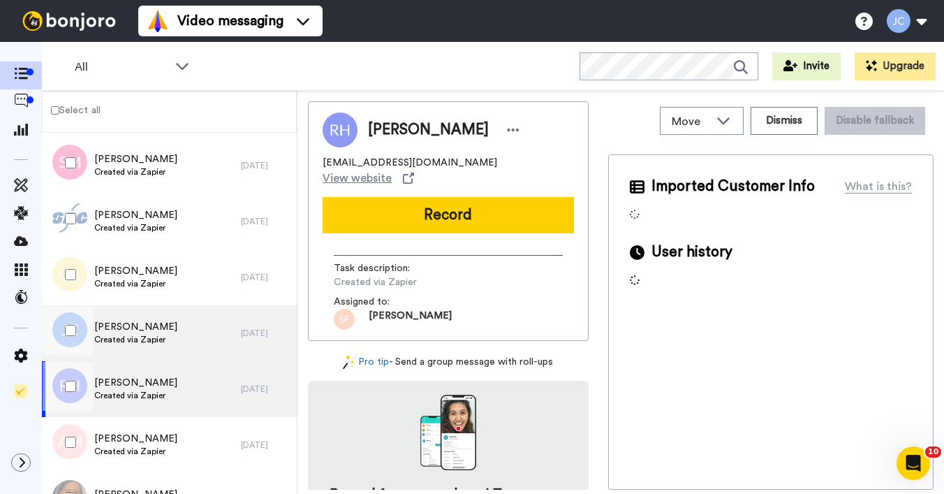
click at [125, 329] on span "[PERSON_NAME]" at bounding box center [135, 327] width 83 height 14
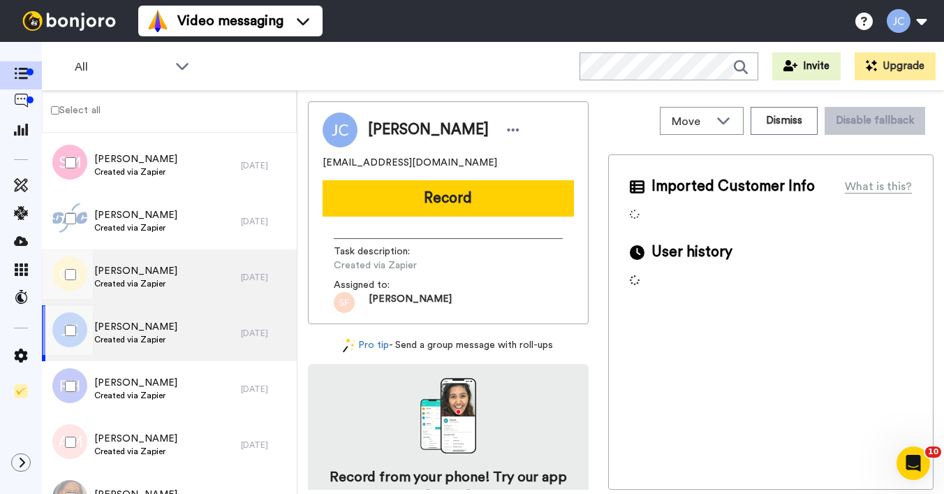
click at [116, 273] on span "[PERSON_NAME]" at bounding box center [135, 271] width 83 height 14
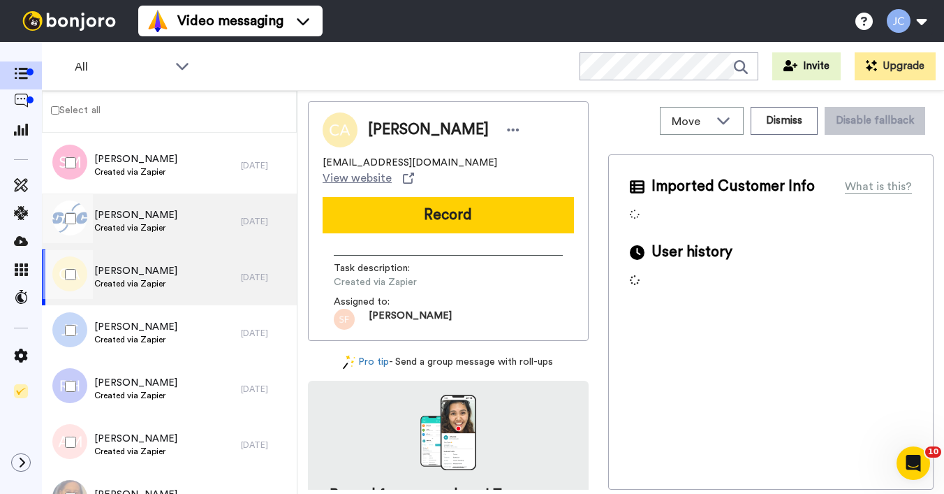
click at [124, 226] on span "Created via Zapier" at bounding box center [135, 227] width 83 height 11
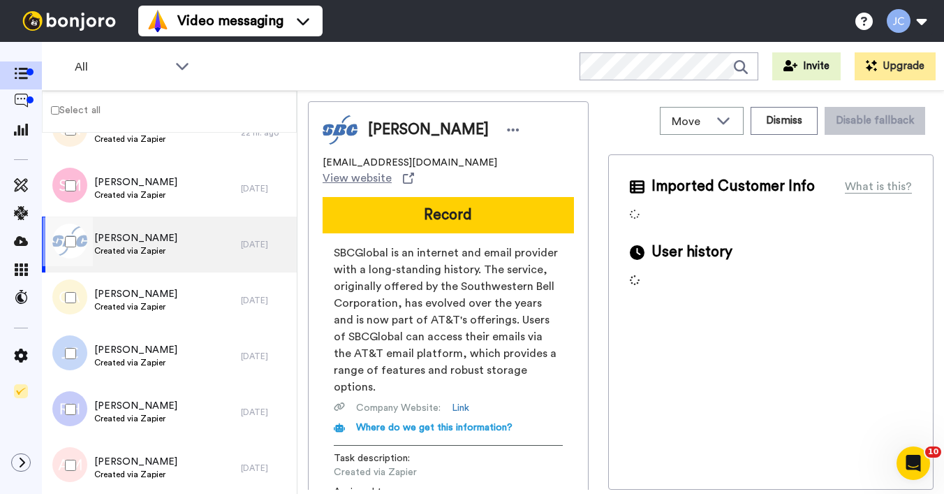
scroll to position [952, 0]
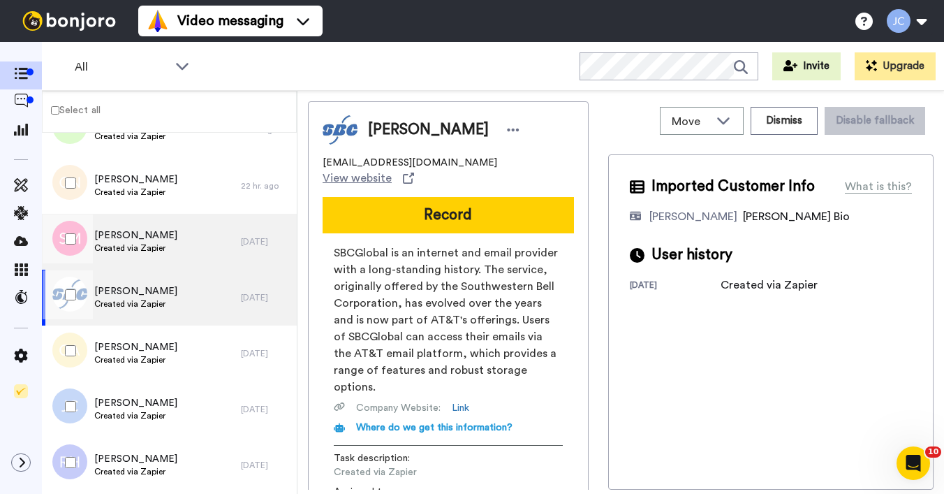
click at [120, 238] on span "[PERSON_NAME]" at bounding box center [135, 235] width 83 height 14
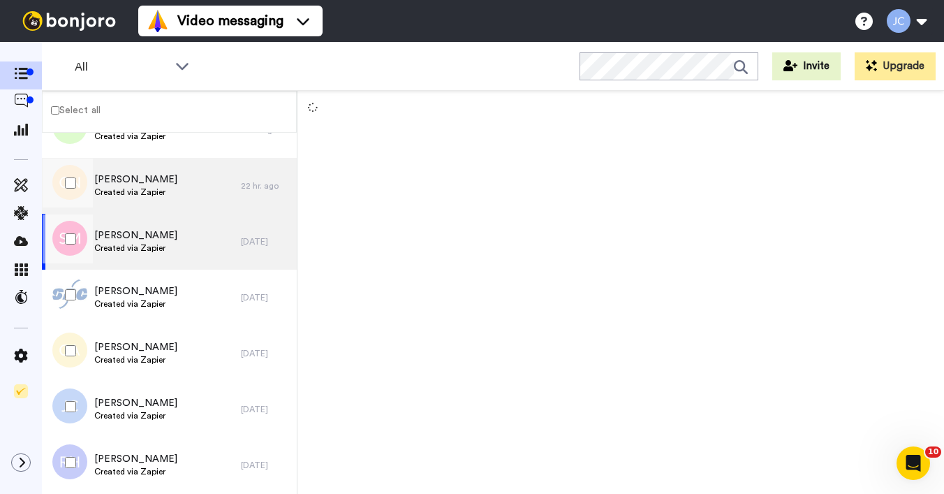
click at [126, 188] on span "Created via Zapier" at bounding box center [135, 191] width 83 height 11
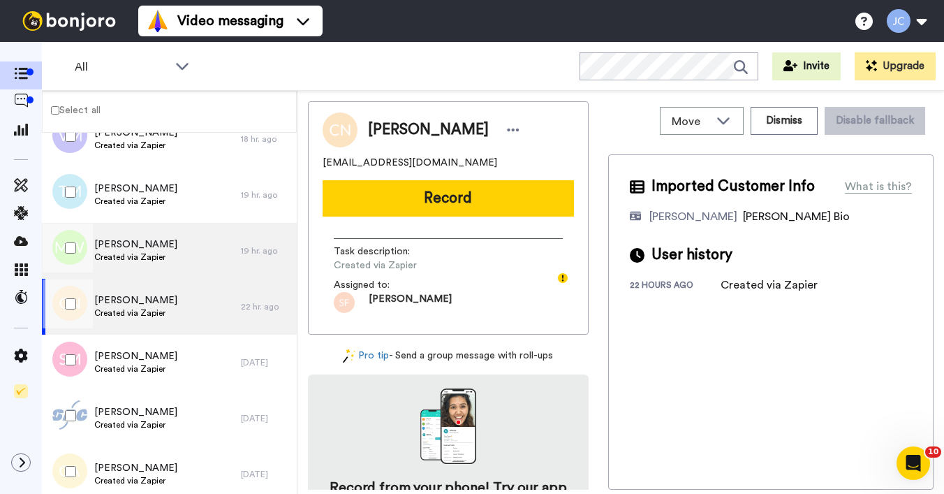
scroll to position [787, 0]
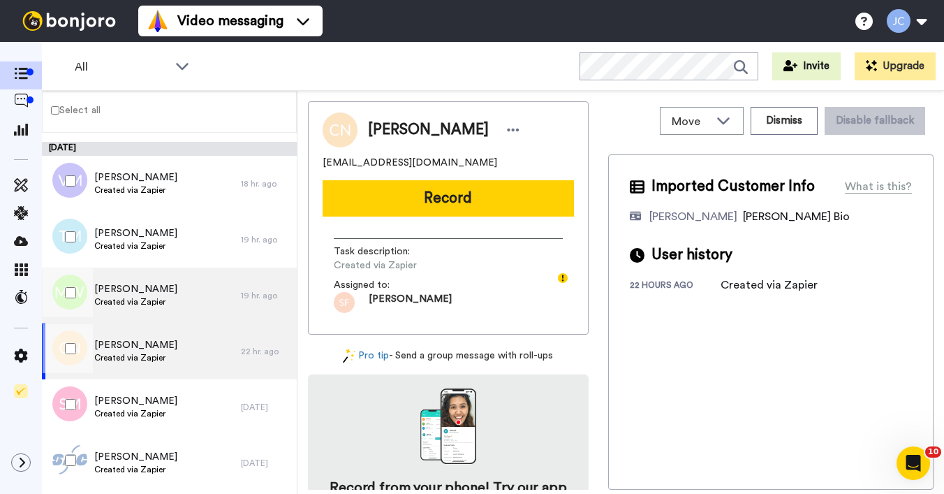
click at [126, 303] on span "Created via Zapier" at bounding box center [135, 301] width 83 height 11
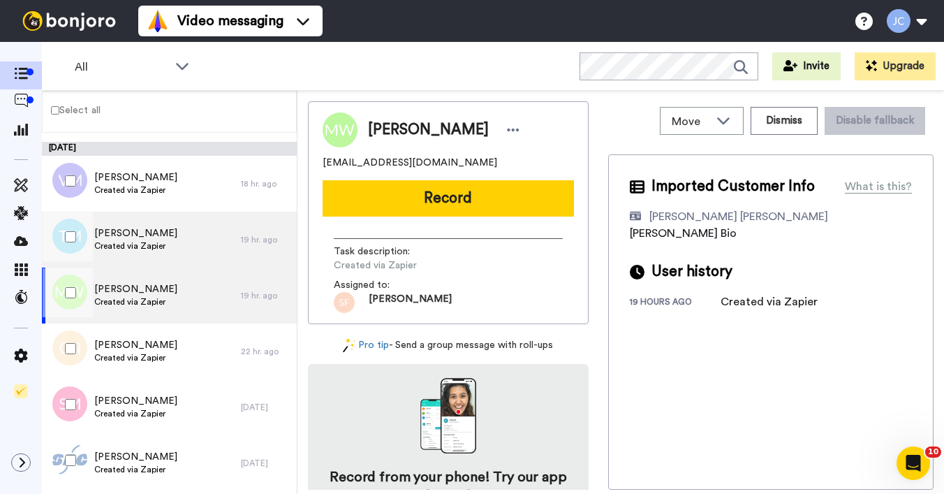
click at [122, 253] on div "Taiasha Mathis Created via Zapier" at bounding box center [141, 240] width 199 height 56
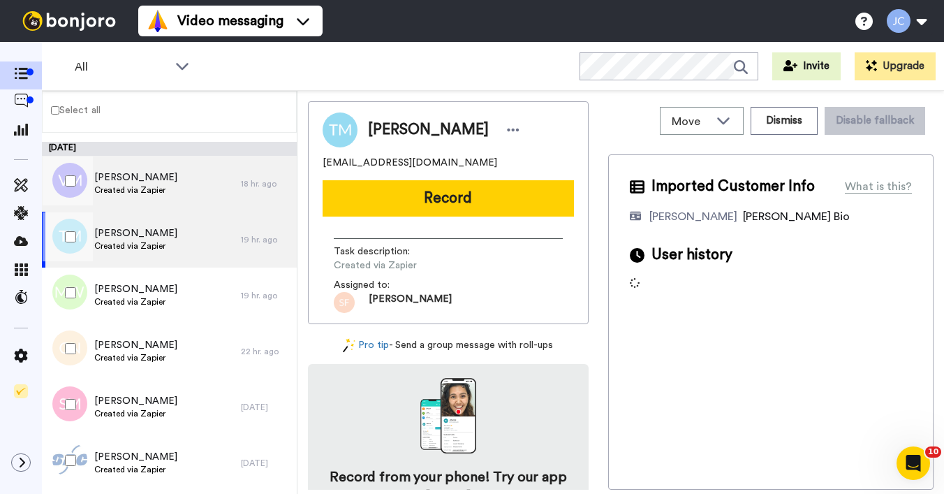
click at [119, 193] on span "Created via Zapier" at bounding box center [135, 189] width 83 height 11
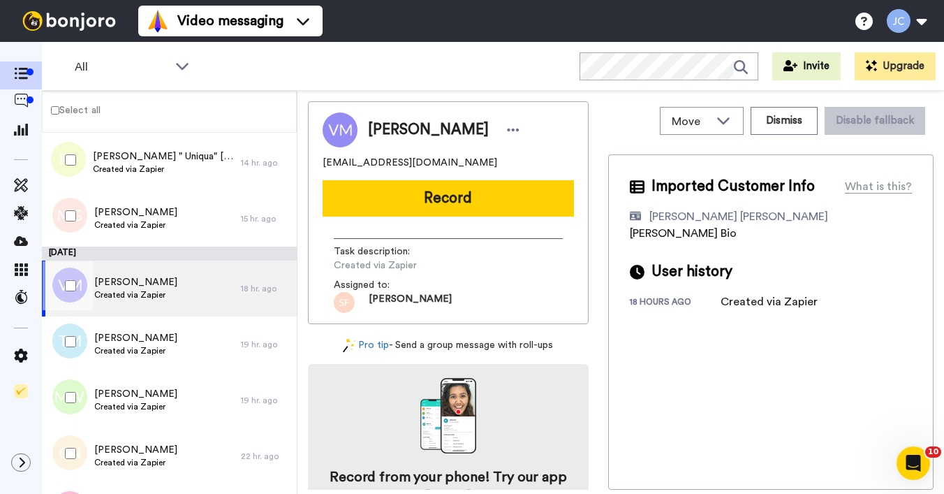
scroll to position [547, 0]
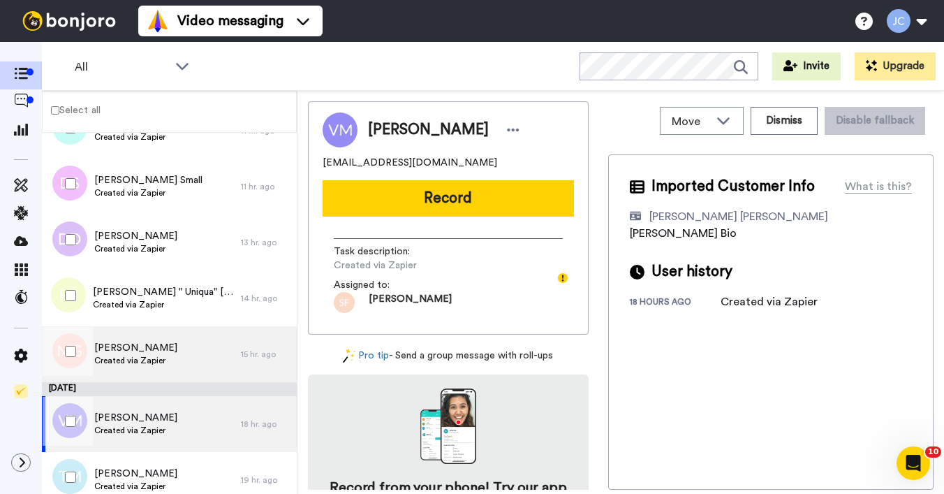
click at [123, 357] on span "Created via Zapier" at bounding box center [135, 360] width 83 height 11
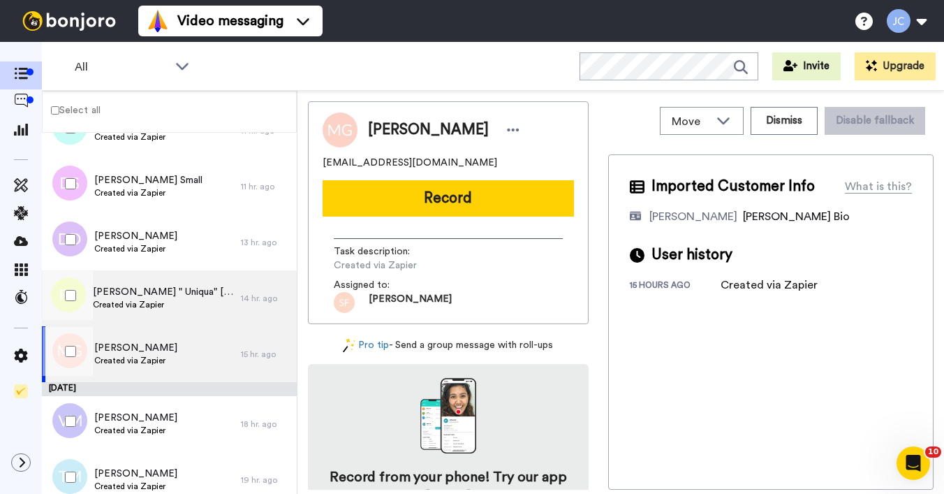
click at [121, 295] on span "[PERSON_NAME] " Uniqua" [PERSON_NAME]" at bounding box center [163, 292] width 141 height 14
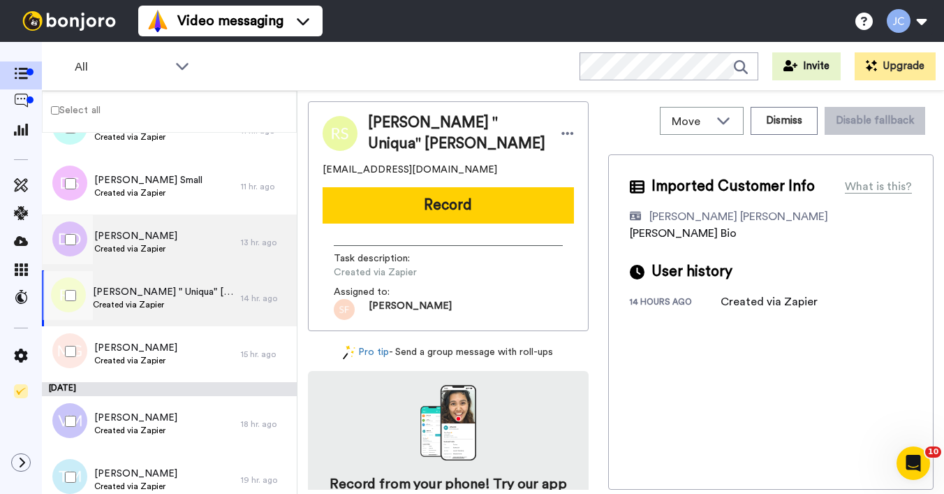
click at [114, 242] on span "[PERSON_NAME]" at bounding box center [135, 236] width 83 height 14
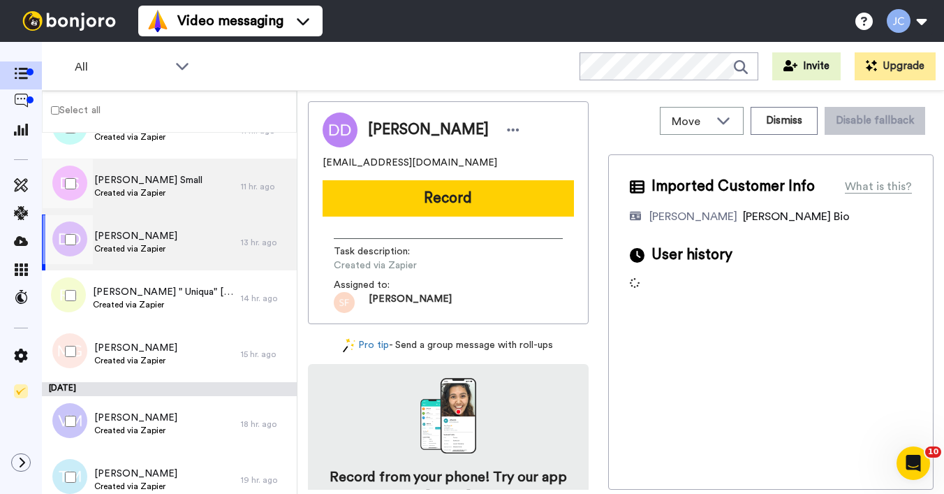
click at [122, 190] on span "Created via Zapier" at bounding box center [148, 192] width 108 height 11
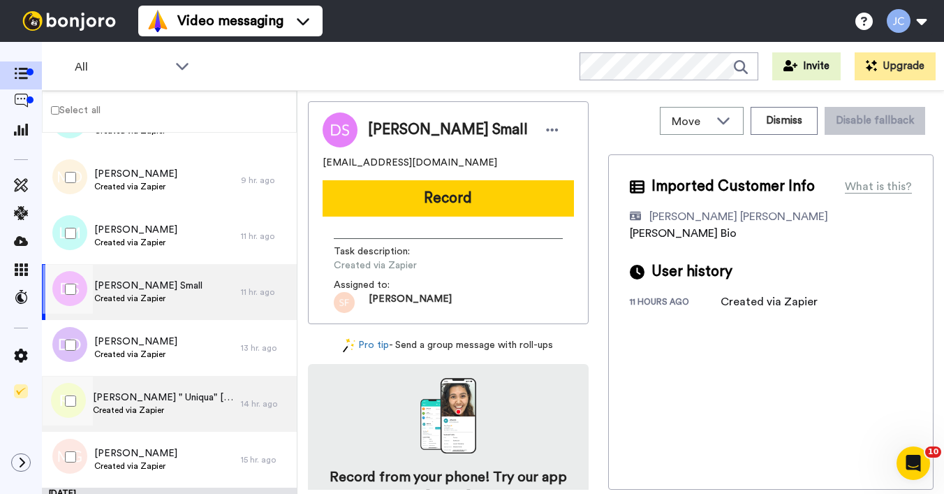
scroll to position [366, 0]
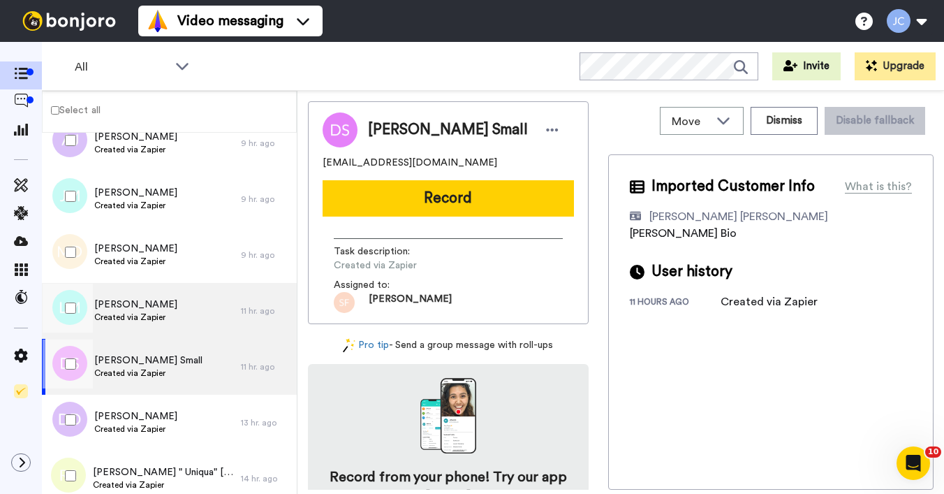
click at [137, 315] on span "Created via Zapier" at bounding box center [135, 316] width 83 height 11
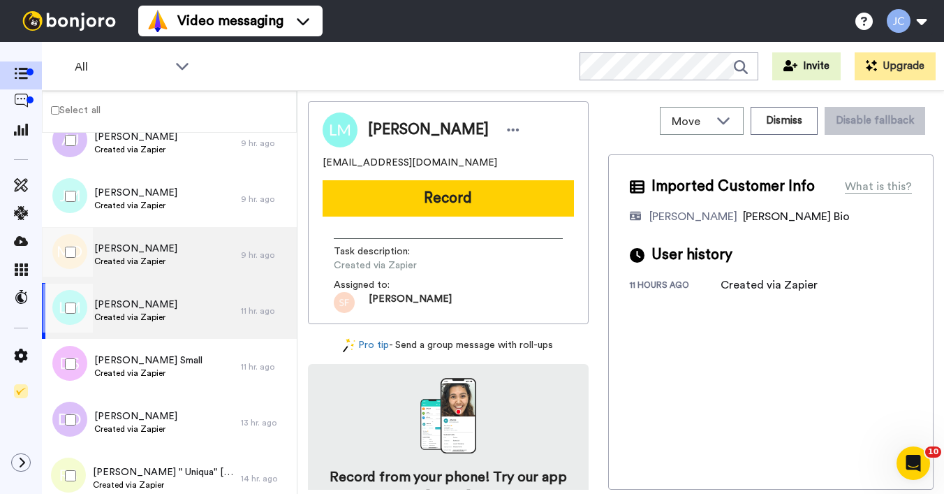
click at [126, 266] on span "Created via Zapier" at bounding box center [135, 261] width 83 height 11
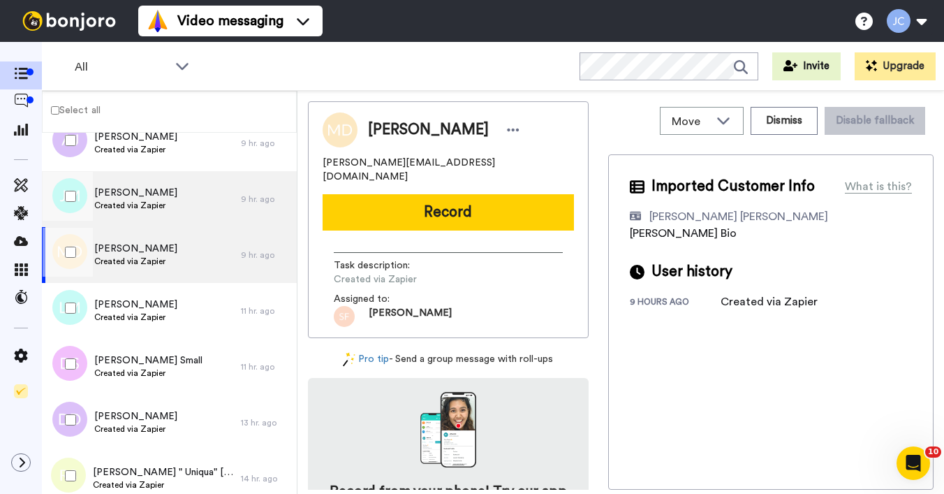
click at [131, 200] on span "Created via Zapier" at bounding box center [135, 205] width 83 height 11
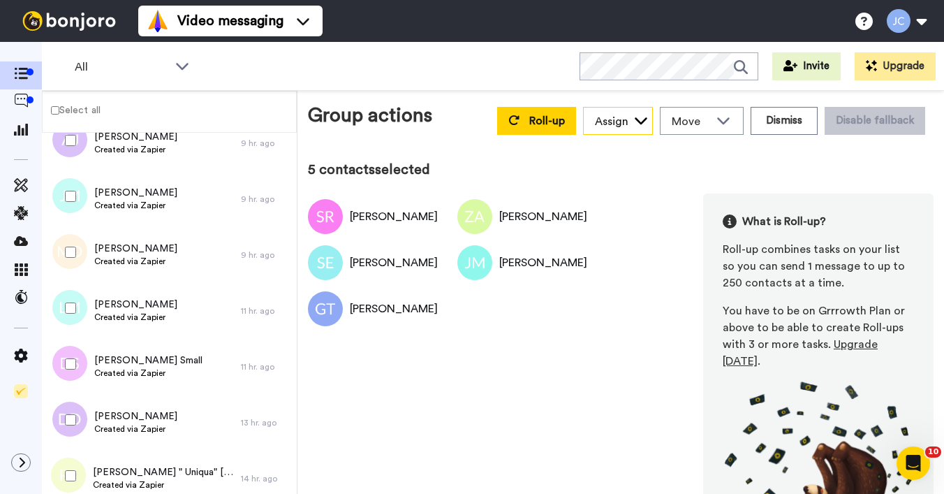
click at [602, 119] on div "Assign" at bounding box center [612, 121] width 34 height 17
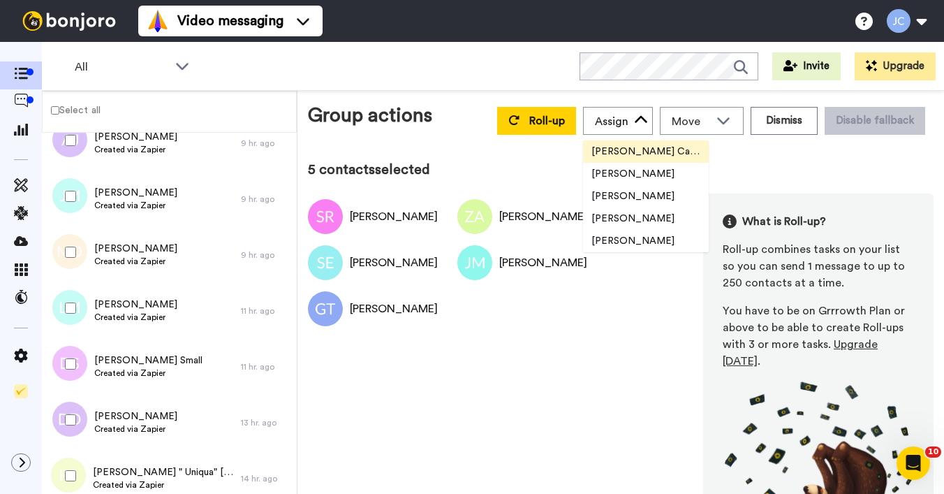
click at [607, 152] on span "[PERSON_NAME] Cataluña" at bounding box center [646, 152] width 126 height 14
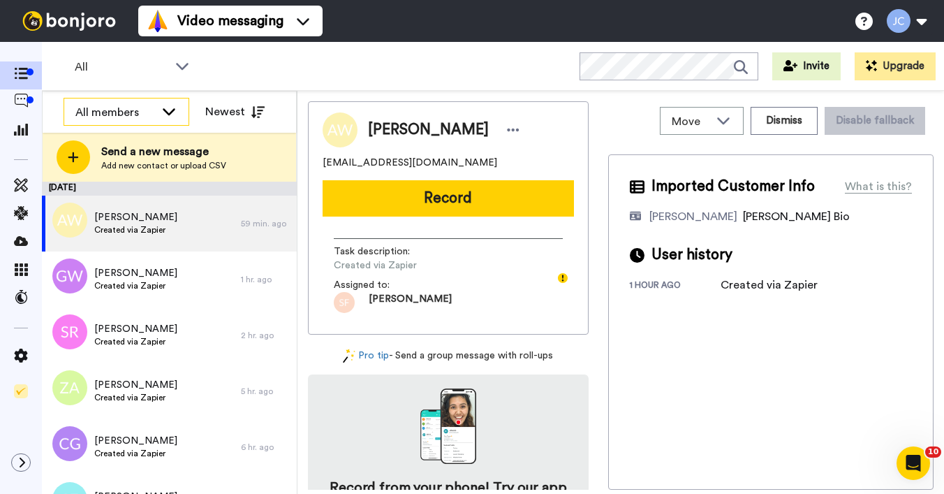
click at [111, 106] on div "All members" at bounding box center [115, 112] width 80 height 17
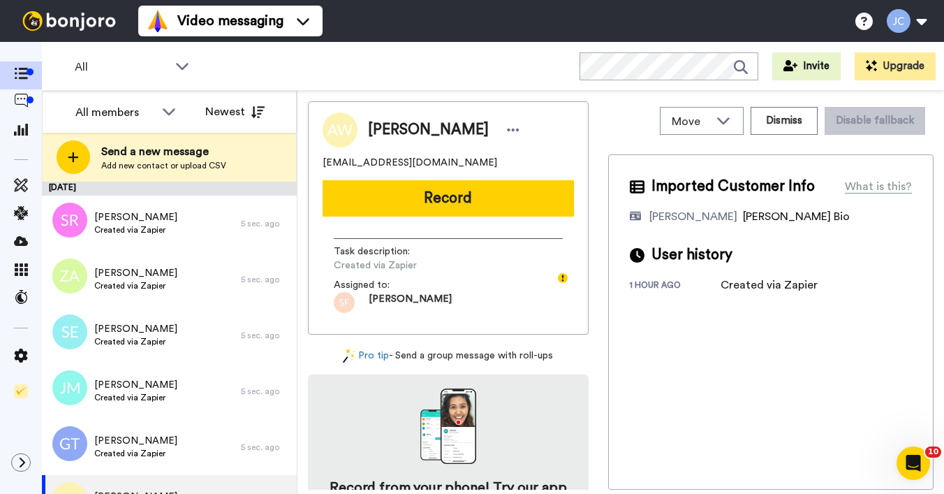
click at [107, 166] on span "Add new contact or upload CSV" at bounding box center [163, 165] width 125 height 11
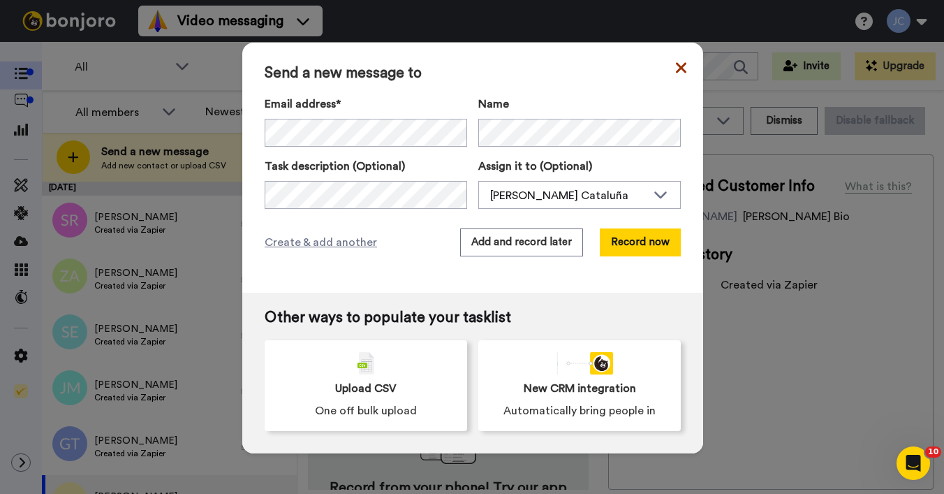
click at [676, 67] on icon at bounding box center [681, 67] width 10 height 17
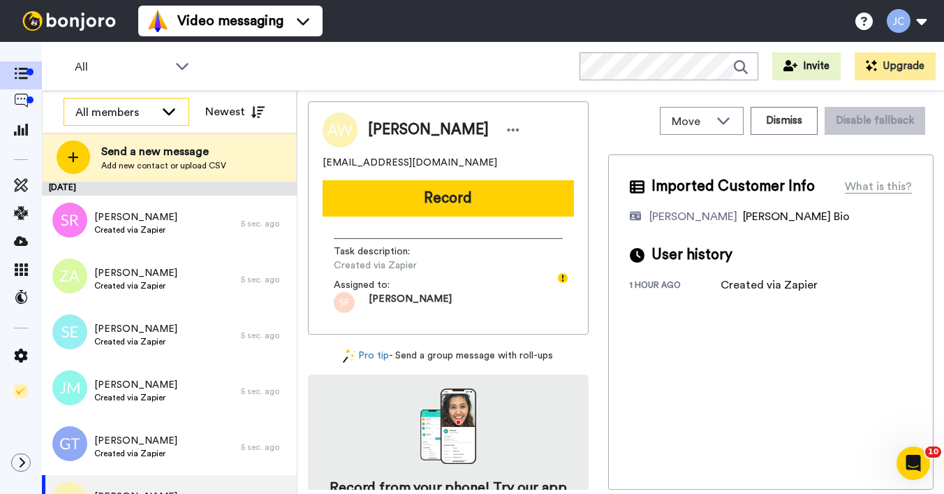
click at [140, 120] on div "All members" at bounding box center [126, 112] width 124 height 28
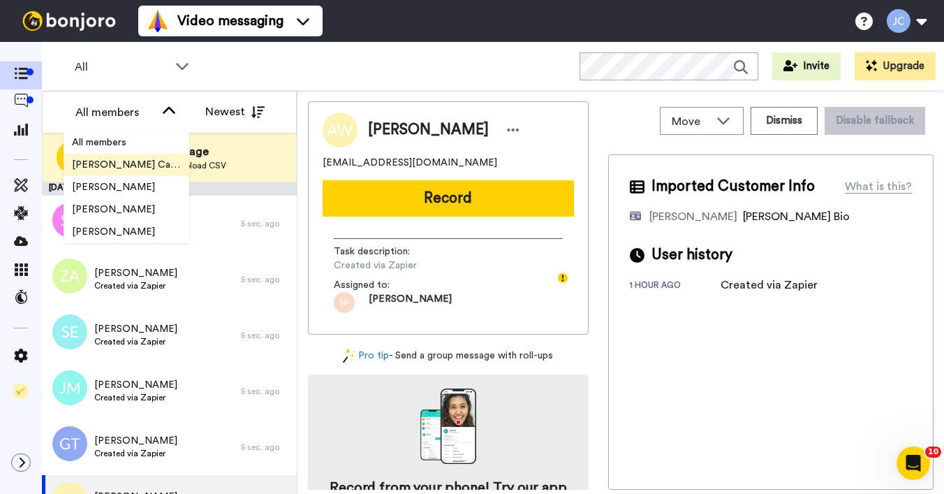
click at [128, 166] on span "[PERSON_NAME] Cataluña" at bounding box center [127, 165] width 126 height 14
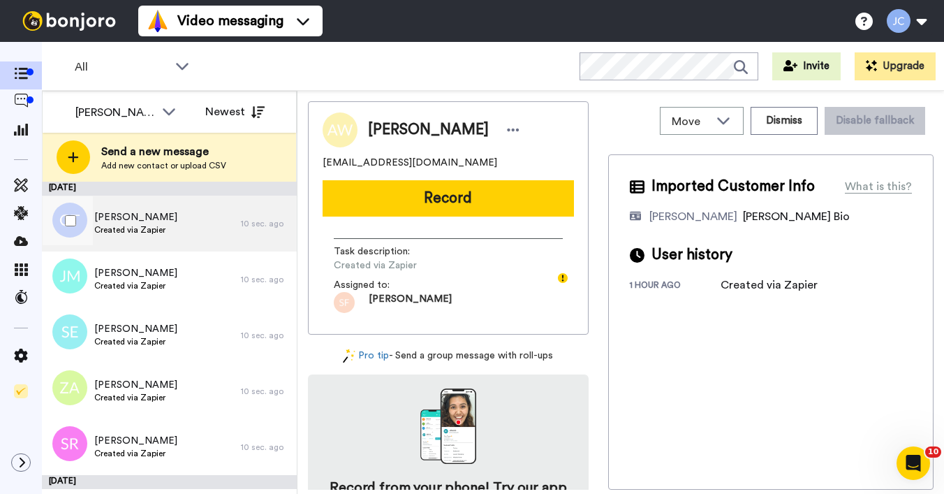
click at [154, 228] on span "Created via Zapier" at bounding box center [135, 229] width 83 height 11
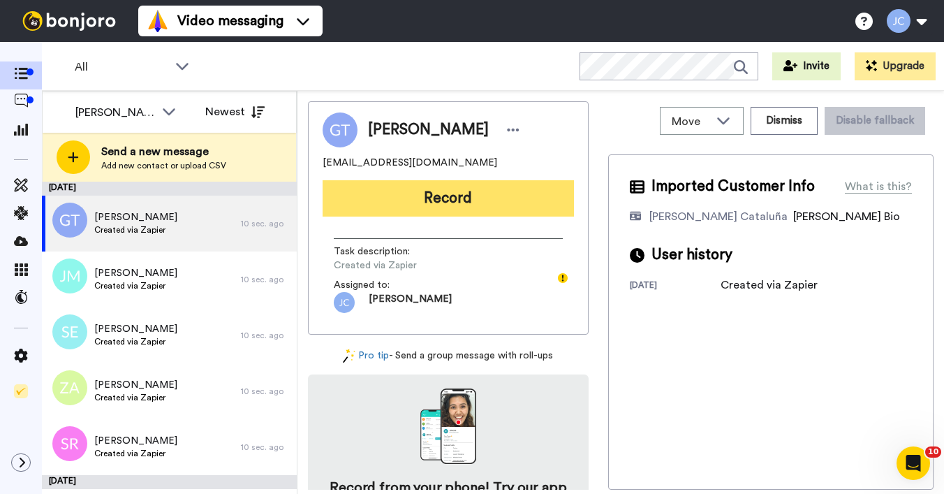
click at [412, 205] on button "Record" at bounding box center [448, 198] width 251 height 36
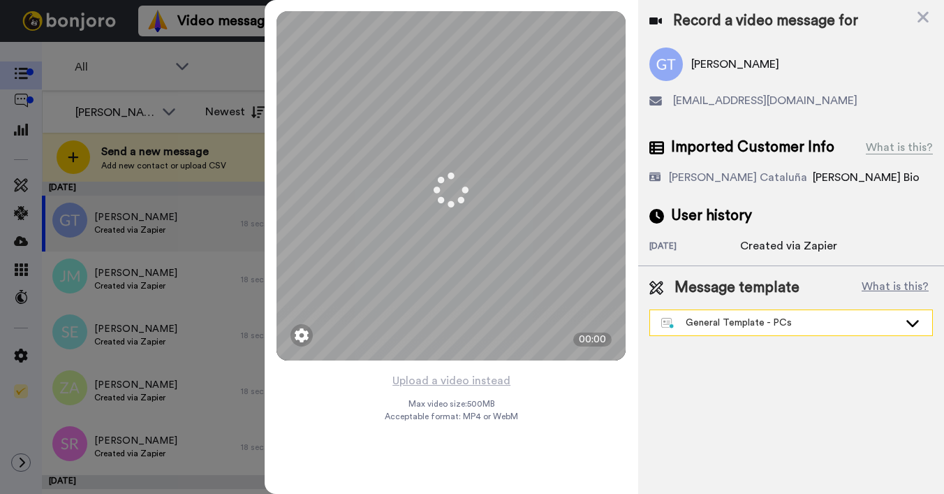
click at [704, 333] on div "General Template - PCs" at bounding box center [791, 322] width 282 height 25
click at [704, 327] on div "General Template - PCs" at bounding box center [779, 323] width 237 height 14
click at [697, 319] on div "General Template - PCs" at bounding box center [779, 323] width 237 height 14
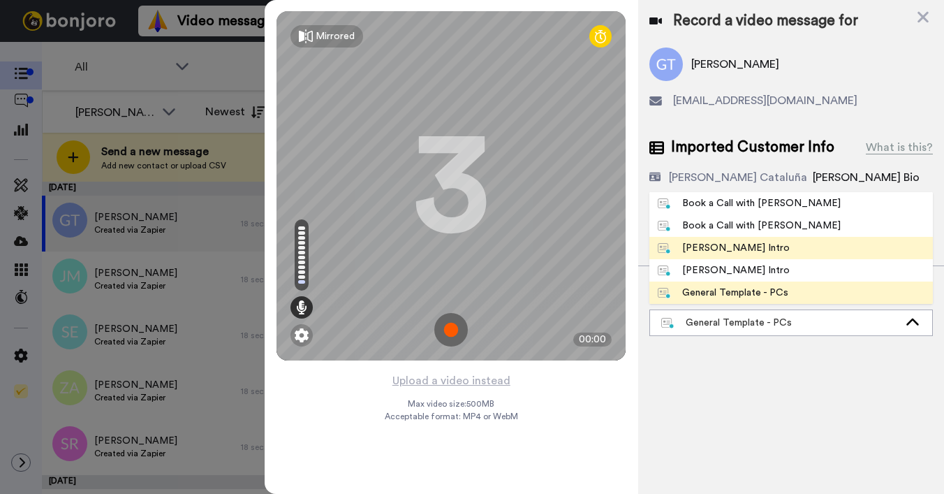
click at [701, 246] on div "Josephine Bonjoro Intro" at bounding box center [724, 248] width 132 height 14
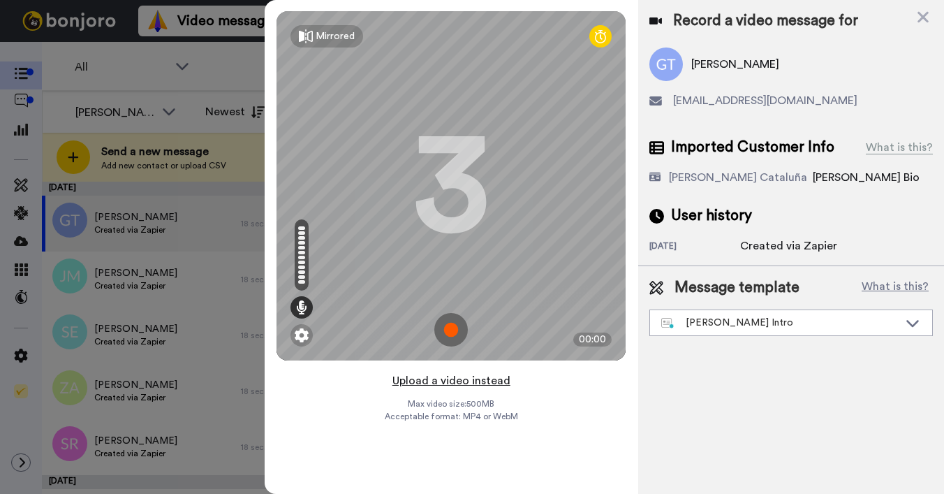
click at [457, 382] on button "Upload a video instead" at bounding box center [451, 380] width 126 height 18
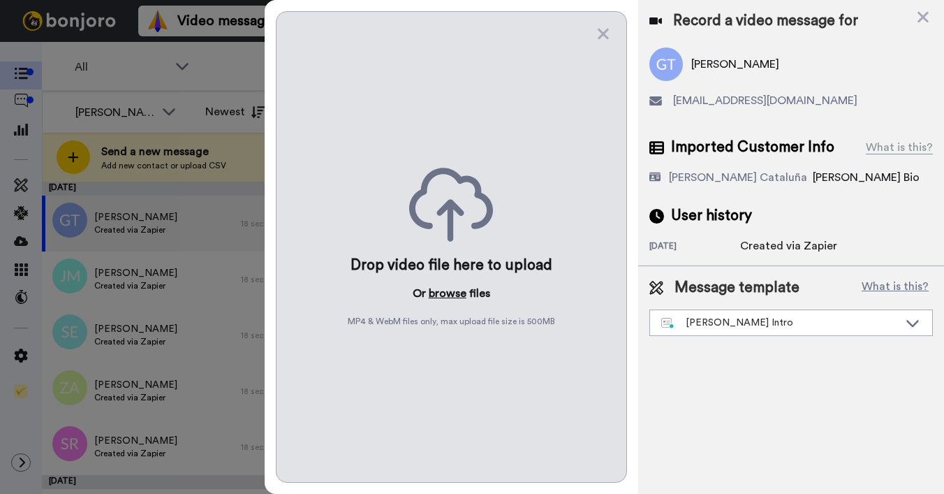
click at [447, 290] on button "browse" at bounding box center [448, 293] width 38 height 17
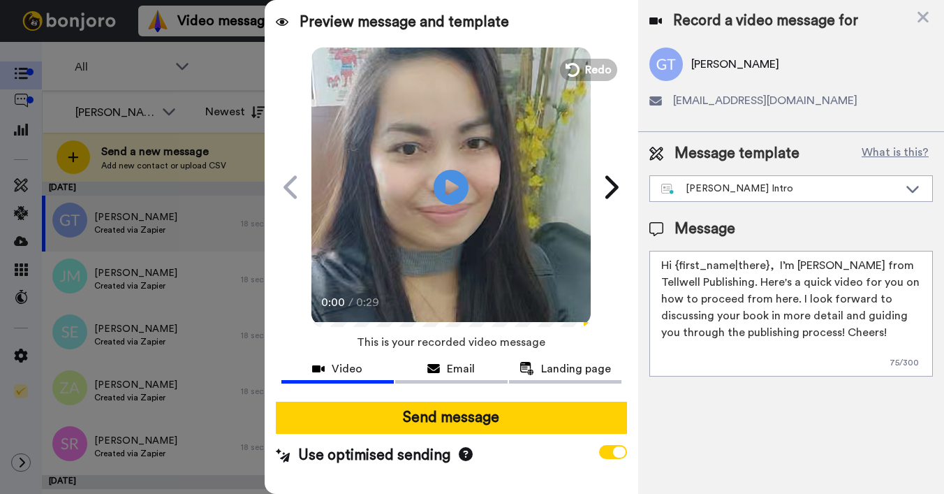
drag, startPoint x: 675, startPoint y: 265, endPoint x: 767, endPoint y: 265, distance: 91.4
click at [767, 265] on textarea "Hi {first_name|there}, I’m Joe from Tellwell Publishing. Here's a quick video f…" at bounding box center [790, 314] width 283 height 126
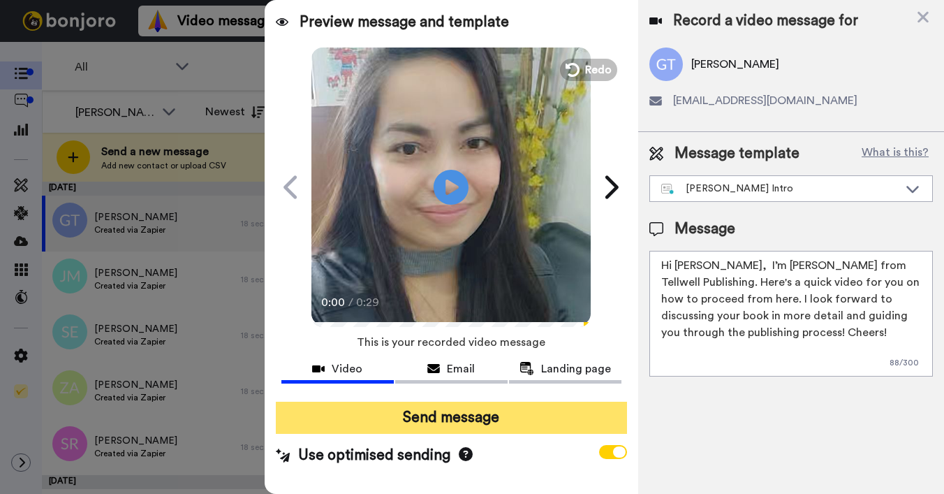
type textarea "Hi Gerry, I’m Joe from Tellwell Publishing. Here's a quick video for you on how…"
click at [512, 415] on button "Send message" at bounding box center [451, 417] width 351 height 32
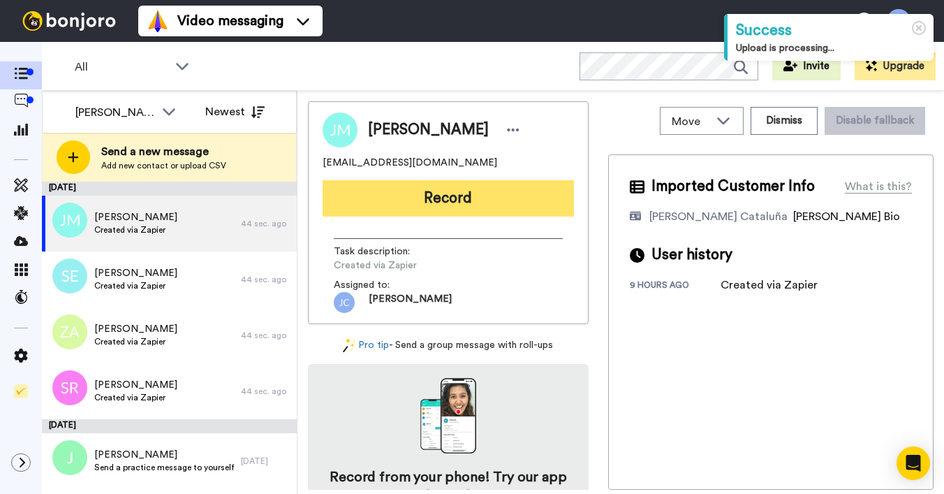
click at [421, 197] on button "Record" at bounding box center [448, 198] width 251 height 36
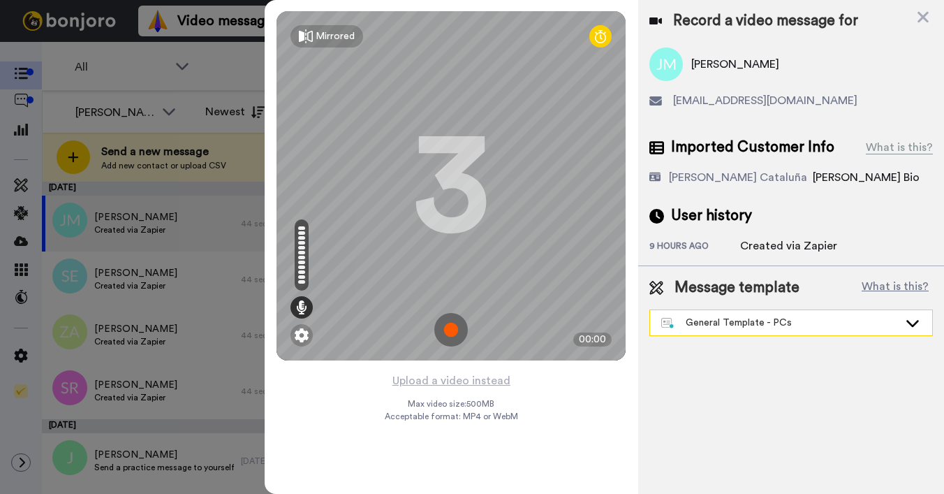
click at [703, 329] on div "General Template - PCs" at bounding box center [779, 323] width 237 height 14
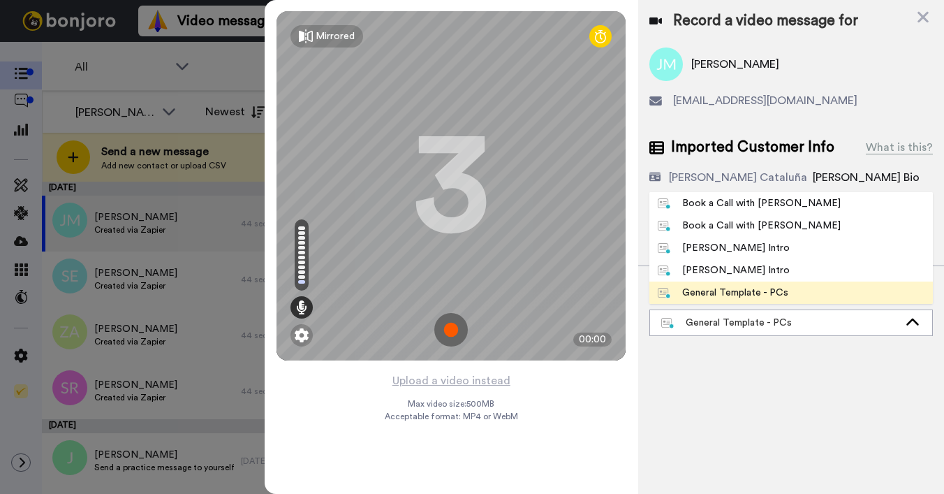
click at [706, 248] on div "[PERSON_NAME] Intro" at bounding box center [724, 248] width 132 height 14
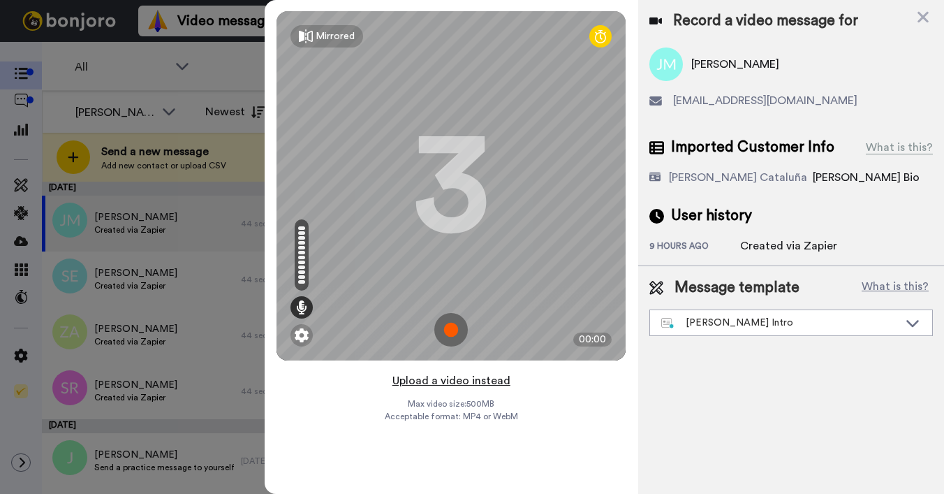
click at [424, 380] on button "Upload a video instead" at bounding box center [451, 380] width 126 height 18
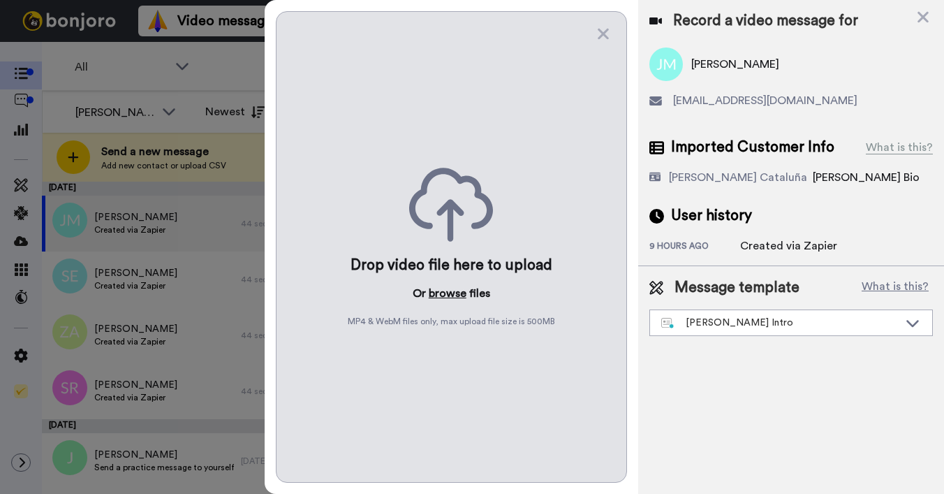
click at [445, 292] on button "browse" at bounding box center [448, 293] width 38 height 17
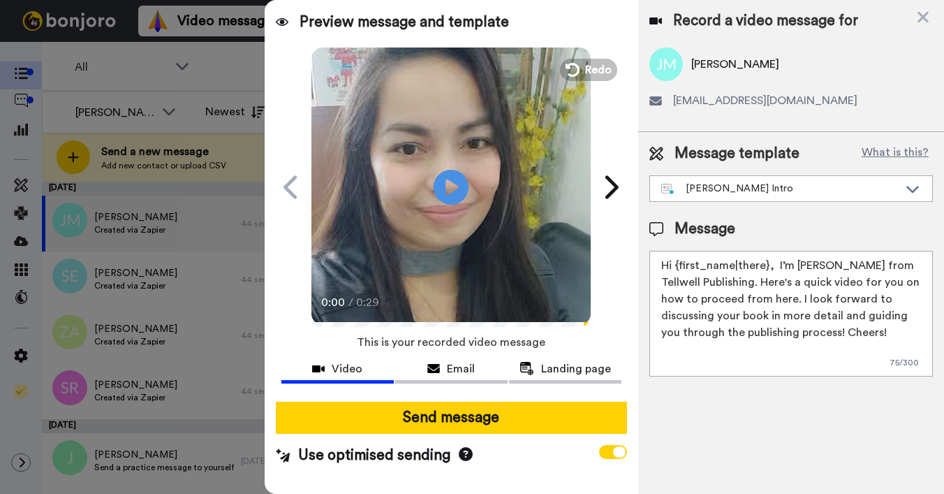
drag, startPoint x: 675, startPoint y: 269, endPoint x: 765, endPoint y: 267, distance: 90.1
click at [765, 267] on textarea "Hi {first_name|there}, I’m [PERSON_NAME] from Tellwell Publishing. Here's a qui…" at bounding box center [790, 314] width 283 height 126
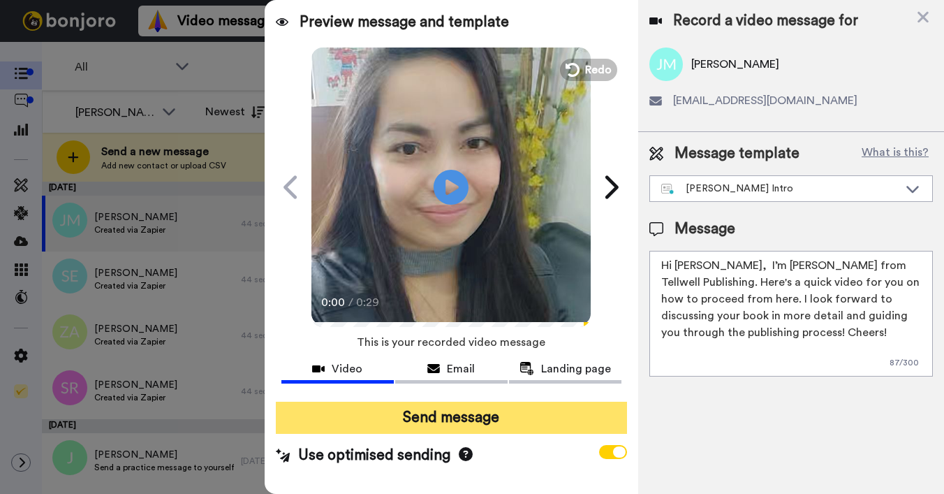
type textarea "Hi Joseph, I’m Joe from Tellwell Publishing. Here's a quick video for you on ho…"
click at [560, 408] on button "Send message" at bounding box center [451, 417] width 351 height 32
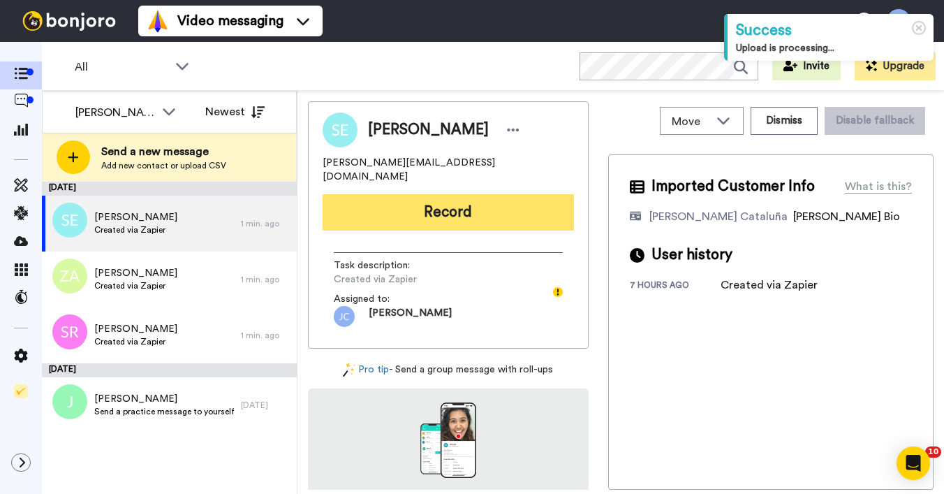
click at [459, 194] on button "Record" at bounding box center [448, 212] width 251 height 36
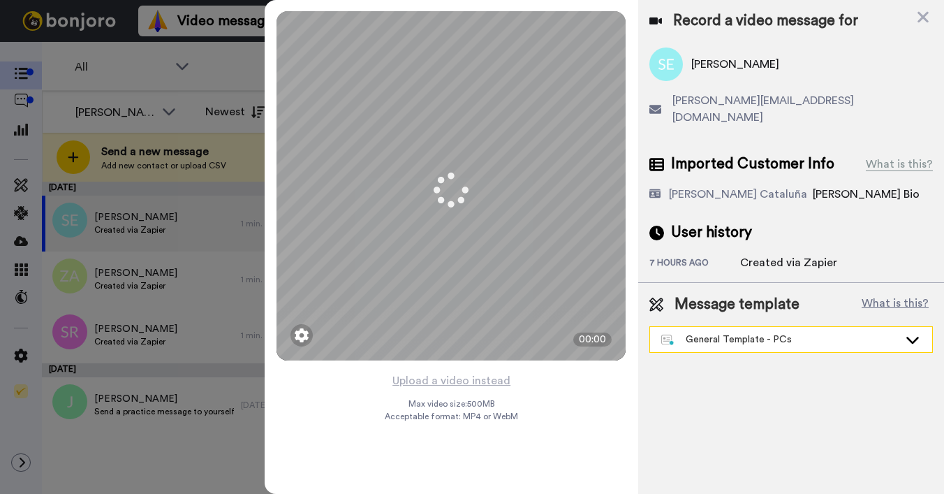
click at [726, 331] on div "General Template - PCs" at bounding box center [791, 339] width 282 height 25
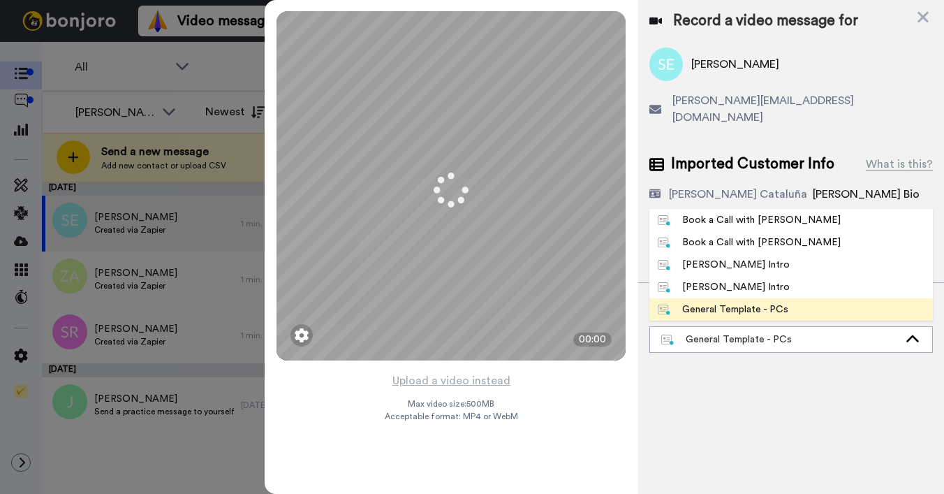
click at [718, 258] on div "[PERSON_NAME] Intro" at bounding box center [724, 265] width 132 height 14
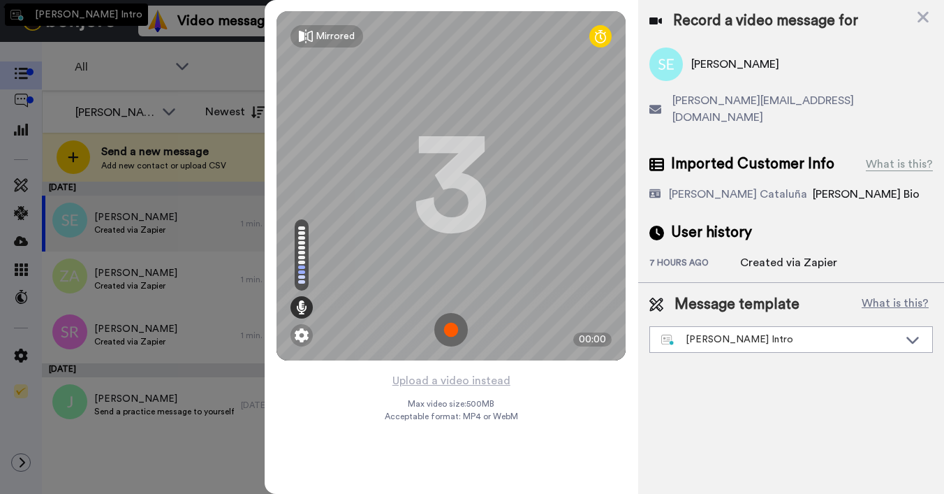
click at [720, 257] on div "7 hours ago" at bounding box center [694, 264] width 91 height 14
click at [719, 332] on div "[PERSON_NAME] Intro" at bounding box center [779, 339] width 237 height 14
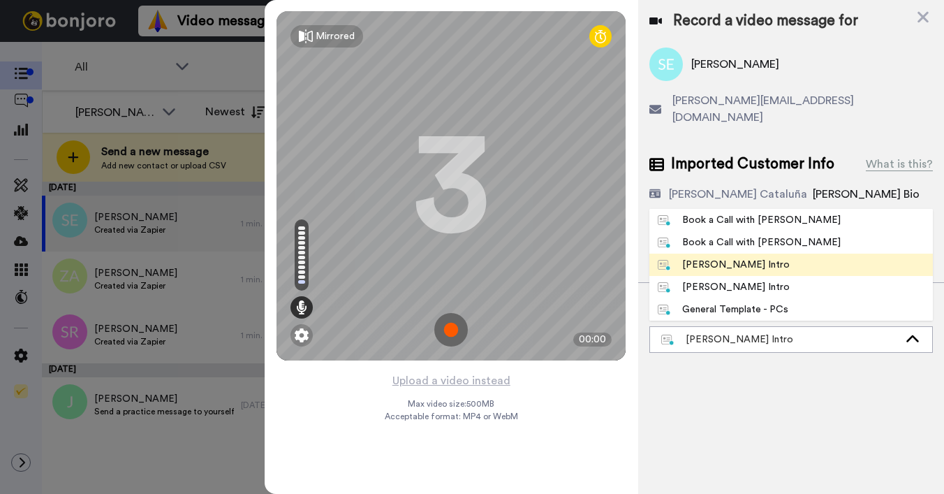
click at [714, 258] on div "[PERSON_NAME] Intro" at bounding box center [724, 265] width 132 height 14
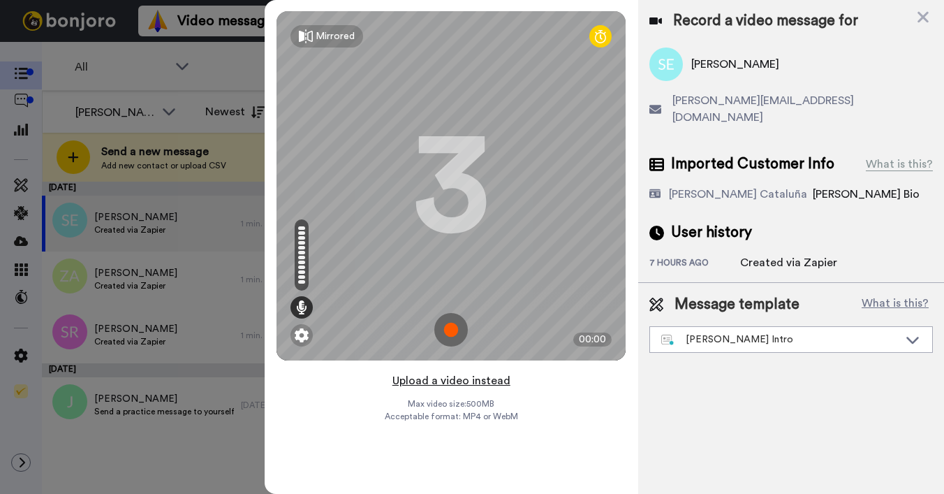
click at [439, 385] on button "Upload a video instead" at bounding box center [451, 380] width 126 height 18
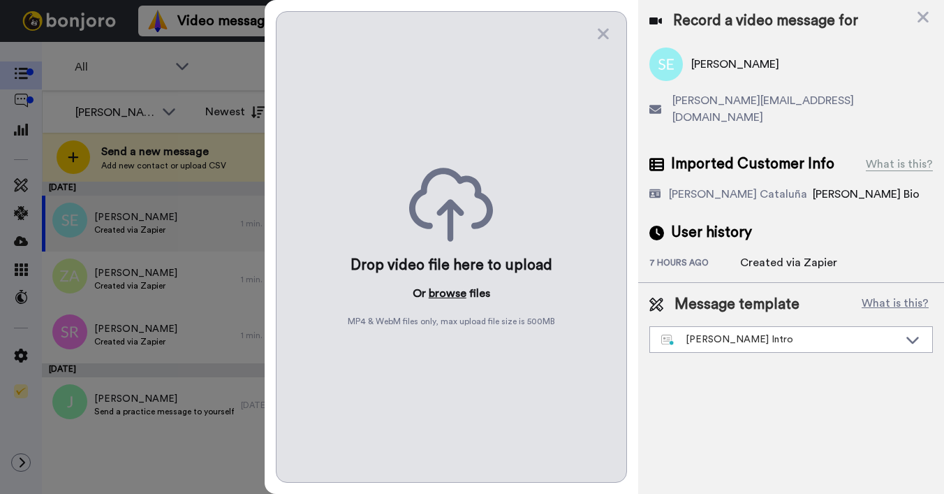
click at [447, 291] on button "browse" at bounding box center [448, 293] width 38 height 17
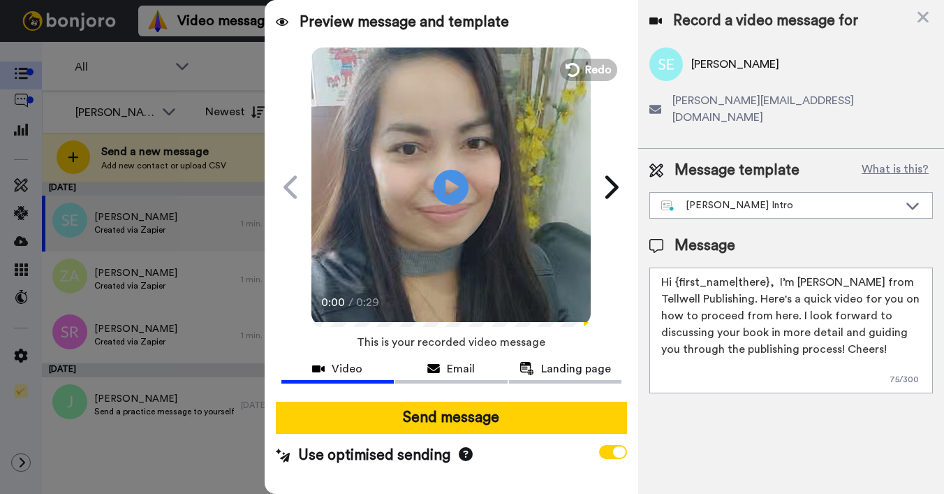
drag, startPoint x: 675, startPoint y: 268, endPoint x: 767, endPoint y: 266, distance: 92.2
click at [767, 267] on textarea "Hi {first_name|there}, I’m Joe from Tellwell Publishing. Here's a quick video f…" at bounding box center [790, 330] width 283 height 126
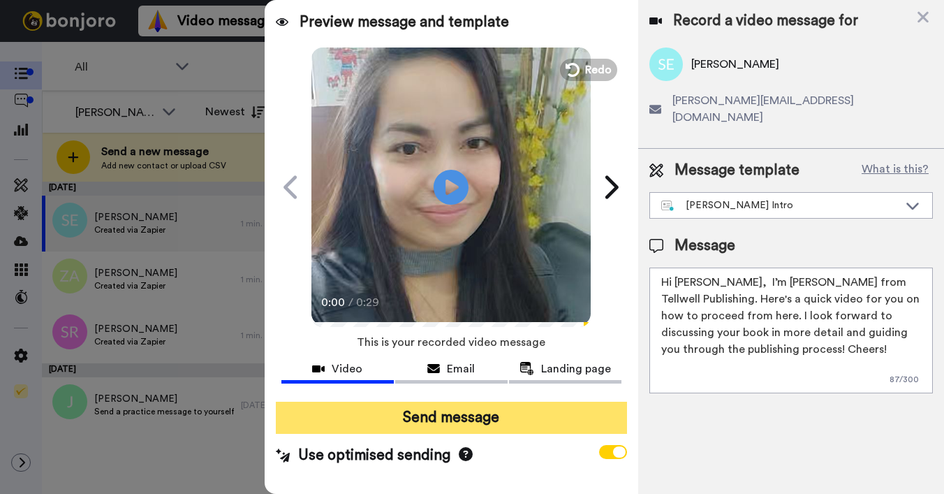
type textarea "Hi Steven, I’m Joe from Tellwell Publishing. Here's a quick video for you on ho…"
click at [454, 401] on button "Send message" at bounding box center [451, 417] width 351 height 32
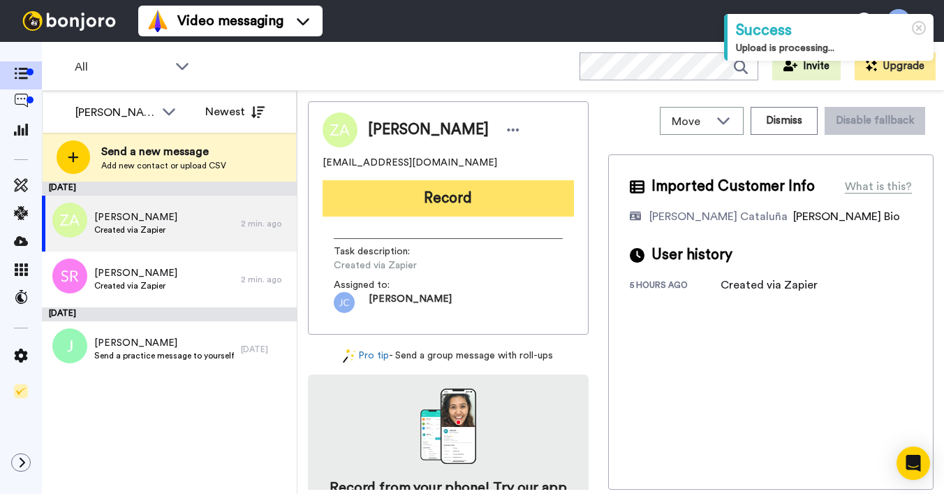
click at [452, 204] on button "Record" at bounding box center [448, 198] width 251 height 36
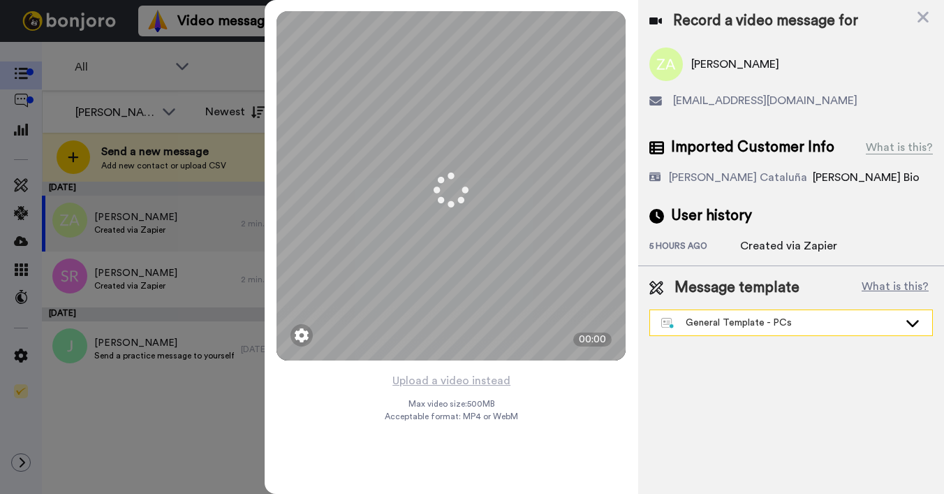
click at [720, 326] on div "General Template - PCs" at bounding box center [779, 323] width 237 height 14
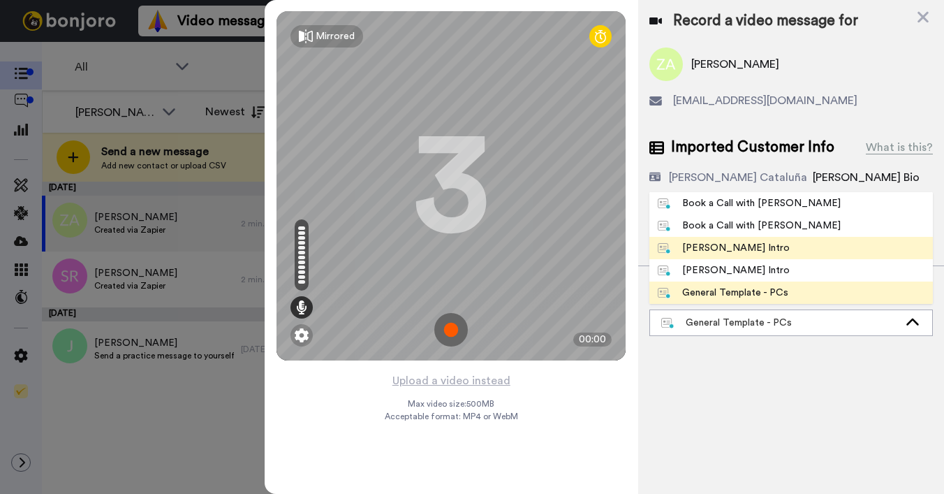
click at [713, 248] on div "[PERSON_NAME] Intro" at bounding box center [724, 248] width 132 height 14
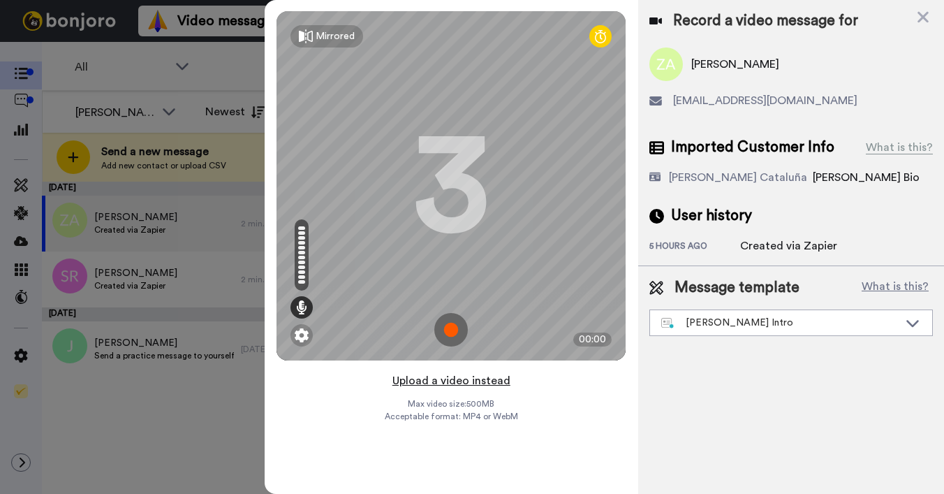
click at [424, 377] on button "Upload a video instead" at bounding box center [451, 380] width 126 height 18
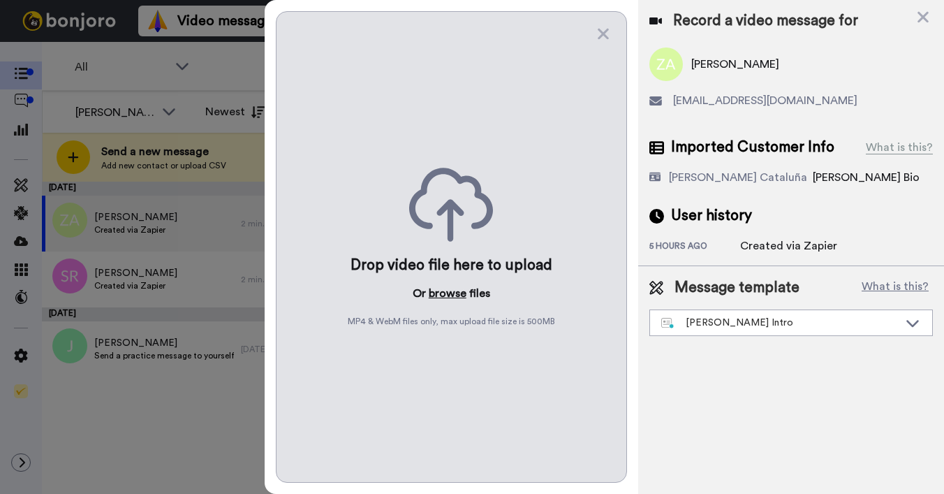
click at [442, 289] on button "browse" at bounding box center [448, 293] width 38 height 17
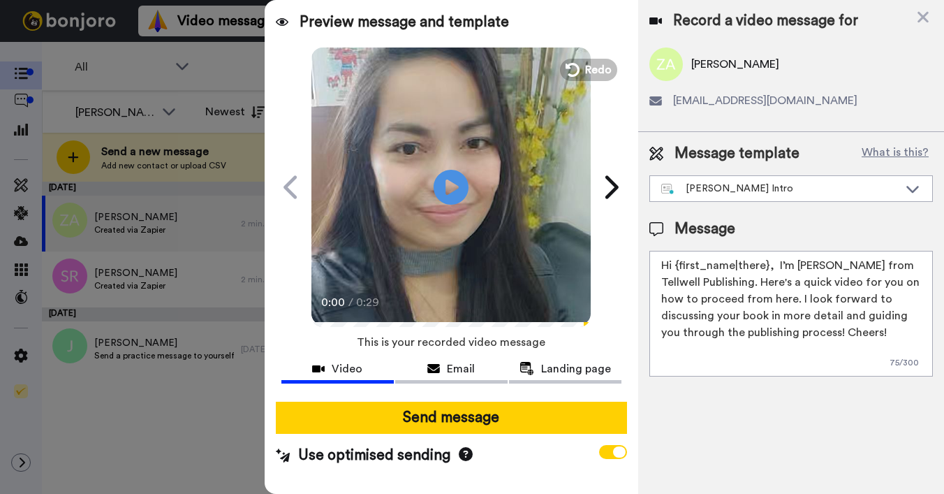
drag, startPoint x: 675, startPoint y: 265, endPoint x: 766, endPoint y: 264, distance: 90.8
click at [766, 264] on textarea "Hi {first_name|there}, I’m [PERSON_NAME] from Tellwell Publishing. Here's a qui…" at bounding box center [790, 314] width 283 height 126
type textarea "Hi [PERSON_NAME], I’m [PERSON_NAME] from Tellwell Publishing. Here's a quick vi…"
click at [562, 397] on div at bounding box center [451, 395] width 340 height 11
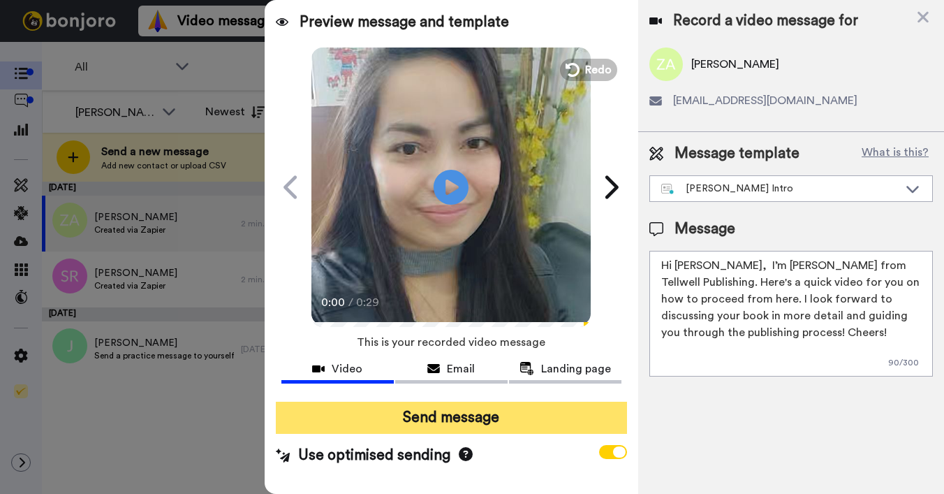
click at [557, 404] on button "Send message" at bounding box center [451, 417] width 351 height 32
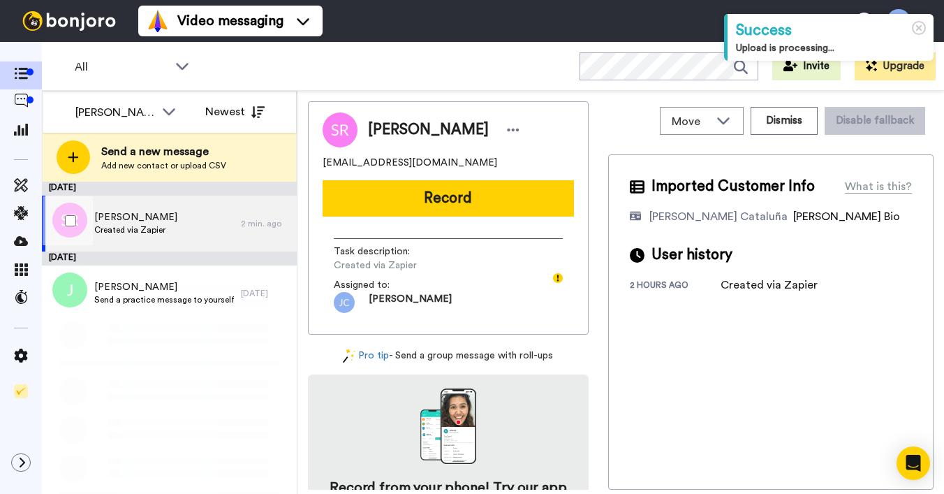
click at [145, 223] on span "Shilpa Raj" at bounding box center [135, 217] width 83 height 14
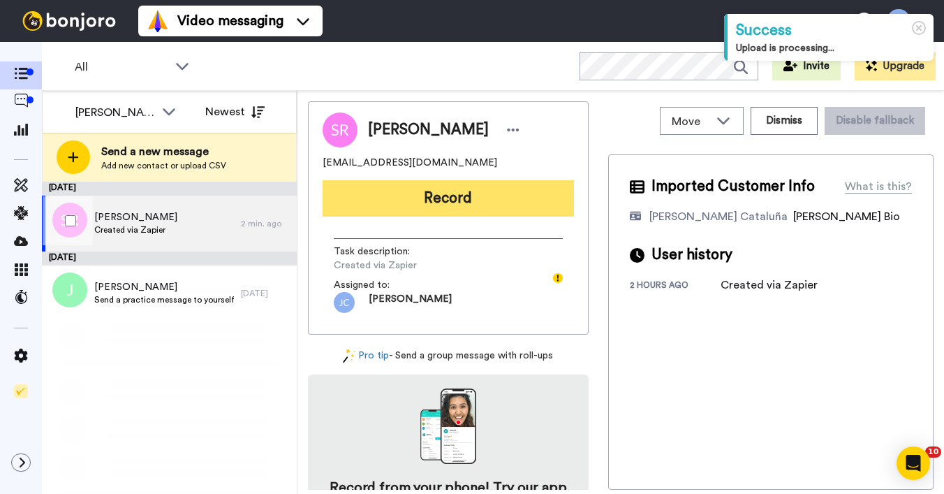
click at [430, 206] on button "Record" at bounding box center [448, 198] width 251 height 36
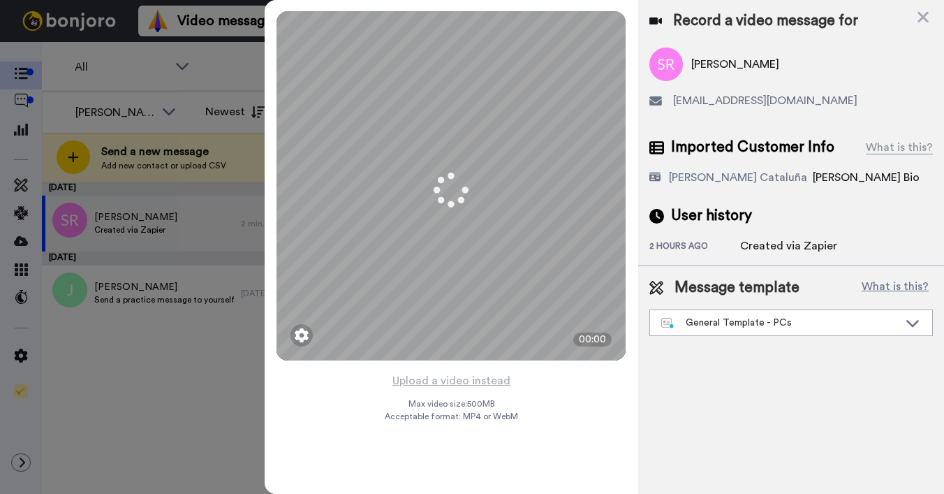
click at [753, 323] on div "General Template - PCs" at bounding box center [779, 323] width 237 height 14
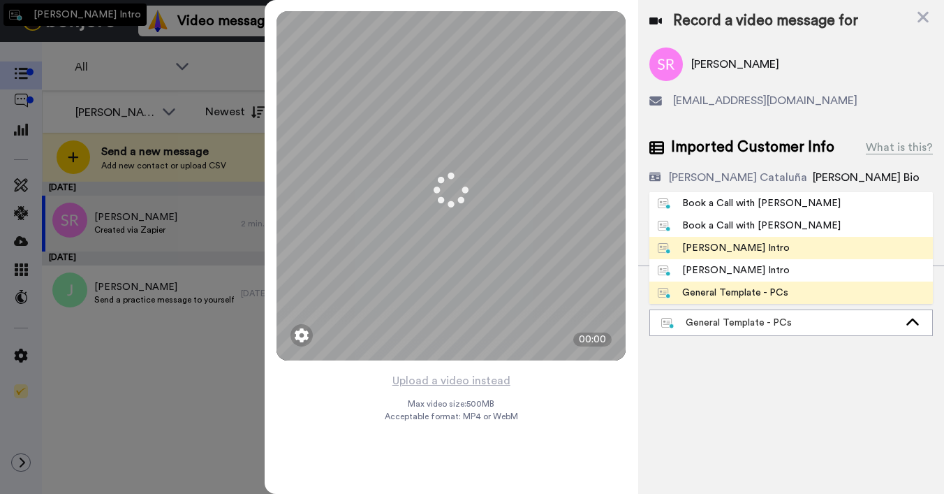
click at [725, 252] on div "Josephine Bonjoro Intro" at bounding box center [724, 248] width 132 height 14
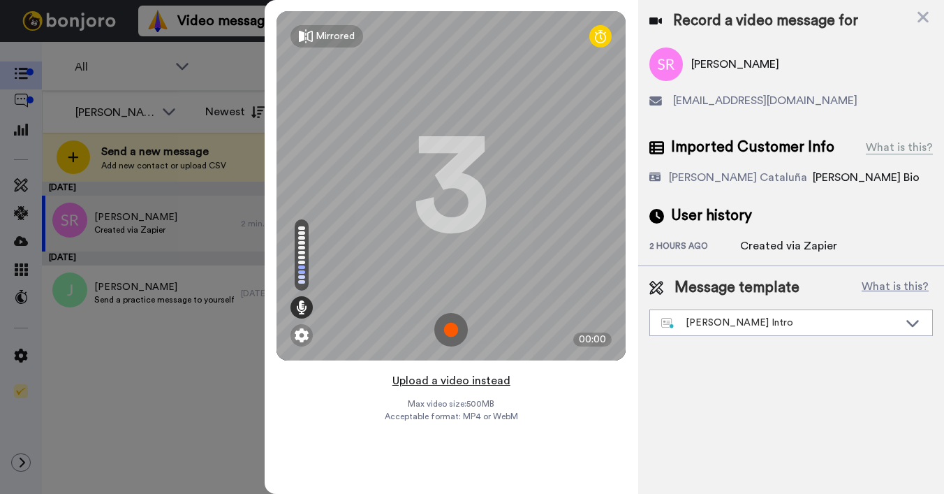
click at [428, 383] on button "Upload a video instead" at bounding box center [451, 380] width 126 height 18
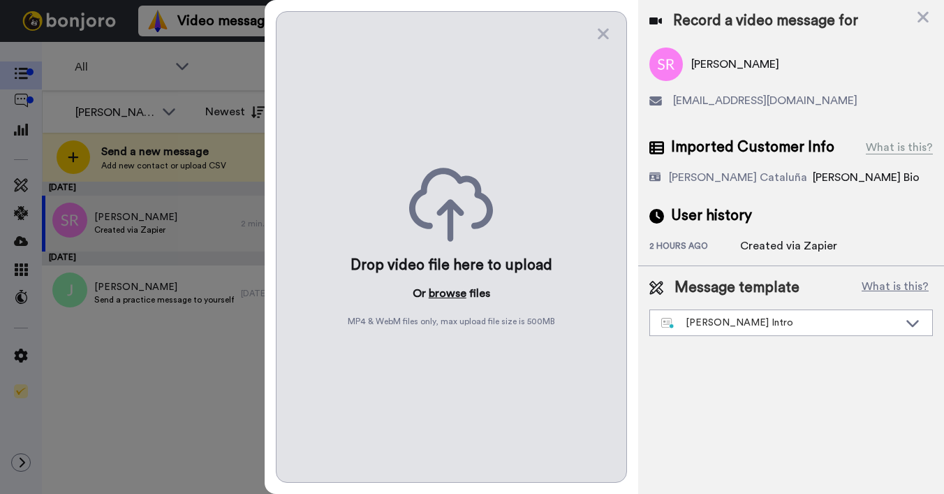
click at [429, 295] on button "browse" at bounding box center [448, 293] width 38 height 17
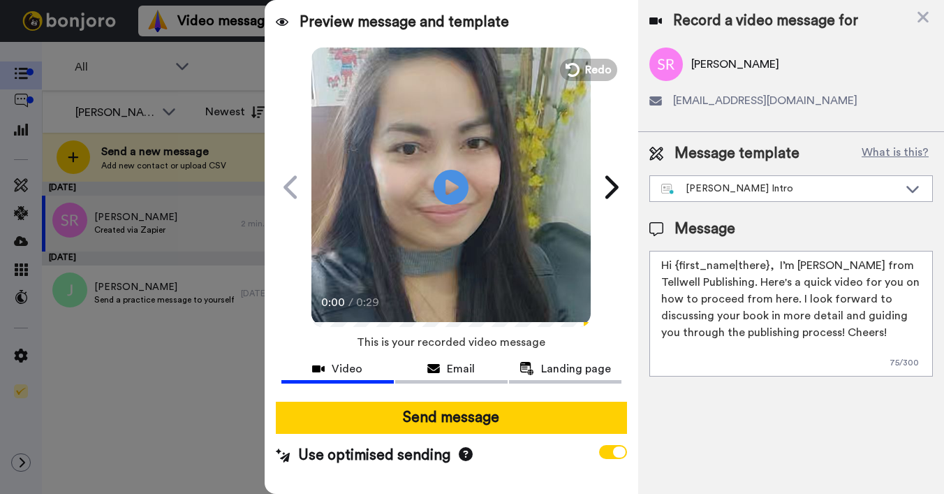
drag, startPoint x: 674, startPoint y: 266, endPoint x: 764, endPoint y: 263, distance: 90.1
click at [766, 263] on textarea "Hi {first_name|there}, I’m Joe from Tellwell Publishing. Here's a quick video f…" at bounding box center [790, 314] width 283 height 126
type textarea "Hi Shilpa, I’m Joe from Tellwell Publishing. Here's a quick video for you on ho…"
click at [431, 437] on div "Send message Use optimised sending" at bounding box center [451, 433] width 373 height 87
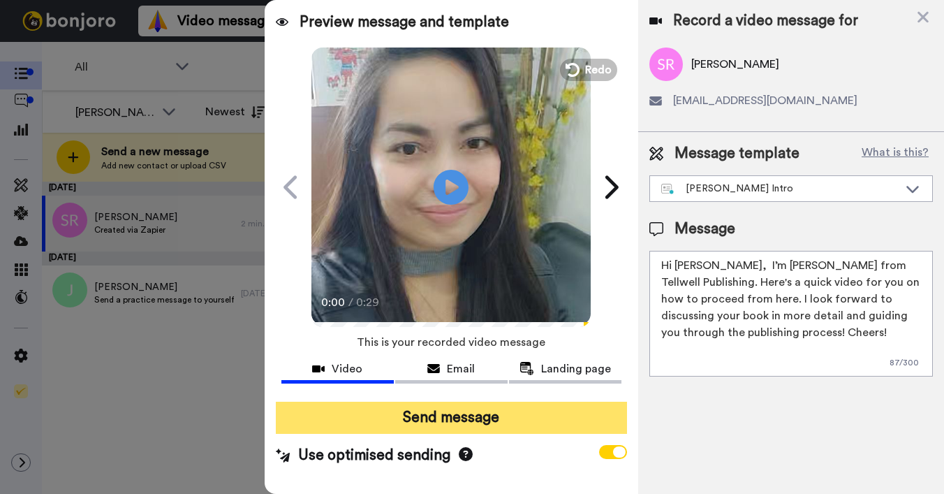
click at [429, 416] on button "Send message" at bounding box center [451, 417] width 351 height 32
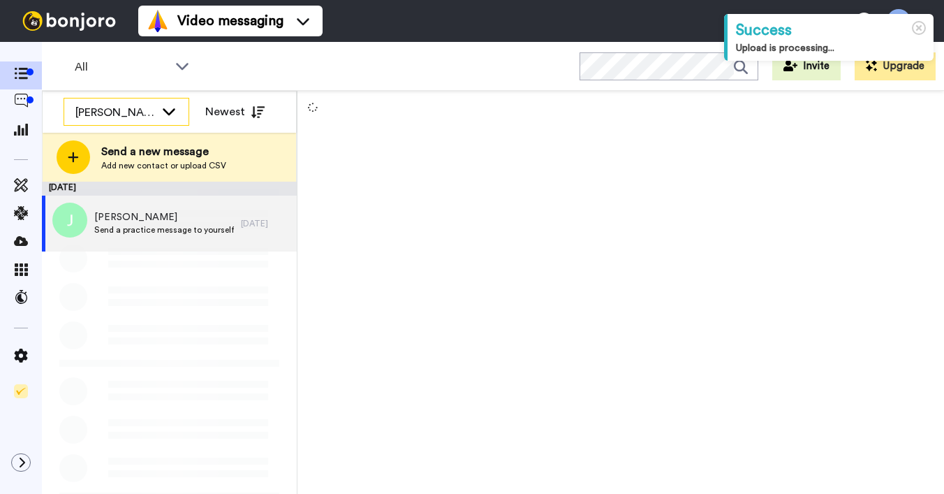
click at [162, 115] on icon at bounding box center [169, 111] width 17 height 14
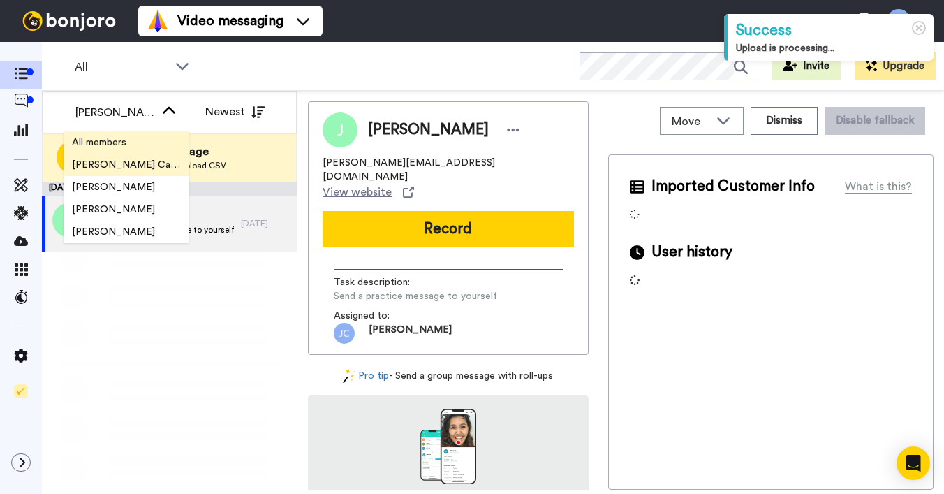
click at [143, 139] on li "All members" at bounding box center [127, 142] width 126 height 22
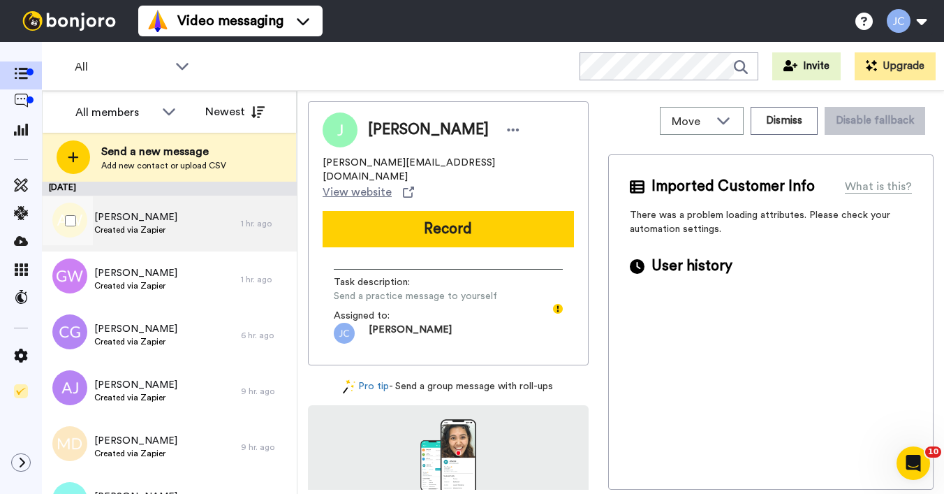
click at [161, 223] on div "[PERSON_NAME] Created via Zapier" at bounding box center [135, 223] width 83 height 27
